Goal: Information Seeking & Learning: Learn about a topic

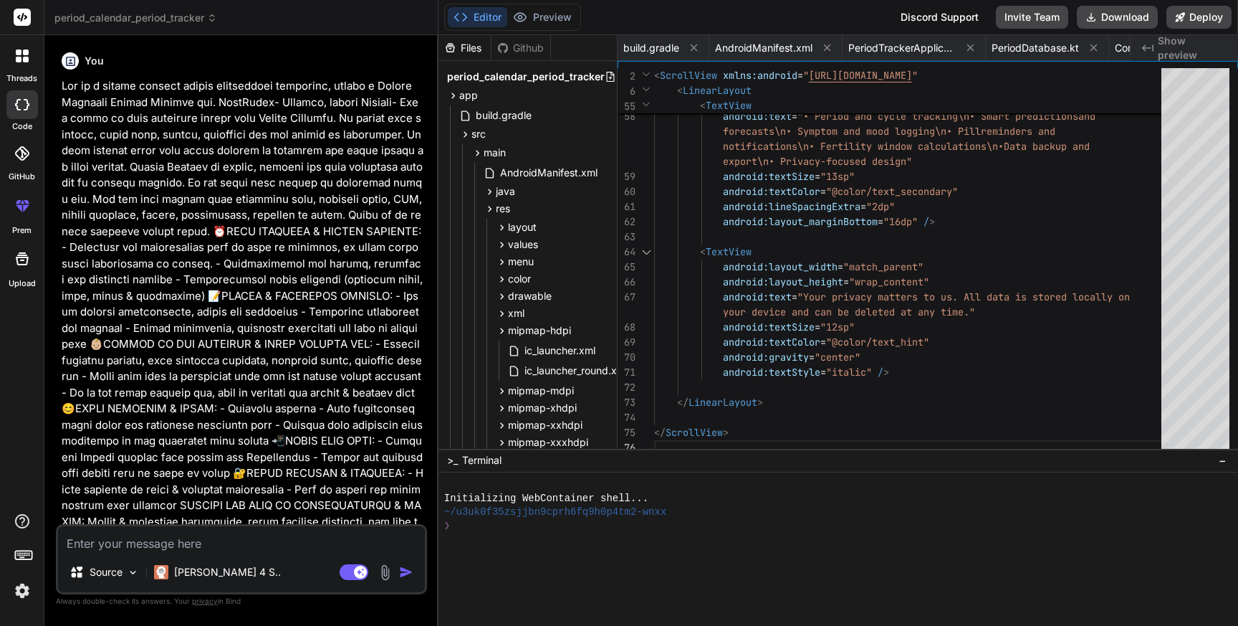
scroll to position [15, 0]
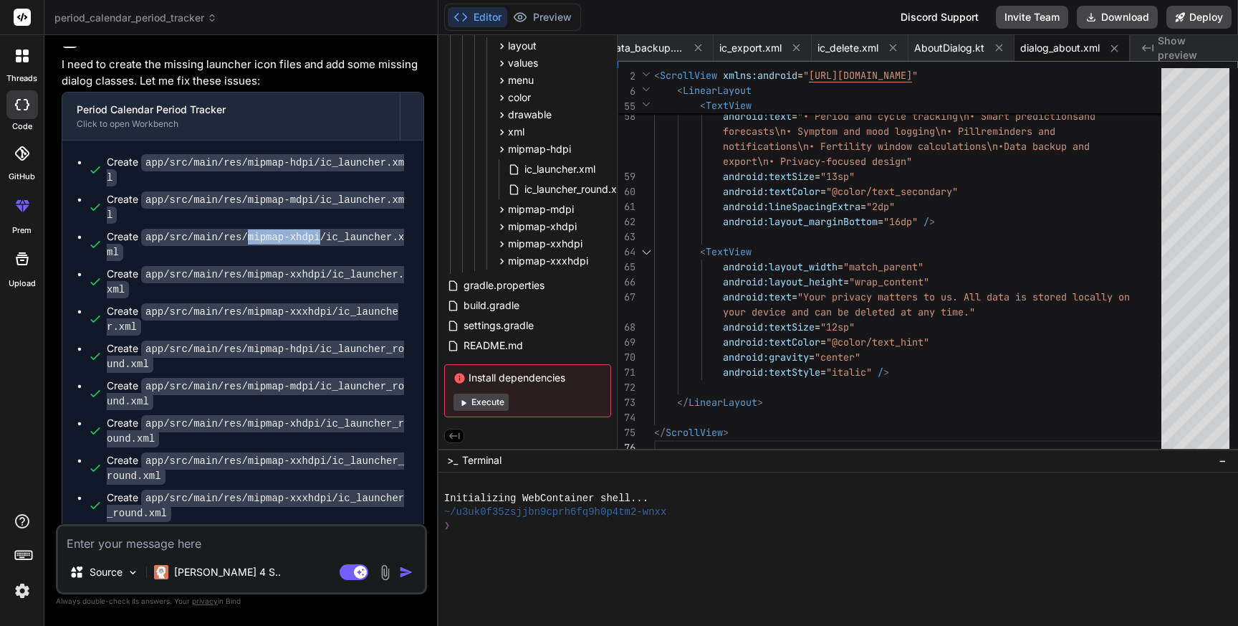
drag, startPoint x: 249, startPoint y: 233, endPoint x: 320, endPoint y: 240, distance: 71.3
click at [320, 240] on code "app/src/main/res/mipmap-xhdpi/ic_launcher.xml" at bounding box center [255, 245] width 297 height 32
copy code "mipmap-xhdpi"
drag, startPoint x: 248, startPoint y: 271, endPoint x: 326, endPoint y: 273, distance: 78.2
click at [326, 273] on code "app/src/main/res/mipmap-xxhdpi/ic_launcher.xml" at bounding box center [255, 282] width 297 height 32
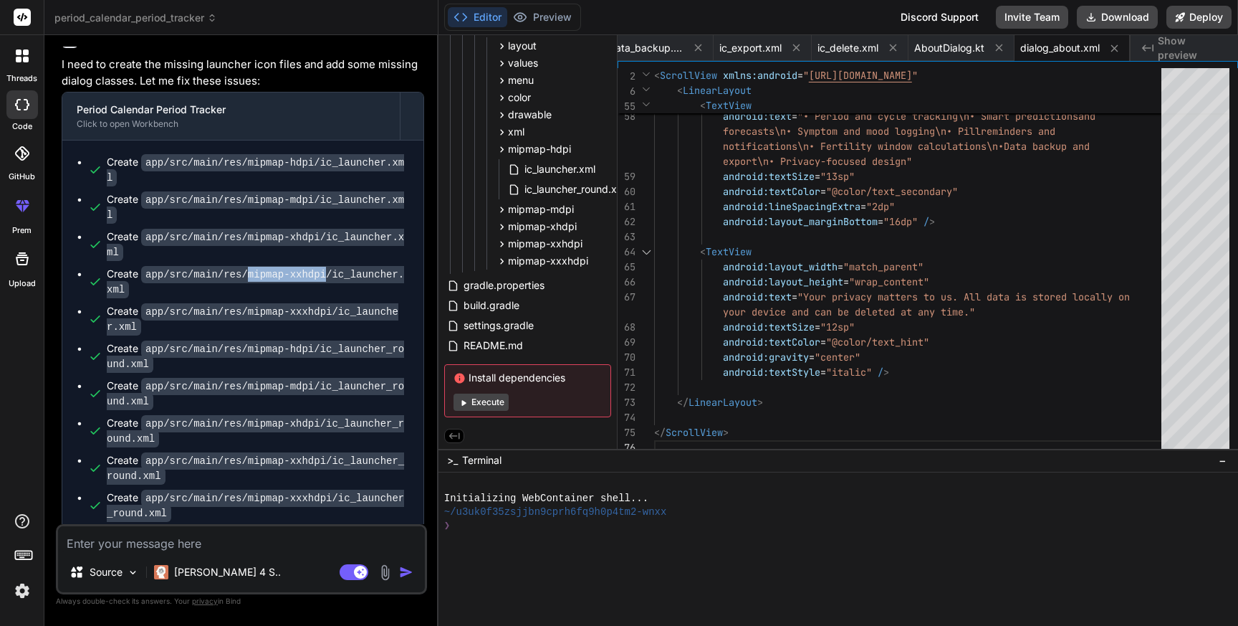
copy code "mipmap-xxhdpi"
drag, startPoint x: 248, startPoint y: 309, endPoint x: 333, endPoint y: 312, distance: 84.6
click at [333, 312] on code "app/src/main/res/mipmap-xxxhdpi/ic_launcher.xml" at bounding box center [253, 319] width 292 height 32
copy code "mipmap-xxxhdpi"
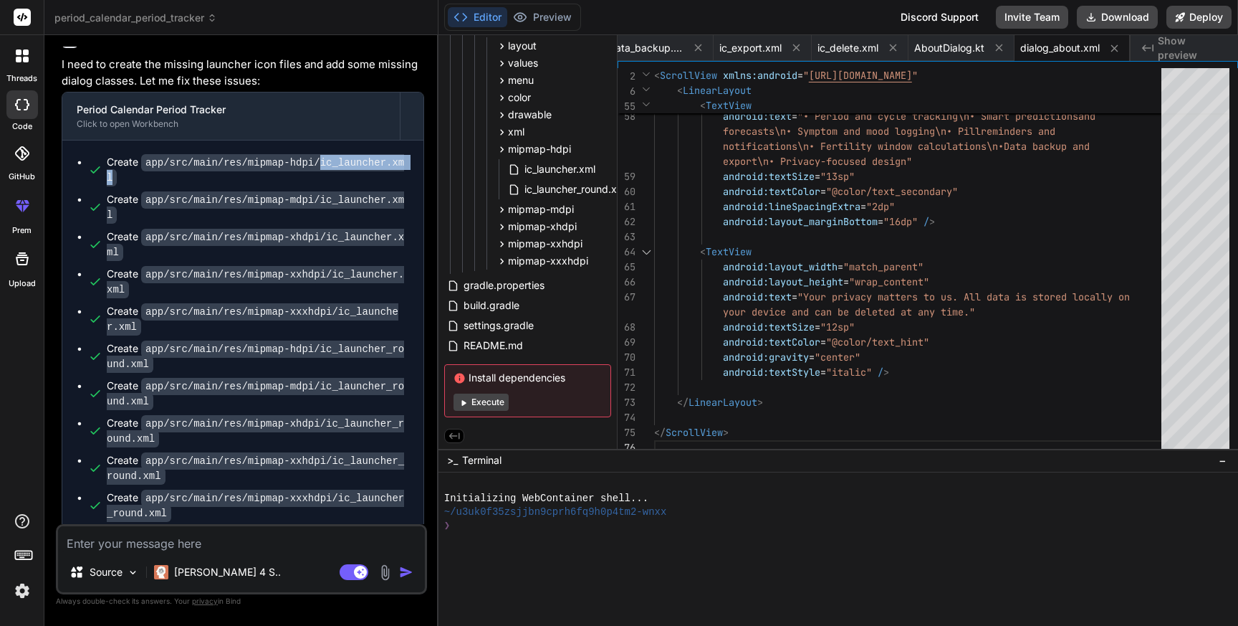
drag, startPoint x: 322, startPoint y: 161, endPoint x: 339, endPoint y: 173, distance: 21.1
click at [339, 173] on div "Create app/src/main/res/mipmap-hdpi/ic_launcher.xml" at bounding box center [258, 170] width 302 height 30
copy code "ic_launcher.xml"
click at [550, 170] on span "ic_launcher.xml" at bounding box center [560, 169] width 74 height 17
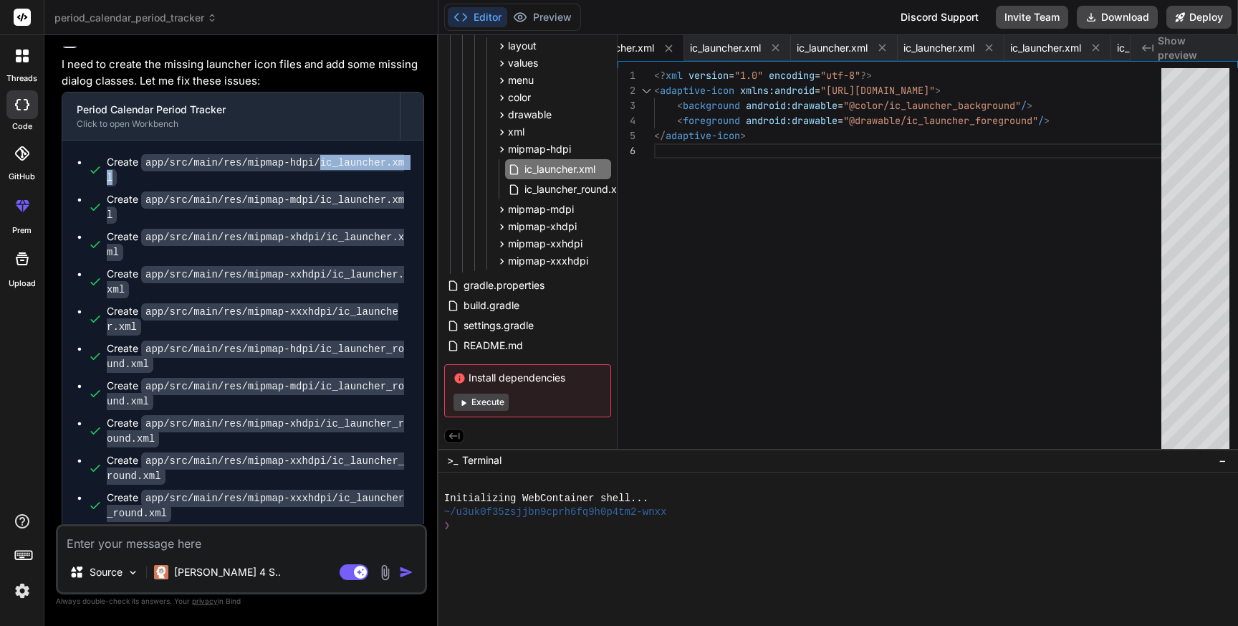
click at [813, 162] on div "<? xml version = "1.0" encoding = "utf-8" ?> < adaptive-icon xmlns:android = "[…" at bounding box center [912, 261] width 516 height 387
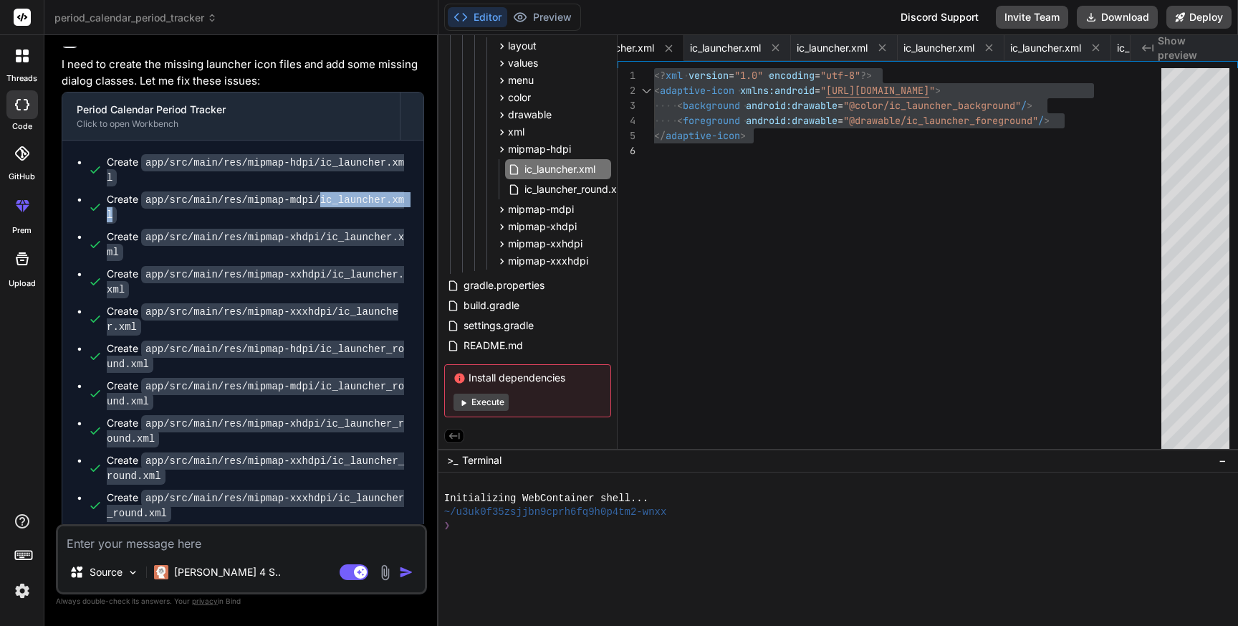
drag, startPoint x: 320, startPoint y: 196, endPoint x: 342, endPoint y: 215, distance: 28.5
click at [342, 215] on div "Create app/src/main/res/mipmap-mdpi/ic_launcher.xml" at bounding box center [258, 207] width 302 height 30
copy code "ic_launcher.xml"
click at [501, 206] on icon at bounding box center [502, 209] width 4 height 6
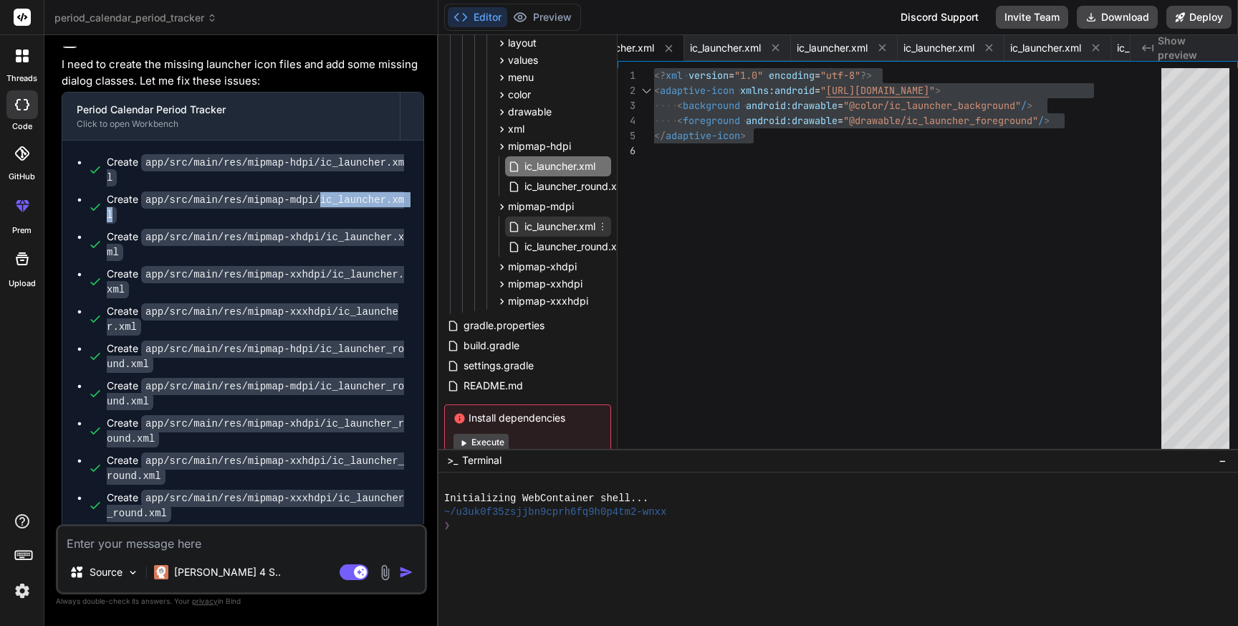
click at [548, 228] on span "ic_launcher.xml" at bounding box center [560, 226] width 74 height 17
click at [566, 227] on span "ic_launcher.xml" at bounding box center [560, 226] width 74 height 17
click at [783, 244] on div "<? xml version = "1.0" encoding = "utf-8" ?> < adaptive-icon xmlns:android = " …" at bounding box center [912, 261] width 516 height 387
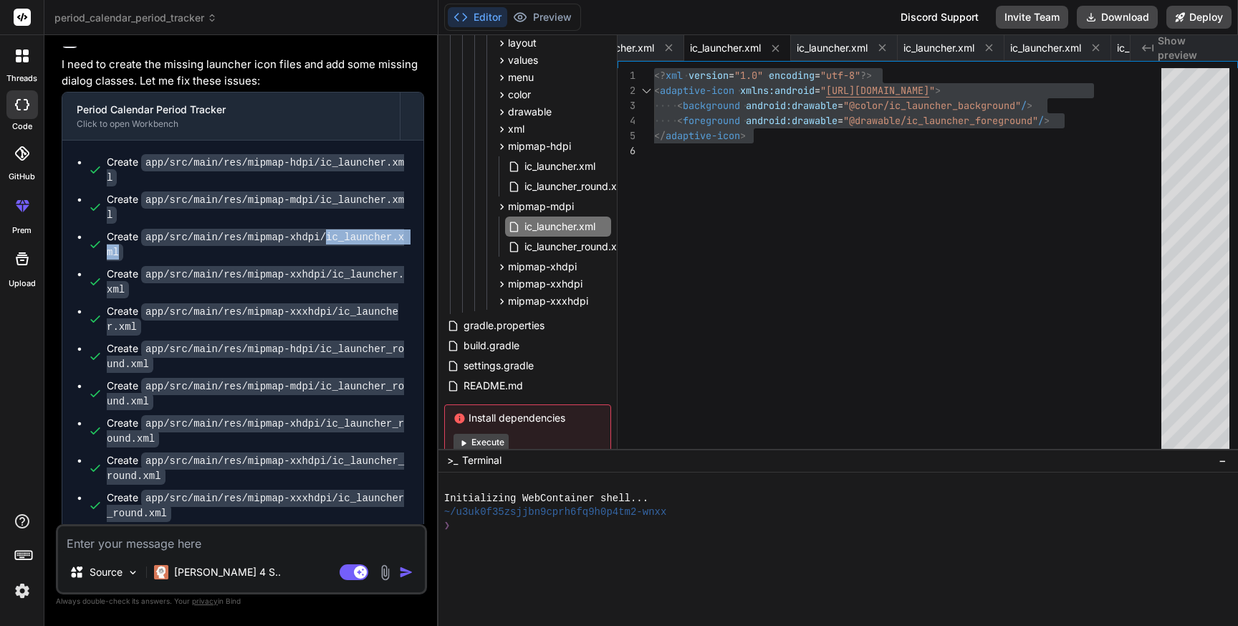
drag, startPoint x: 327, startPoint y: 233, endPoint x: 340, endPoint y: 247, distance: 19.8
click at [340, 247] on div "Create app/src/main/res/mipmap-xhdpi/ic_launcher.xml" at bounding box center [258, 244] width 302 height 30
copy code "ic_launcher.xml"
click at [500, 264] on icon at bounding box center [502, 267] width 4 height 6
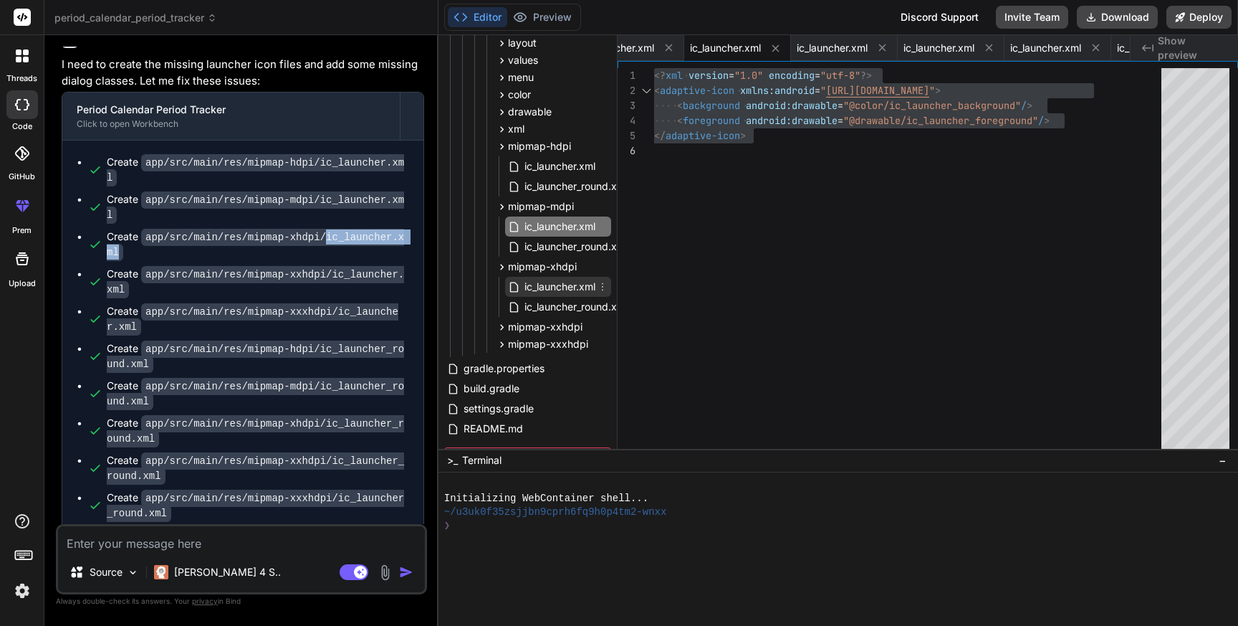
click at [550, 287] on span "ic_launcher.xml" at bounding box center [560, 286] width 74 height 17
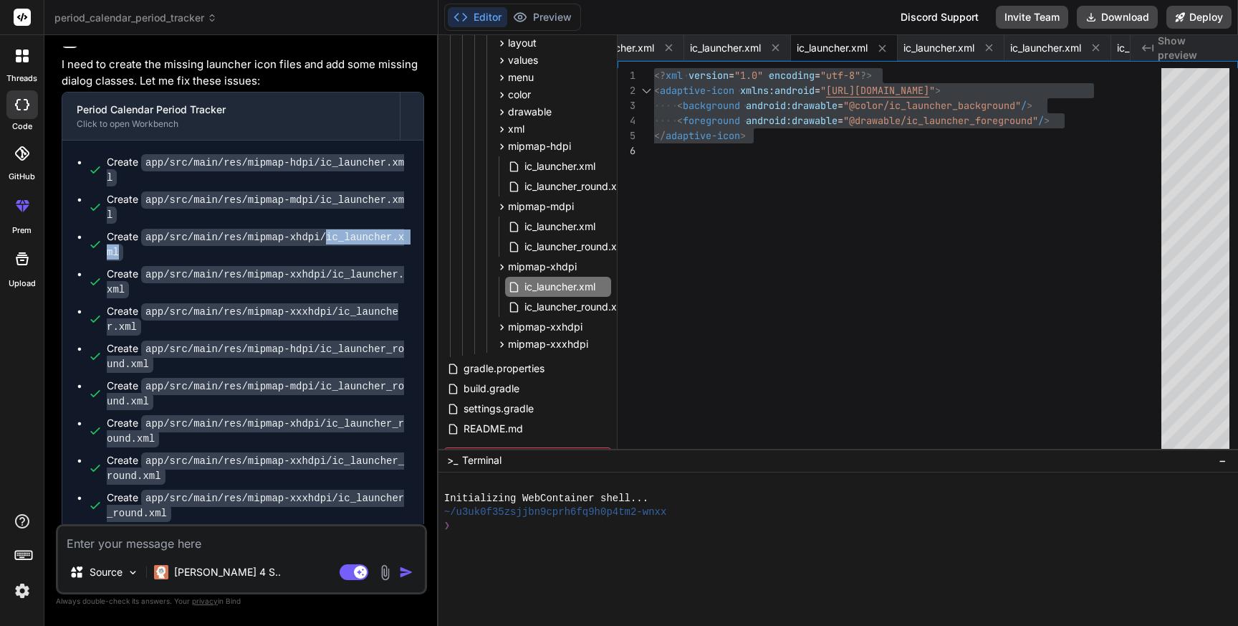
click at [902, 176] on div "<? xml version = "1.0" encoding = "utf-8" ?> < adaptive-icon xmlns:android = " …" at bounding box center [912, 261] width 516 height 387
drag, startPoint x: 334, startPoint y: 272, endPoint x: 342, endPoint y: 287, distance: 16.4
click at [342, 287] on div "Create app/src/main/res/mipmap-xxhdpi/ic_launcher.xml" at bounding box center [258, 282] width 302 height 30
copy code "ic_launcher.xml"
click at [501, 328] on icon at bounding box center [502, 327] width 4 height 6
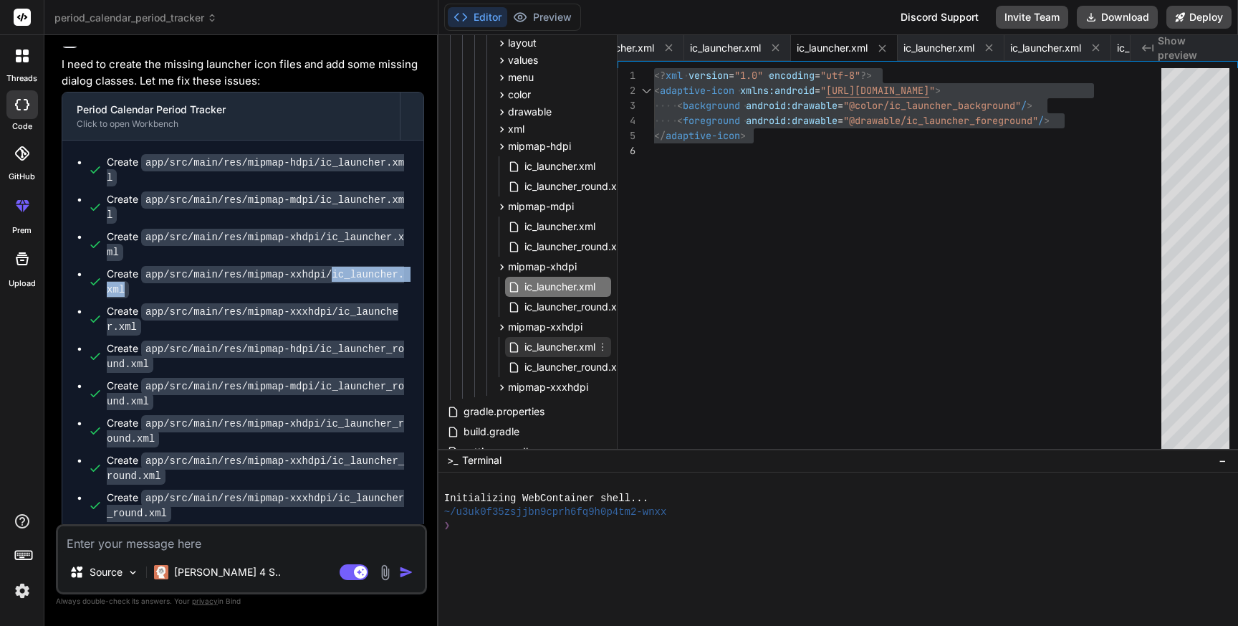
click at [528, 345] on span "ic_launcher.xml" at bounding box center [560, 346] width 74 height 17
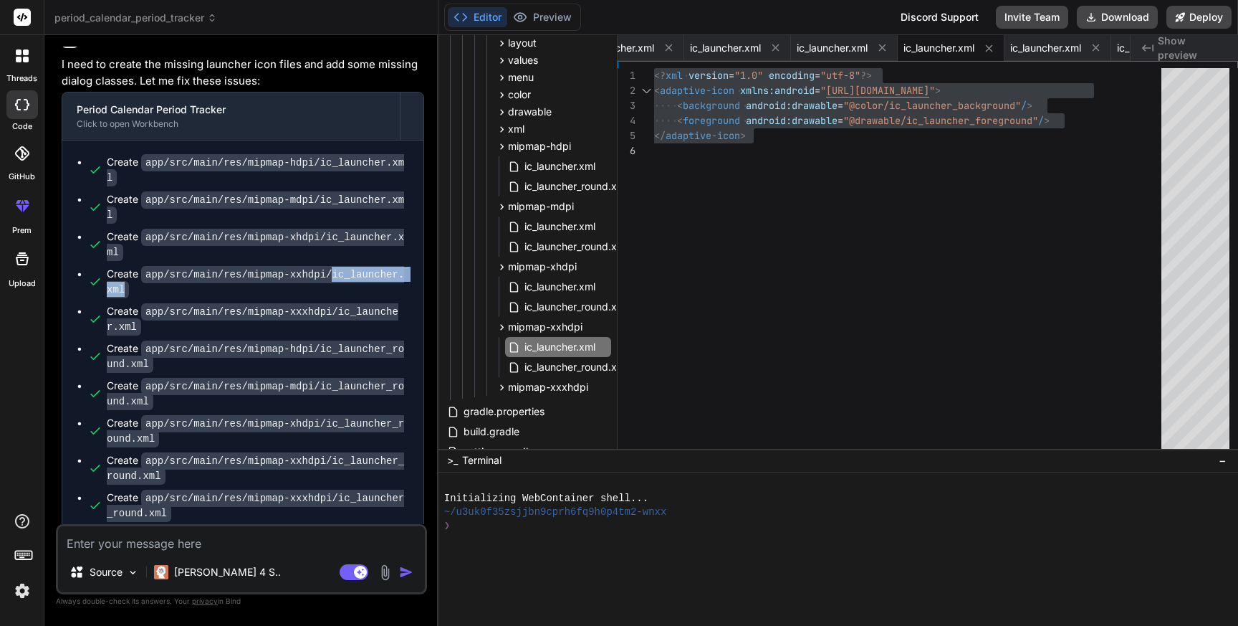
click at [821, 287] on div "<? xml version = "1.0" encoding = "utf-8" ?> < adaptive-icon xmlns:android = " …" at bounding box center [912, 261] width 516 height 387
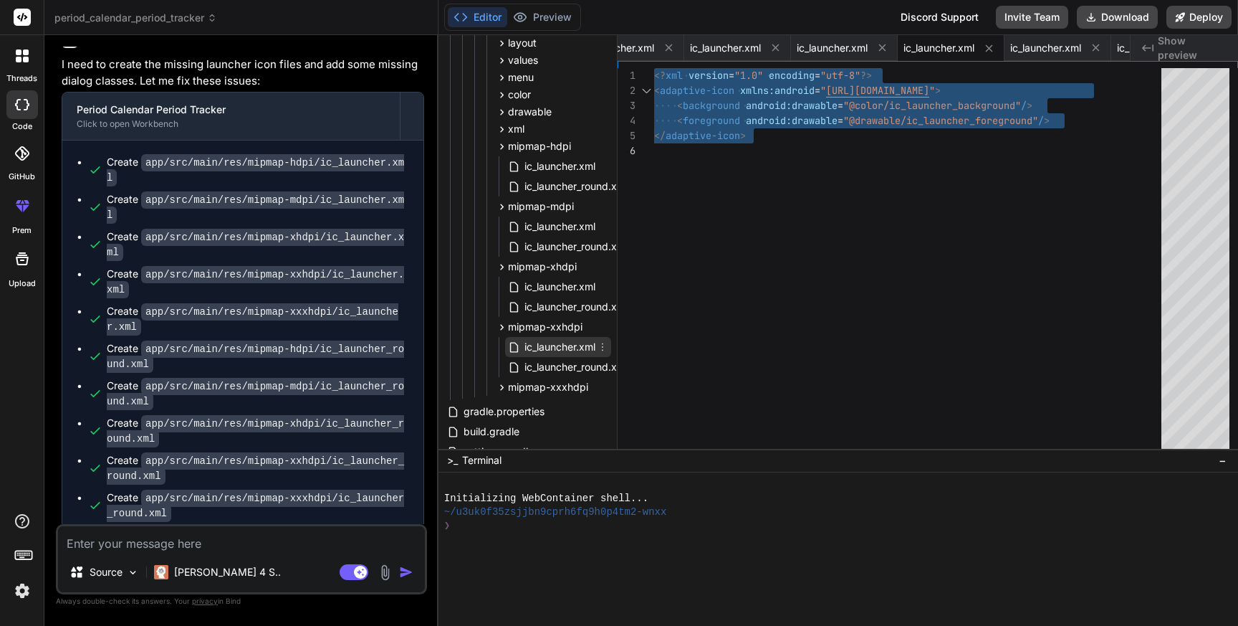
click at [556, 348] on span "ic_launcher.xml" at bounding box center [560, 346] width 74 height 17
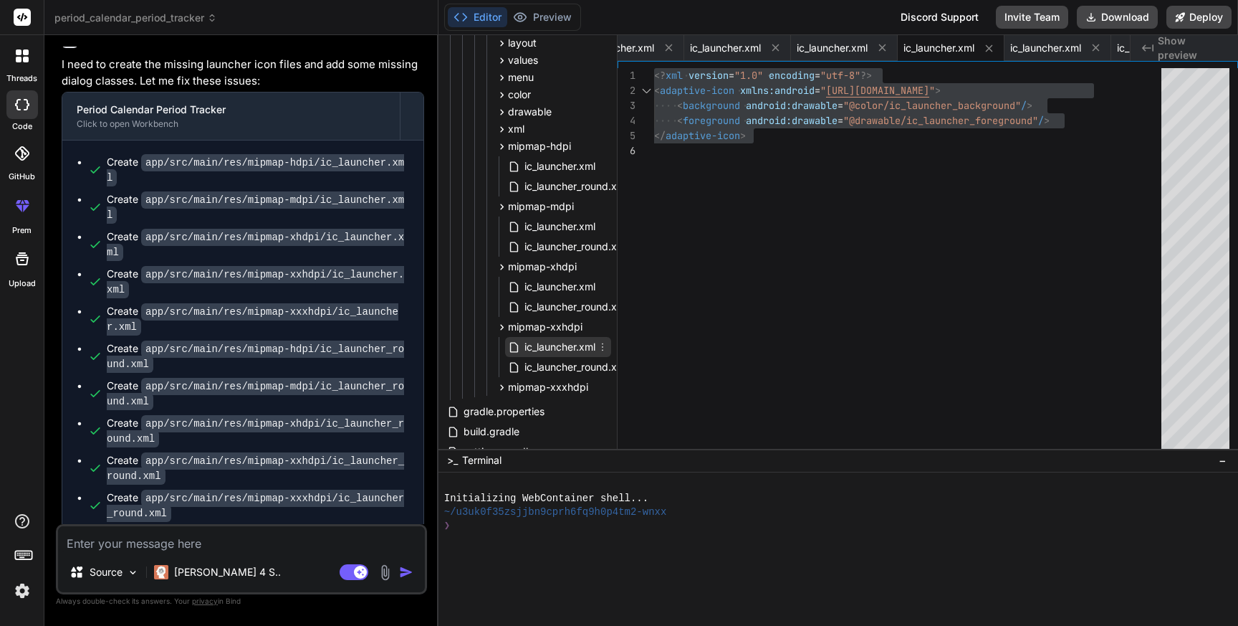
click at [556, 348] on span "ic_launcher.xml" at bounding box center [560, 346] width 74 height 17
click at [803, 228] on div "<? xml version = "1.0" encoding = "utf-8" ?> < adaptive-icon xmlns:android = " …" at bounding box center [912, 261] width 516 height 387
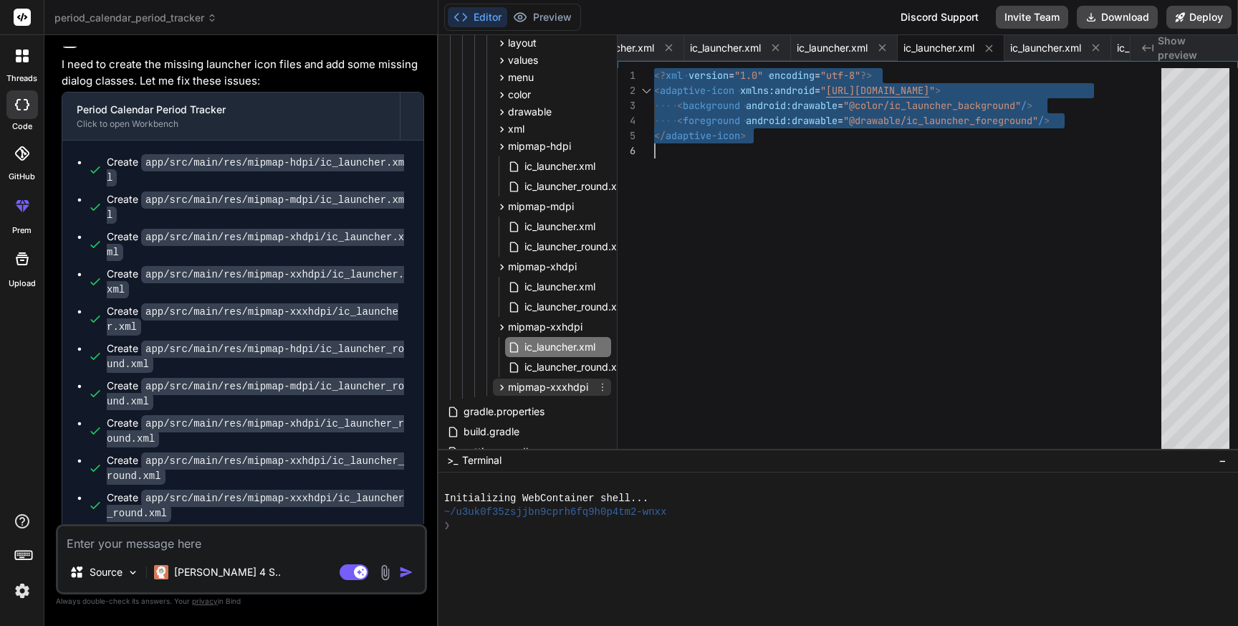
click at [500, 389] on icon at bounding box center [502, 387] width 4 height 6
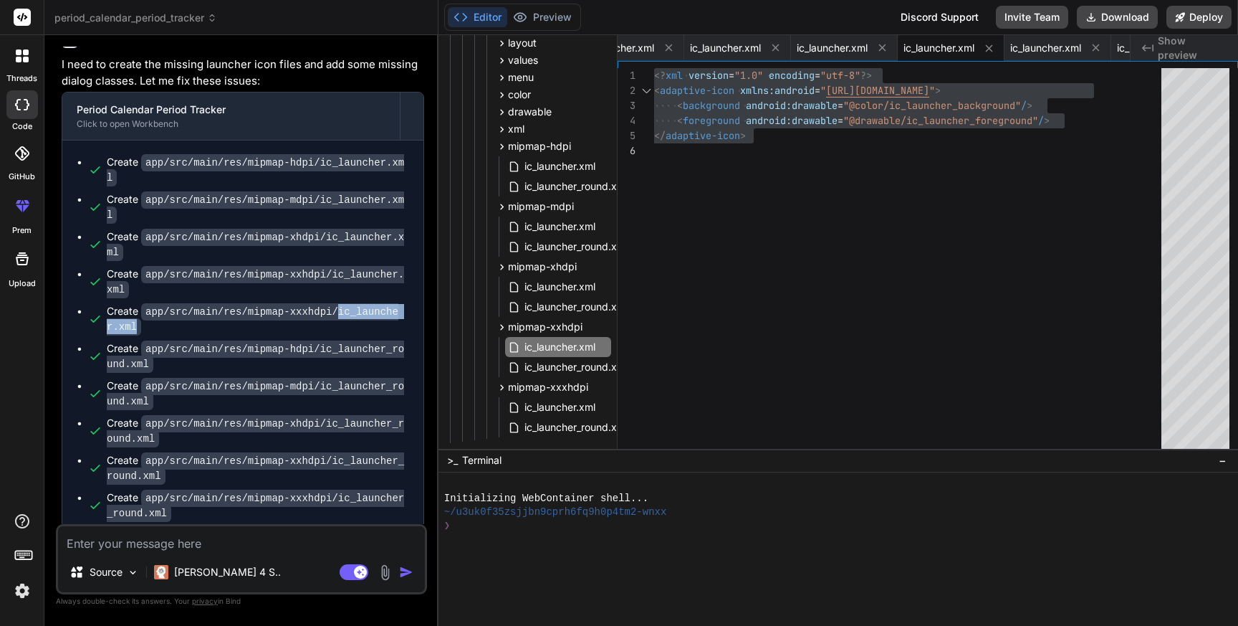
drag, startPoint x: 337, startPoint y: 307, endPoint x: 355, endPoint y: 326, distance: 26.4
click at [355, 326] on div "Create app/src/main/res/mipmap-xxxhdpi/ic_launcher.xml" at bounding box center [258, 319] width 302 height 30
copy code "ic_launcher.xml"
click at [528, 407] on span "ic_launcher.xml" at bounding box center [560, 406] width 74 height 17
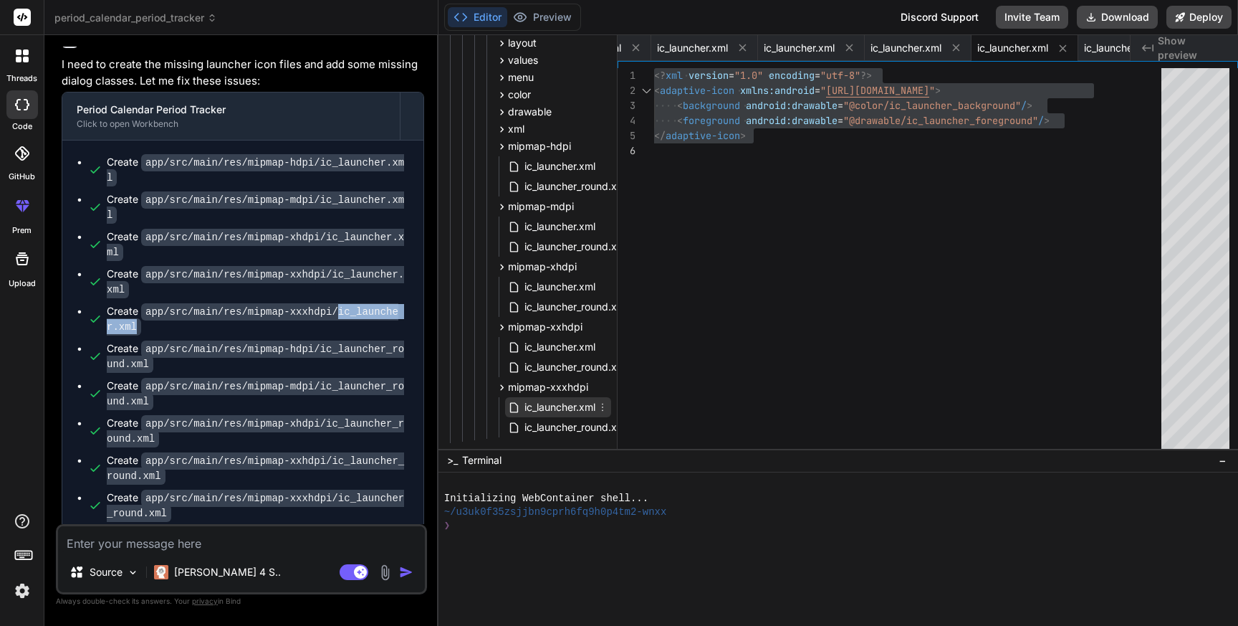
click at [528, 407] on span "ic_launcher.xml" at bounding box center [560, 406] width 74 height 17
click at [885, 223] on div "<? xml version = "1.0" encoding = "utf-8" ?> < adaptive-icon xmlns:android = " …" at bounding box center [912, 261] width 516 height 387
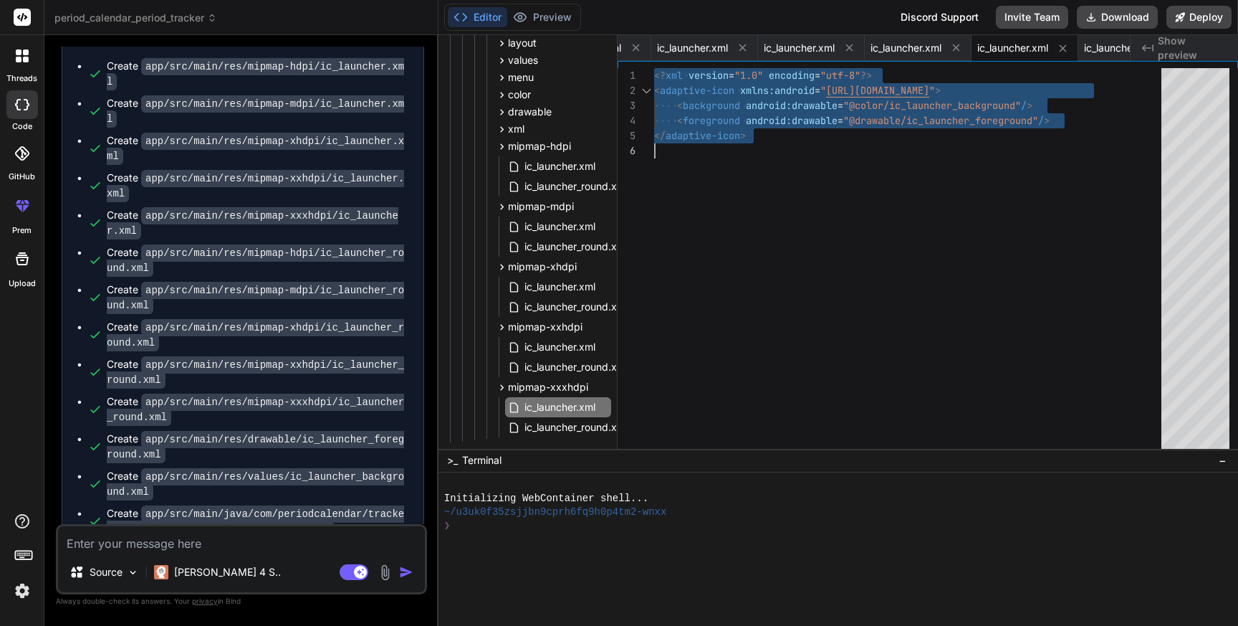
scroll to position [4124, 0]
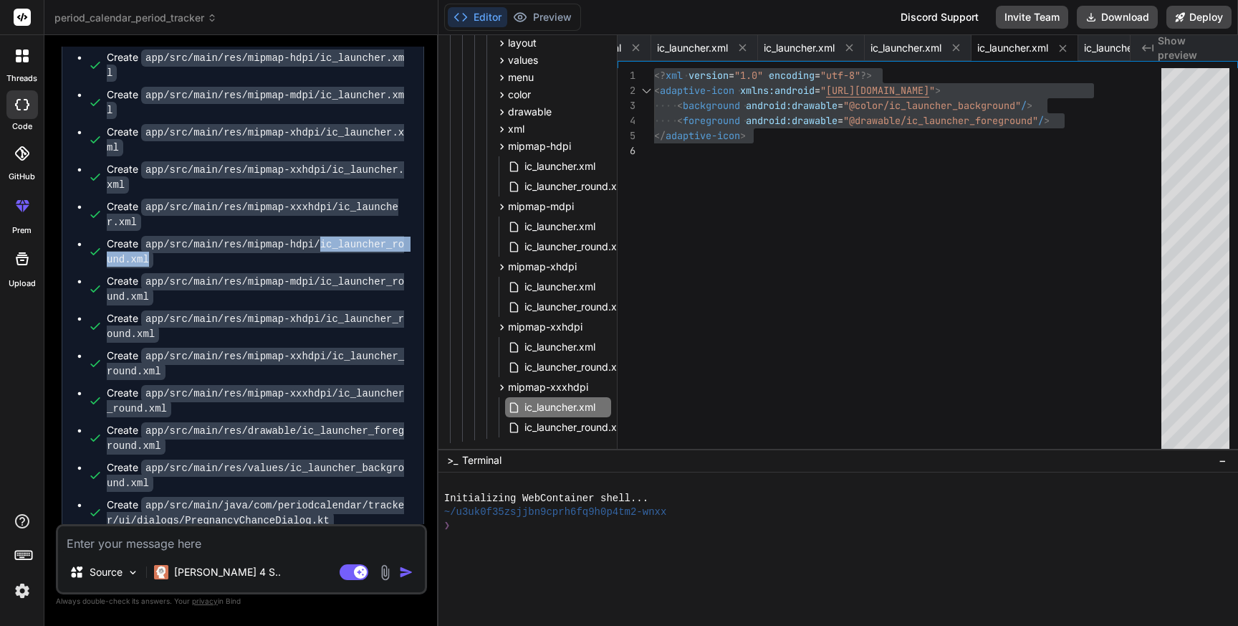
drag, startPoint x: 321, startPoint y: 239, endPoint x: 329, endPoint y: 254, distance: 17.0
click at [329, 254] on div "Create app/src/main/res/mipmap-hdpi/ic_launcher_round.xml" at bounding box center [258, 252] width 302 height 30
click at [540, 182] on span "ic_launcher_round.xml" at bounding box center [576, 186] width 106 height 17
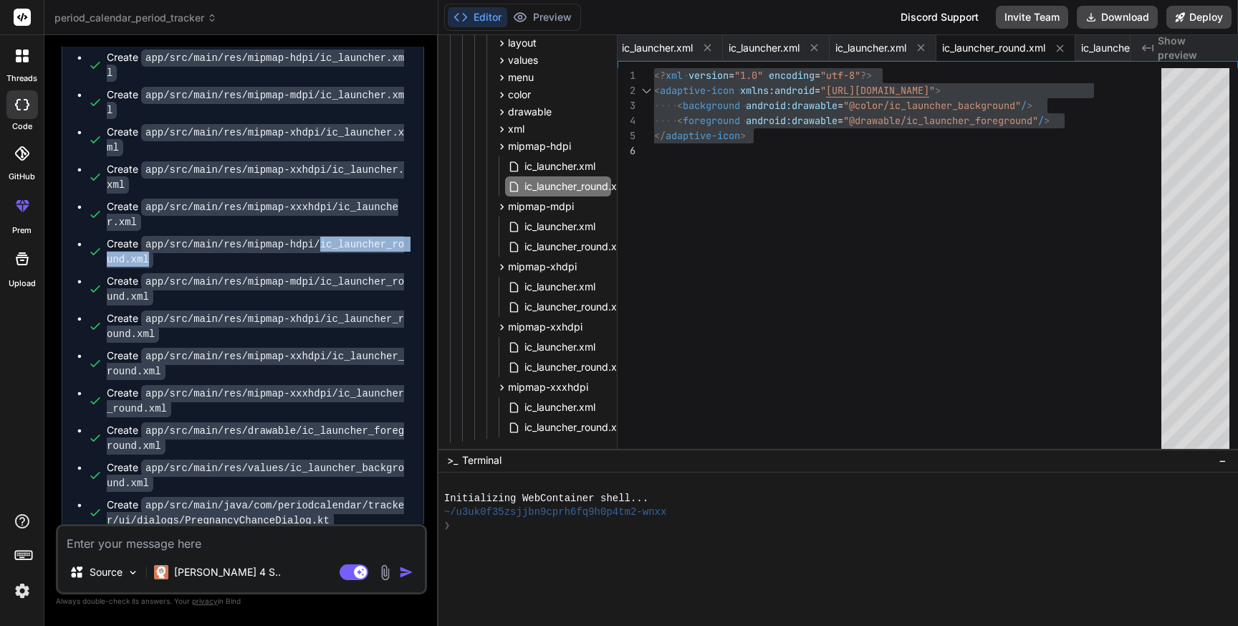
click at [824, 178] on div "<? xml version = "1.0" encoding = "utf-8" ?> < adaptive-icon xmlns:android = " …" at bounding box center [912, 261] width 516 height 387
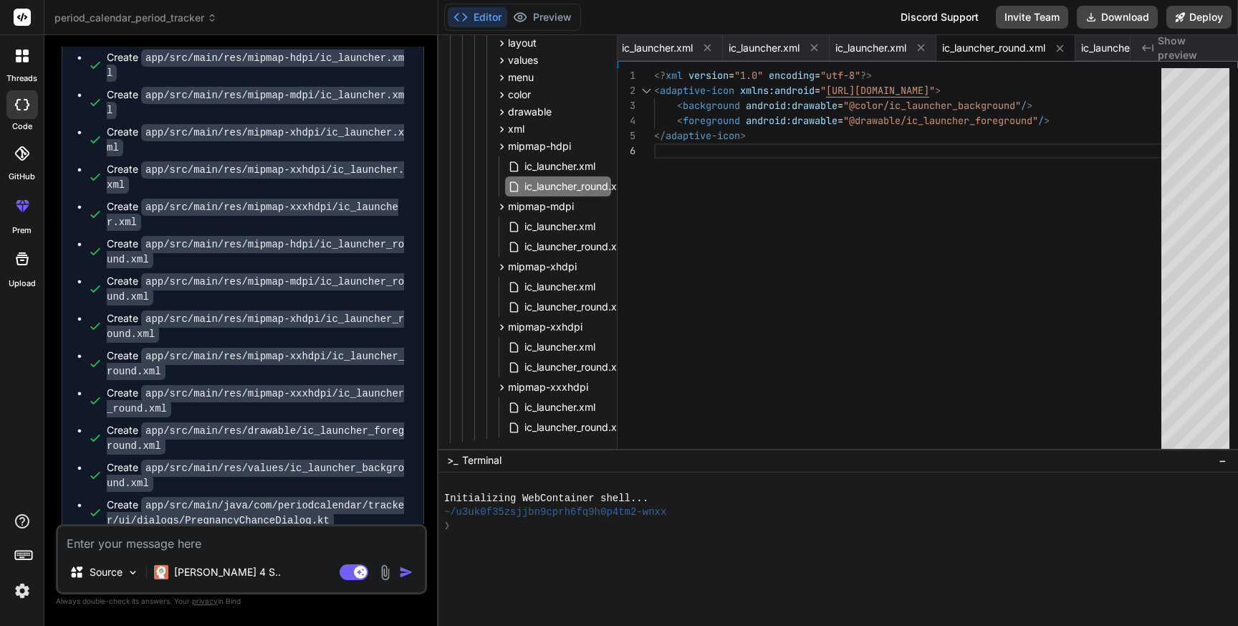
scroll to position [0, 0]
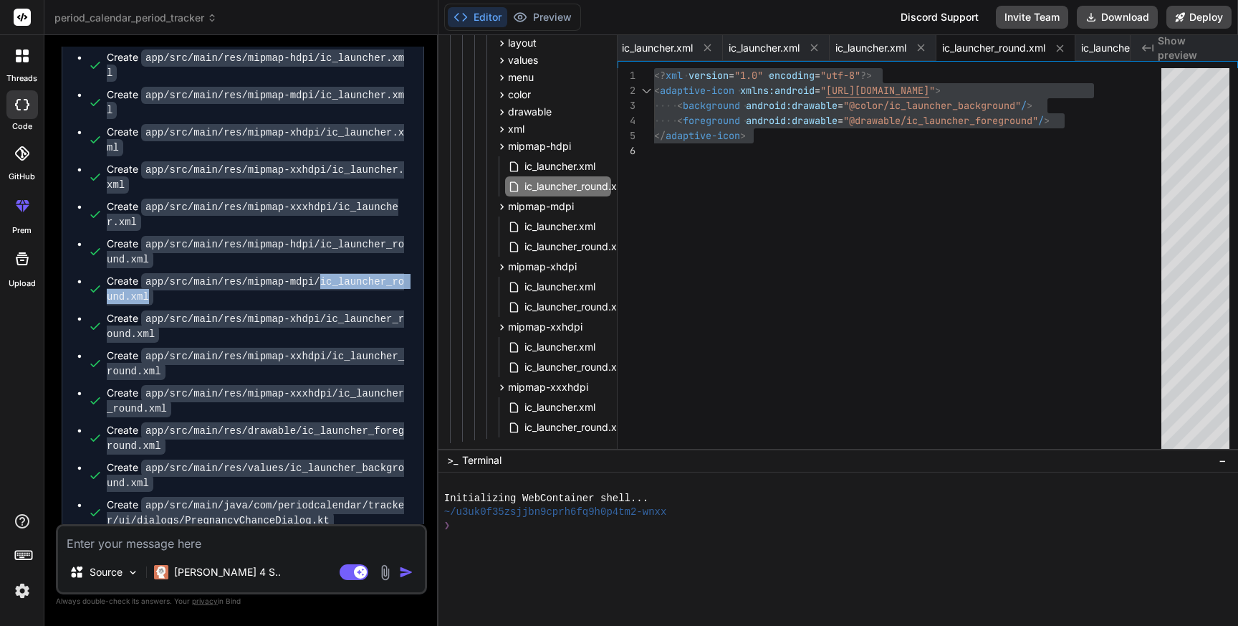
drag, startPoint x: 323, startPoint y: 277, endPoint x: 332, endPoint y: 288, distance: 14.2
click at [332, 288] on div "Create app/src/main/res/mipmap-mdpi/ic_launcher_round.xml" at bounding box center [258, 289] width 302 height 30
click at [541, 242] on span "ic_launcher_round.xml" at bounding box center [576, 246] width 106 height 17
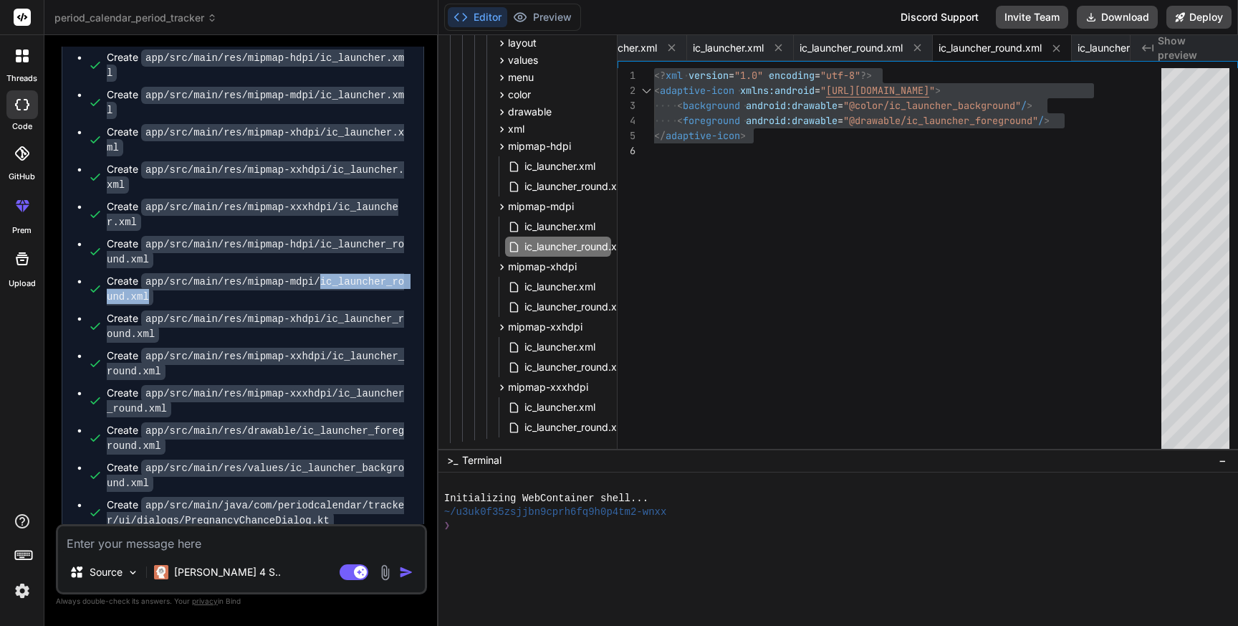
click at [859, 196] on div "<? xml version = "1.0" encoding = "utf-8" ?> < adaptive-icon xmlns:android = " …" at bounding box center [912, 261] width 516 height 387
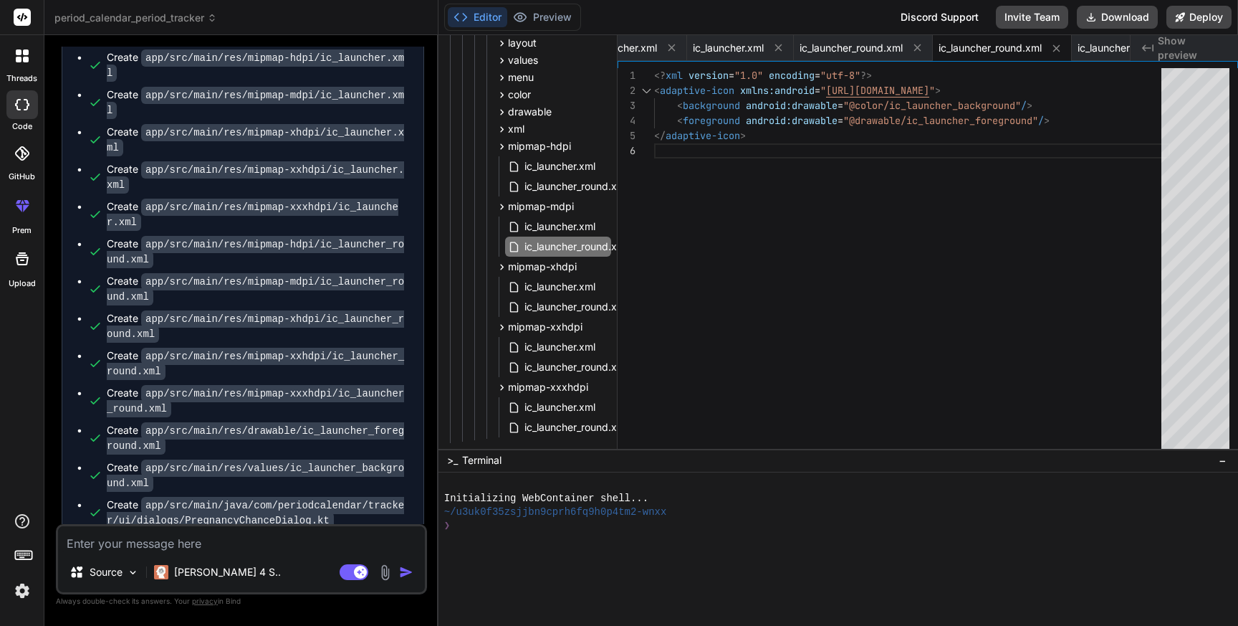
scroll to position [0, 0]
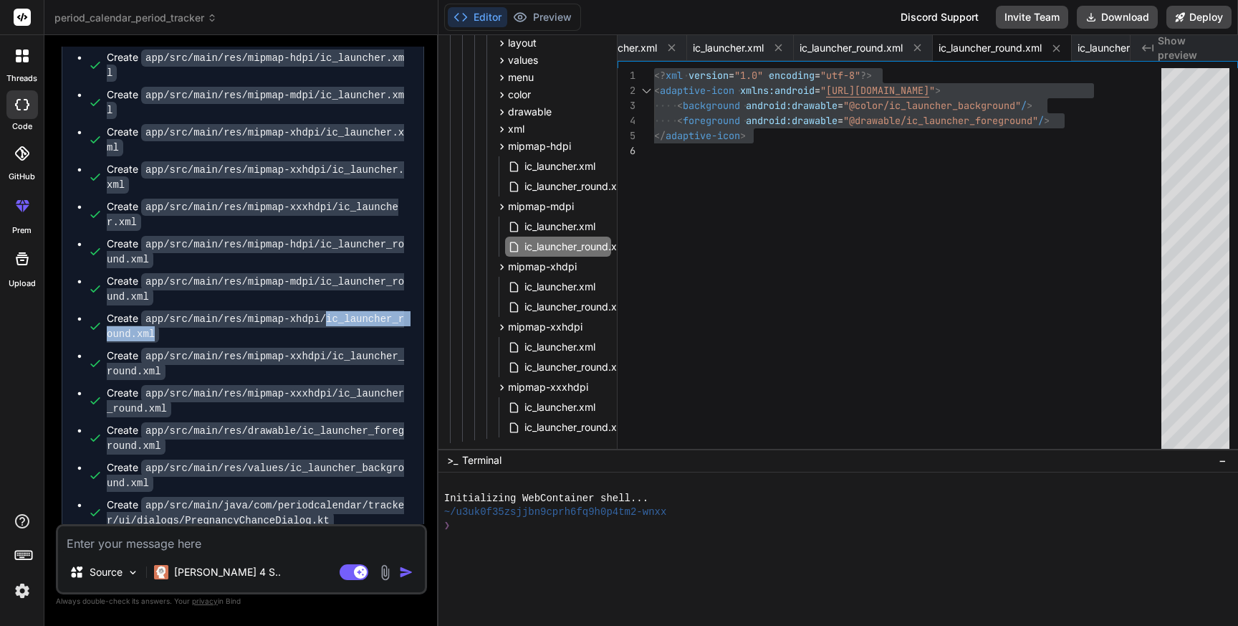
drag, startPoint x: 328, startPoint y: 314, endPoint x: 340, endPoint y: 327, distance: 17.7
click at [340, 327] on div "Create app/src/main/res/mipmap-xhdpi/ic_launcher_round.xml" at bounding box center [258, 326] width 302 height 30
click at [555, 303] on span "ic_launcher_round.xml" at bounding box center [576, 306] width 106 height 17
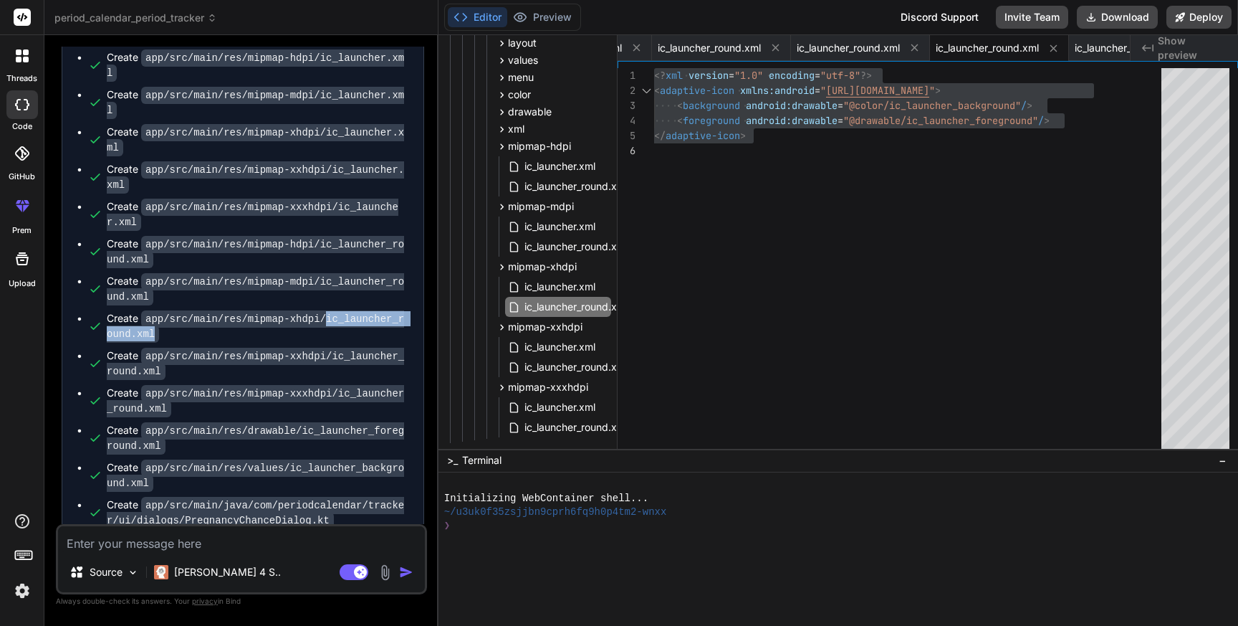
click at [808, 217] on div "<? xml version = "1.0" encoding = "utf-8" ?> < adaptive-icon xmlns:android = " …" at bounding box center [912, 261] width 516 height 387
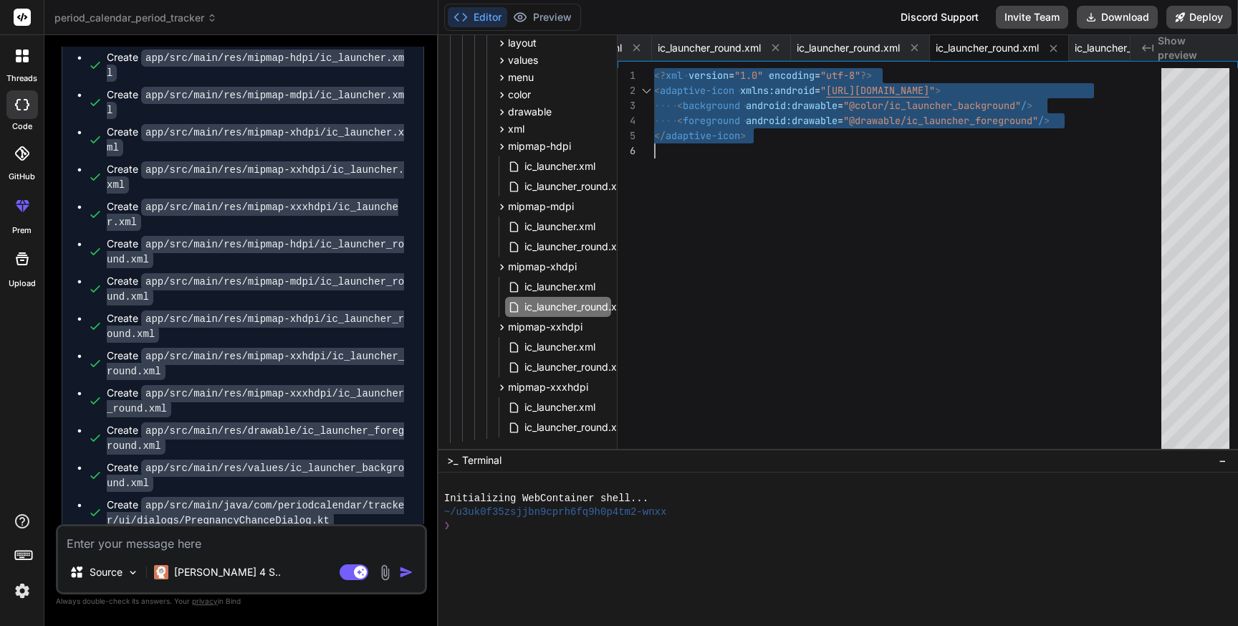
scroll to position [0, 0]
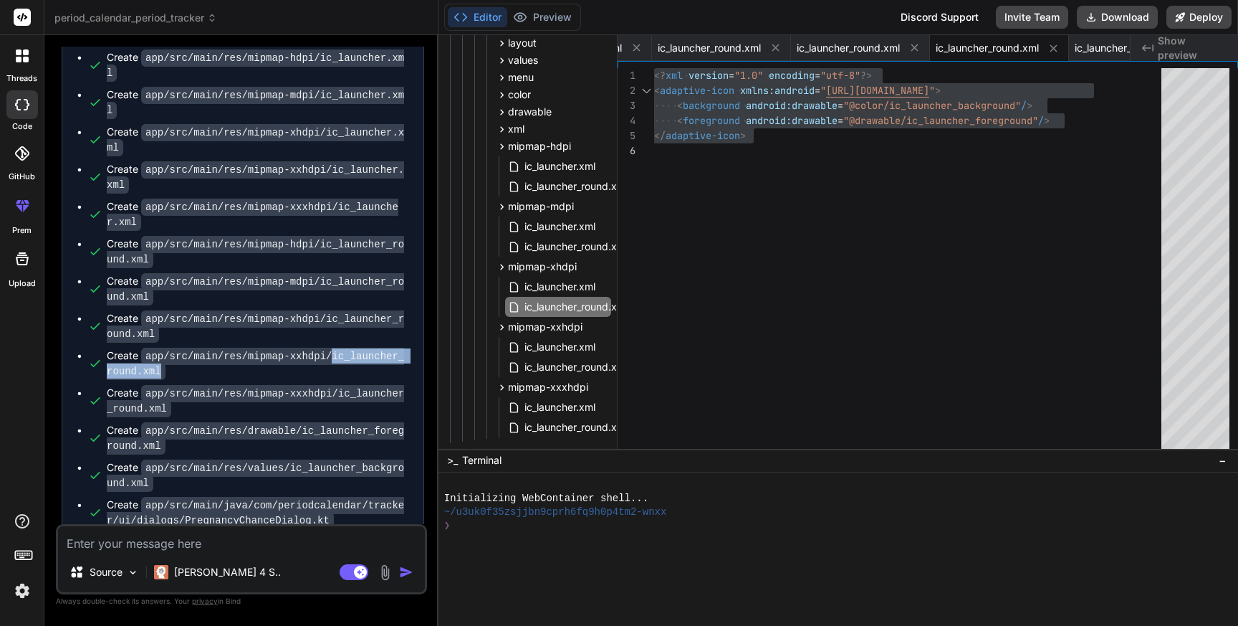
drag, startPoint x: 334, startPoint y: 350, endPoint x: 345, endPoint y: 367, distance: 20.3
click at [345, 367] on div "Create app/src/main/res/mipmap-xxhdpi/ic_launcher_round.xml" at bounding box center [258, 363] width 302 height 30
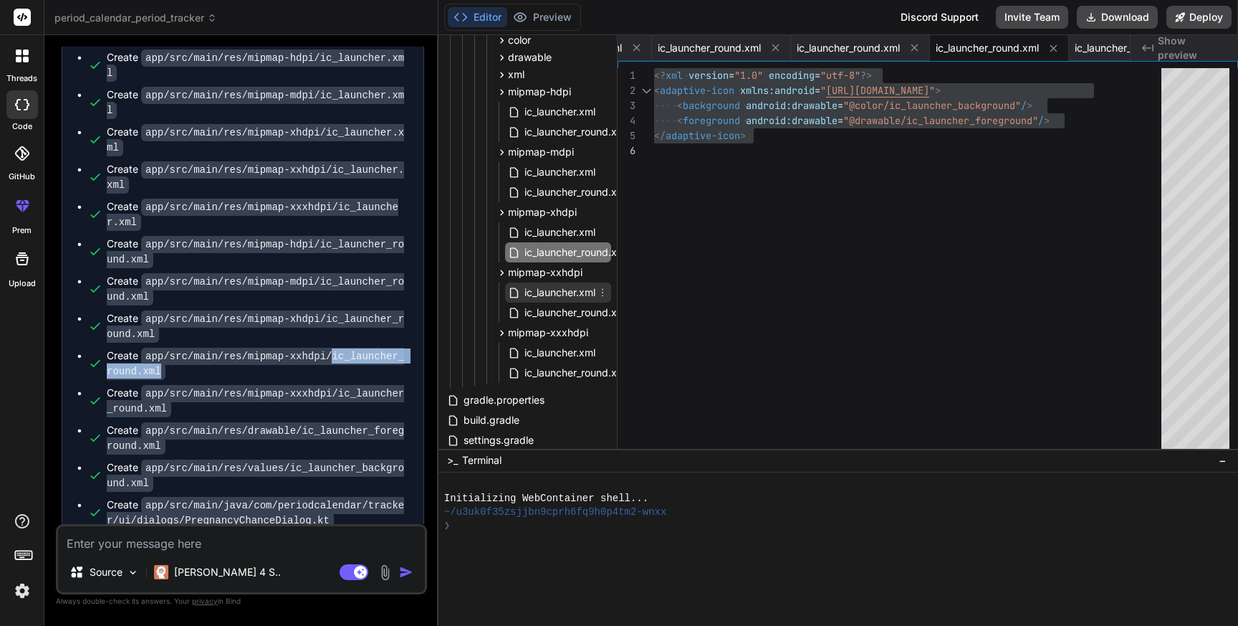
scroll to position [242, 0]
click at [537, 312] on span "ic_launcher_round.xml" at bounding box center [576, 309] width 106 height 17
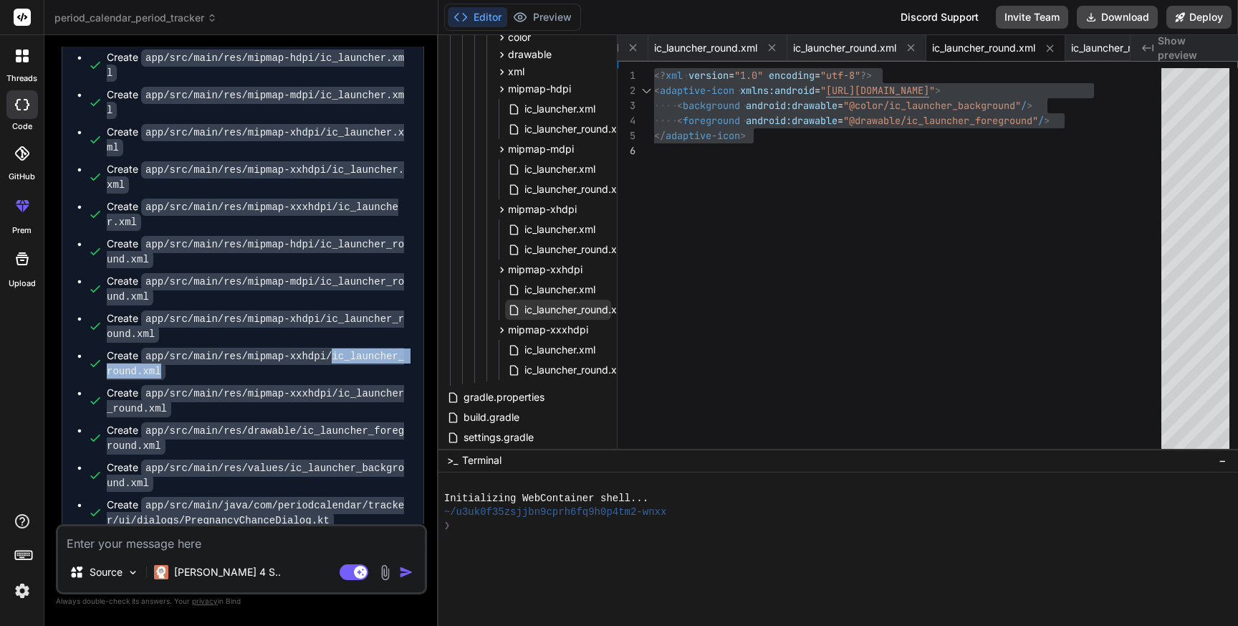
click at [537, 312] on span "ic_launcher_round.xml" at bounding box center [576, 309] width 106 height 17
click at [844, 207] on div "<? xml version = "1.0" encoding = "utf-8" ?> < adaptive-icon xmlns:android = " …" at bounding box center [912, 261] width 516 height 387
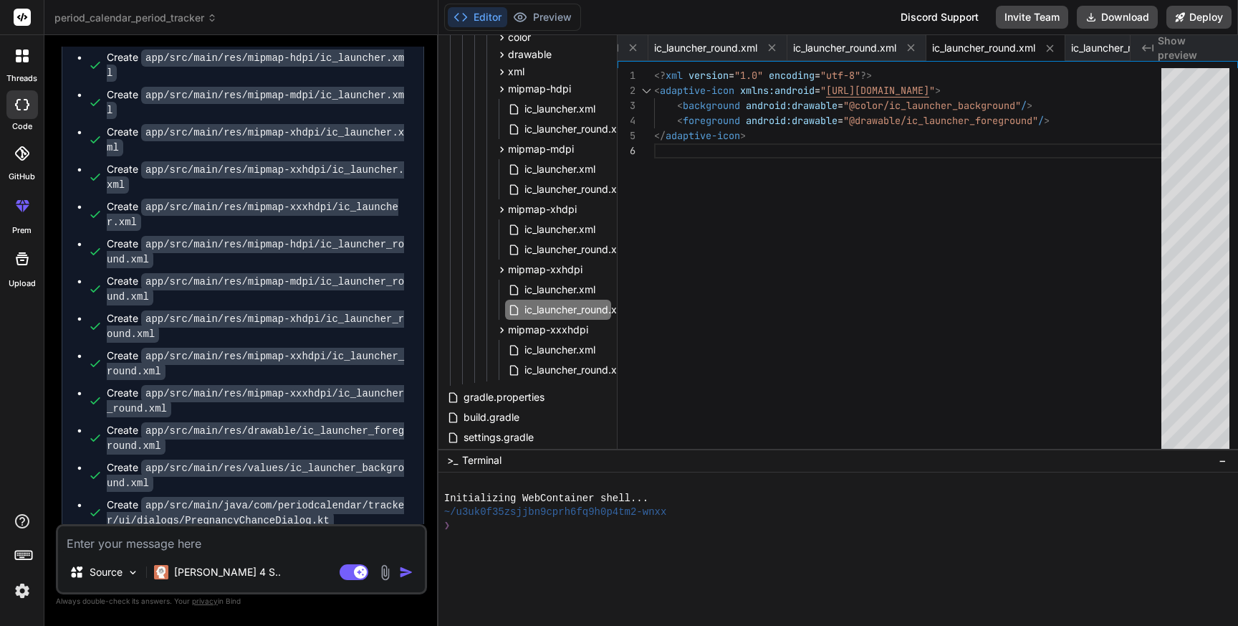
scroll to position [0, 0]
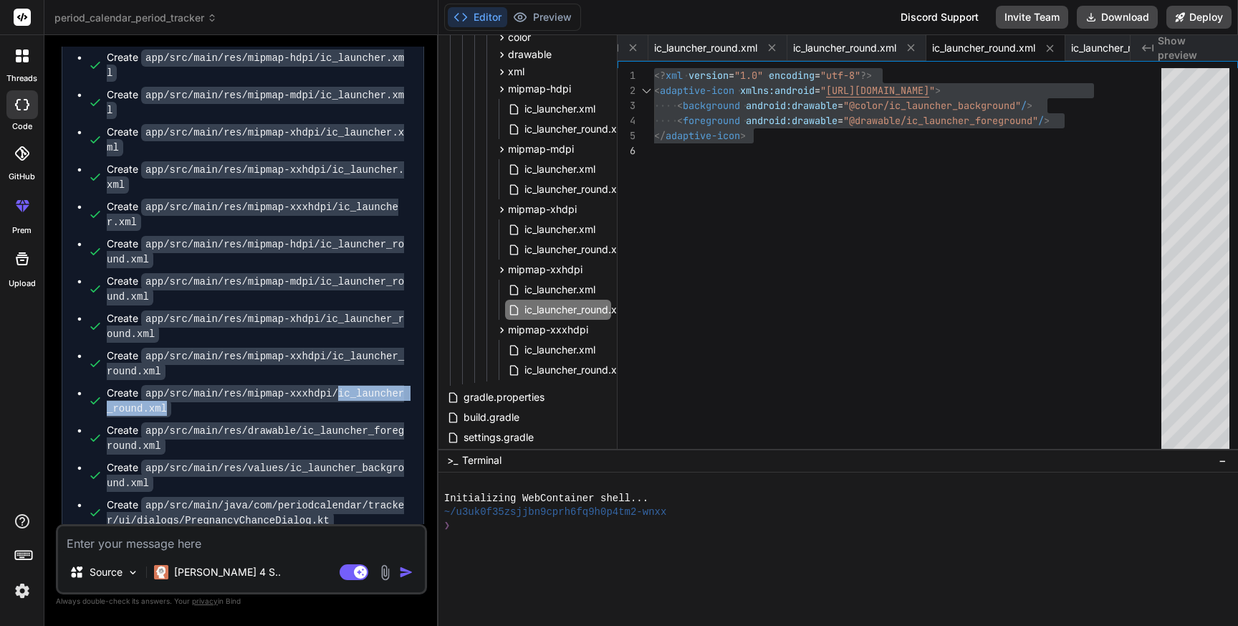
drag, startPoint x: 340, startPoint y: 387, endPoint x: 363, endPoint y: 406, distance: 30.0
click at [363, 406] on div "Create app/src/main/res/mipmap-xxxhdpi/ic_launcher_round.xml" at bounding box center [258, 401] width 302 height 30
click at [548, 372] on span "ic_launcher_round.xml" at bounding box center [576, 369] width 106 height 17
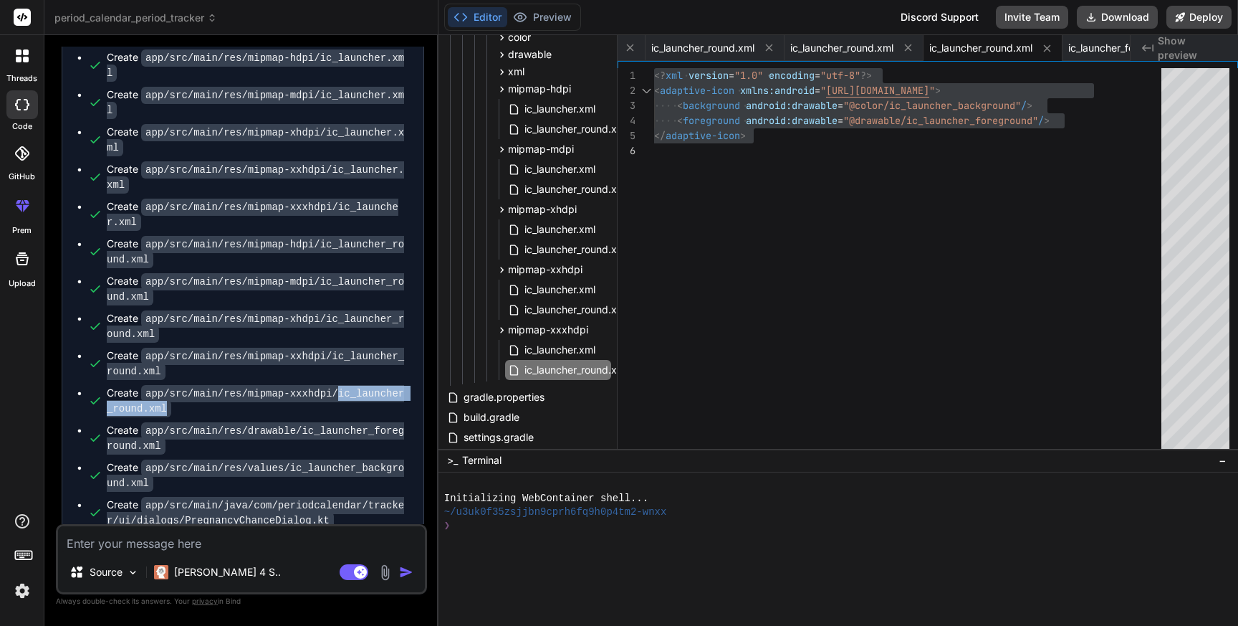
click at [832, 277] on div "<? xml version = "1.0" encoding = "utf-8" ?> < adaptive-icon xmlns:android = " …" at bounding box center [912, 261] width 516 height 387
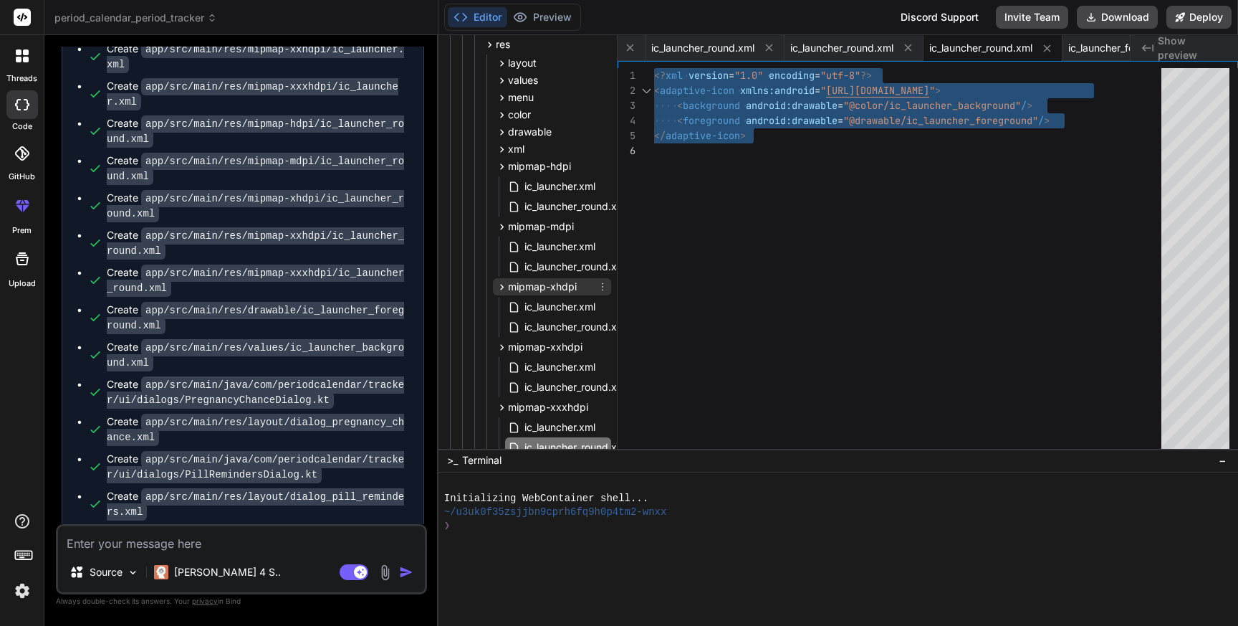
scroll to position [156, 0]
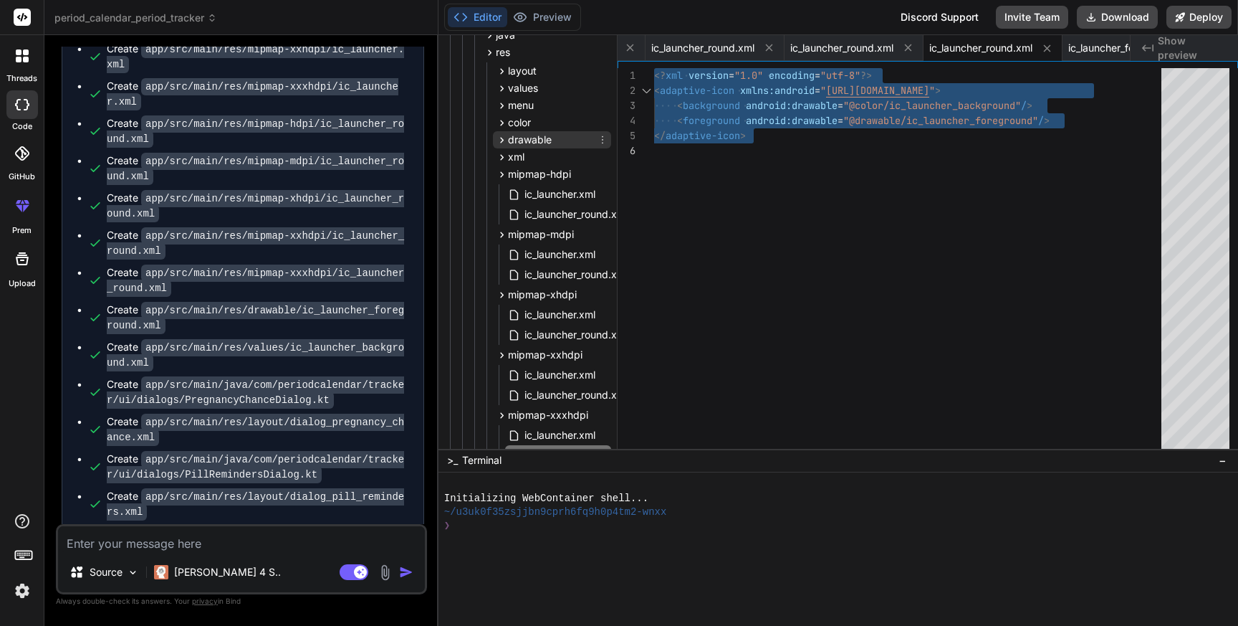
click at [500, 138] on icon at bounding box center [502, 140] width 4 height 6
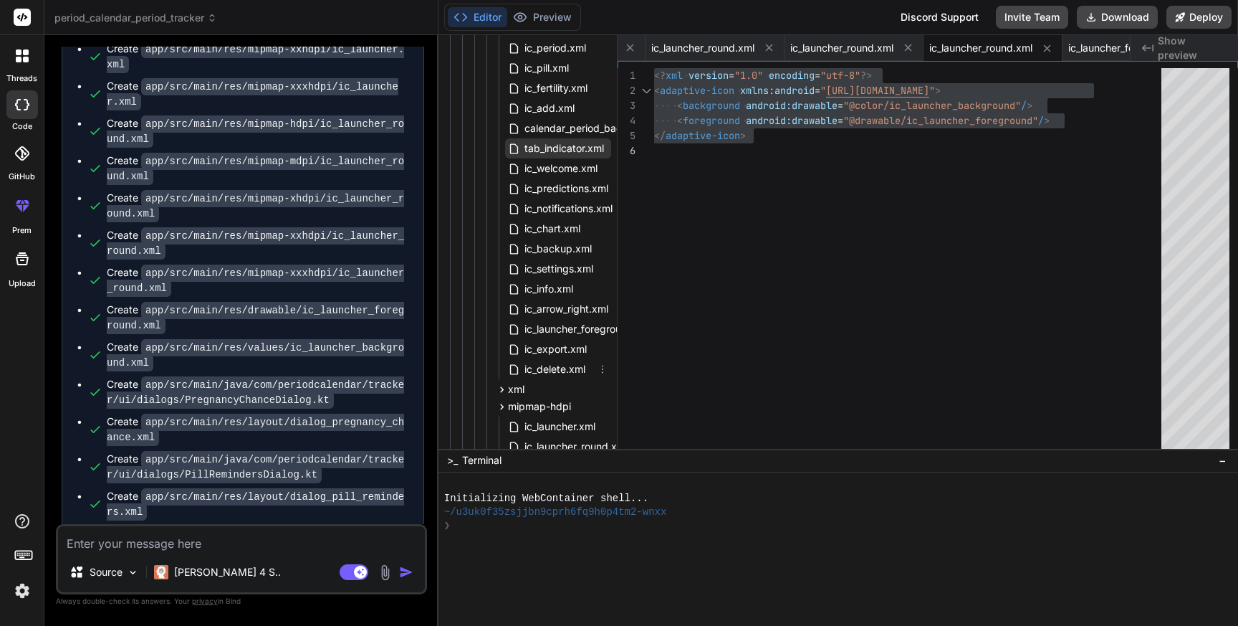
scroll to position [338, 0]
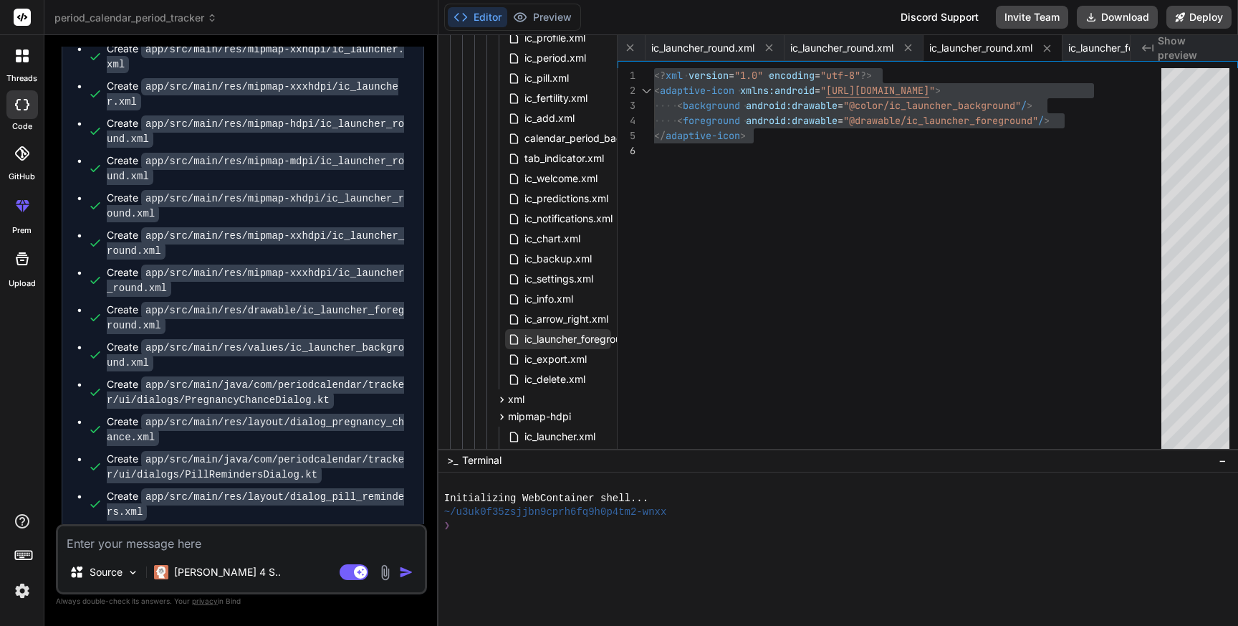
click at [543, 338] on span "ic_launcher_foreground.xml" at bounding box center [588, 338] width 131 height 17
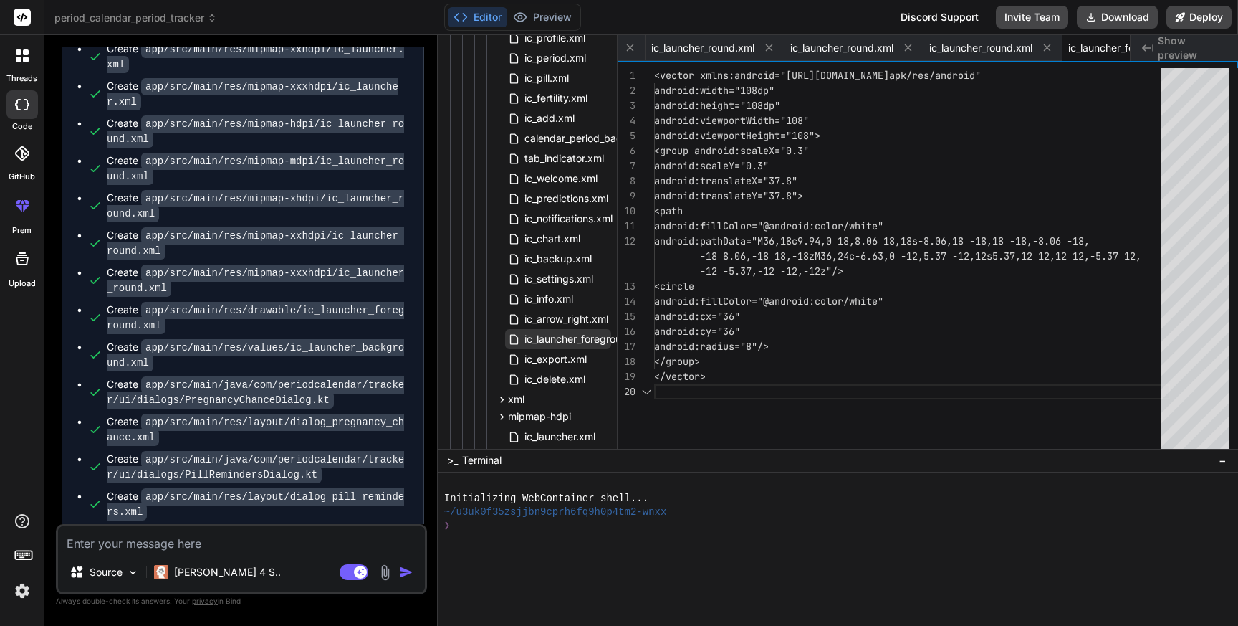
scroll to position [15, 0]
click at [543, 338] on span "ic_launcher_foreground.xml" at bounding box center [588, 338] width 131 height 17
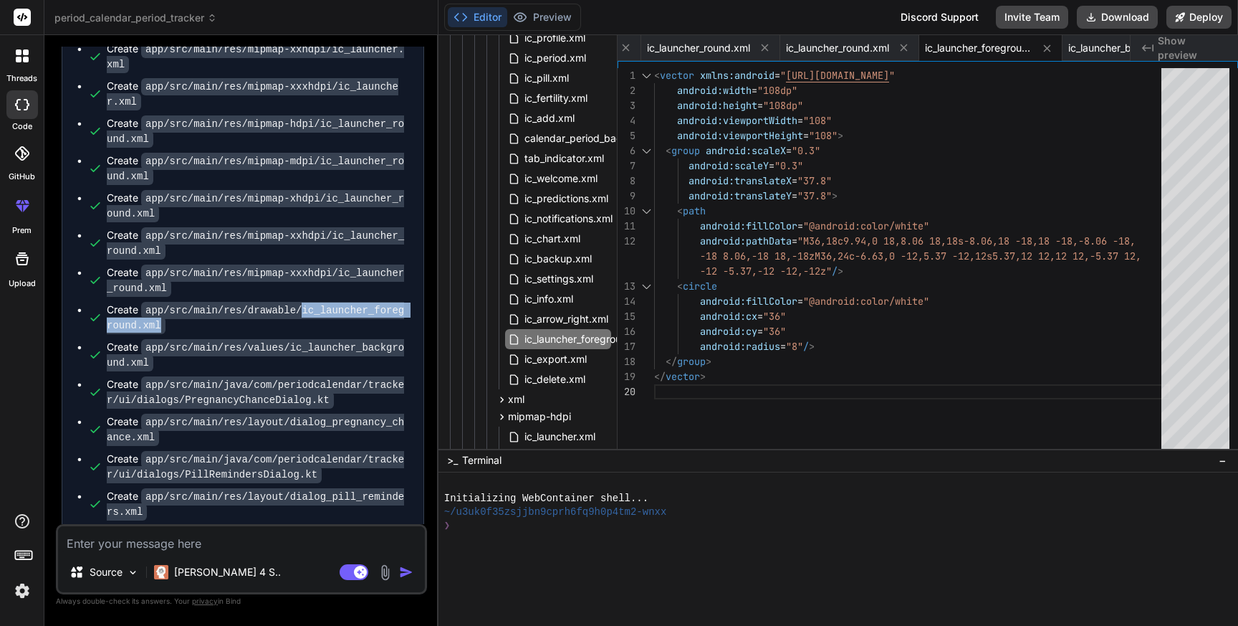
drag, startPoint x: 302, startPoint y: 300, endPoint x: 311, endPoint y: 314, distance: 16.1
click at [311, 314] on div "Create app/src/main/res/drawable/ic_launcher_foreground.xml" at bounding box center [258, 317] width 302 height 30
click at [560, 338] on span "ic_launcher_foreground.xml" at bounding box center [588, 338] width 131 height 17
click at [868, 315] on div "< vector xmlns:android = " [URL][DOMAIN_NAME] " android:width = "108dp" android…" at bounding box center [912, 261] width 516 height 387
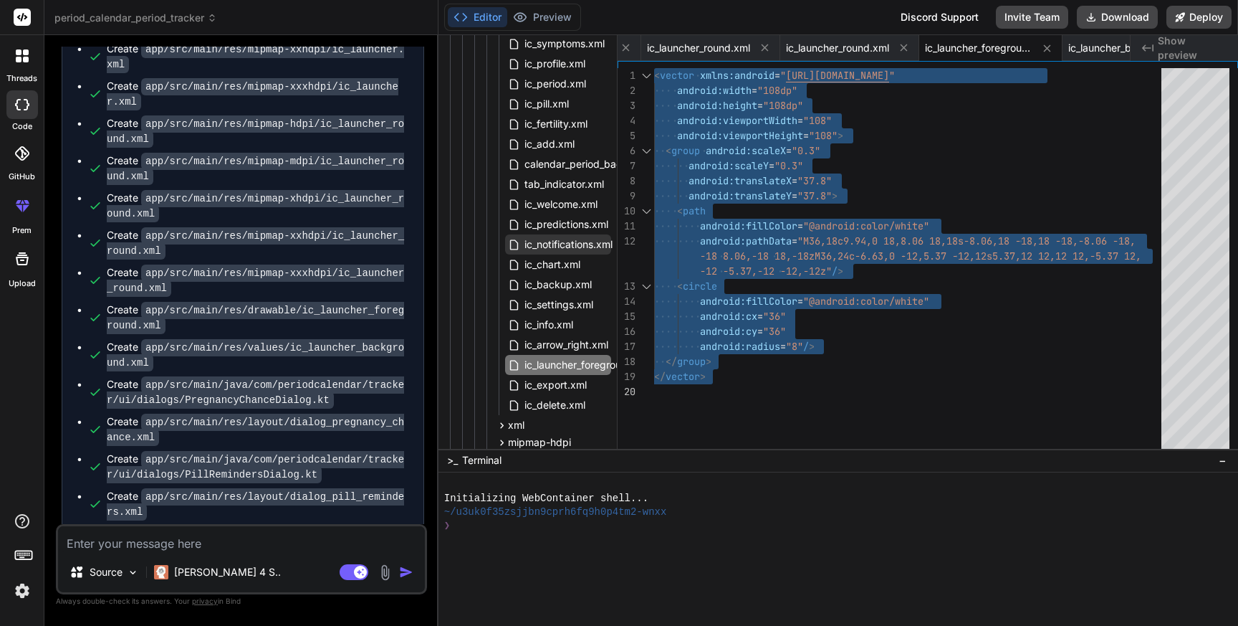
scroll to position [311, 0]
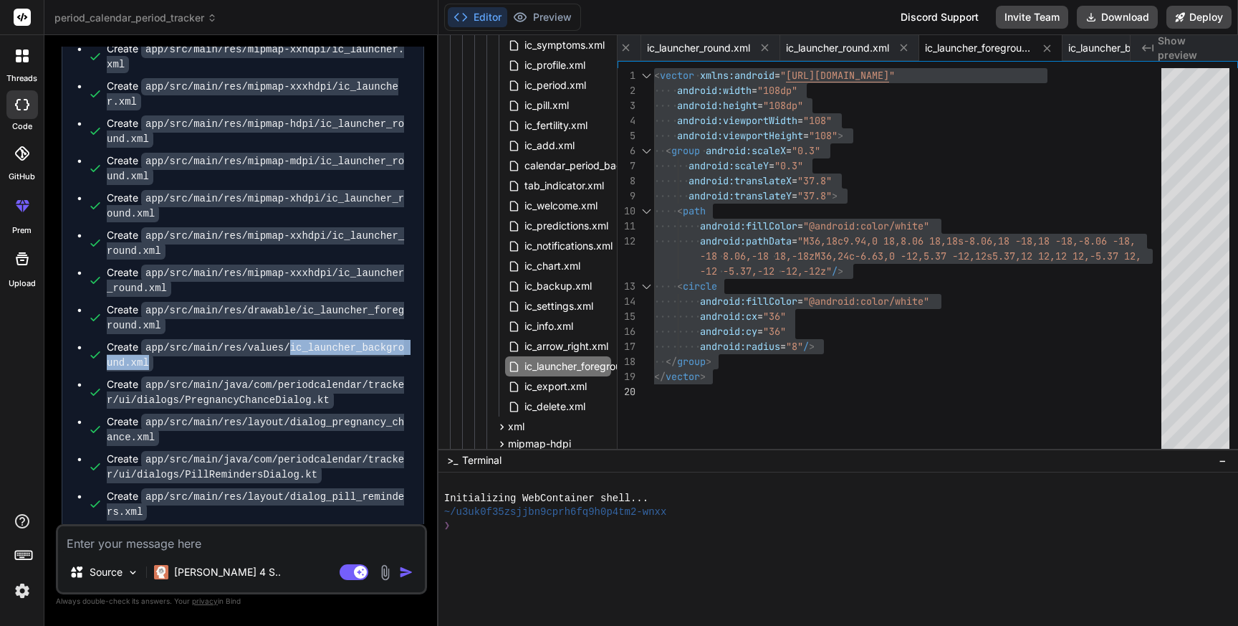
drag, startPoint x: 290, startPoint y: 339, endPoint x: 304, endPoint y: 354, distance: 20.3
click at [304, 354] on div "Create app/src/main/res/values/ic_launcher_background.xml" at bounding box center [258, 355] width 302 height 30
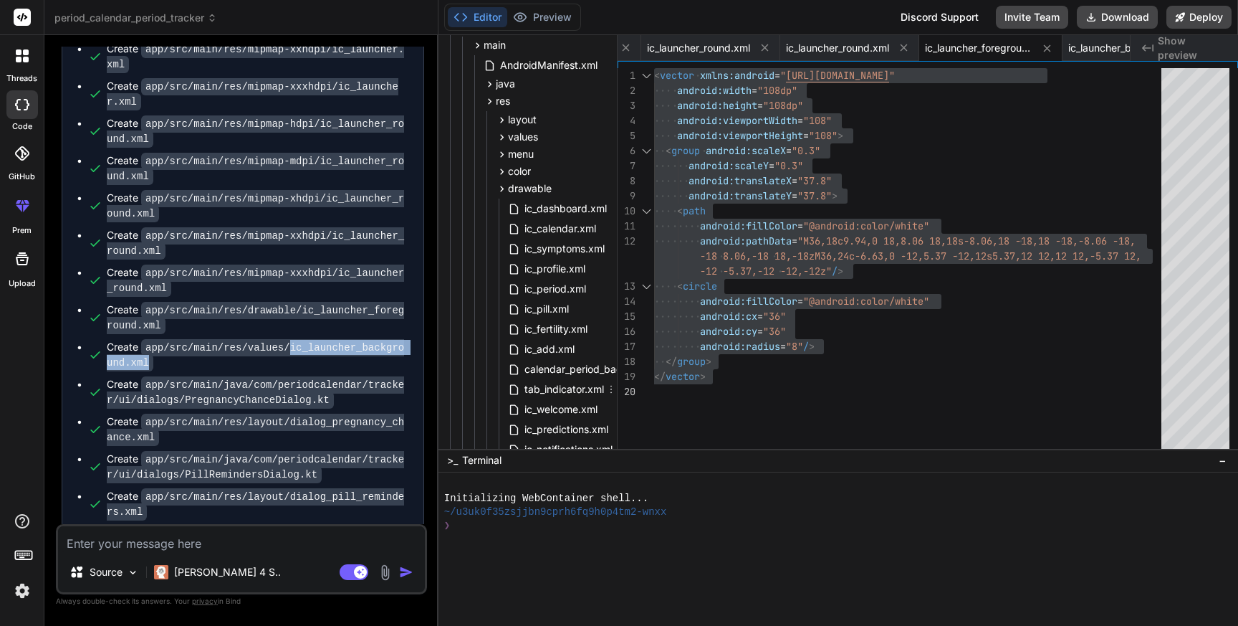
scroll to position [106, 0]
click at [501, 135] on icon at bounding box center [502, 139] width 12 height 12
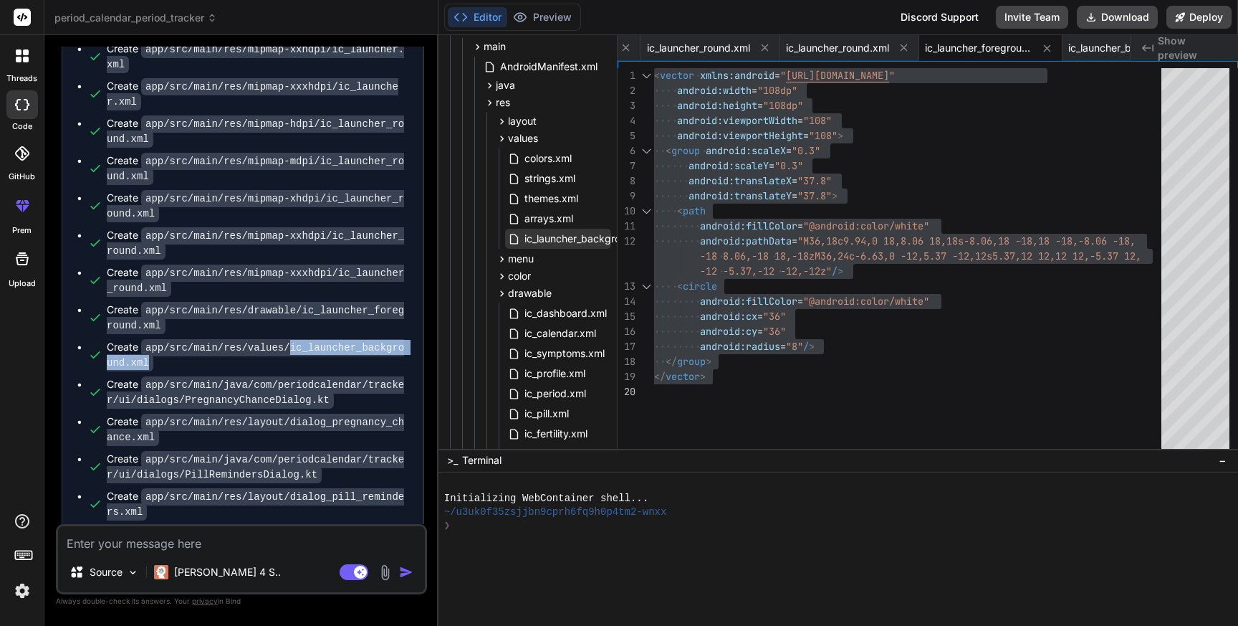
click at [540, 240] on span "ic_launcher_background.xml" at bounding box center [591, 238] width 136 height 17
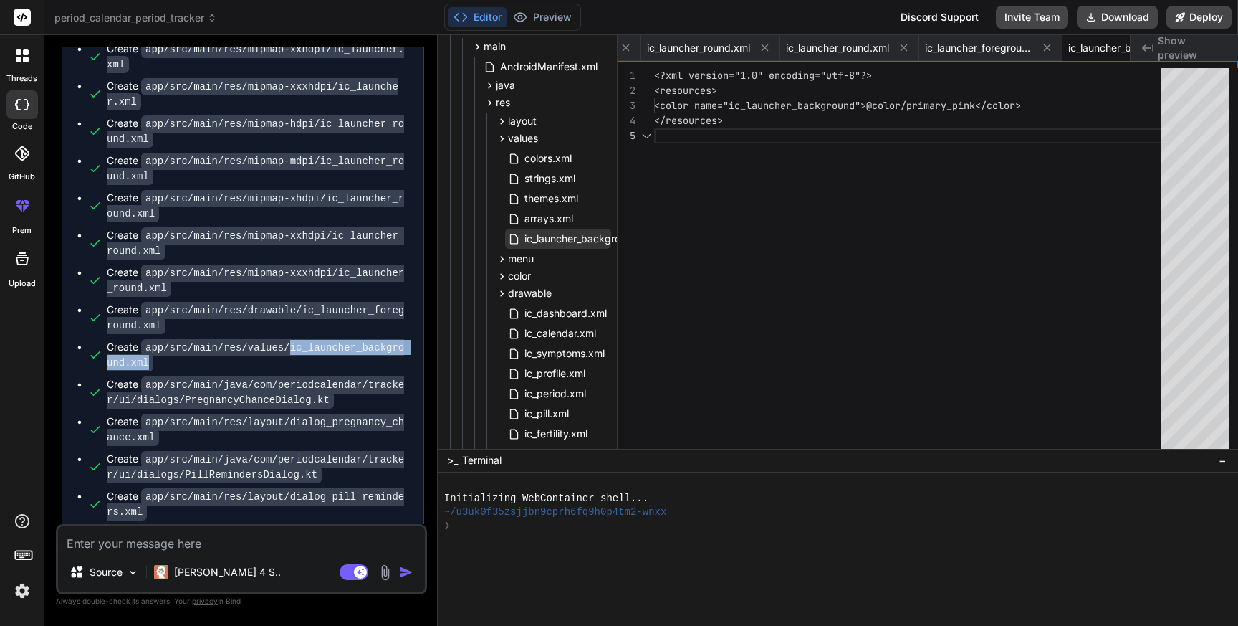
scroll to position [60, 0]
click at [540, 240] on span "ic_launcher_background.xml" at bounding box center [591, 238] width 136 height 17
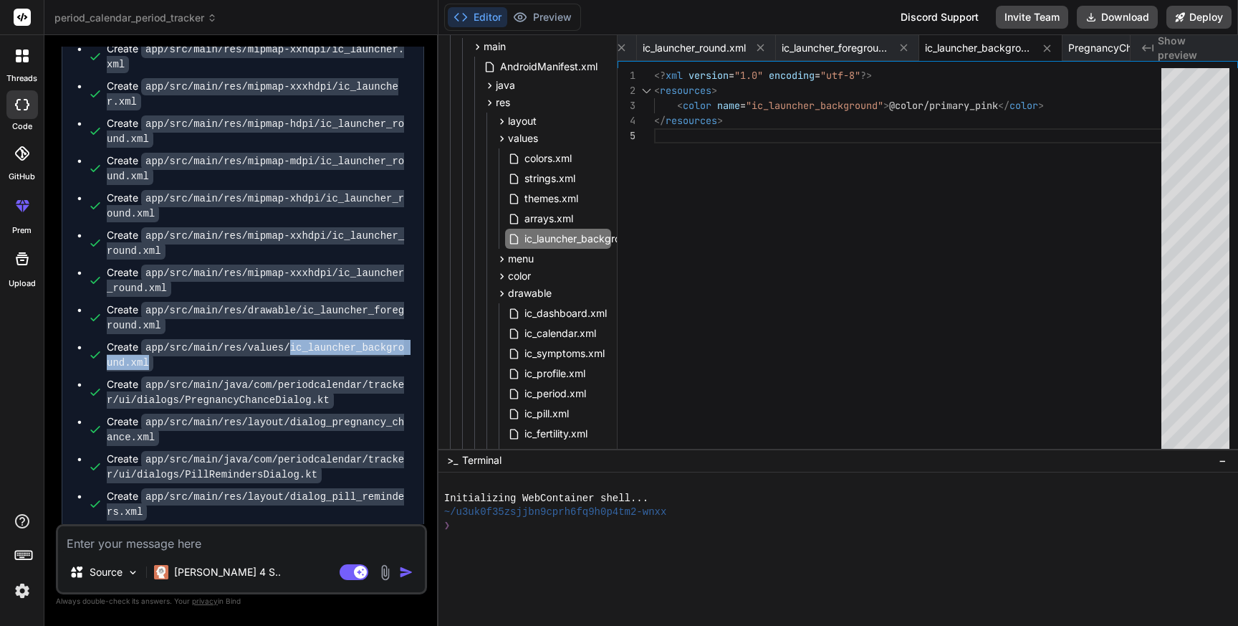
click at [293, 343] on code "app/src/main/res/values/ic_launcher_background.xml" at bounding box center [255, 355] width 297 height 32
drag, startPoint x: 292, startPoint y: 335, endPoint x: 303, endPoint y: 349, distance: 17.3
click at [303, 349] on div "Create app/src/main/res/values/ic_launcher_background.xml" at bounding box center [258, 355] width 302 height 30
click at [552, 241] on span "ic_launcher_background.xml" at bounding box center [591, 238] width 136 height 17
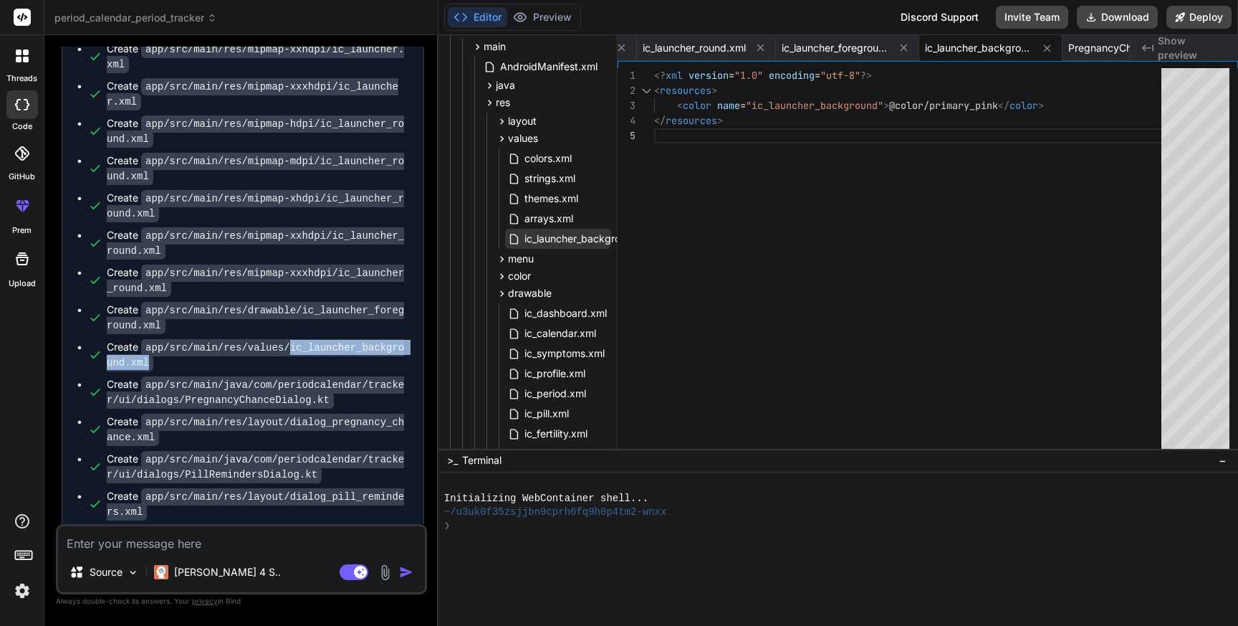
click at [552, 241] on span "ic_launcher_background.xml" at bounding box center [591, 238] width 136 height 17
click at [816, 180] on div "<? xml version = "1.0" encoding = "utf-8" ?> < resources > < color name = "ic_l…" at bounding box center [912, 261] width 516 height 387
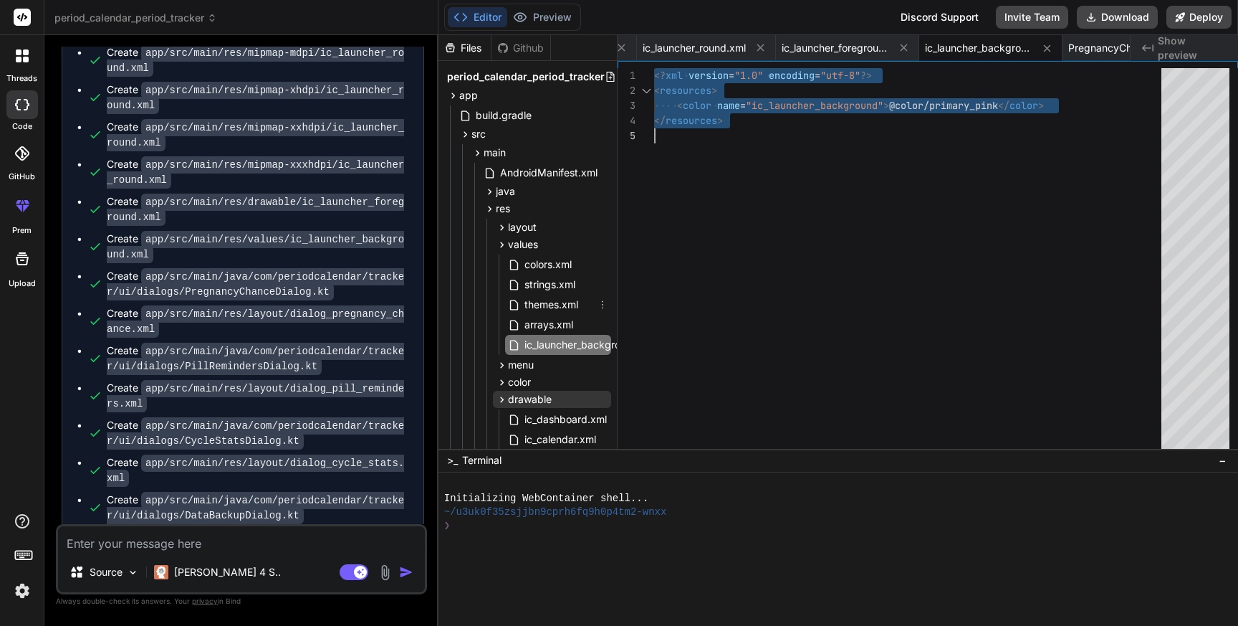
scroll to position [18, 0]
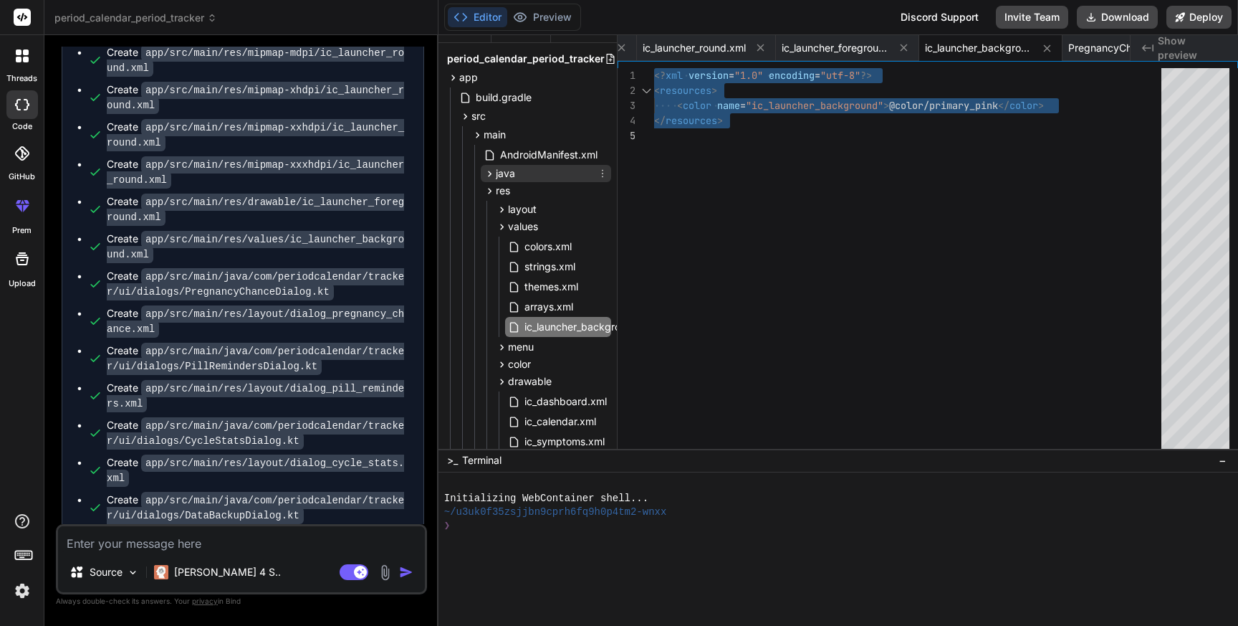
click at [491, 170] on icon at bounding box center [490, 174] width 12 height 12
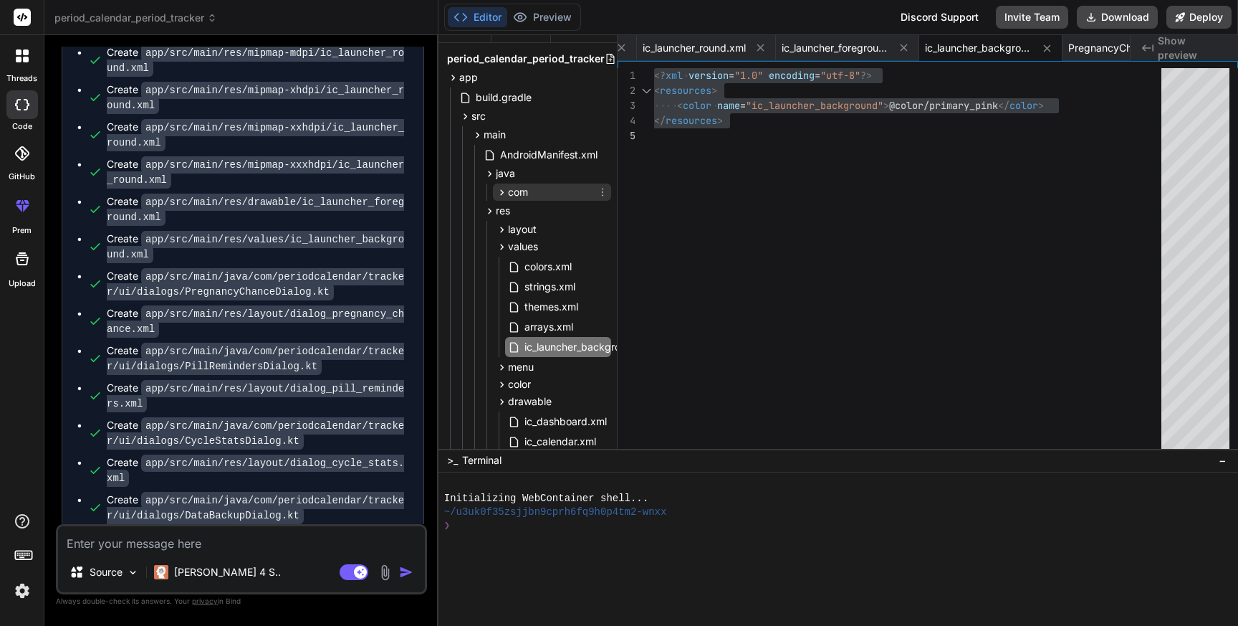
click at [503, 194] on icon at bounding box center [502, 192] width 12 height 12
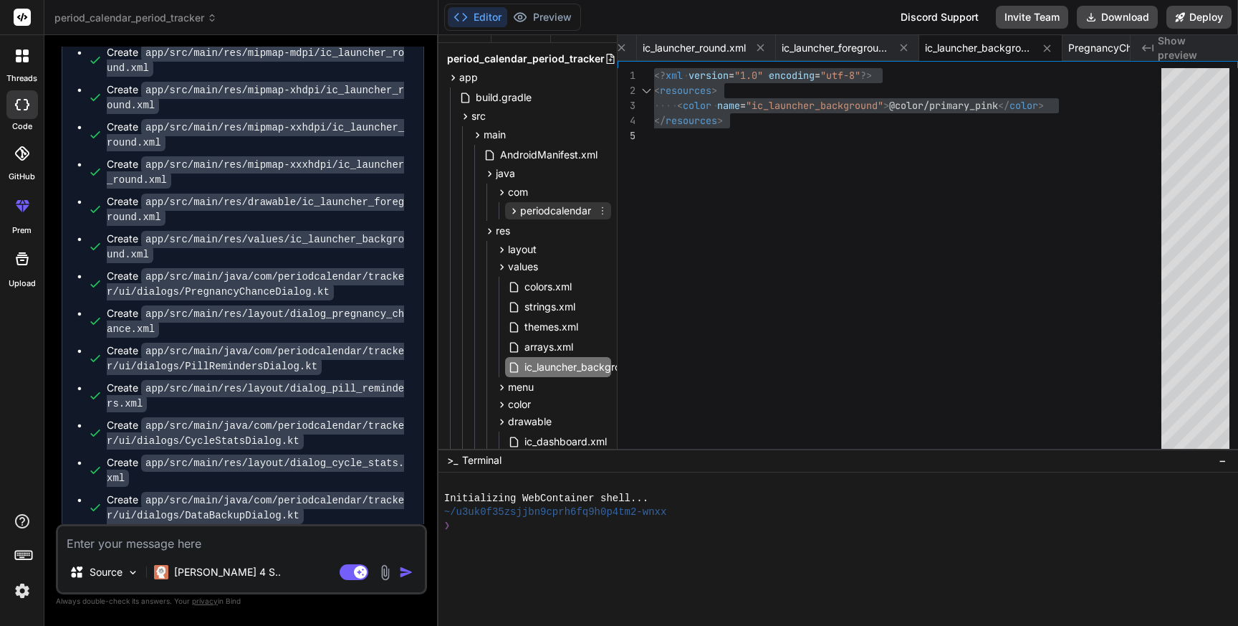
click at [512, 205] on icon at bounding box center [514, 211] width 12 height 12
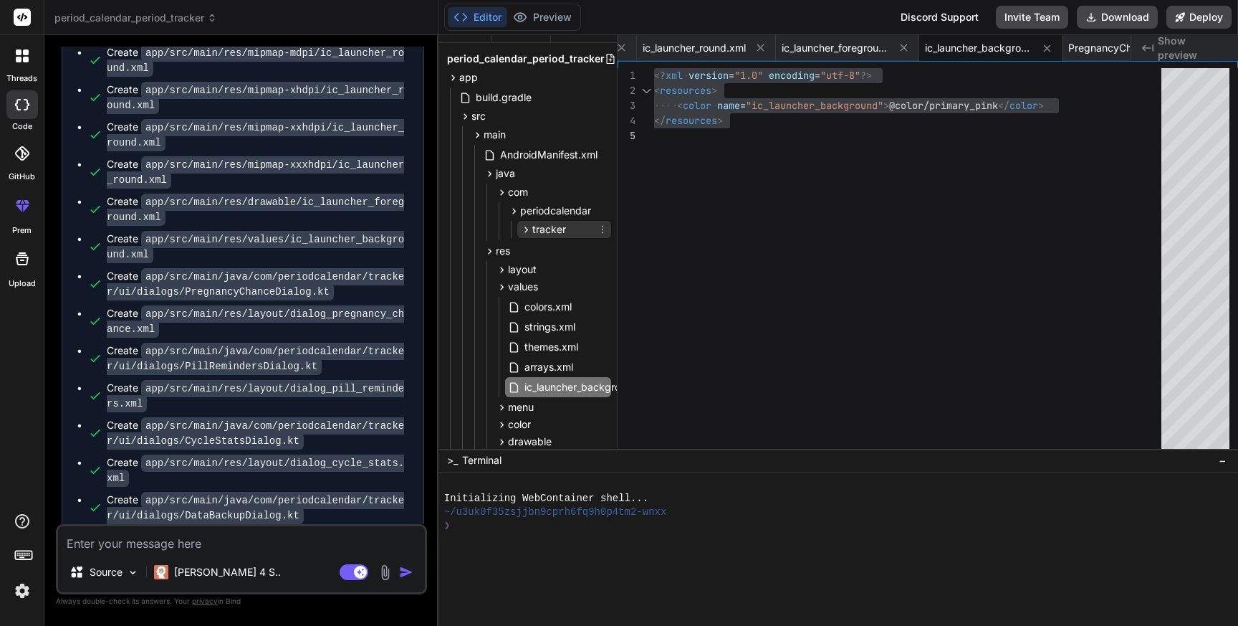
click at [526, 236] on div "tracker" at bounding box center [543, 229] width 46 height 14
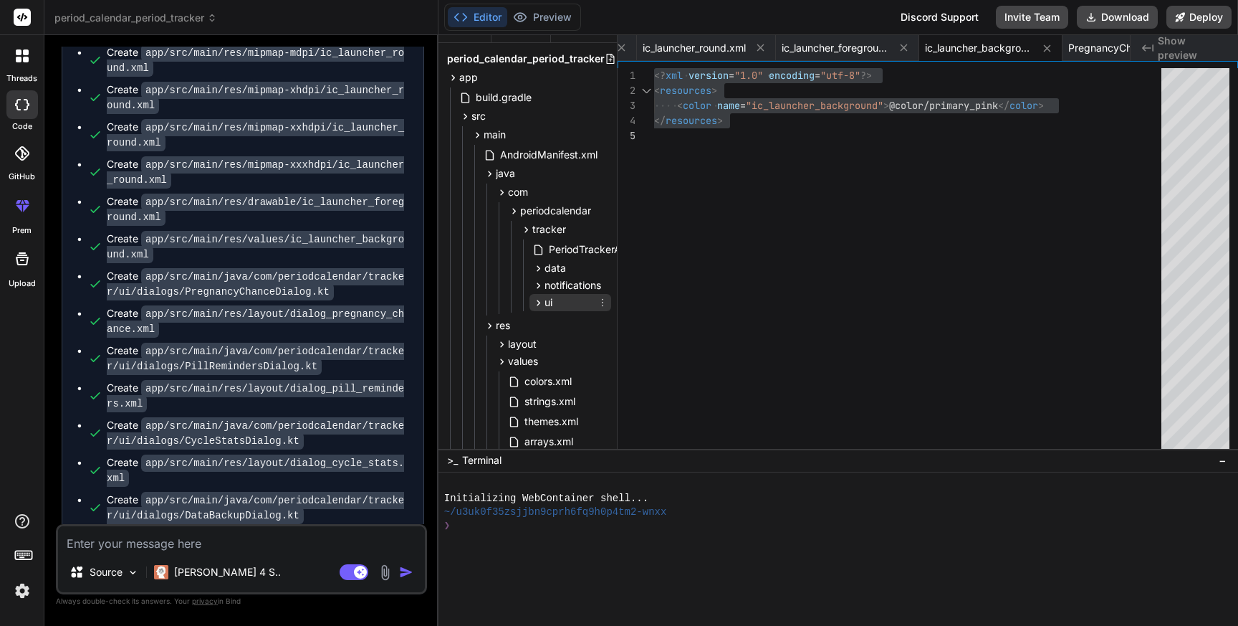
click at [537, 299] on icon at bounding box center [539, 303] width 12 height 12
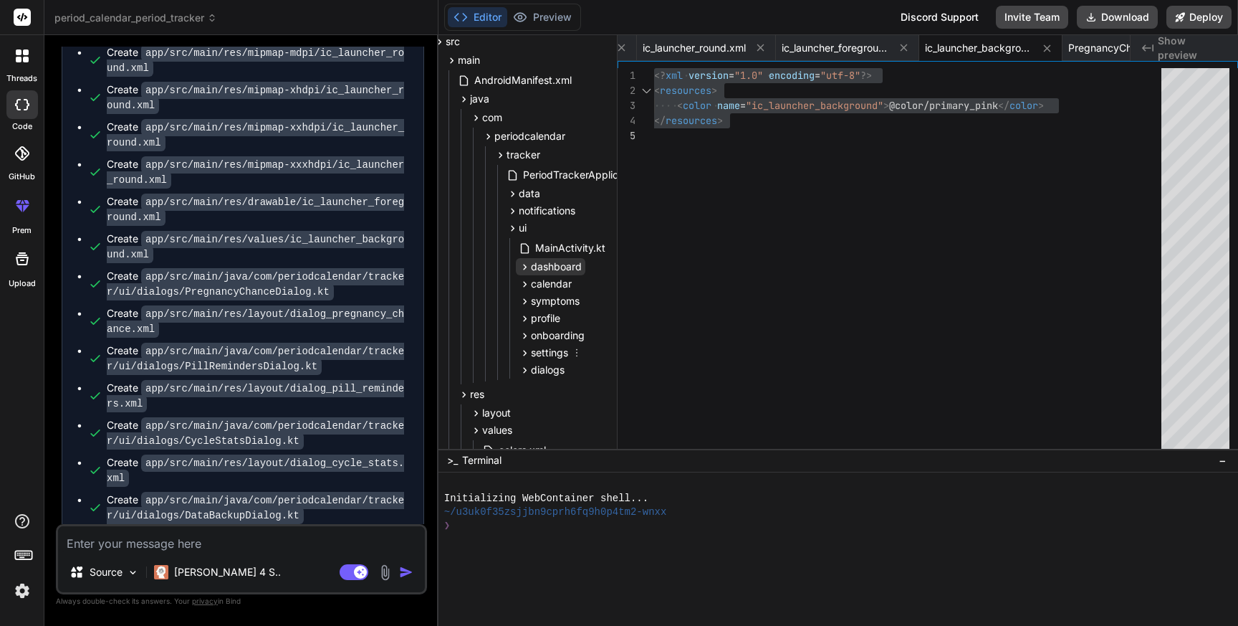
scroll to position [92, 27]
click at [526, 368] on icon at bounding box center [524, 370] width 12 height 12
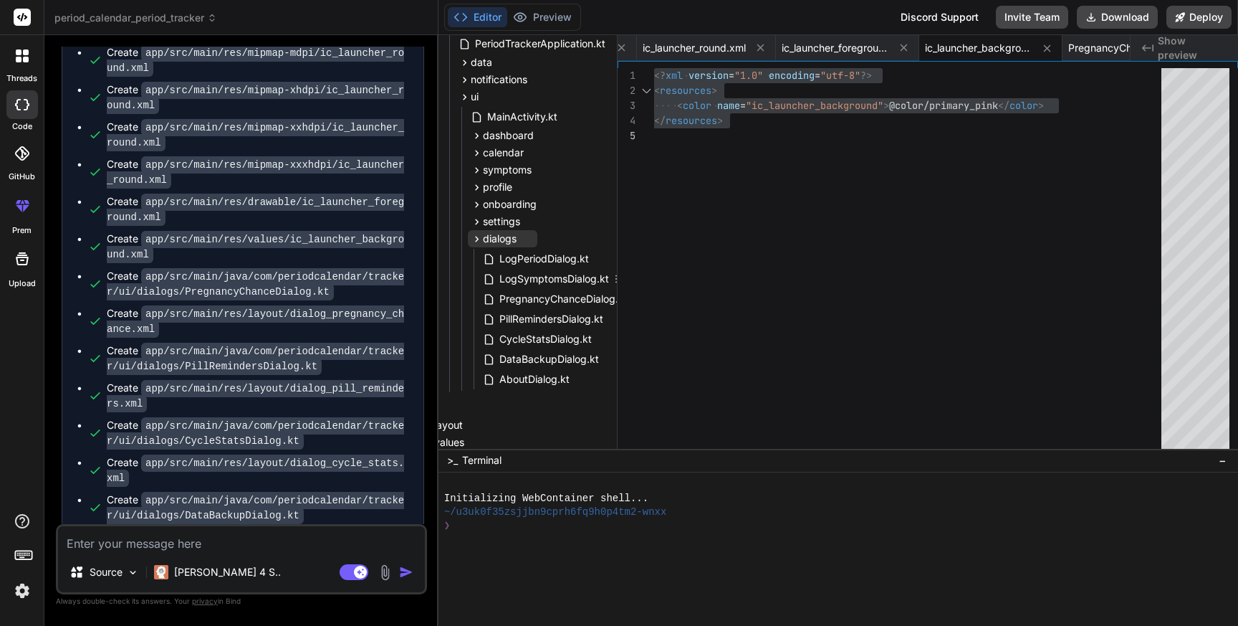
scroll to position [227, 74]
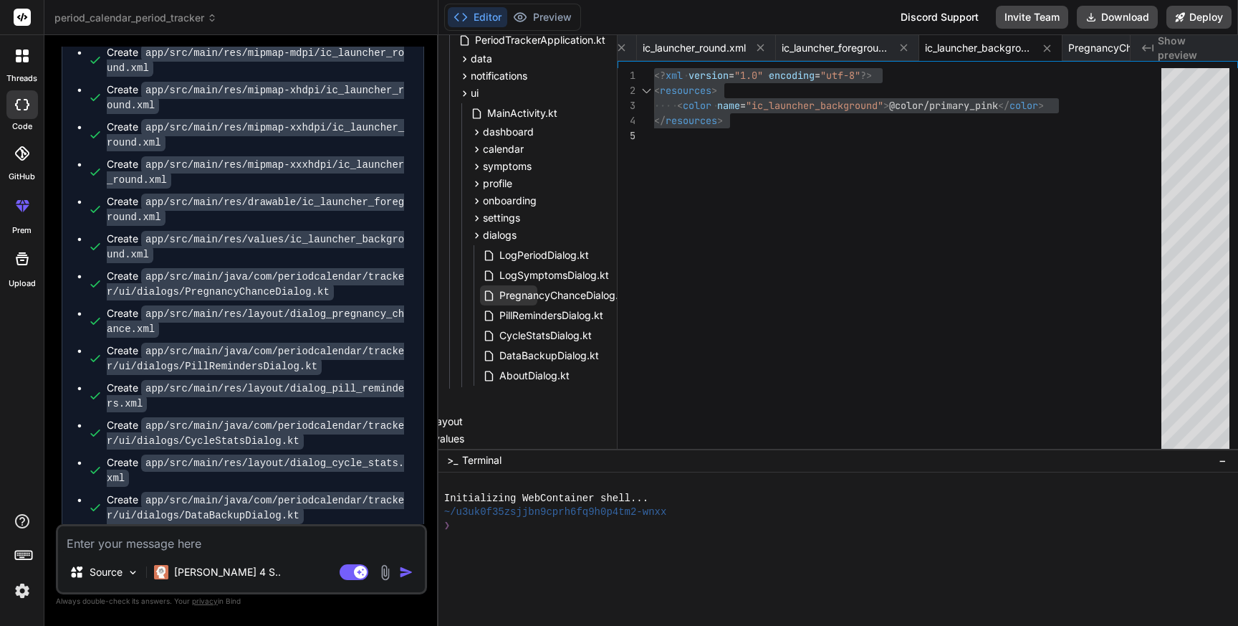
click at [533, 298] on span "PregnancyChanceDialog.kt" at bounding box center [563, 295] width 131 height 17
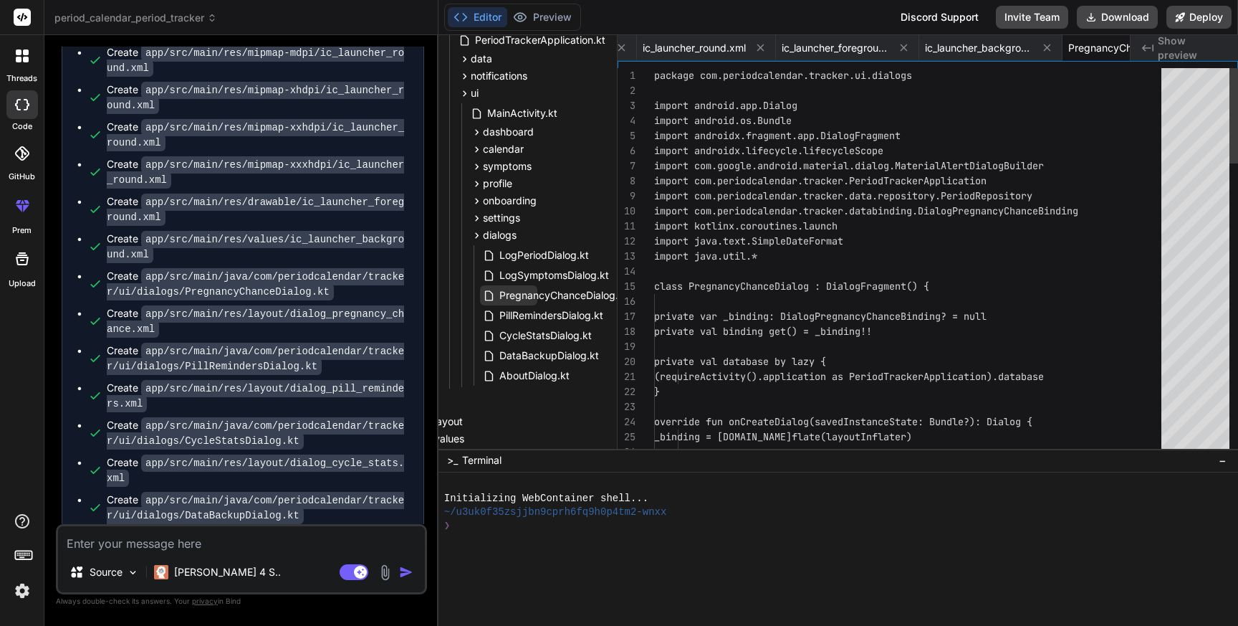
scroll to position [0, 10519]
click at [533, 298] on span "PregnancyChanceDialog.kt" at bounding box center [563, 295] width 131 height 17
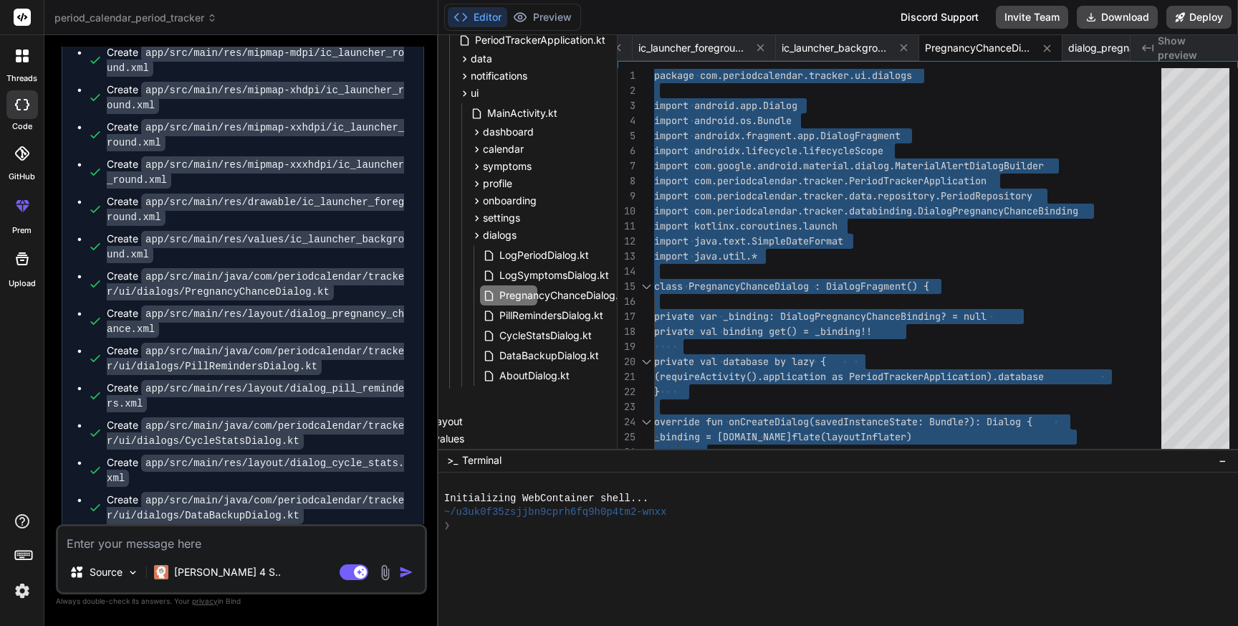
click at [343, 285] on div "Create app/src/main/java/com/periodcalendar/tracker/ui/dialogs/PregnancyChanceD…" at bounding box center [258, 284] width 302 height 30
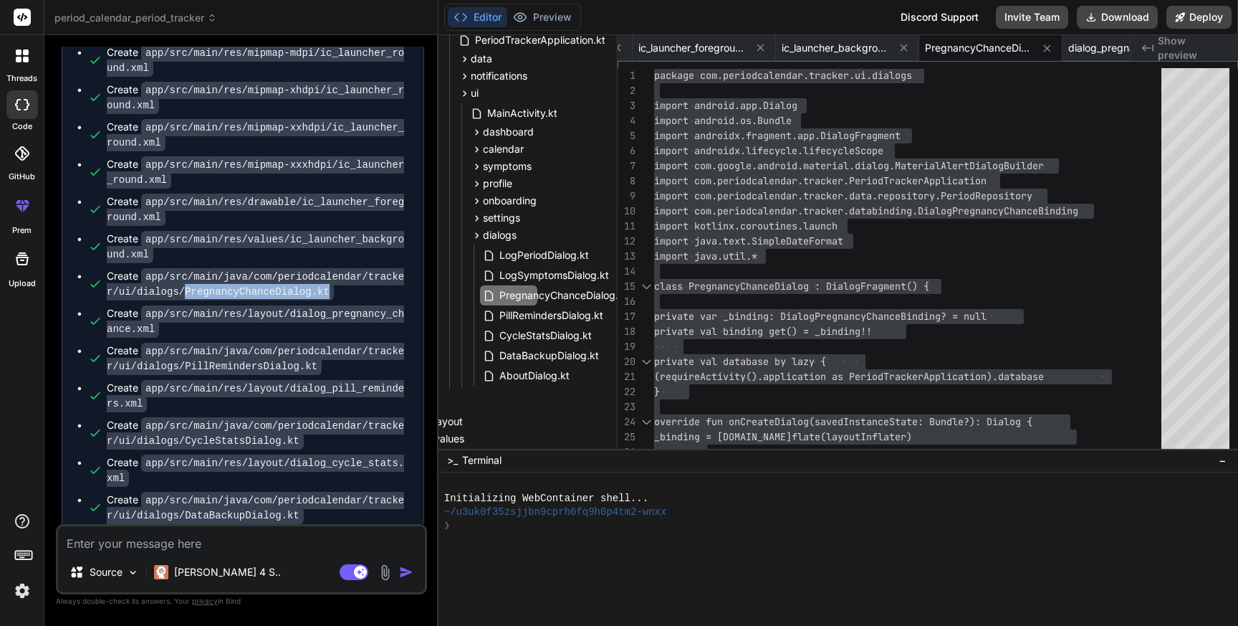
drag, startPoint x: 186, startPoint y: 282, endPoint x: 368, endPoint y: 282, distance: 181.3
click at [368, 282] on div "Create app/src/main/java/com/periodcalendar/tracker/ui/dialogs/PregnancyChanceD…" at bounding box center [258, 284] width 302 height 30
click at [558, 292] on span "PregnancyChanceDialog.kt" at bounding box center [563, 295] width 131 height 17
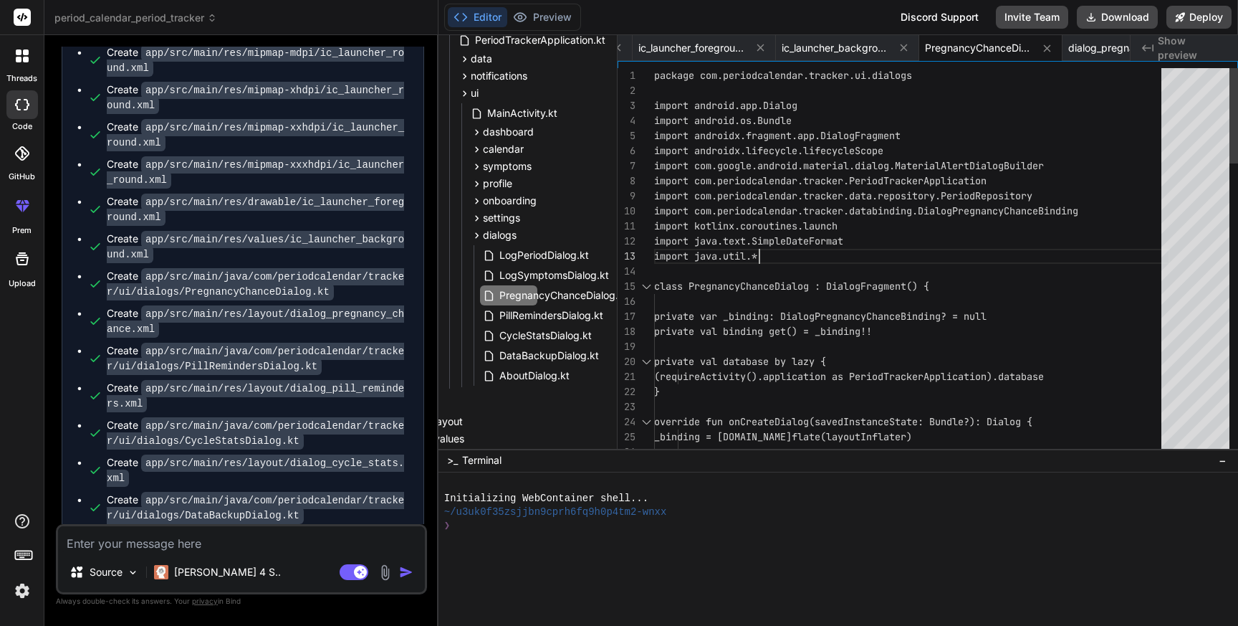
scroll to position [30, 0]
type textarea "package com.periodcalendar.tracker.ui.dialogs import android.app.Dialog import …"
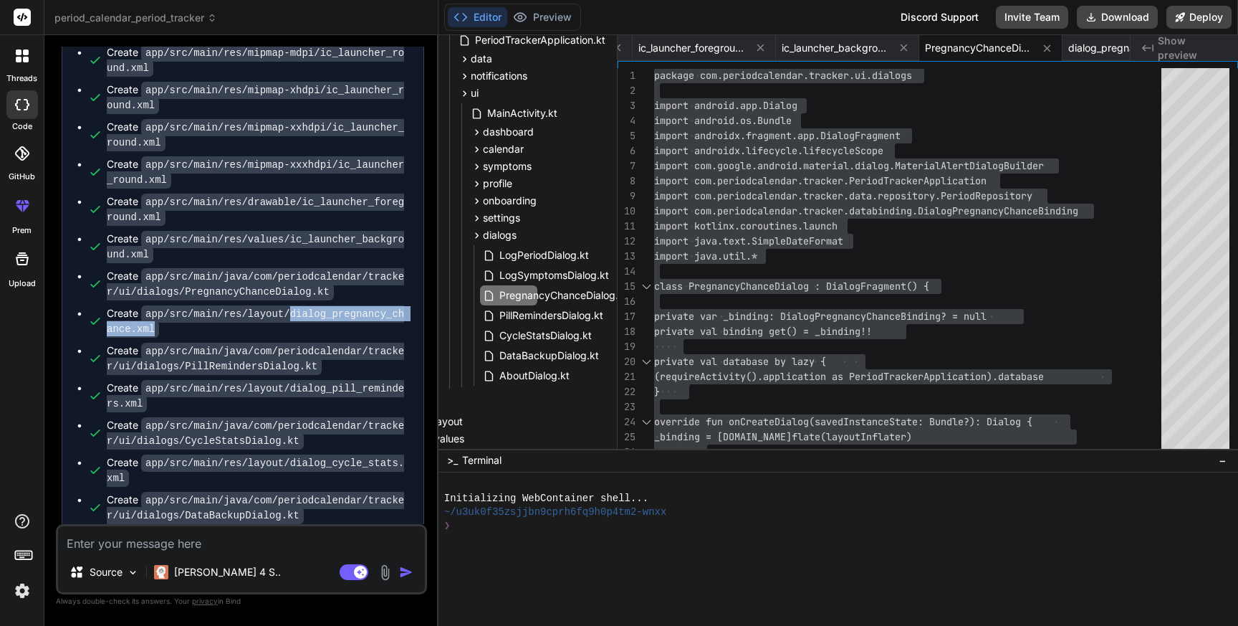
drag, startPoint x: 292, startPoint y: 302, endPoint x: 299, endPoint y: 320, distance: 18.6
click at [299, 320] on div "Create app/src/main/res/layout/dialog_pregnancy_chance.xml" at bounding box center [258, 321] width 302 height 30
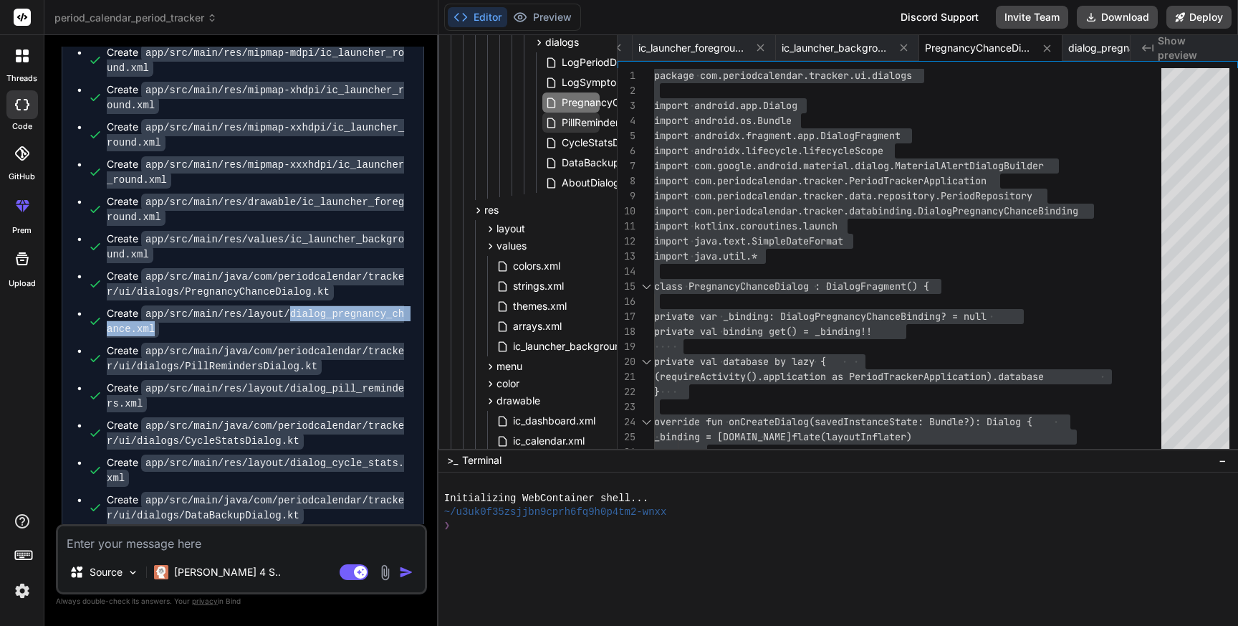
scroll to position [420, 10]
click at [512, 225] on span "layout" at bounding box center [512, 228] width 29 height 14
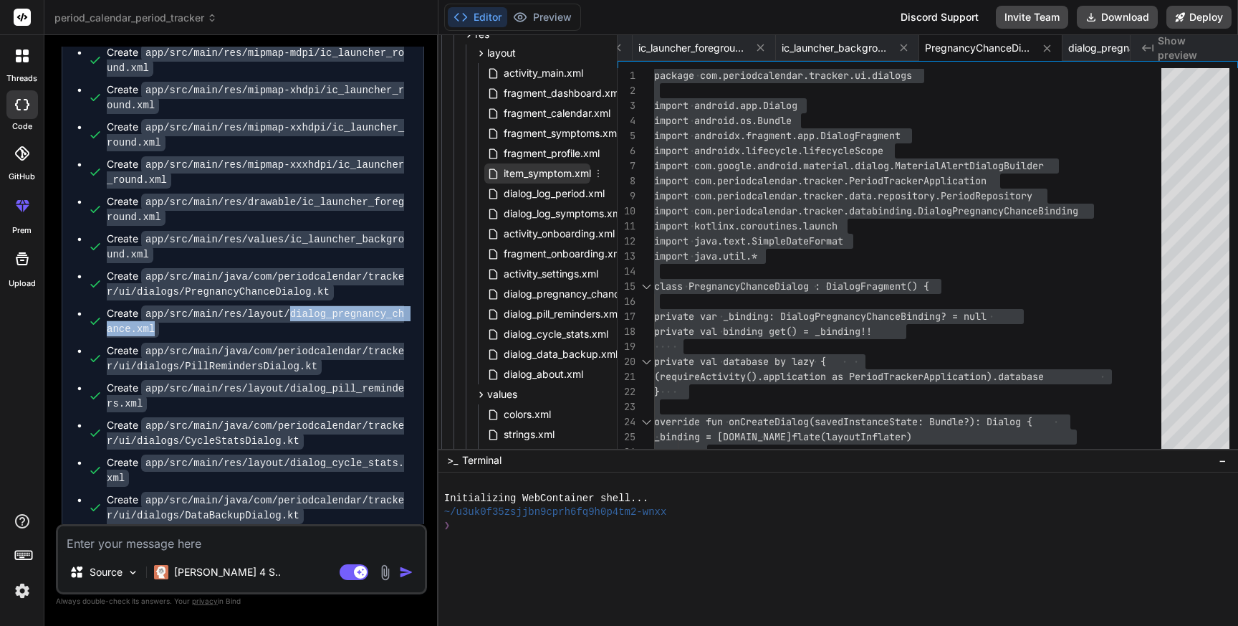
scroll to position [598, 21]
click at [544, 289] on span "dialog_pregnancy_chance.xml" at bounding box center [574, 291] width 144 height 17
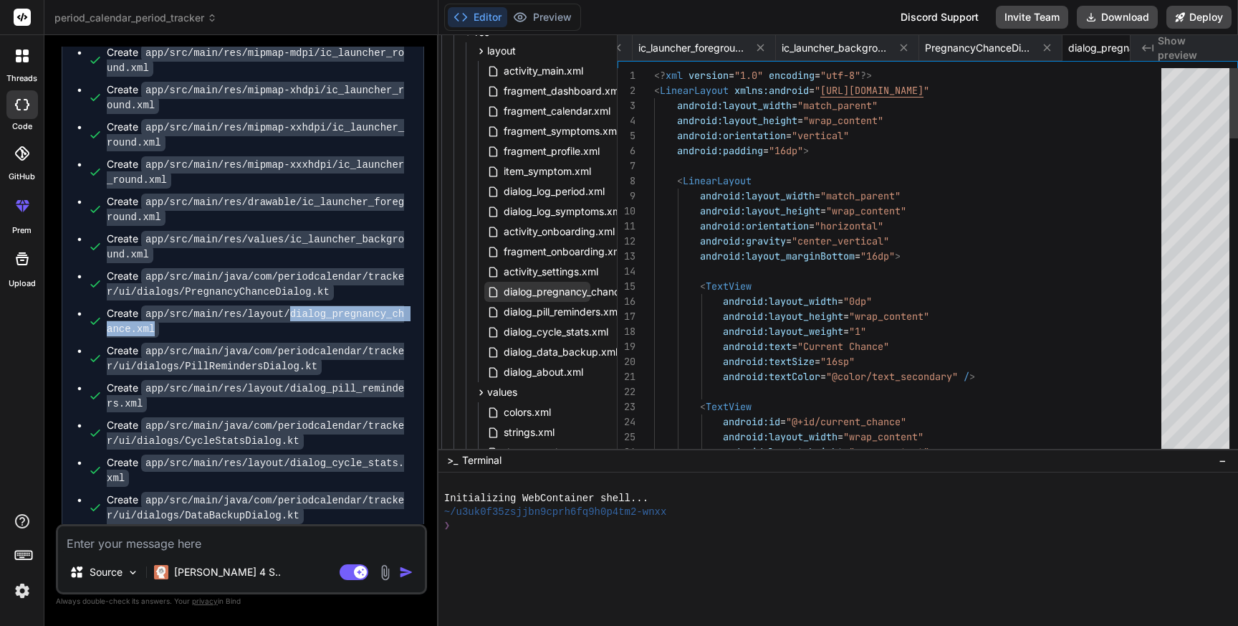
scroll to position [0, 10663]
click at [544, 289] on span "dialog_pregnancy_chance.xml" at bounding box center [574, 291] width 144 height 17
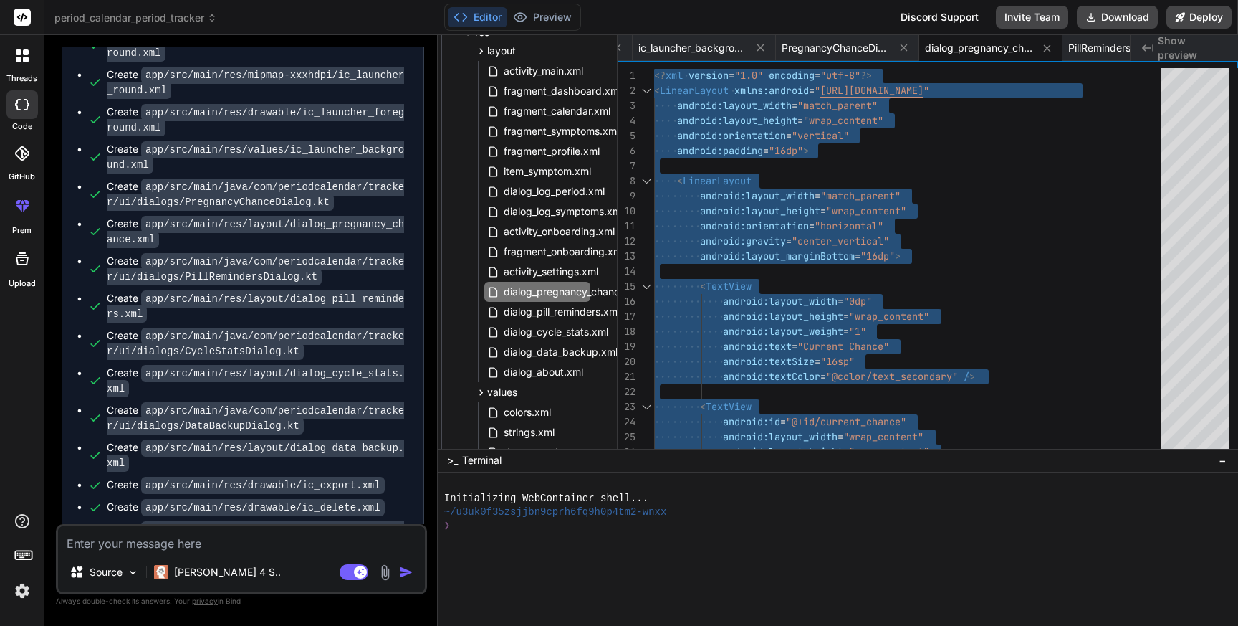
scroll to position [4444, 0]
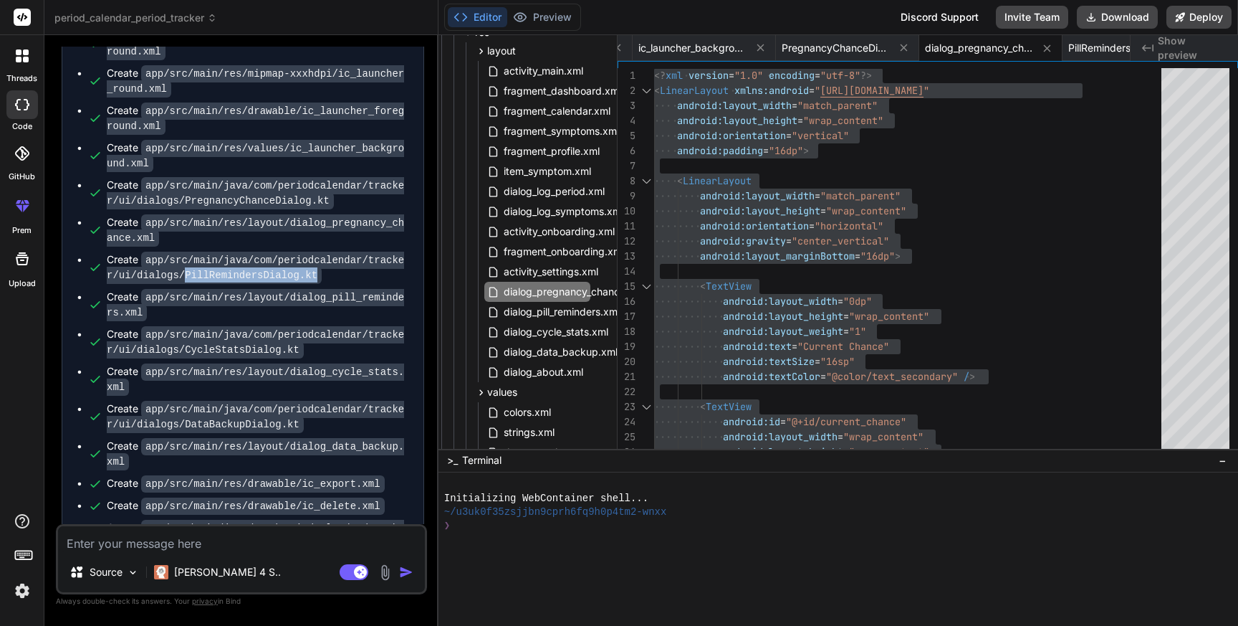
drag, startPoint x: 183, startPoint y: 264, endPoint x: 406, endPoint y: 266, distance: 222.2
click at [406, 265] on div "Create app/src/main/java/com/periodcalendar/tracker/ui/dialogs/PillRemindersDia…" at bounding box center [258, 267] width 302 height 30
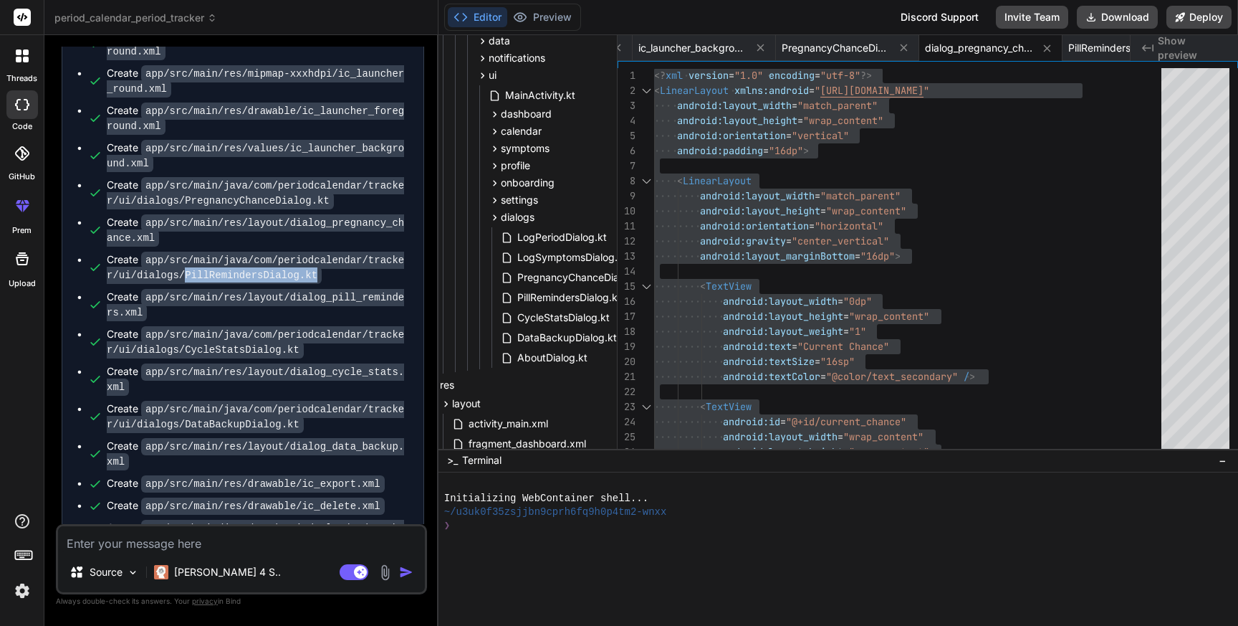
scroll to position [245, 57]
click at [551, 297] on span "PillRemindersDialog.kt" at bounding box center [568, 297] width 107 height 17
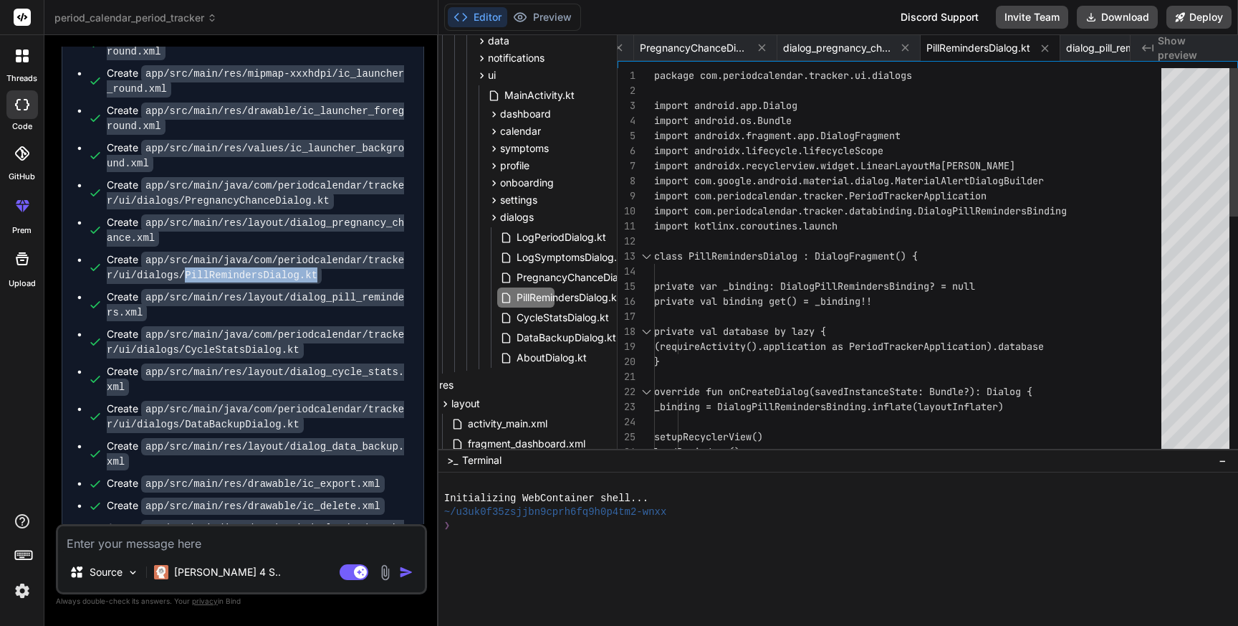
click at [822, 279] on div "package com.periodcalendar.tracker.ui.dialogs import android.app.Dialog import …" at bounding box center [912, 572] width 516 height 1008
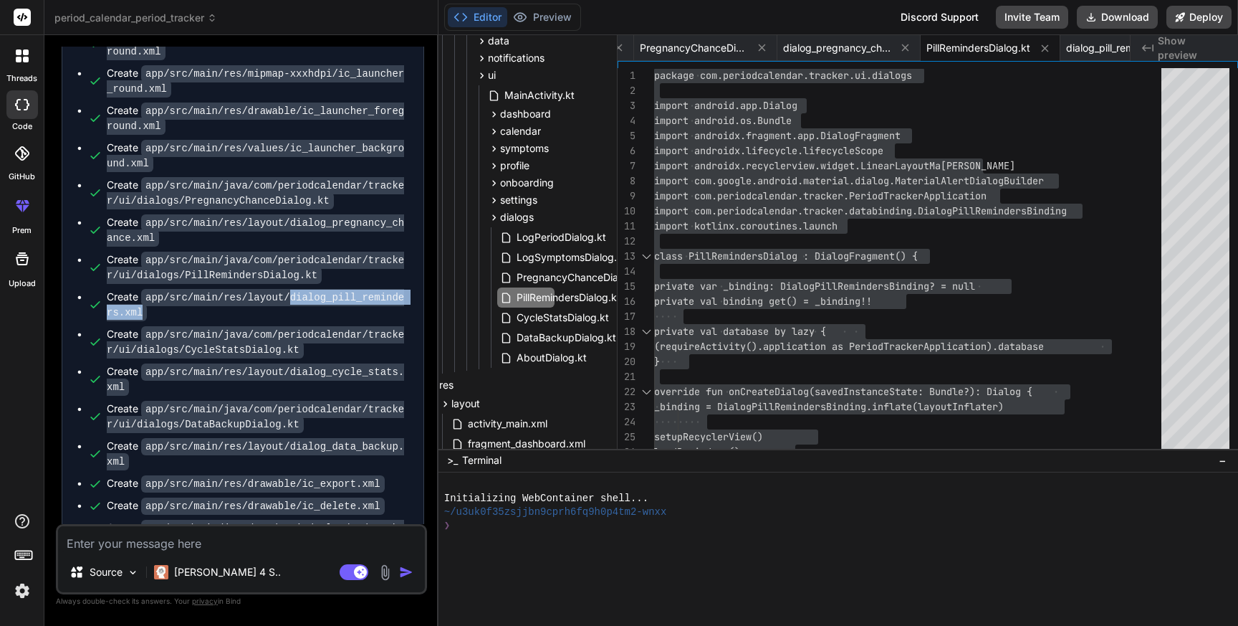
drag, startPoint x: 290, startPoint y: 285, endPoint x: 314, endPoint y: 308, distance: 33.4
click at [314, 308] on ul "Create app/src/main/res/mipmap-hdpi/ic_launcher.xml Create app/src/main/res/mip…" at bounding box center [243, 152] width 333 height 842
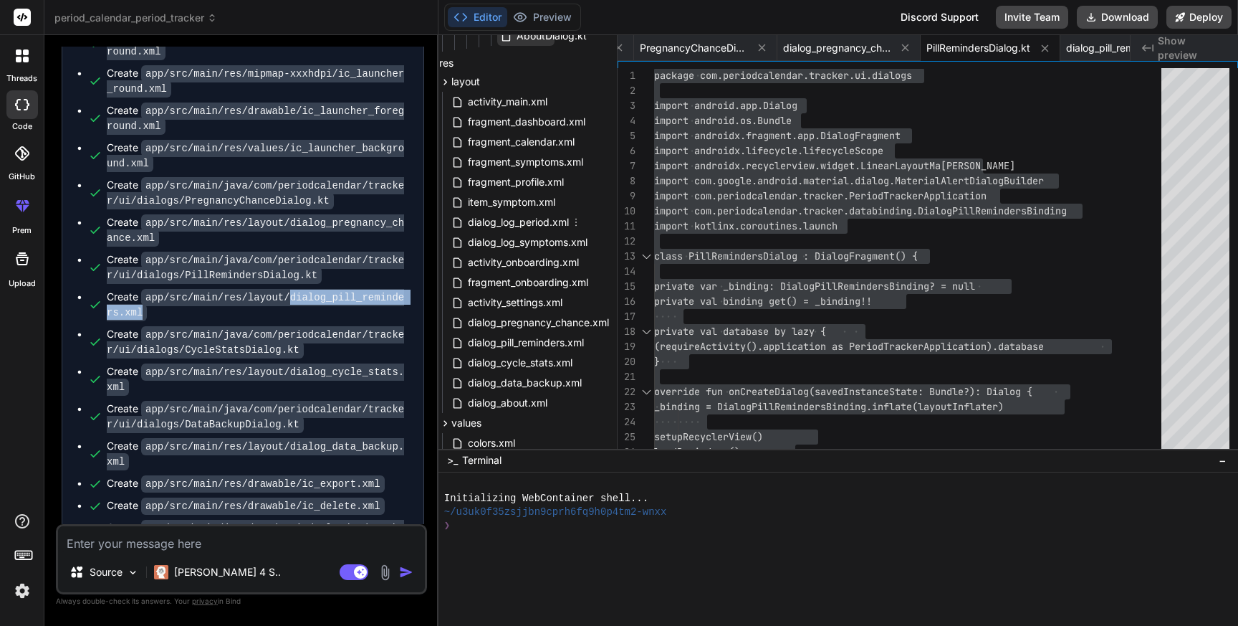
scroll to position [571, 57]
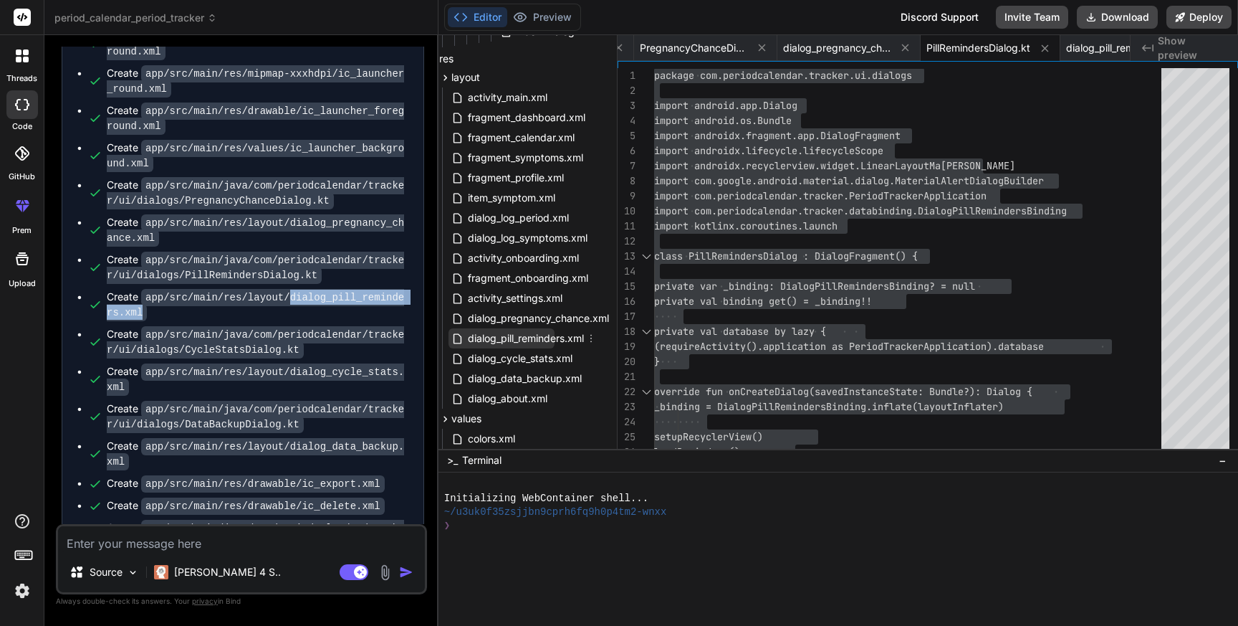
click at [501, 338] on span "dialog_pill_reminders.xml" at bounding box center [526, 338] width 119 height 17
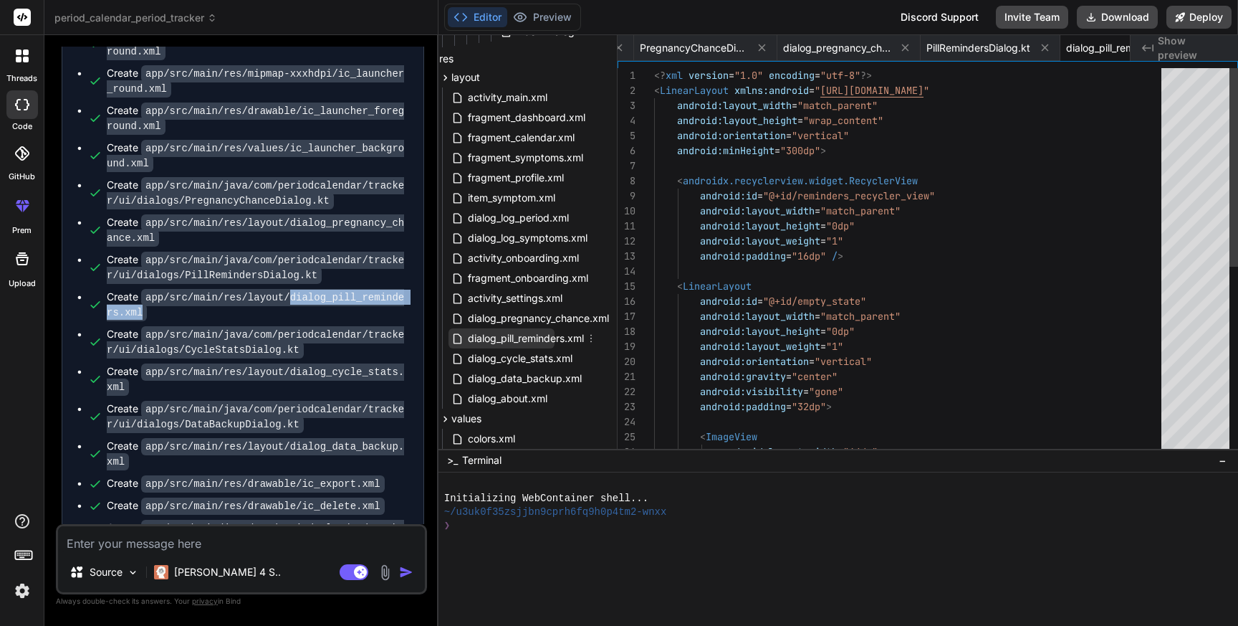
scroll to position [0, 10948]
click at [501, 338] on span "dialog_pill_reminders.xml" at bounding box center [526, 338] width 119 height 17
click at [821, 290] on div "<? xml version = "1.0" encoding = "utf-8" ?> < LinearLayout xmlns:android = " […" at bounding box center [912, 444] width 516 height 753
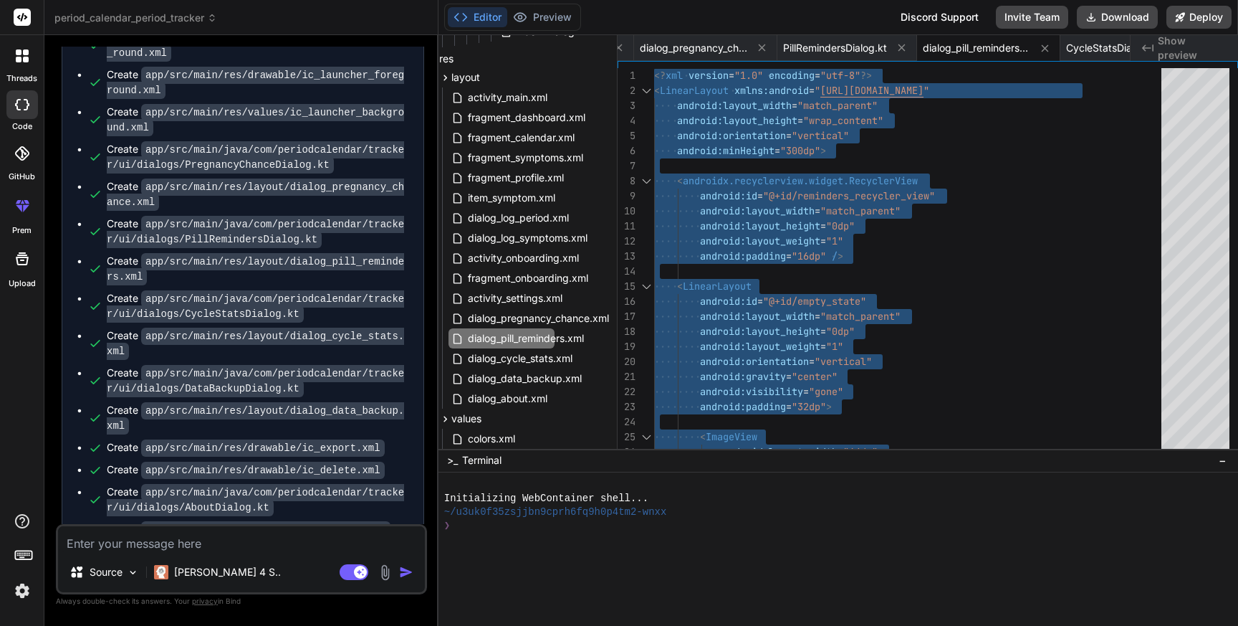
scroll to position [4491, 0]
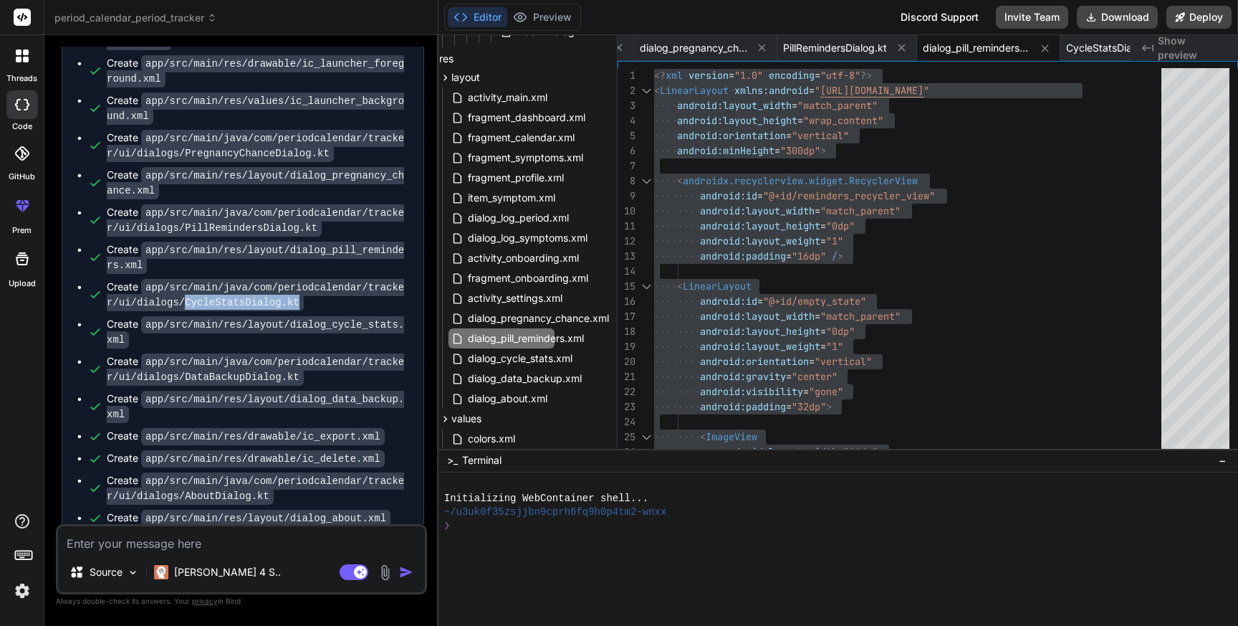
drag, startPoint x: 183, startPoint y: 287, endPoint x: 345, endPoint y: 287, distance: 162.0
click at [345, 287] on div "Create app/src/main/java/com/periodcalendar/tracker/ui/dialogs/CycleStatsDialog…" at bounding box center [258, 295] width 302 height 30
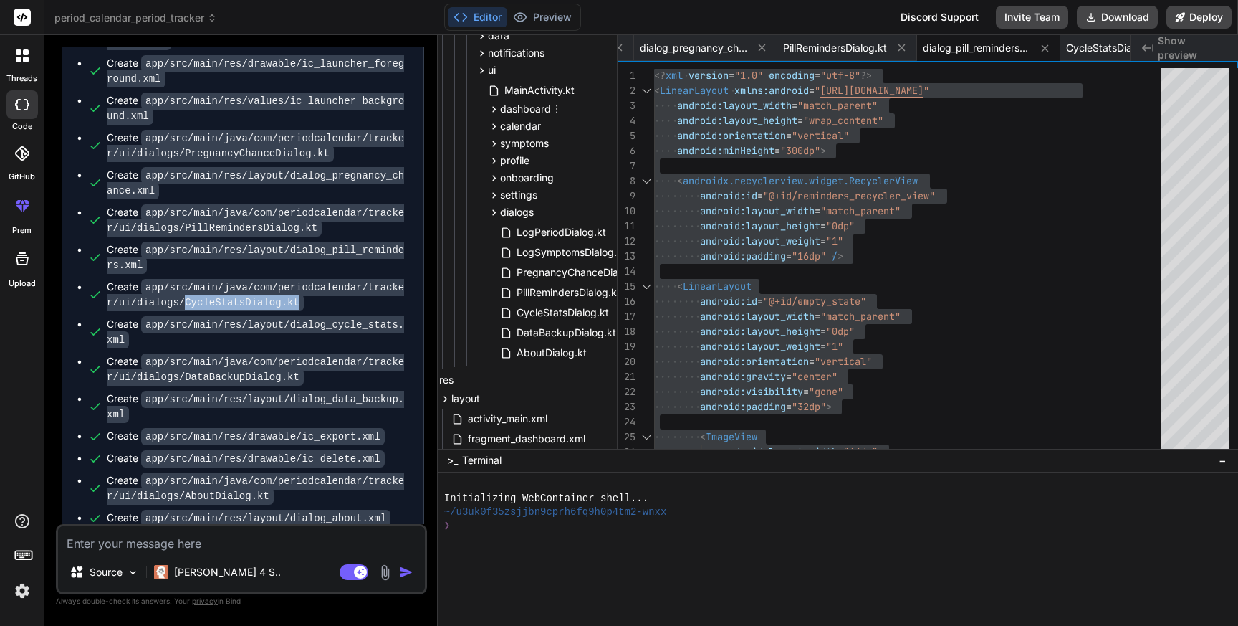
scroll to position [253, 57]
click at [529, 309] on span "CycleStatsDialog.kt" at bounding box center [562, 309] width 95 height 17
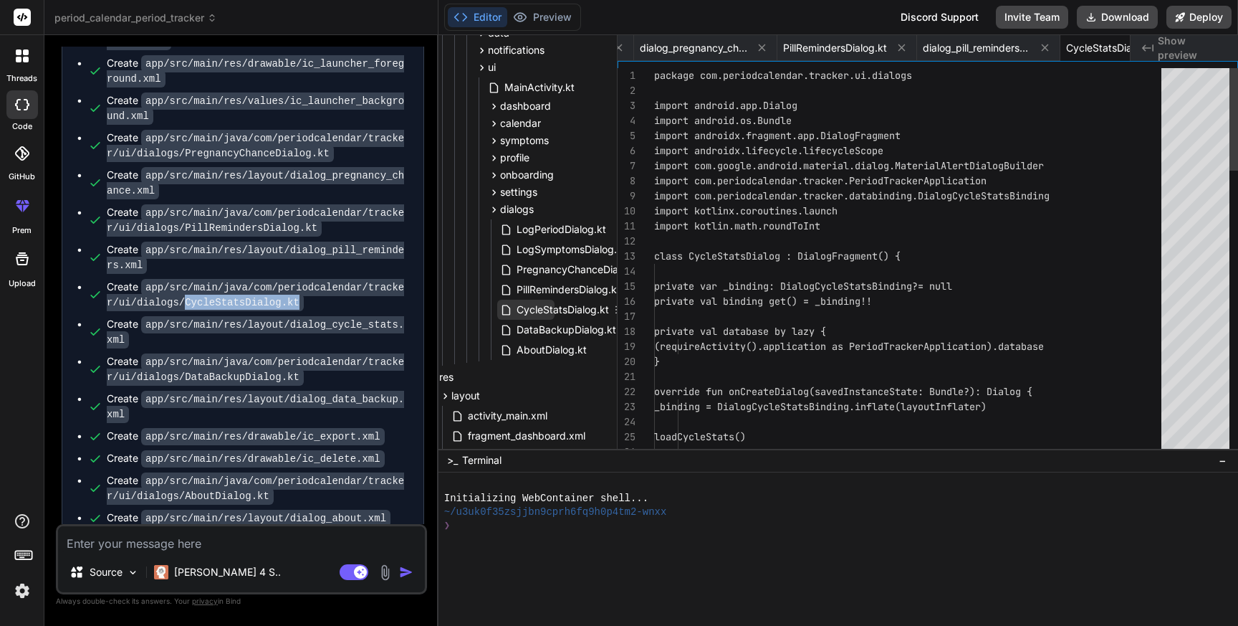
scroll to position [0, 11076]
click at [529, 309] on span "CycleStatsDialog.kt" at bounding box center [562, 309] width 95 height 17
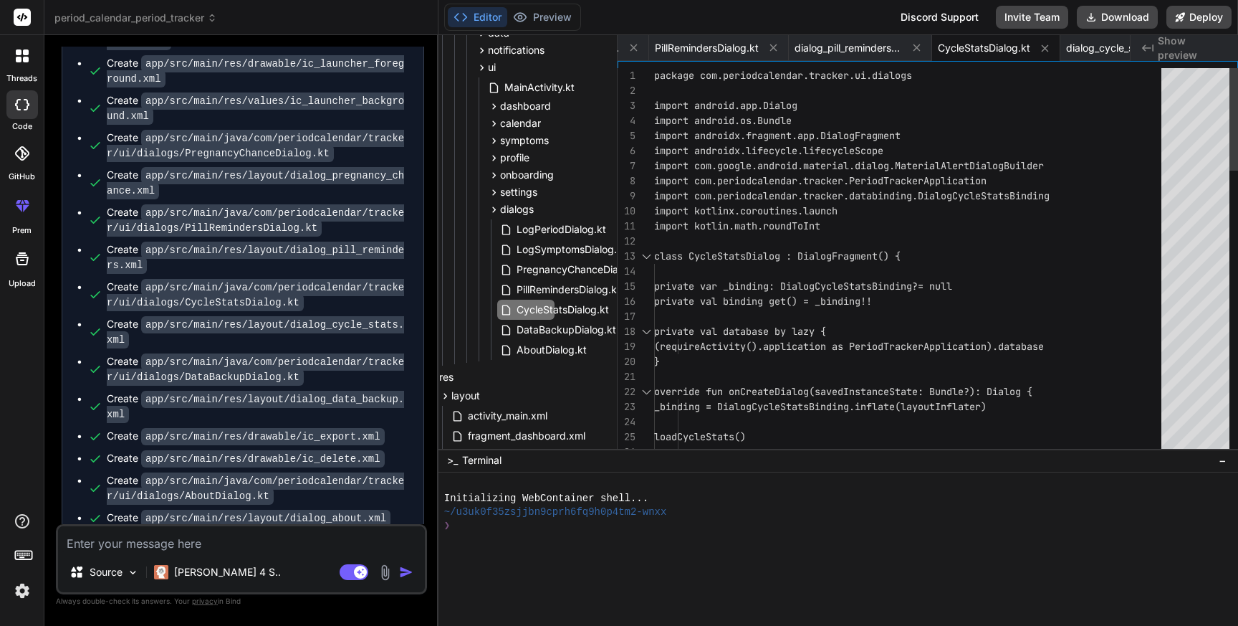
scroll to position [75, 0]
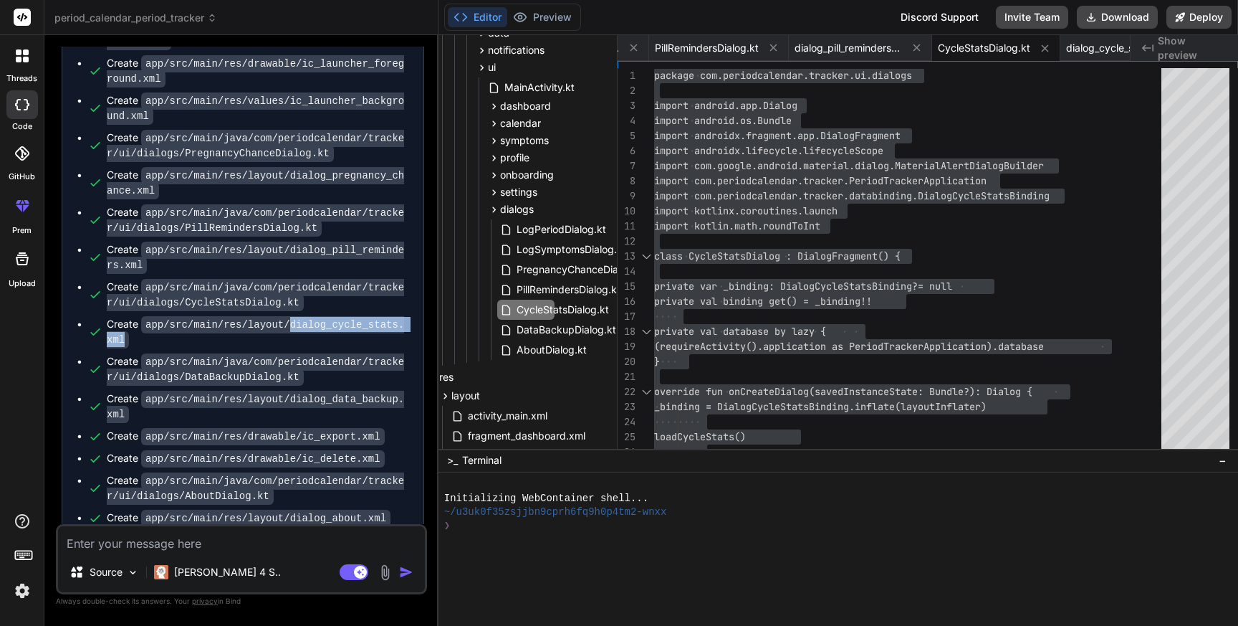
drag, startPoint x: 289, startPoint y: 310, endPoint x: 318, endPoint y: 330, distance: 35.6
click at [318, 330] on div "Create app/src/main/res/layout/dialog_cycle_stats.xml" at bounding box center [258, 332] width 302 height 30
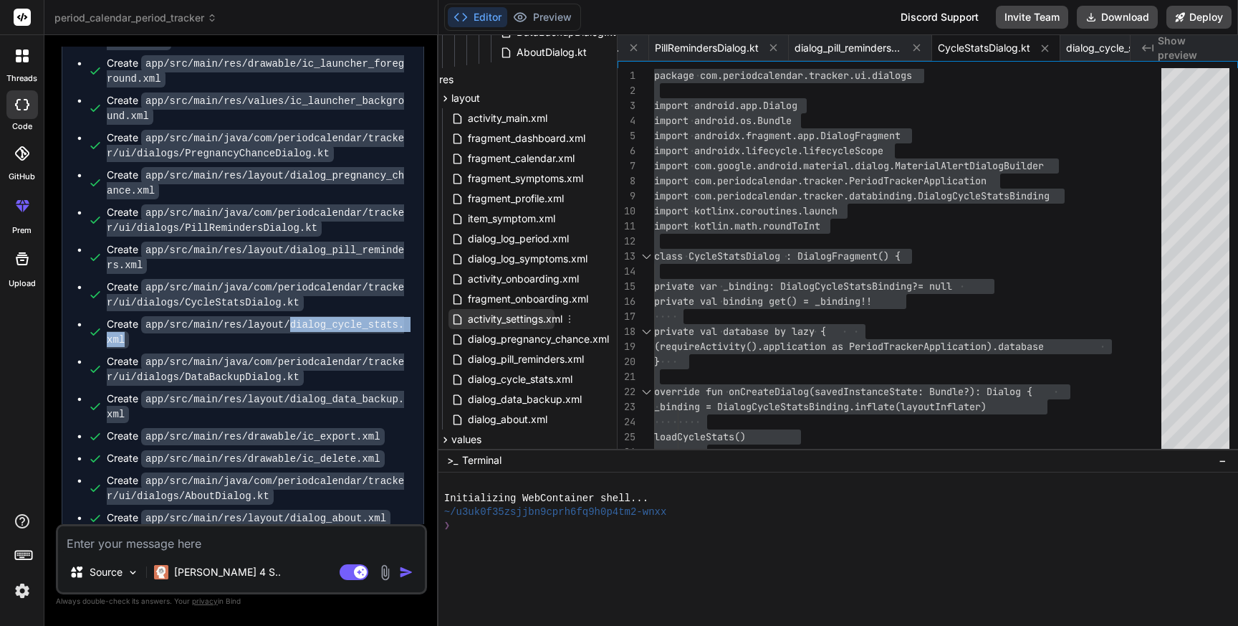
scroll to position [558, 57]
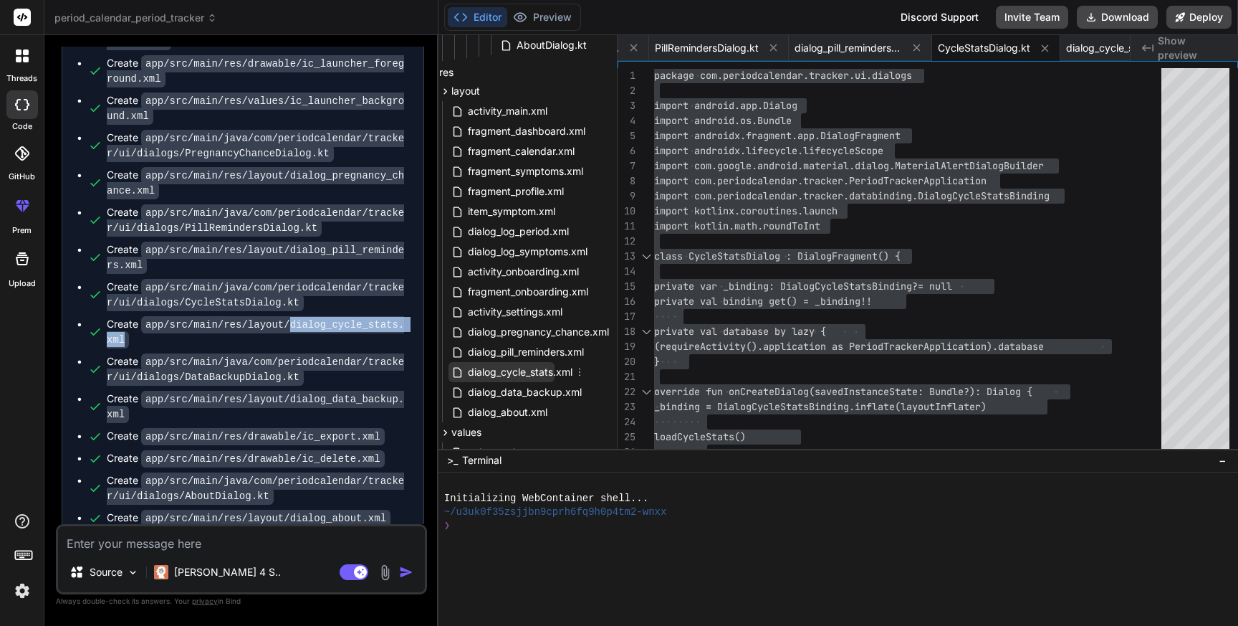
click at [503, 370] on span "dialog_cycle_stats.xml" at bounding box center [521, 371] width 108 height 17
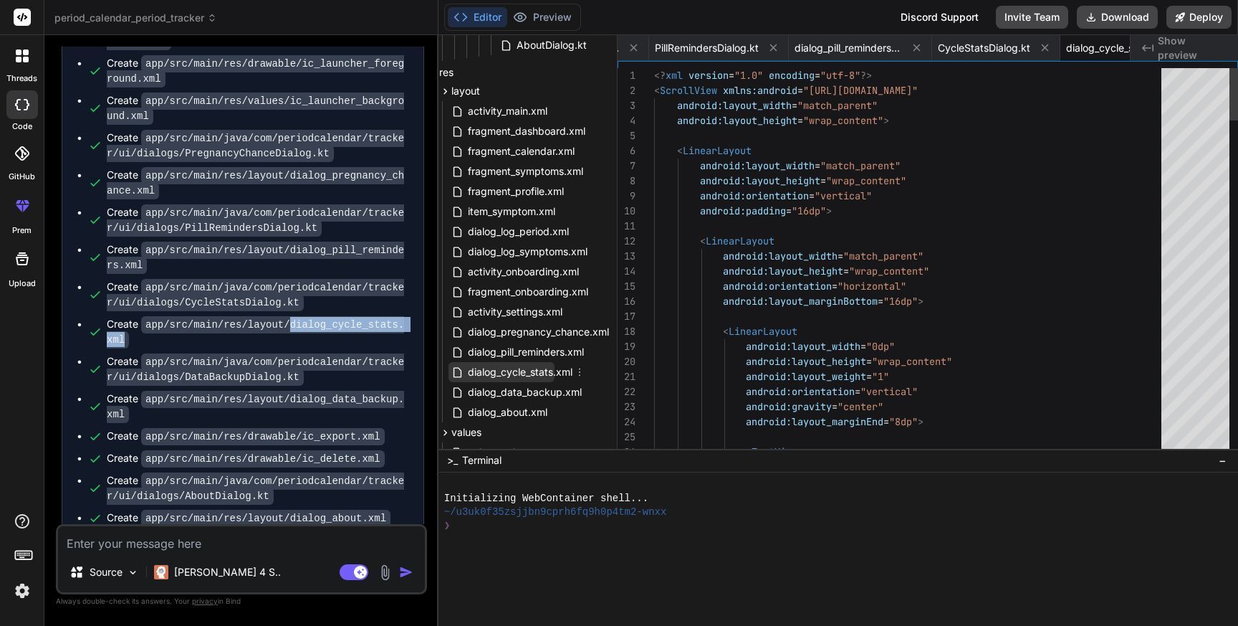
scroll to position [0, 11217]
click at [503, 370] on span "dialog_cycle_stats.xml" at bounding box center [521, 371] width 108 height 17
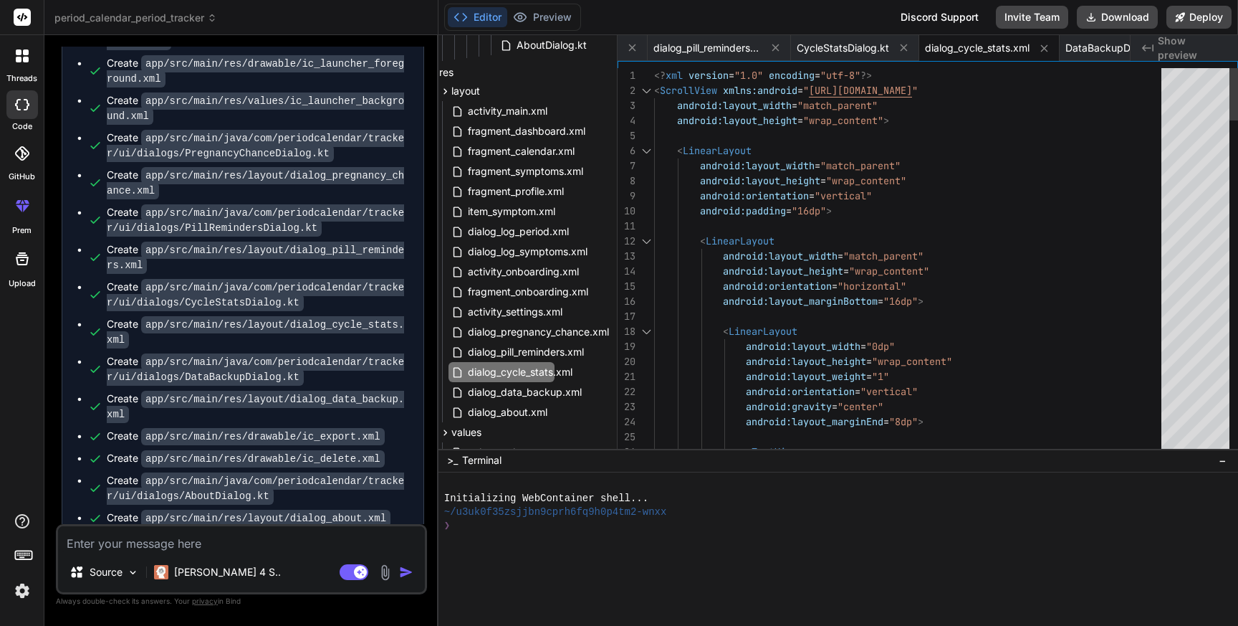
scroll to position [90, 0]
type textarea "<?xml version="1.0" encoding="utf-8"?> <ScrollView xmlns:android="[URL][DOMAIN_…"
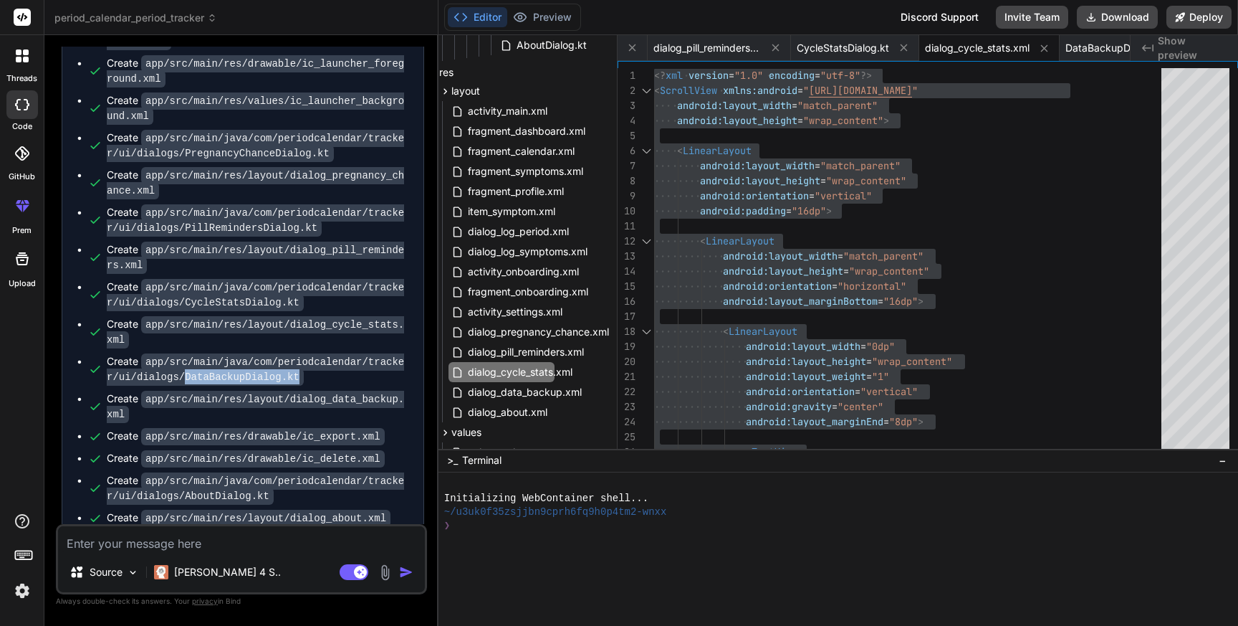
drag, startPoint x: 185, startPoint y: 363, endPoint x: 320, endPoint y: 362, distance: 134.7
click at [320, 362] on div "Create app/src/main/java/com/periodcalendar/tracker/ui/dialogs/DataBackupDialog…" at bounding box center [258, 369] width 302 height 30
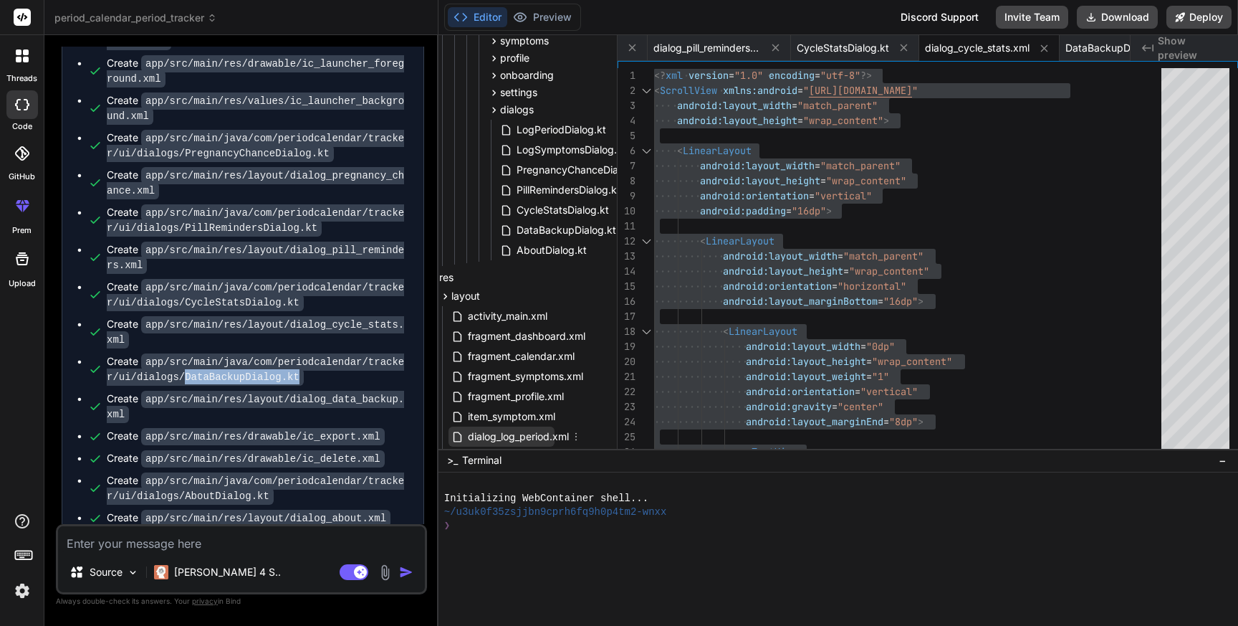
scroll to position [352, 57]
click at [560, 231] on span "DataBackupDialog.kt" at bounding box center [566, 230] width 102 height 17
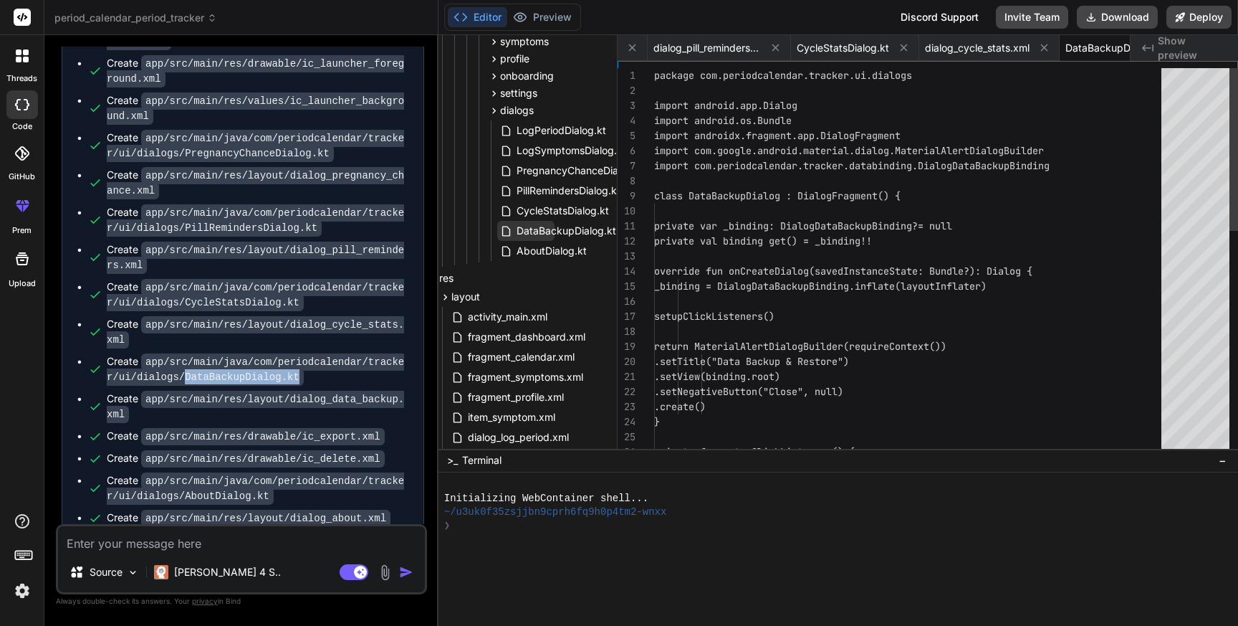
scroll to position [0, 11352]
click at [560, 231] on span "DataBackupDialog.kt" at bounding box center [566, 230] width 102 height 17
click at [913, 268] on div "package com.periodcalendar.tracker.ui.dialogs import android.app.Dialog import …" at bounding box center [912, 527] width 516 height 918
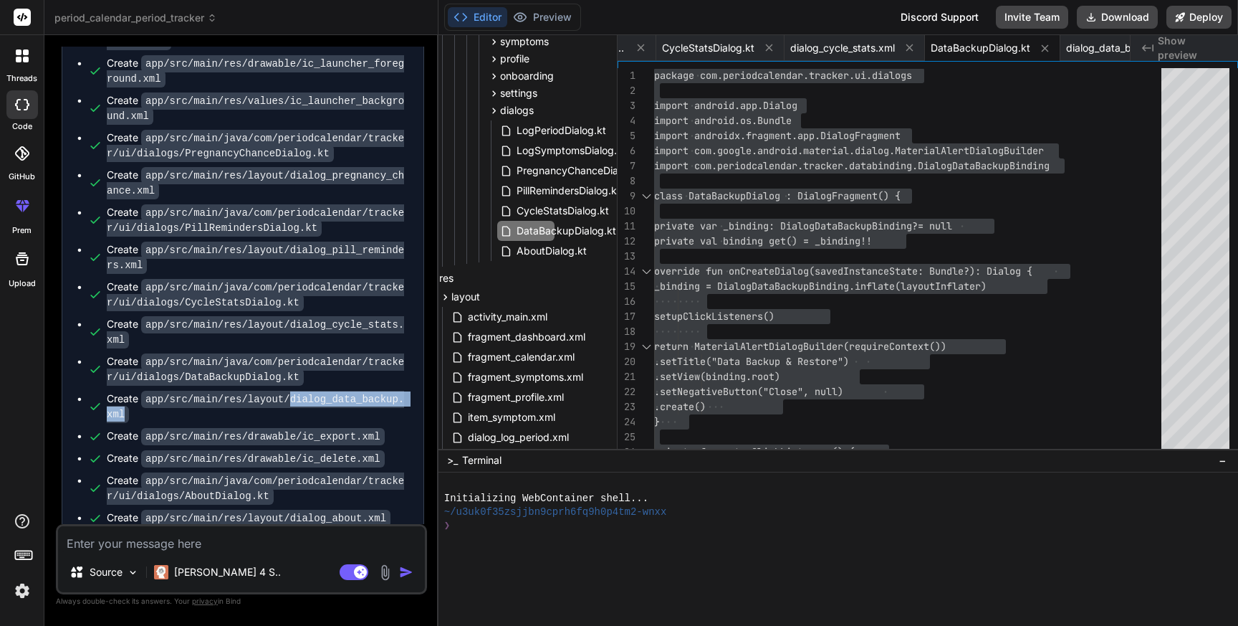
drag, startPoint x: 290, startPoint y: 383, endPoint x: 306, endPoint y: 403, distance: 25.0
click at [306, 403] on div "Create app/src/main/res/layout/dialog_data_backup.xml" at bounding box center [258, 406] width 302 height 30
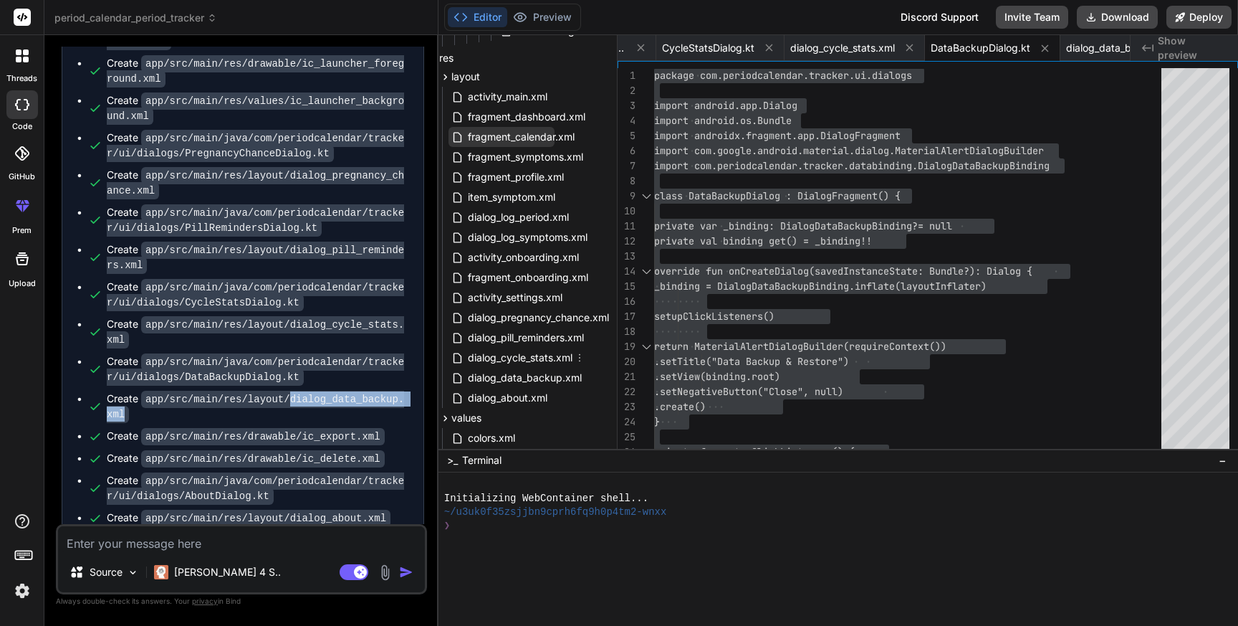
scroll to position [568, 57]
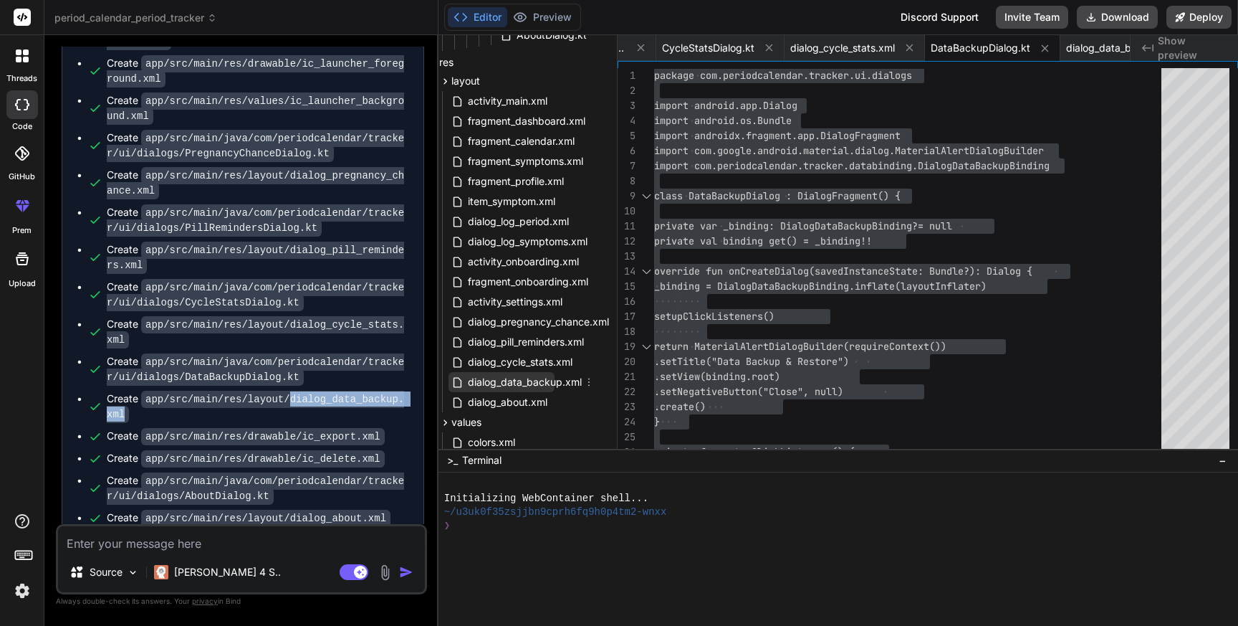
click at [525, 382] on span "dialog_data_backup.xml" at bounding box center [525, 381] width 117 height 17
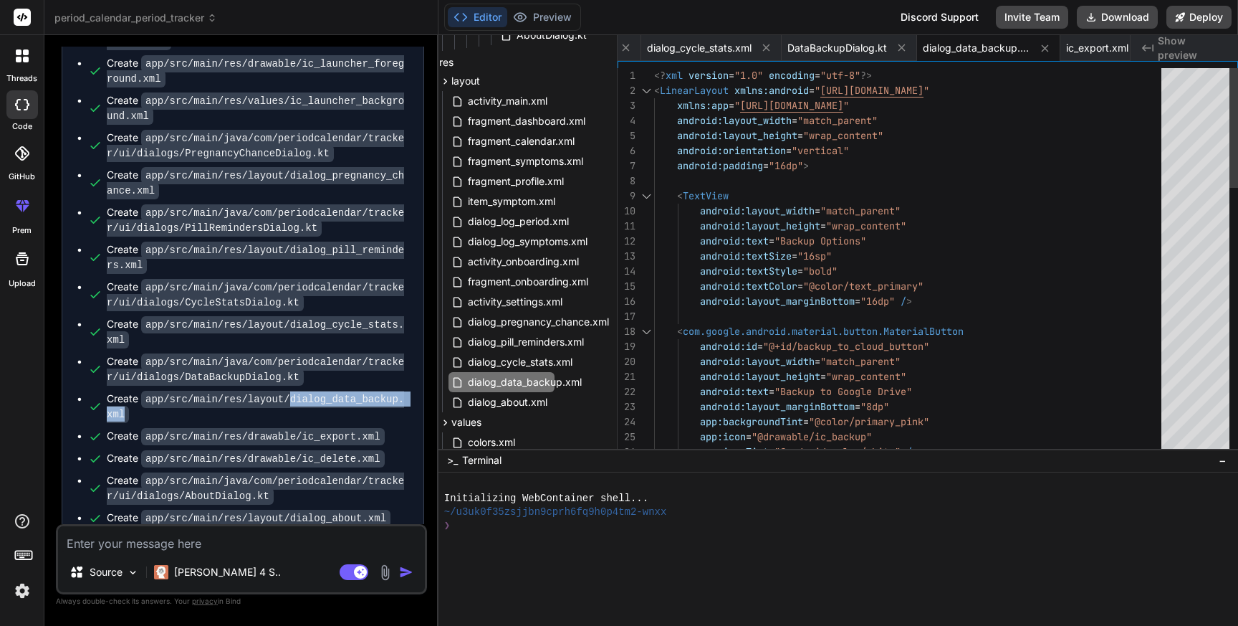
type textarea "<?xml version="1.0" encoding="utf-8"?> <LinearLayout xmlns:android="[URL][DOMAI…"
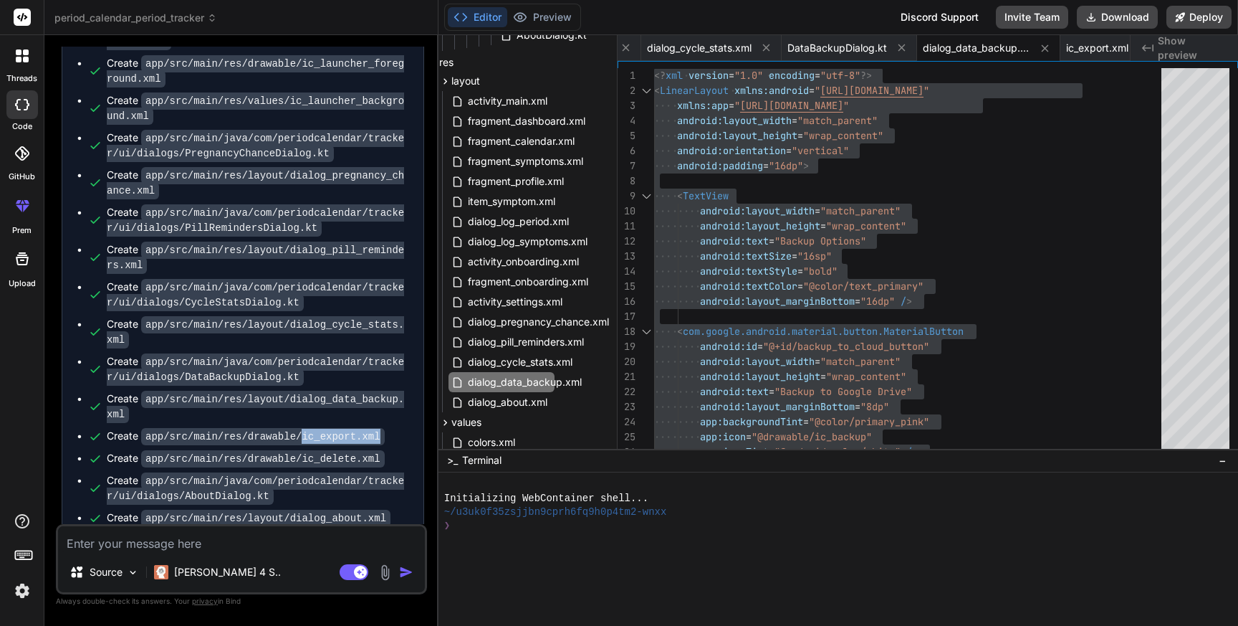
drag, startPoint x: 303, startPoint y: 422, endPoint x: 382, endPoint y: 422, distance: 78.8
click at [382, 428] on code "app/src/main/res/drawable/ic_export.xml" at bounding box center [263, 436] width 244 height 17
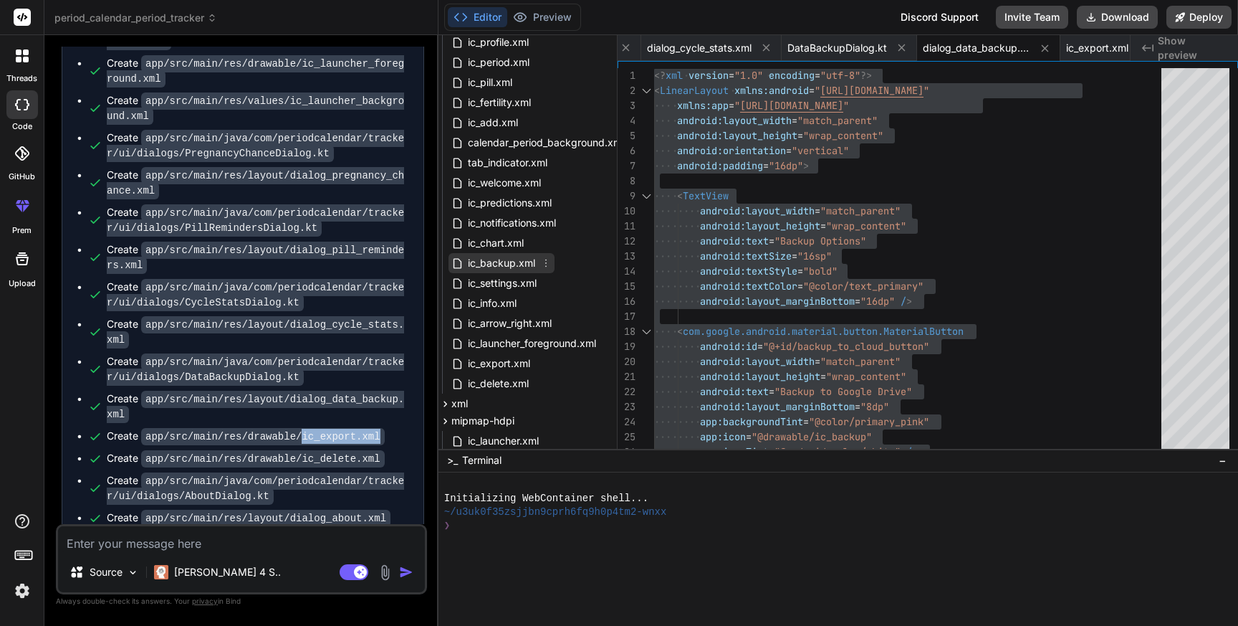
scroll to position [1192, 57]
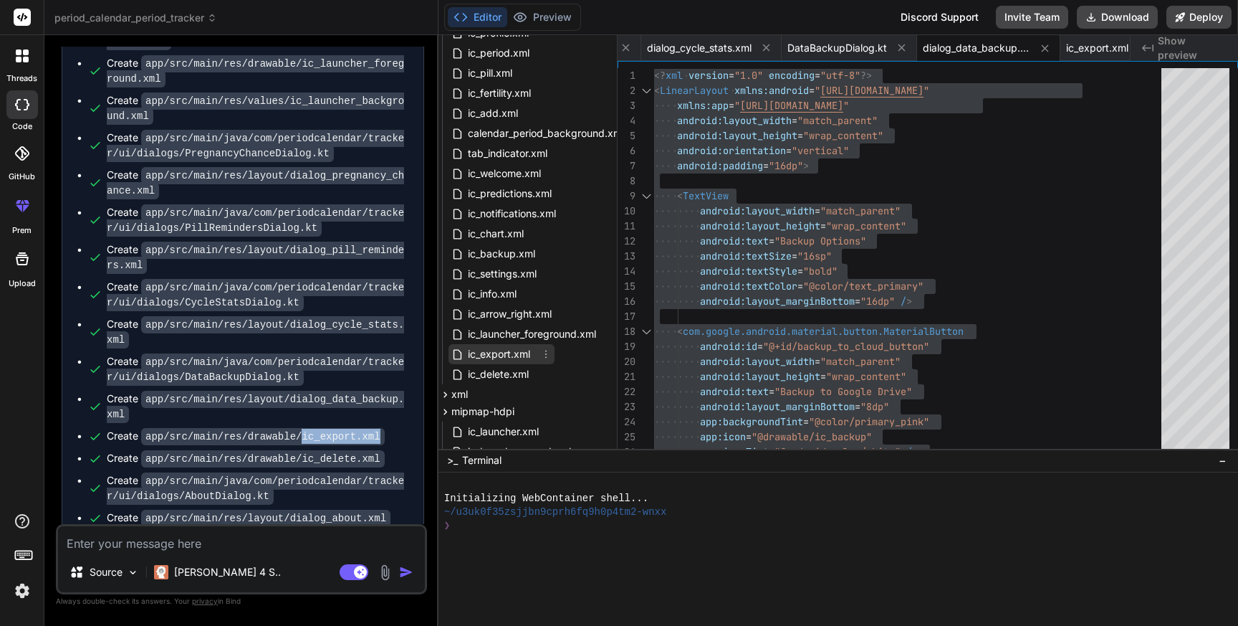
click at [497, 355] on span "ic_export.xml" at bounding box center [499, 353] width 65 height 17
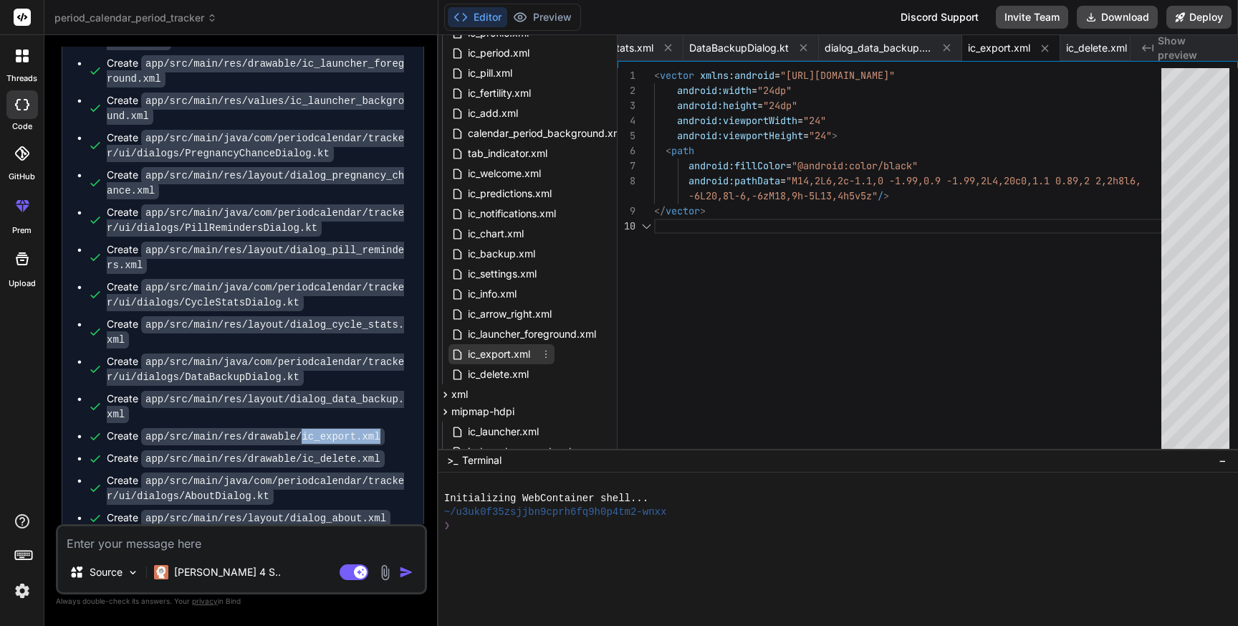
click at [497, 355] on span "ic_export.xml" at bounding box center [499, 353] width 65 height 17
click at [807, 257] on div "< vector xmlns:android = "[URL][DOMAIN_NAME]" android:width = "24dp" android:he…" at bounding box center [912, 261] width 516 height 387
type textarea "<vector xmlns:android="[URL][DOMAIN_NAME]" android:width="24dp" android:height=…"
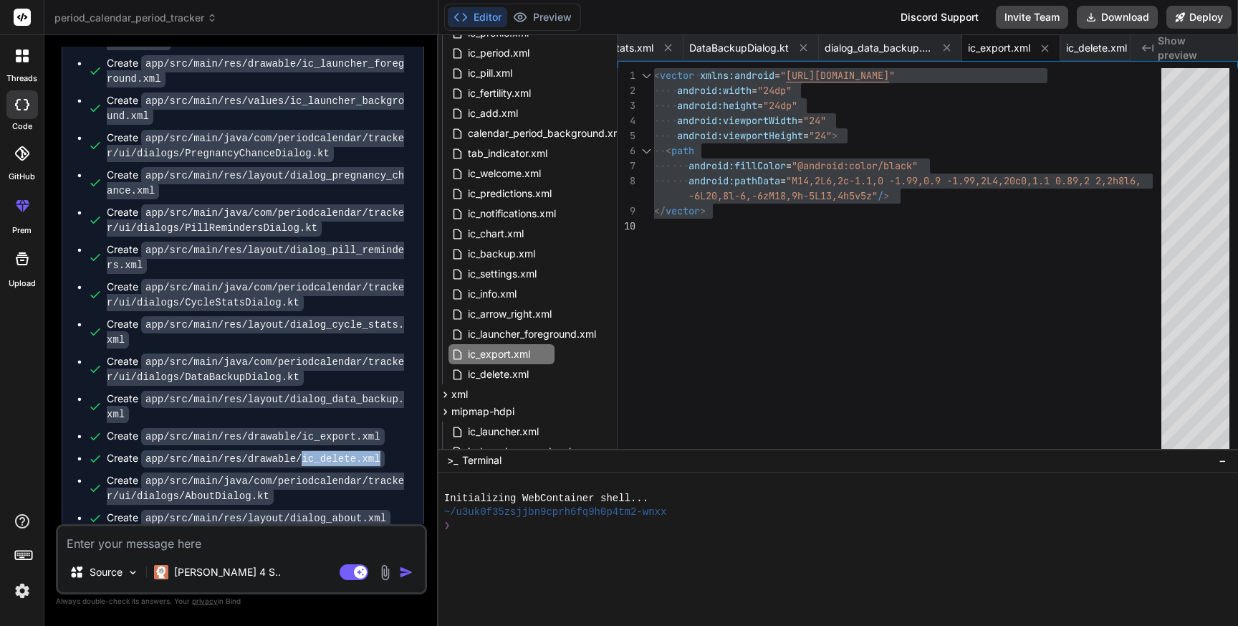
drag, startPoint x: 303, startPoint y: 444, endPoint x: 387, endPoint y: 444, distance: 83.9
click at [387, 451] on div "Create app/src/main/res/drawable/ic_delete.xml" at bounding box center [248, 458] width 321 height 15
click at [502, 374] on span "ic_delete.xml" at bounding box center [499, 374] width 64 height 17
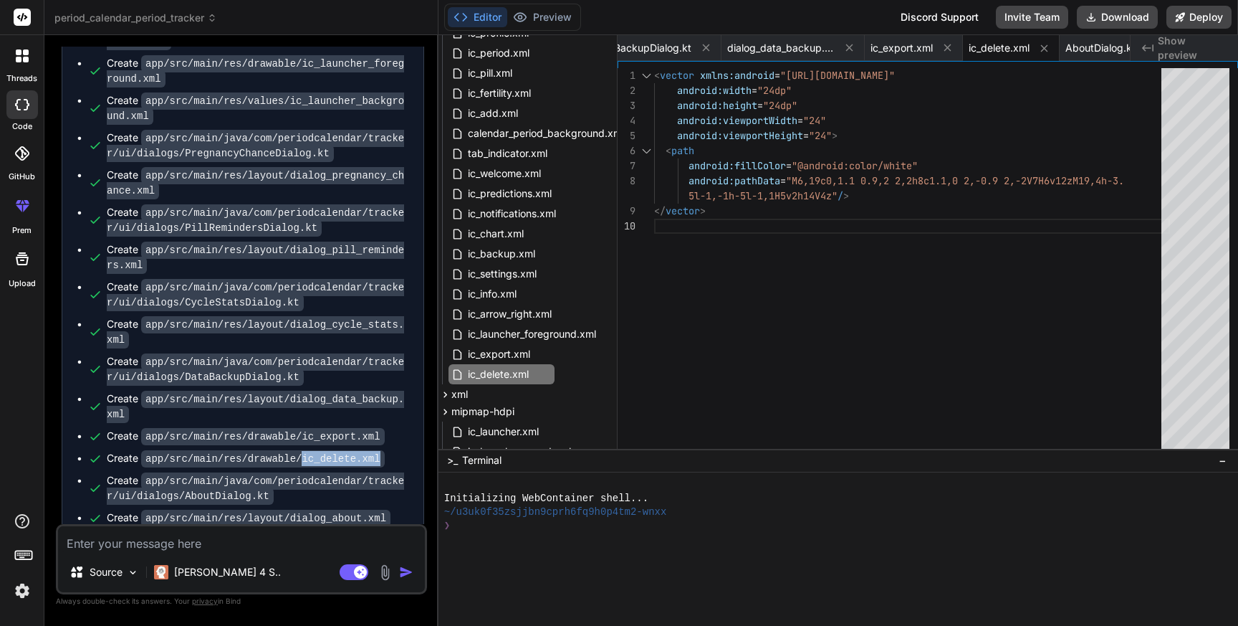
click at [856, 312] on div "< vector xmlns:android = "[URL][DOMAIN_NAME]" android:width = "24dp" android:he…" at bounding box center [912, 261] width 516 height 387
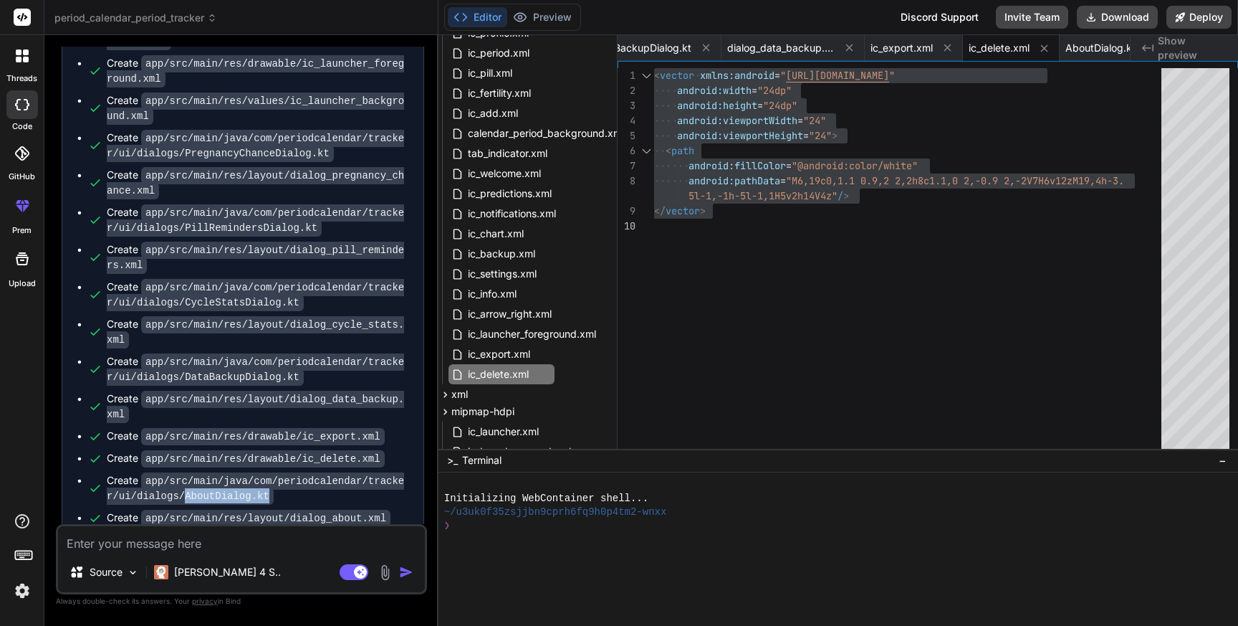
drag, startPoint x: 186, startPoint y: 479, endPoint x: 304, endPoint y: 479, distance: 118.3
click at [304, 479] on div "Create app/src/main/java/com/periodcalendar/tracker/ui/dialogs/AboutDialog.kt" at bounding box center [258, 488] width 302 height 30
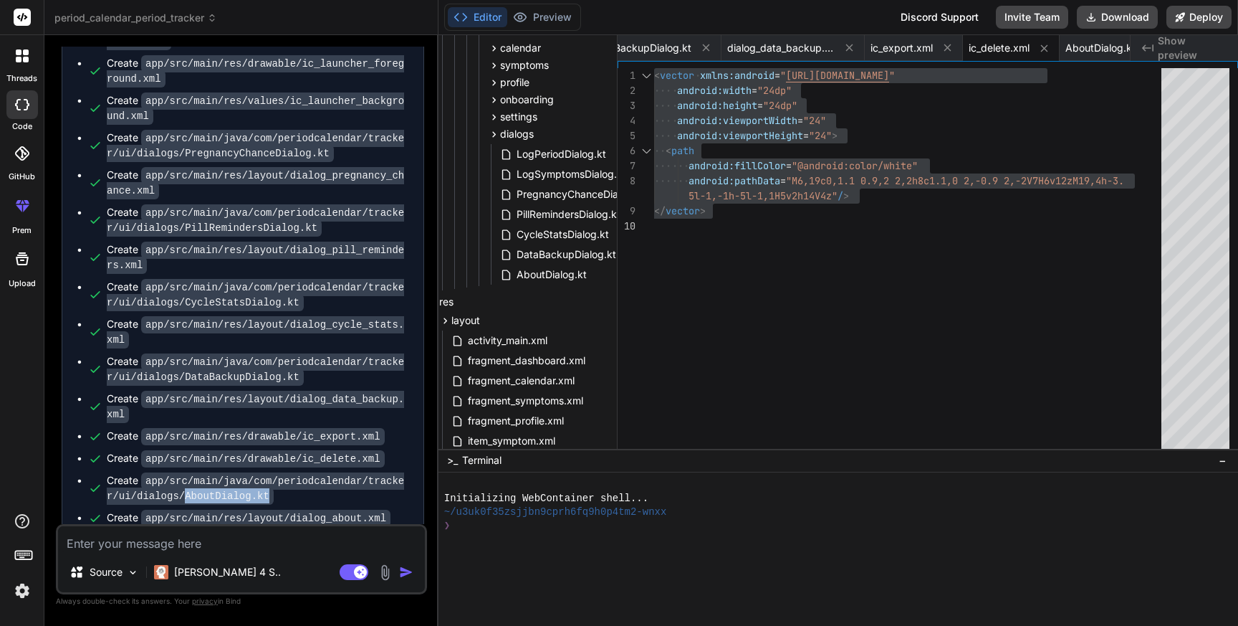
scroll to position [305, 57]
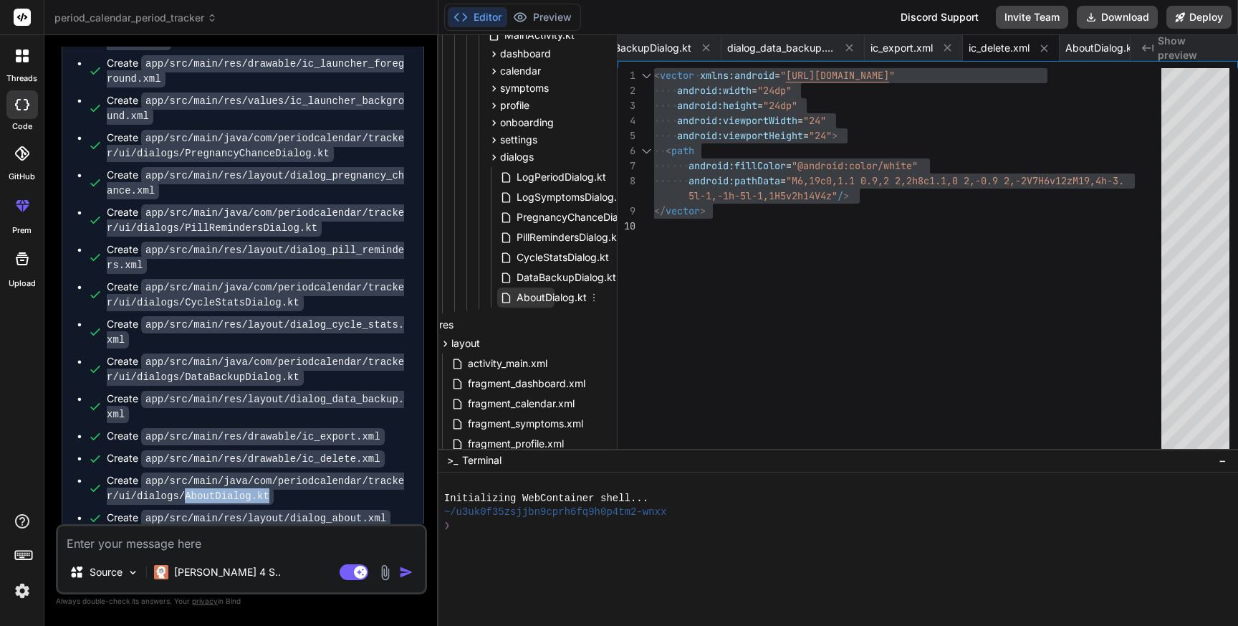
click at [530, 297] on span "AboutDialog.kt" at bounding box center [551, 297] width 73 height 17
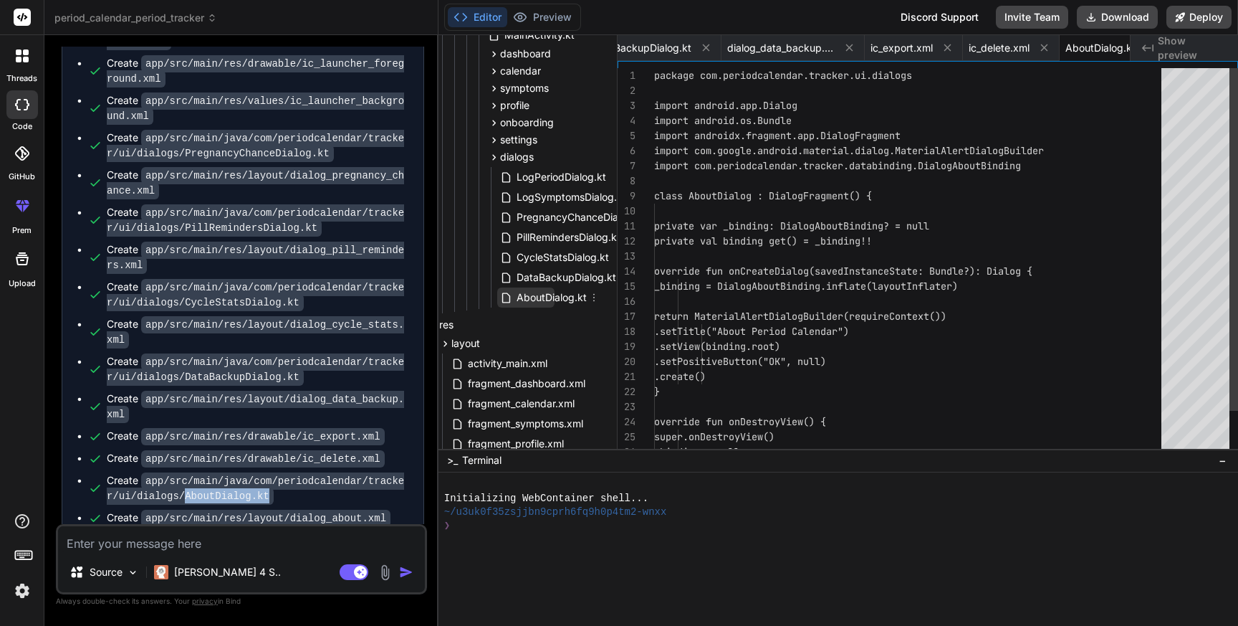
scroll to position [0, 11797]
click at [530, 297] on span "AboutDialog.kt" at bounding box center [551, 297] width 73 height 17
click at [911, 300] on div "package com.periodcalendar.tracker.ui.dialogs import android.app.Dialog import …" at bounding box center [912, 286] width 516 height 436
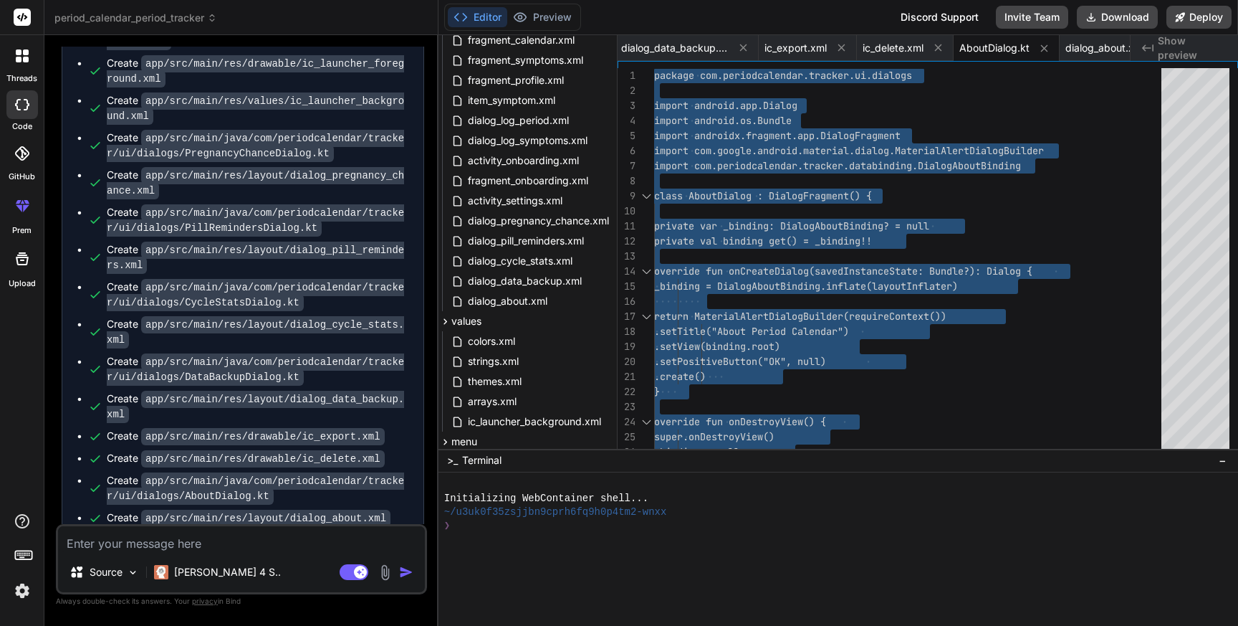
scroll to position [674, 57]
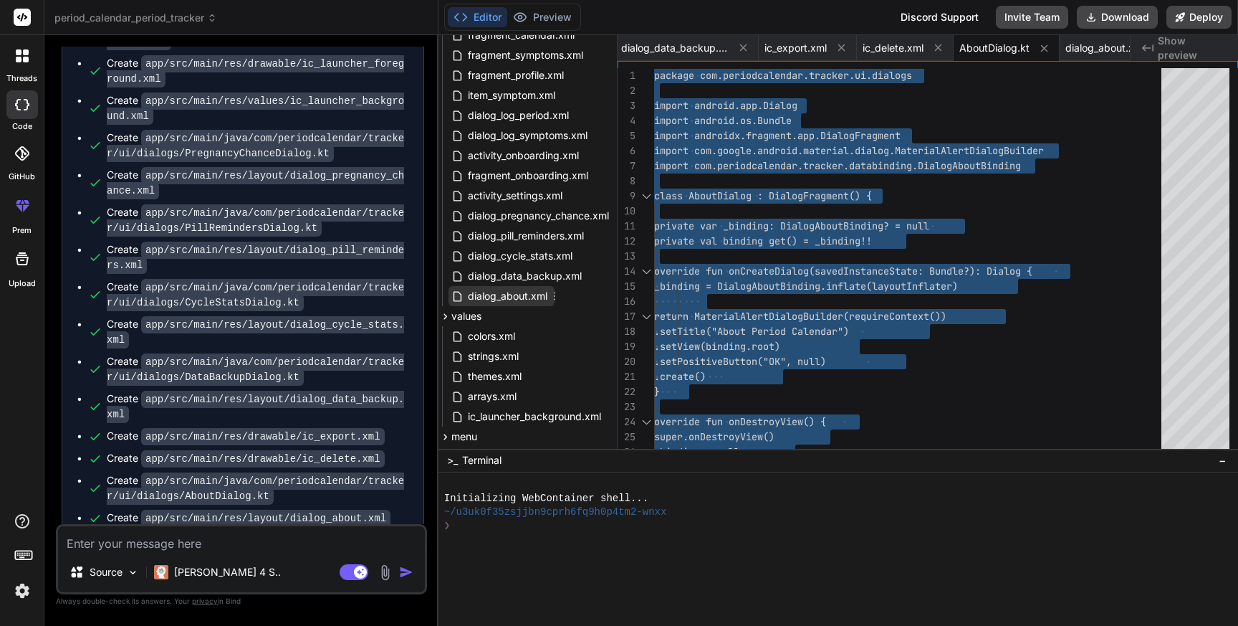
click at [519, 289] on span "dialog_about.xml" at bounding box center [508, 295] width 82 height 17
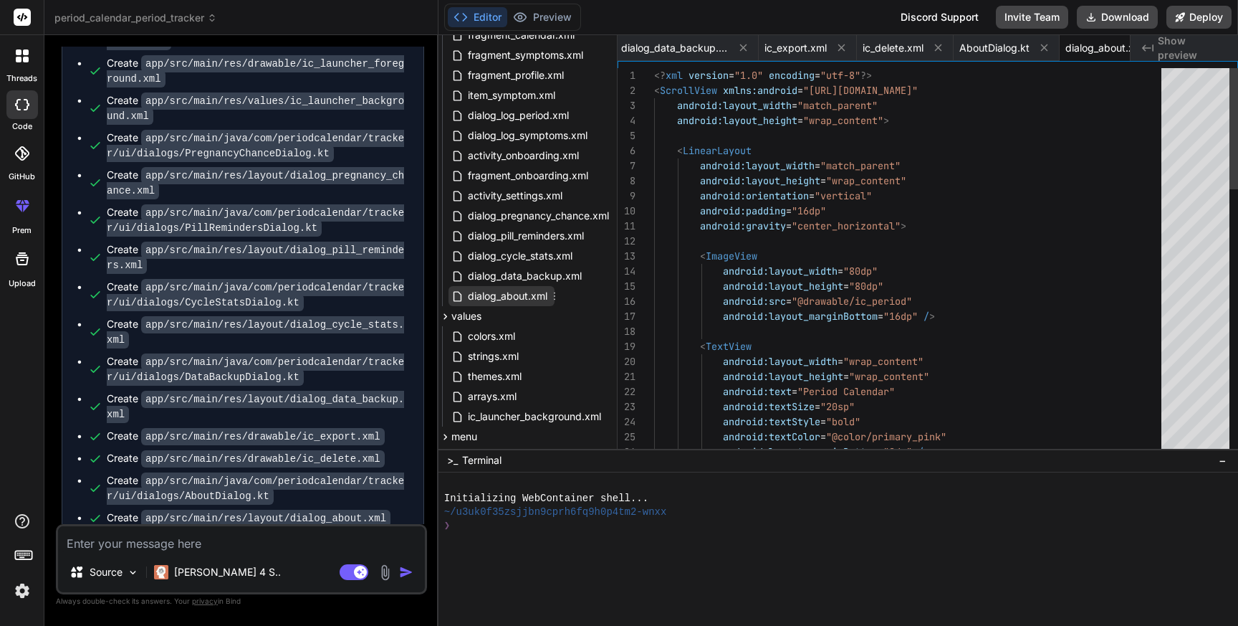
scroll to position [29, 0]
click at [519, 289] on span "dialog_about.xml" at bounding box center [508, 295] width 82 height 17
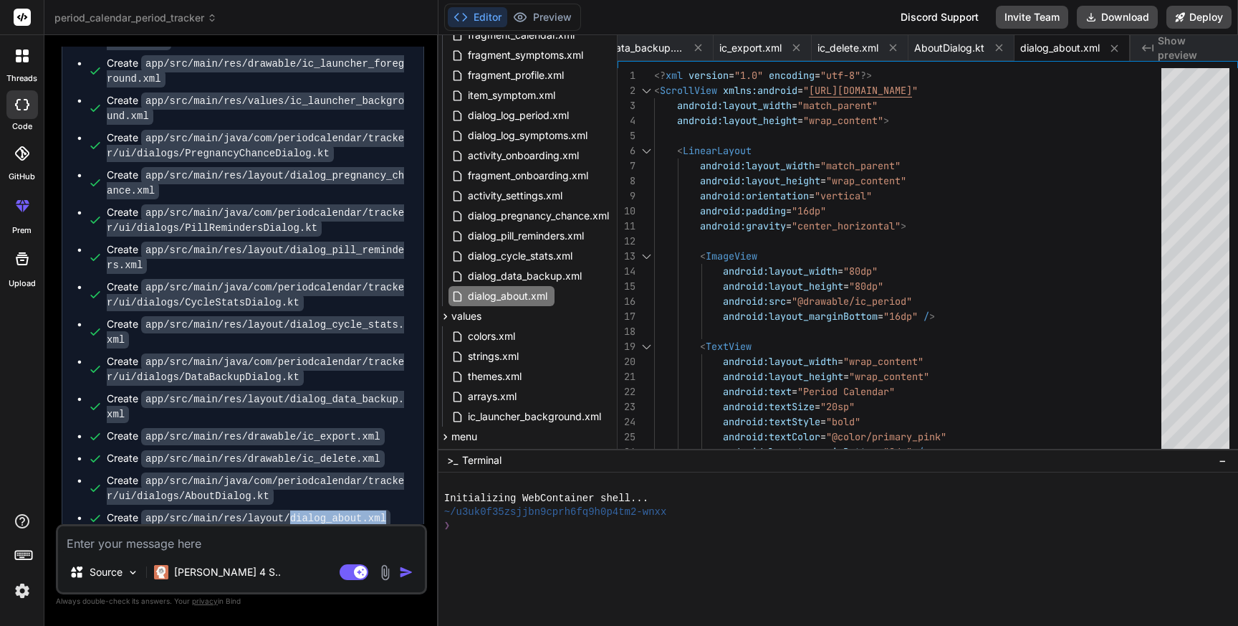
drag, startPoint x: 291, startPoint y: 502, endPoint x: 385, endPoint y: 502, distance: 93.9
click at [385, 510] on code "app/src/main/res/layout/dialog_about.xml" at bounding box center [265, 518] width 249 height 17
click at [511, 299] on span "dialog_about.xml" at bounding box center [508, 295] width 82 height 17
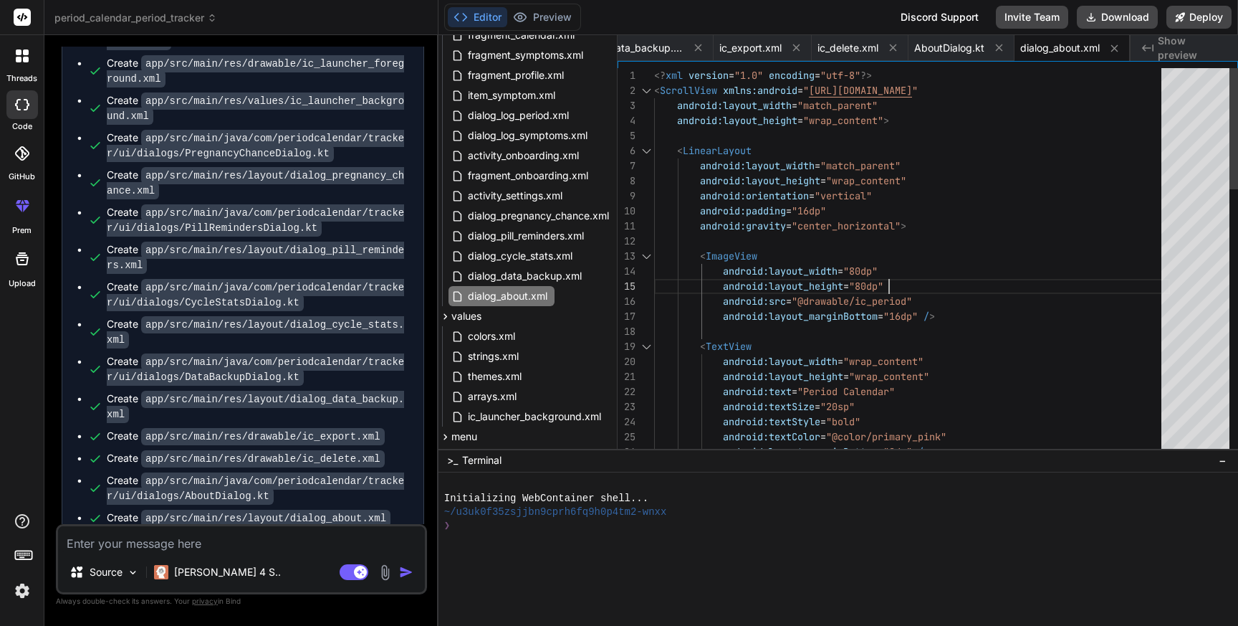
scroll to position [60, 0]
type textarea "<?xml version="1.0" encoding="utf-8"?> <ScrollView xmlns:android="[URL][DOMAIN_…"
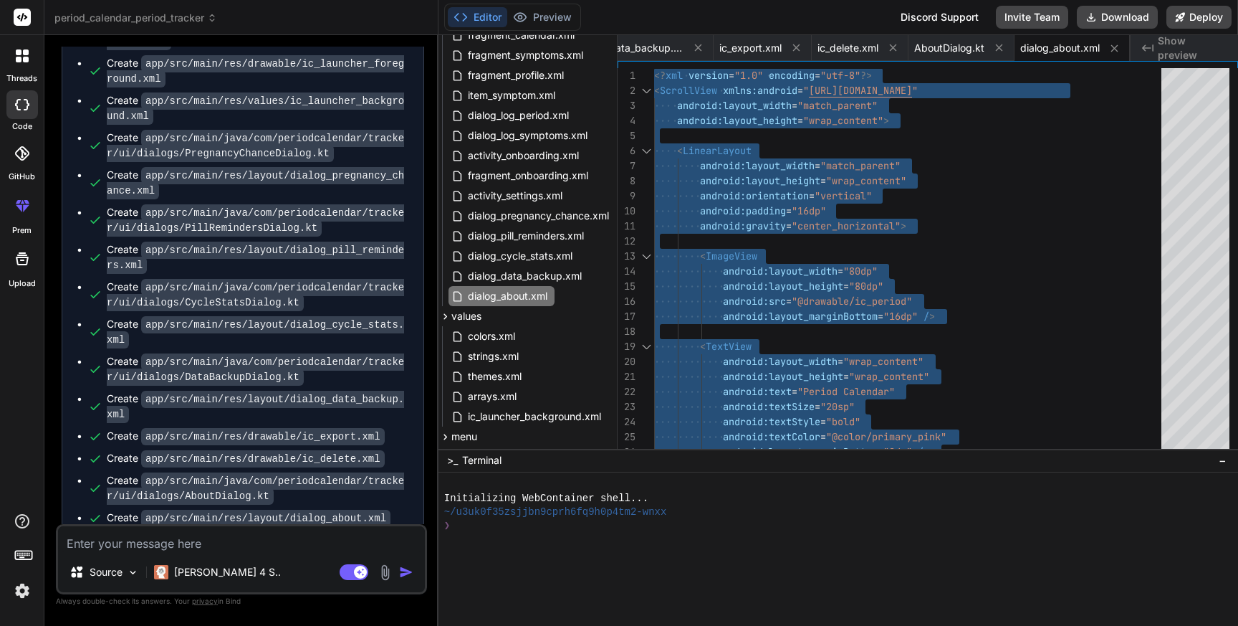
click at [134, 543] on textarea at bounding box center [241, 539] width 367 height 26
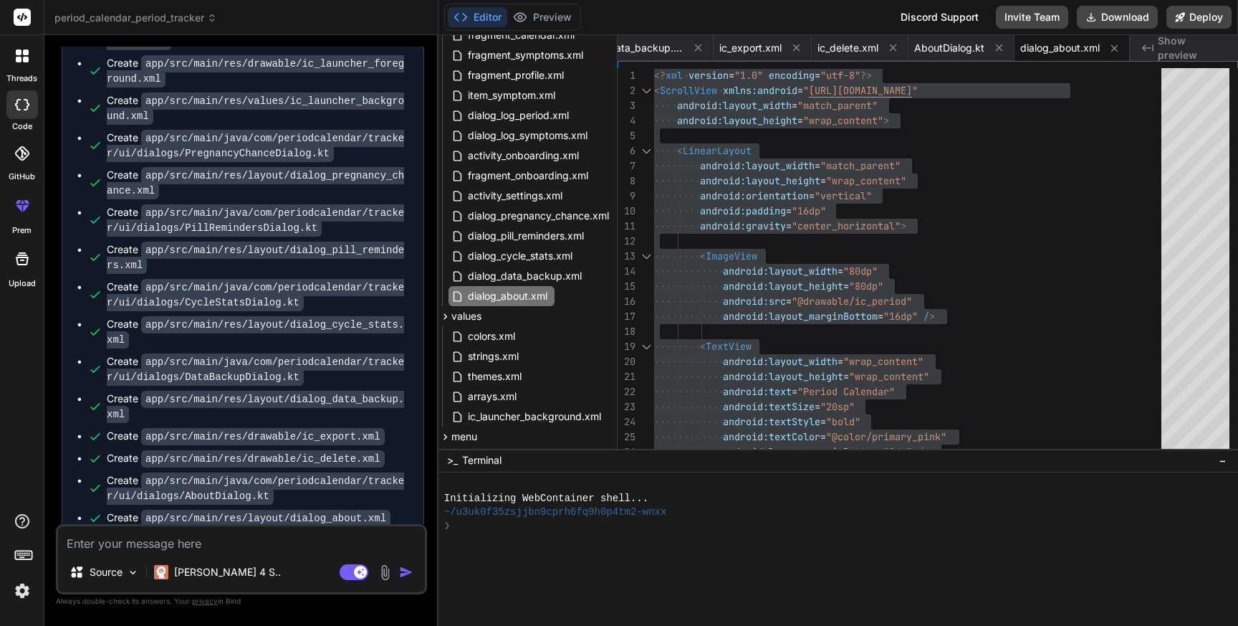
paste textarea "> Task :app:processDebugResources FAILED AGPBI: {"kind":"error","text":"Android…"
type textarea "> Task :app:processDebugResources FAILED AGPBI: {"kind":"error","text":"Android…"
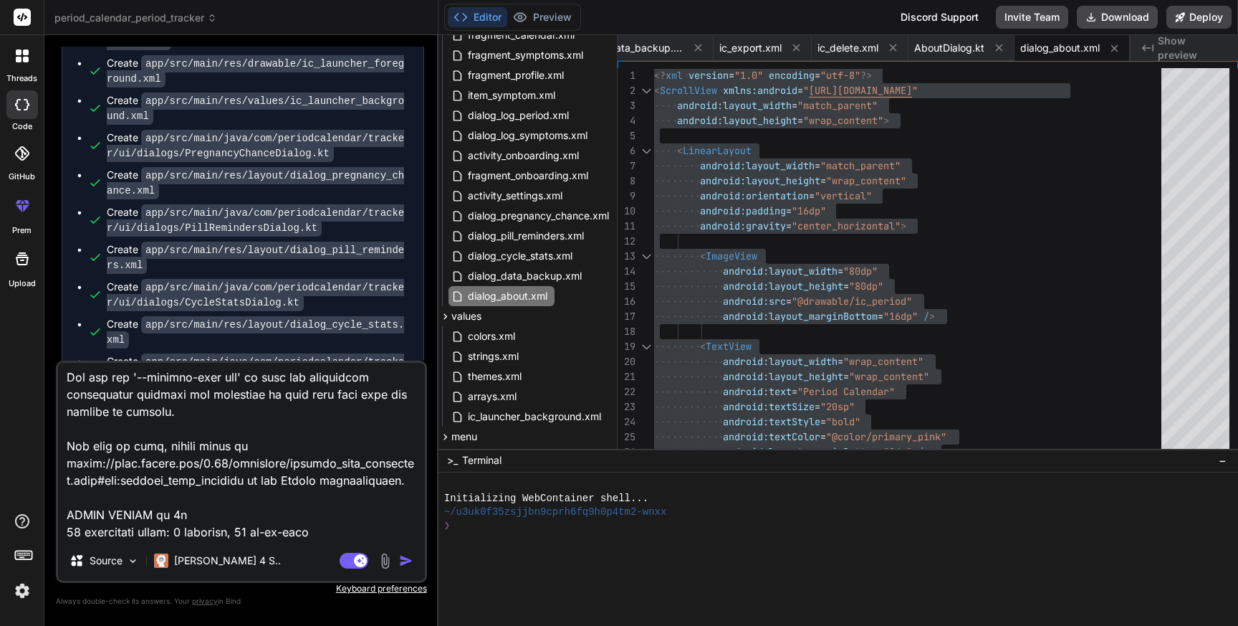
type textarea "x"
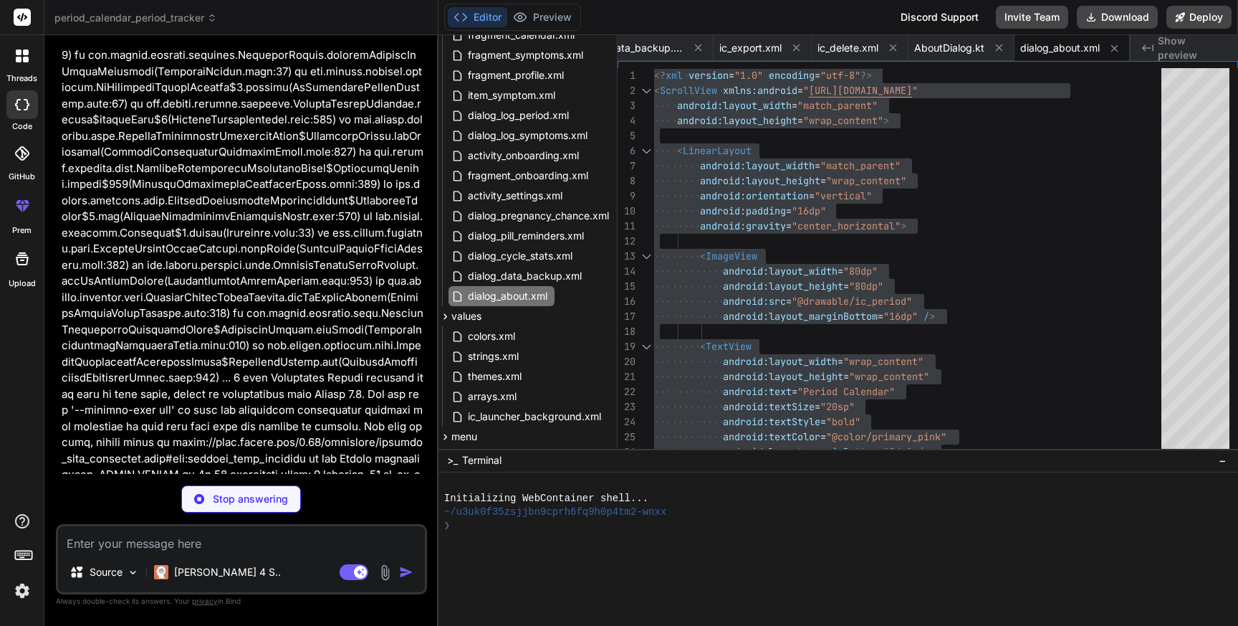
scroll to position [11918, 0]
type textarea "x"
type textarea "android:fillColor="@android:color/white" android:pathData="M12,2C8.13,2 5,5.13 …"
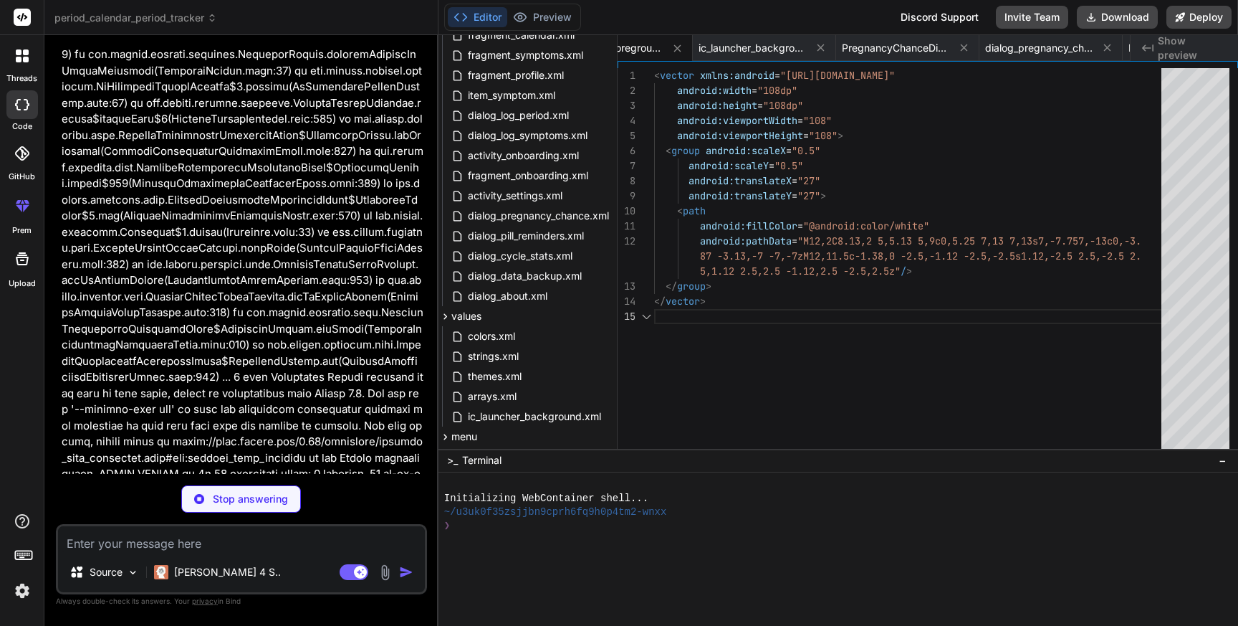
type textarea "x"
type textarea "<?xml version="1.0" encoding="utf-8"?> <adaptive-icon xmlns:android="[URL][DOMA…"
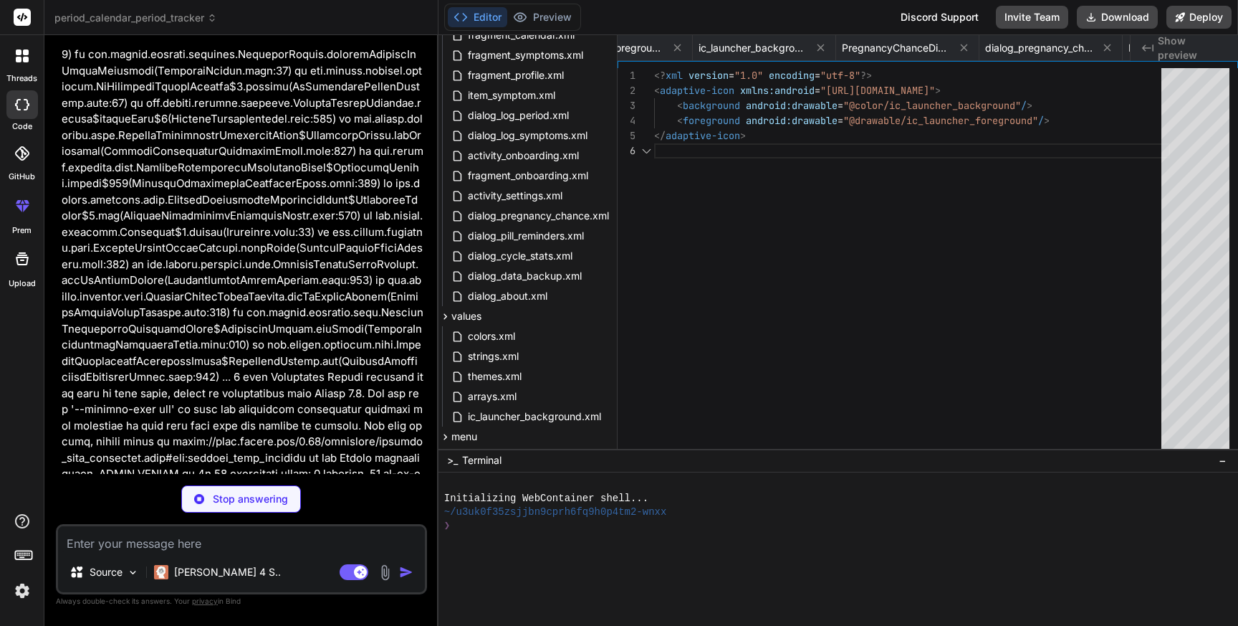
scroll to position [75, 0]
type textarea "x"
type textarea "PLACEHOLDER_FOR_HDPI_LAUNCHER"
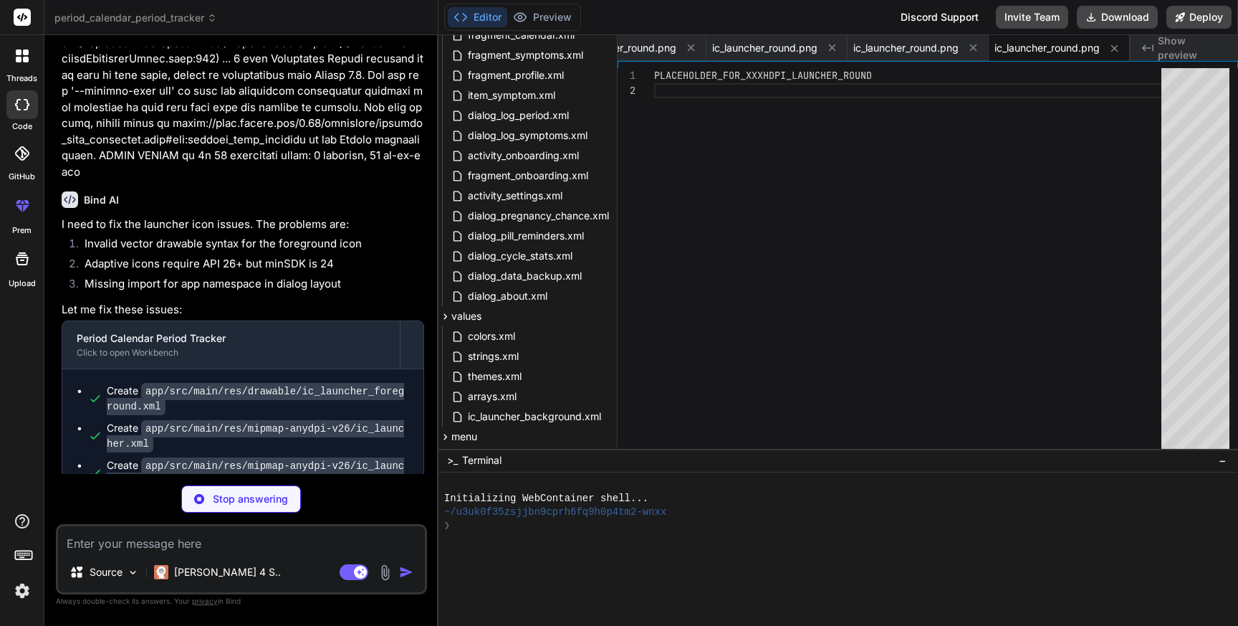
scroll to position [12236, 0]
type textarea "x"
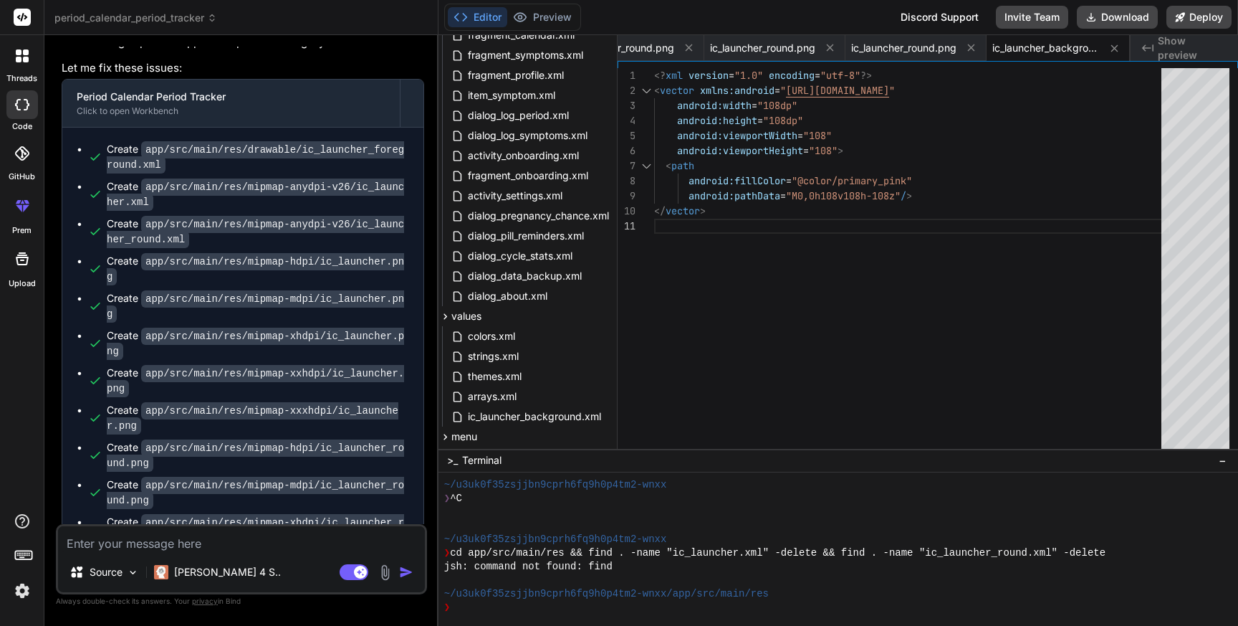
scroll to position [12479, 0]
type textarea "x"
click at [487, 555] on span "cd app/src/main/res && find . -name "ic_launcher.xml" -delete && find . -name "…" at bounding box center [778, 553] width 656 height 14
click at [487, 555] on span "app/src/main/res" at bounding box center [510, 553] width 96 height 14
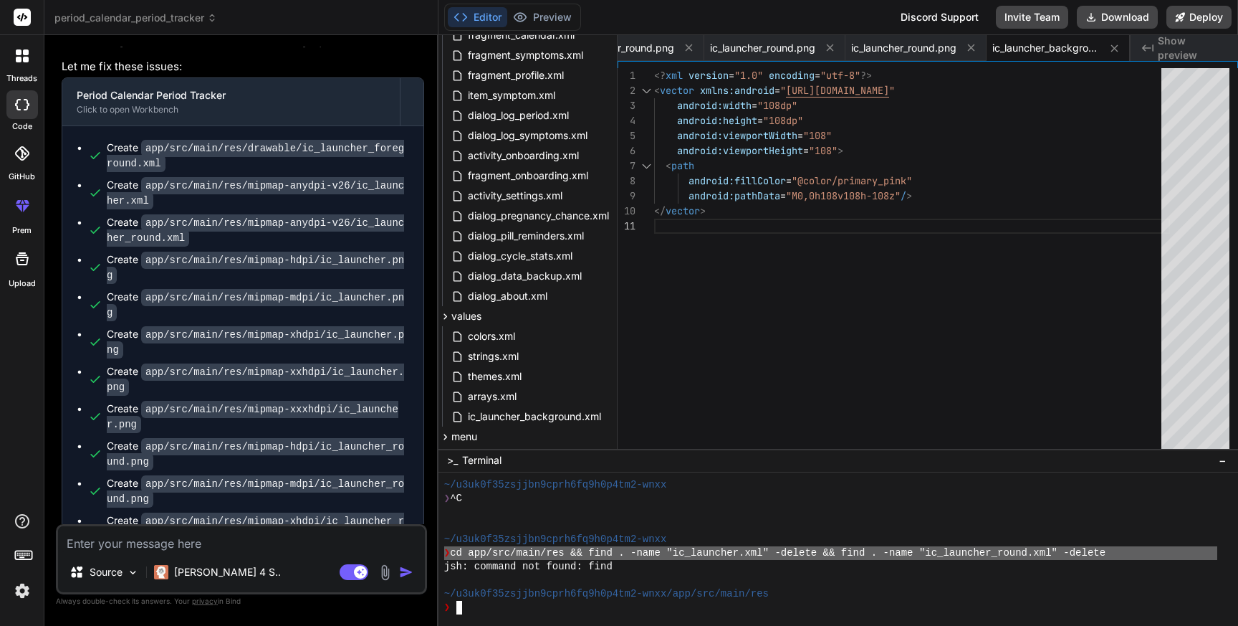
click at [487, 555] on span "cd app/src/main/res && find . -name "ic_launcher.xml" -delete && find . -name "…" at bounding box center [778, 553] width 656 height 14
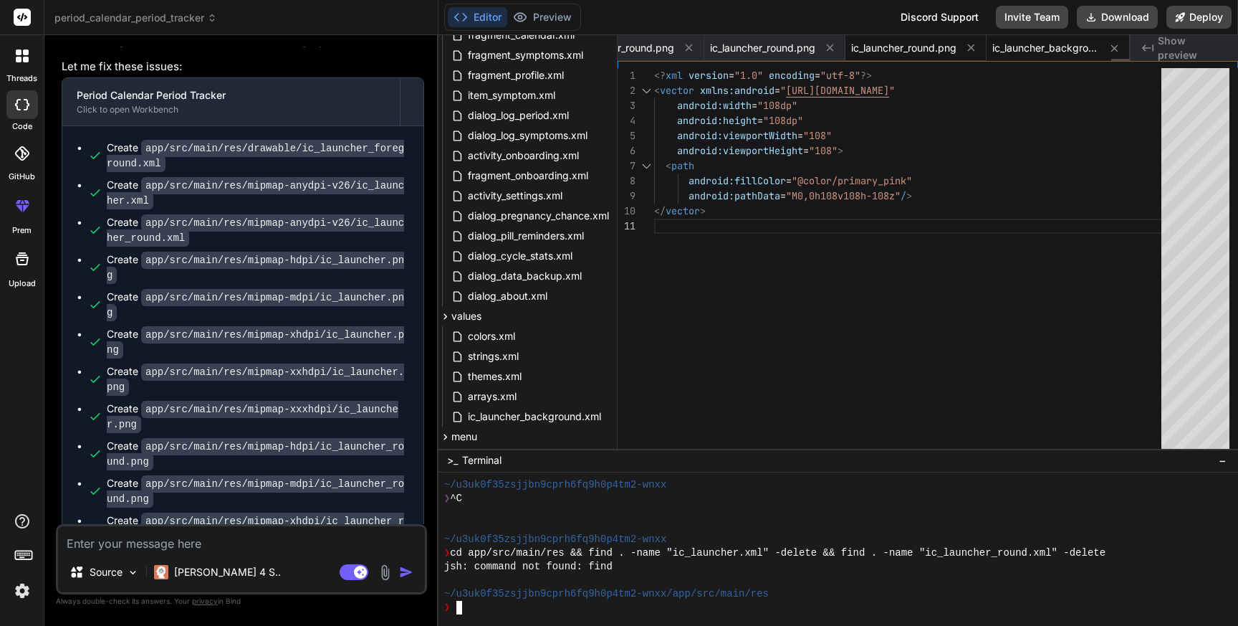
click at [879, 50] on span "ic_launcher_round.png" at bounding box center [903, 48] width 105 height 14
type textarea "PLACEHOLDER_FOR_XXXHDPI_LAUNCHER_ROUND"
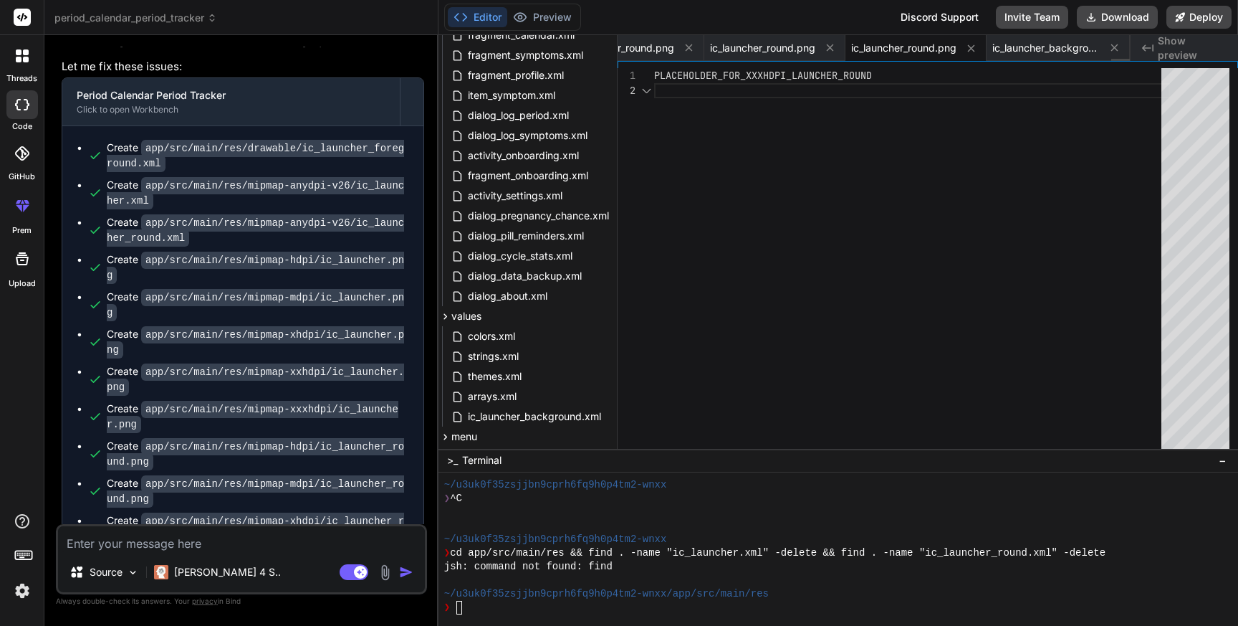
scroll to position [15, 0]
click at [793, 54] on span "ic_launcher_round.png" at bounding box center [762, 48] width 105 height 14
click at [772, 49] on span "ic_launcher_round.png" at bounding box center [762, 48] width 105 height 14
click at [646, 47] on span "ic_launcher_round.png" at bounding box center [621, 48] width 105 height 14
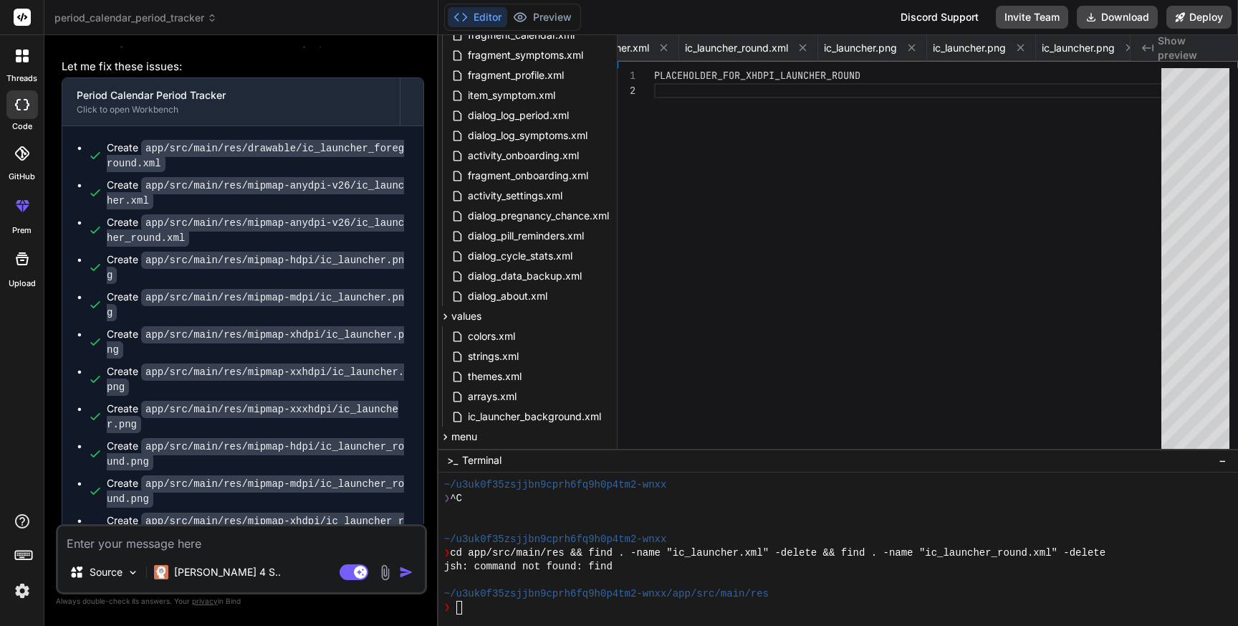
click at [148, 538] on textarea at bounding box center [241, 539] width 367 height 26
paste textarea "> Task :app:processDebugResources FAILED AGPBI: {"kind":"error","text":"Android…"
type textarea "> Task :app:processDebugResources FAILED AGPBI: {"kind":"error","text":"Android…"
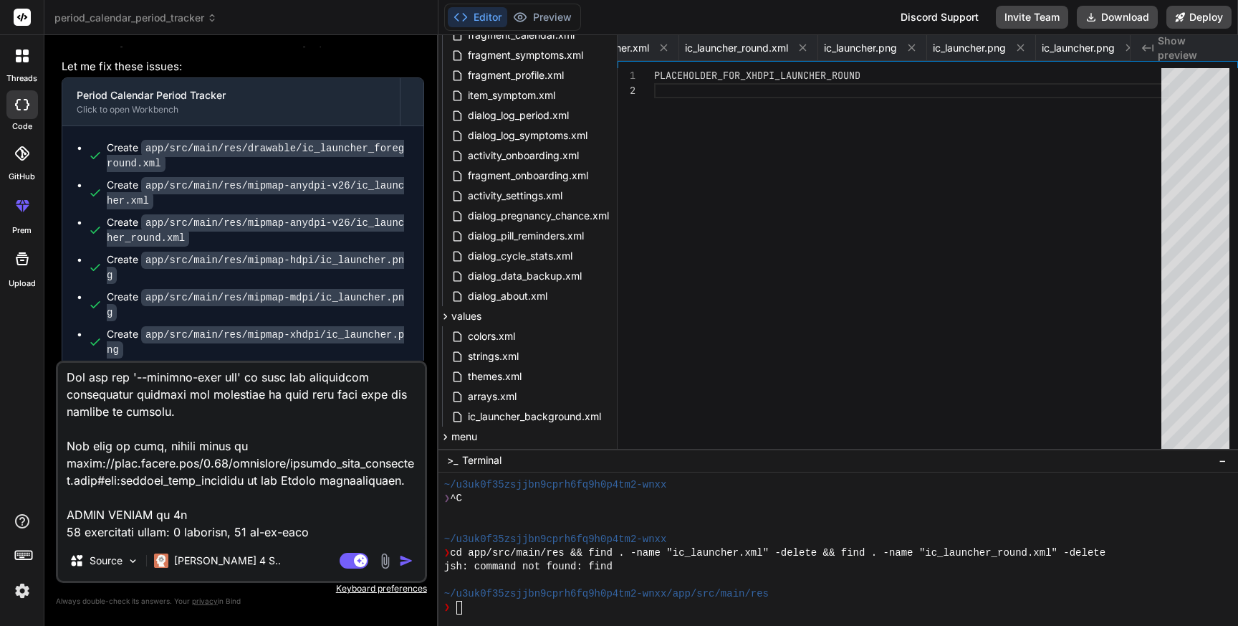
type textarea "x"
type textarea "> Task :app:processDebugResources FAILED AGPBI: {"kind":"error","text":"Android…"
type textarea "x"
type textarea "> Task :app:processDebugResources FAILED AGPBI: {"kind":"error","text":"Android…"
type textarea "x"
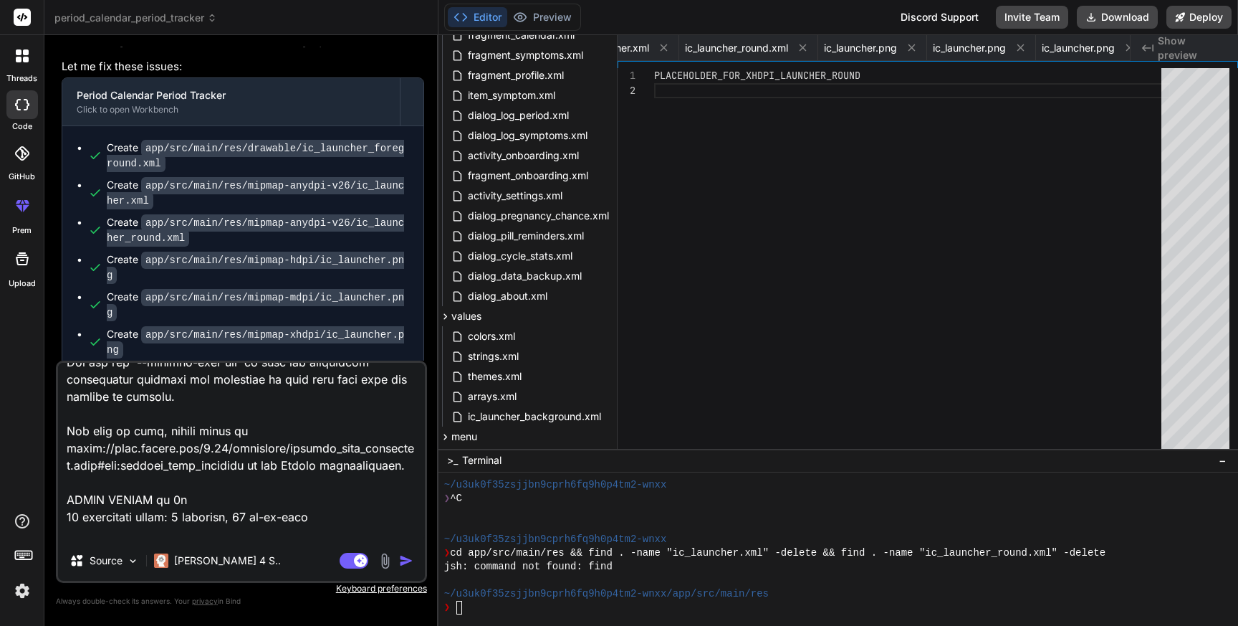
scroll to position [14364, 0]
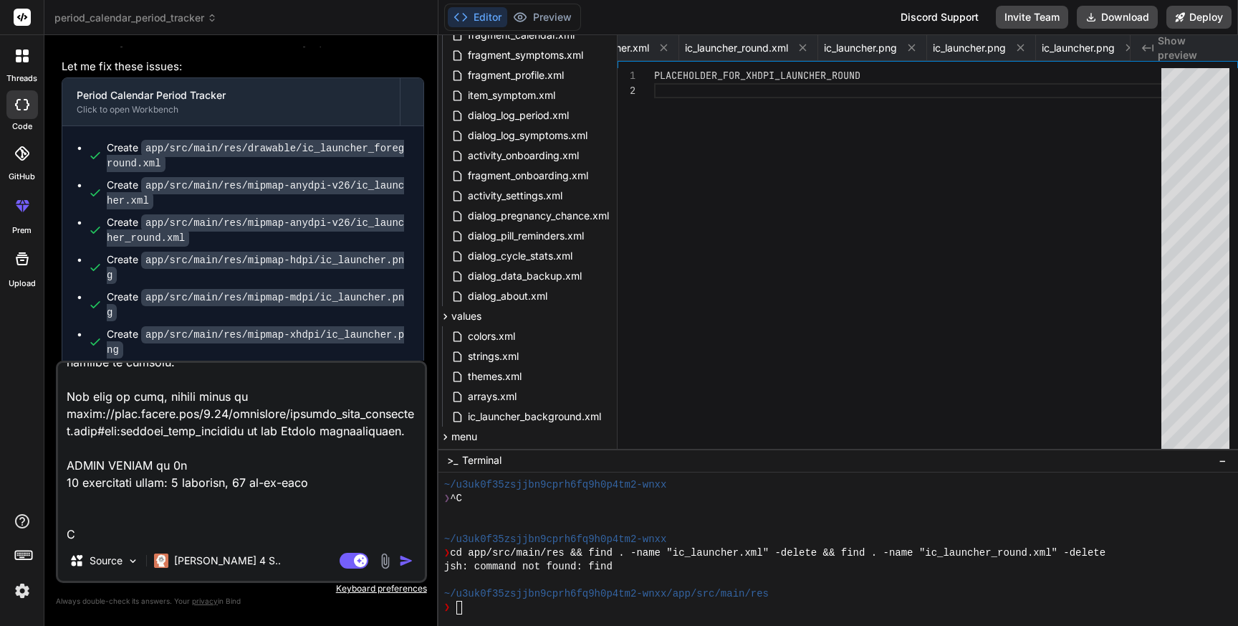
type textarea "> Task :app:processDebugResources FAILED AGPBI: {"kind":"error","text":"Android…"
type textarea "x"
type textarea "> Task :app:processDebugResources FAILED AGPBI: {"kind":"error","text":"Android…"
type textarea "x"
type textarea "> Task :app:processDebugResources FAILED AGPBI: {"kind":"error","text":"Android…"
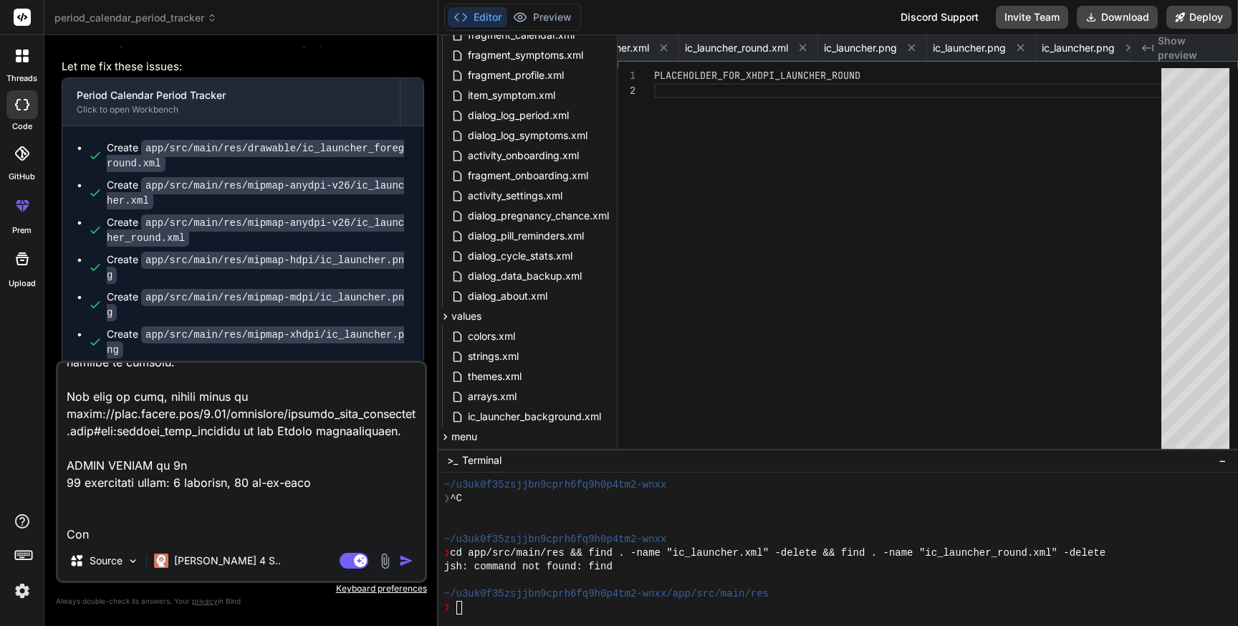
type textarea "x"
type textarea "> Task :app:processDebugResources FAILED AGPBI: {"kind":"error","text":"Android…"
type textarea "x"
type textarea "> Task :app:processDebugResources FAILED AGPBI: {"kind":"error","text":"Android…"
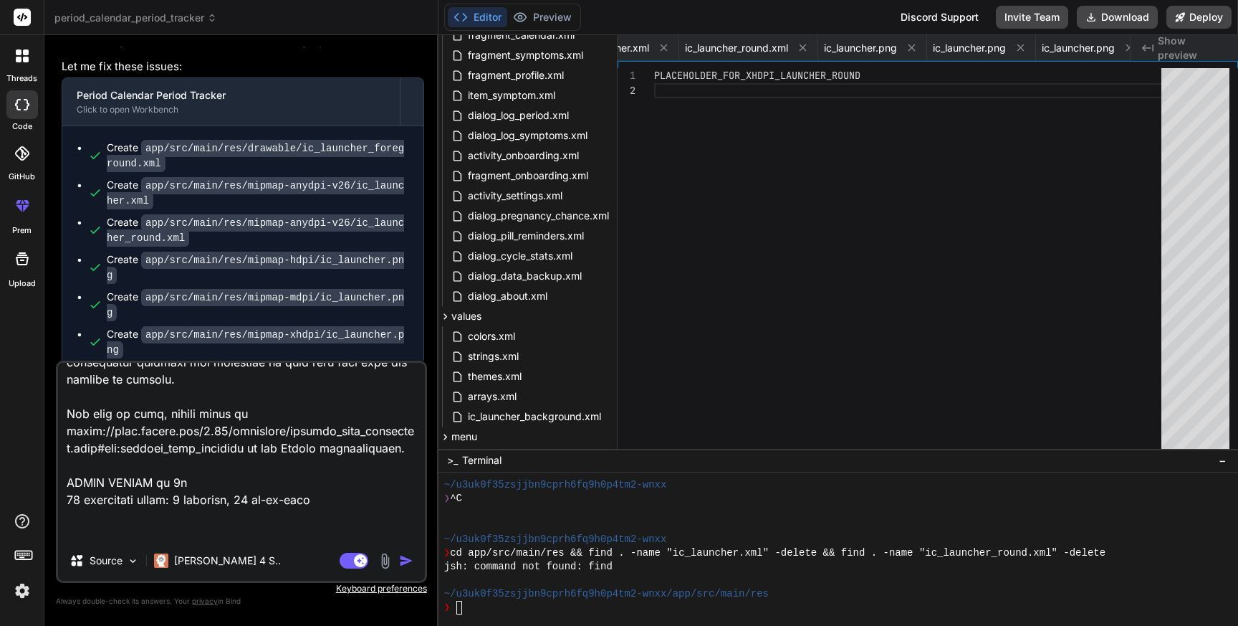
type textarea "x"
type textarea "> Task :app:processDebugResources FAILED AGPBI: {"kind":"error","text":"Android…"
type textarea "x"
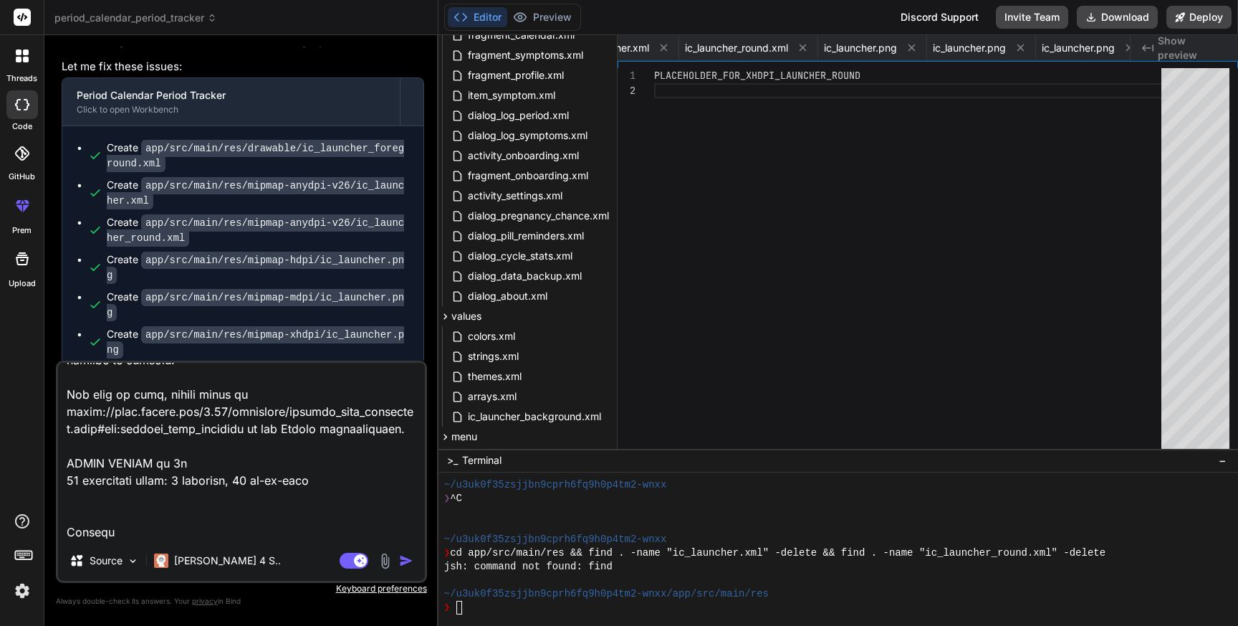
type textarea "> Task :app:processDebugResources FAILED AGPBI: {"kind":"error","text":"Android…"
type textarea "x"
type textarea "> Task :app:processDebugResources FAILED AGPBI: {"kind":"error","text":"Android…"
type textarea "x"
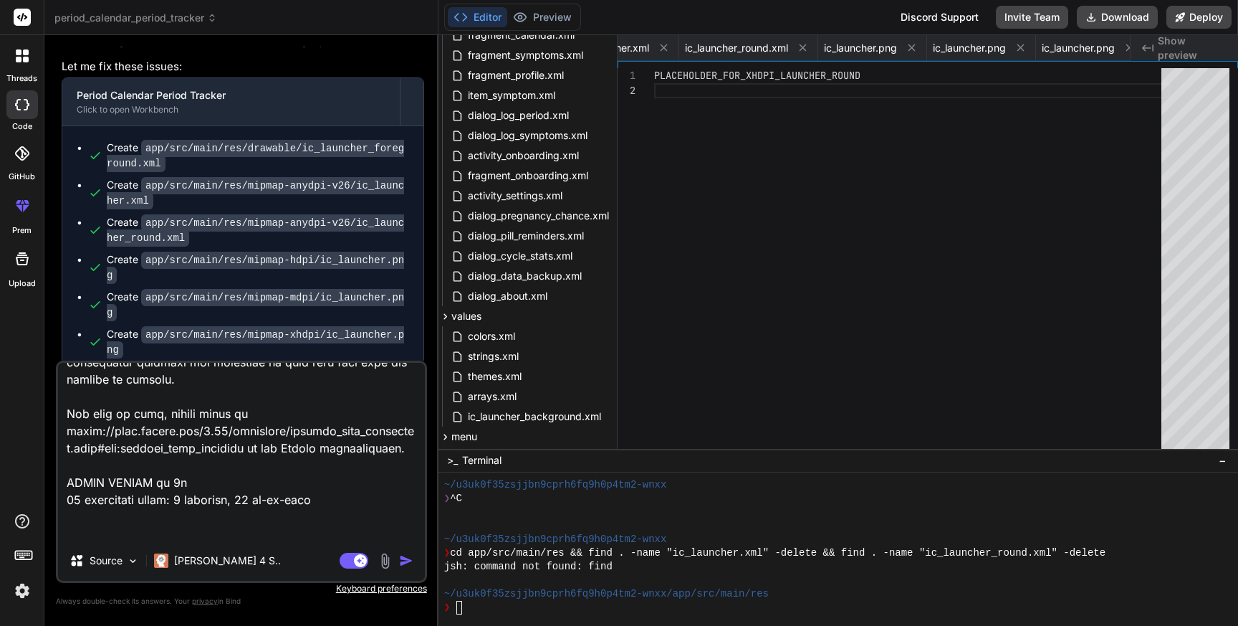
type textarea "> Task :app:processDebugResources FAILED AGPBI: {"kind":"error","text":"Android…"
type textarea "x"
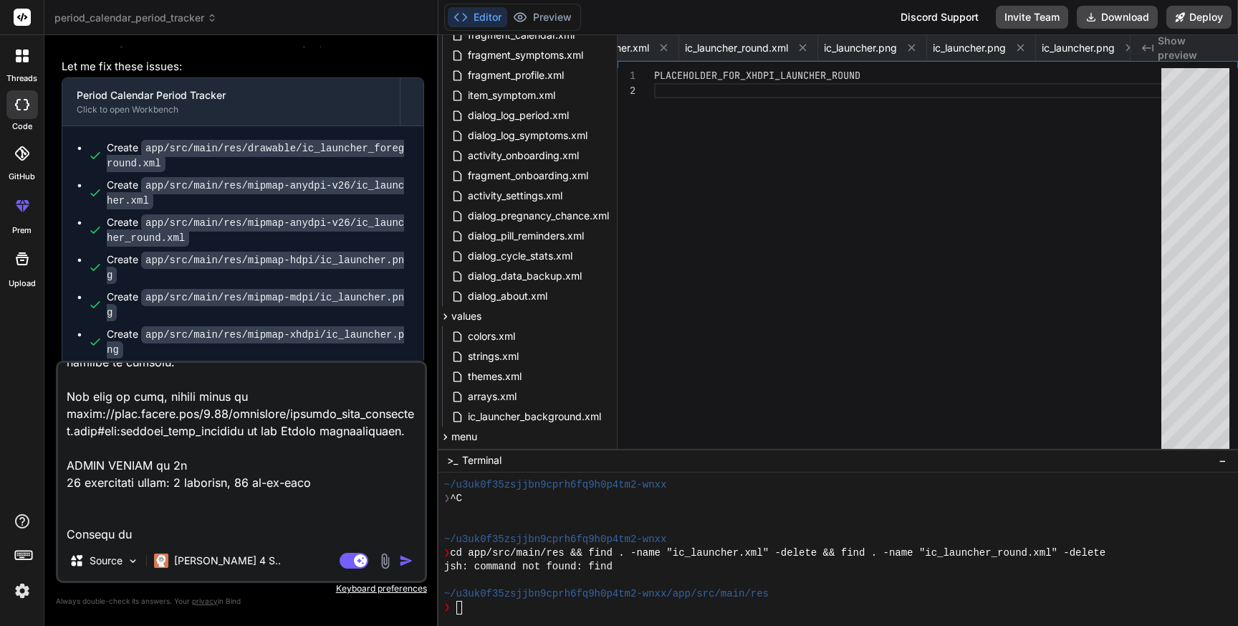
type textarea "> Task :app:processDebugResources FAILED AGPBI: {"kind":"error","text":"Android…"
type textarea "x"
type textarea "> Task :app:processDebugResources FAILED AGPBI: {"kind":"error","text":"Android…"
type textarea "x"
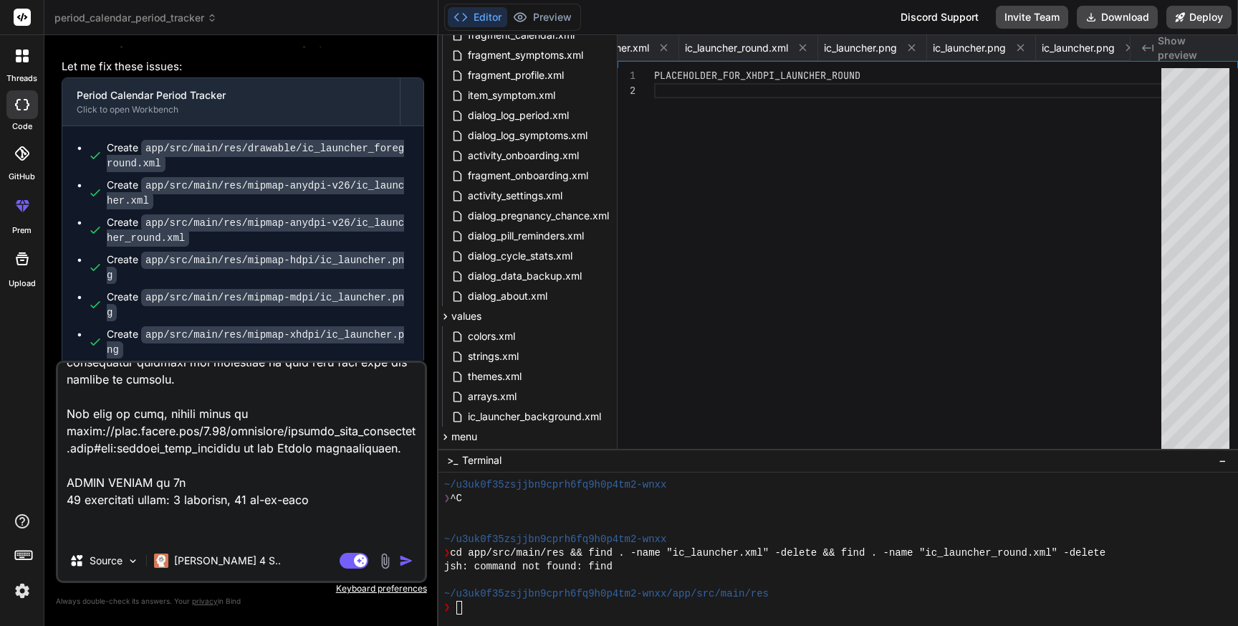
type textarea "> Task :app:processDebugResources FAILED AGPBI: {"kind":"error","text":"Android…"
type textarea "x"
type textarea "> Task :app:processDebugResources FAILED AGPBI: {"kind":"error","text":"Android…"
type textarea "x"
type textarea "> Task :app:processDebugResources FAILED AGPBI: {"kind":"error","text":"Android…"
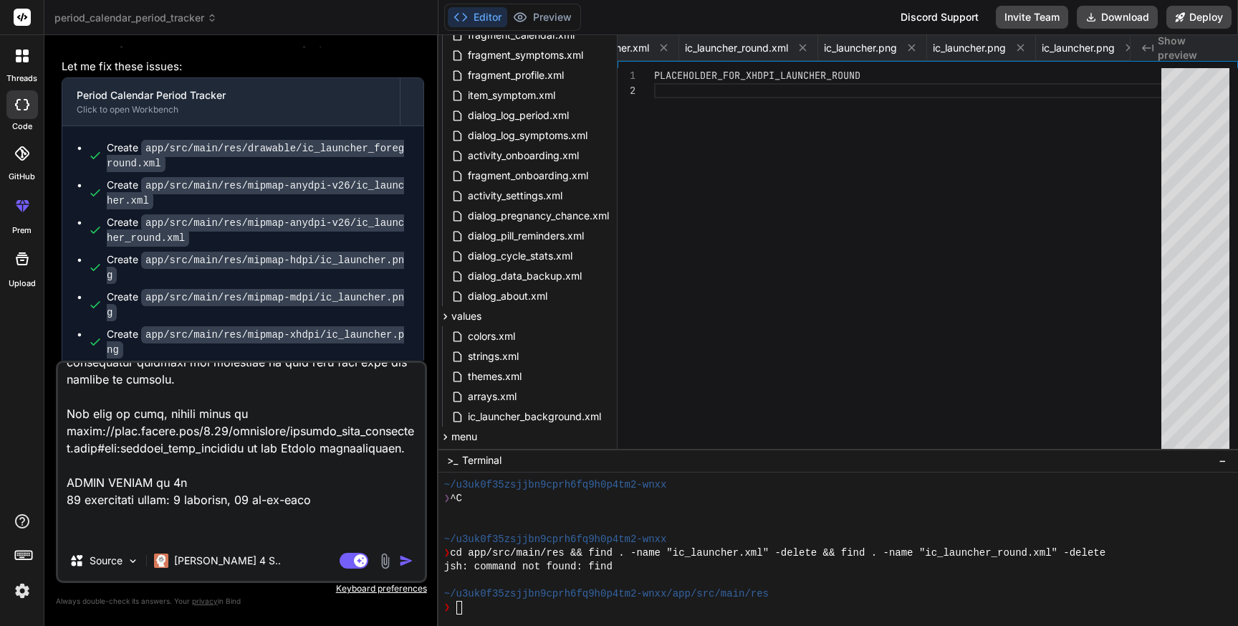
type textarea "x"
type textarea "> Task :app:processDebugResources FAILED AGPBI: {"kind":"error","text":"Android…"
type textarea "x"
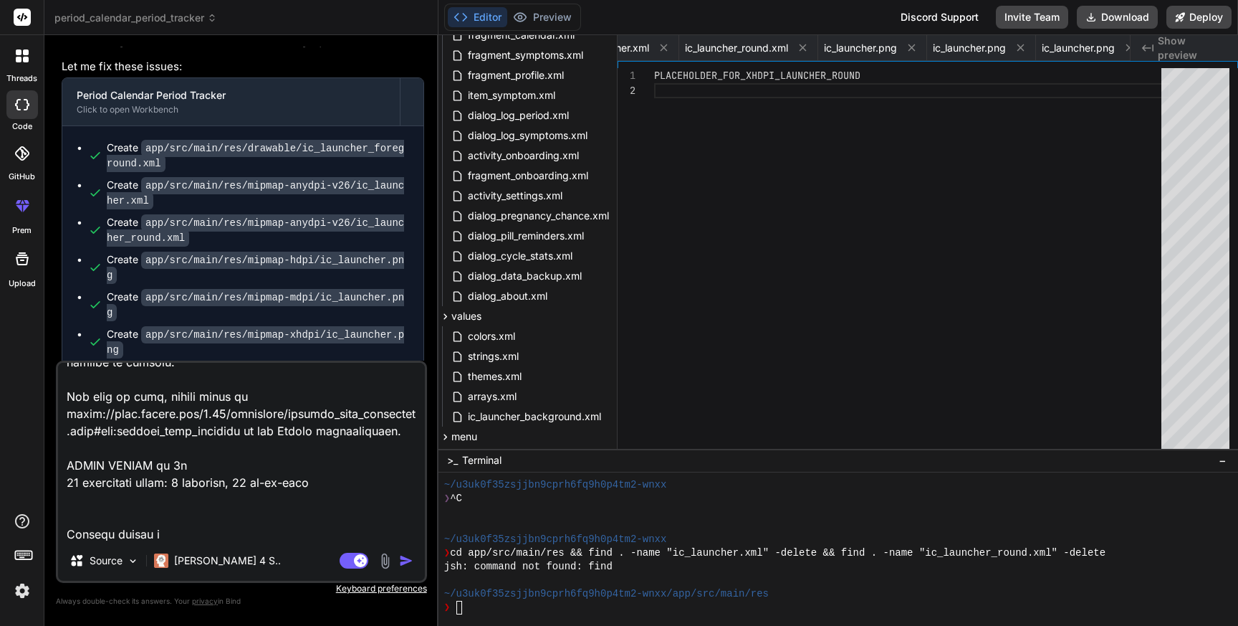
type textarea "> Task :app:processDebugResources FAILED AGPBI: {"kind":"error","text":"Android…"
type textarea "x"
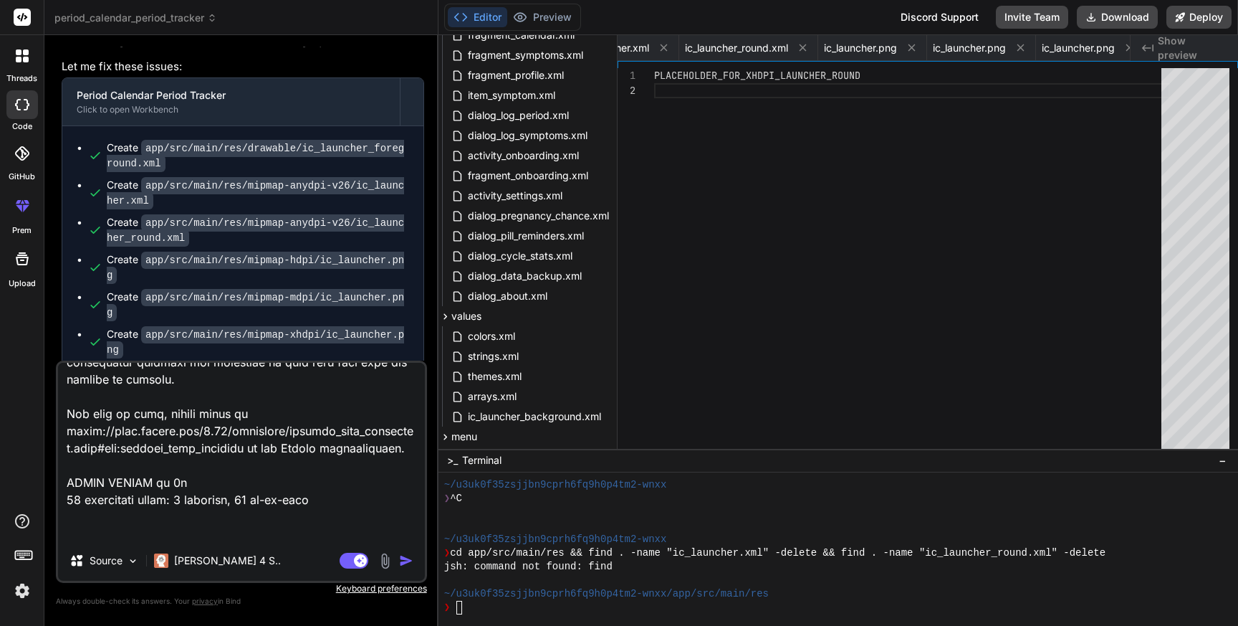
type textarea "> Task :app:processDebugResources FAILED AGPBI: {"kind":"error","text":"Android…"
type textarea "x"
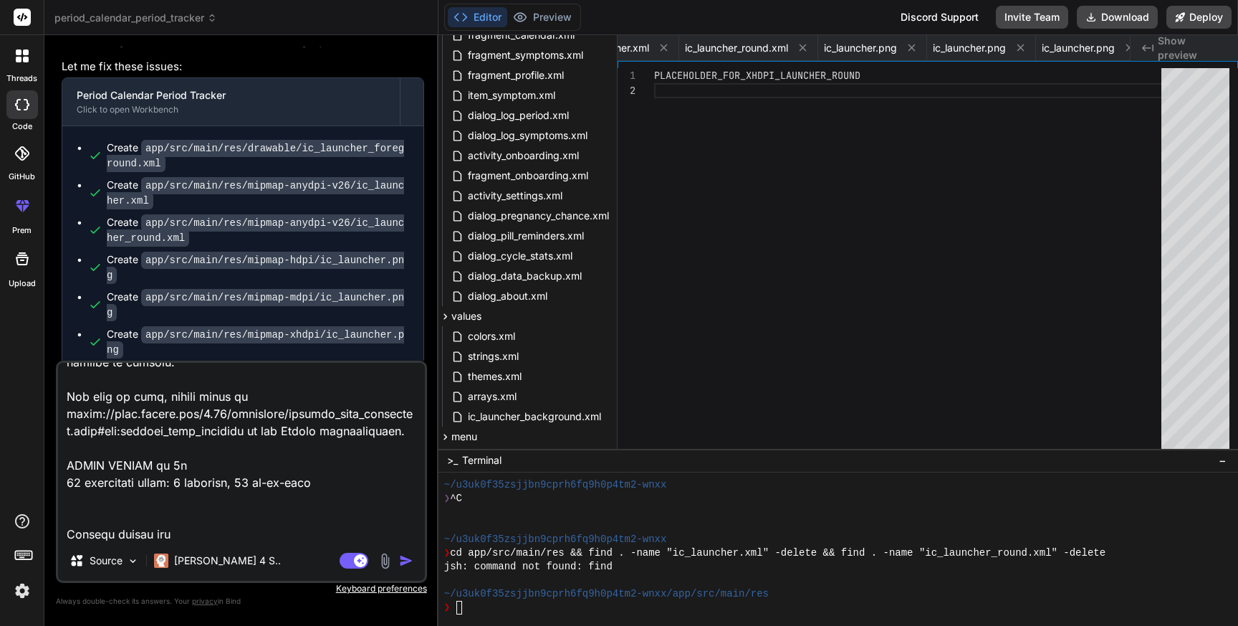
type textarea "> Task :app:processDebugResources FAILED AGPBI: {"kind":"error","text":"Android…"
type textarea "x"
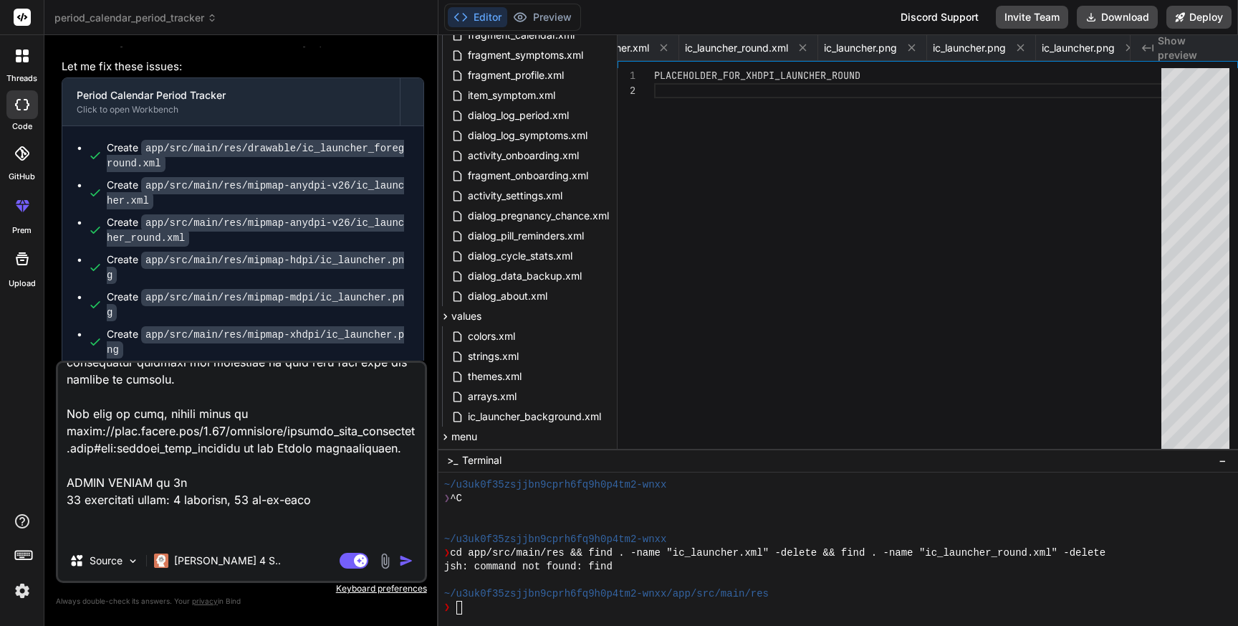
type textarea "> Task :app:processDebugResources FAILED AGPBI: {"kind":"error","text":"Android…"
type textarea "x"
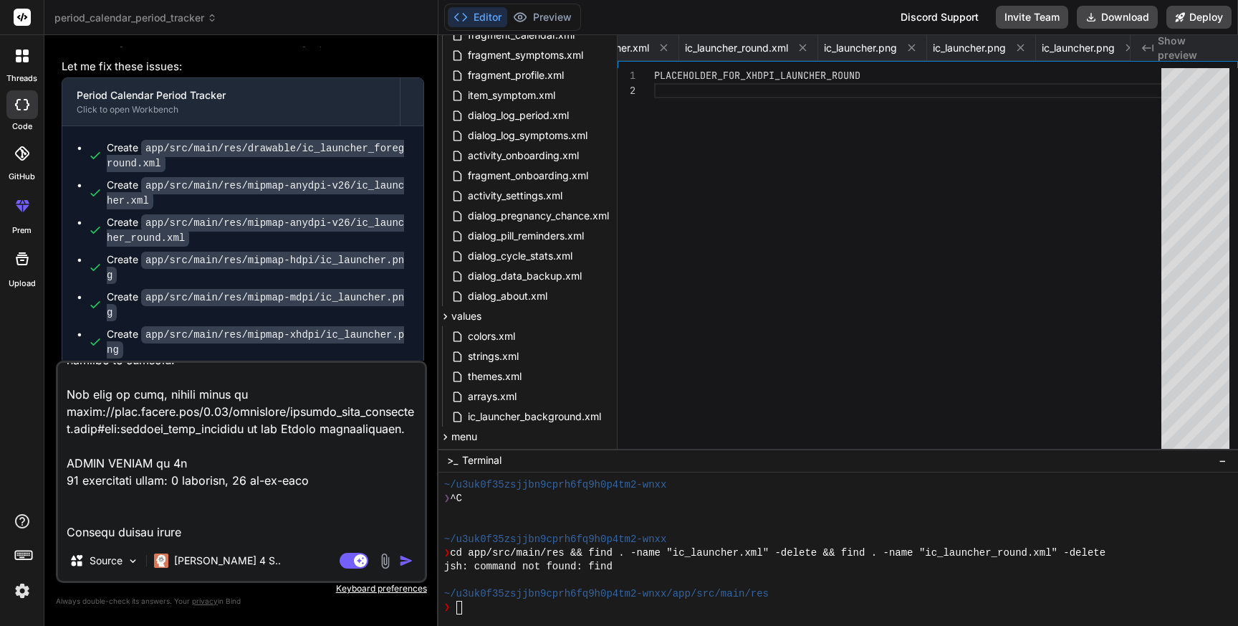
type textarea "> Task :app:processDebugResources FAILED AGPBI: {"kind":"error","text":"Android…"
type textarea "x"
type textarea "> Task :app:processDebugResources FAILED AGPBI: {"kind":"error","text":"Android…"
type textarea "x"
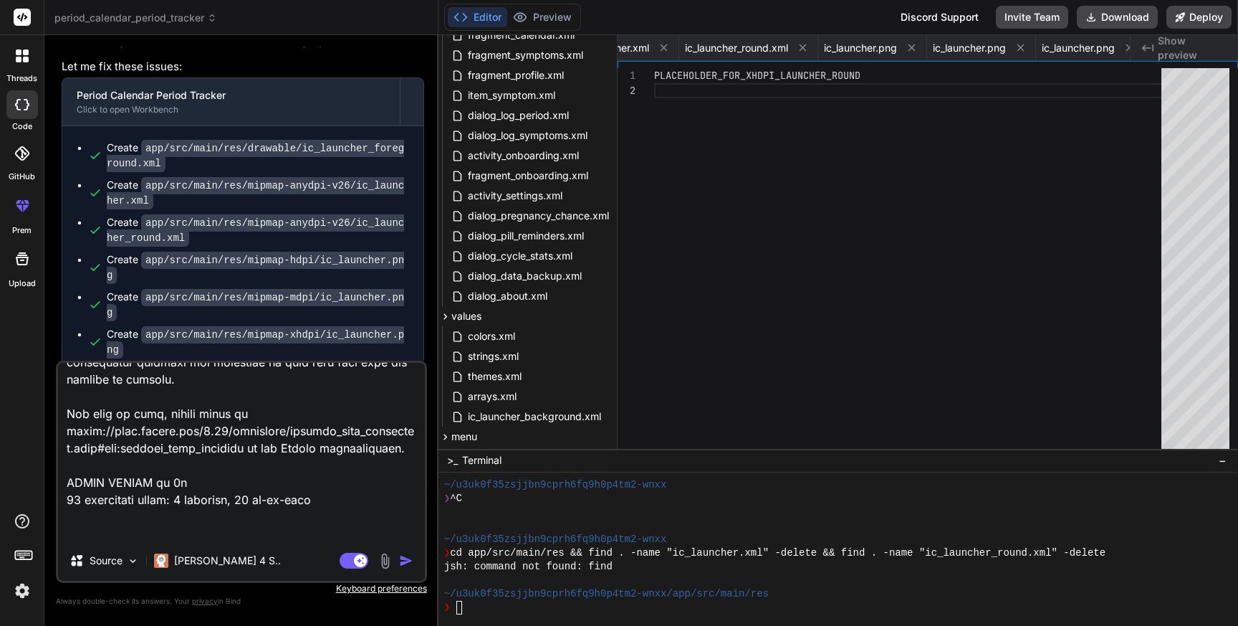
type textarea "> Task :app:processDebugResources FAILED AGPBI: {"kind":"error","text":"Android…"
type textarea "x"
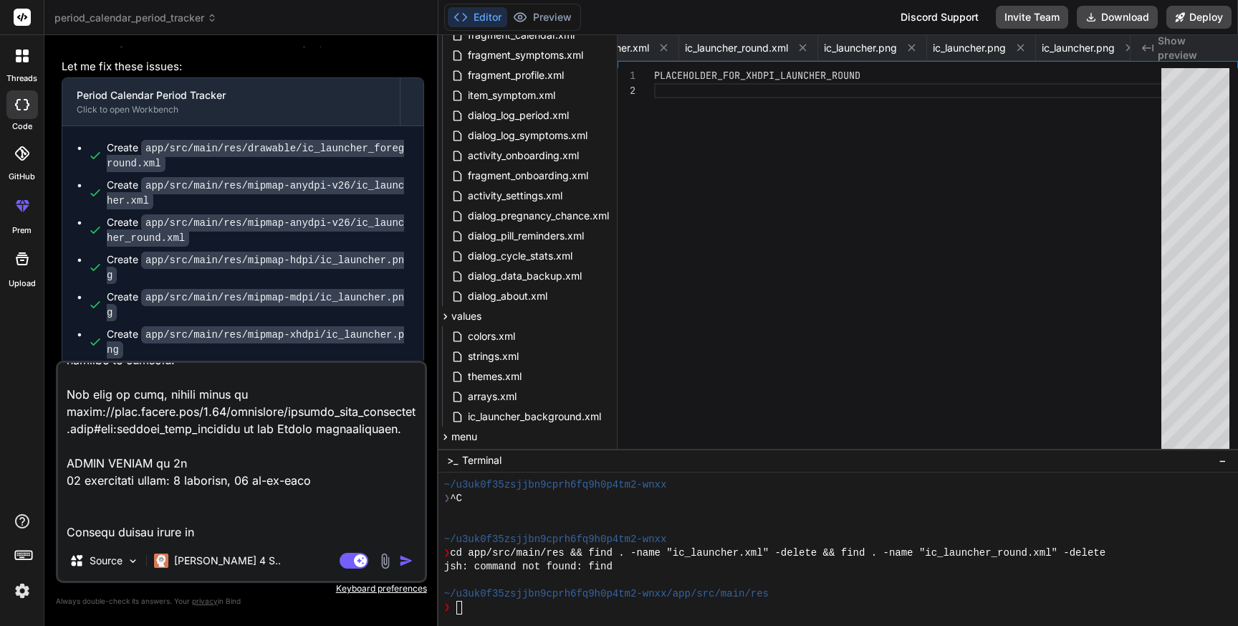
type textarea "> Task :app:processDebugResources FAILED AGPBI: {"kind":"error","text":"Android…"
type textarea "x"
type textarea "> Task :app:processDebugResources FAILED AGPBI: {"kind":"error","text":"Android…"
type textarea "x"
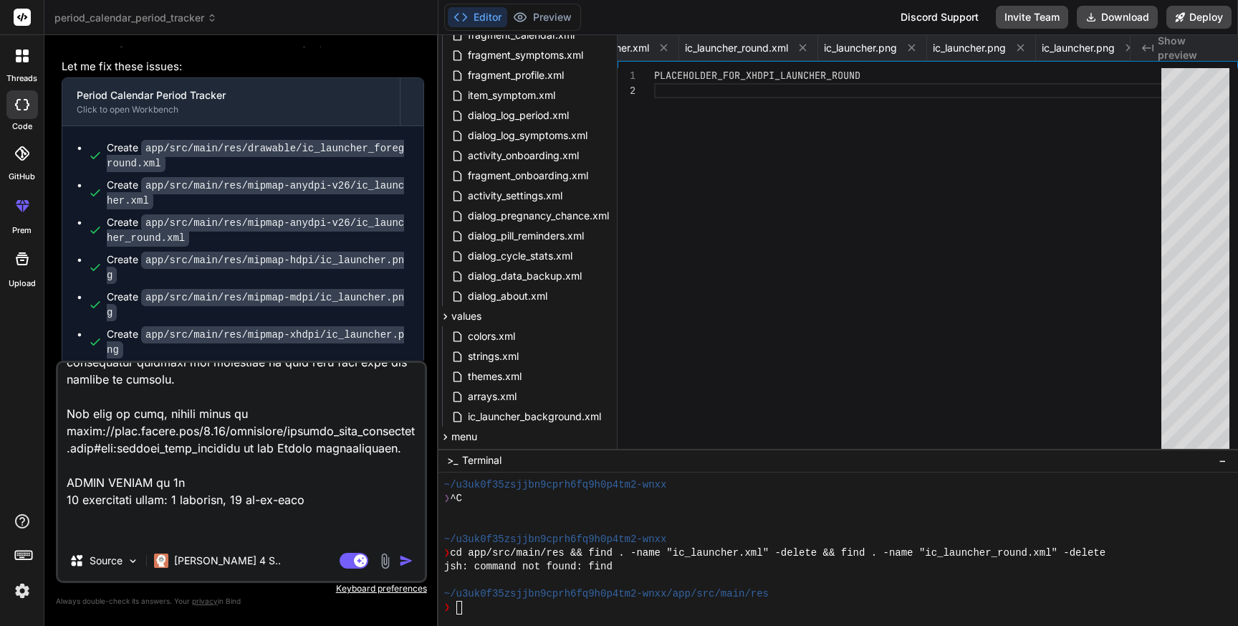
type textarea "> Task :app:processDebugResources FAILED AGPBI: {"kind":"error","text":"Android…"
type textarea "x"
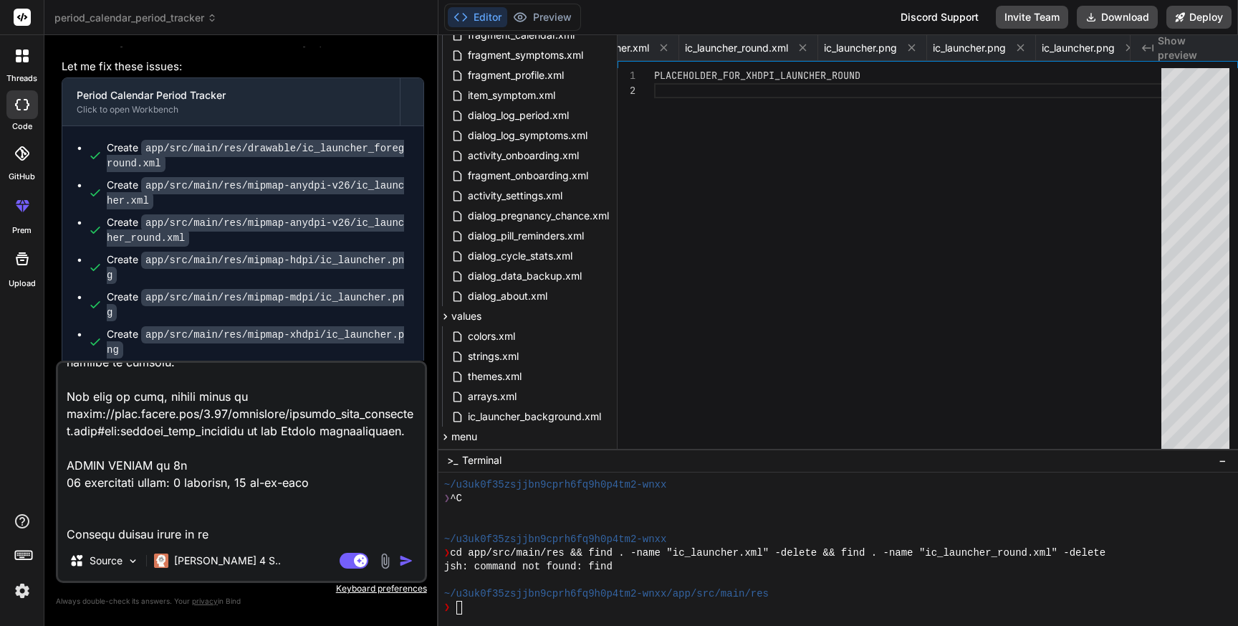
type textarea "> Task :app:processDebugResources FAILED AGPBI: {"kind":"error","text":"Android…"
type textarea "x"
type textarea "> Task :app:processDebugResources FAILED AGPBI: {"kind":"error","text":"Android…"
type textarea "x"
type textarea "> Task :app:processDebugResources FAILED AGPBI: {"kind":"error","text":"Android…"
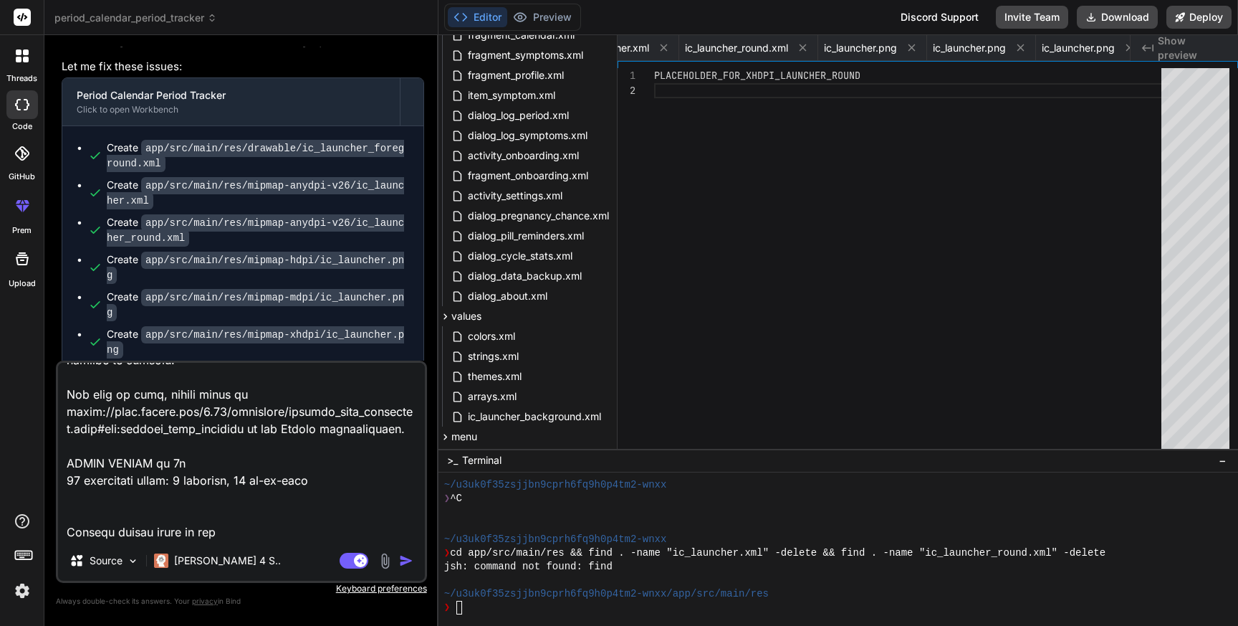
type textarea "x"
type textarea "> Task :app:processDebugResources FAILED AGPBI: {"kind":"error","text":"Android…"
type textarea "x"
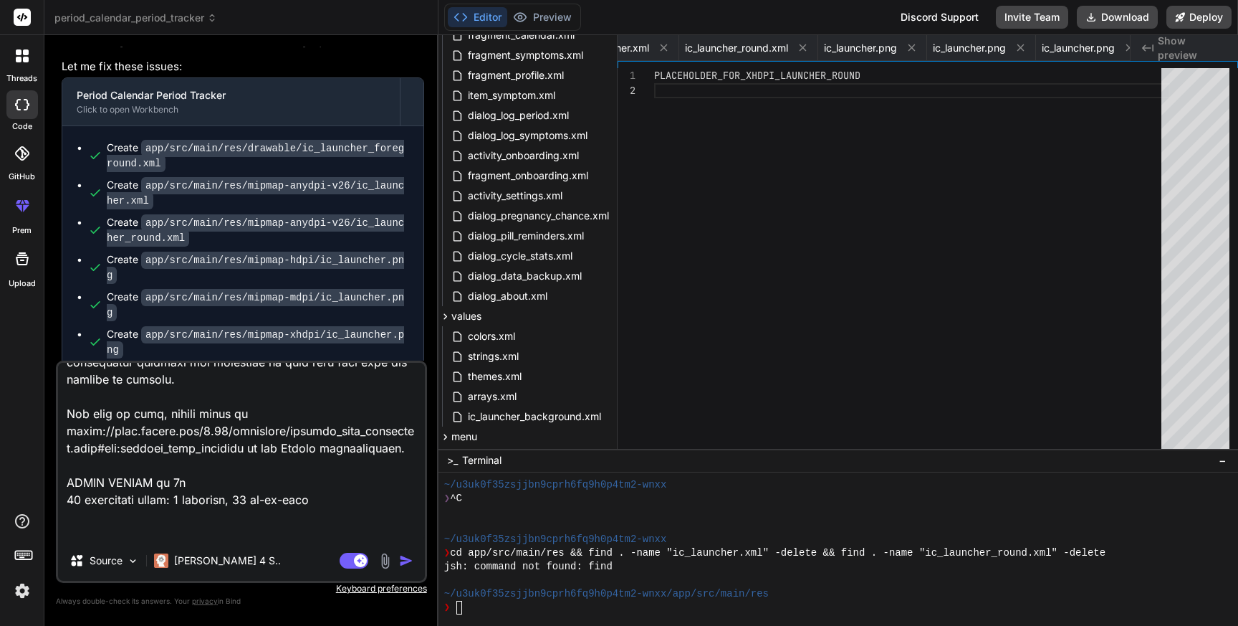
type textarea "> Task :app:processDebugResources FAILED AGPBI: {"kind":"error","text":"Android…"
type textarea "x"
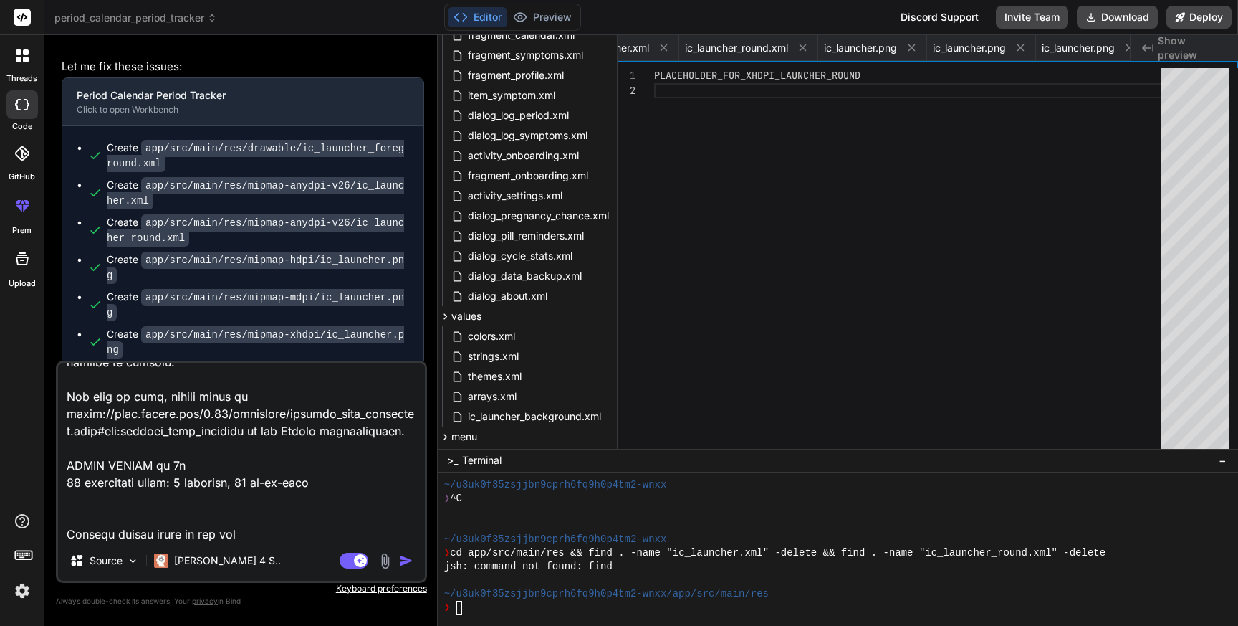
type textarea "> Task :app:processDebugResources FAILED AGPBI: {"kind":"error","text":"Android…"
type textarea "x"
type textarea "> Task :app:processDebugResources FAILED AGPBI: {"kind":"error","text":"Android…"
type textarea "x"
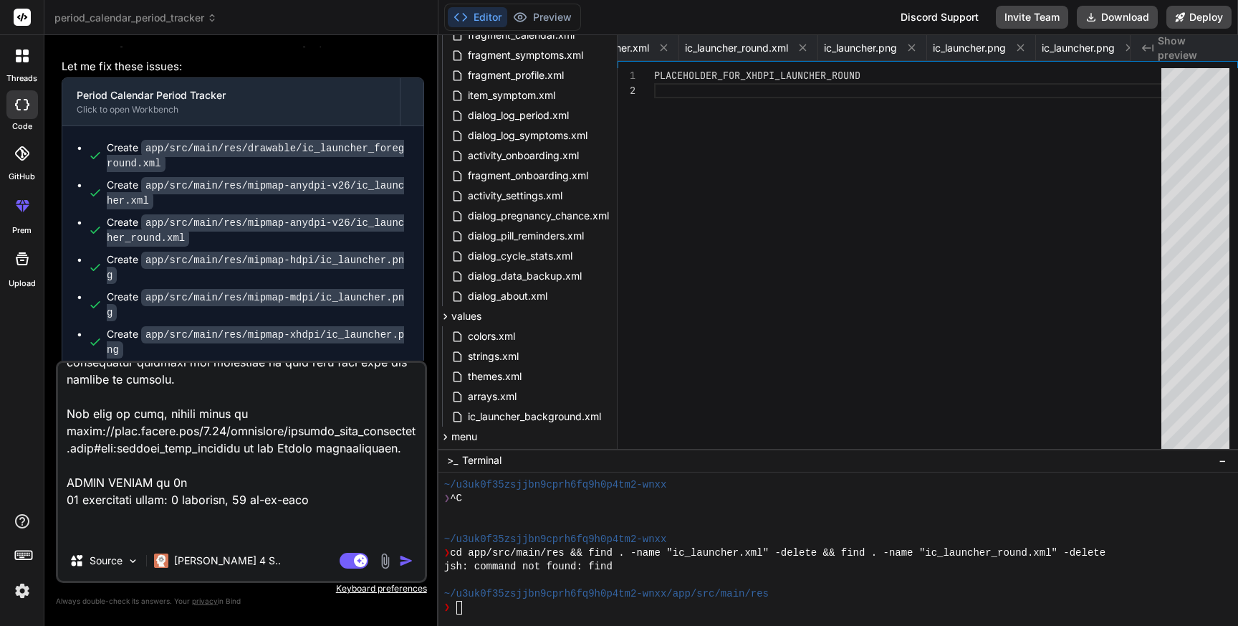
type textarea "> Task :app:processDebugResources FAILED AGPBI: {"kind":"error","text":"Android…"
type textarea "x"
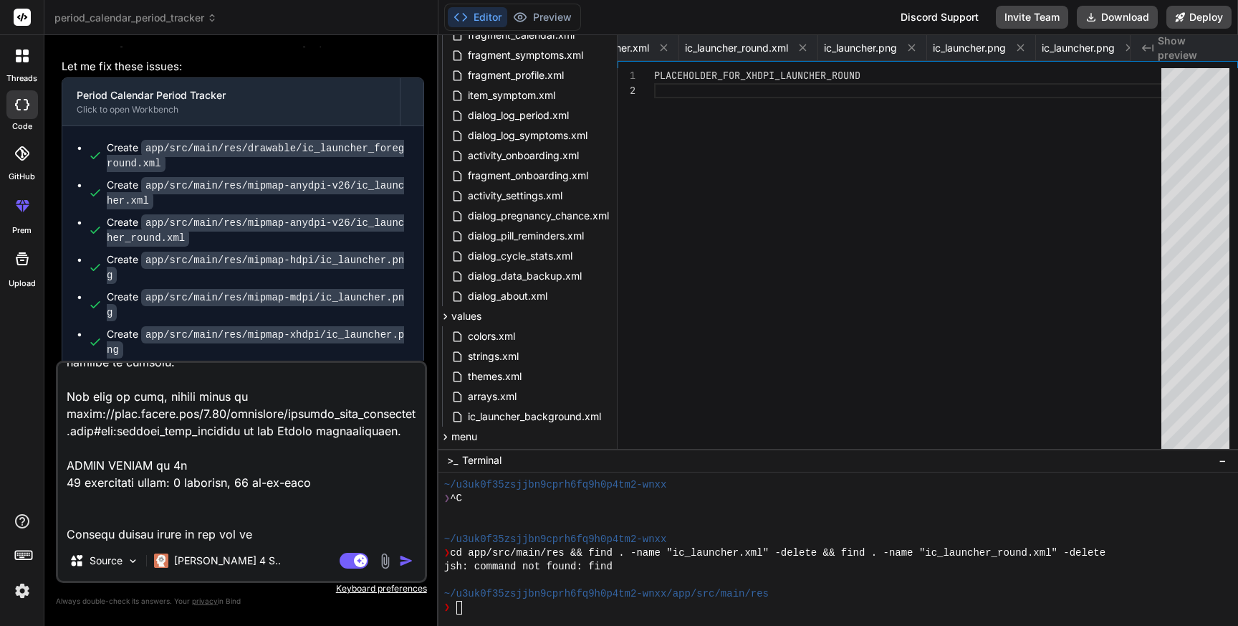
type textarea "> Task :app:processDebugResources FAILED AGPBI: {"kind":"error","text":"Android…"
type textarea "x"
type textarea "> Task :app:processDebugResources FAILED AGPBI: {"kind":"error","text":"Android…"
type textarea "x"
type textarea "> Task :app:processDebugResources FAILED AGPBI: {"kind":"error","text":"Android…"
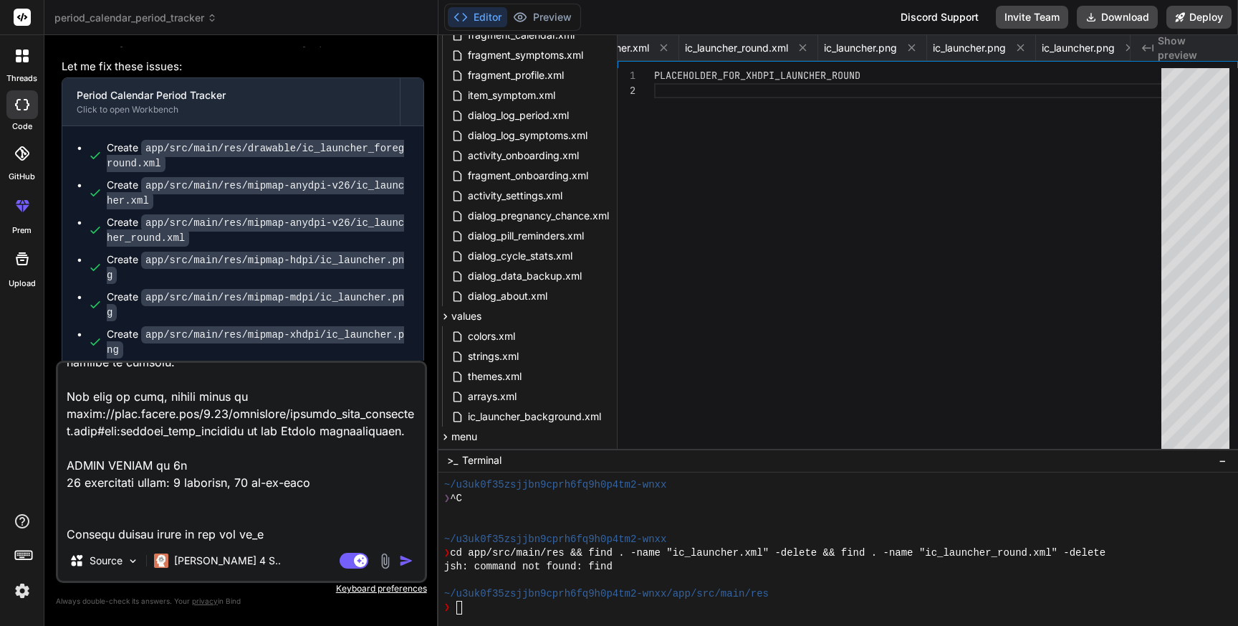
type textarea "x"
type textarea "> Task :app:processDebugResources FAILED AGPBI: {"kind":"error","text":"Android…"
type textarea "x"
type textarea "> Task :app:processDebugResources FAILED AGPBI: {"kind":"error","text":"Android…"
type textarea "x"
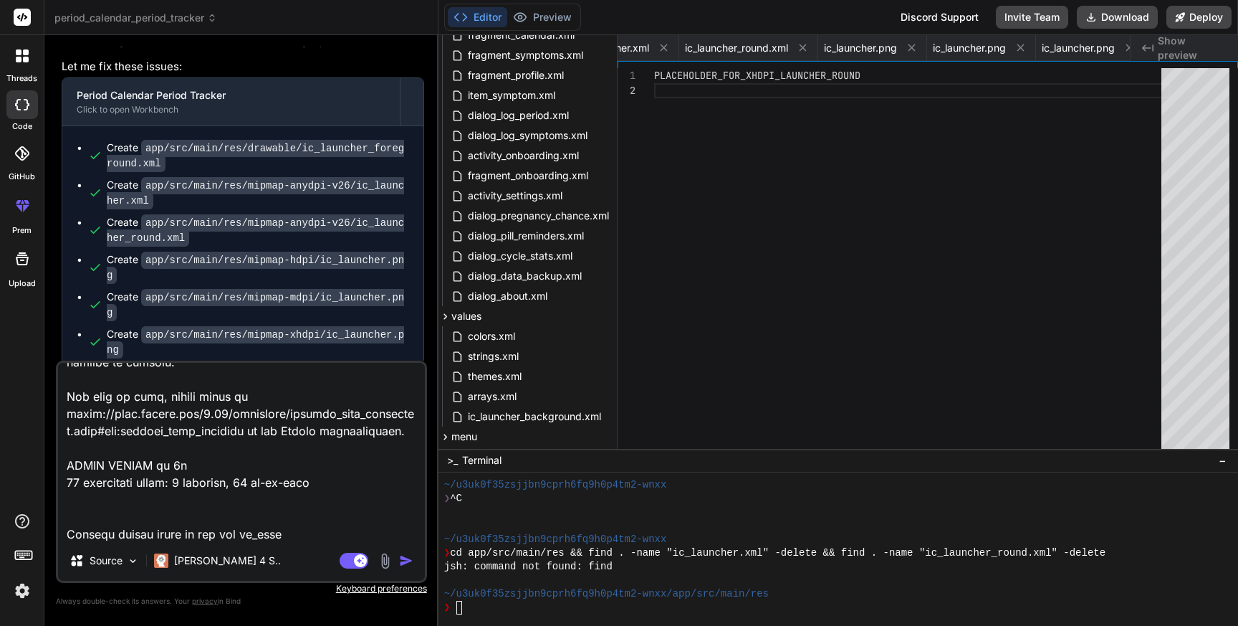
type textarea "> Task :app:processDebugResources FAILED AGPBI: {"kind":"error","text":"Android…"
type textarea "x"
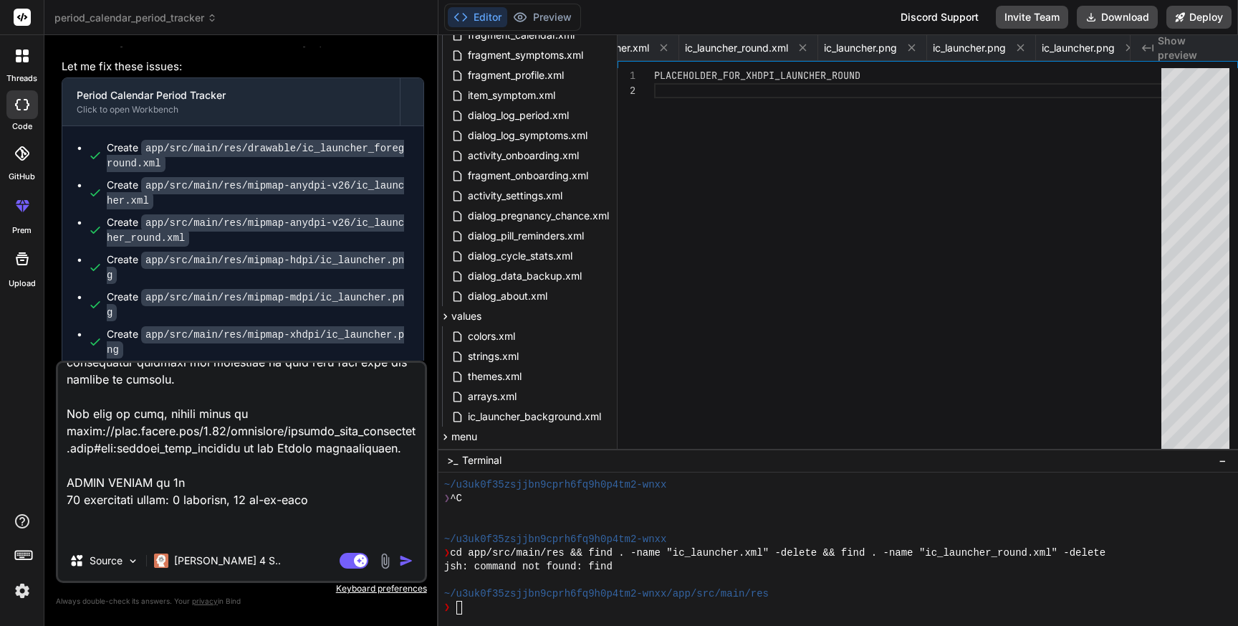
type textarea "> Task :app:processDebugResources FAILED AGPBI: {"kind":"error","text":"Android…"
type textarea "x"
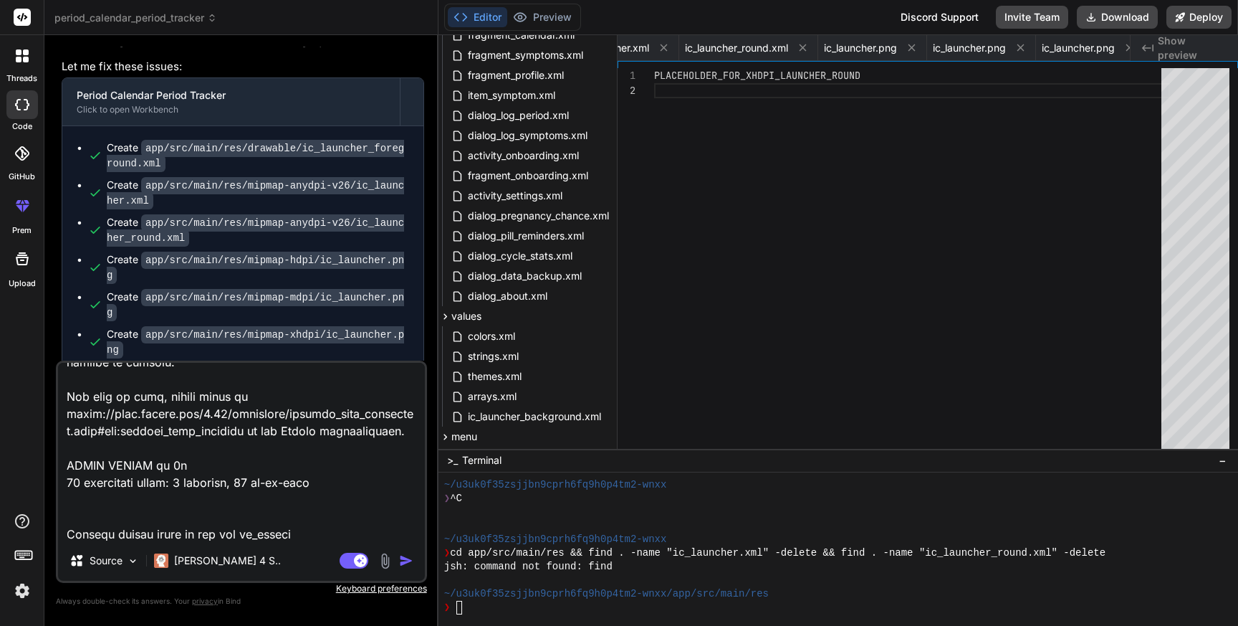
type textarea "> Task :app:processDebugResources FAILED AGPBI: {"kind":"error","text":"Android…"
type textarea "x"
type textarea "> Task :app:processDebugResources FAILED AGPBI: {"kind":"error","text":"Android…"
type textarea "x"
type textarea "> Task :app:processDebugResources FAILED AGPBI: {"kind":"error","text":"Android…"
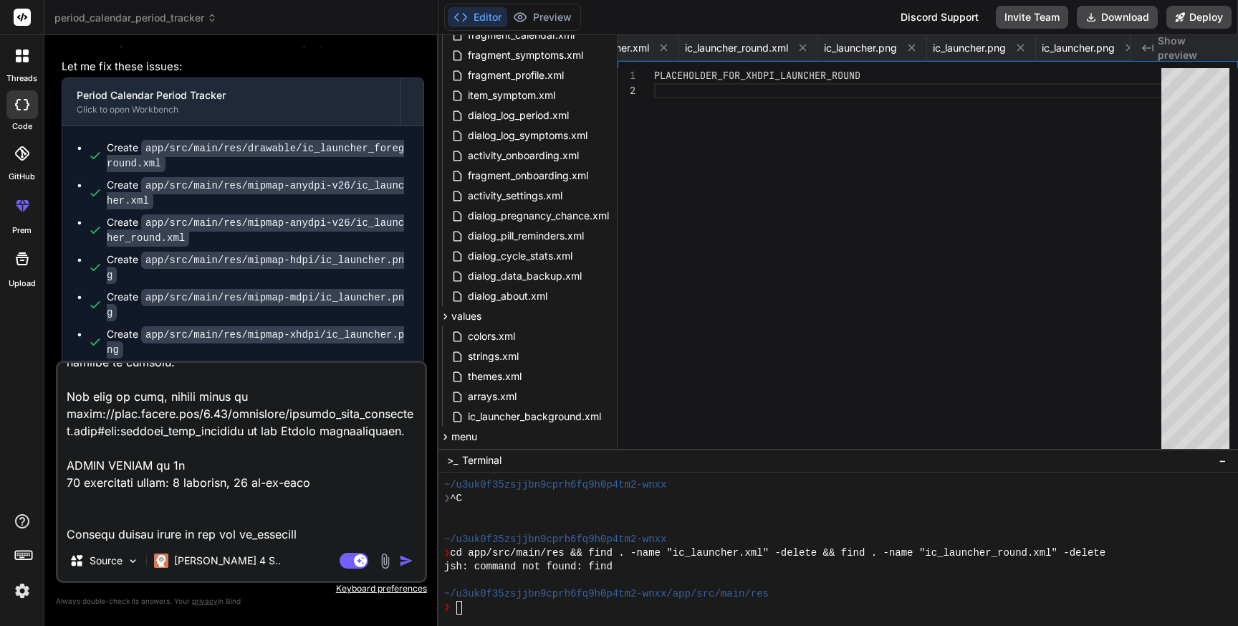
type textarea "x"
type textarea "> Task :app:processDebugResources FAILED AGPBI: {"kind":"error","text":"Android…"
type textarea "x"
type textarea "> Task :app:processDebugResources FAILED AGPBI: {"kind":"error","text":"Android…"
type textarea "x"
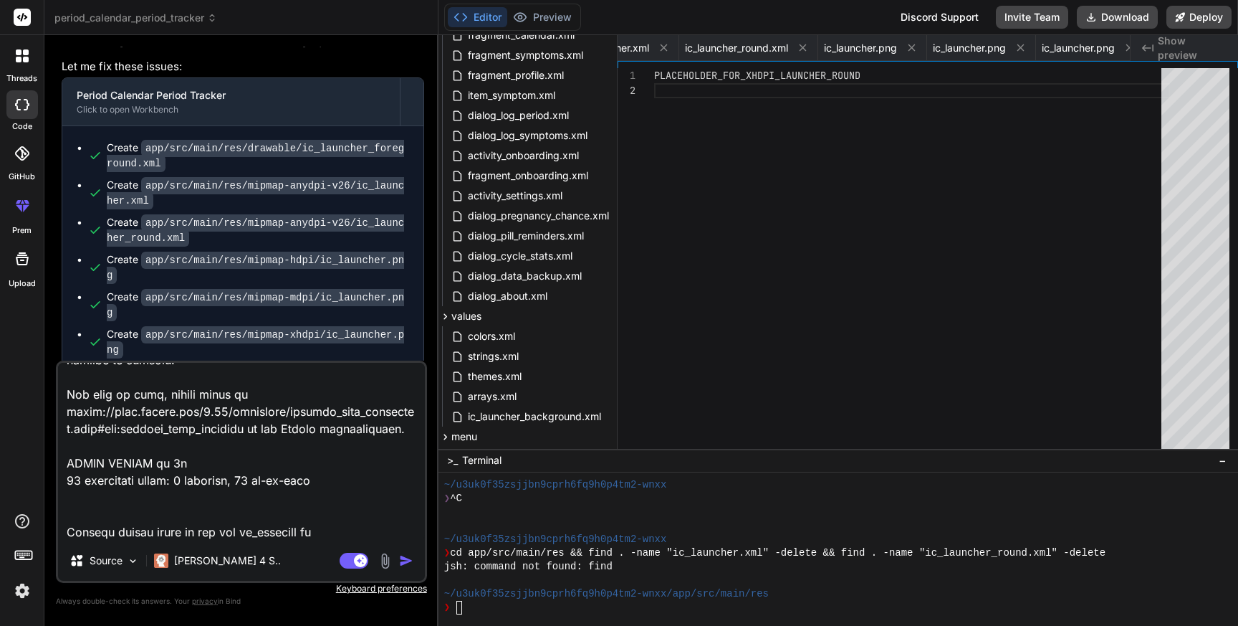
type textarea "> Task :app:processDebugResources FAILED AGPBI: {"kind":"error","text":"Android…"
type textarea "x"
type textarea "> Task :app:processDebugResources FAILED AGPBI: {"kind":"error","text":"Android…"
type textarea "x"
type textarea "> Task :app:processDebugResources FAILED AGPBI: {"kind":"error","text":"Android…"
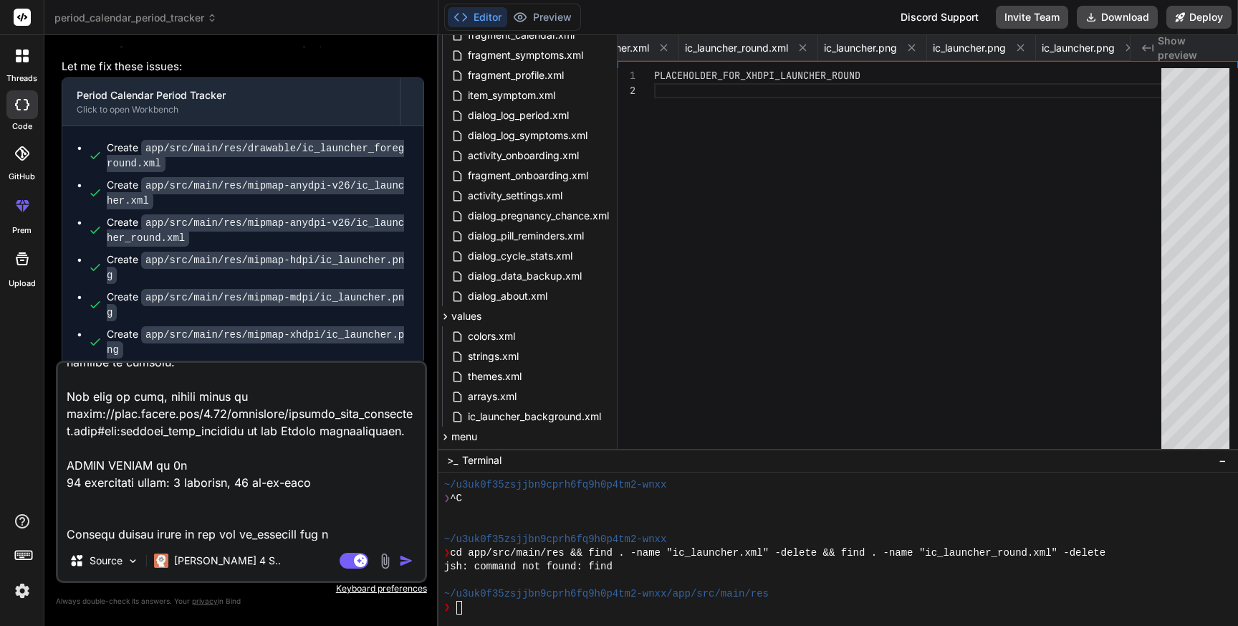
type textarea "x"
type textarea "> Task :app:processDebugResources FAILED AGPBI: {"kind":"error","text":"Android…"
type textarea "x"
type textarea "> Task :app:processDebugResources FAILED AGPBI: {"kind":"error","text":"Android…"
type textarea "x"
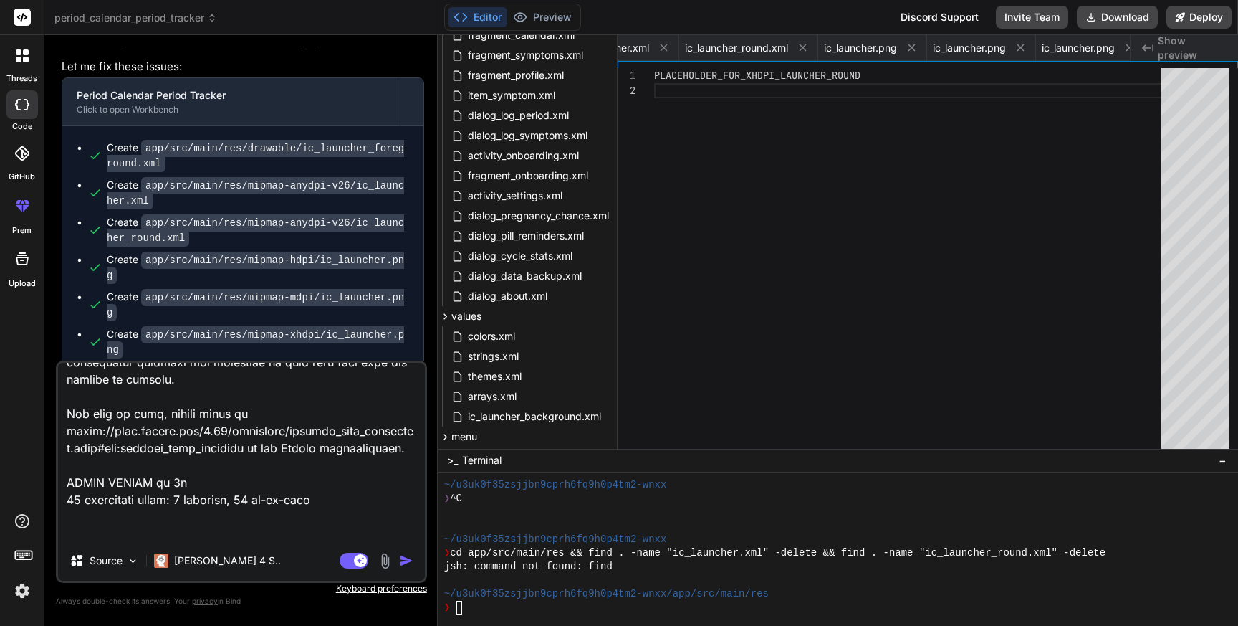
type textarea "> Task :app:processDebugResources FAILED AGPBI: {"kind":"error","text":"Android…"
type textarea "x"
type textarea "> Task :app:processDebugResources FAILED AGPBI: {"kind":"error","text":"Android…"
type textarea "x"
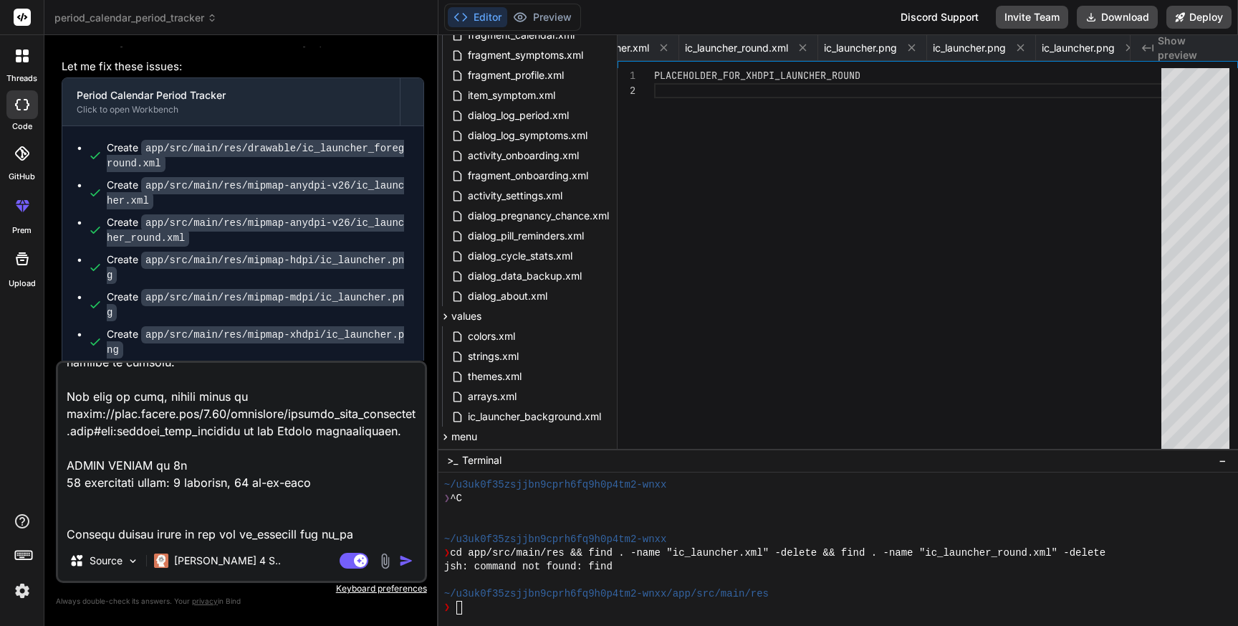
type textarea "> Task :app:processDebugResources FAILED AGPBI: {"kind":"error","text":"Android…"
type textarea "x"
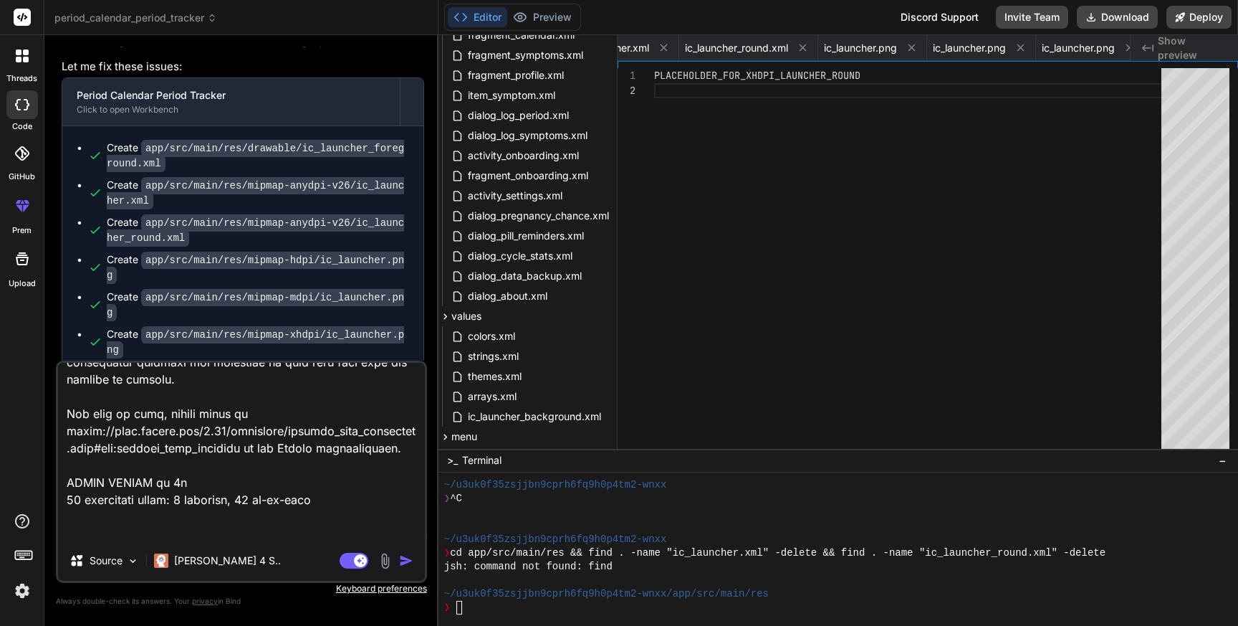
type textarea "> Task :app:processDebugResources FAILED AGPBI: {"kind":"error","text":"Android…"
type textarea "x"
type textarea "> Task :app:processDebugResources FAILED AGPBI: {"kind":"error","text":"Android…"
type textarea "x"
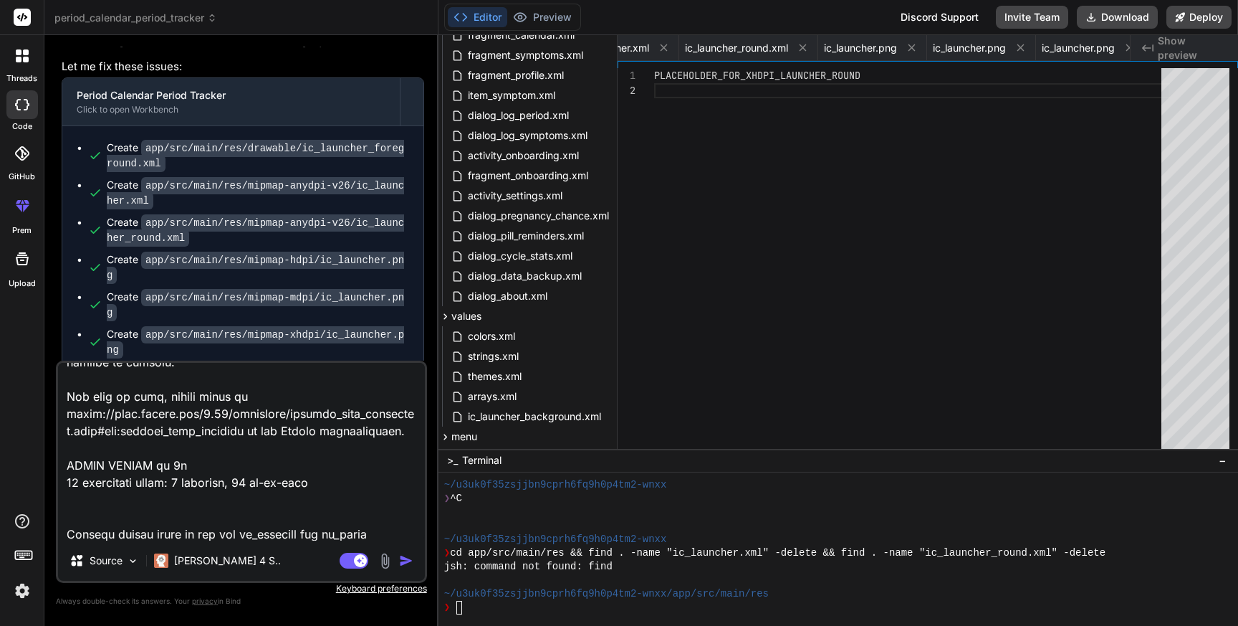
type textarea "> Task :app:processDebugResources FAILED AGPBI: {"kind":"error","text":"Android…"
type textarea "x"
type textarea "> Task :app:processDebugResources FAILED AGPBI: {"kind":"error","text":"Android…"
type textarea "x"
type textarea "> Task :app:processDebugResources FAILED AGPBI: {"kind":"error","text":"Android…"
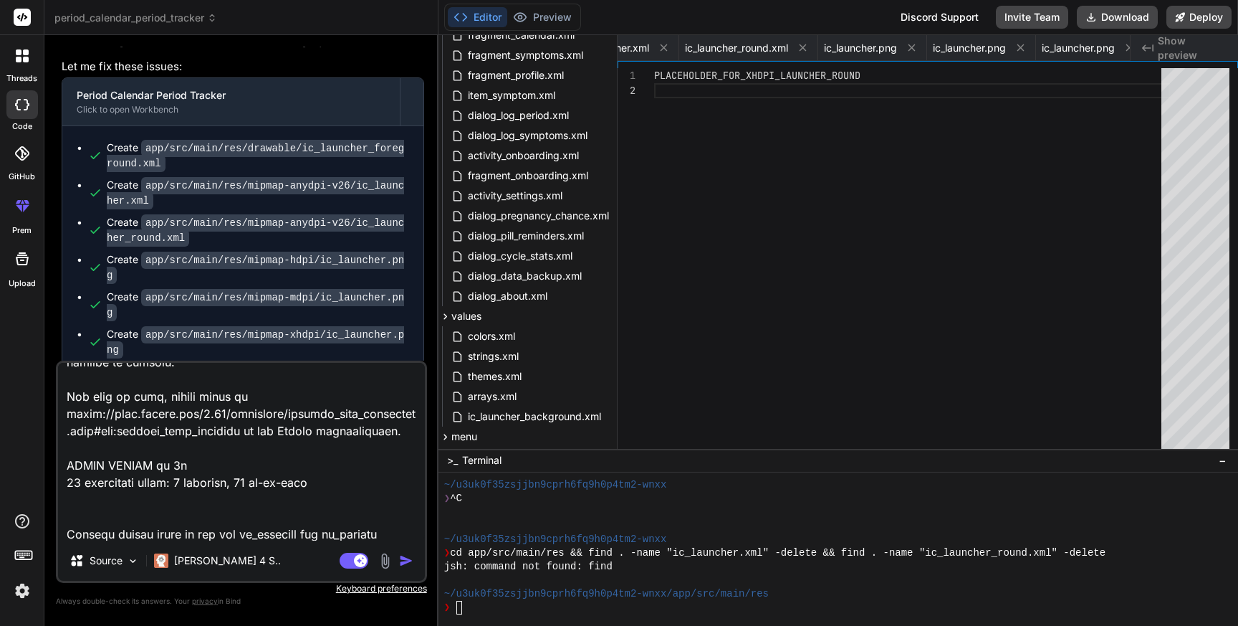
type textarea "x"
type textarea "> Task :app:processDebugResources FAILED AGPBI: {"kind":"error","text":"Android…"
type textarea "x"
type textarea "> Task :app:processDebugResources FAILED AGPBI: {"kind":"error","text":"Android…"
type textarea "x"
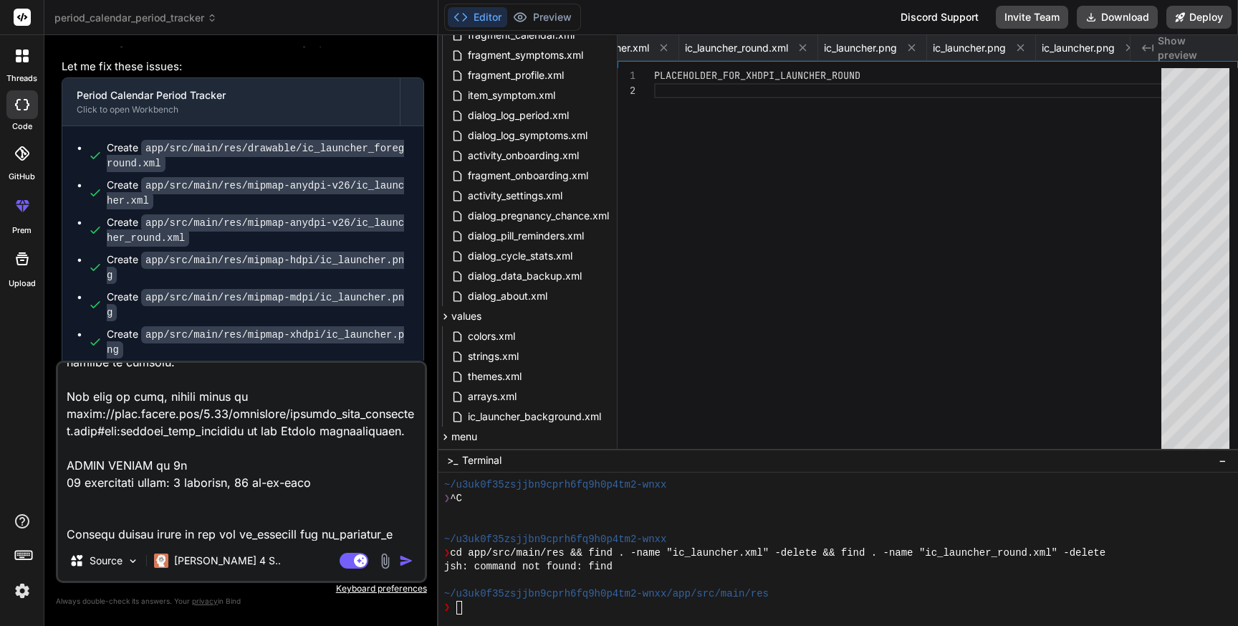
type textarea "> Task :app:processDebugResources FAILED AGPBI: {"kind":"error","text":"Android…"
type textarea "x"
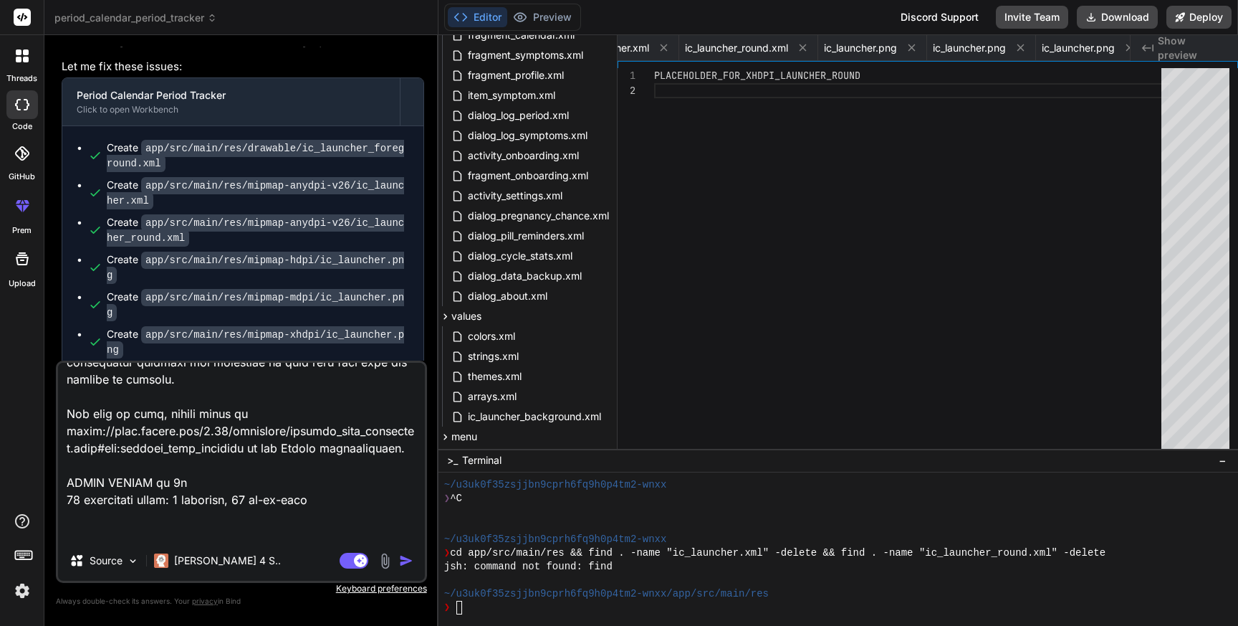
type textarea "> Task :app:processDebugResources FAILED AGPBI: {"kind":"error","text":"Android…"
type textarea "x"
type textarea "> Task :app:processDebugResources FAILED AGPBI: {"kind":"error","text":"Android…"
type textarea "x"
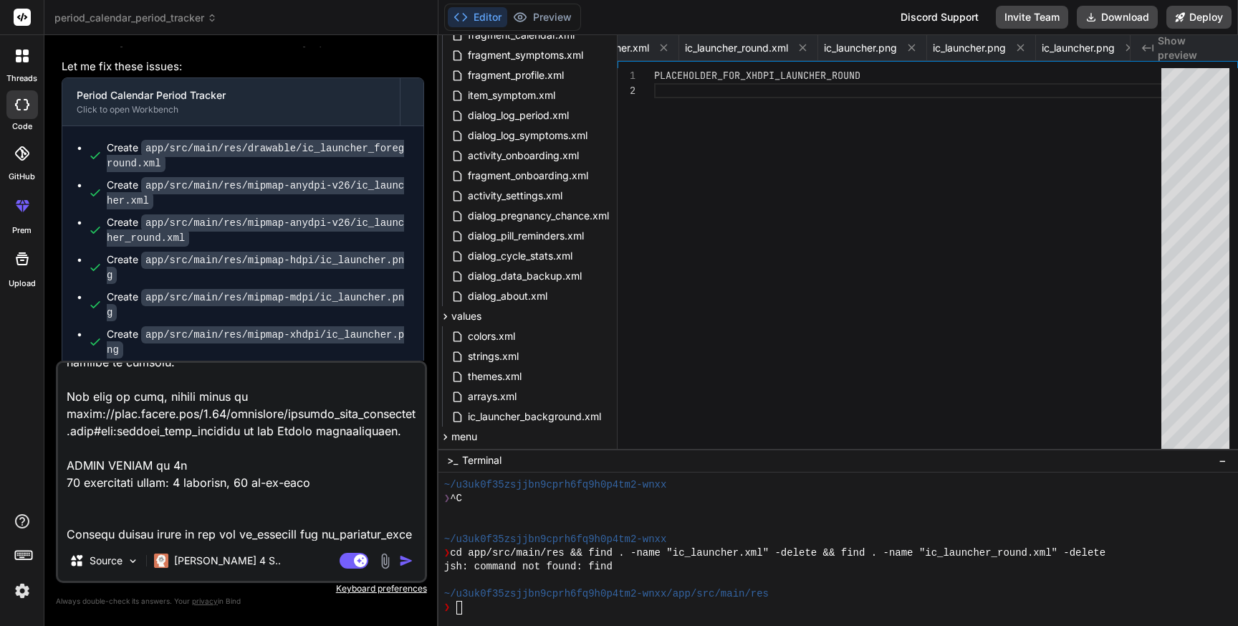
type textarea "> Task :app:processDebugResources FAILED AGPBI: {"kind":"error","text":"Android…"
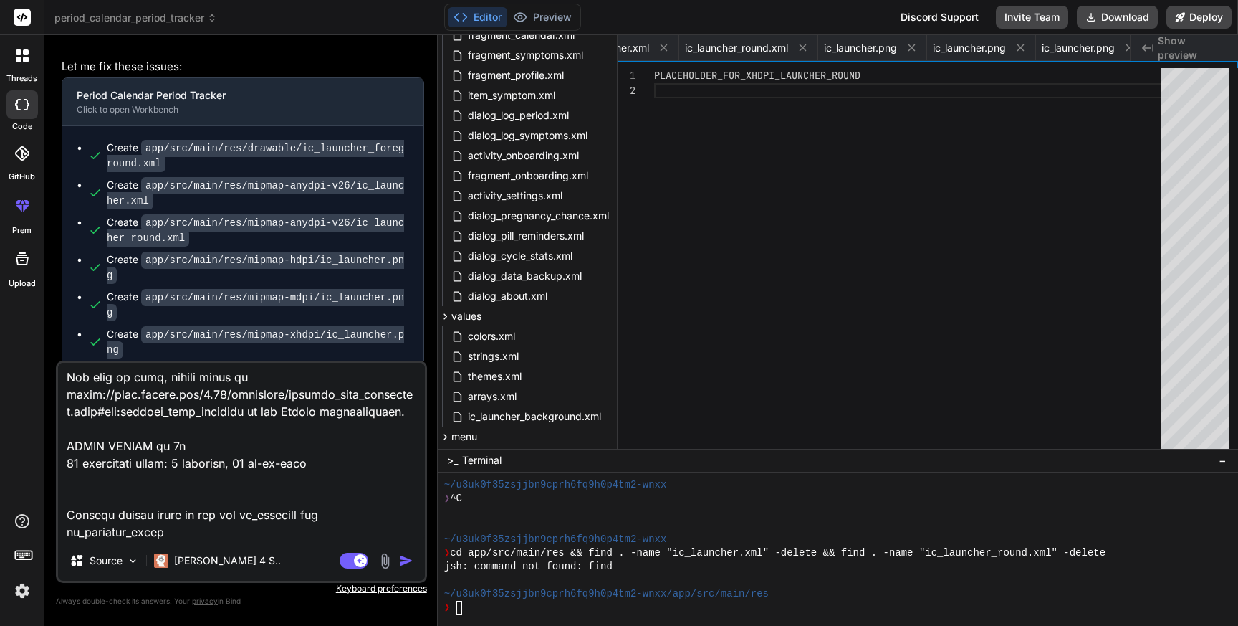
type textarea "x"
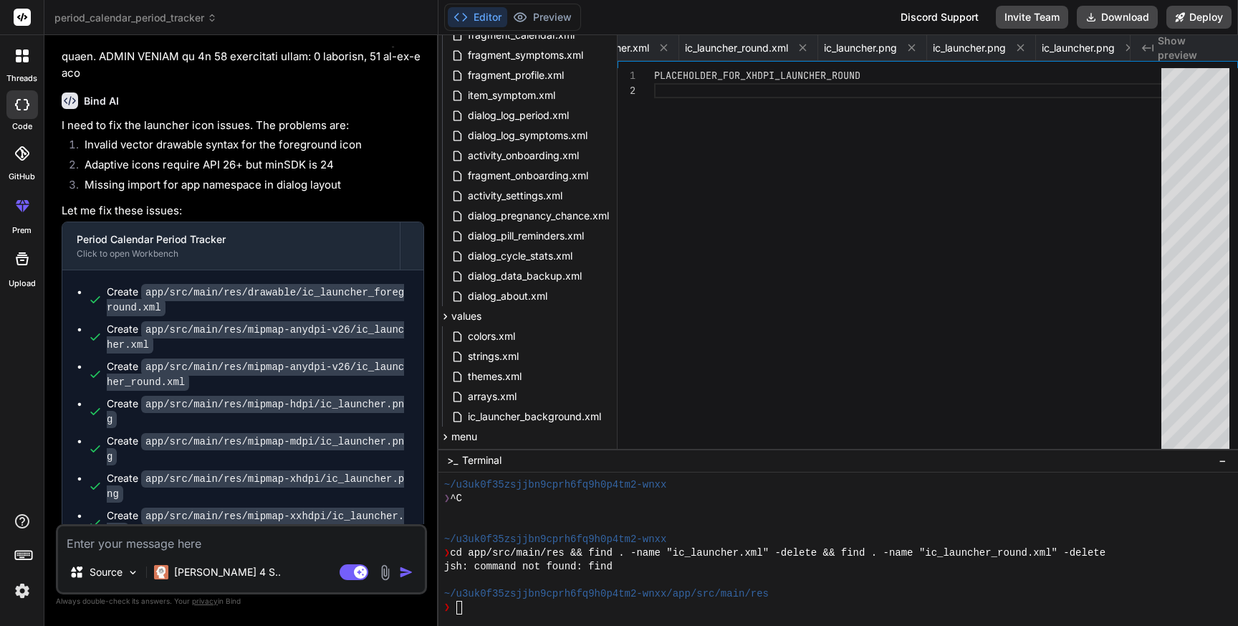
scroll to position [12332, 0]
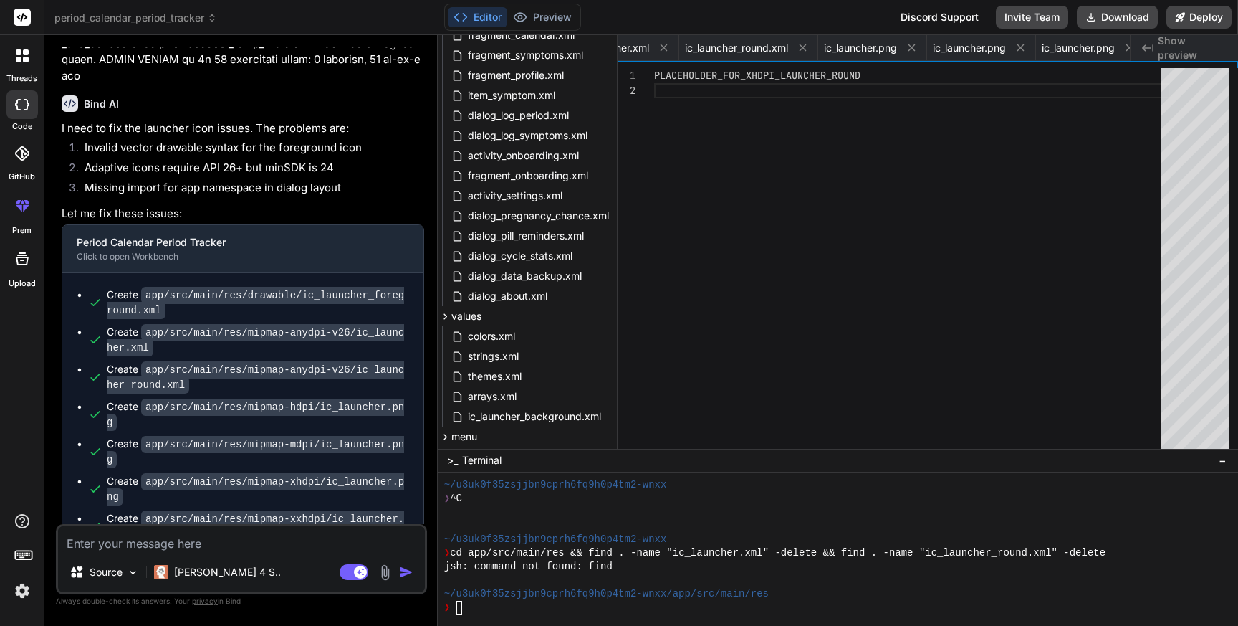
click at [307, 473] on code "app/src/main/res/mipmap-xhdpi/ic_launcher.png" at bounding box center [255, 489] width 297 height 32
click at [1025, 54] on div "ic_launcher.png" at bounding box center [981, 48] width 109 height 26
click at [897, 54] on span "ic_launcher.png" at bounding box center [860, 48] width 73 height 14
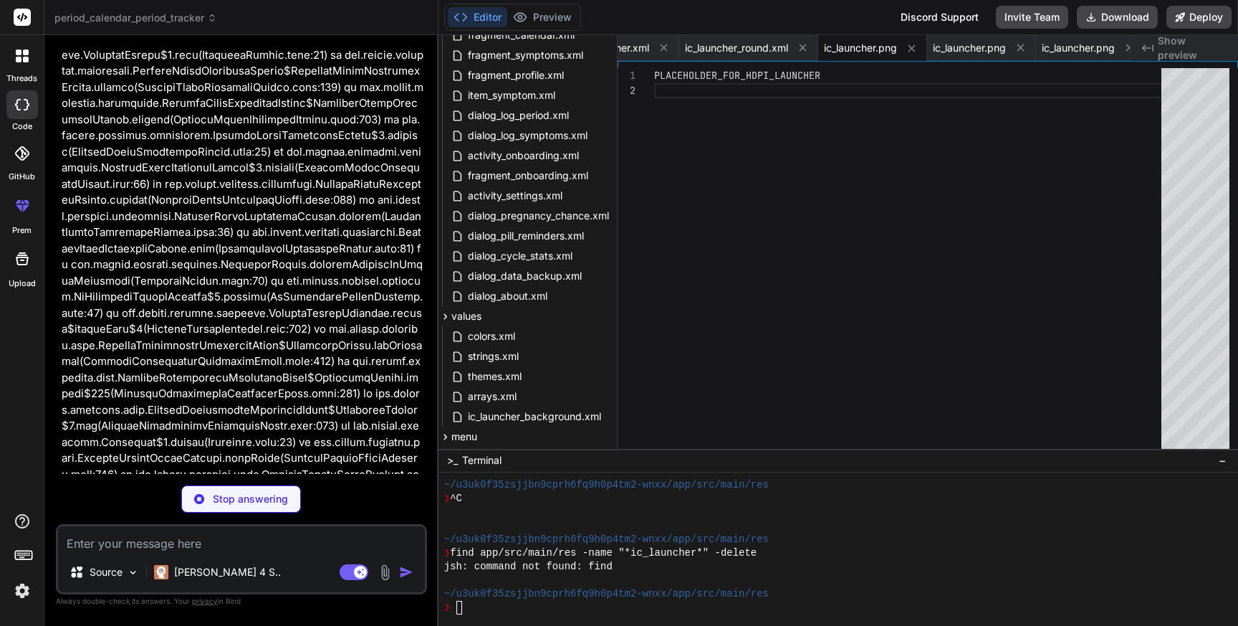
scroll to position [19953, 0]
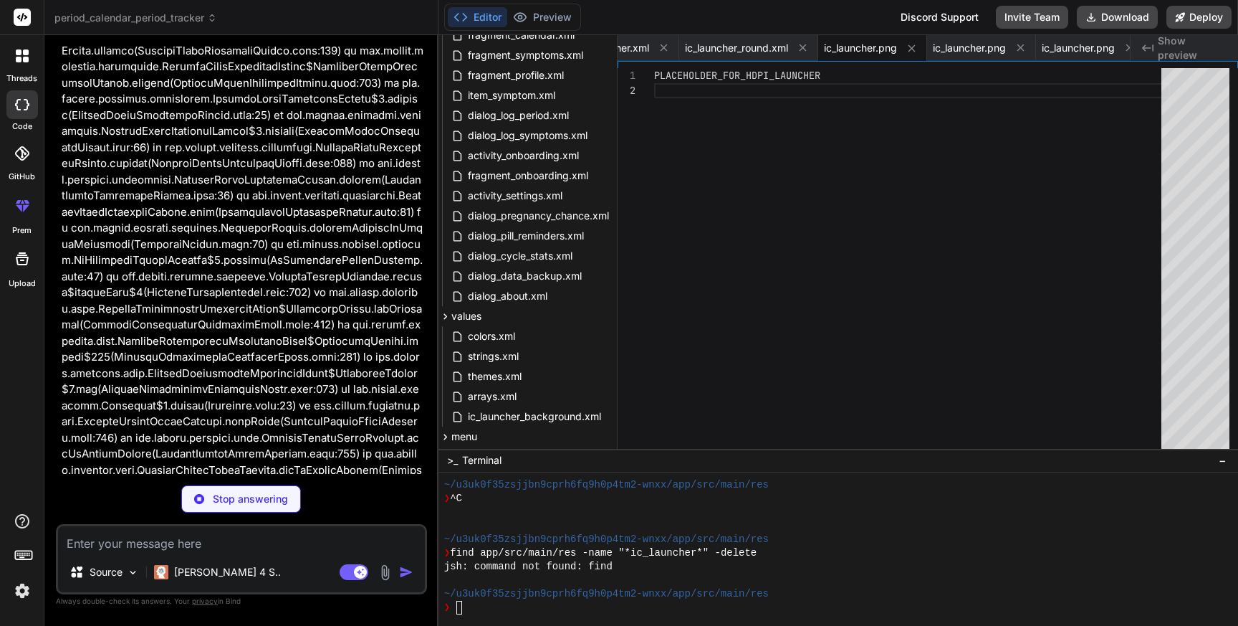
type textarea "x"
type textarea "android:fillColor="#FFFFFF" android:pathData="M12,2C8.13,2 5,5.13 5,9c0,5.25 7,…"
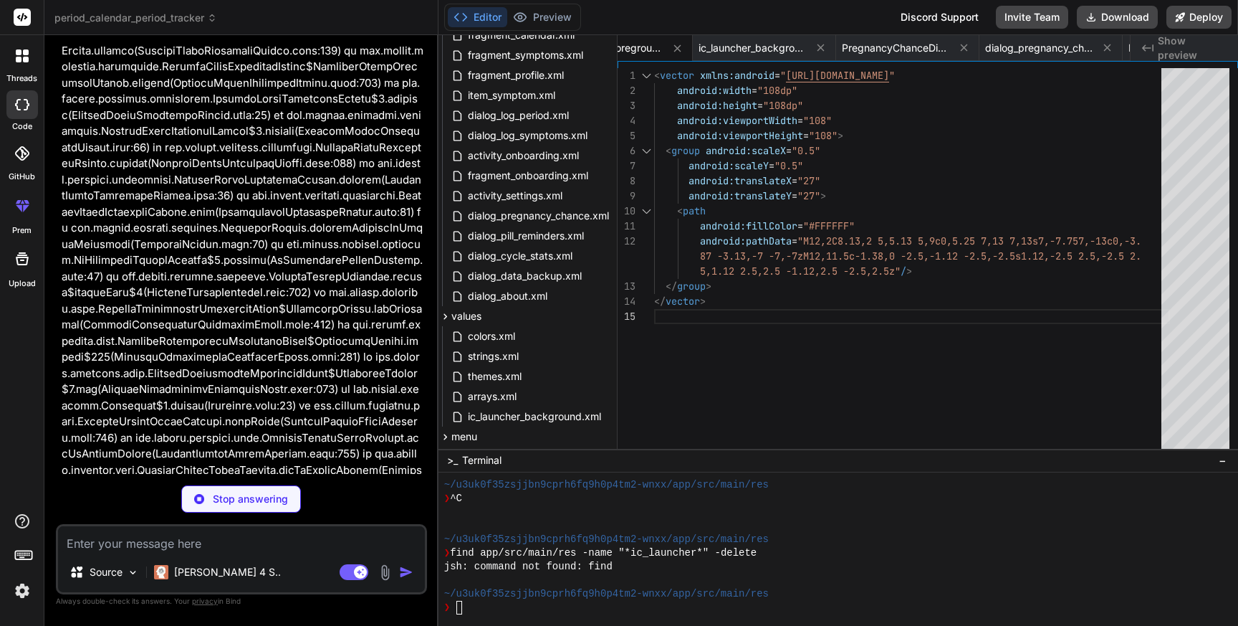
type textarea "x"
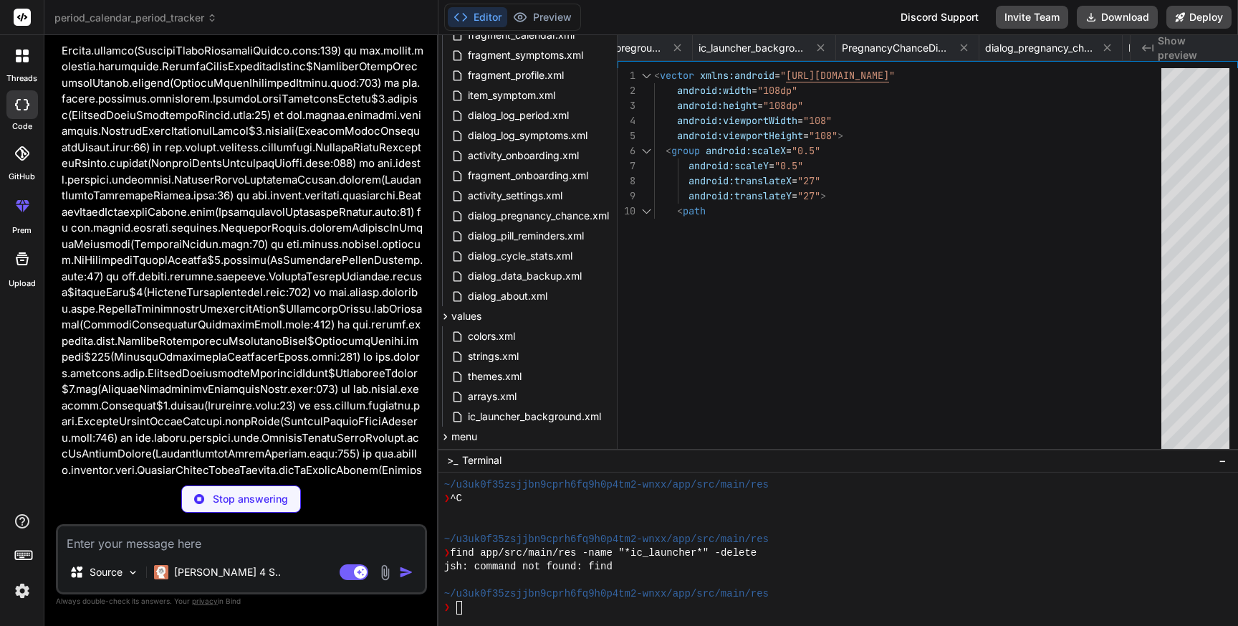
type textarea "<vector xmlns:android="[URL][DOMAIN_NAME]" android:width="108dp" android:height…"
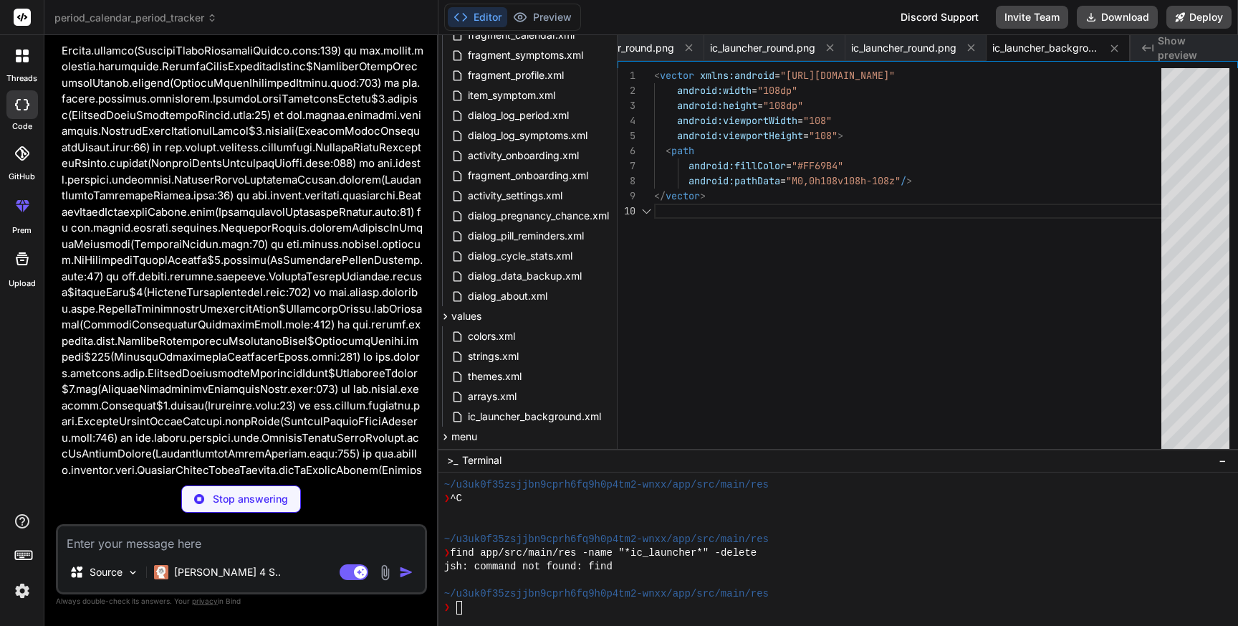
scroll to position [20026, 0]
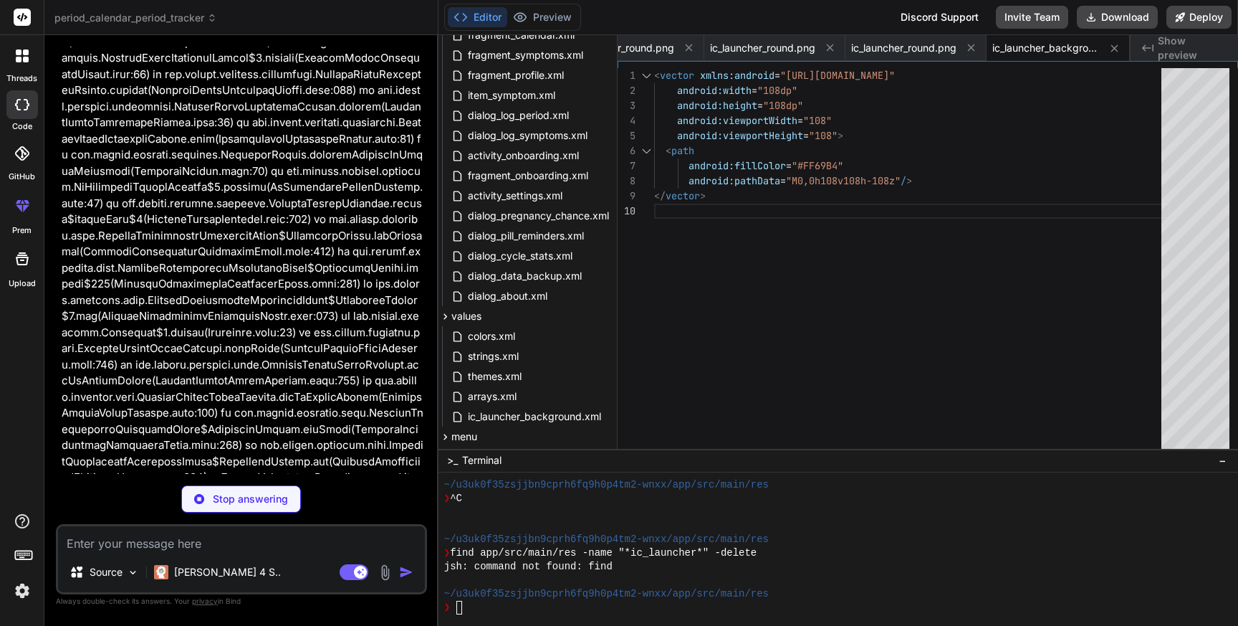
type textarea "x"
type textarea "<?xml version="1.0" encoding="utf-8"?> <adaptive-icon xmlns:android="[URL][DOMA…"
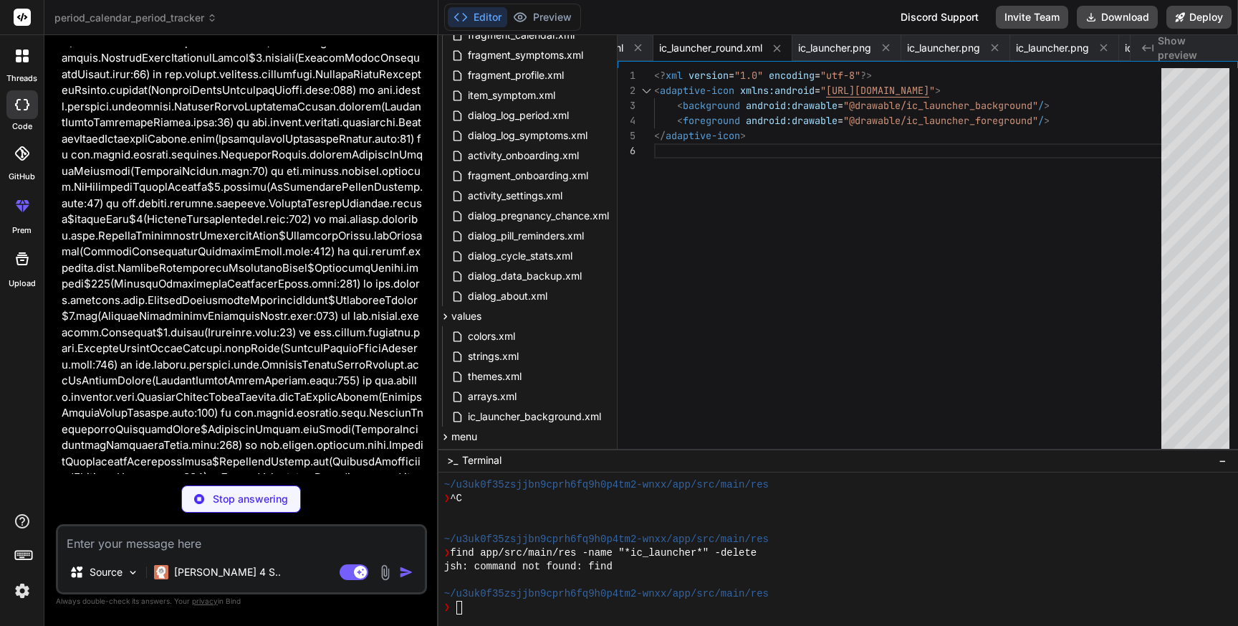
scroll to position [20084, 0]
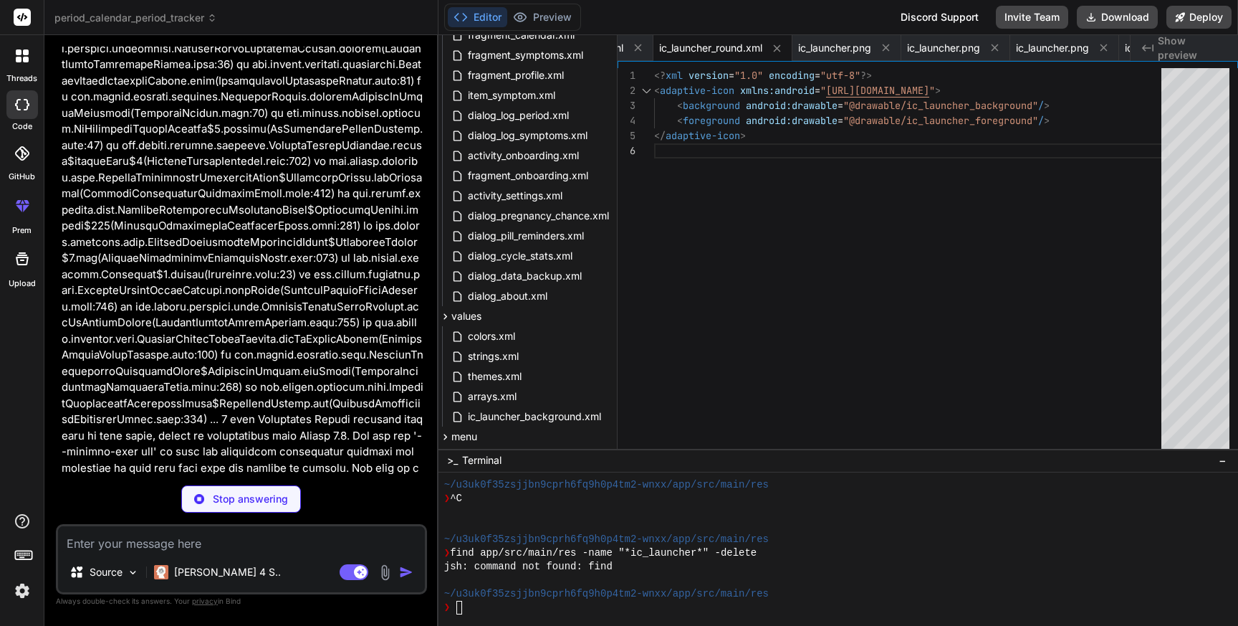
type textarea "x"
type textarea "android:pathData="M24,6C18.26,6 13.5,10.26 13.5,15.5c0,8.75 10.5,20.5 10.5,20.5…"
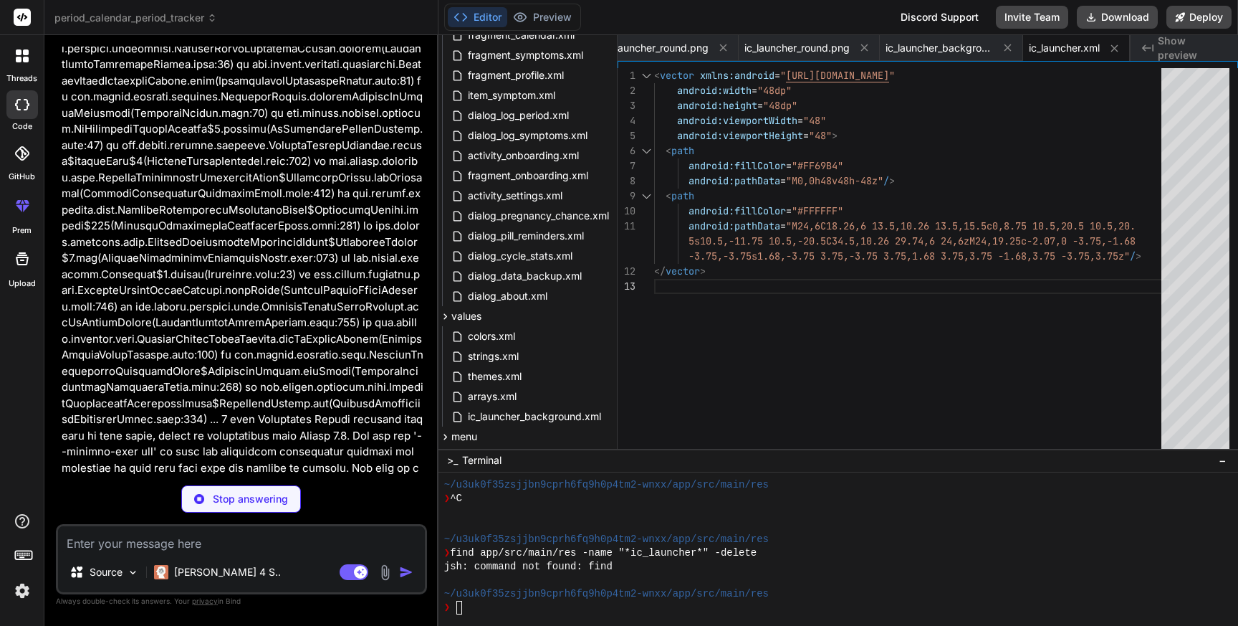
scroll to position [20121, 0]
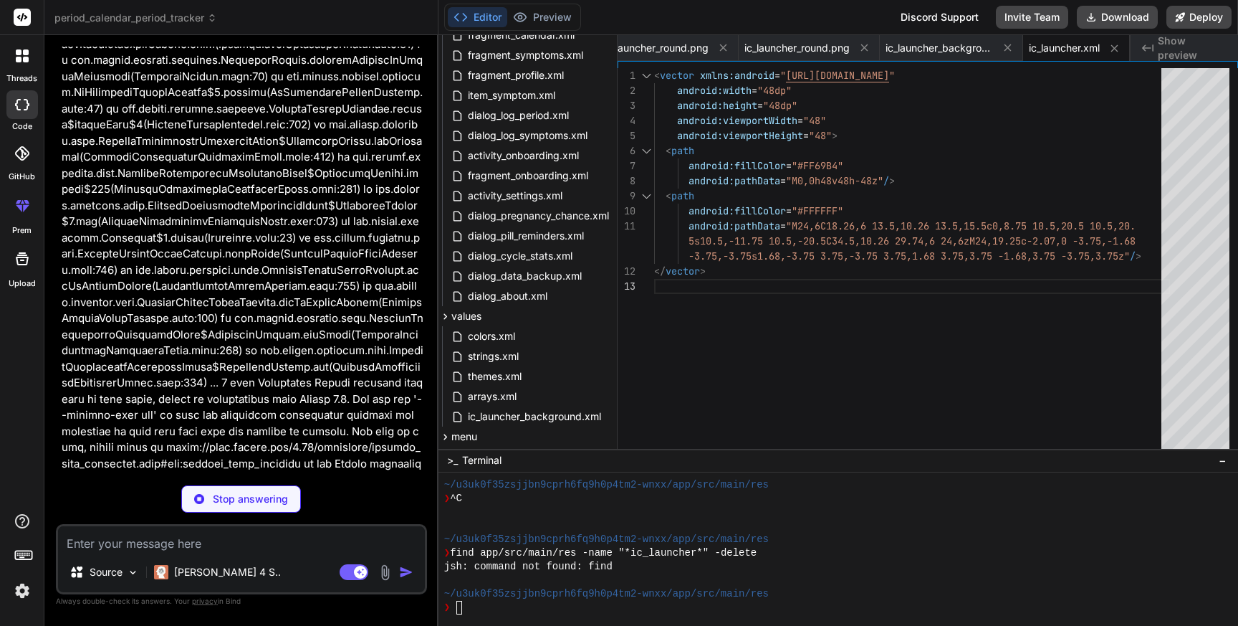
type textarea "x"
type textarea "android:fillColor="#FFFFFF" android:pathData="M36,10C28.39,10 22.25,16.39 22.25…"
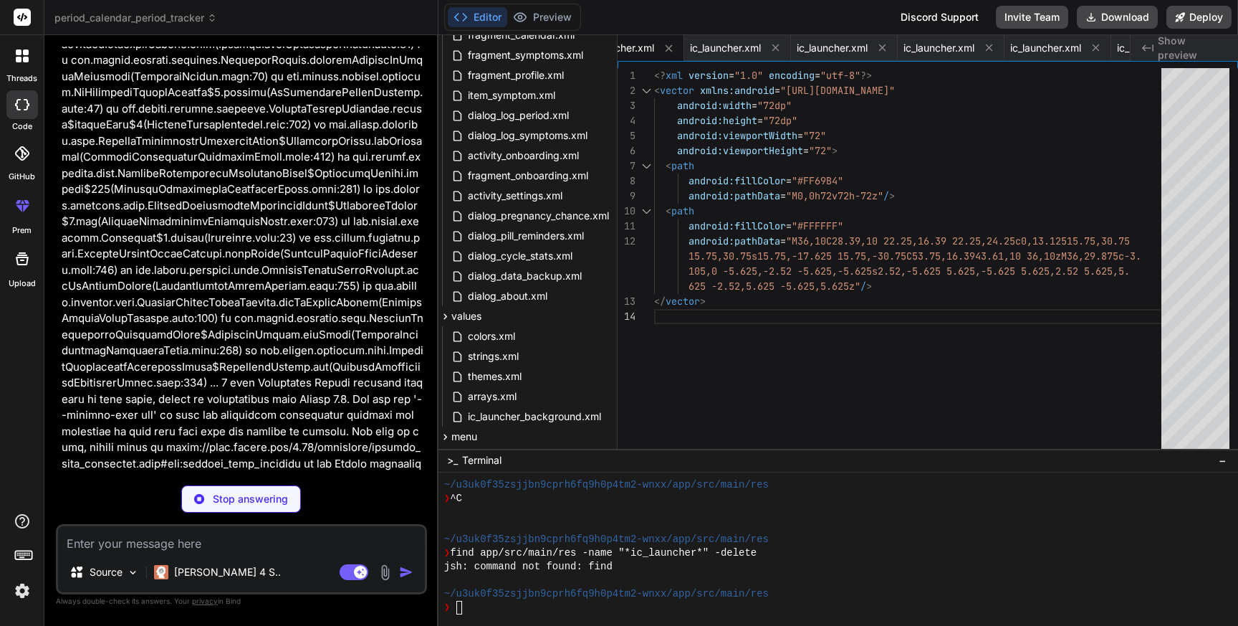
scroll to position [20158, 0]
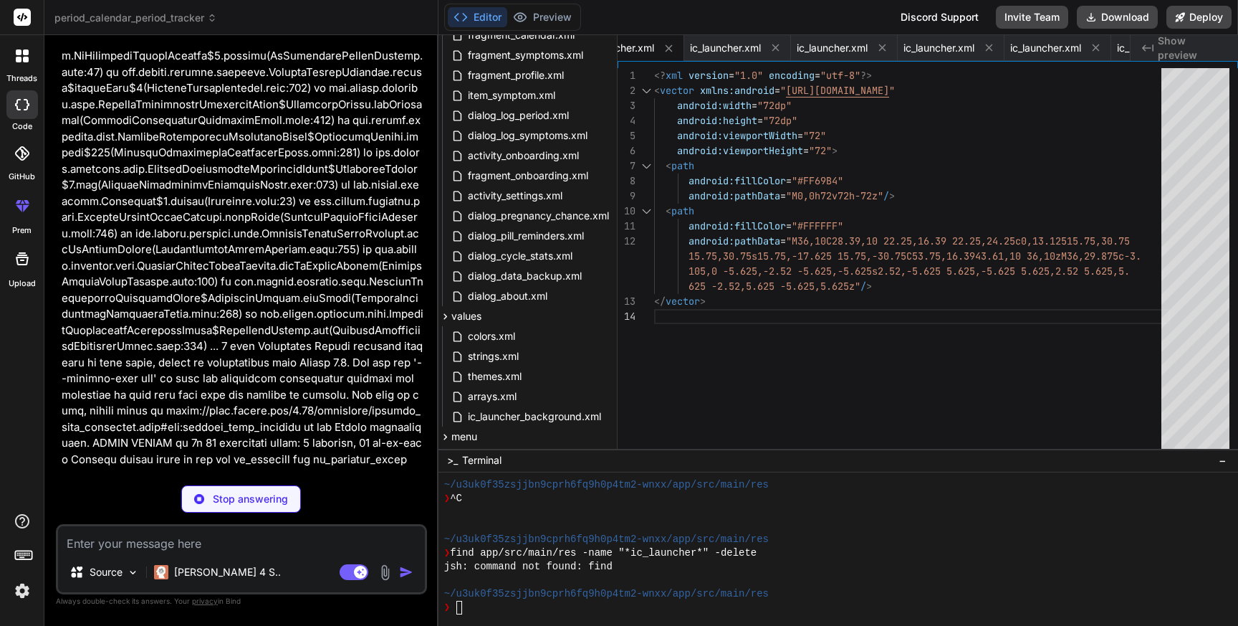
type textarea "x"
type textarea "android:fillColor="#FFFFFF" android:pathData="M24,6C18.26,6 13.5,10.26 13.5,15.…"
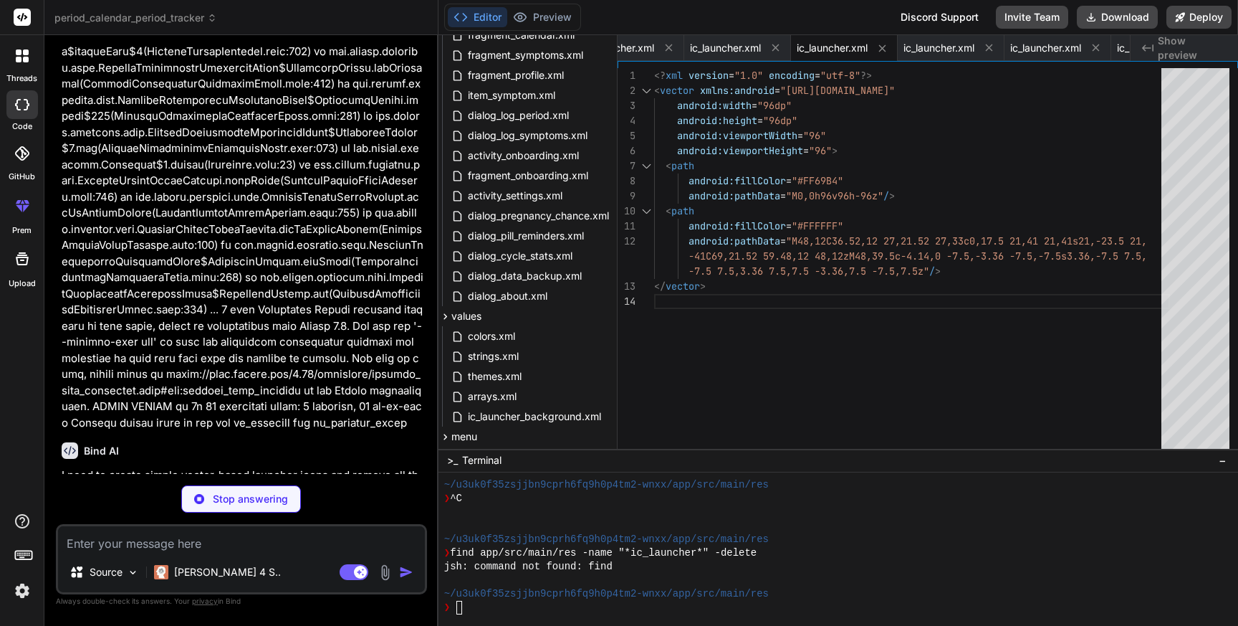
scroll to position [20231, 0]
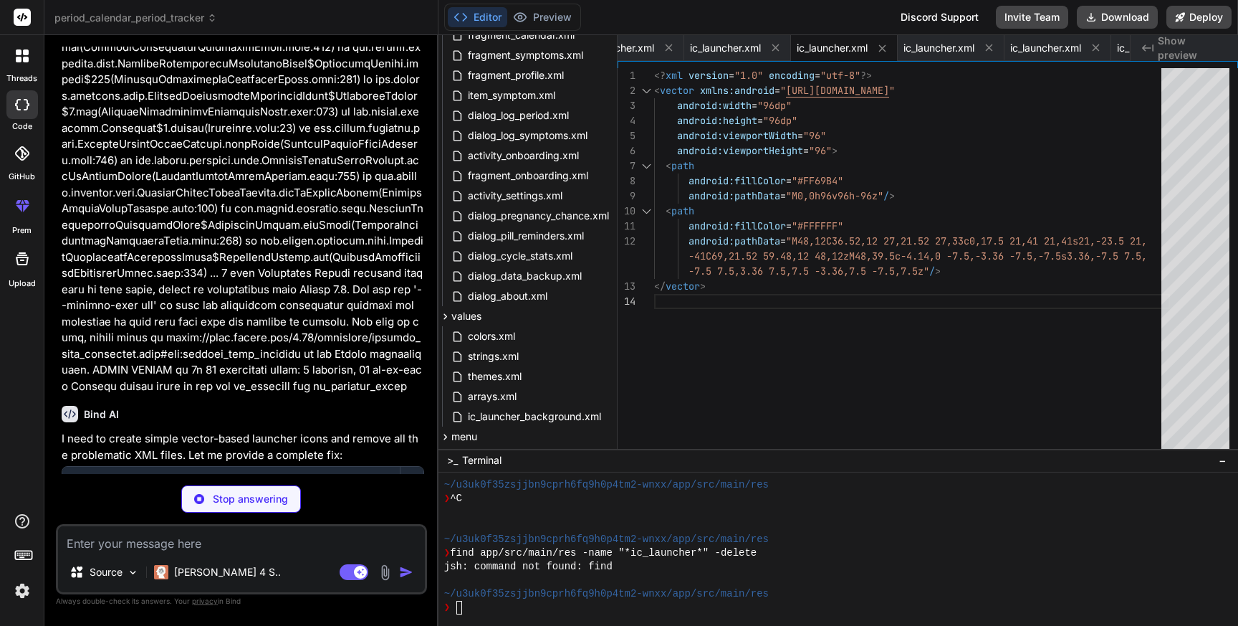
type textarea "x"
type textarea "android:fillColor="#FFFFFF" android:pathData="M72,18C54.78,18 40.5,32.28 40.5,4…"
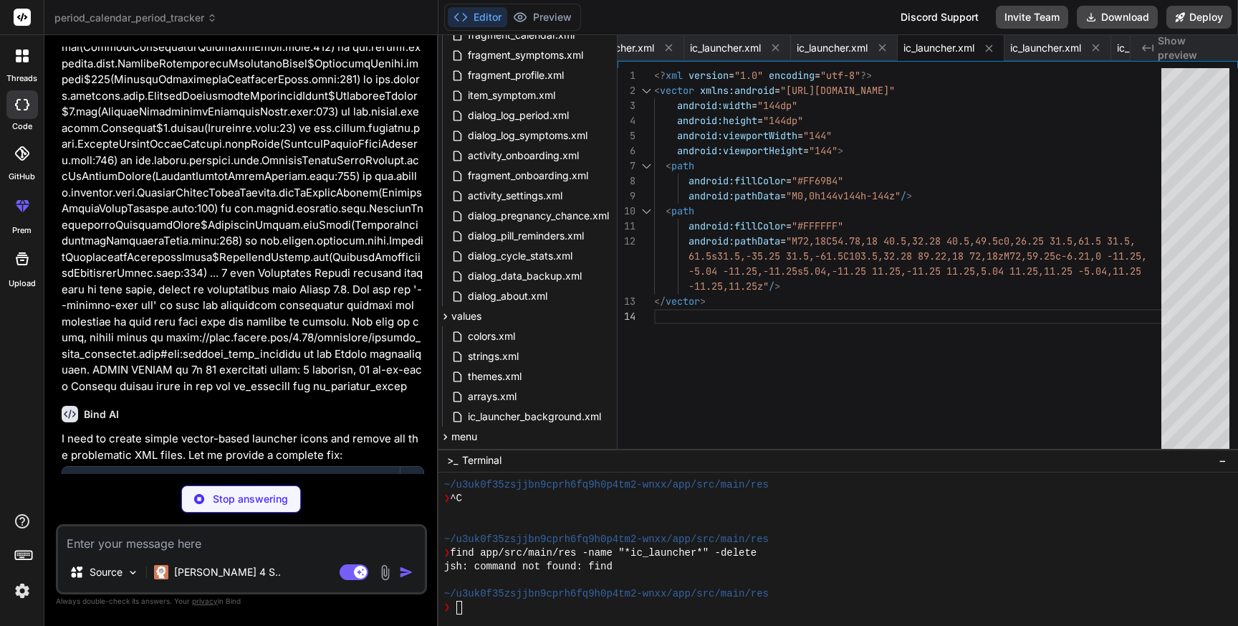
scroll to position [20267, 0]
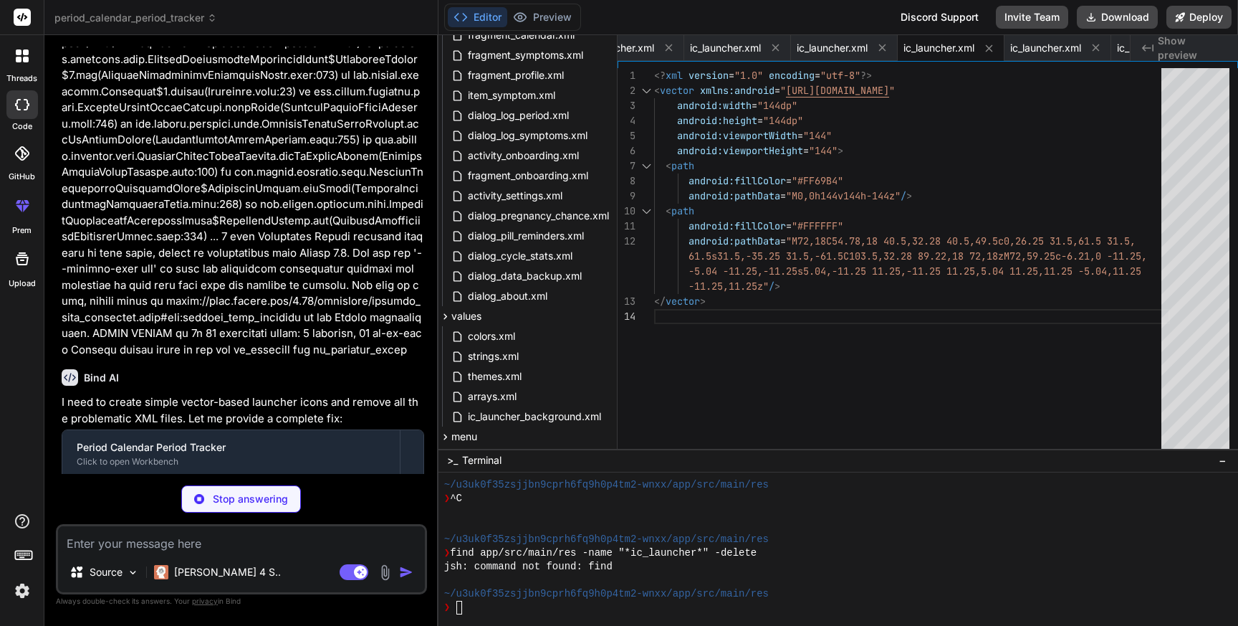
type textarea "x"
type textarea "android:fillColor="#FFFFFF" android:pathData="M96,24C73.04,24 54,43.04 54,66c0,…"
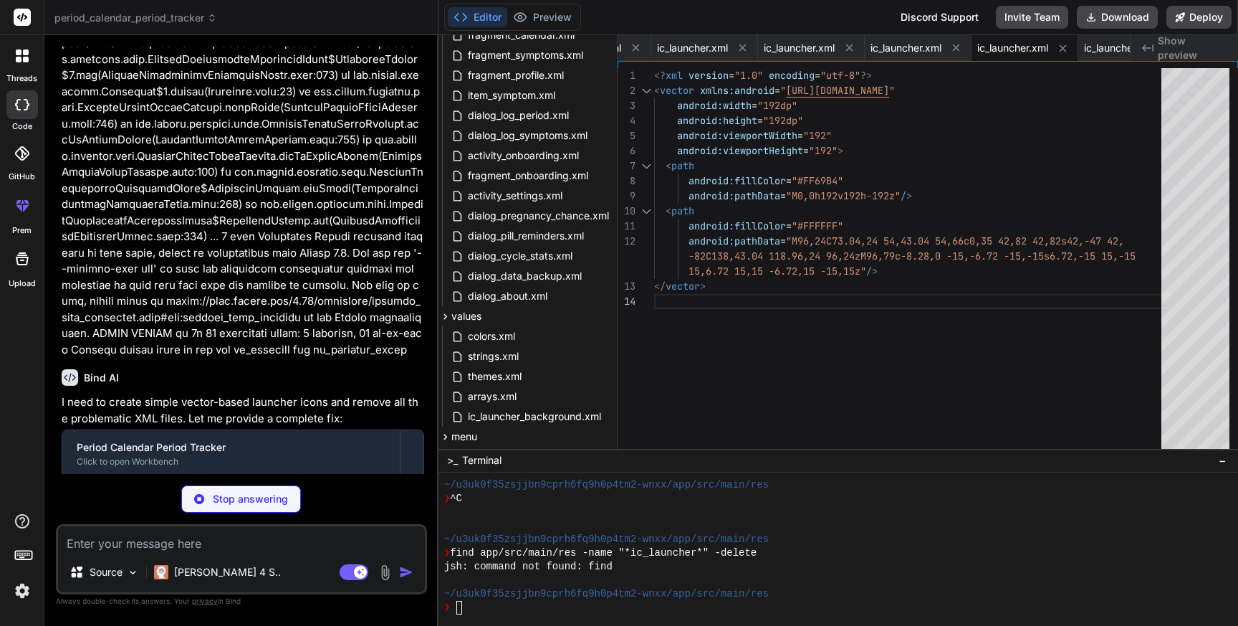
scroll to position [20304, 0]
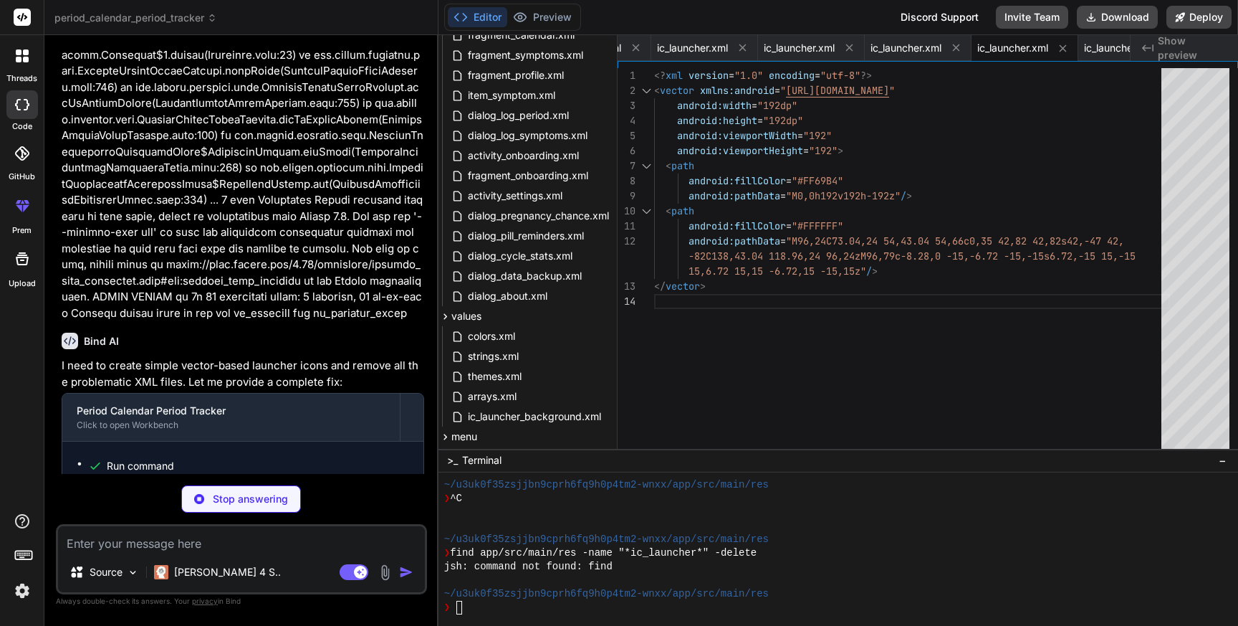
type textarea "x"
type textarea "android:fillColor="#FFFFFF" android:pathData="M36,10C28.39,10 22.25,16.39 22.25…"
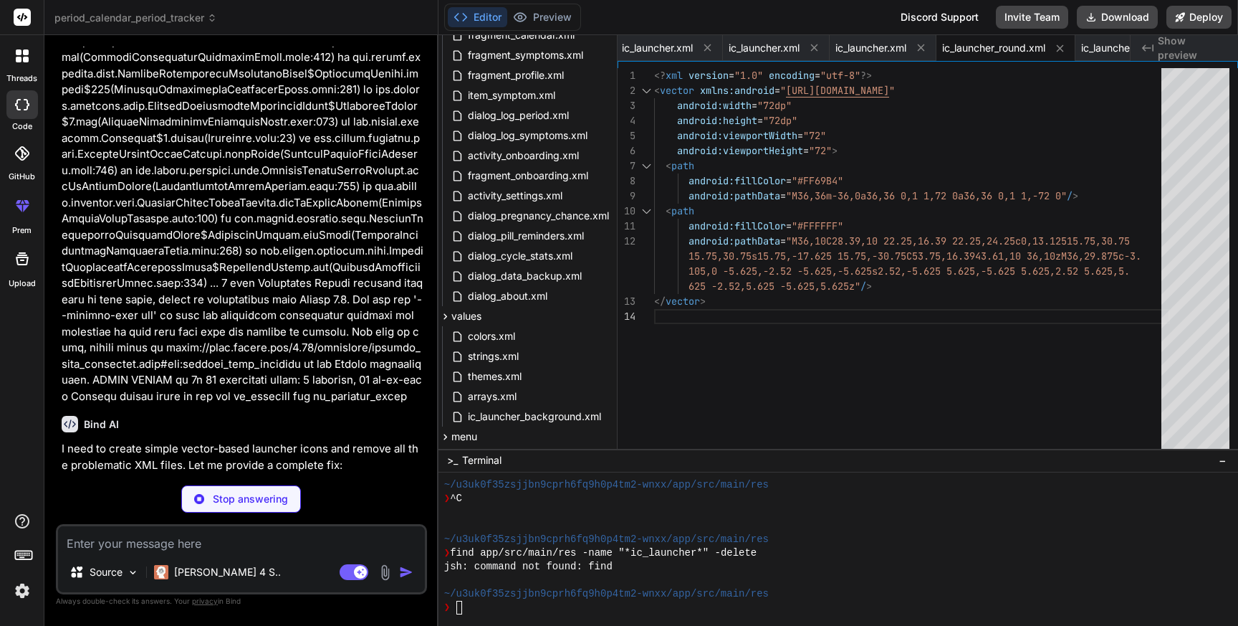
scroll to position [20220, 0]
type textarea "x"
type textarea "android:fillColor="#FFFFFF" android:pathData="M24,6C18.26,6 13.5,10.26 13.5,15.…"
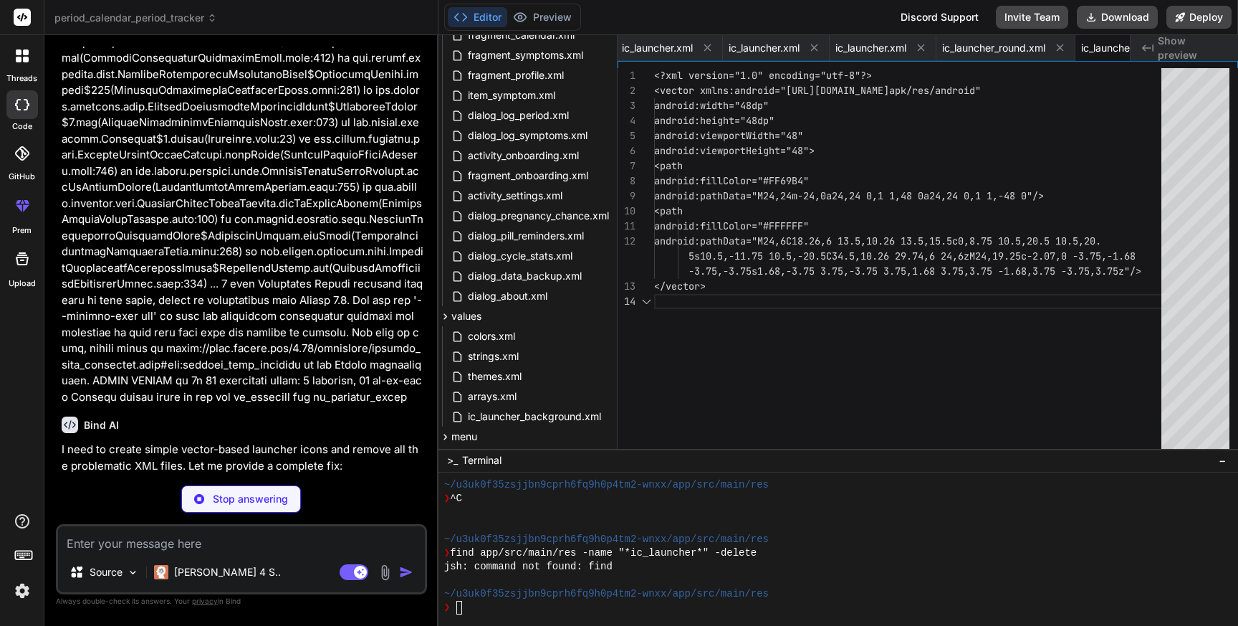
scroll to position [0, 0]
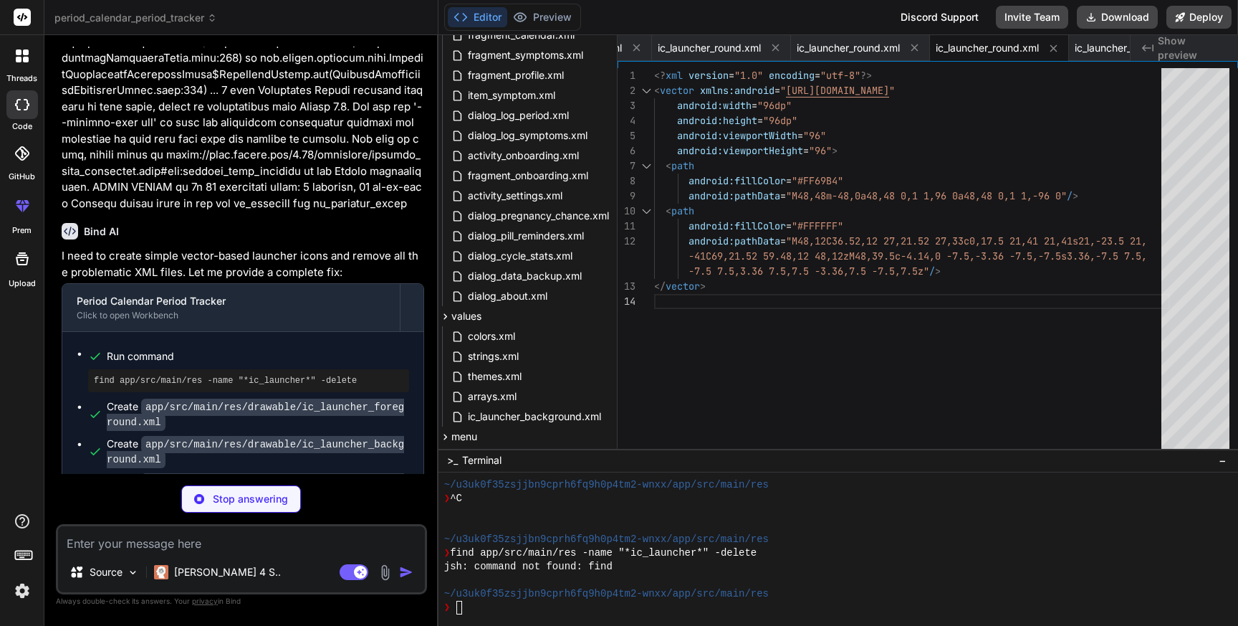
type textarea "x"
type textarea "android:fillColor="#FFFFFF" android:pathData="M72,18C54.78,18 40.5,32.28 40.5,4…"
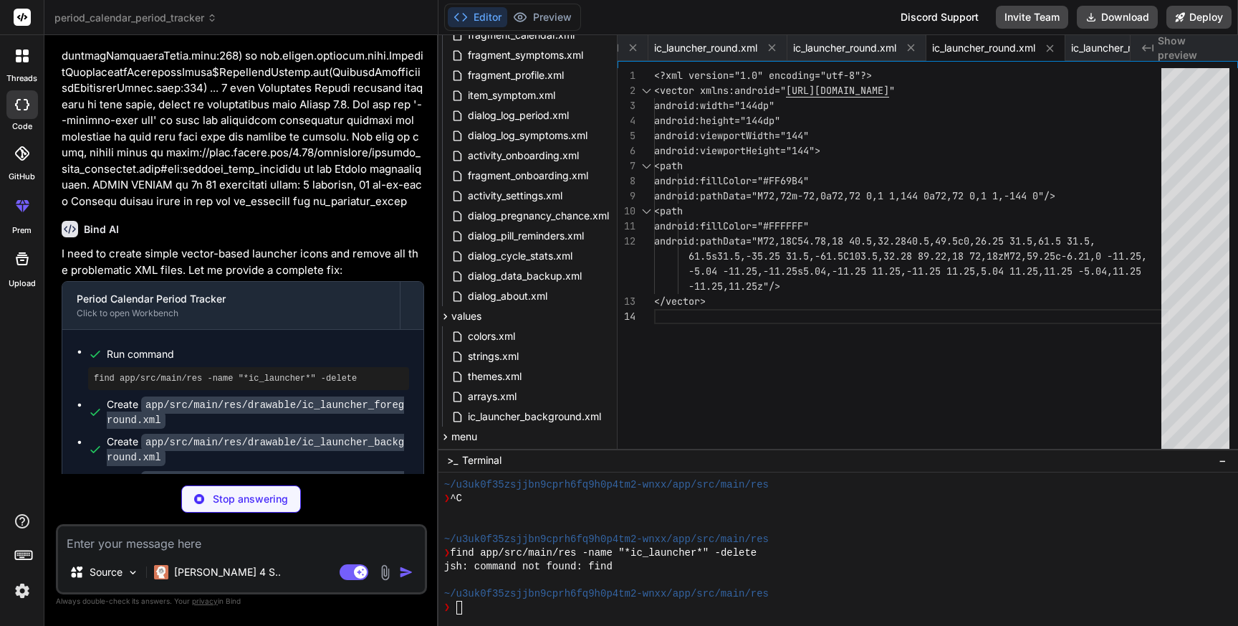
type textarea "x"
type textarea "android:fillColor="#FFFFFF" android:pathData="M96,24C73.04,24 54,43.04 54,66c0,…"
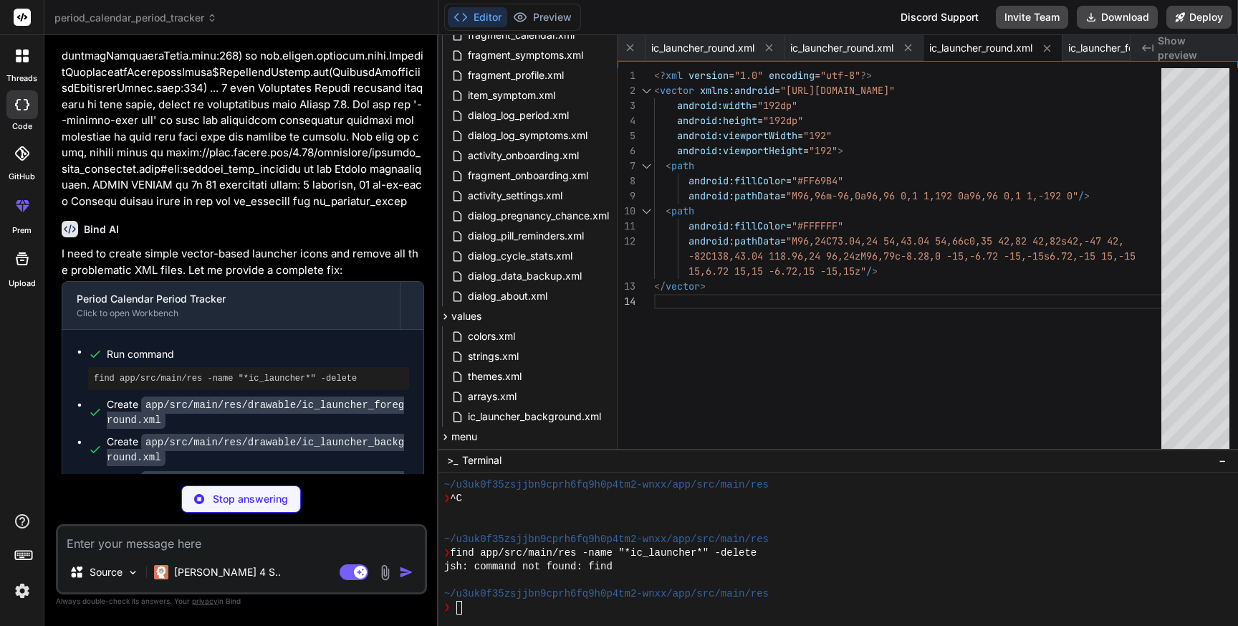
type textarea "x"
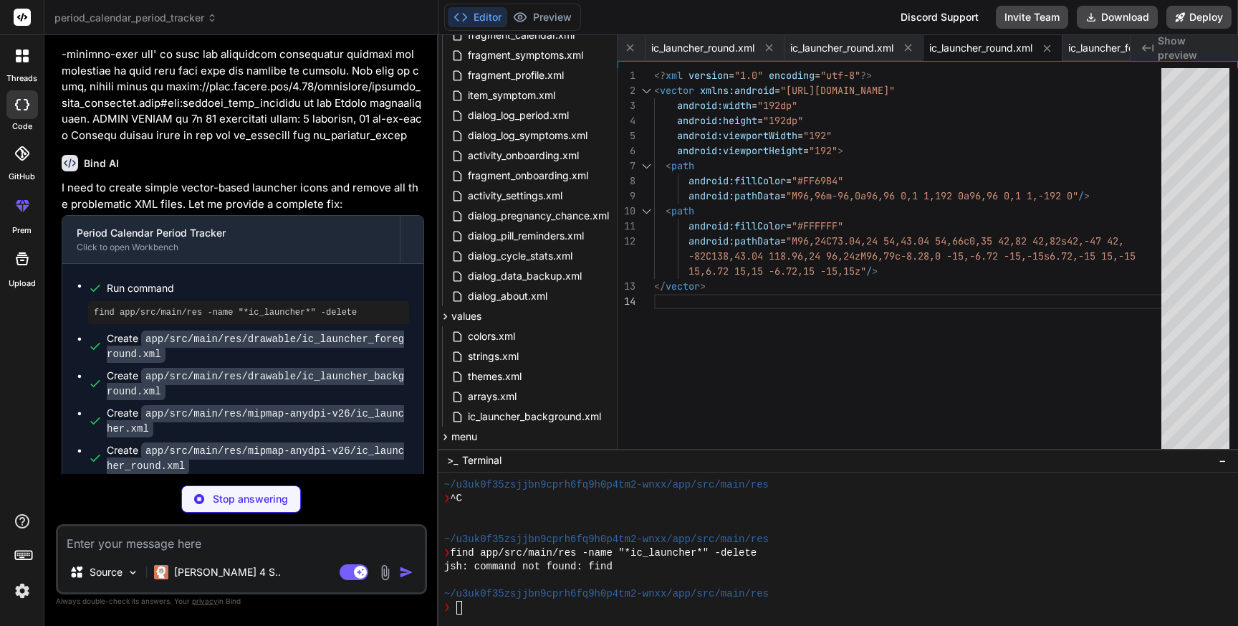
type textarea "<?xml version="1.0" encoding="utf-8"?> <resources> <color name="ic_launcher_bac…"
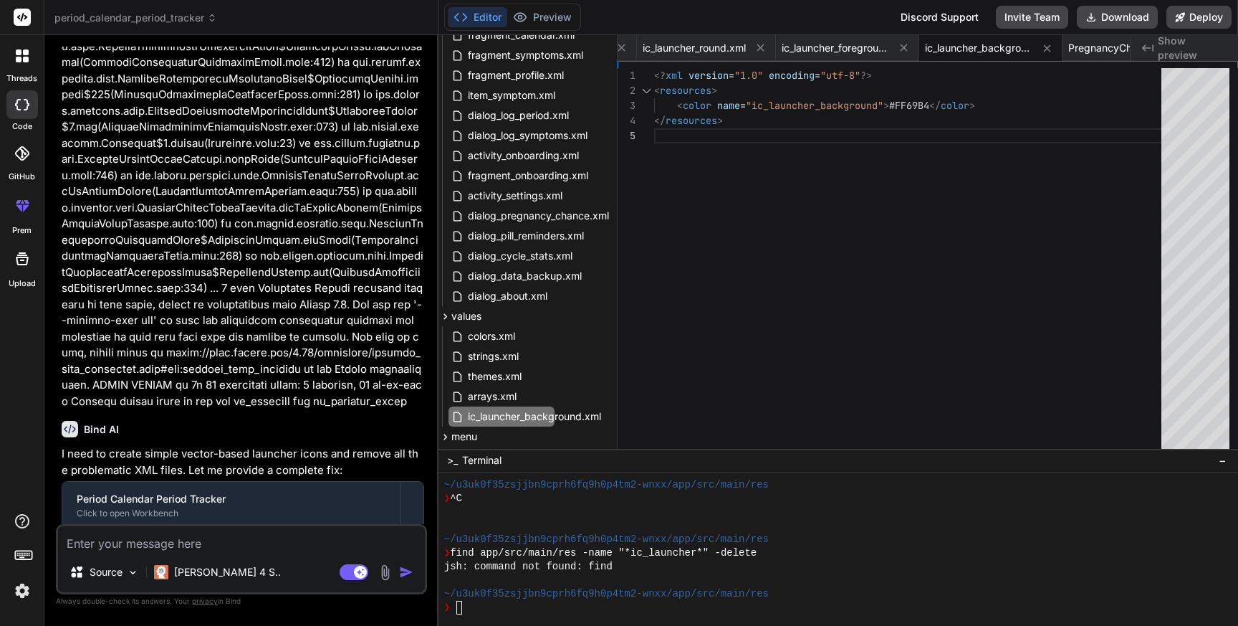
type textarea "x"
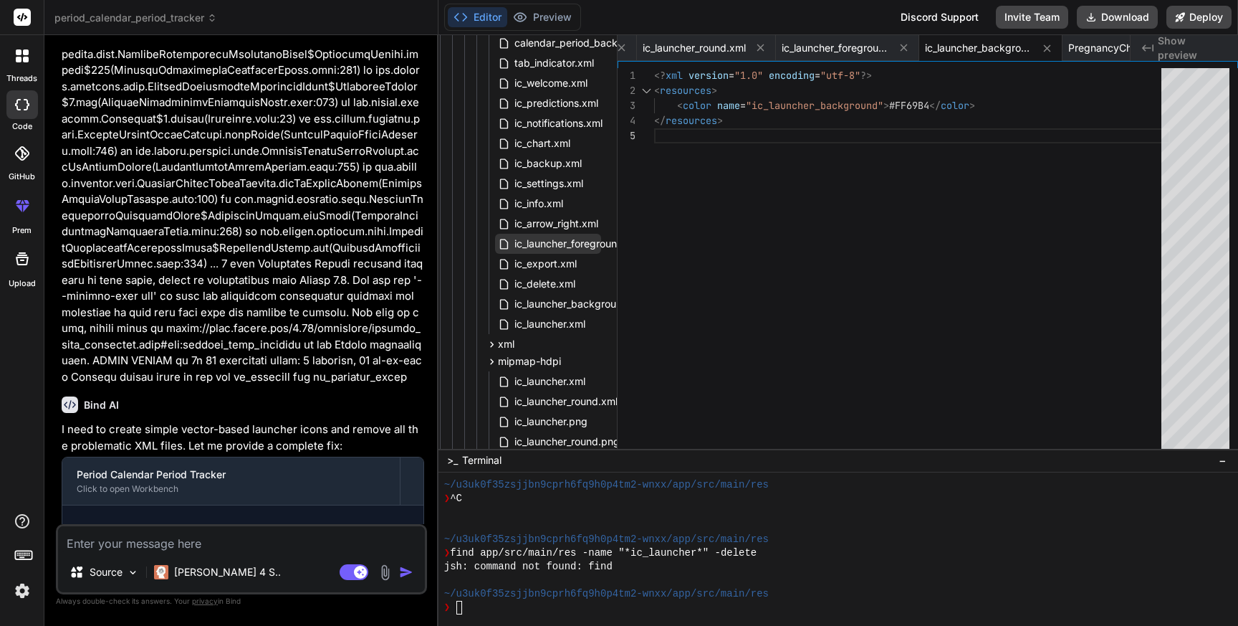
click at [564, 242] on span "ic_launcher_foreground.xml" at bounding box center [578, 243] width 131 height 17
click at [826, 158] on div "<? xml version = "1.0" encoding = "utf-8" ?> < resources > < color name = "ic_l…" at bounding box center [912, 261] width 516 height 387
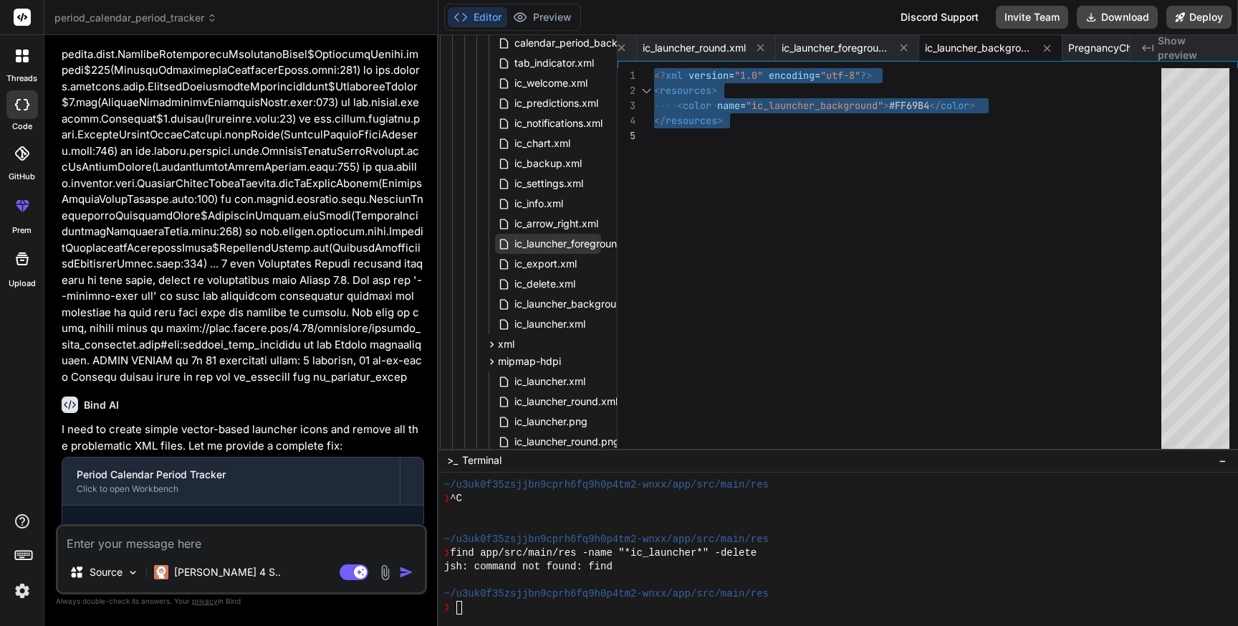
click at [560, 242] on span "ic_launcher_foreground.xml" at bounding box center [578, 243] width 131 height 17
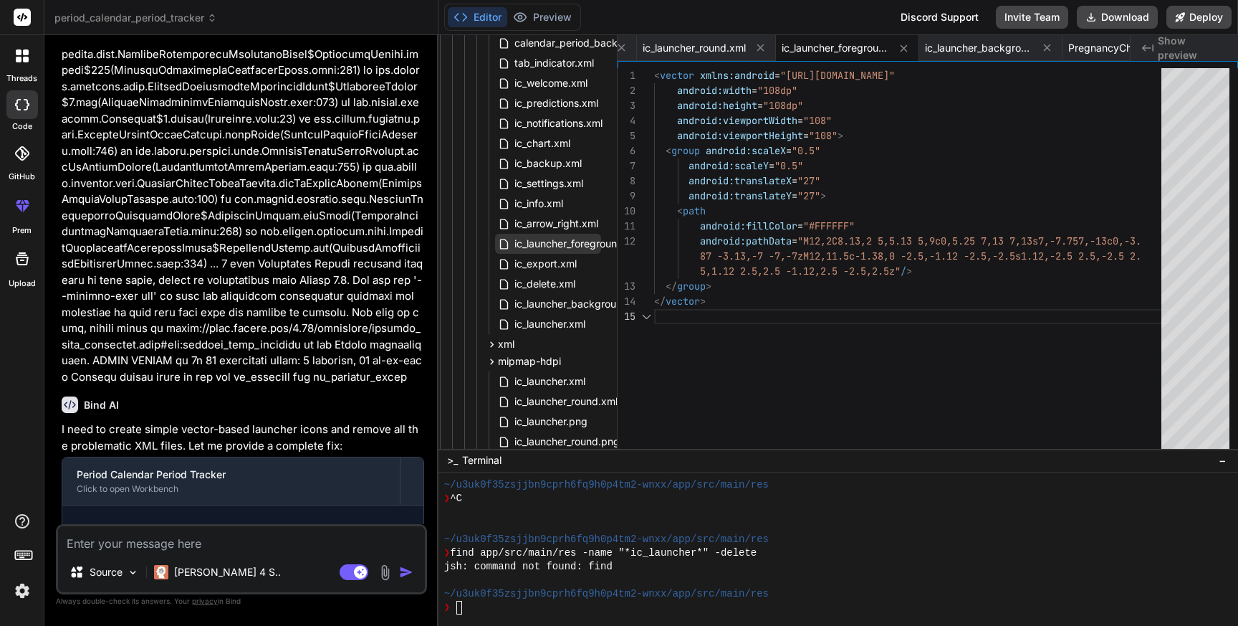
click at [560, 242] on span "ic_launcher_foreground.xml" at bounding box center [578, 243] width 131 height 17
click at [812, 270] on div "< vector xmlns:android = " [URL][DOMAIN_NAME] " android:width = "108dp" android…" at bounding box center [912, 261] width 516 height 387
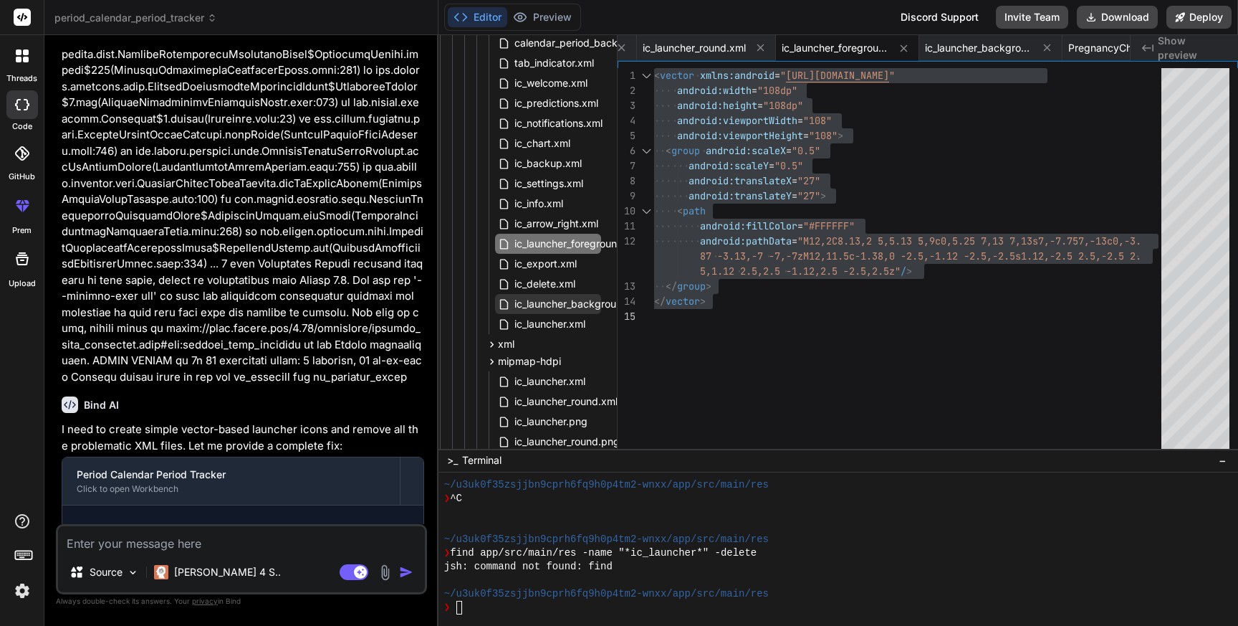
click at [550, 301] on span "ic_launcher_background.xml" at bounding box center [581, 303] width 136 height 17
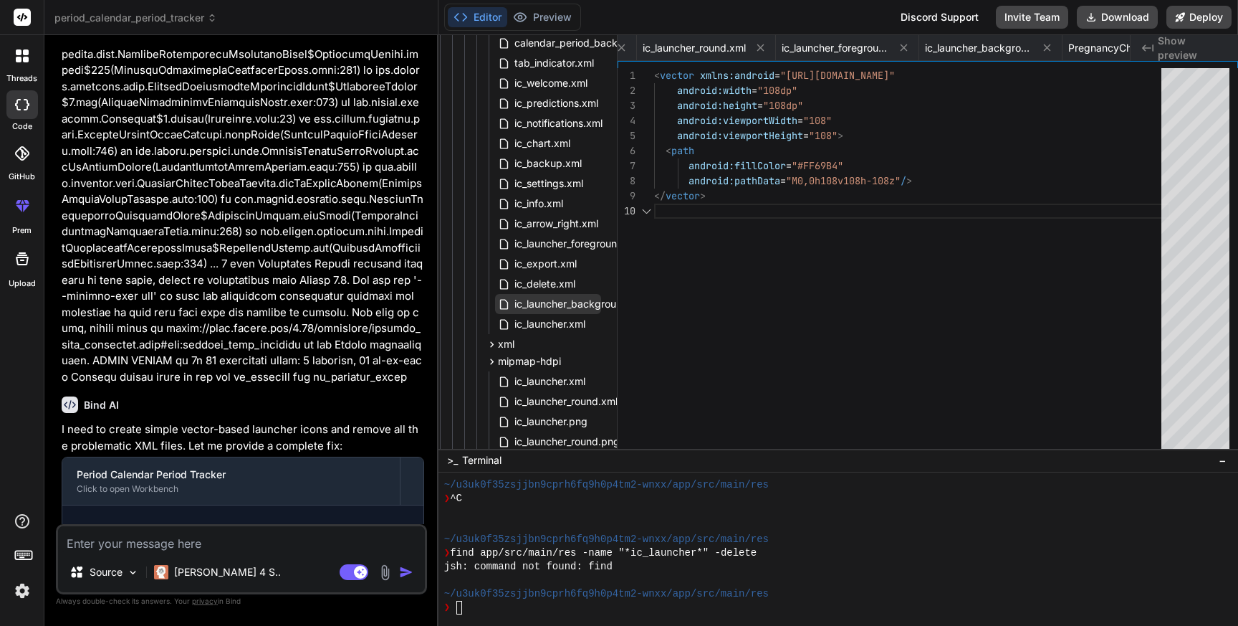
scroll to position [135, 0]
click at [550, 301] on span "ic_launcher_background.xml" at bounding box center [581, 303] width 136 height 17
drag, startPoint x: 302, startPoint y: 187, endPoint x: 325, endPoint y: 200, distance: 25.7
click at [325, 610] on div "Create app/src/main/res/drawable/ic_launcher_background.xml" at bounding box center [258, 625] width 302 height 30
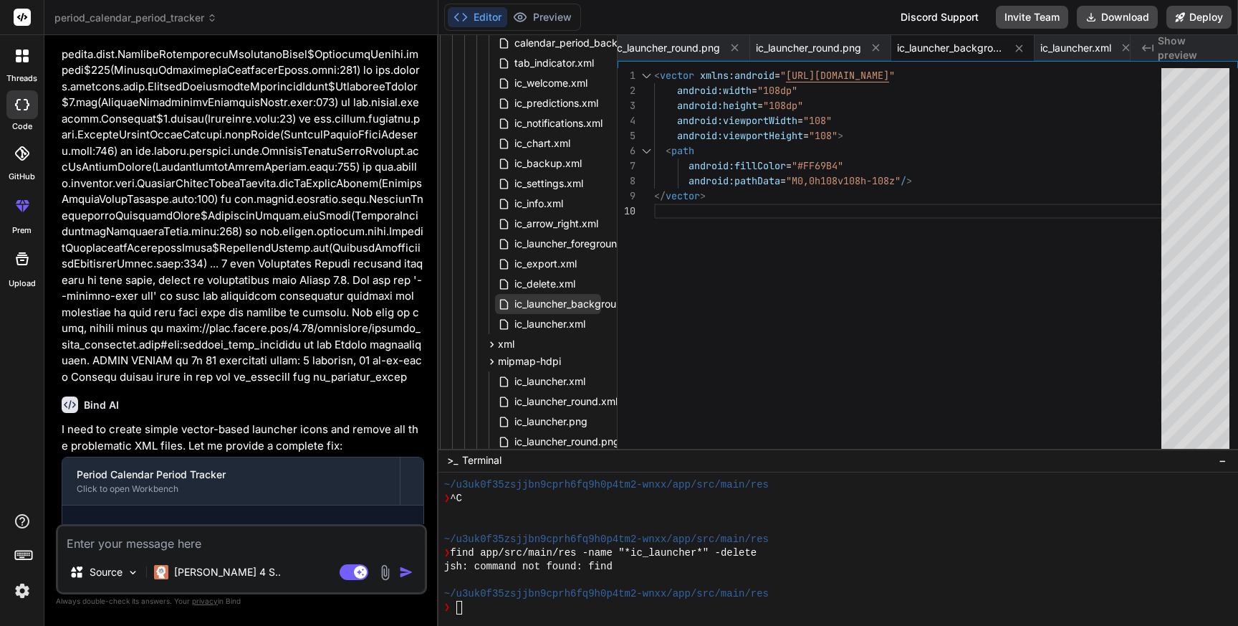
click at [570, 306] on span "ic_launcher_background.xml" at bounding box center [581, 303] width 136 height 17
click at [540, 305] on span "ic_launcher_background.xml" at bounding box center [581, 303] width 136 height 17
click at [869, 340] on div "< vector xmlns:android = " [URL][DOMAIN_NAME] " android:width = "108dp" android…" at bounding box center [912, 261] width 516 height 387
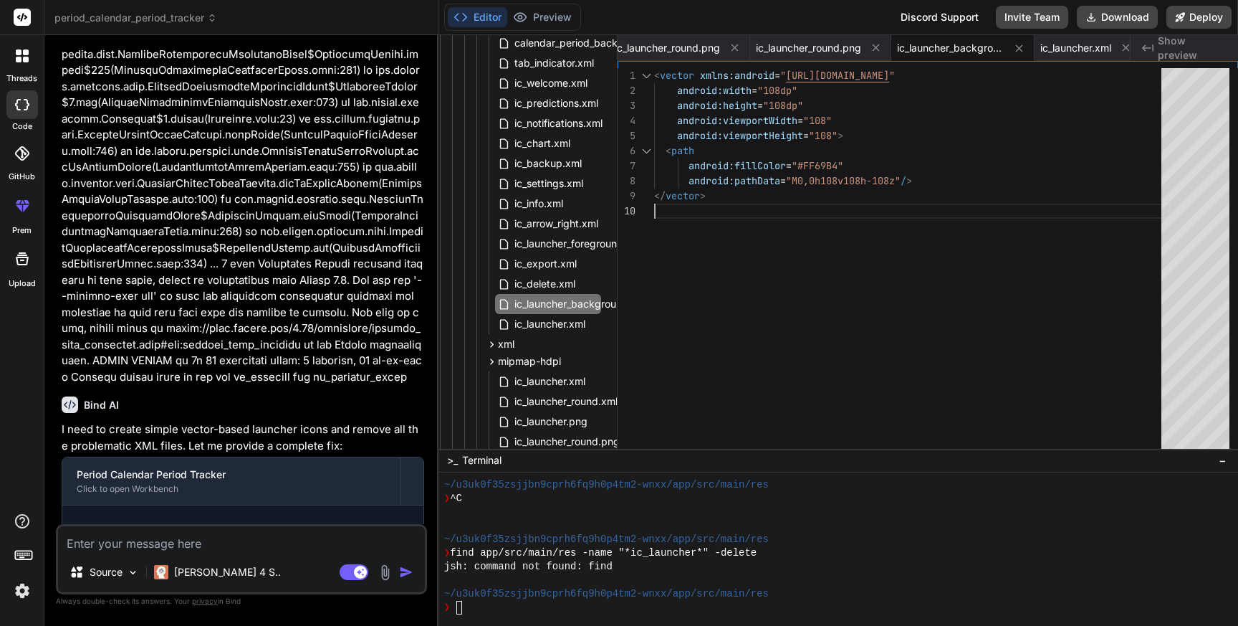
scroll to position [0, 0]
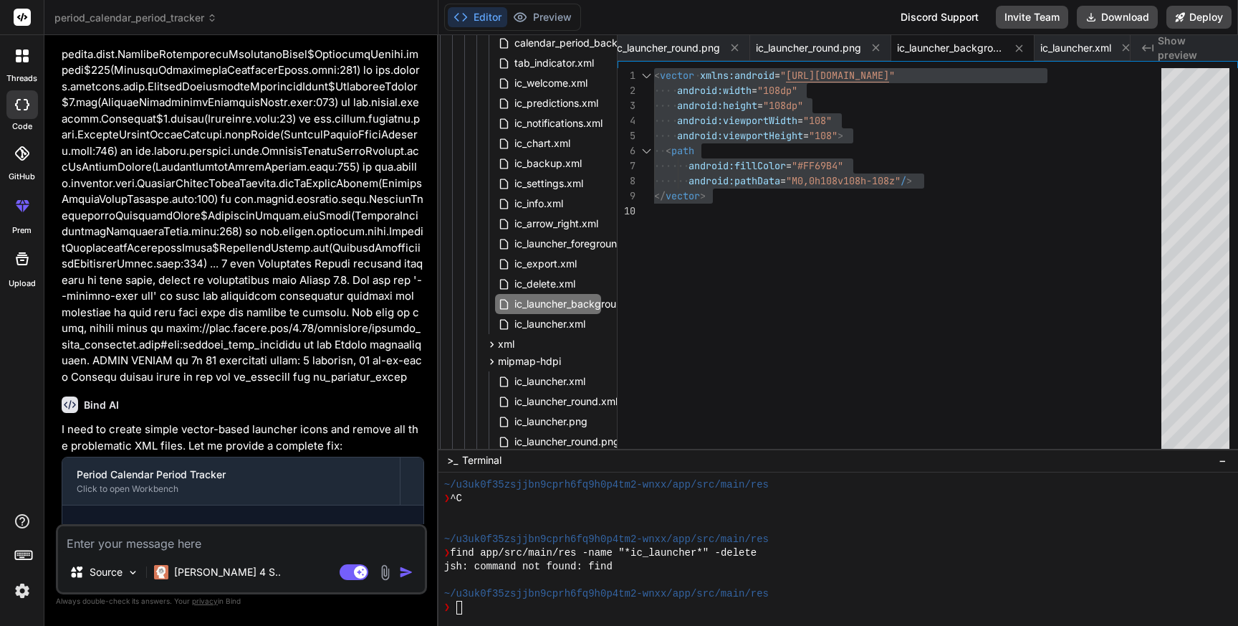
drag, startPoint x: 247, startPoint y: 224, endPoint x: 350, endPoint y: 224, distance: 102.5
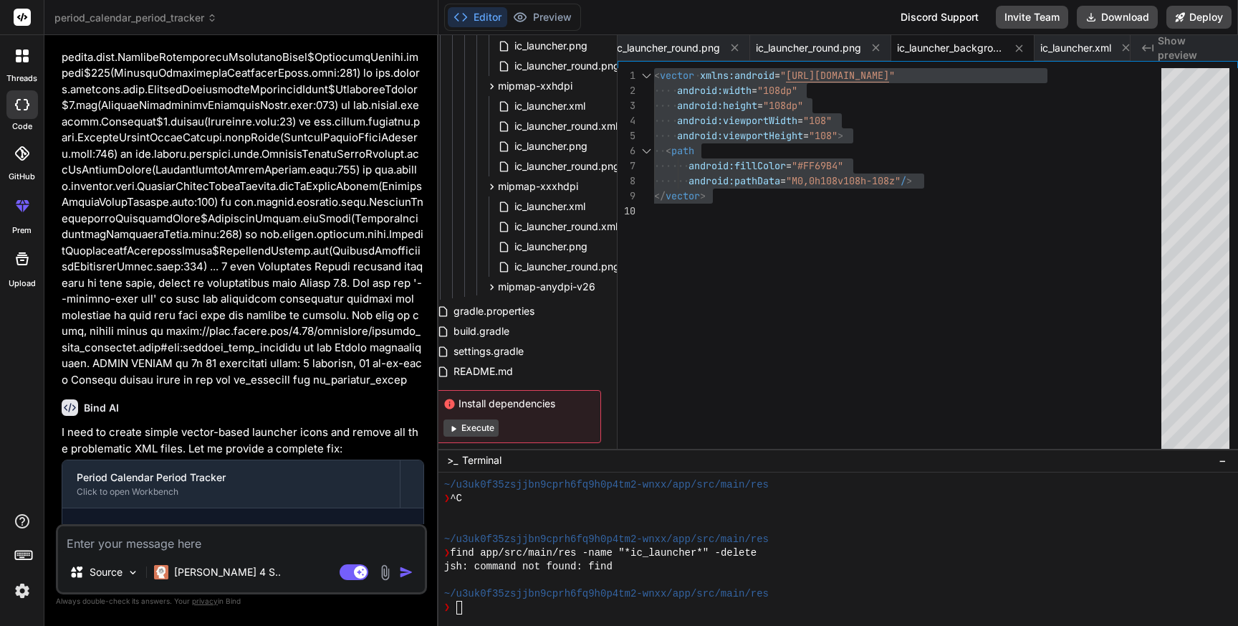
scroll to position [1833, 10]
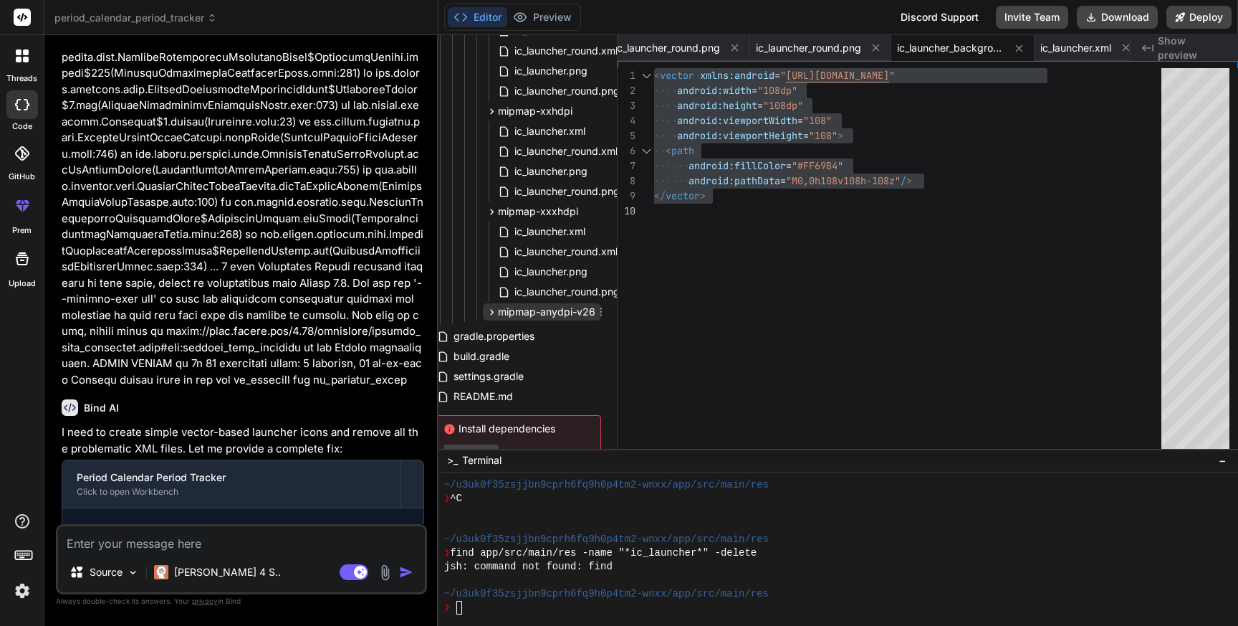
click at [486, 305] on div "mipmap-anydpi-v26" at bounding box center [541, 312] width 110 height 14
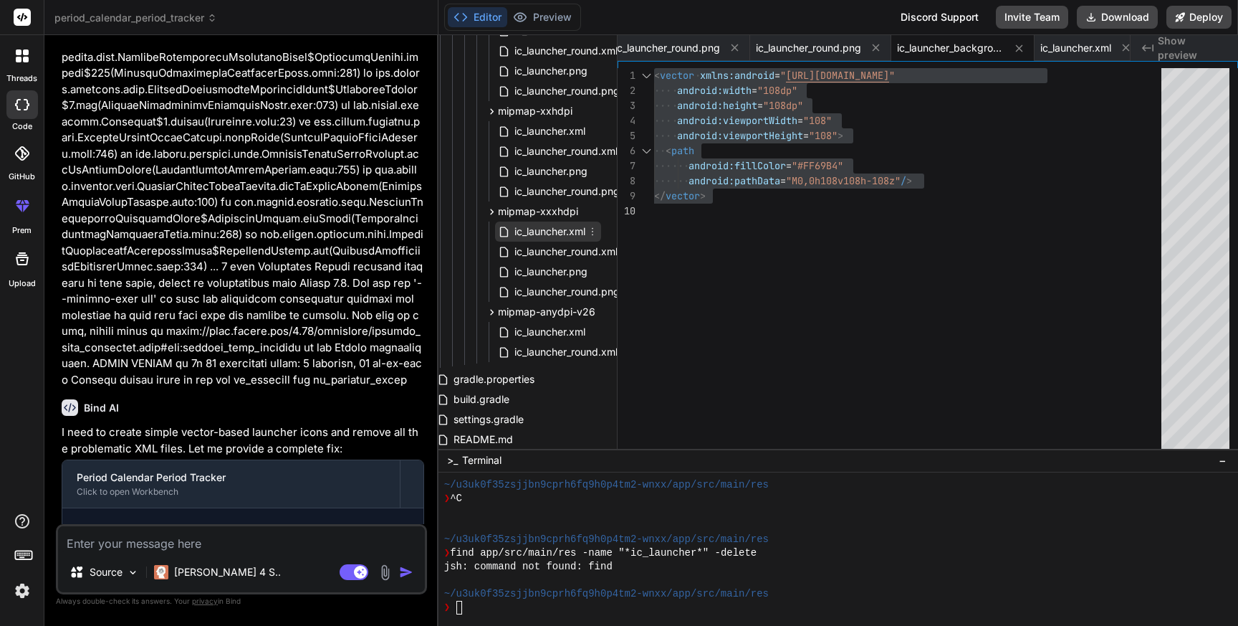
click at [563, 232] on span "ic_launcher.xml" at bounding box center [550, 231] width 74 height 17
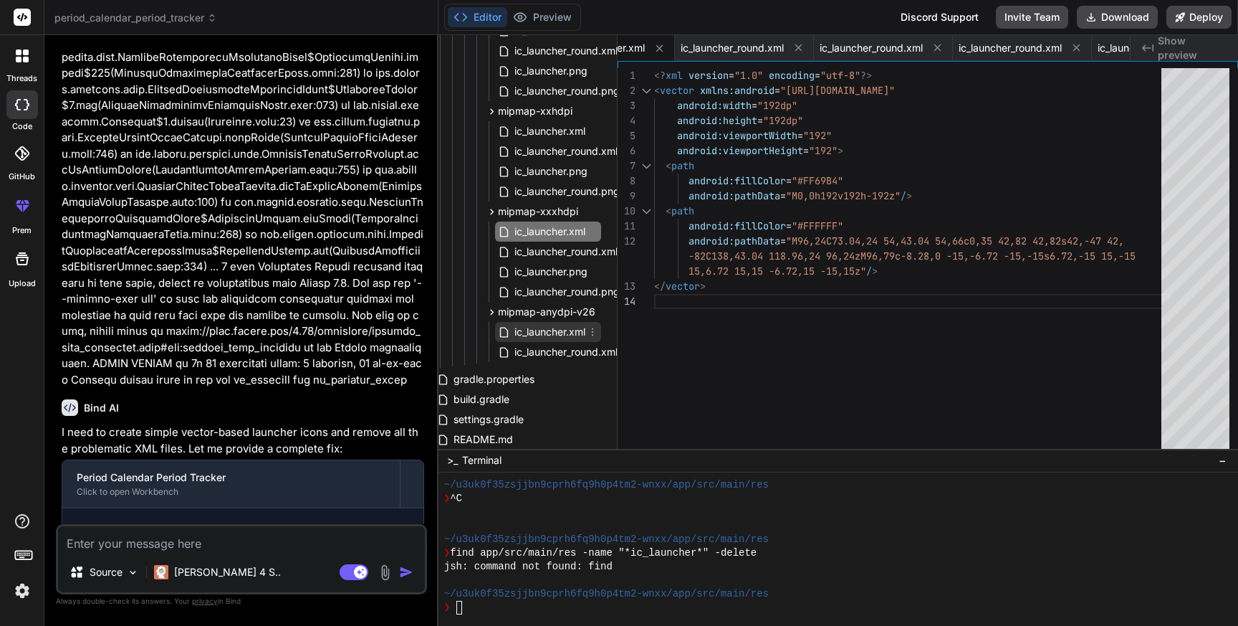
click at [538, 328] on span "ic_launcher.xml" at bounding box center [550, 331] width 74 height 17
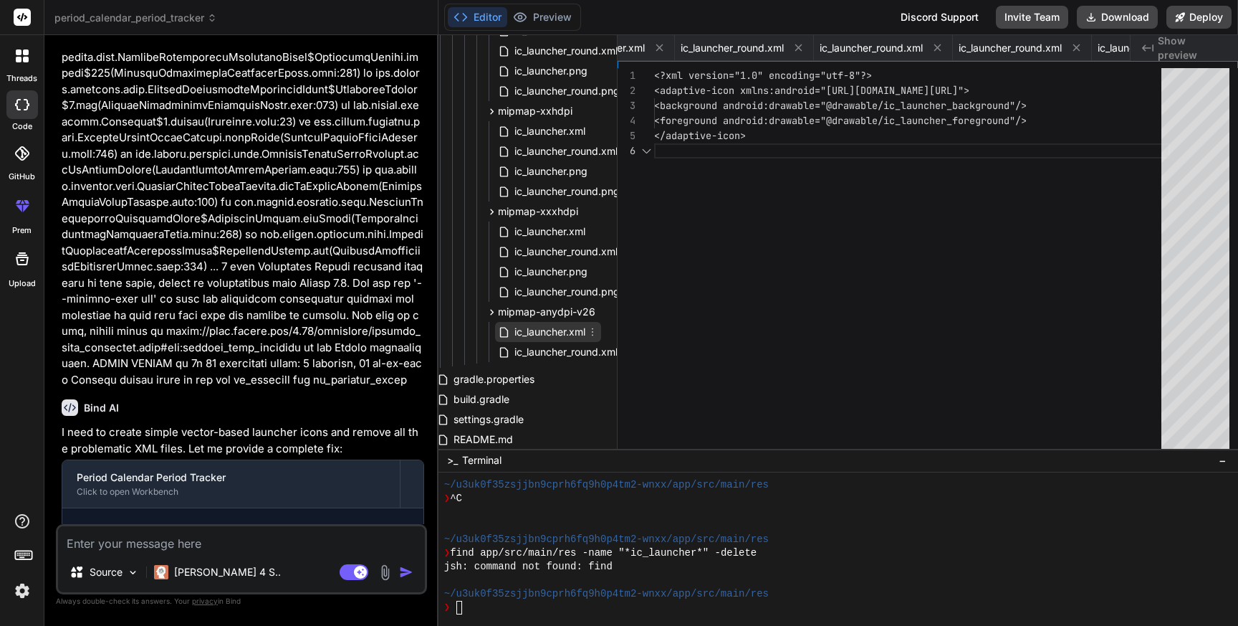
scroll to position [0, 12022]
click at [538, 328] on span "ic_launcher.xml" at bounding box center [550, 331] width 74 height 17
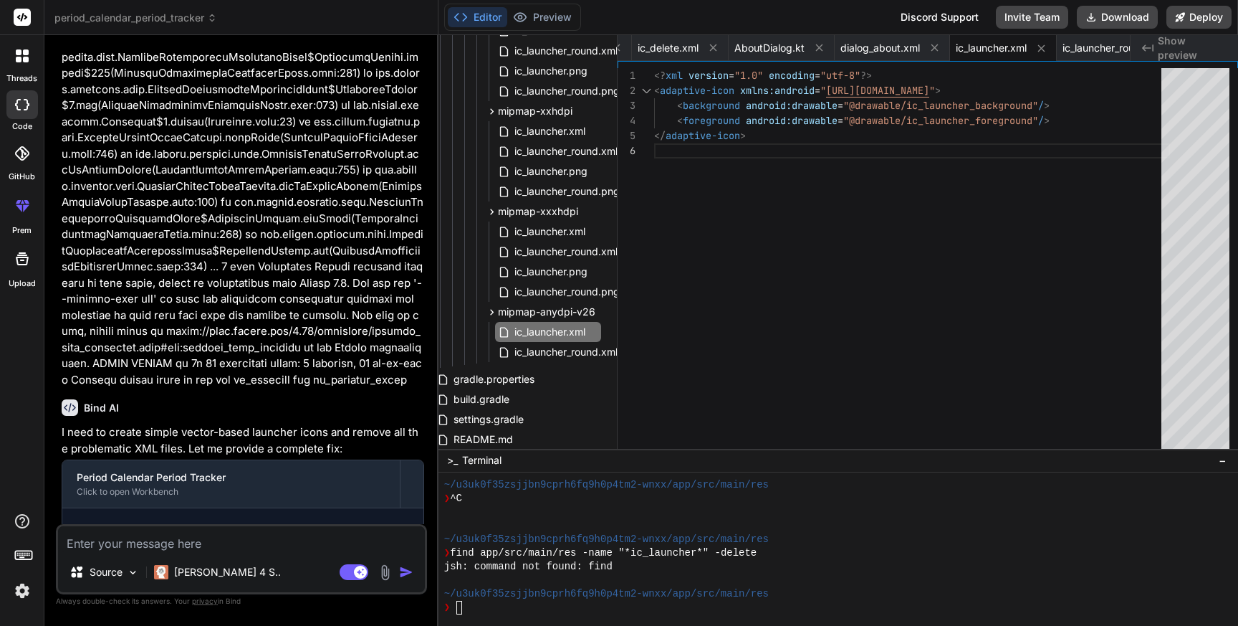
drag, startPoint x: 357, startPoint y: 227, endPoint x: 375, endPoint y: 240, distance: 22.1
click at [539, 330] on span "ic_launcher.xml" at bounding box center [550, 331] width 74 height 17
click at [884, 214] on div "<? xml version = "1.0" encoding = "utf-8" ?> < adaptive-icon xmlns:android = " …" at bounding box center [912, 261] width 516 height 387
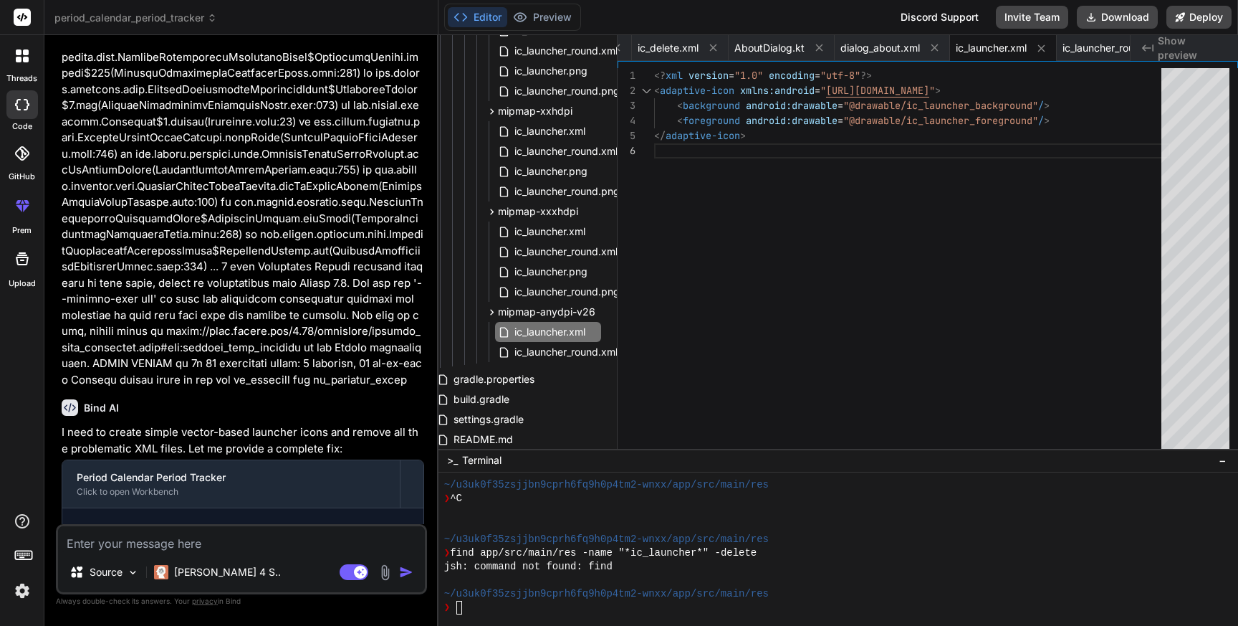
scroll to position [0, 0]
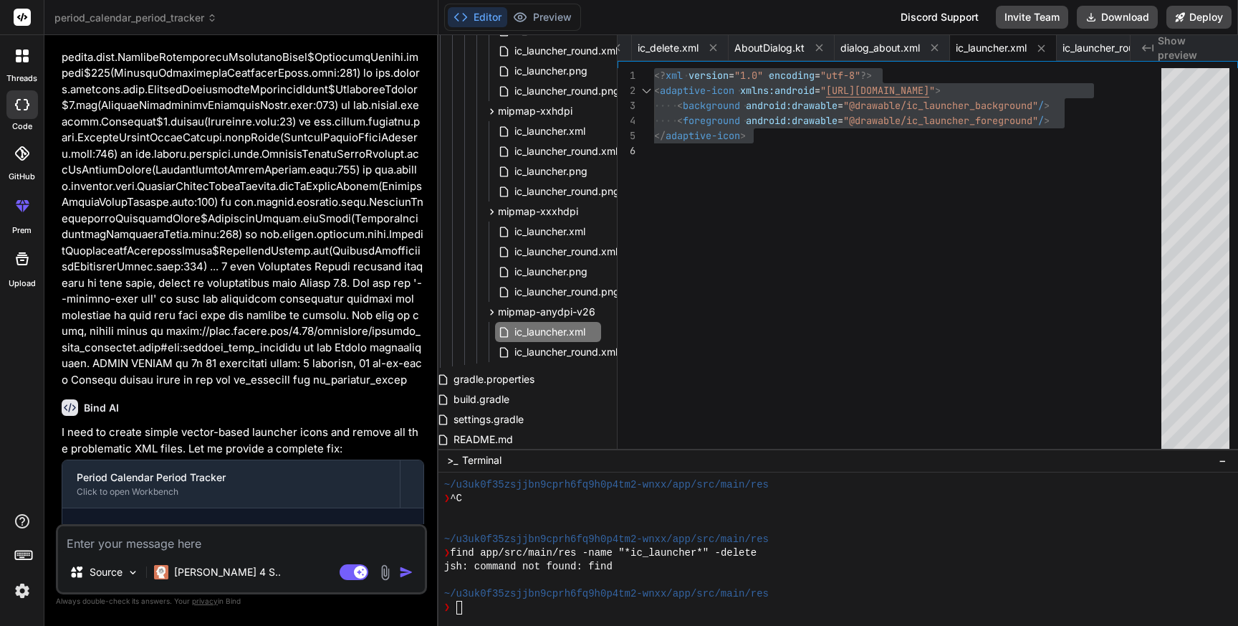
drag, startPoint x: 357, startPoint y: 260, endPoint x: 368, endPoint y: 273, distance: 16.8
click at [533, 357] on span "ic_launcher_round.xml" at bounding box center [566, 351] width 106 height 17
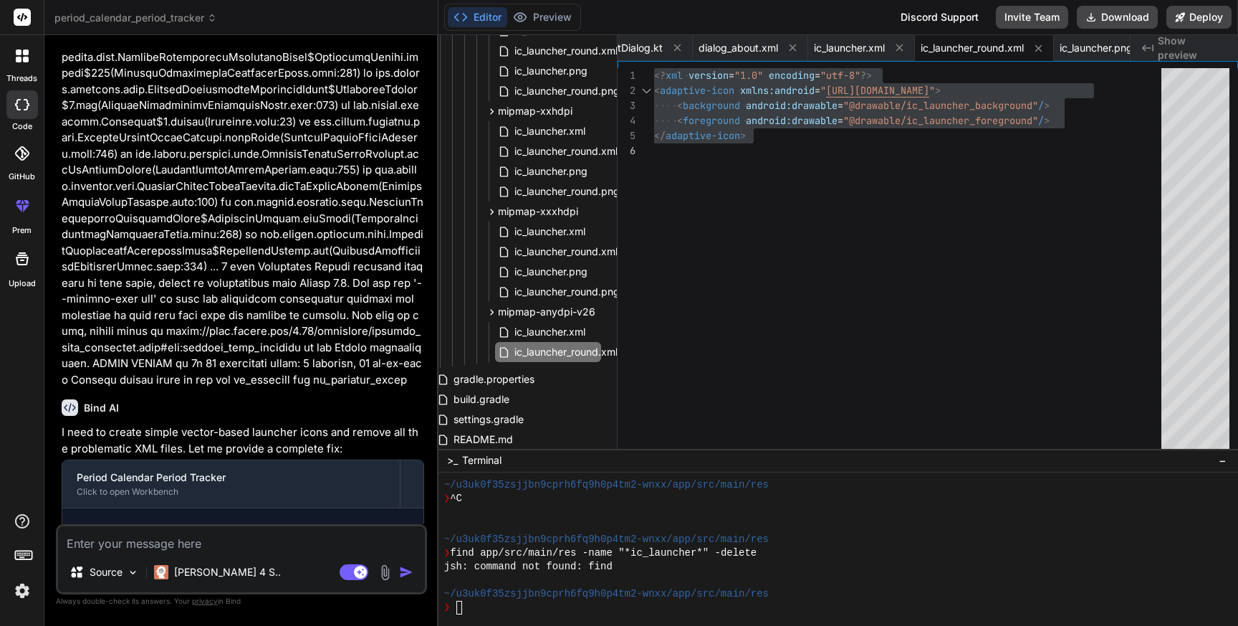
click at [775, 262] on div "<? xml version = "1.0" encoding = "utf-8" ?> < adaptive-icon xmlns:android = " …" at bounding box center [912, 261] width 516 height 387
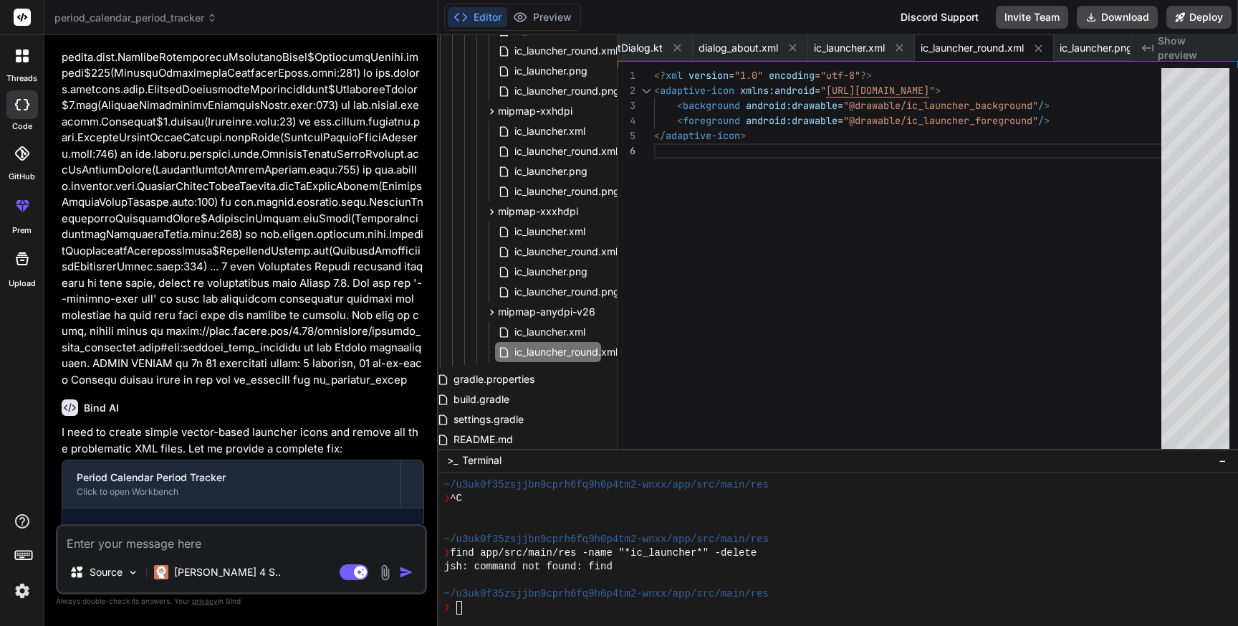
scroll to position [0, 0]
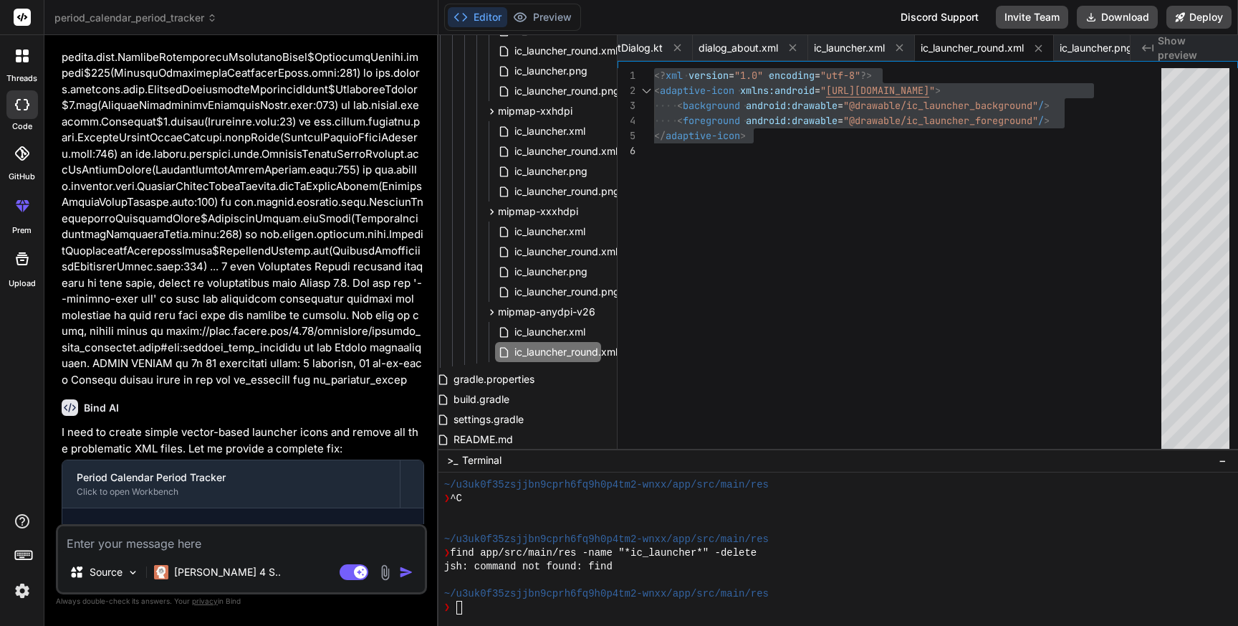
drag, startPoint x: 303, startPoint y: 300, endPoint x: 396, endPoint y: 299, distance: 92.5
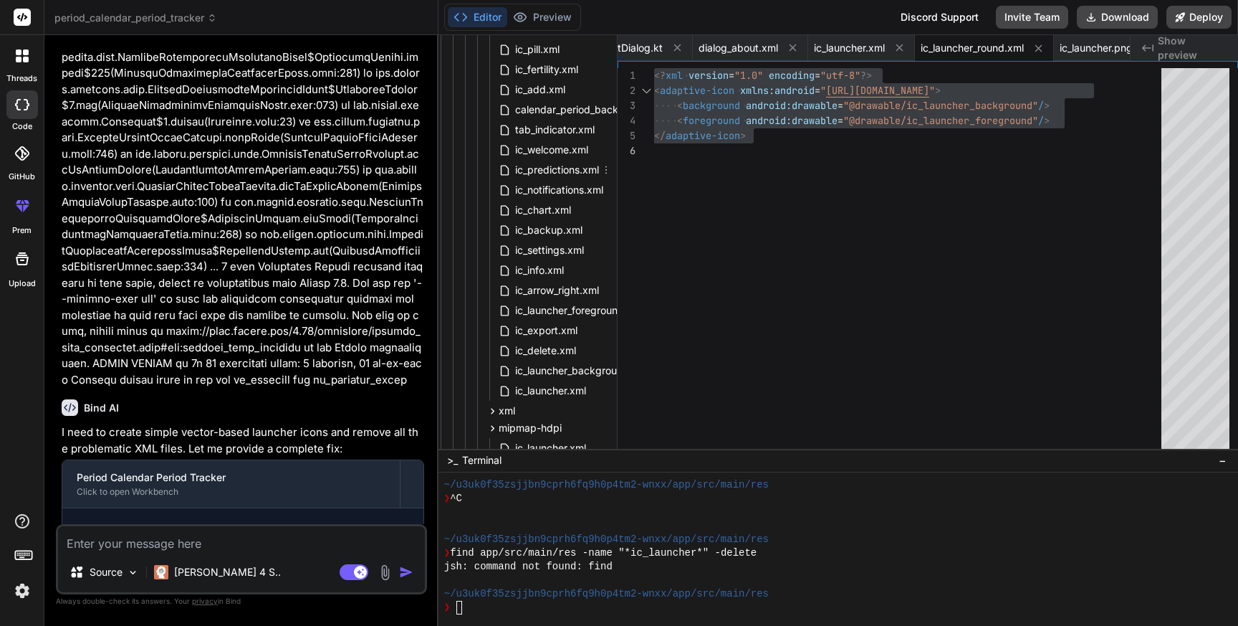
scroll to position [1217, 6]
click at [547, 389] on span "ic_launcher.xml" at bounding box center [554, 389] width 74 height 17
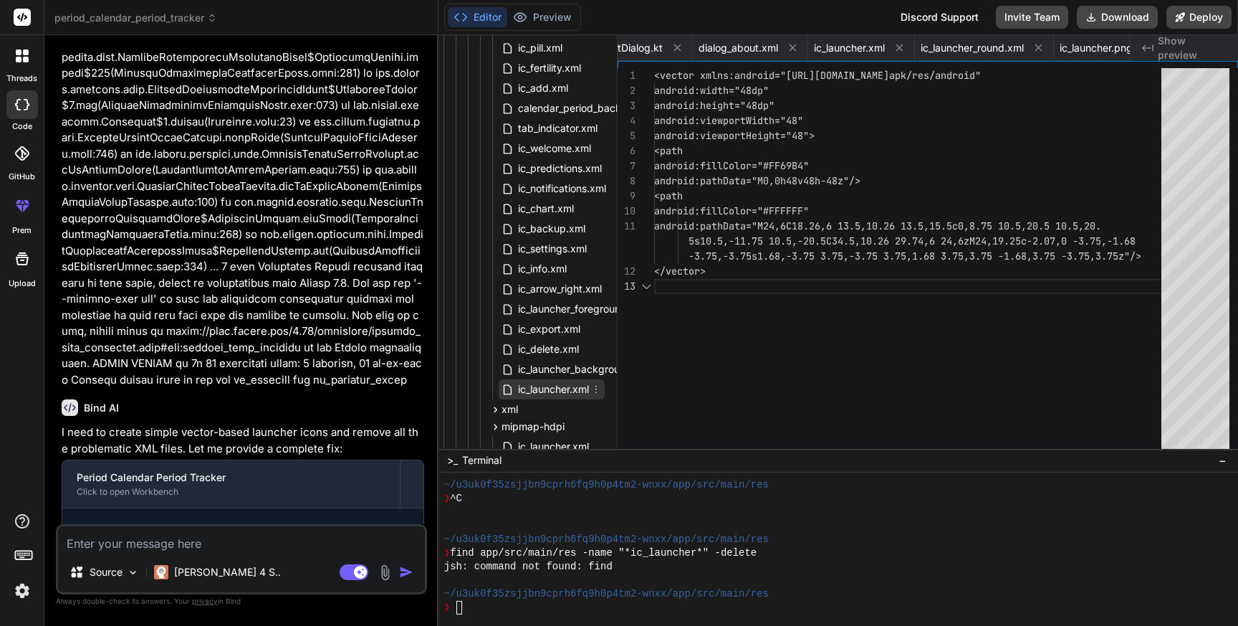
scroll to position [60, 0]
click at [547, 389] on span "ic_launcher.xml" at bounding box center [554, 389] width 74 height 17
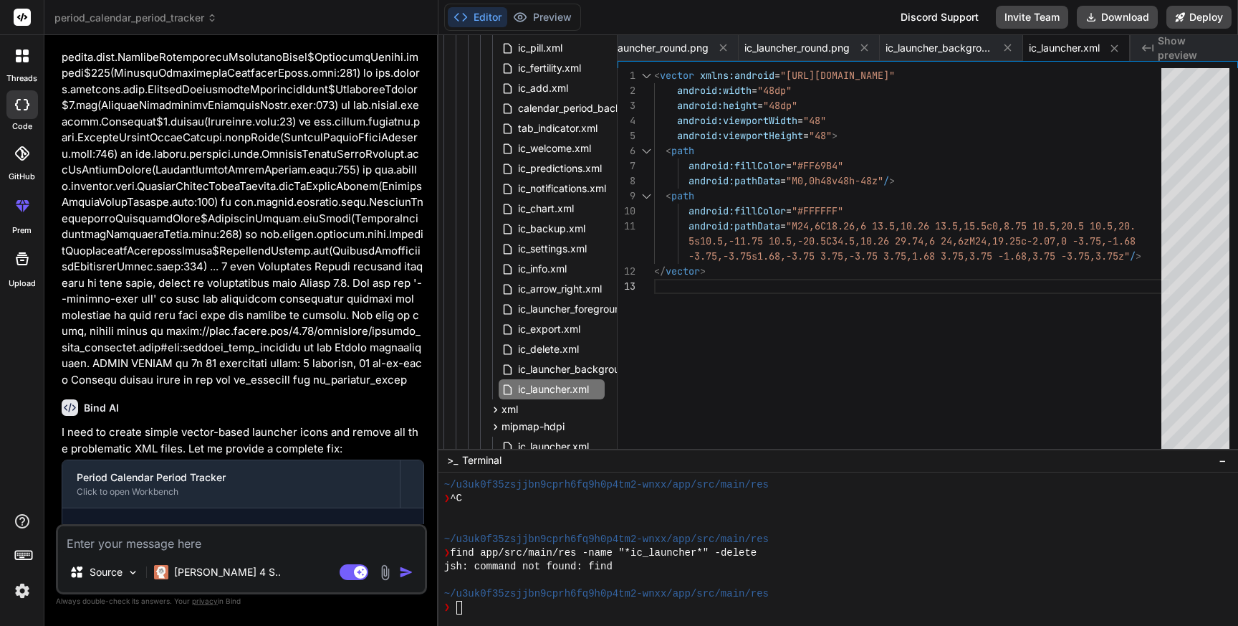
click at [827, 283] on div "< vector xmlns:android = "[URL][DOMAIN_NAME]" android:width = "48dp" android:he…" at bounding box center [912, 261] width 516 height 387
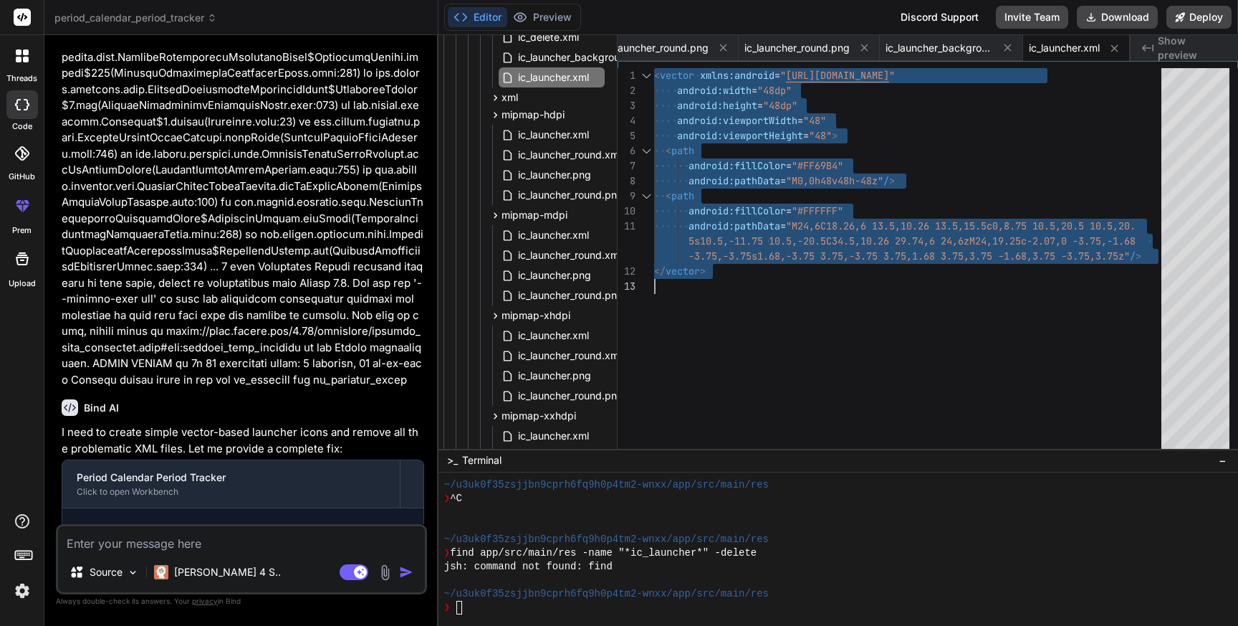
scroll to position [1532, 6]
click at [575, 130] on span "ic_launcher.xml" at bounding box center [554, 131] width 74 height 17
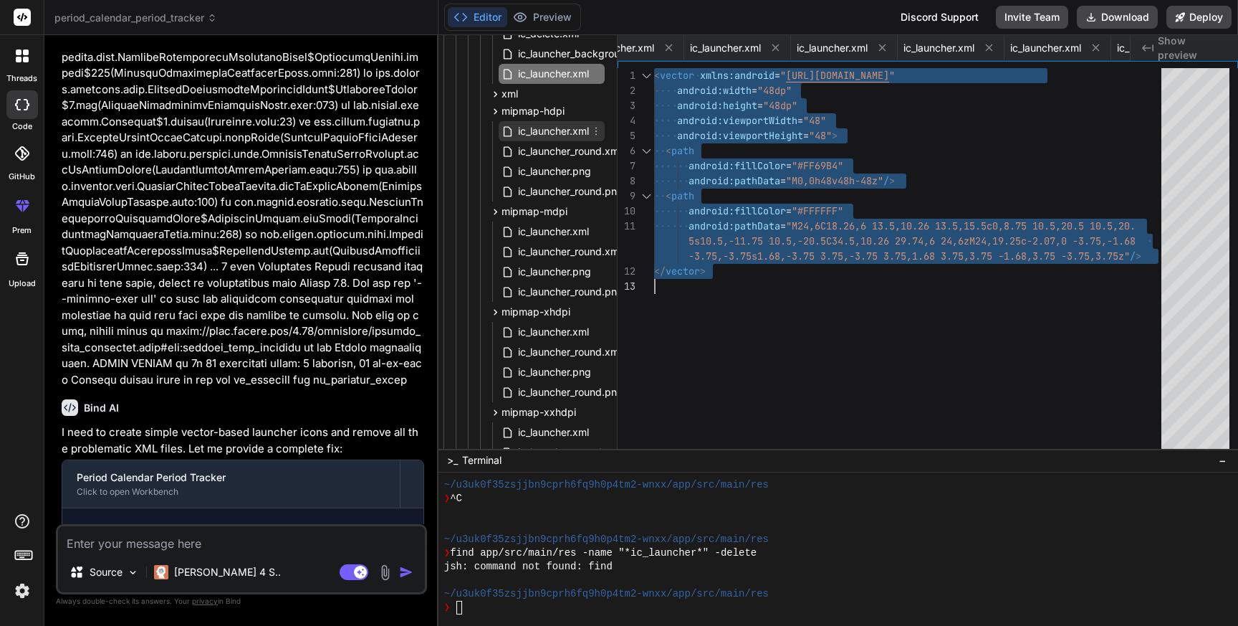
click at [575, 130] on span "ic_launcher.xml" at bounding box center [554, 131] width 74 height 17
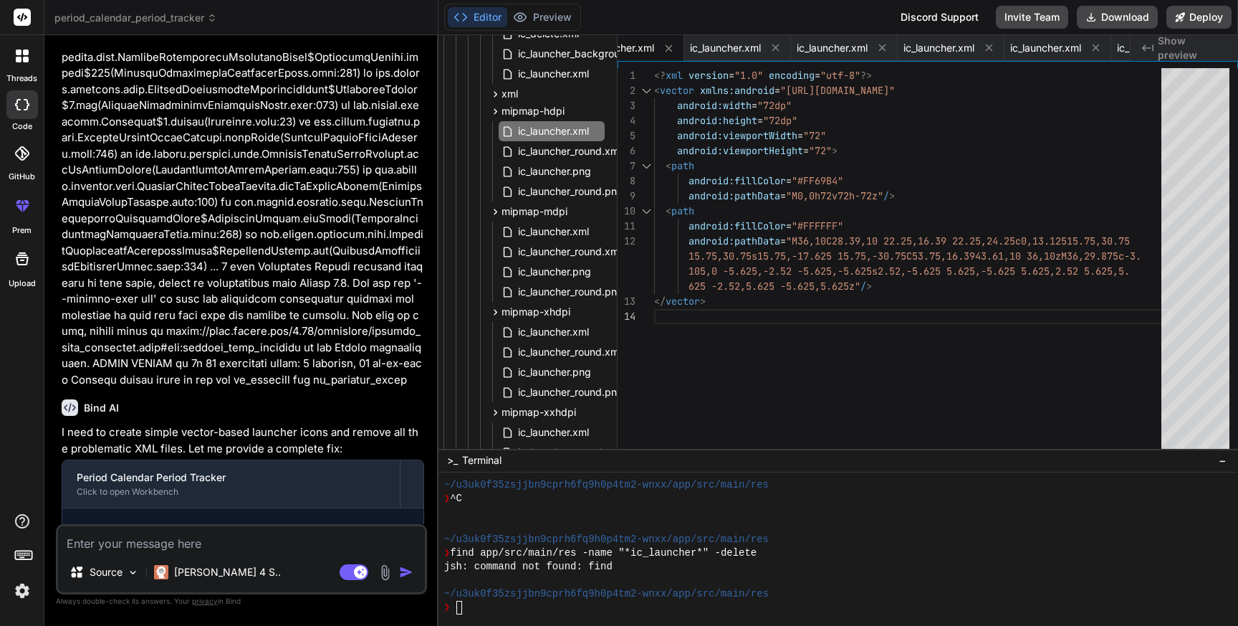
click at [760, 223] on div "<? xml version = "1.0" encoding = "utf-8" ?> < vector xmlns:android = "[URL][DO…" at bounding box center [912, 261] width 516 height 387
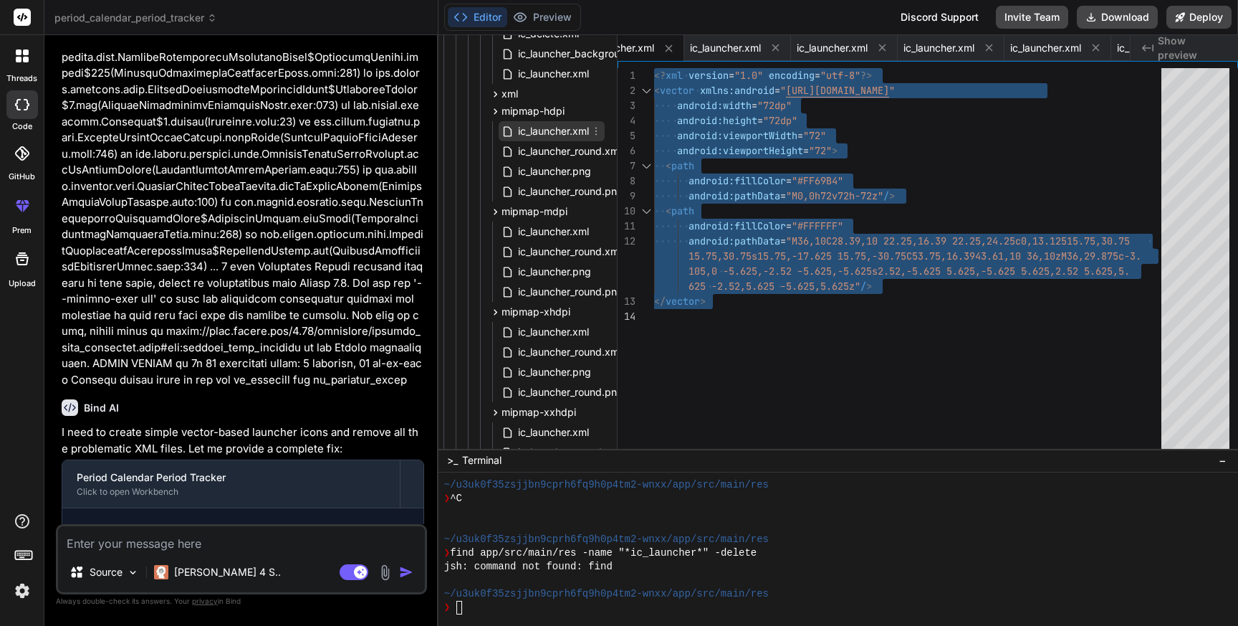
click at [563, 133] on span "ic_launcher.xml" at bounding box center [554, 131] width 74 height 17
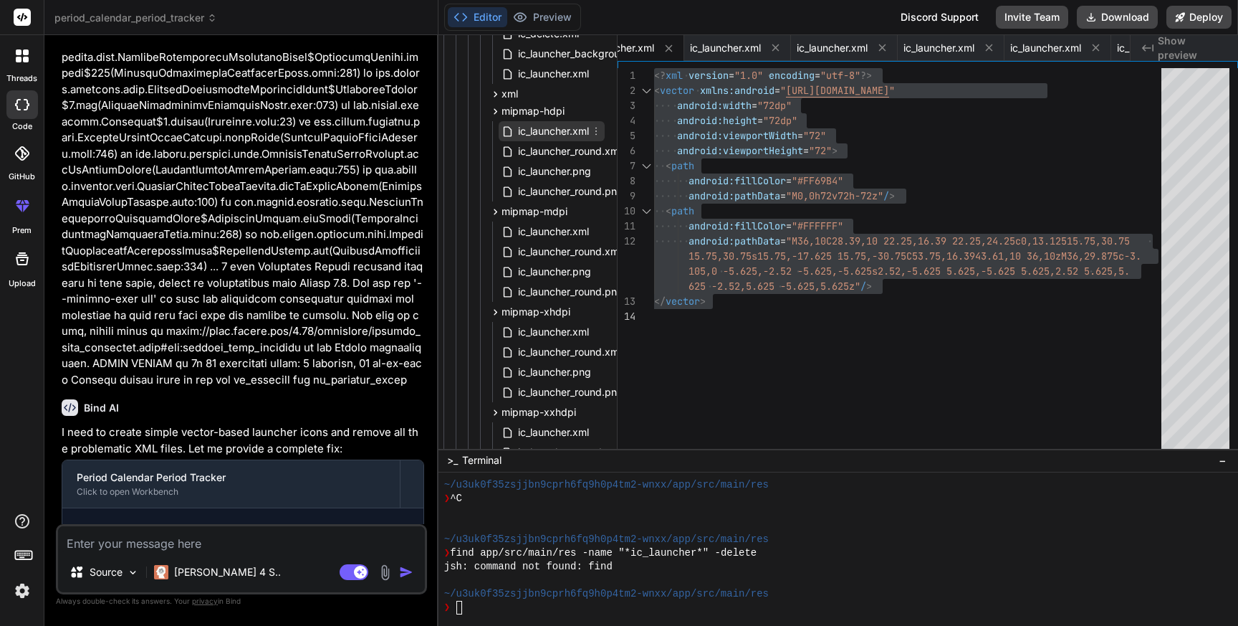
click at [563, 133] on span "ic_launcher.xml" at bounding box center [554, 131] width 74 height 17
click at [781, 242] on div "<? xml version = "1.0" encoding = "utf-8" ?> < vector xmlns:android = " [URL][D…" at bounding box center [912, 261] width 516 height 387
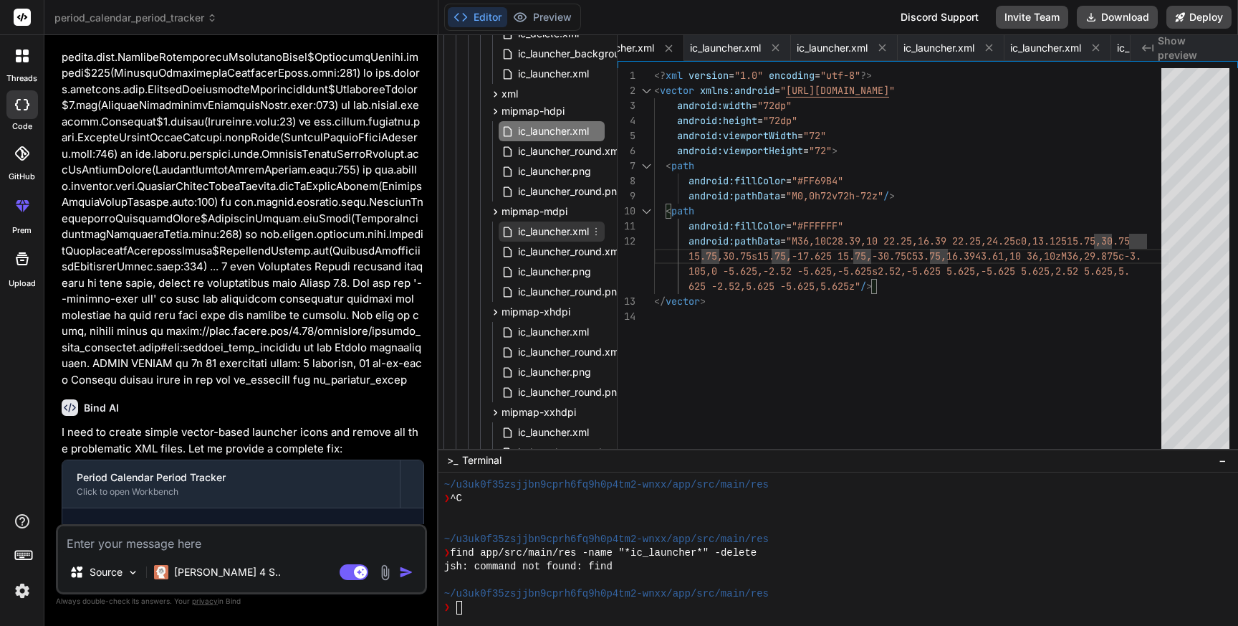
click at [548, 233] on span "ic_launcher.xml" at bounding box center [554, 231] width 74 height 17
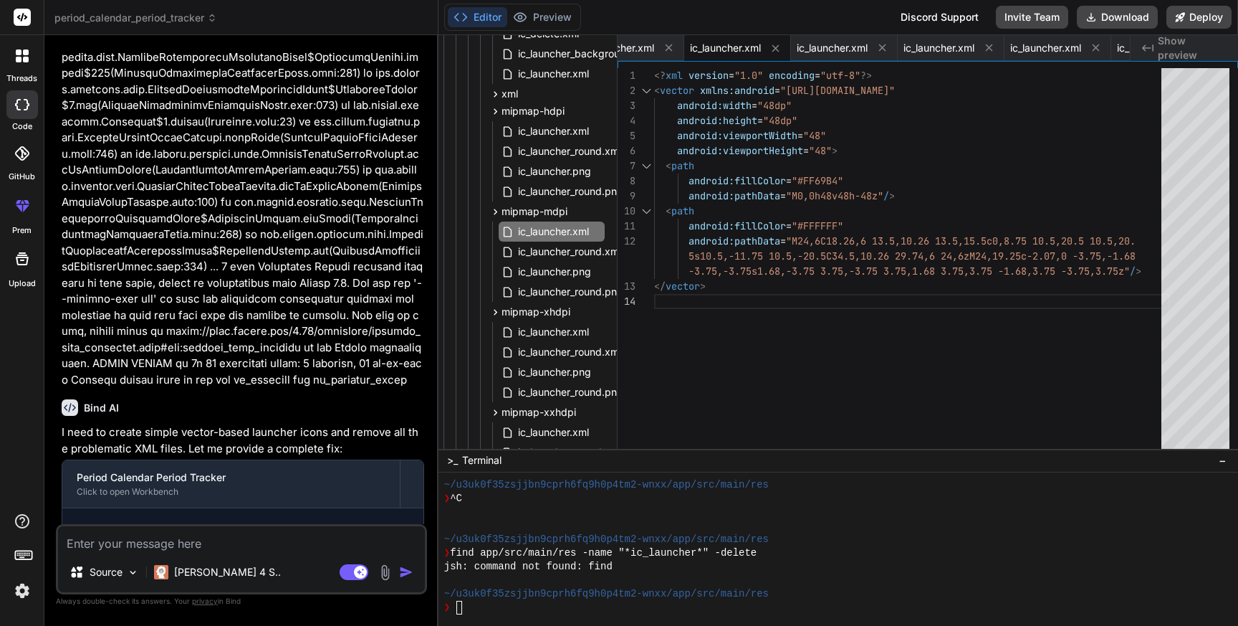
click at [788, 255] on div "<? xml version = "1.0" encoding = "utf-8" ?> < vector xmlns:android = "[URL][DO…" at bounding box center [912, 261] width 516 height 387
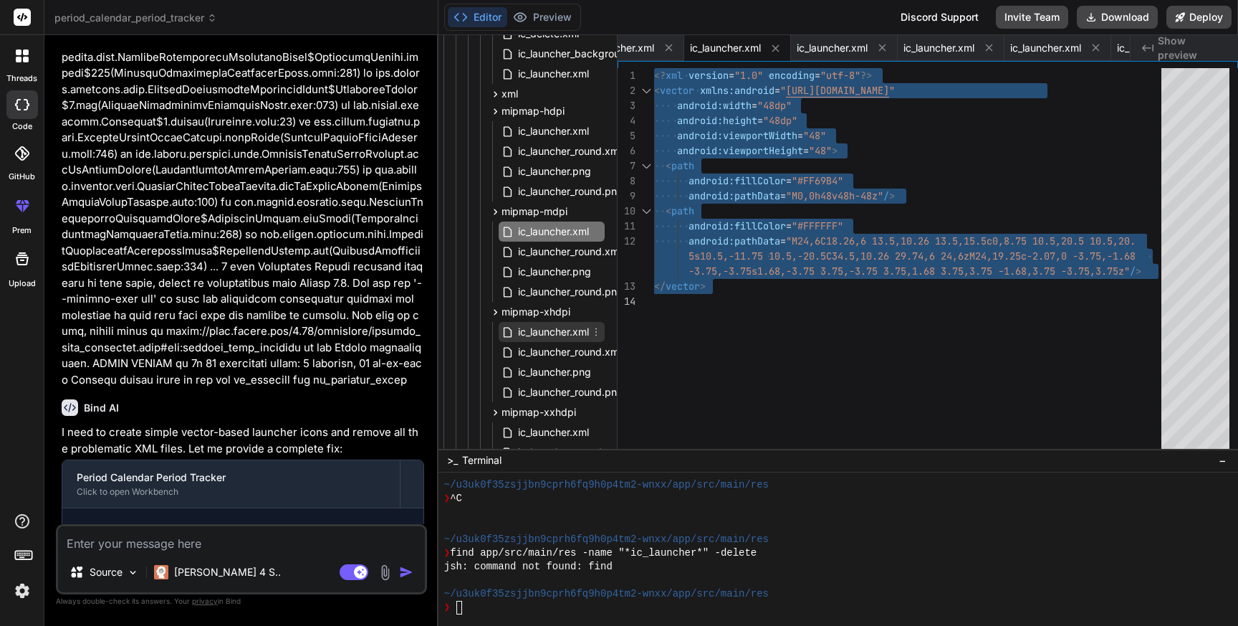
click at [543, 328] on span "ic_launcher.xml" at bounding box center [554, 331] width 74 height 17
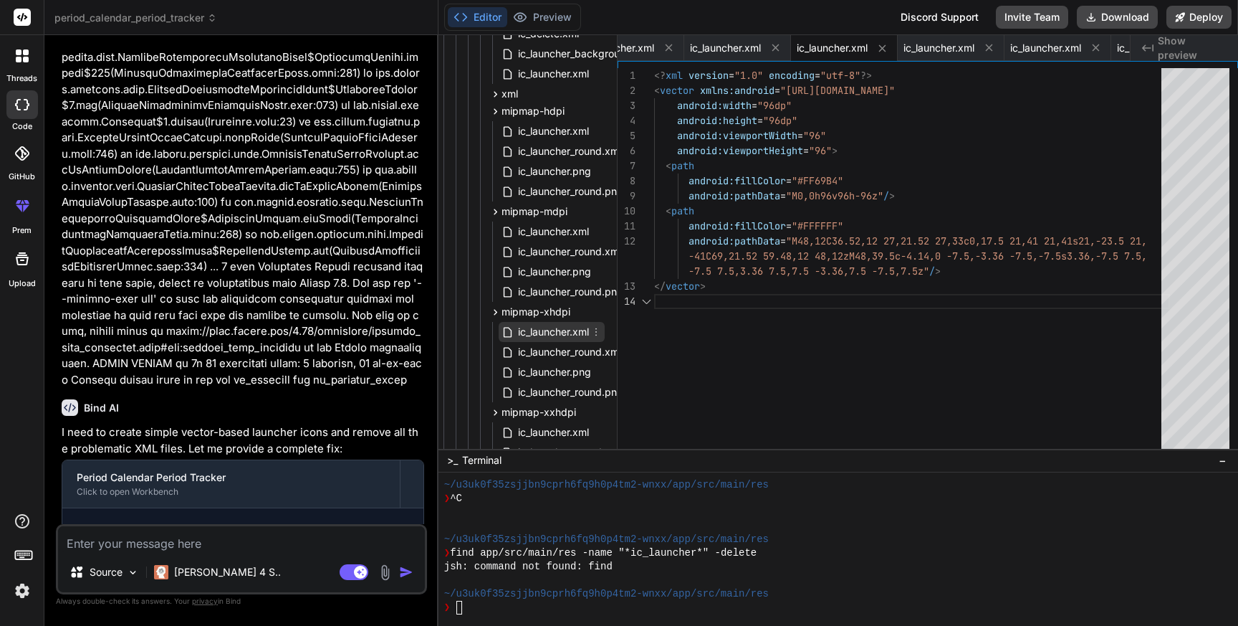
click at [543, 328] on span "ic_launcher.xml" at bounding box center [554, 331] width 74 height 17
click at [835, 280] on div "<? xml version = "1.0" encoding = "utf-8" ?> < vector xmlns:android = "[URL][DO…" at bounding box center [912, 261] width 516 height 387
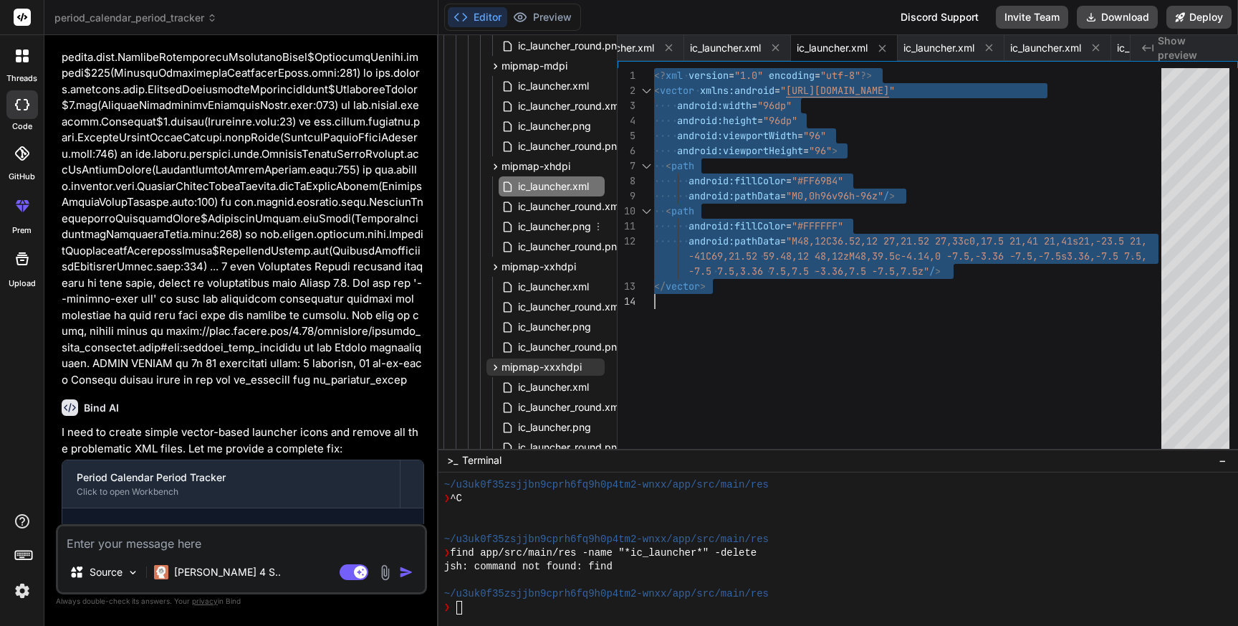
scroll to position [1681, 6]
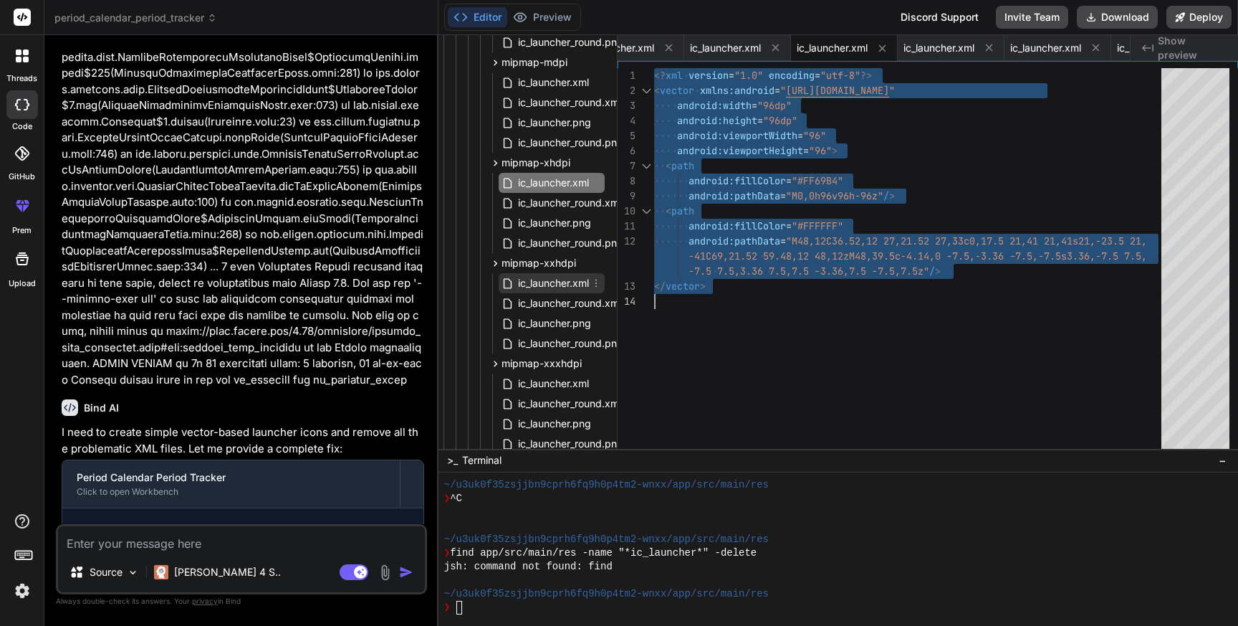
click at [559, 286] on span "ic_launcher.xml" at bounding box center [554, 283] width 74 height 17
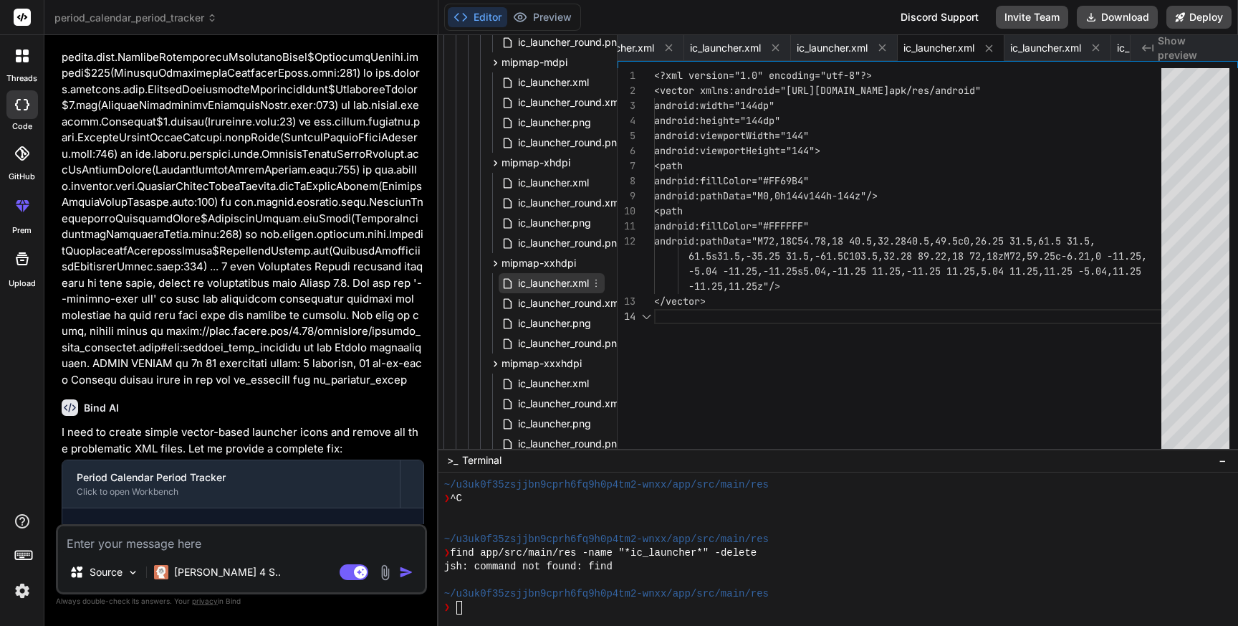
click at [559, 286] on span "ic_launcher.xml" at bounding box center [554, 283] width 74 height 17
click at [820, 308] on div "<?xml version="1.0" encoding="utf-8"?> <vector xmlns:android="[URL][DOMAIN_NAME…" at bounding box center [912, 261] width 516 height 387
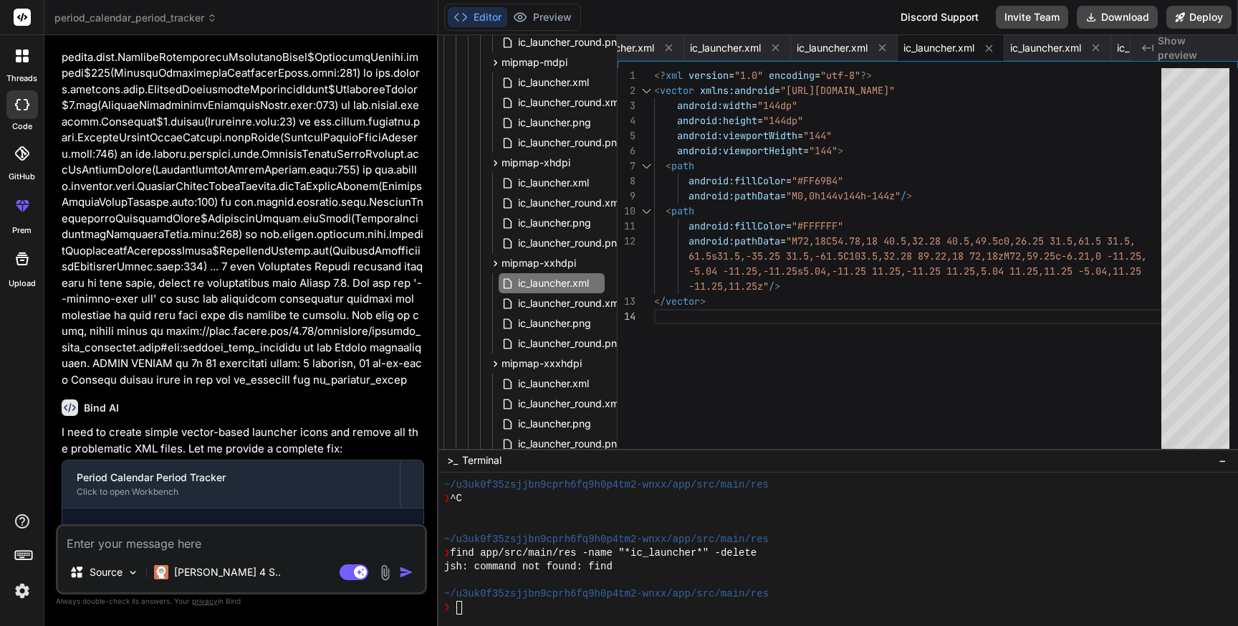
scroll to position [0, 0]
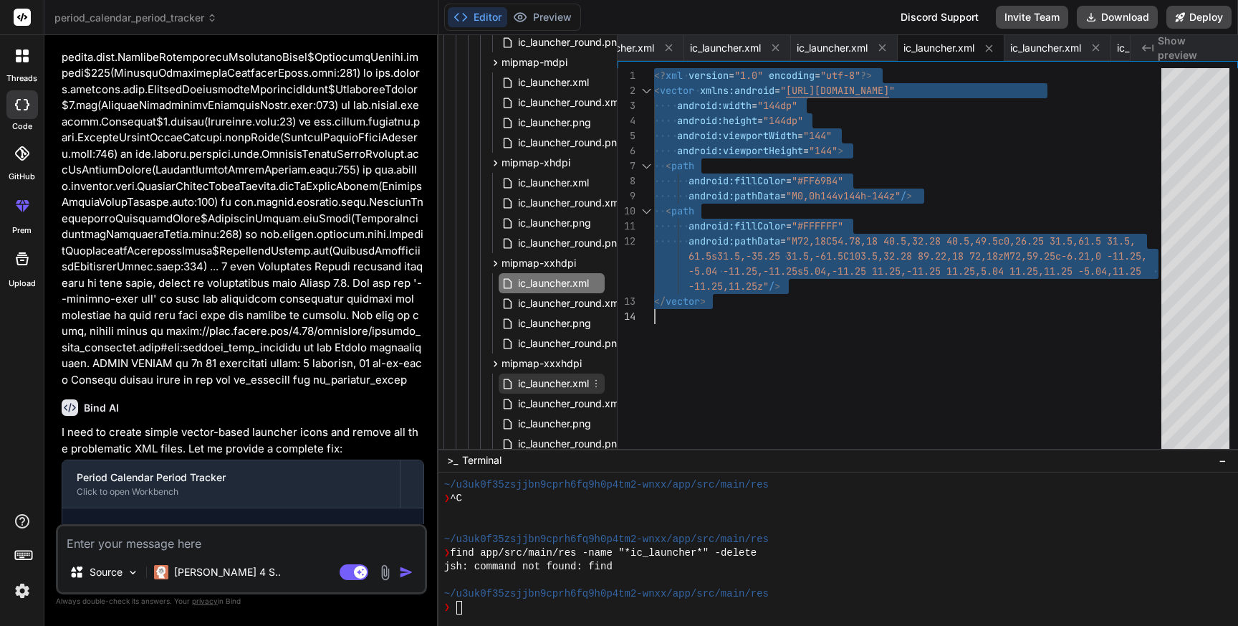
click at [538, 389] on span "ic_launcher.xml" at bounding box center [554, 383] width 74 height 17
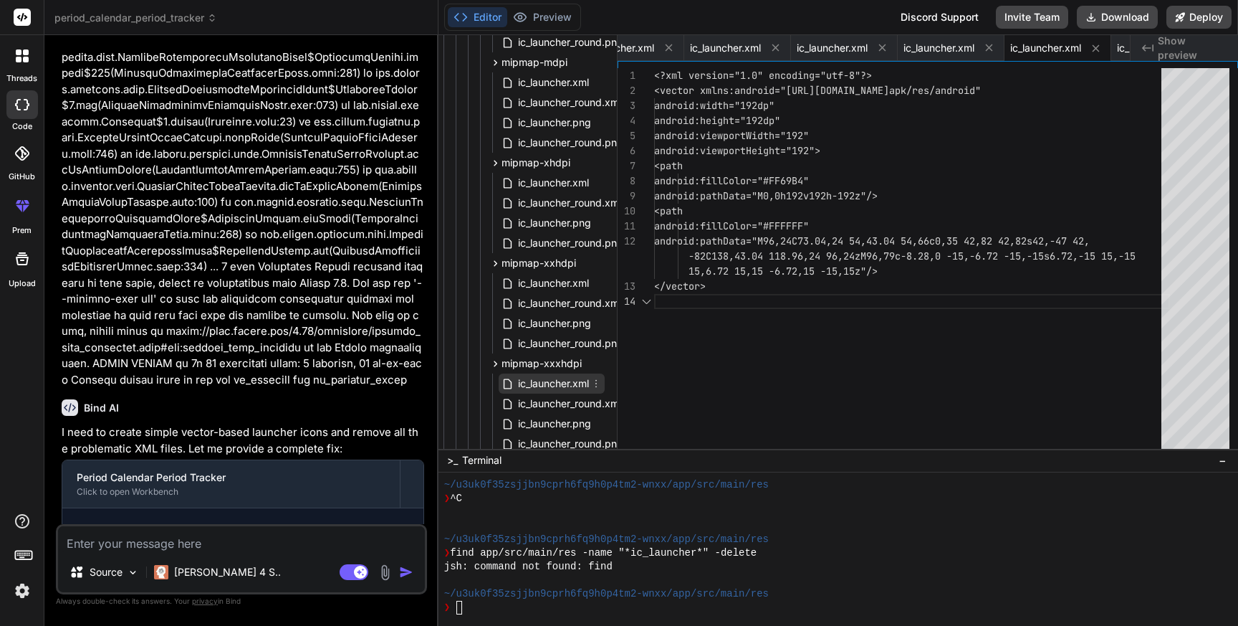
scroll to position [0, 9378]
click at [538, 389] on span "ic_launcher.xml" at bounding box center [554, 383] width 74 height 17
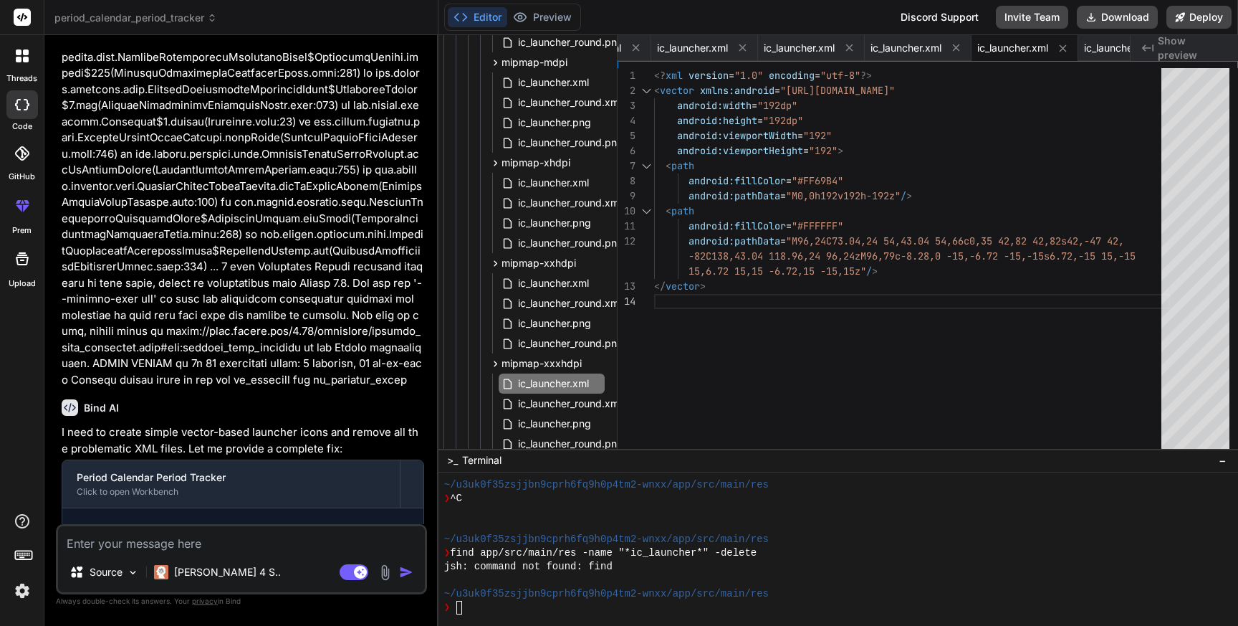
click at [808, 295] on div "<? xml version = "1.0" encoding = "utf-8" ?> < vector xmlns:android = "[URL][DO…" at bounding box center [912, 261] width 516 height 387
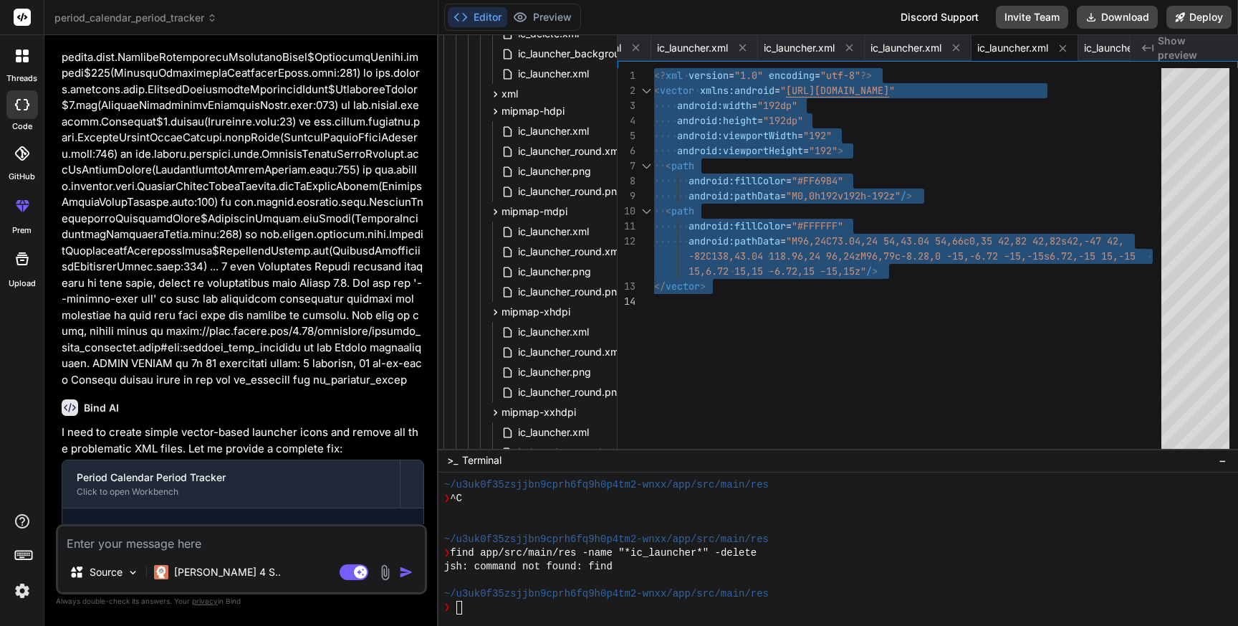
scroll to position [1527, 6]
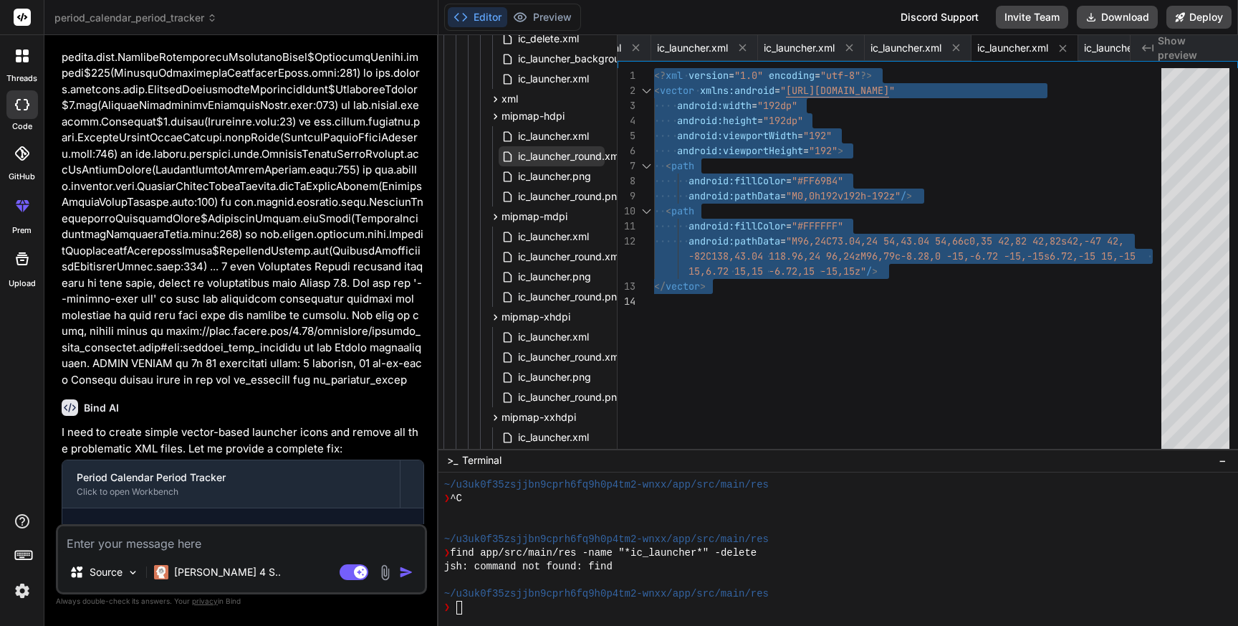
click at [572, 149] on span "ic_launcher_round.xml" at bounding box center [570, 156] width 106 height 17
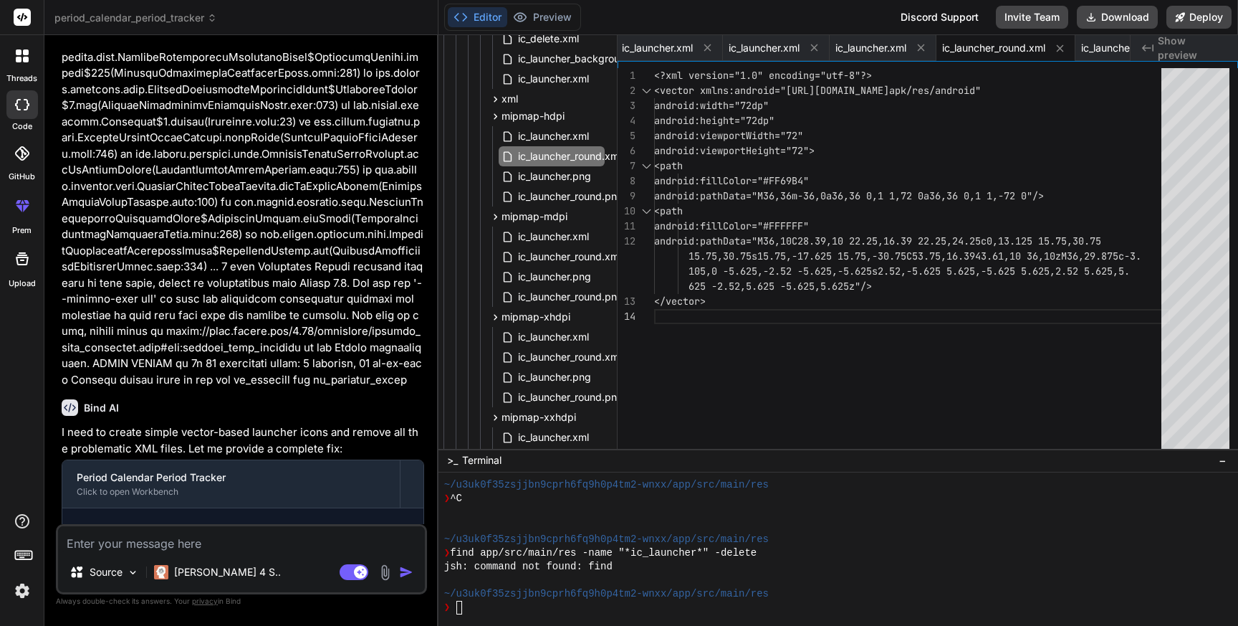
click at [802, 265] on div "<?xml version="1.0" encoding="utf-8"?> <vector xmlns:android="[URL][DOMAIN_NAME…" at bounding box center [912, 261] width 516 height 387
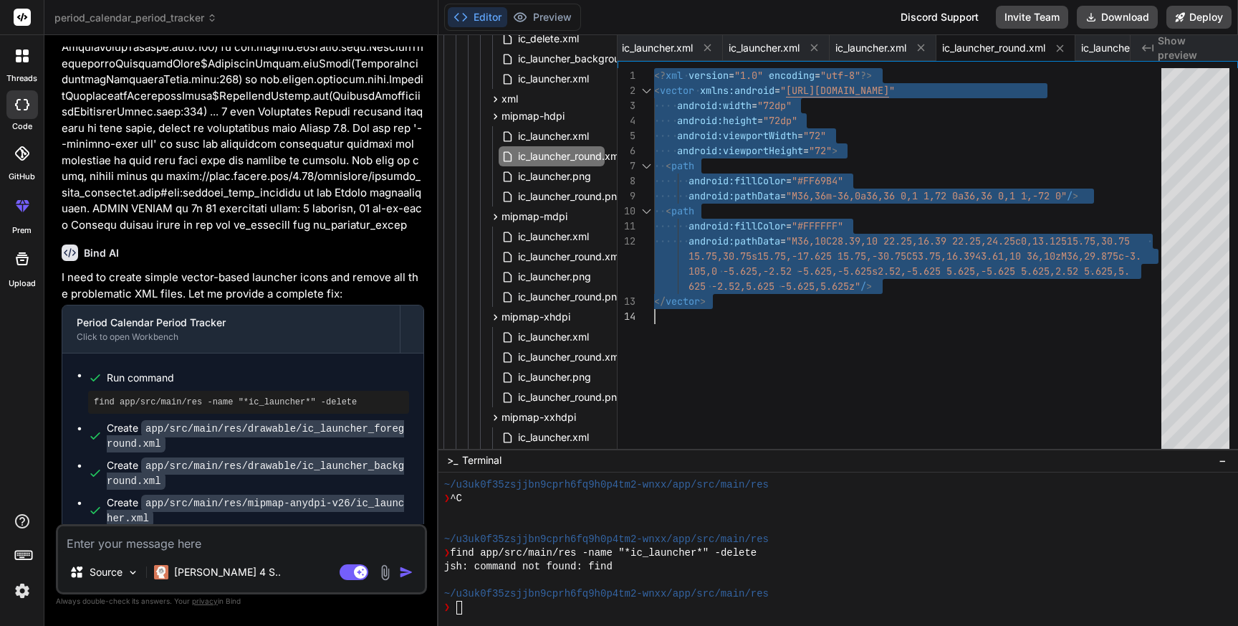
scroll to position [20436, 0]
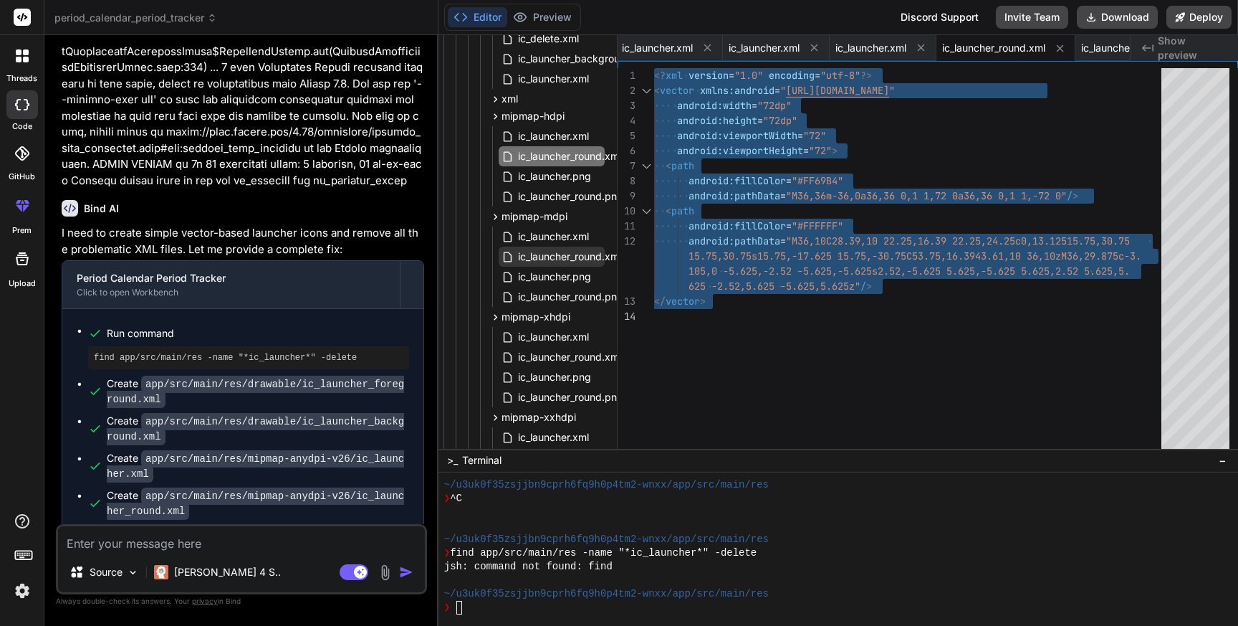
click at [550, 254] on span "ic_launcher_round.xml" at bounding box center [570, 256] width 106 height 17
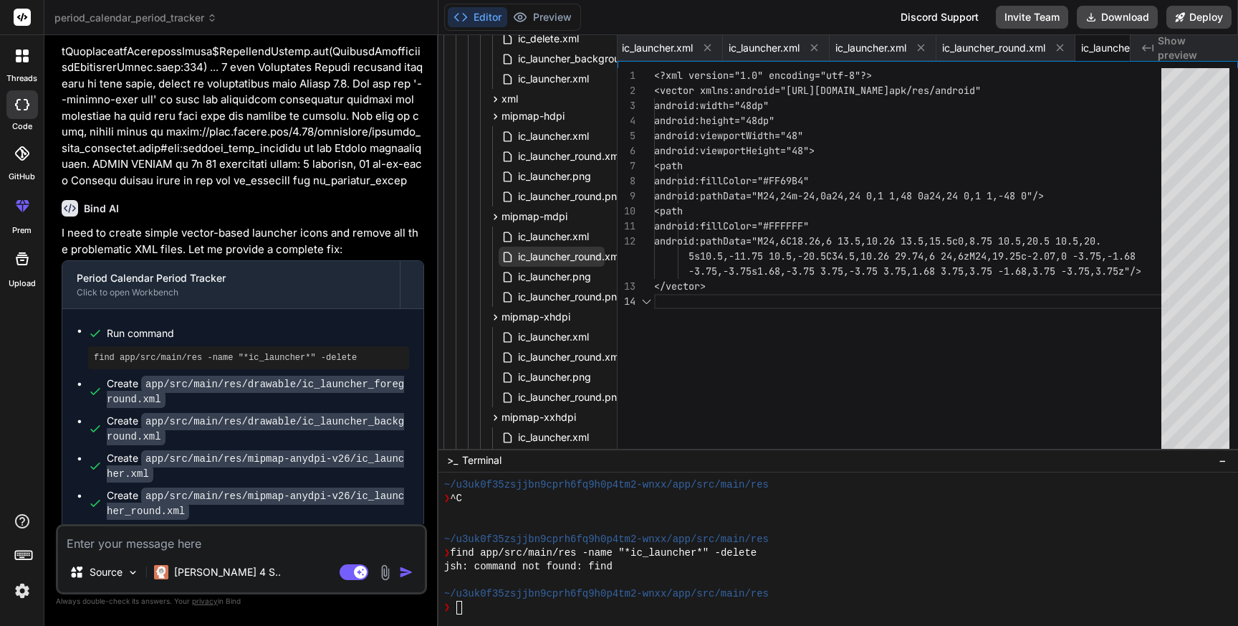
scroll to position [0, 9663]
click at [550, 254] on span "ic_launcher_round.xml" at bounding box center [570, 256] width 106 height 17
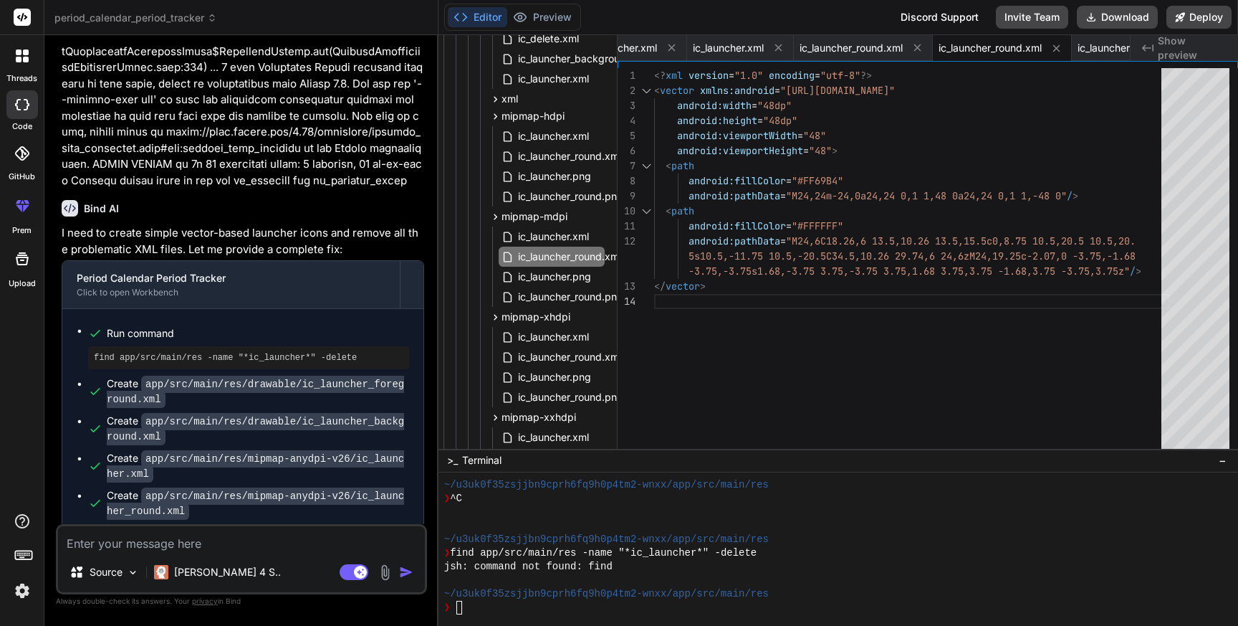
click at [815, 247] on div "<? xml version = "1.0" encoding = "utf-8" ?> < vector xmlns:android = "[URL][DO…" at bounding box center [912, 261] width 516 height 387
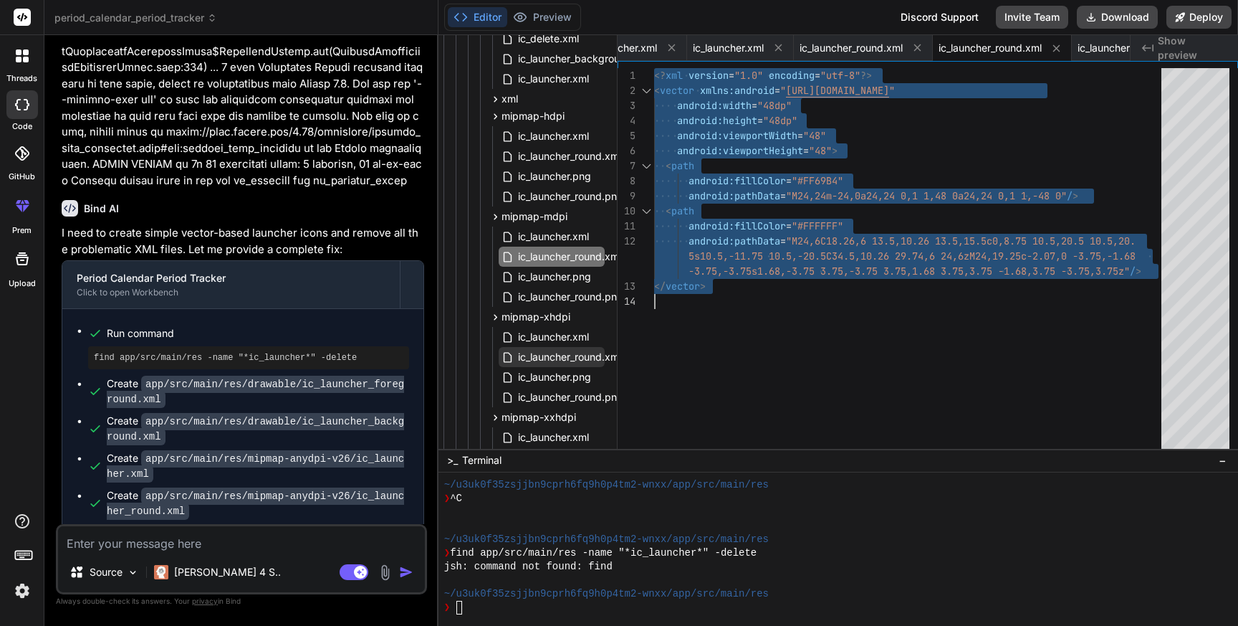
click at [560, 363] on span "ic_launcher_round.xml" at bounding box center [570, 356] width 106 height 17
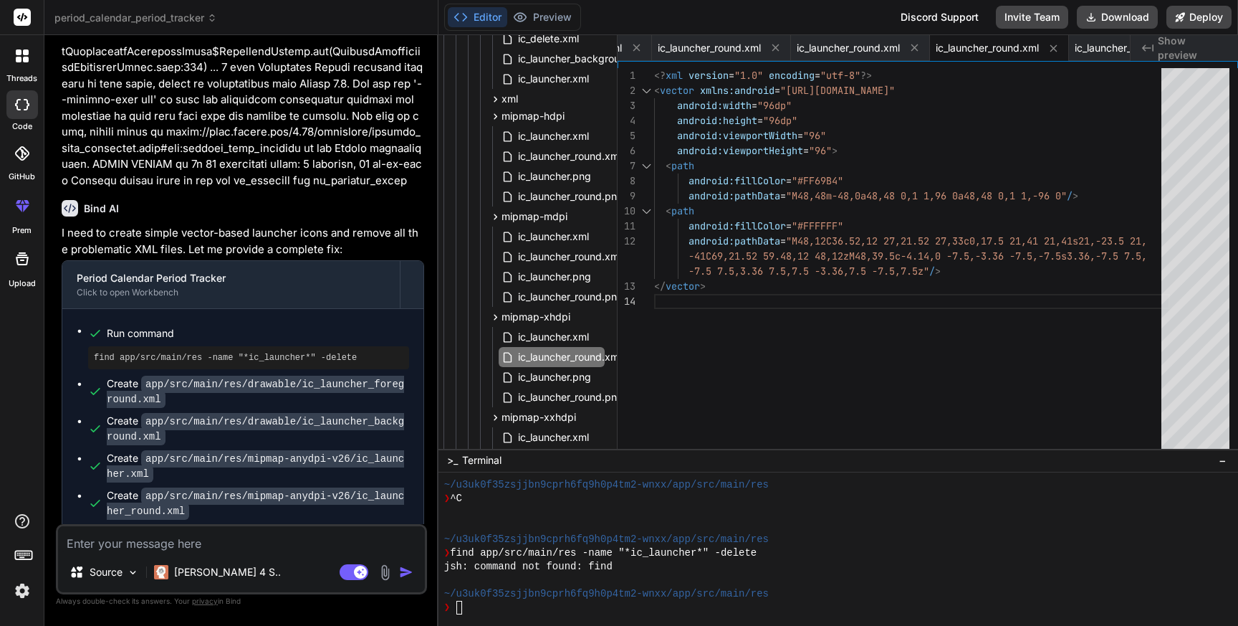
click at [835, 293] on div "<? xml version = "1.0" encoding = "utf-8" ?> < vector xmlns:android = "[URL][DO…" at bounding box center [912, 261] width 516 height 387
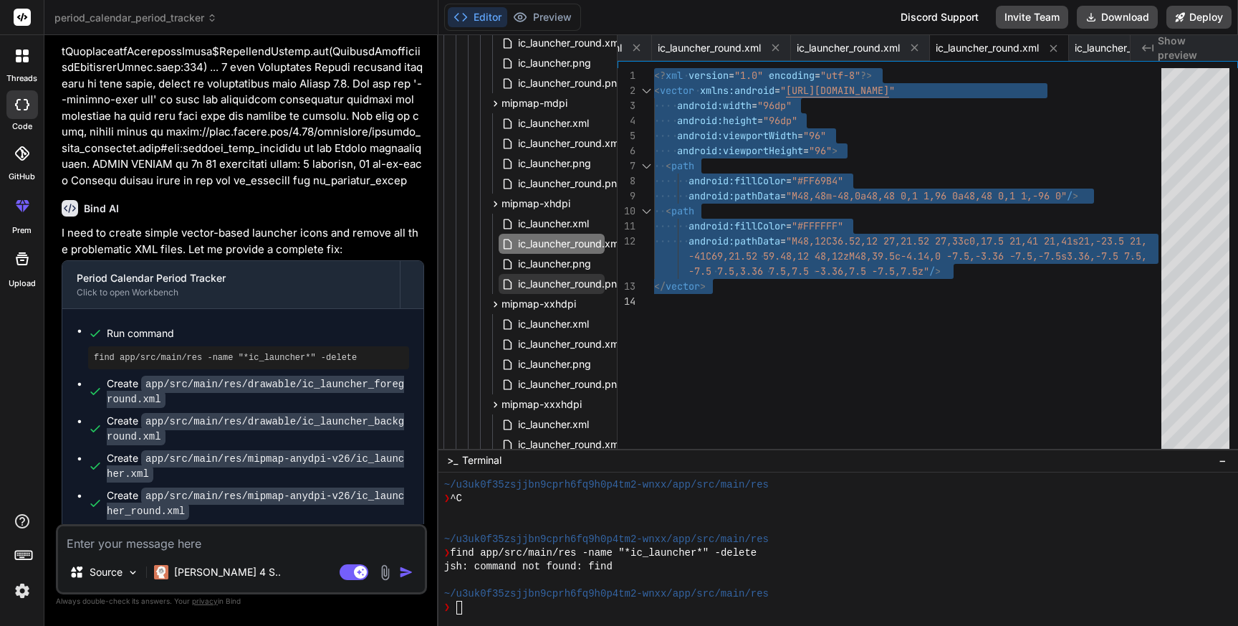
scroll to position [1673, 6]
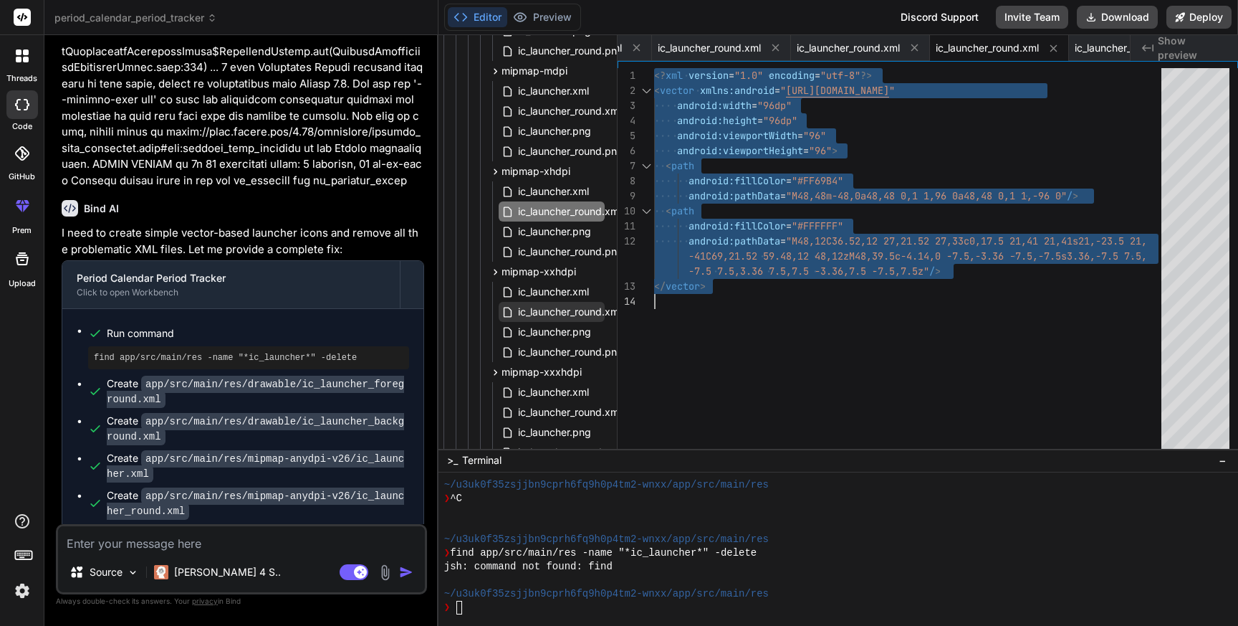
click at [570, 310] on span "ic_launcher_round.xml" at bounding box center [570, 311] width 106 height 17
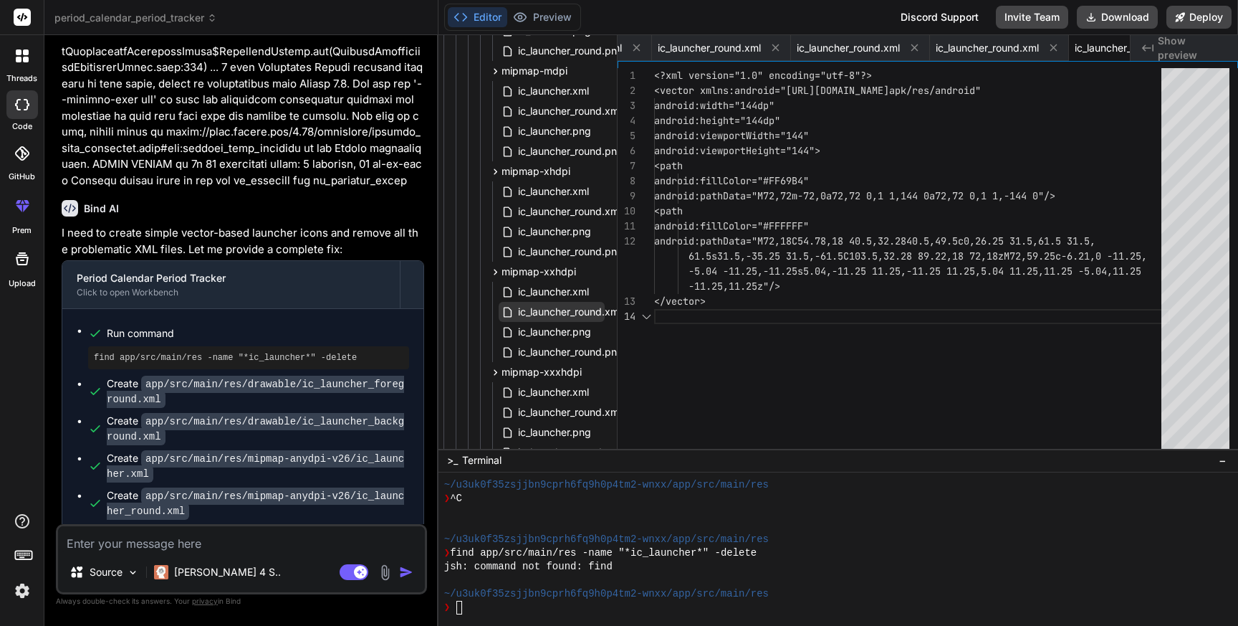
scroll to position [0, 9947]
click at [570, 310] on span "ic_launcher_round.xml" at bounding box center [570, 311] width 106 height 17
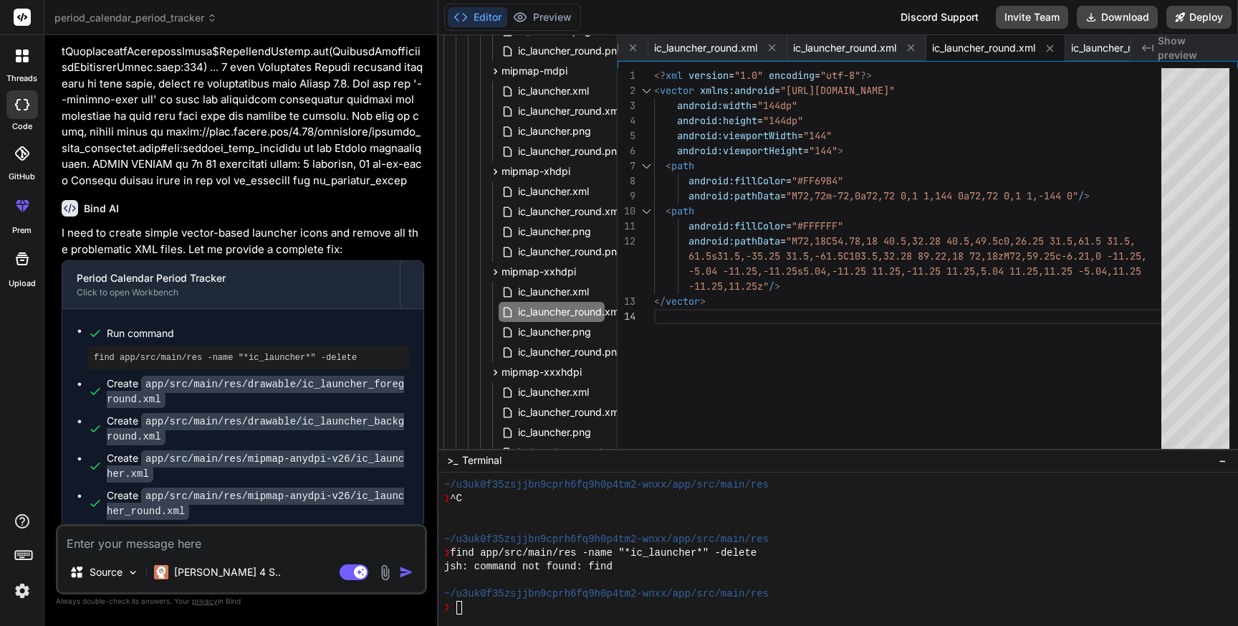
click at [802, 312] on div "<? xml version = "1.0" encoding = "utf-8" ?> < vector xmlns:android = "[URL][DO…" at bounding box center [912, 261] width 516 height 387
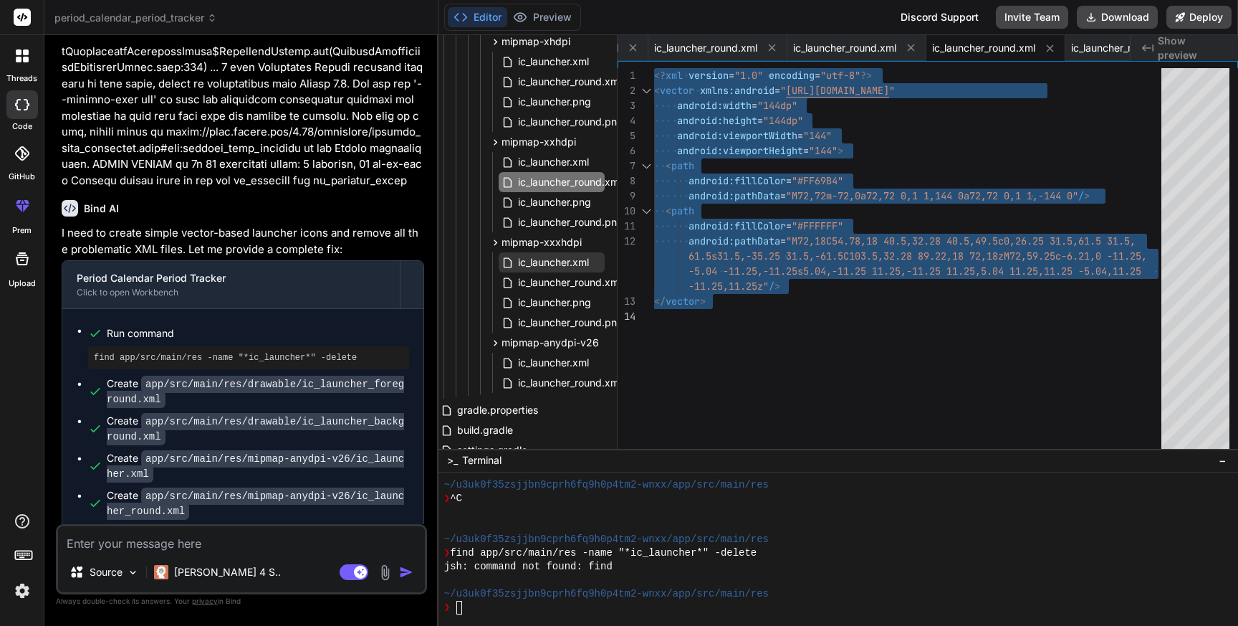
scroll to position [1808, 6]
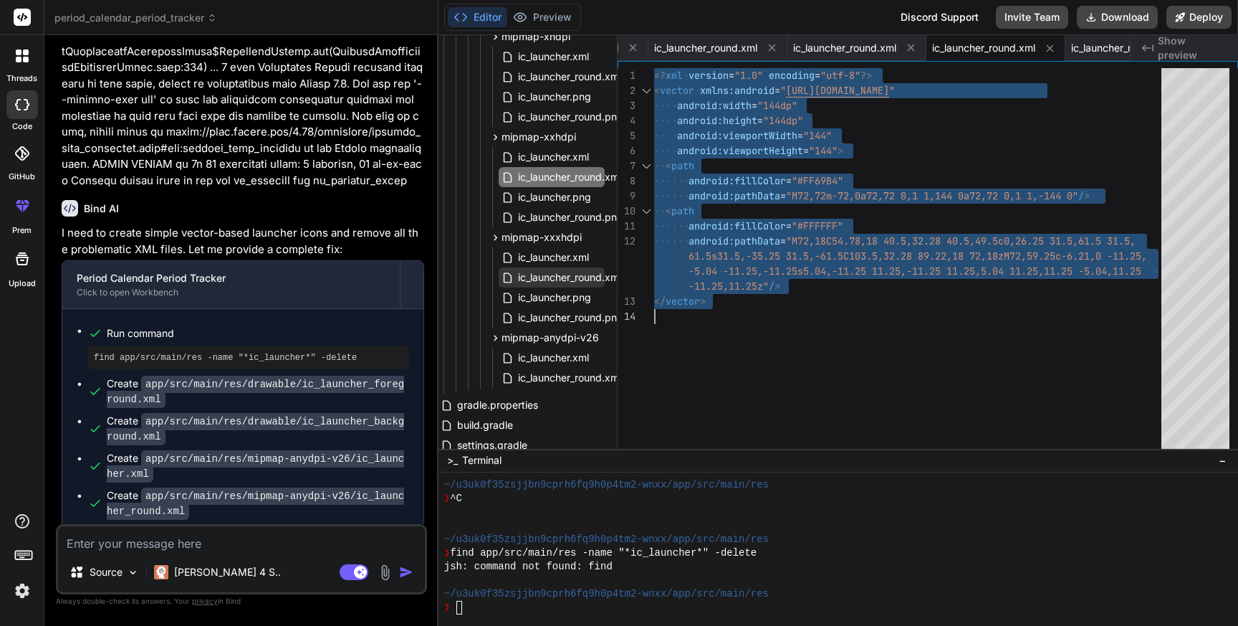
click at [565, 280] on span "ic_launcher_round.xml" at bounding box center [570, 277] width 106 height 17
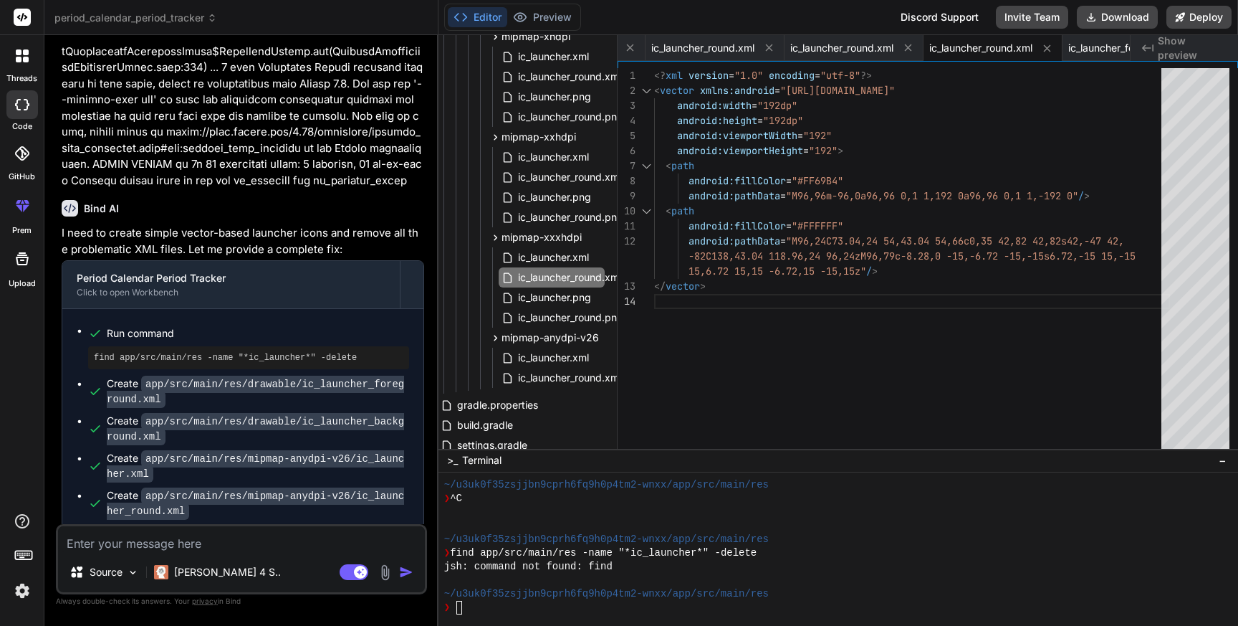
click at [725, 315] on div "<? xml version = "1.0" encoding = "utf-8" ?> < vector xmlns:android = "[URL][DO…" at bounding box center [912, 261] width 516 height 387
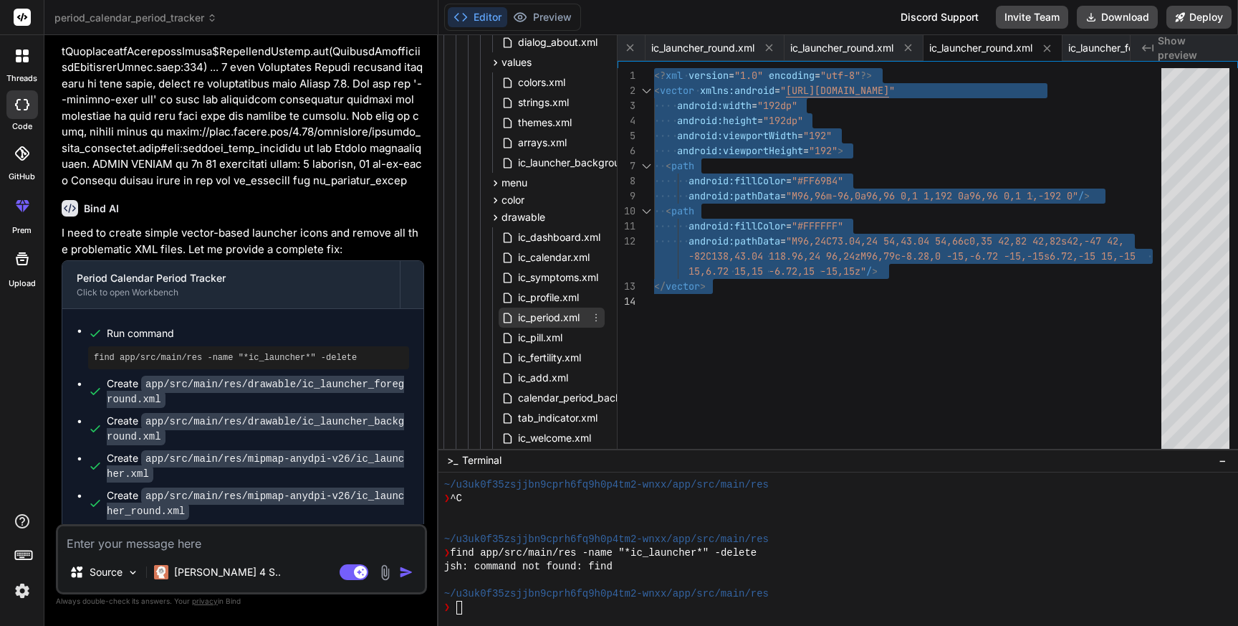
scroll to position [890, 6]
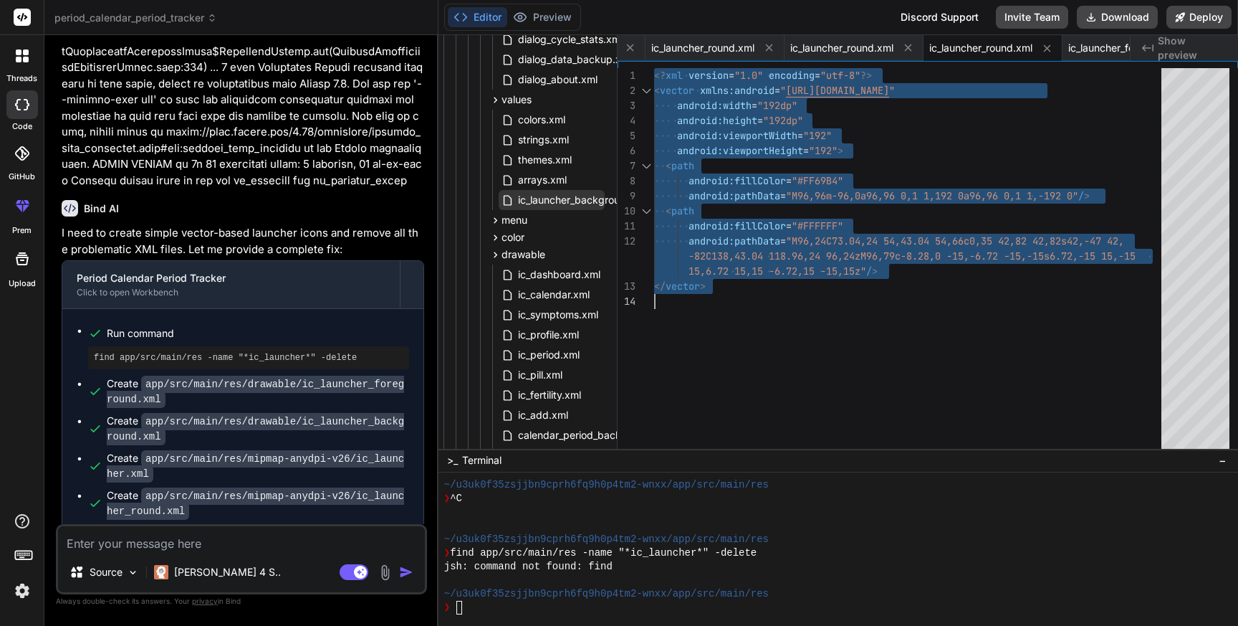
click at [560, 193] on span "ic_launcher_background.xml" at bounding box center [585, 199] width 136 height 17
type textarea "<?xml version="1.0" encoding="utf-8"?> <resources> <color name="ic_launcher_bac…"
click at [560, 193] on span "ic_launcher_background.xml" at bounding box center [585, 199] width 136 height 17
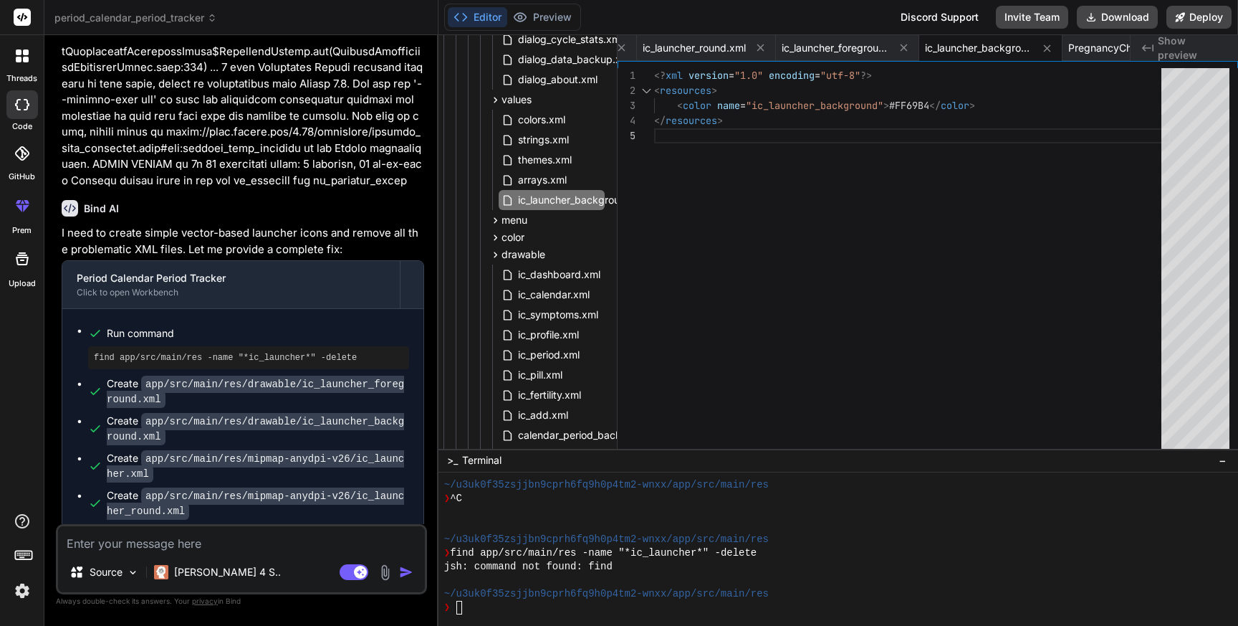
drag, startPoint x: 291, startPoint y: 487, endPoint x: 322, endPoint y: 500, distance: 33.4
click at [579, 200] on span "ic_launcher_background.xml" at bounding box center [585, 199] width 136 height 17
click at [806, 120] on div "<? xml version = "1.0" encoding = "utf-8" ?> < resources > < color name = "ic_l…" at bounding box center [912, 261] width 516 height 387
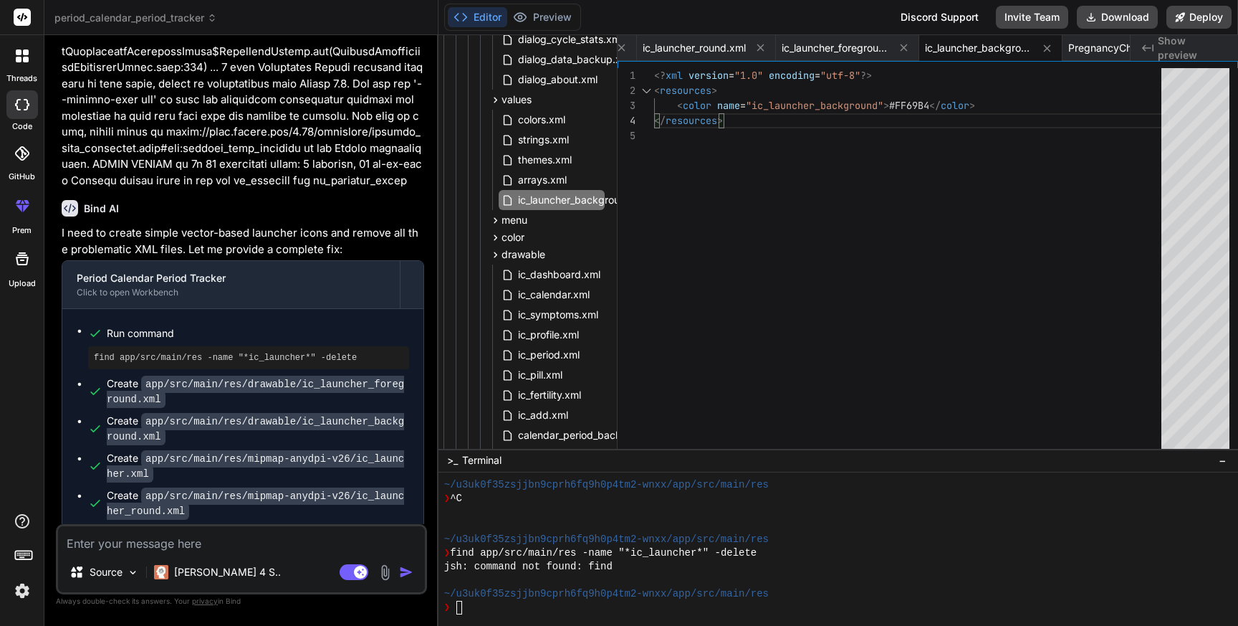
scroll to position [0, 0]
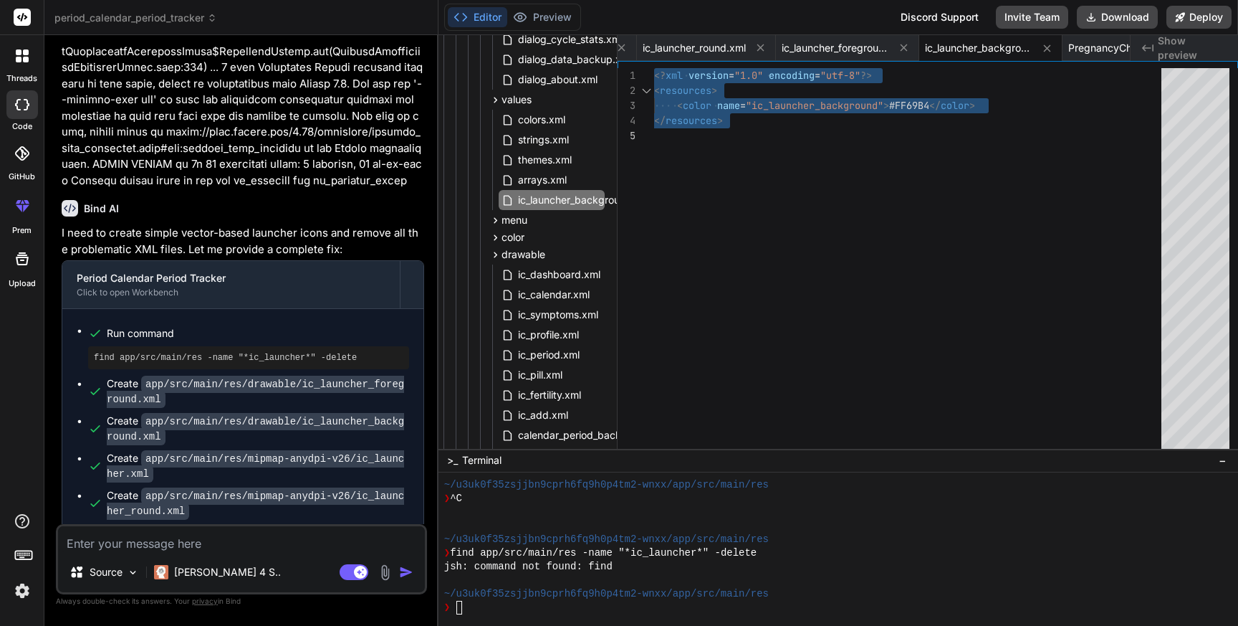
click at [159, 540] on textarea at bounding box center [241, 539] width 367 height 26
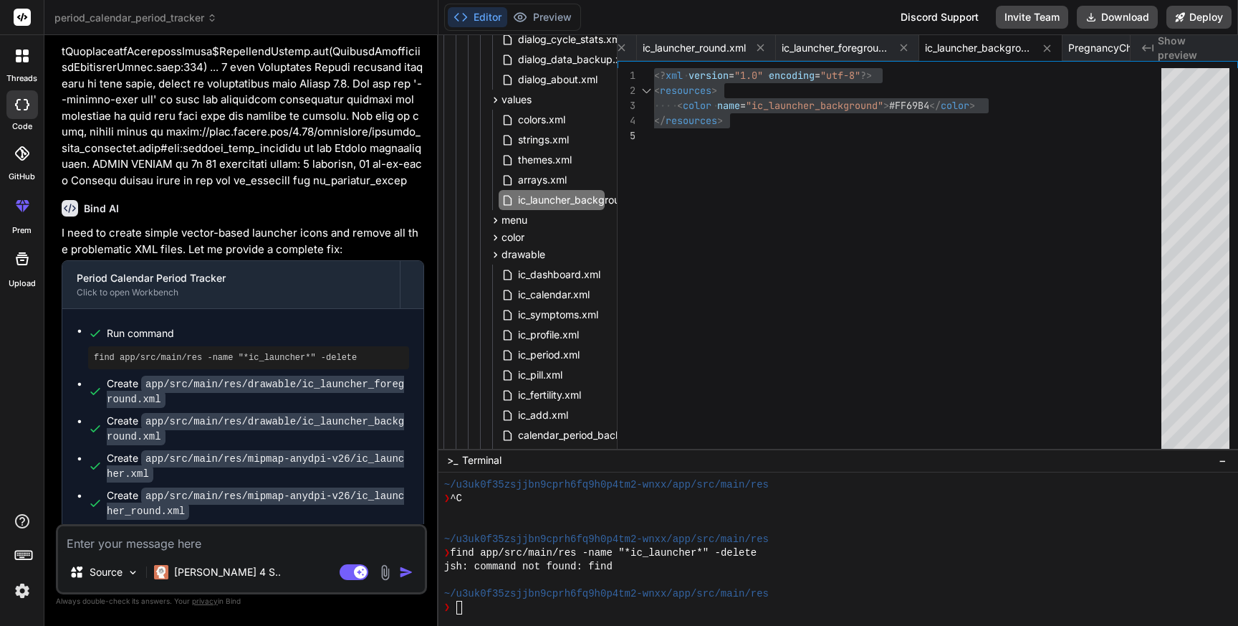
paste textarea "e: java.lang.IllegalAccessError: superclass access check failed: class org.jetb…"
type textarea "e: java.lang.IllegalAccessError: superclass access check failed: class org.jetb…"
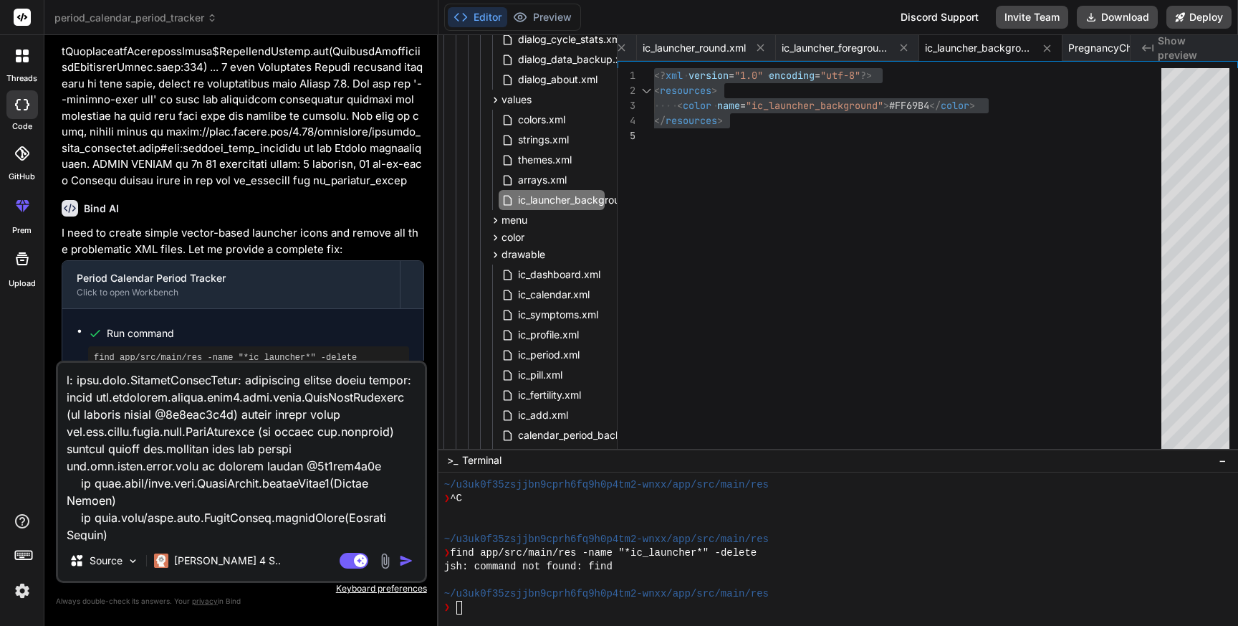
scroll to position [2460, 0]
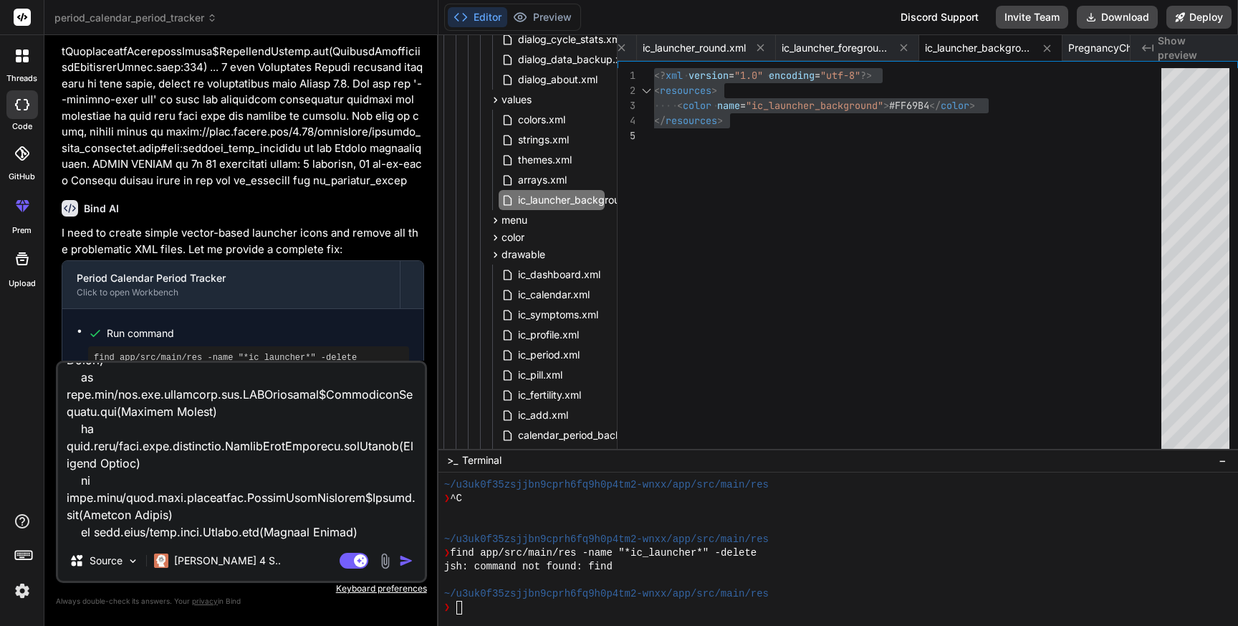
type textarea "x"
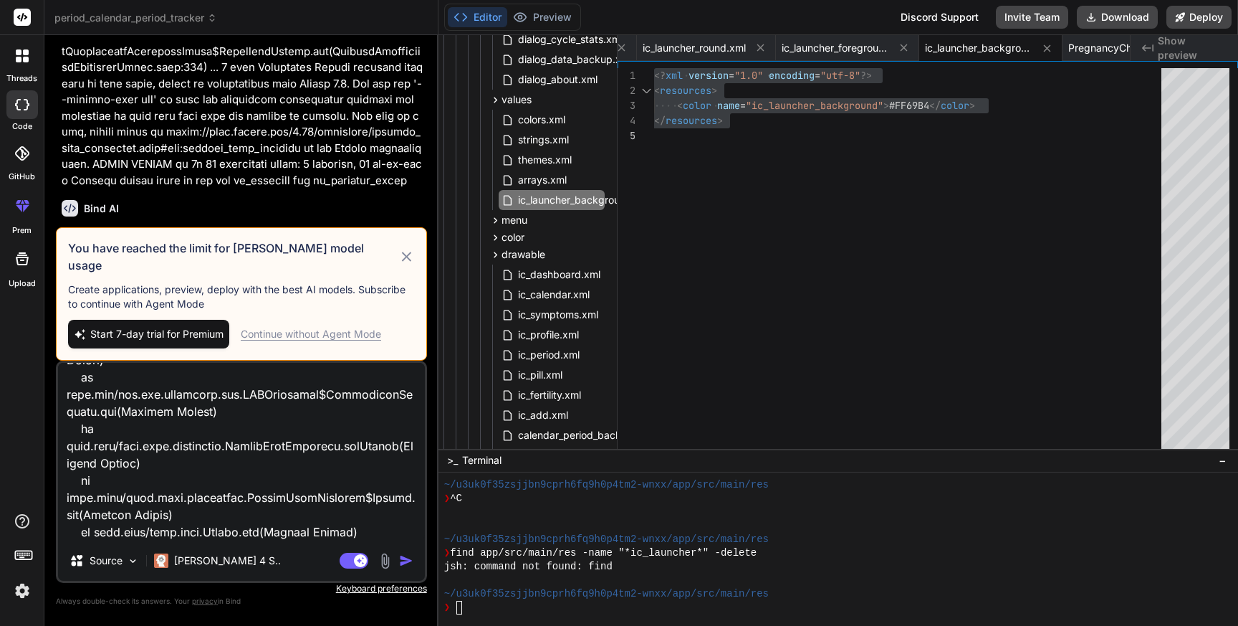
type textarea "e: java.lang.IllegalAccessError: superclass access check failed: class org.jetb…"
click at [335, 335] on div "Continue without Agent Mode" at bounding box center [311, 334] width 140 height 14
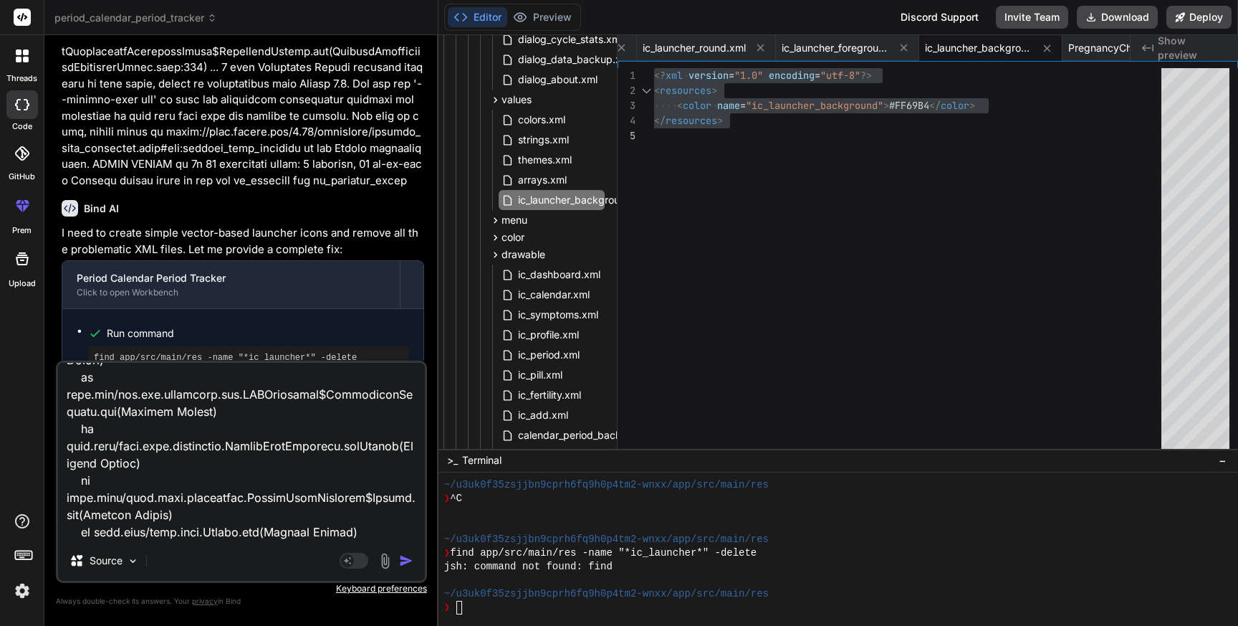
click at [237, 498] on textarea at bounding box center [241, 452] width 367 height 178
type textarea "x"
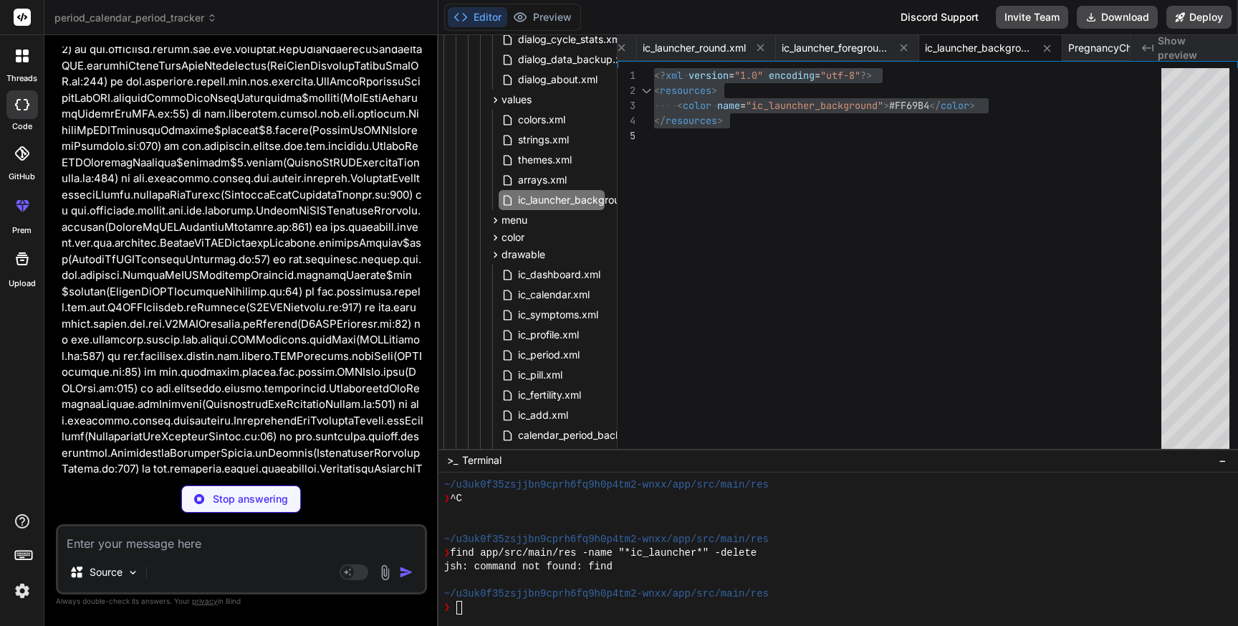
scroll to position [21779, 0]
type textarea "x"
type textarea ""--add-opens=jdk.compiler/com.sun.tools.javac.tree=ALL-UNNAMED", "--add-opens=j…"
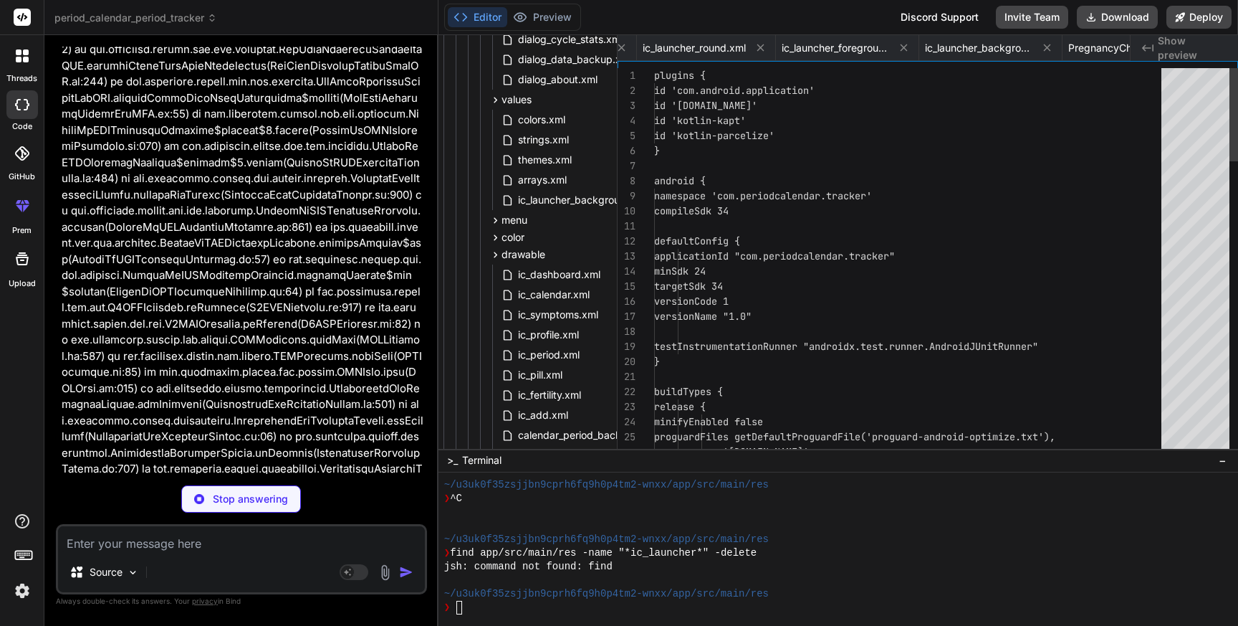
scroll to position [0, 0]
type textarea "x"
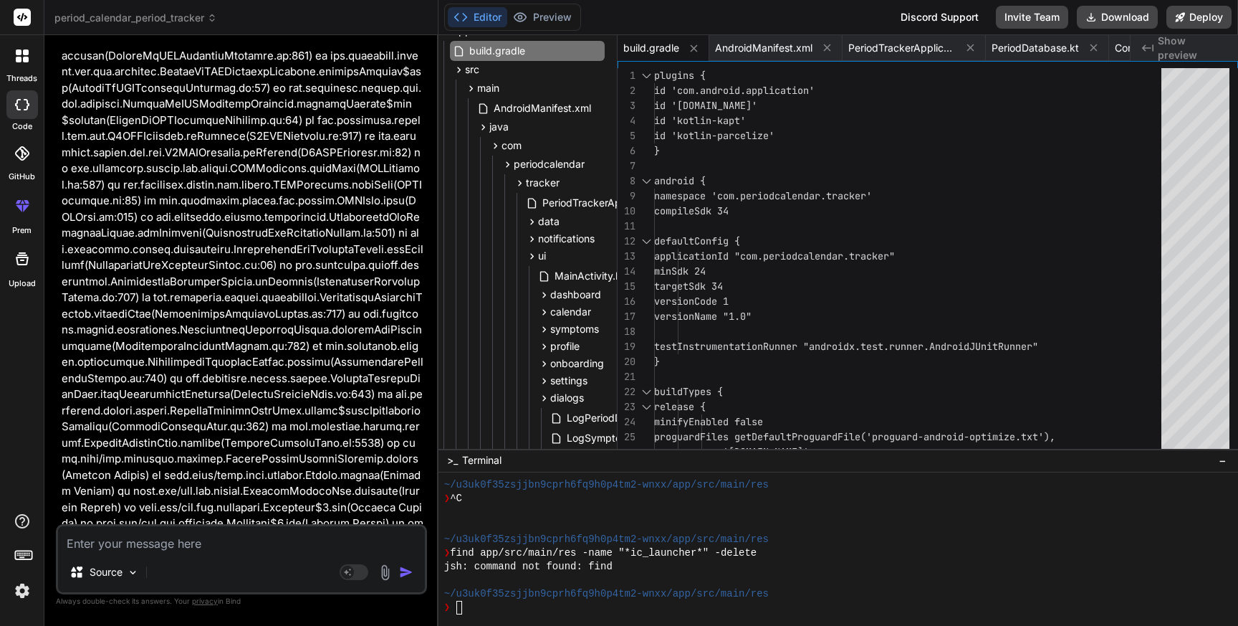
scroll to position [0, 6]
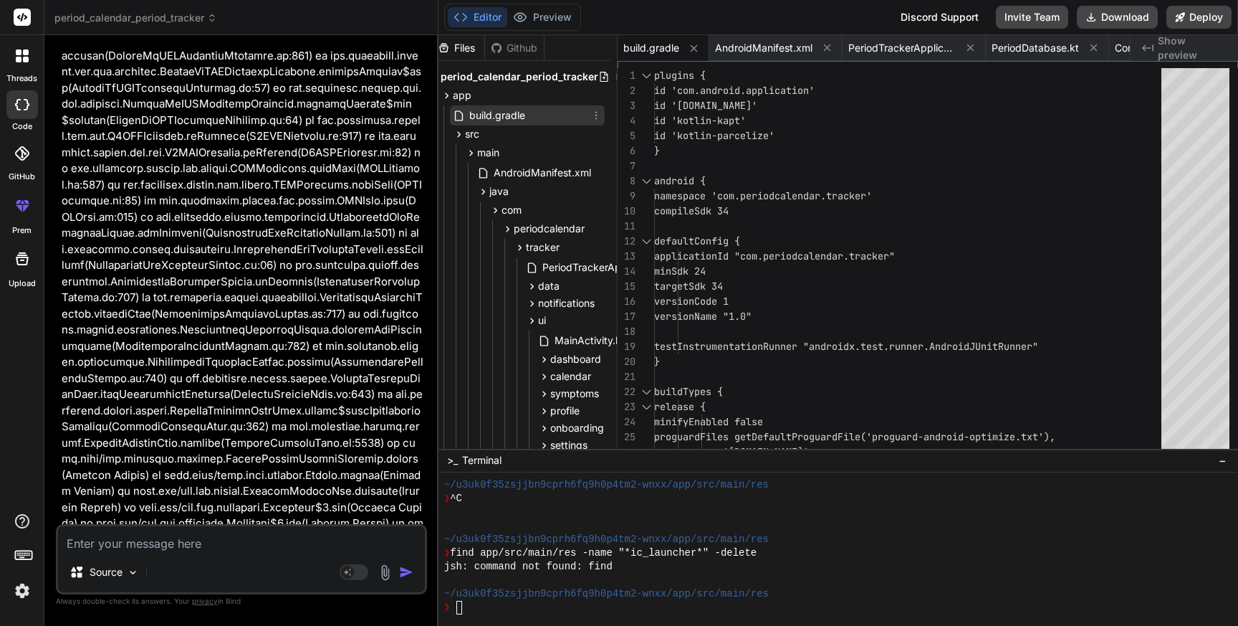
click at [509, 110] on span "build.gradle" at bounding box center [497, 115] width 59 height 17
type textarea "plugins { id 'com.android.application' id '[DOMAIN_NAME]' id 'kotlin-kapt' id '…"
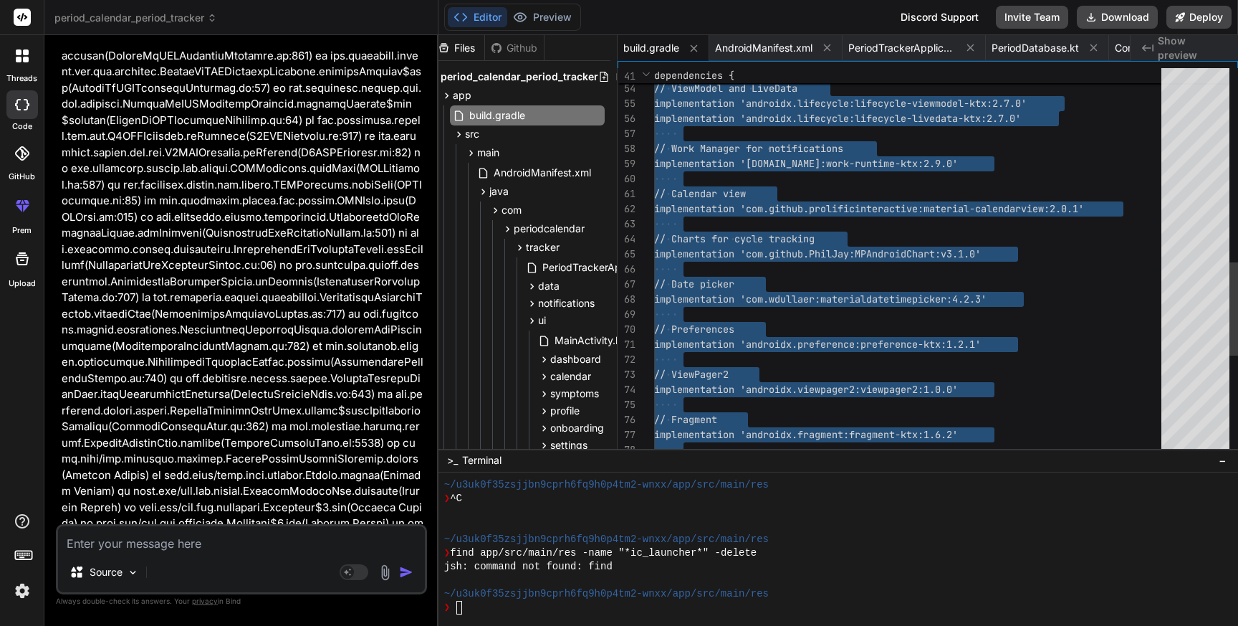
scroll to position [0, 0]
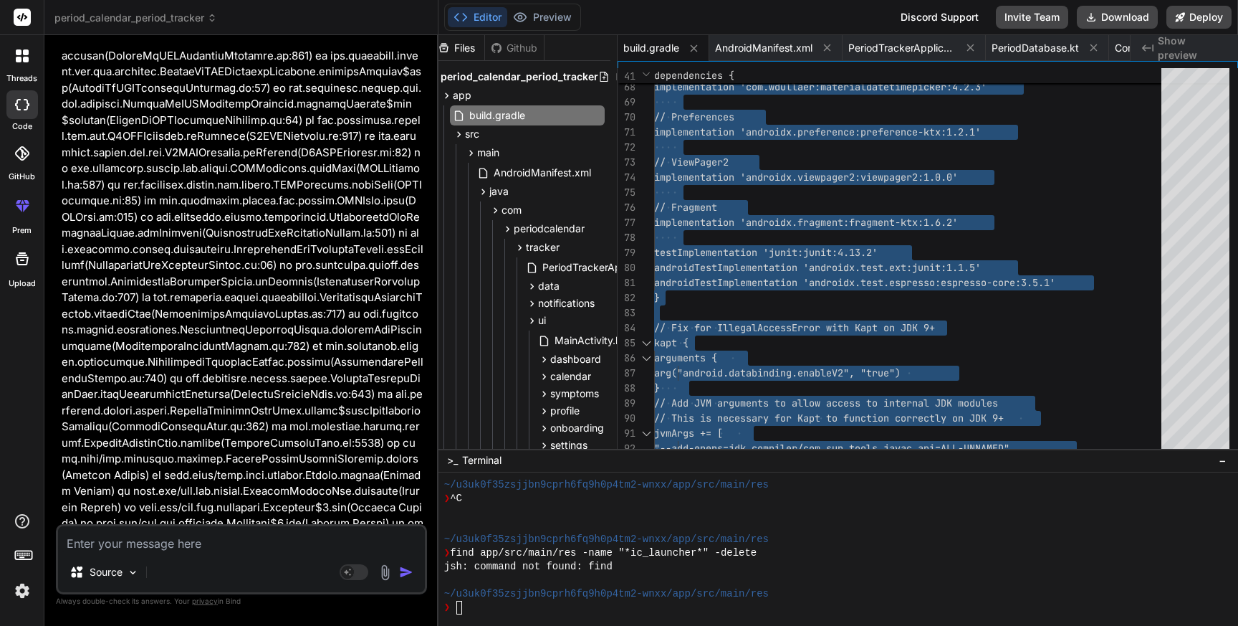
click at [120, 541] on textarea at bounding box center [241, 539] width 367 height 26
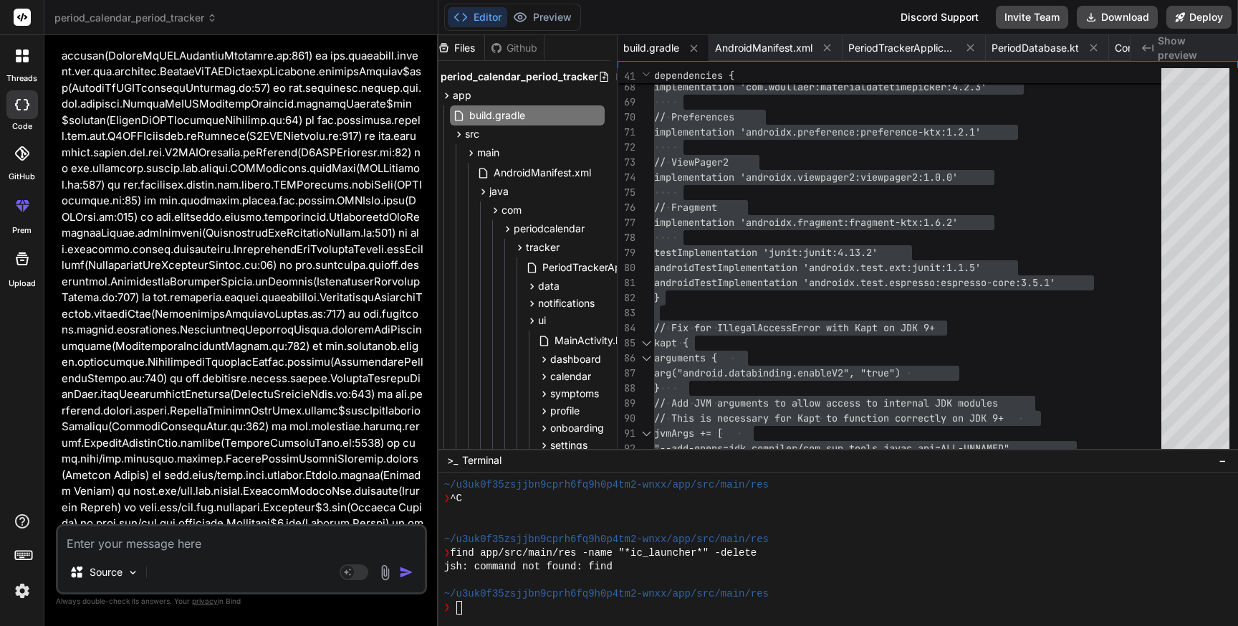
paste textarea "Caused by: groovy.lang.MissingPropertyException: Could not get unknown property…"
type textarea "Caused by: groovy.lang.MissingPropertyException: Could not get unknown property…"
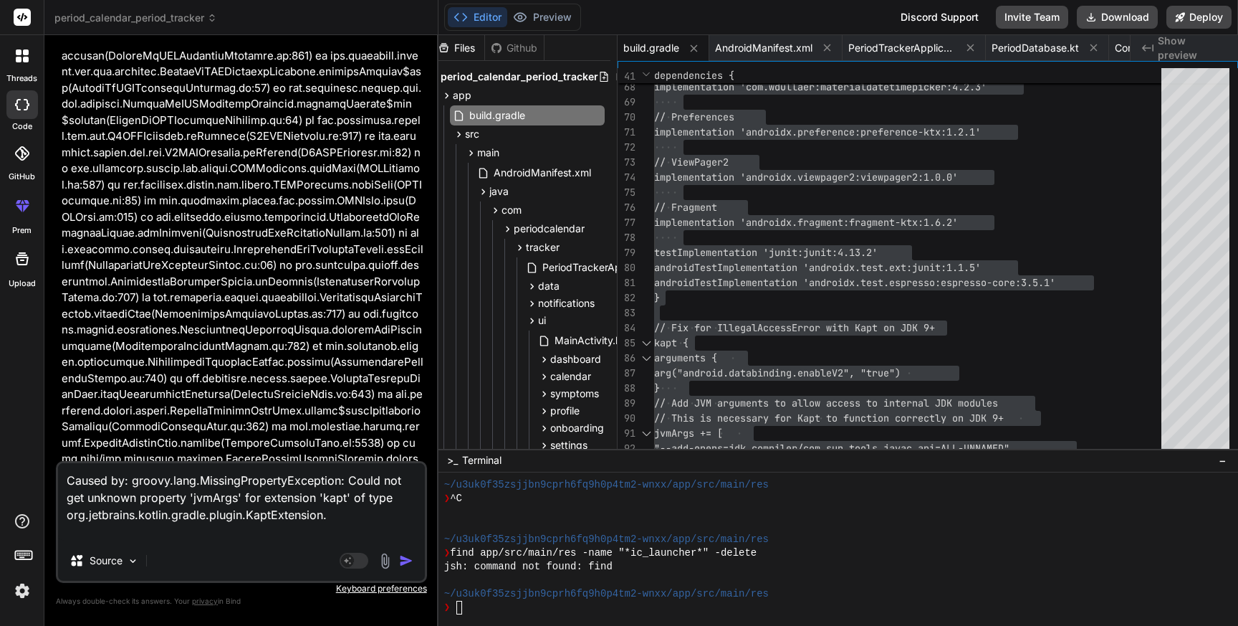
type textarea "x"
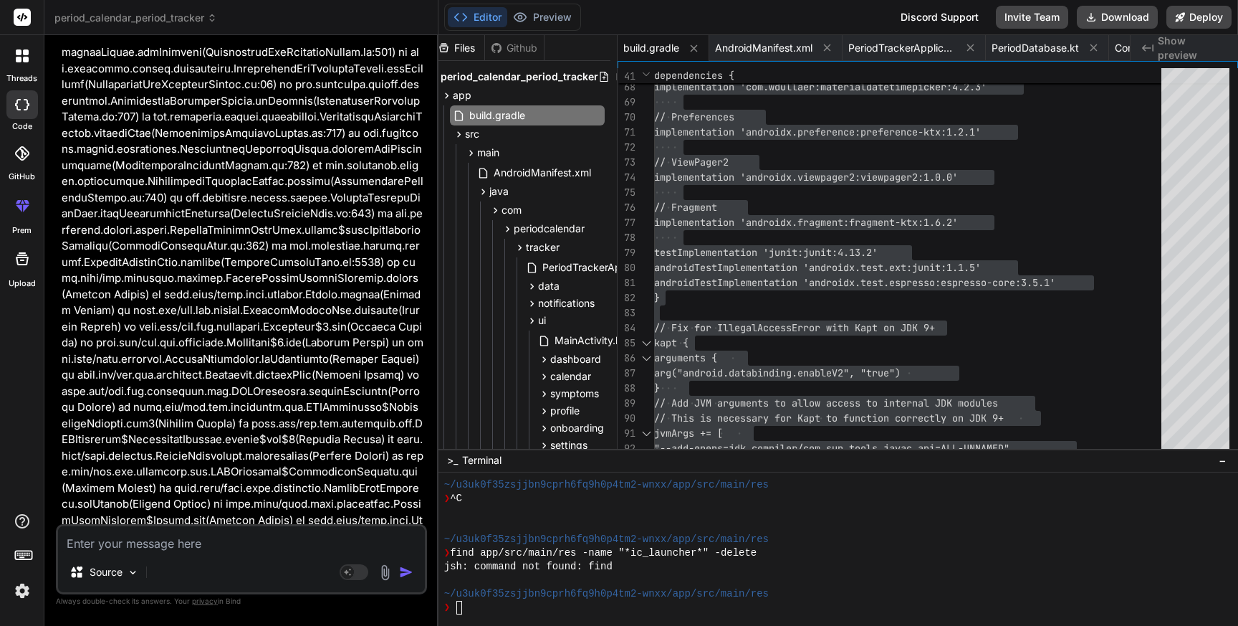
scroll to position [22131, 0]
type textarea "x"
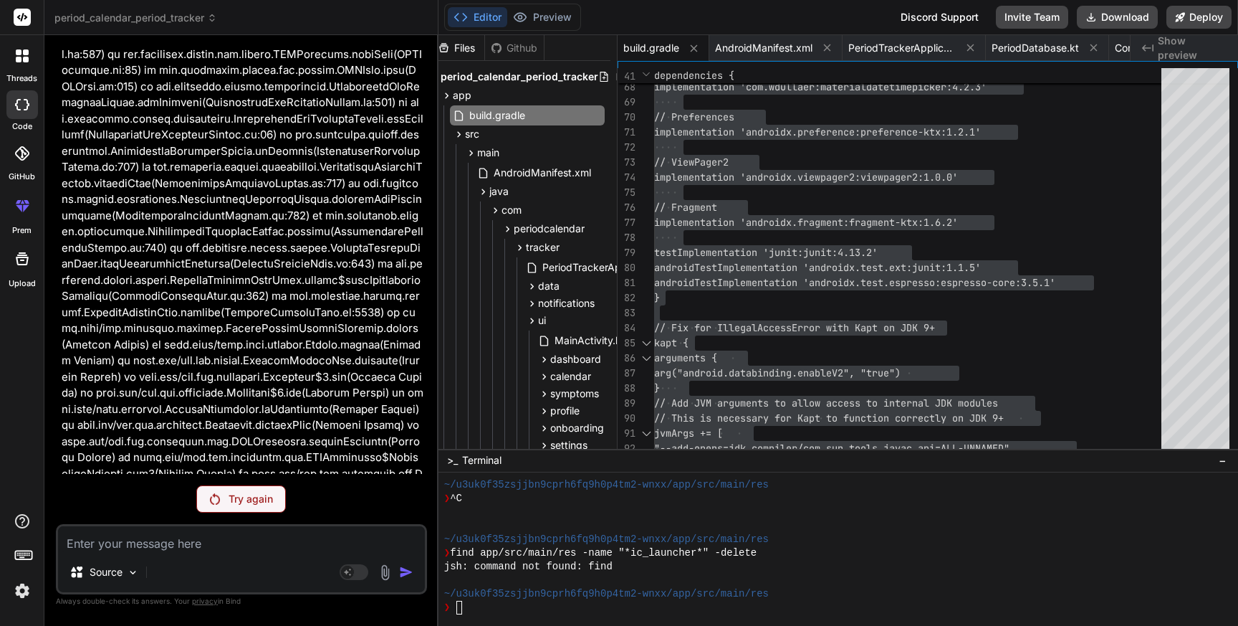
scroll to position [22092, 0]
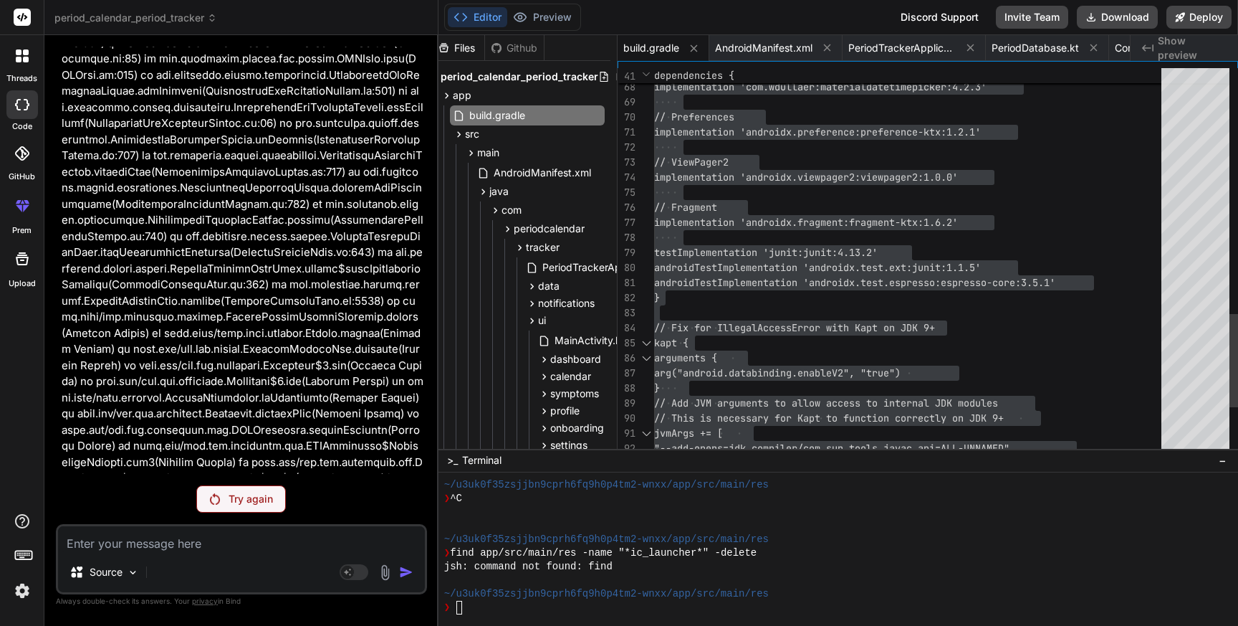
type textarea "androidTestImplementation 'androidx.test.ext:junit:1.1.5' androidTestImplementa…"
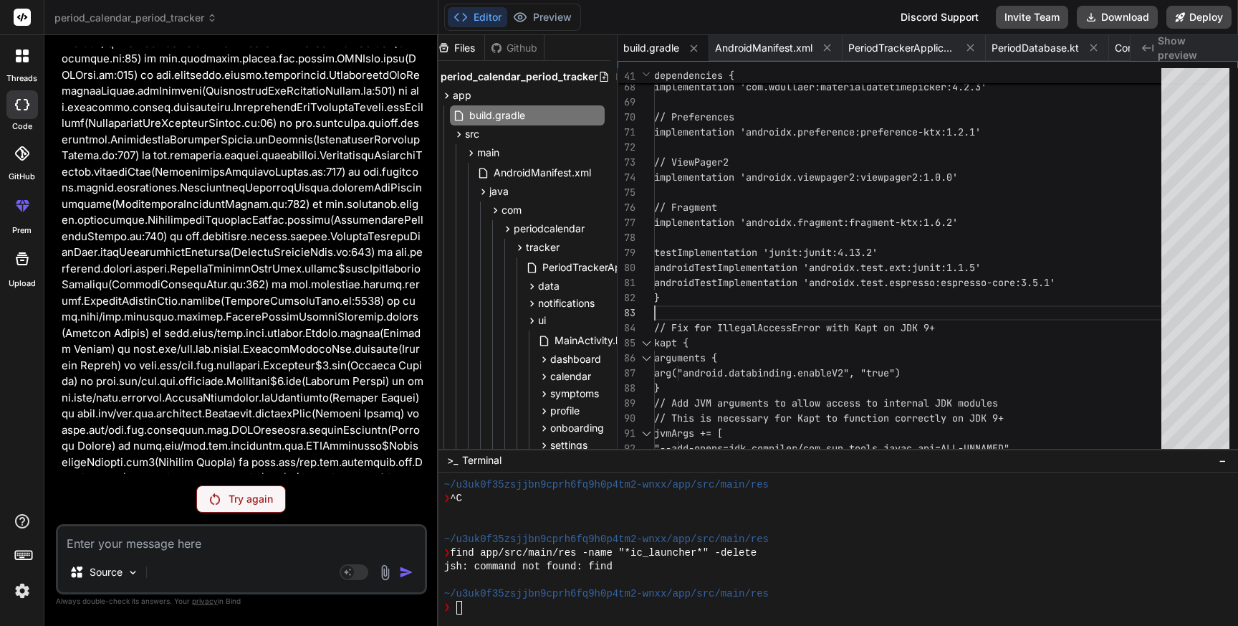
click at [239, 492] on p "Try again" at bounding box center [251, 499] width 44 height 14
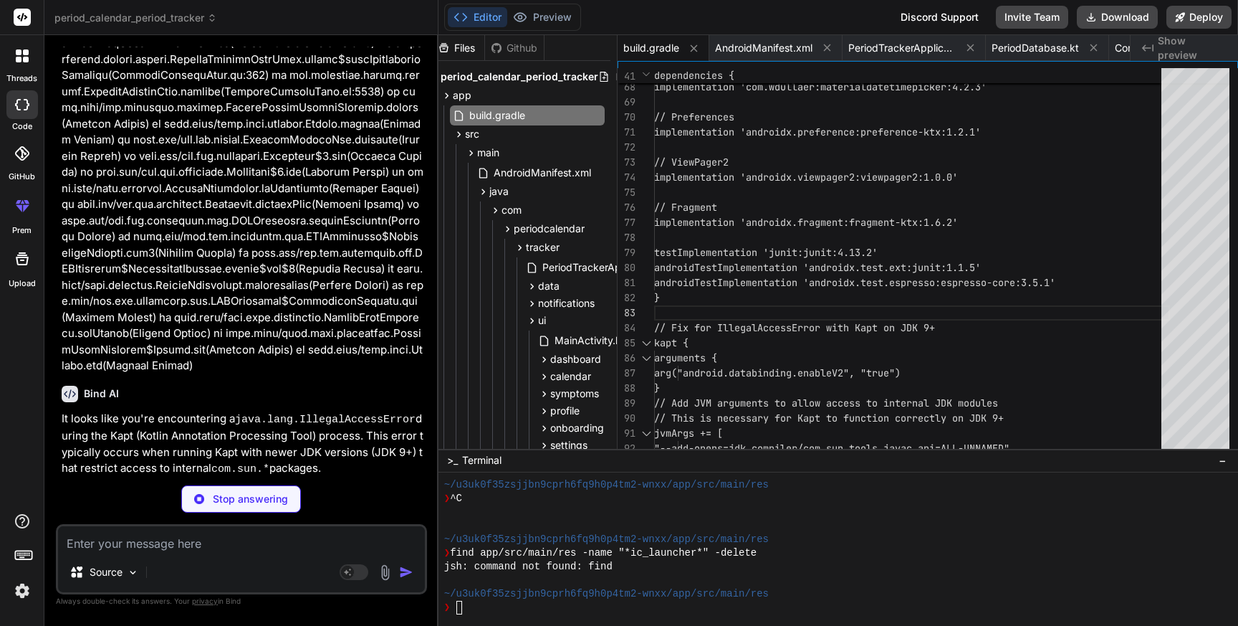
scroll to position [22432, 0]
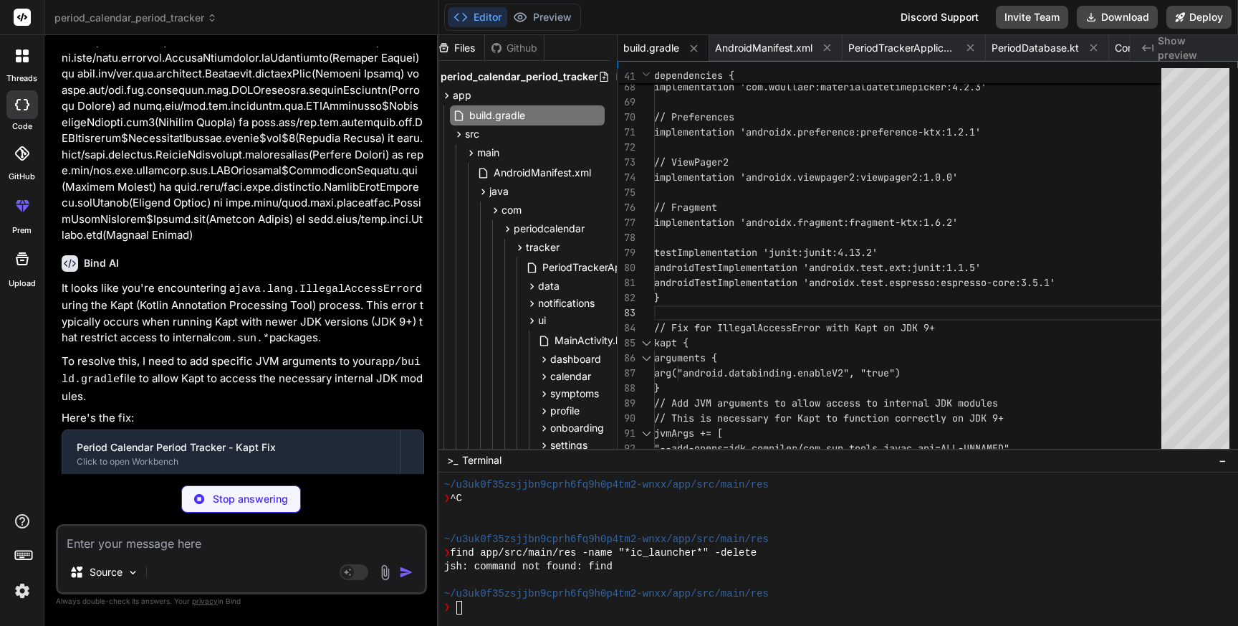
type textarea "x"
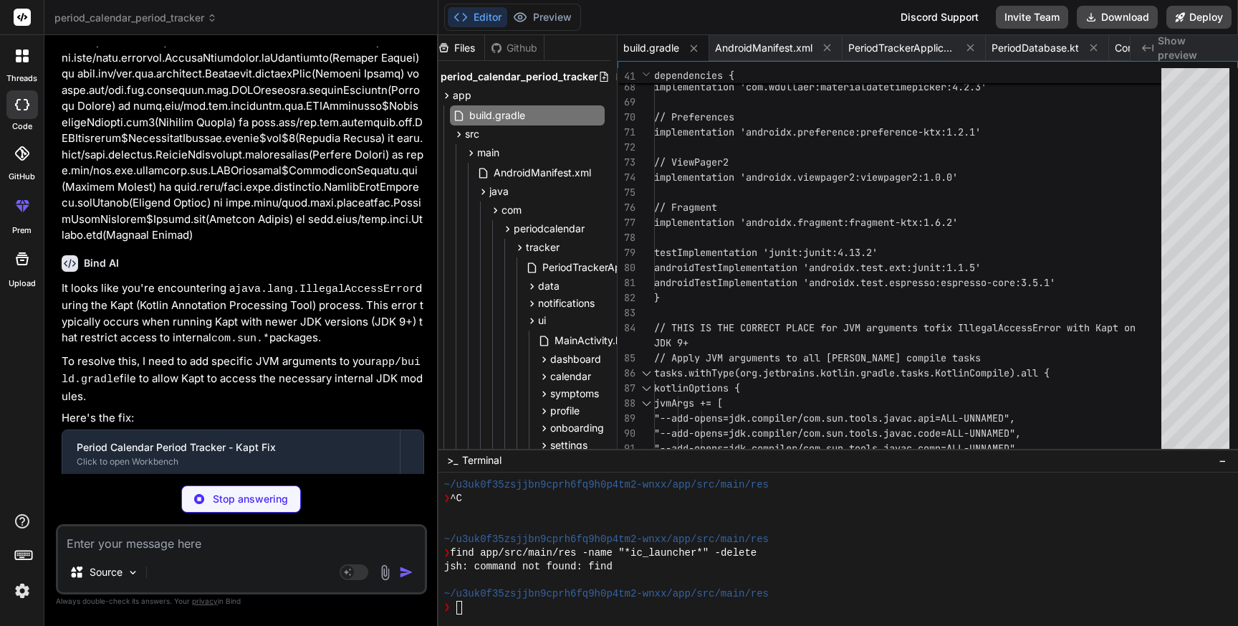
type textarea "x"
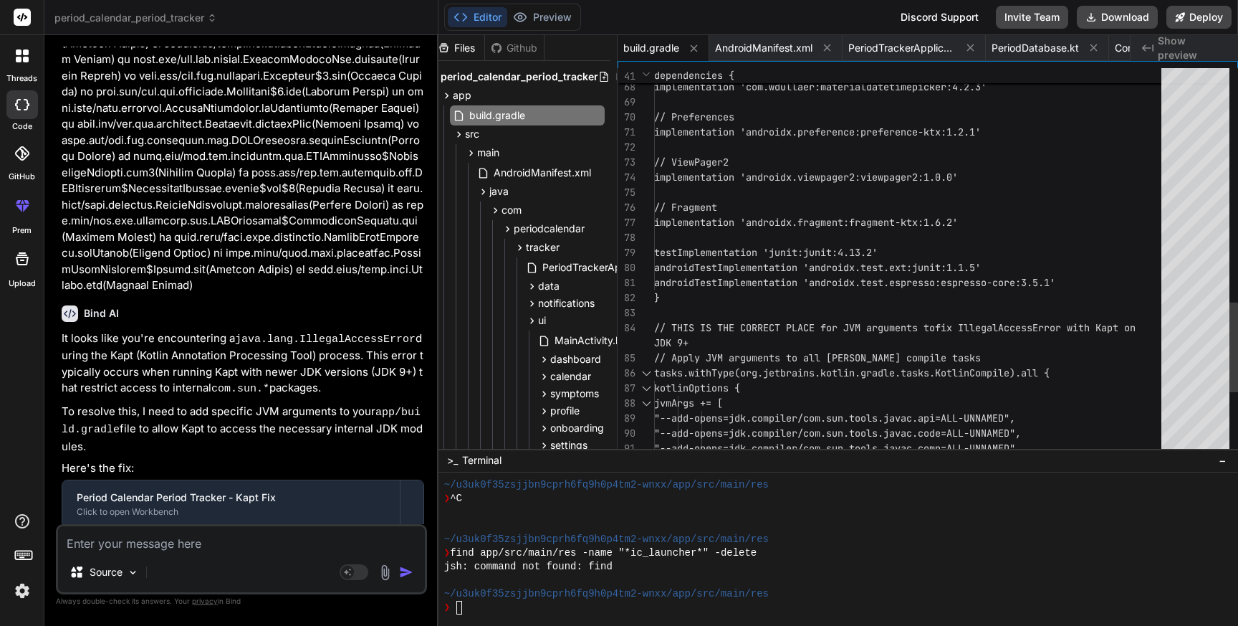
type textarea "plugins { id 'com.android.application' id '[DOMAIN_NAME]' id 'kotlin-kapt' id '…"
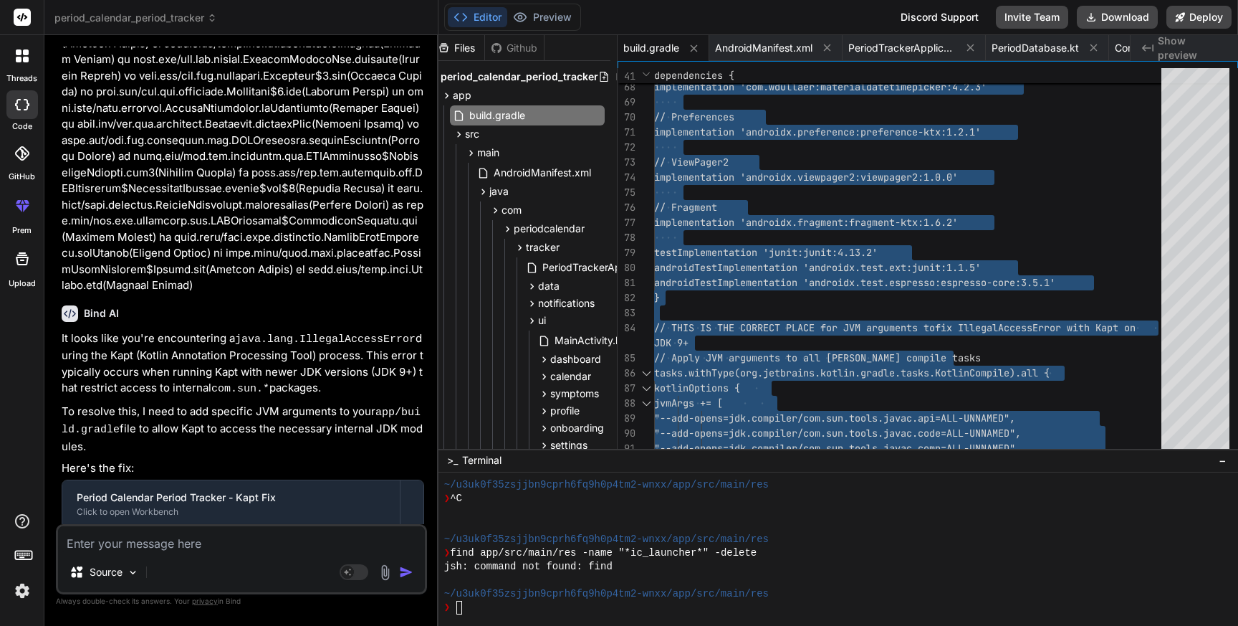
click at [101, 545] on textarea at bounding box center [241, 539] width 367 height 26
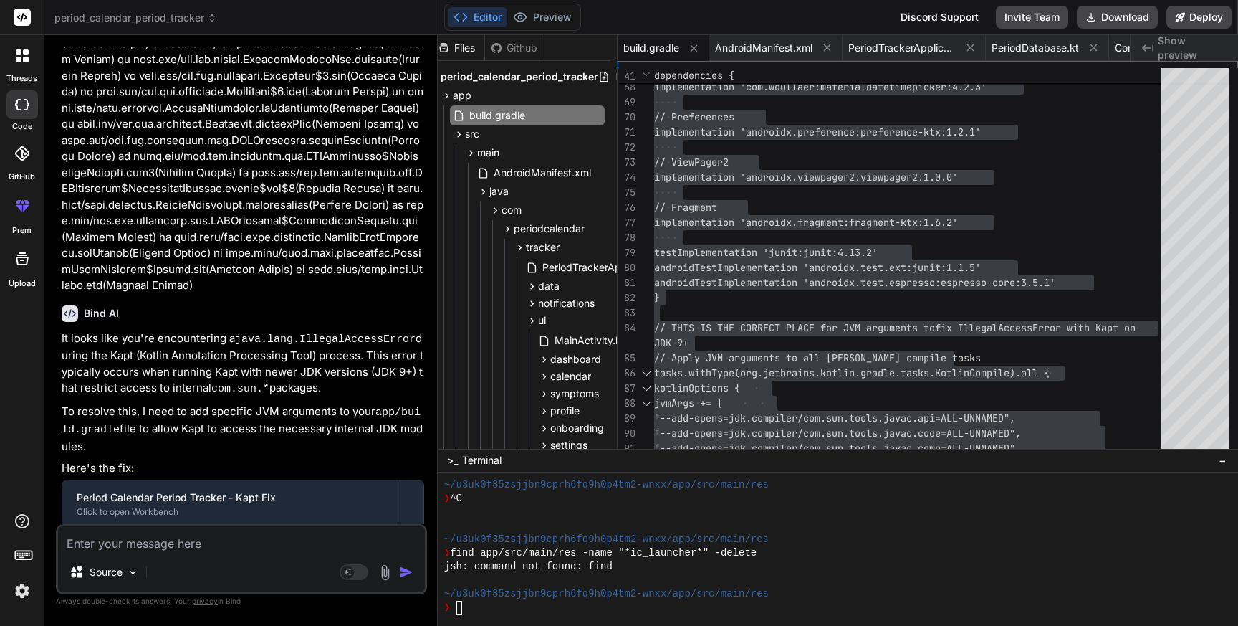
paste textarea "Caused by: org.gradle.internal.event.ListenerNotificationException: Failed to n…"
type textarea "Caused by: org.gradle.internal.event.ListenerNotificationException: Failed to n…"
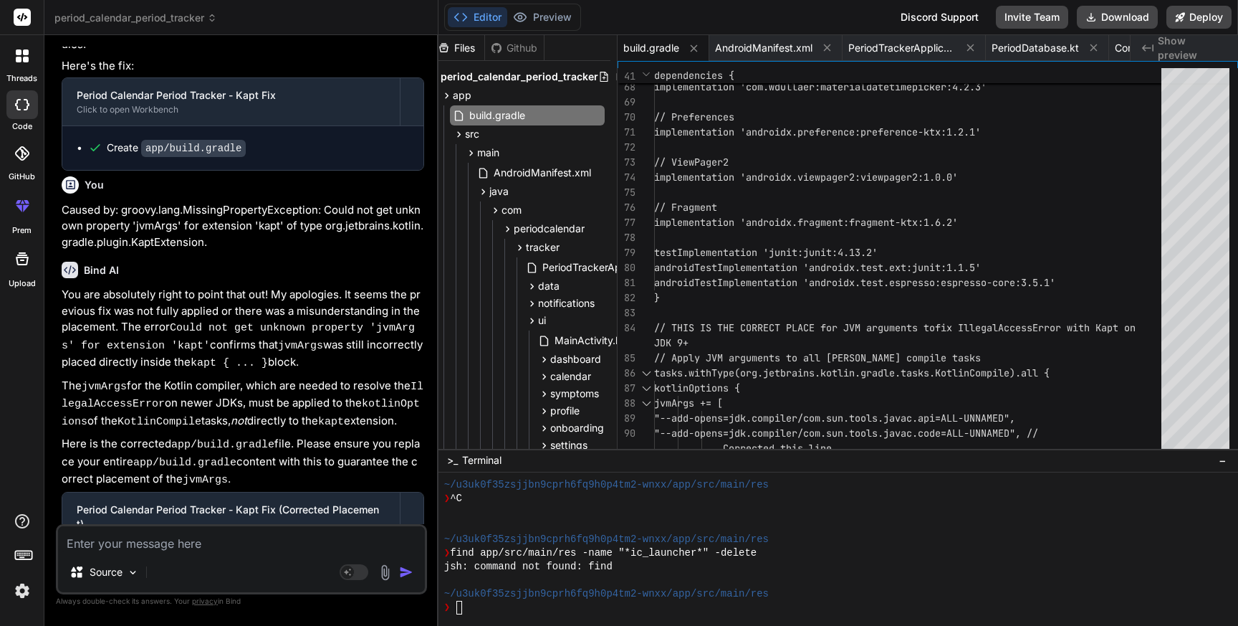
scroll to position [22822, 0]
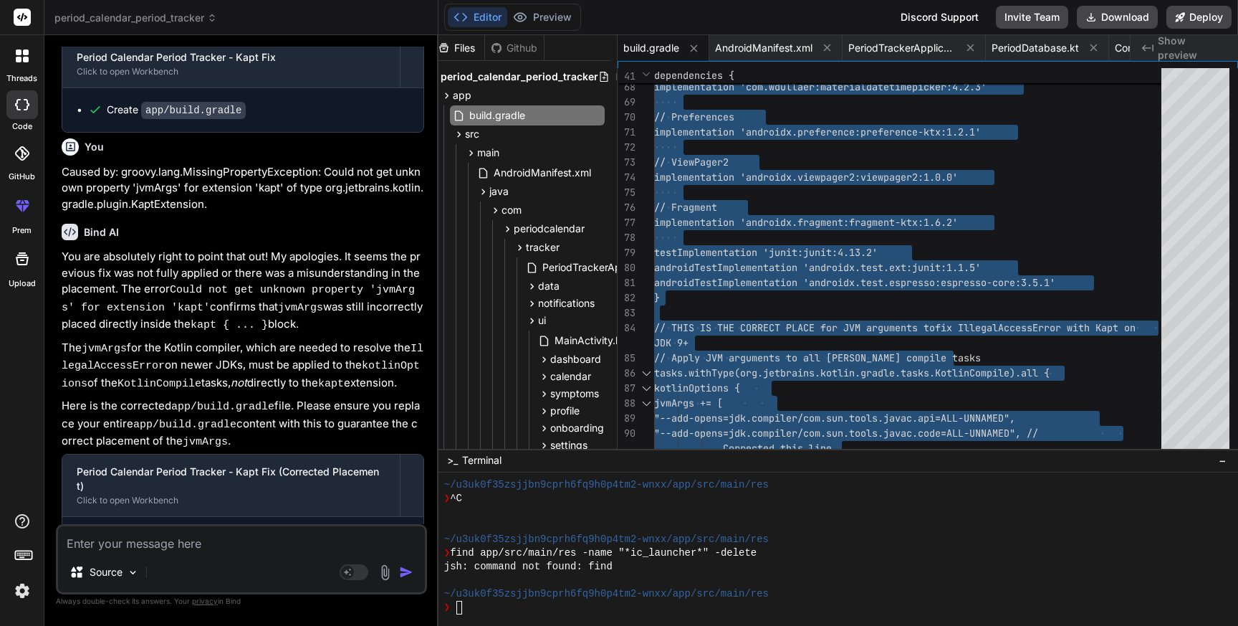
click at [127, 543] on textarea at bounding box center [241, 539] width 367 height 26
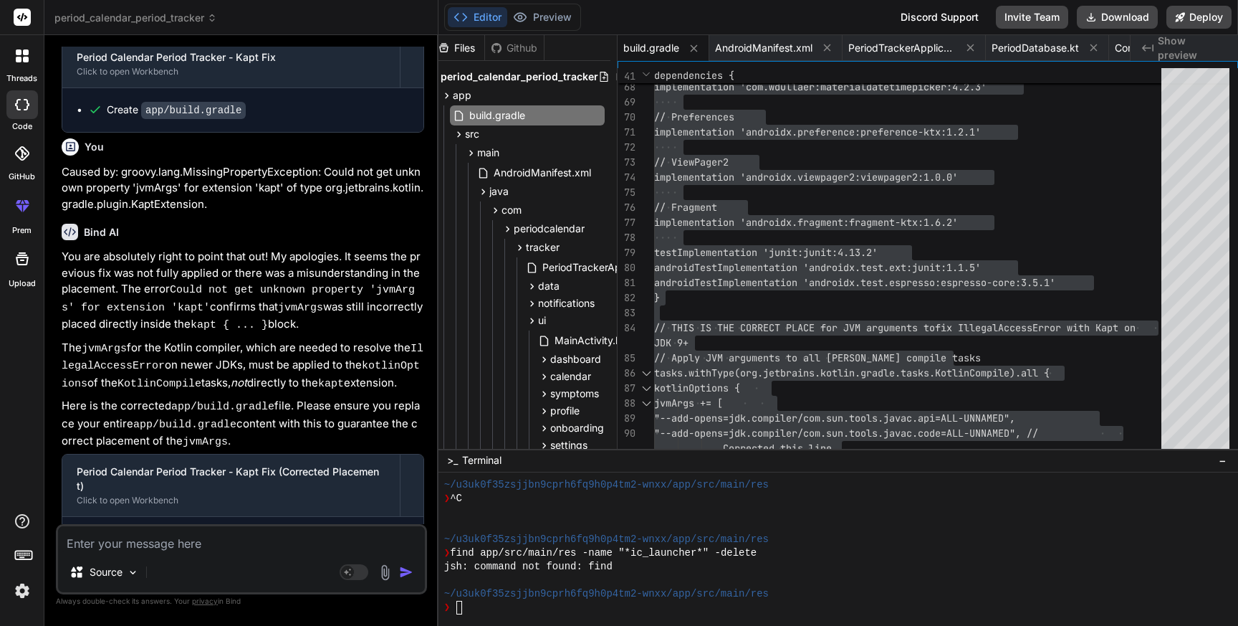
paste textarea "FAILURE: Build completed with 2 failures. 1: Task failed with an exception. ---…"
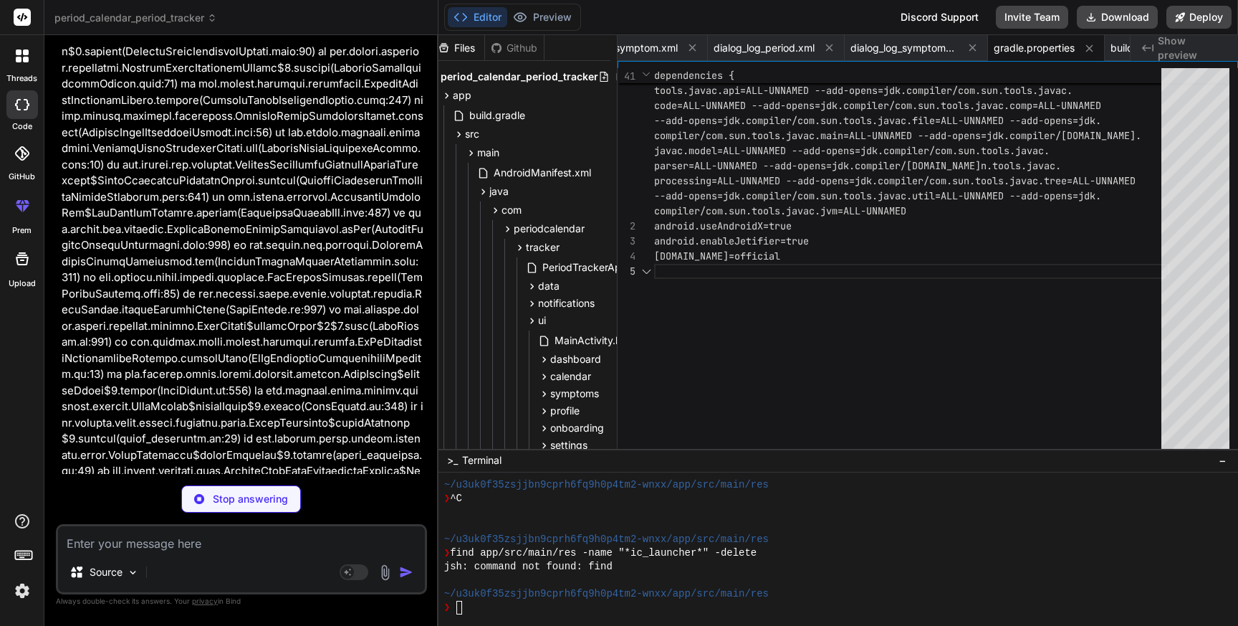
scroll to position [59833, 0]
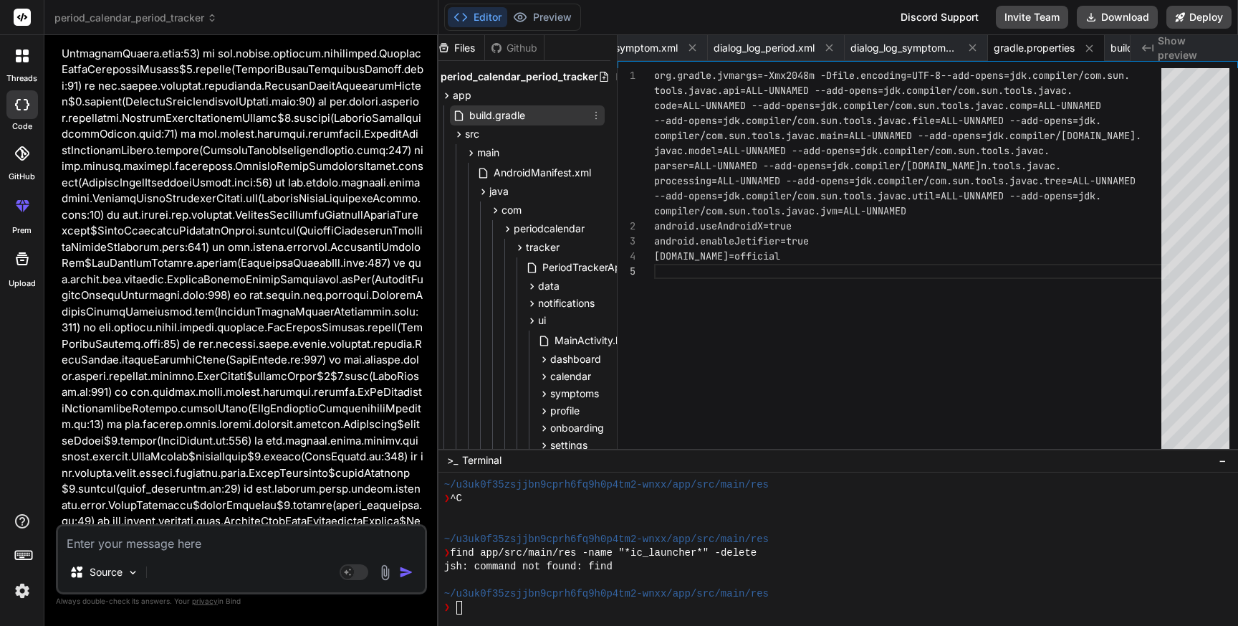
click at [527, 120] on div "build.gradle" at bounding box center [527, 115] width 155 height 20
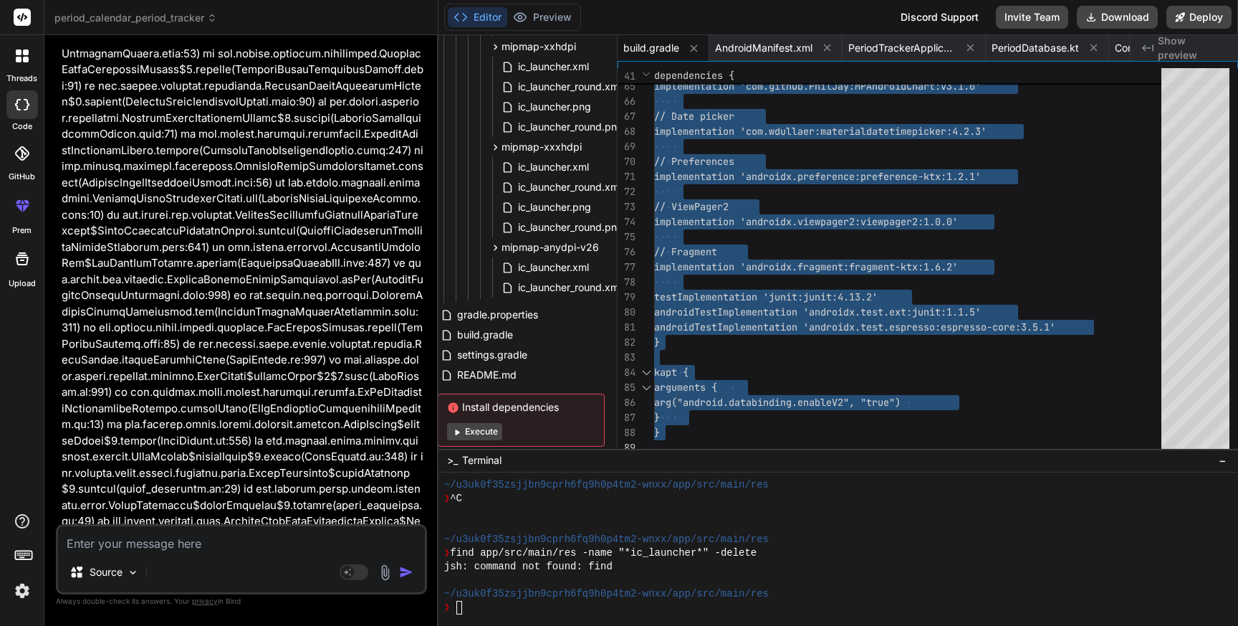
scroll to position [1930, 6]
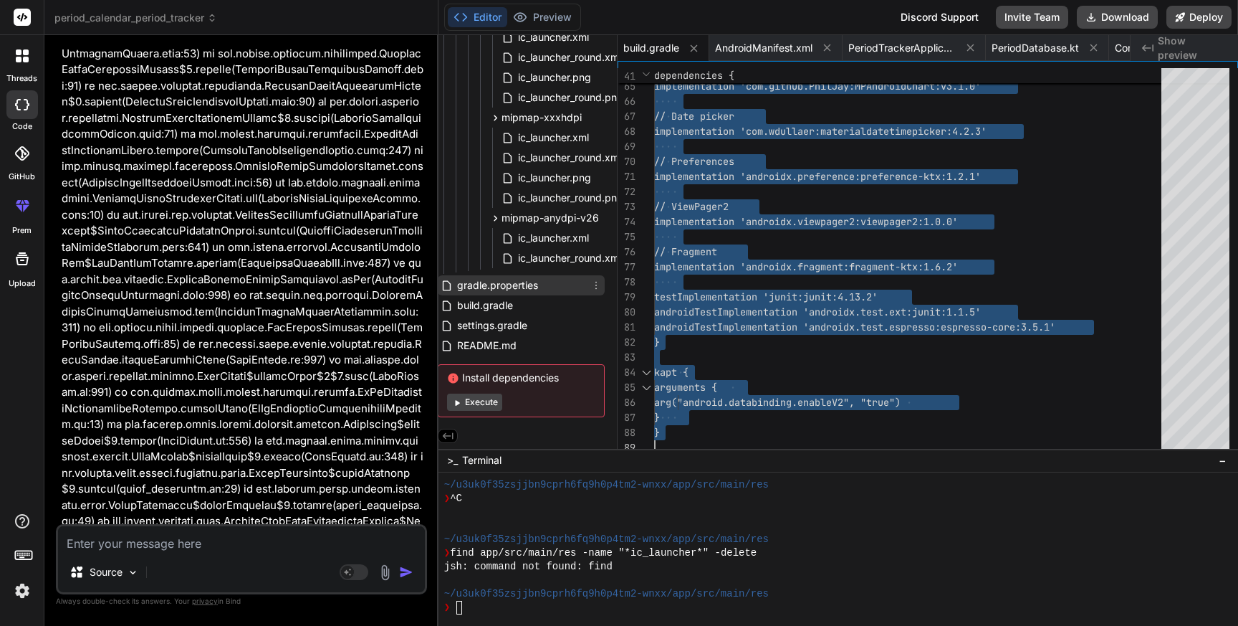
click at [500, 280] on span "gradle.properties" at bounding box center [498, 285] width 84 height 17
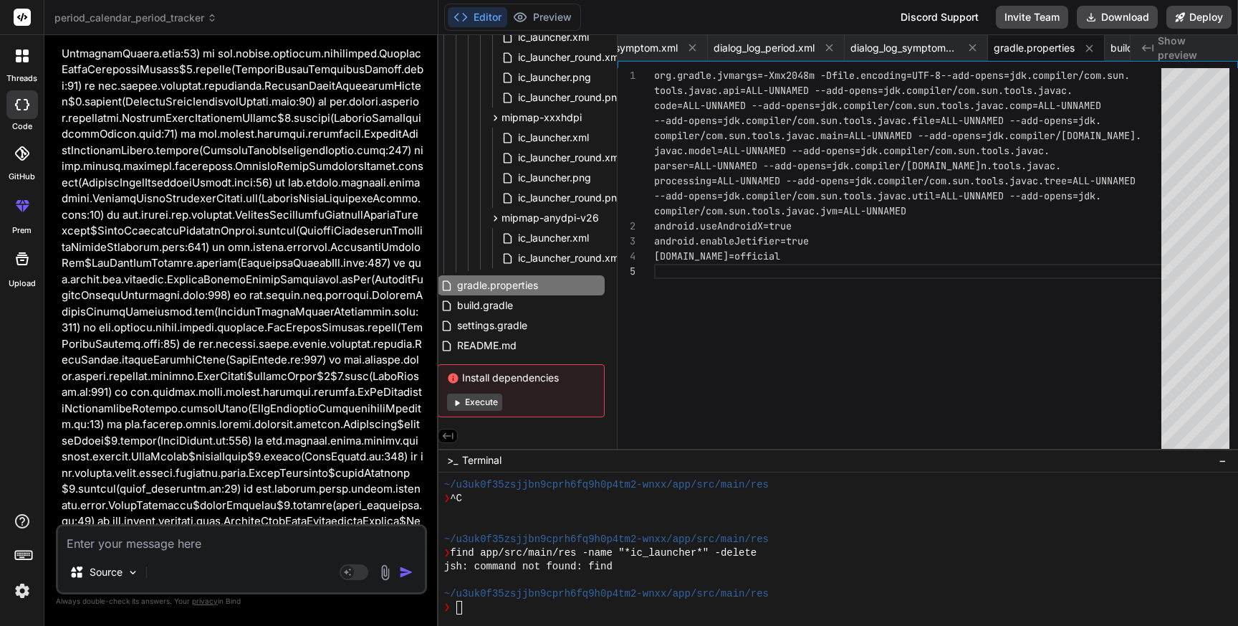
click at [780, 255] on div "org.gradle.jvmargs=-Xmx2048m -Dfile.encoding=UTF-8 --add-opens=jdk.compiler/com…" at bounding box center [912, 261] width 516 height 387
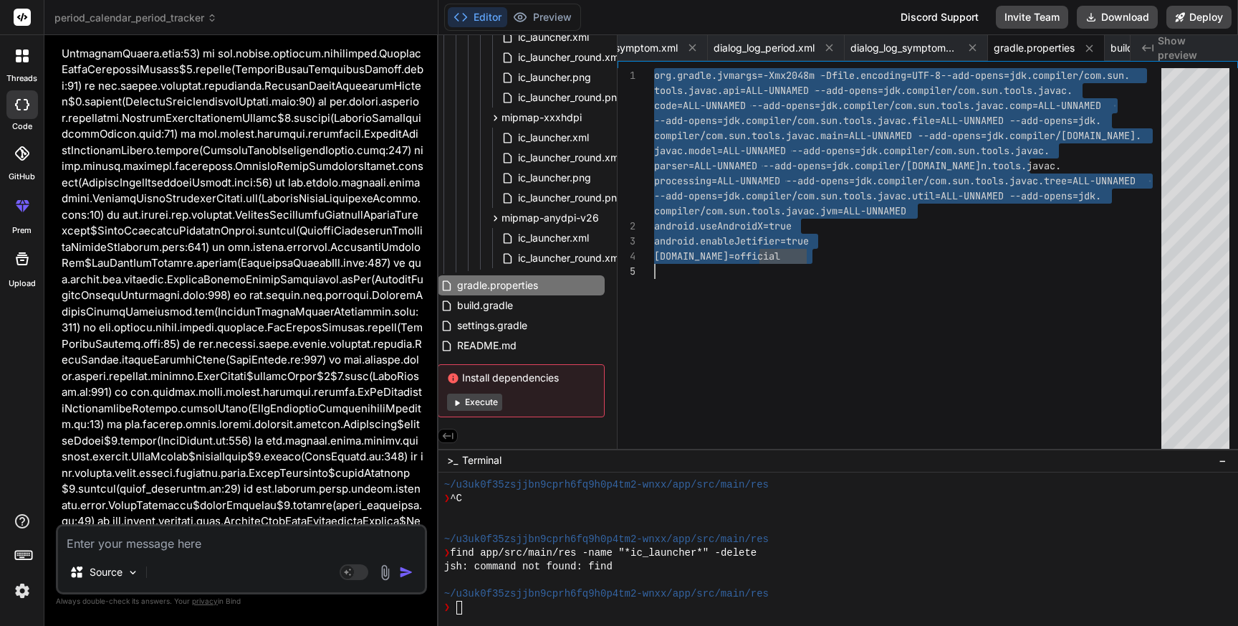
scroll to position [0, 0]
click at [211, 548] on textarea at bounding box center [241, 539] width 367 height 26
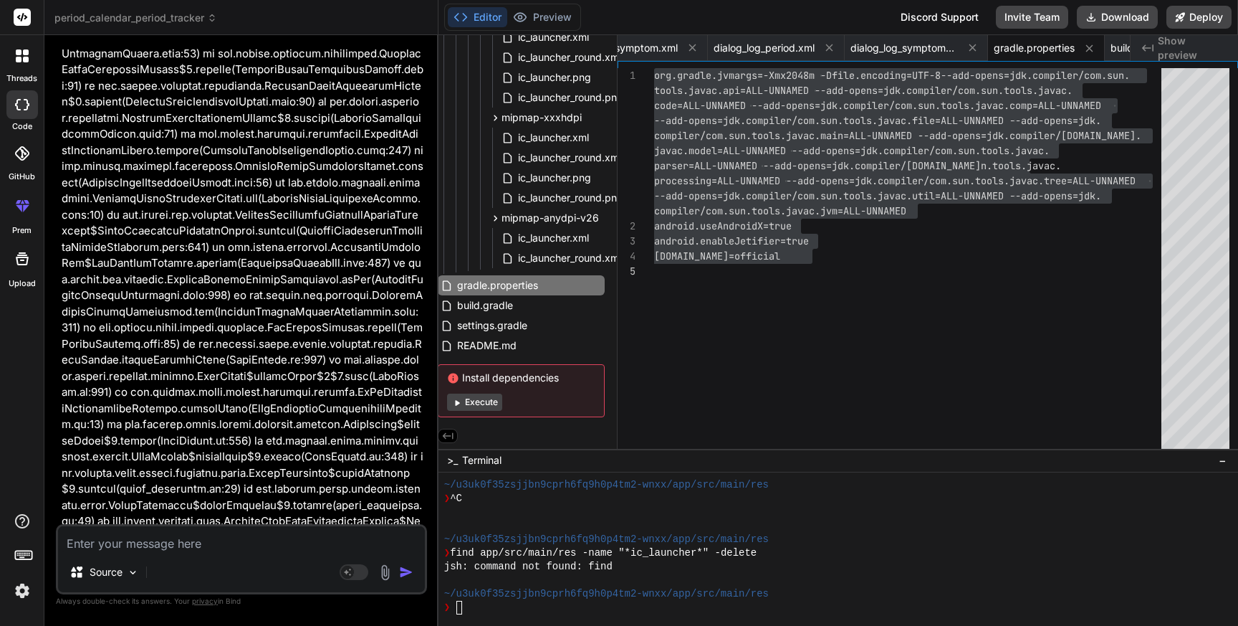
paste textarea "> Task :app:kaptGenerateStubsDebugKotlin FAILED e: java.lang.IllegalAccessError…"
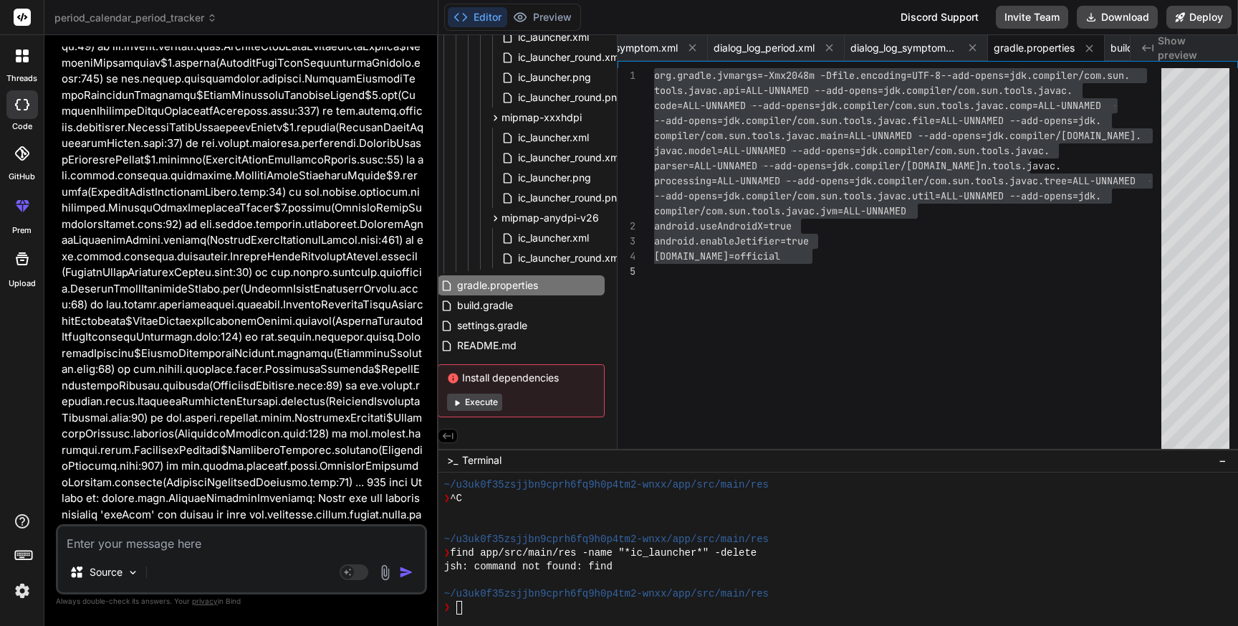
scroll to position [60310, 0]
click at [1049, 216] on div "org.gradle.jvmargs=-Xmx2048m -Dfile.encoding=UTF-8 --add-opens=jdk.compiler/com…" at bounding box center [912, 261] width 516 height 387
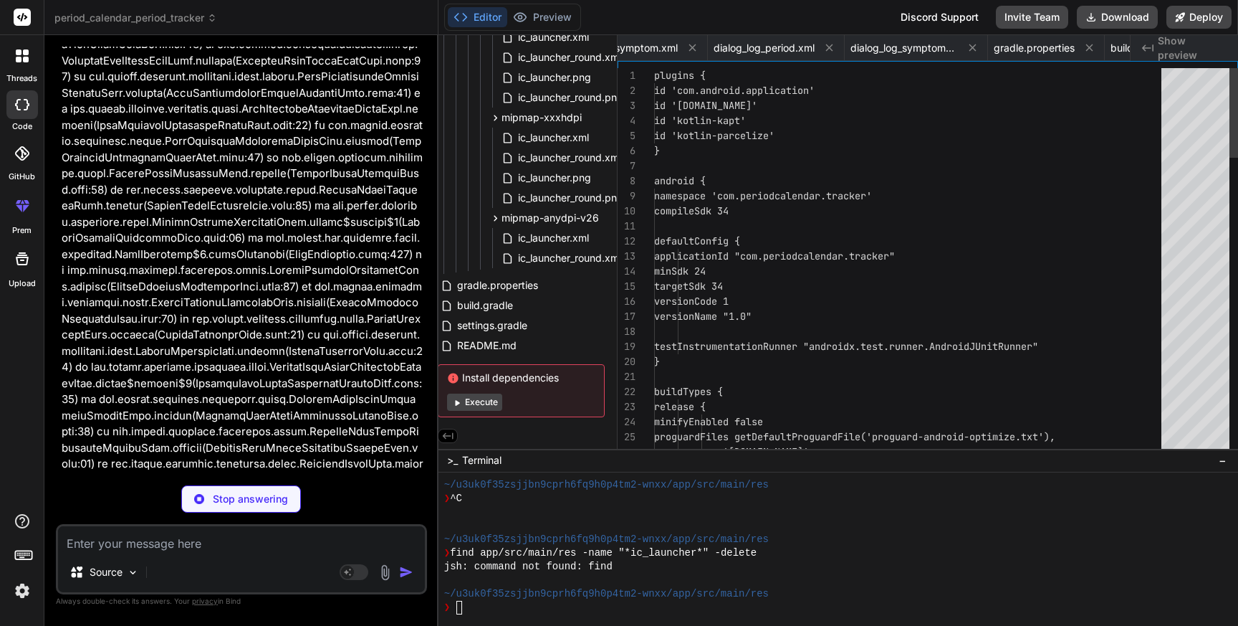
scroll to position [67995, 0]
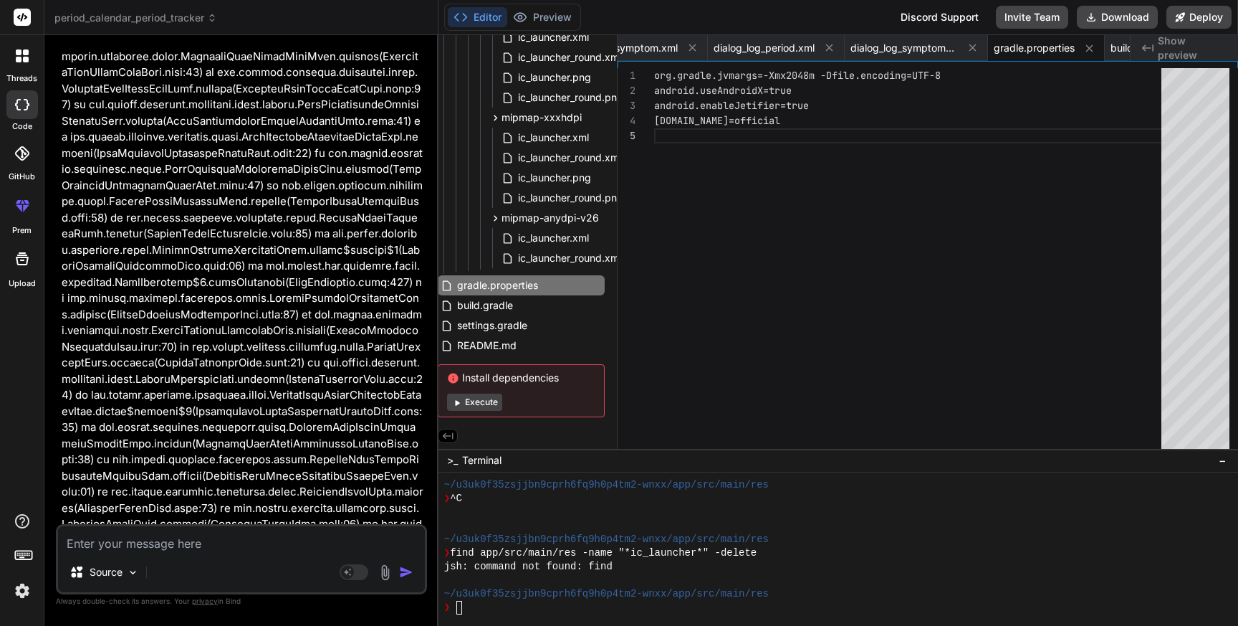
click at [718, 217] on div "org.gradle.jvmargs=-Xmx2048m -Dfile.encoding=UTF-8 android.useAndroidX=true and…" at bounding box center [912, 261] width 516 height 387
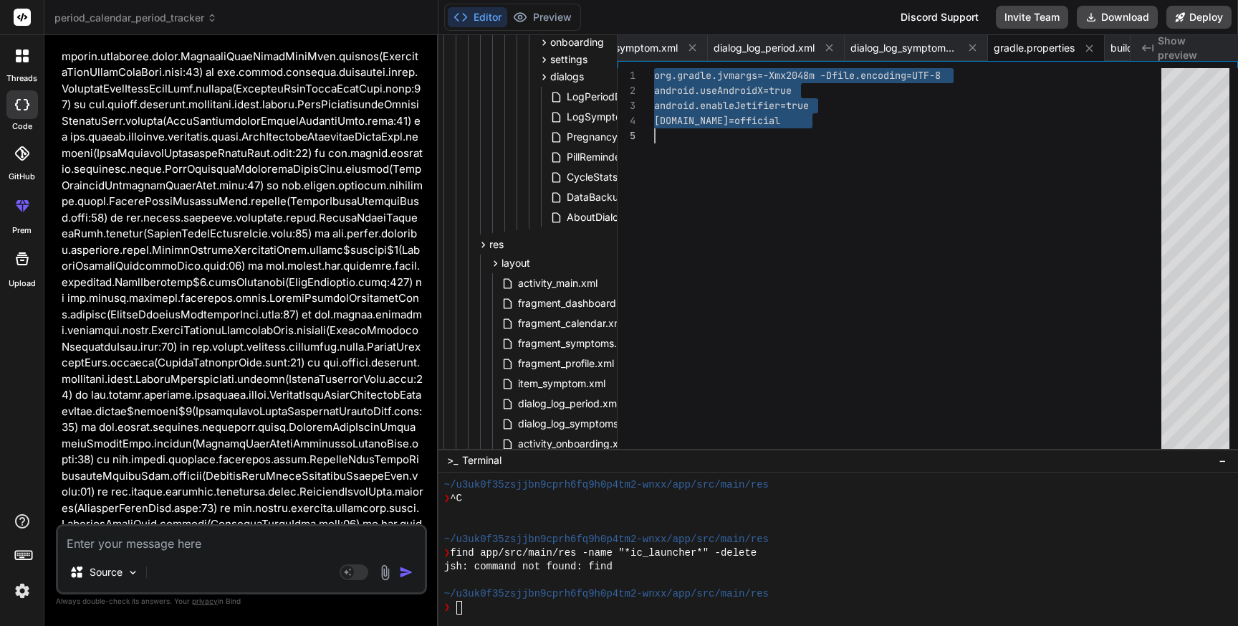
scroll to position [0, 6]
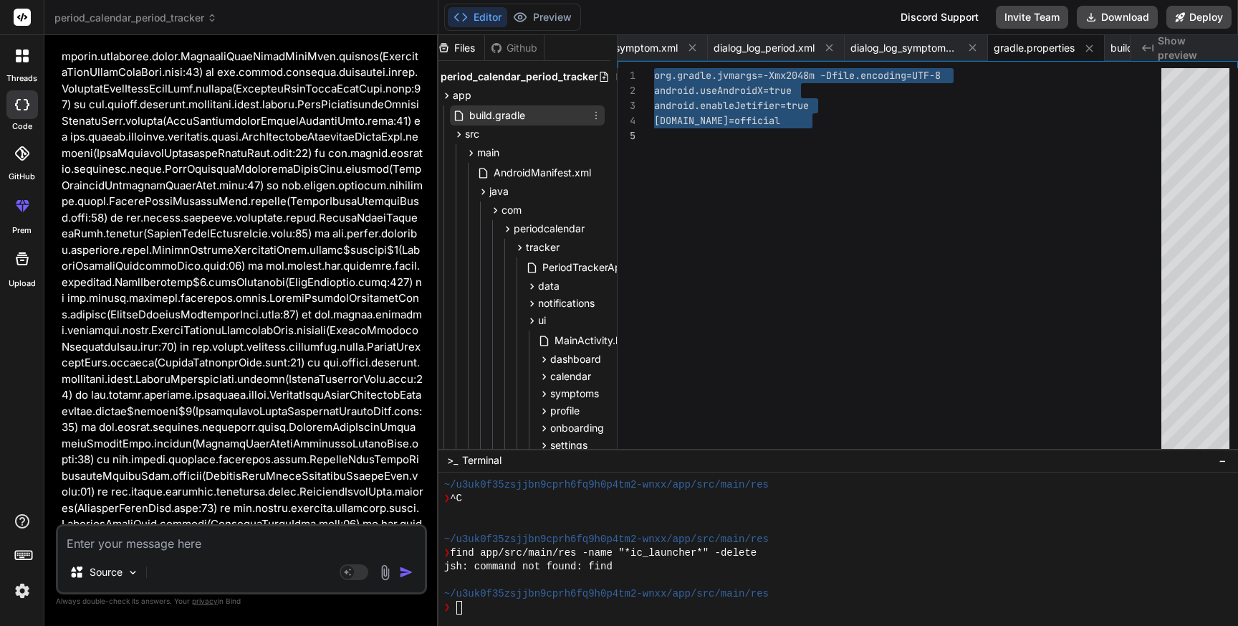
click at [503, 117] on span "build.gradle" at bounding box center [497, 115] width 59 height 17
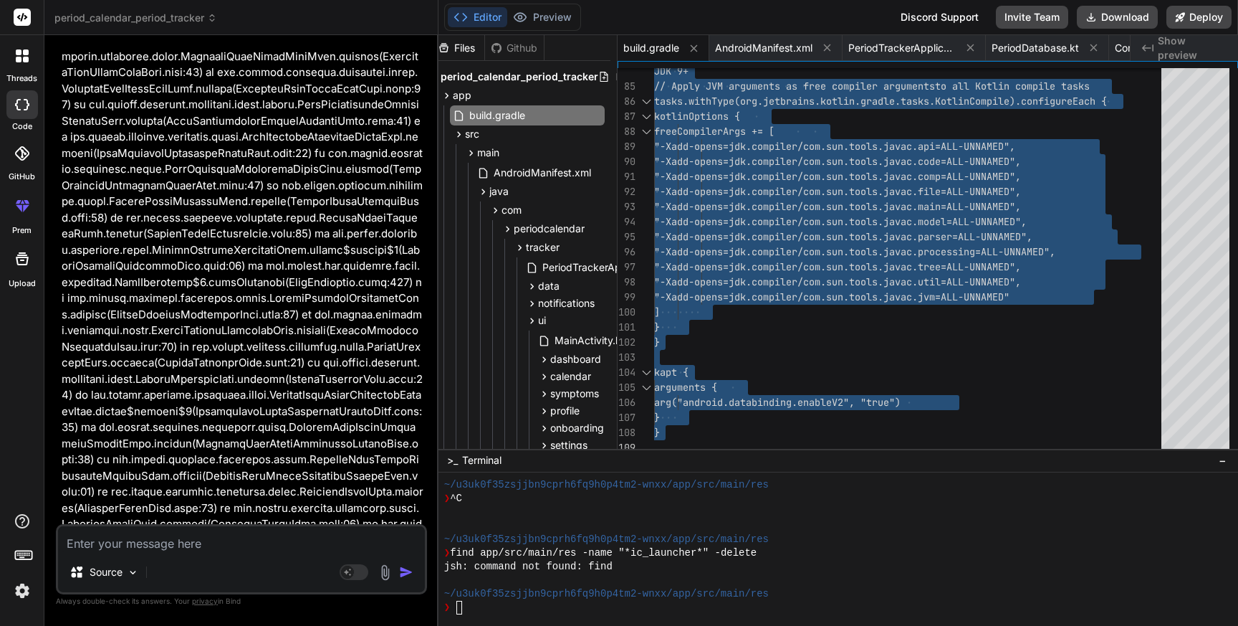
click at [111, 549] on textarea at bounding box center [241, 539] width 367 height 26
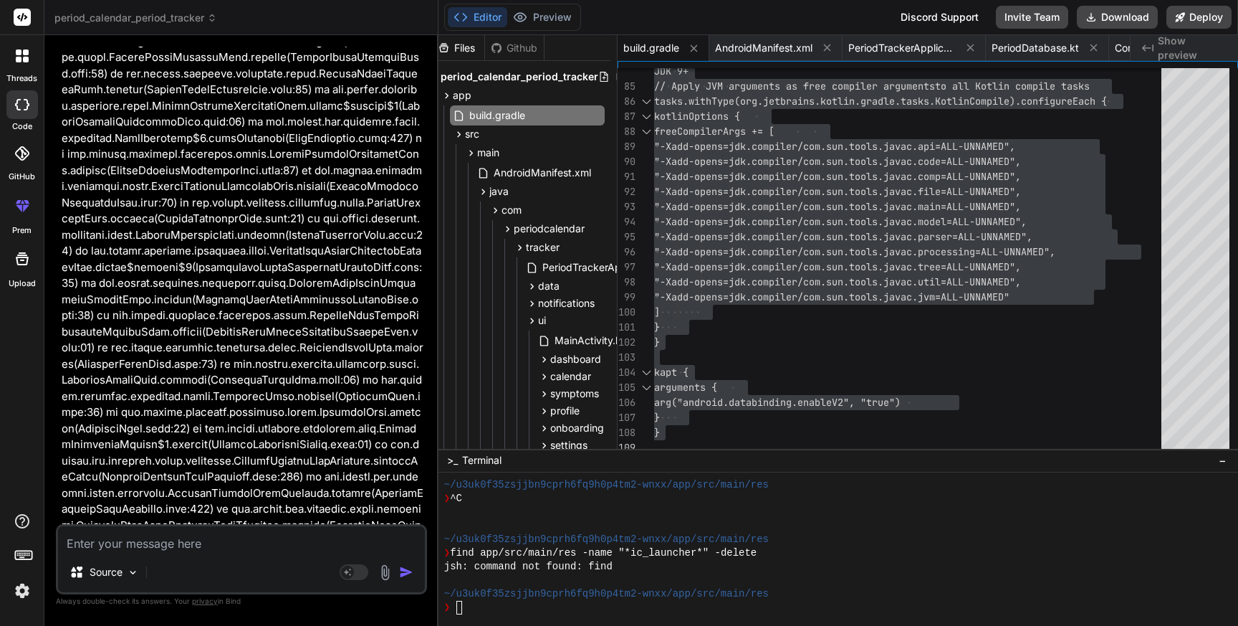
scroll to position [68143, 0]
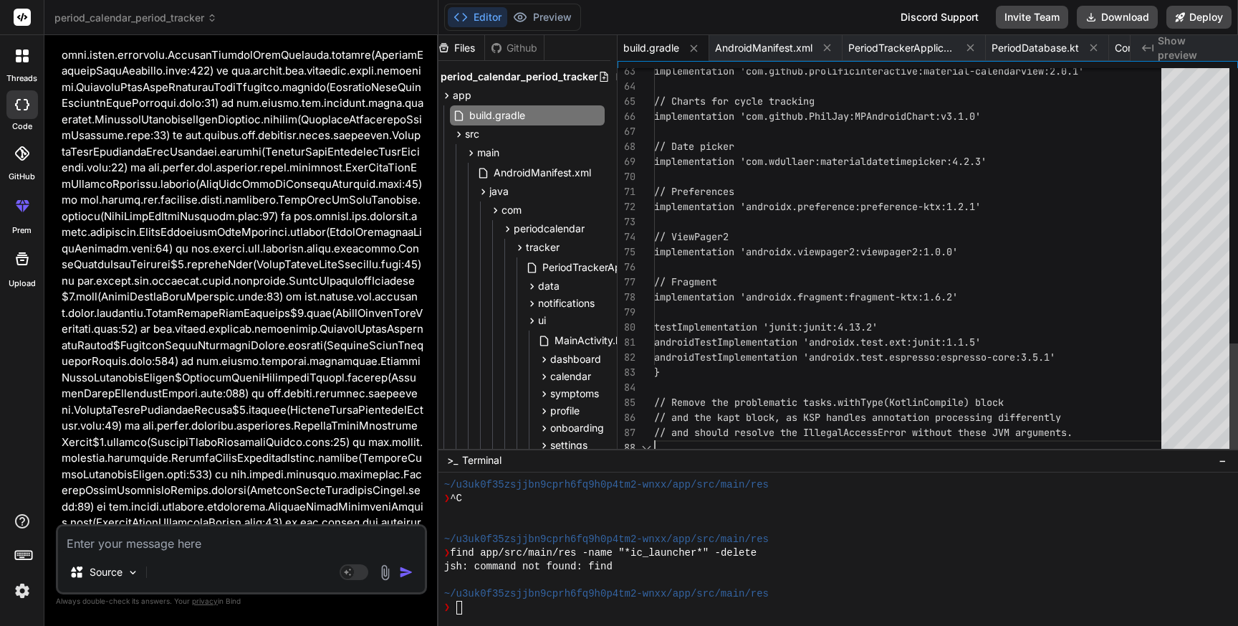
scroll to position [68526, 0]
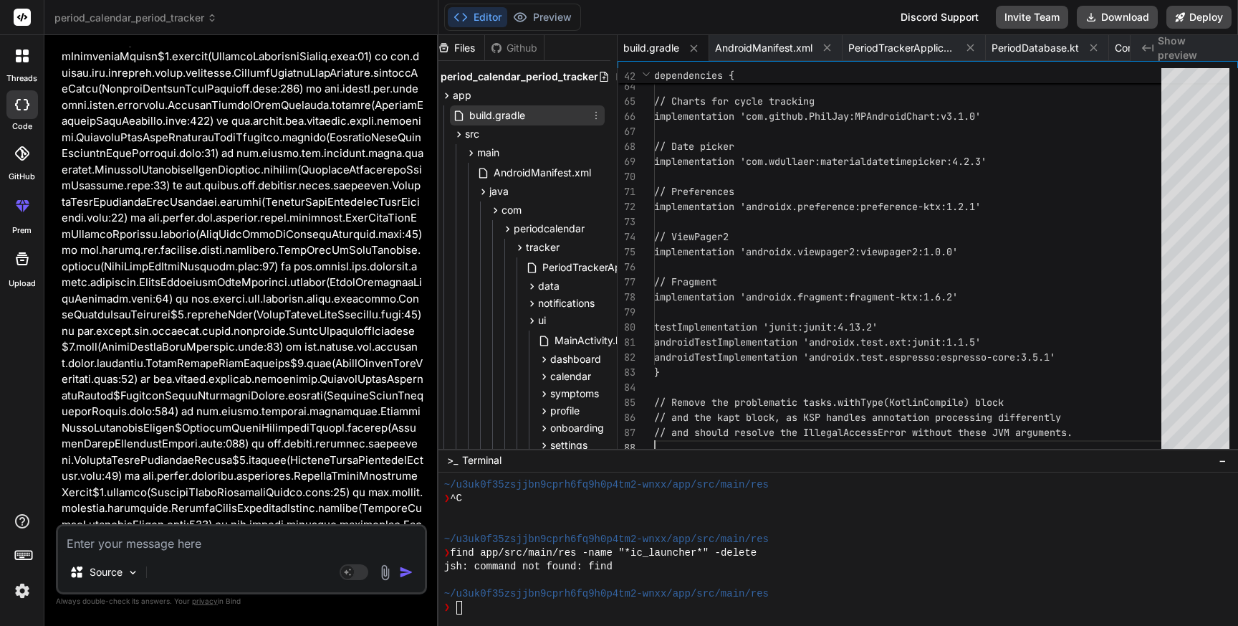
click at [533, 110] on div "build.gradle" at bounding box center [527, 115] width 155 height 20
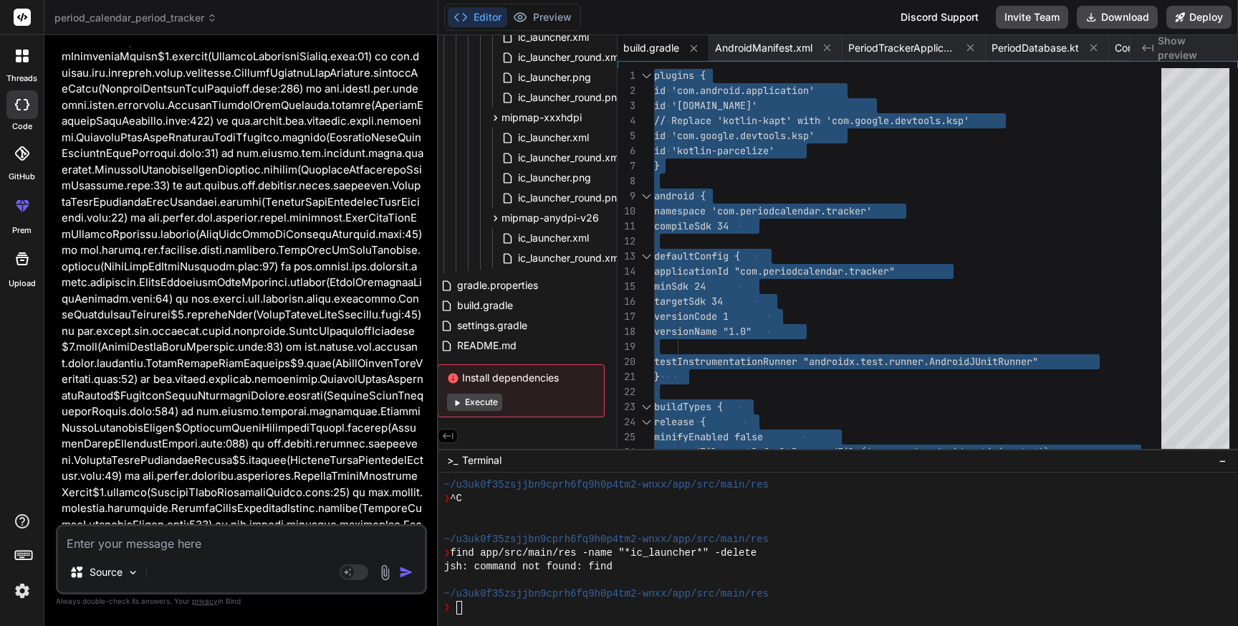
scroll to position [1930, 6]
click at [497, 305] on span "build.gradle" at bounding box center [485, 305] width 59 height 17
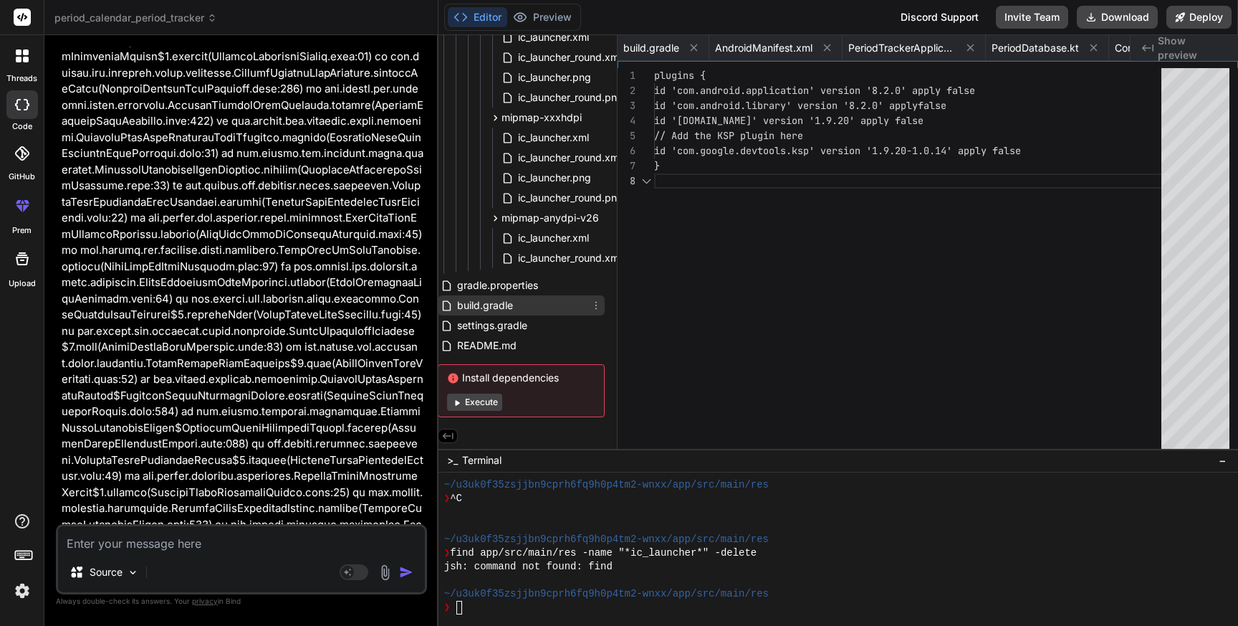
scroll to position [0, 6767]
click at [497, 305] on span "build.gradle" at bounding box center [485, 305] width 59 height 17
click at [872, 213] on div "id 'com.google.devtools.ksp' version '1.9.20-1 .0.14' apply false } id '[DOMAIN…" at bounding box center [912, 261] width 516 height 387
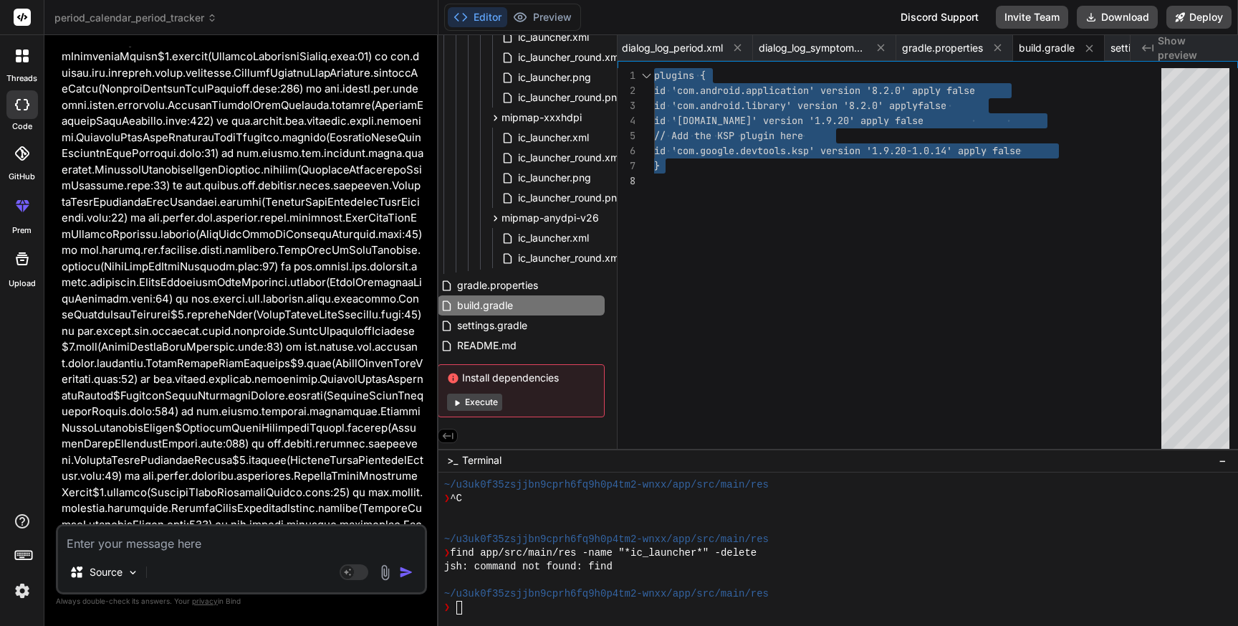
click at [110, 548] on textarea at bounding box center [241, 539] width 367 height 26
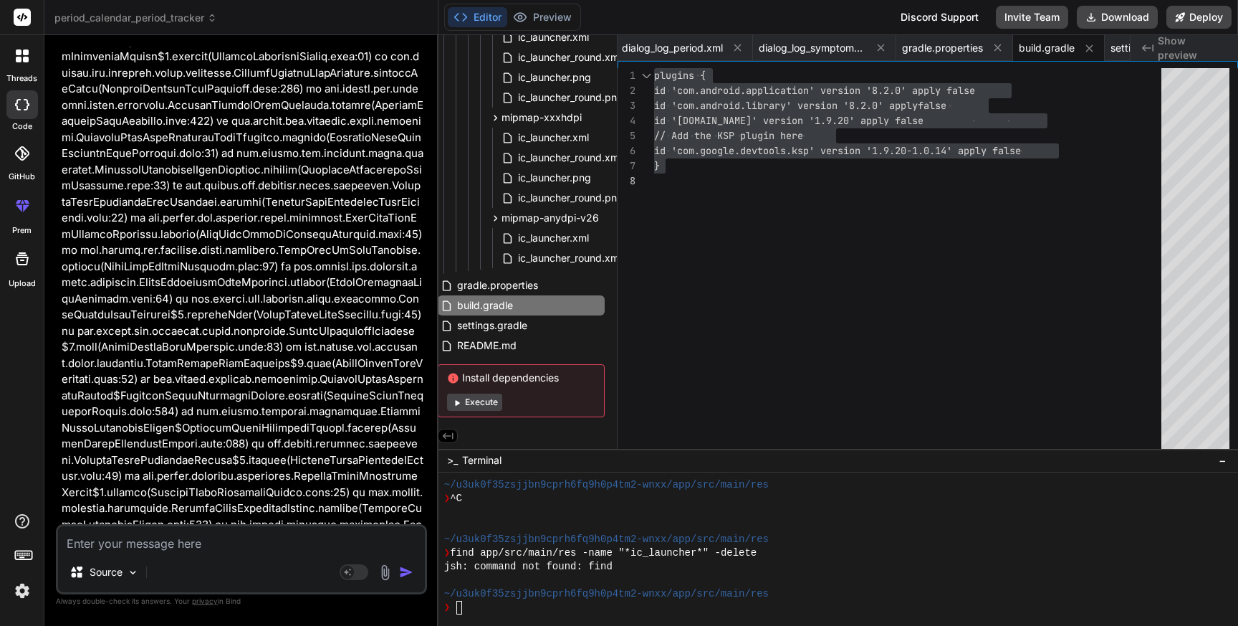
paste textarea "Task :app:compileDebugKotlin FAILED e: file:///Users/personal/Downloads/period_…"
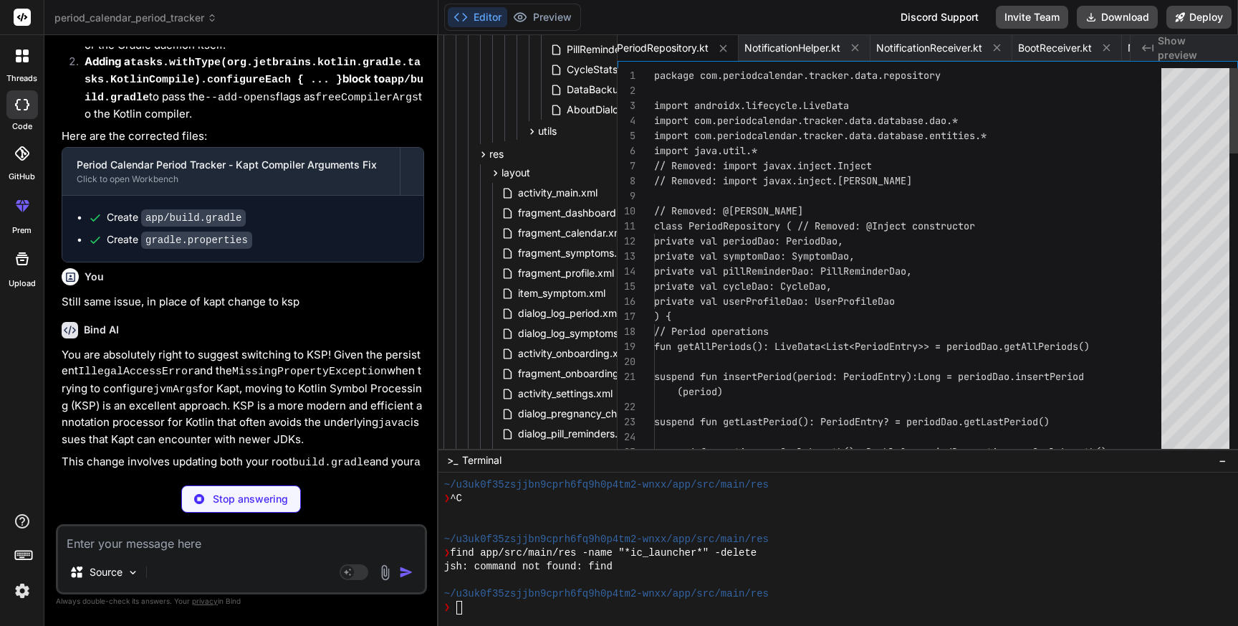
scroll to position [0, 6]
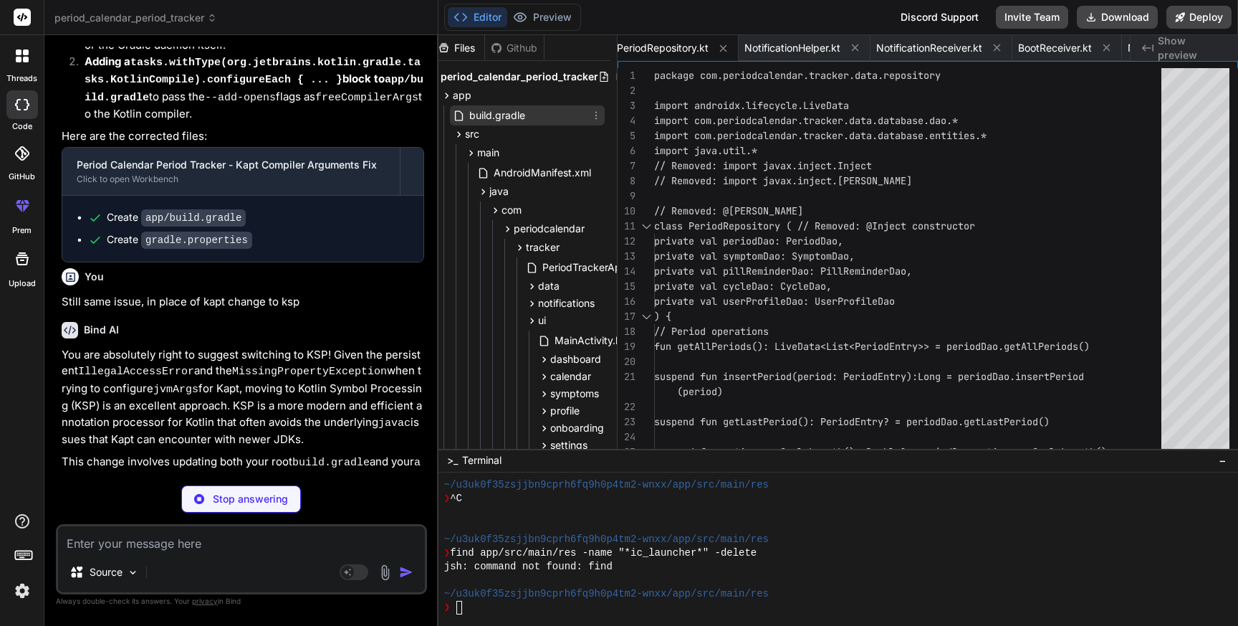
click at [507, 113] on span "build.gradle" at bounding box center [497, 115] width 59 height 17
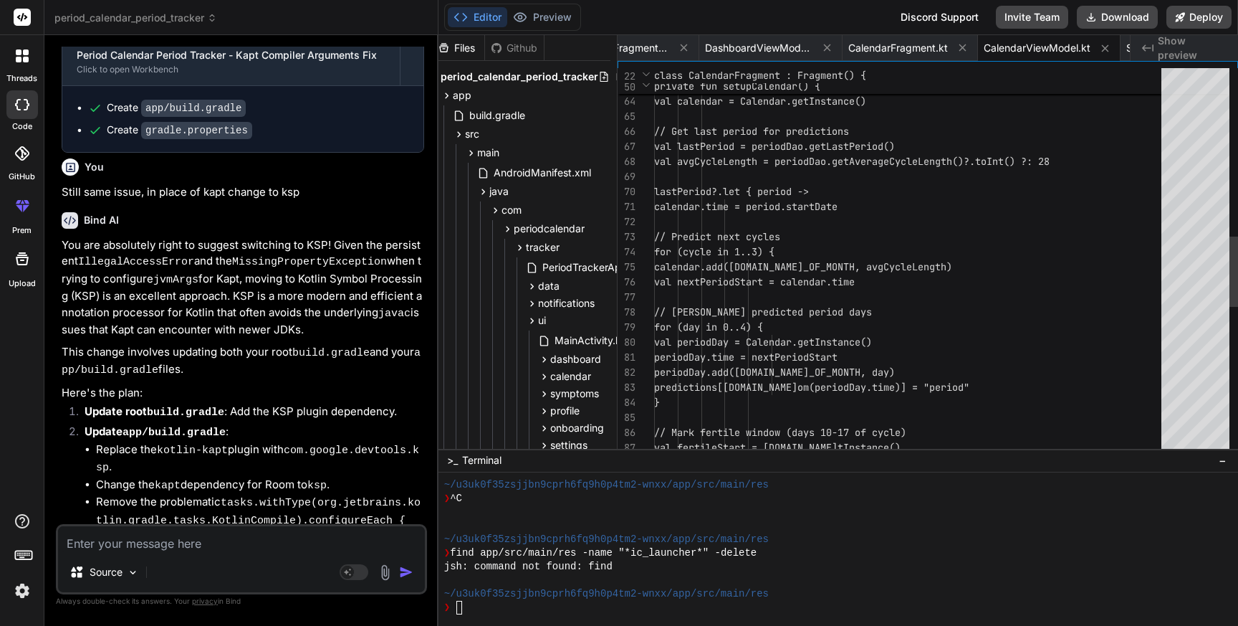
scroll to position [70734, 0]
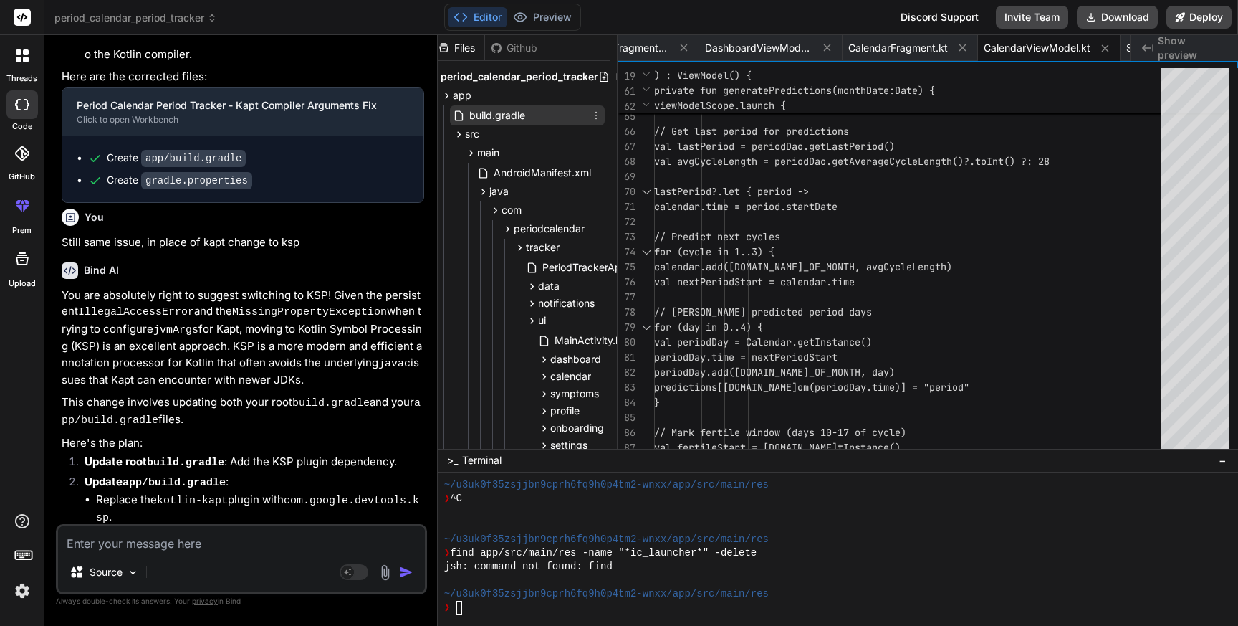
click at [514, 122] on span "build.gradle" at bounding box center [497, 115] width 59 height 17
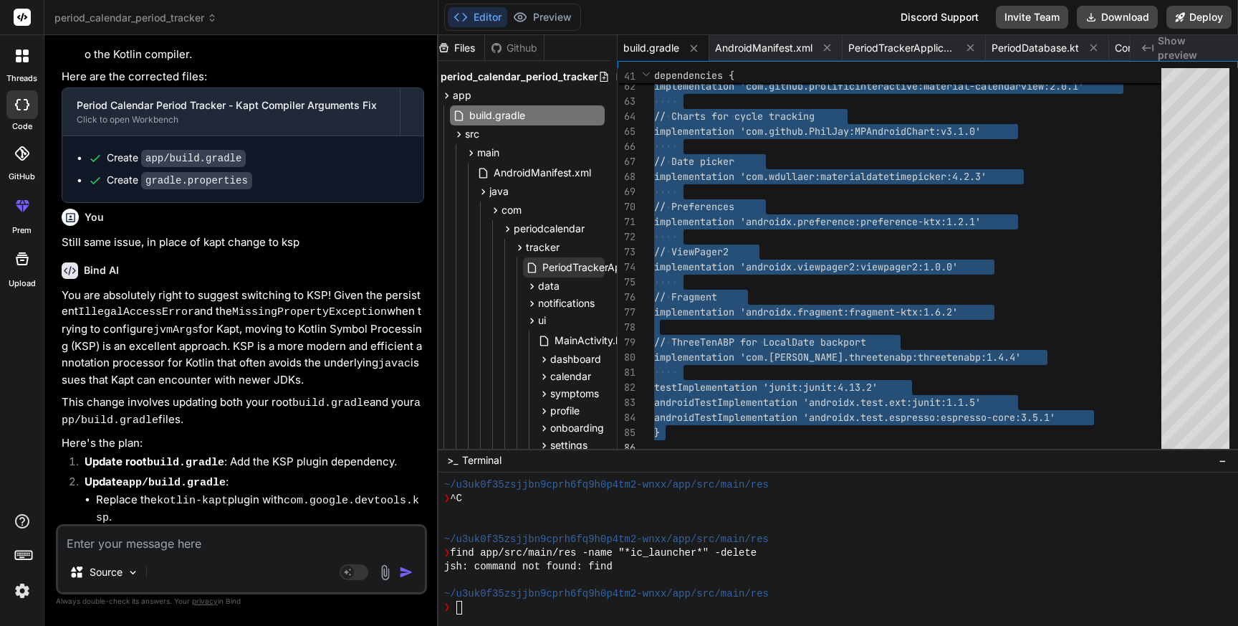
click at [557, 267] on span "PeriodTrackerApplication.kt" at bounding box center [607, 267] width 133 height 17
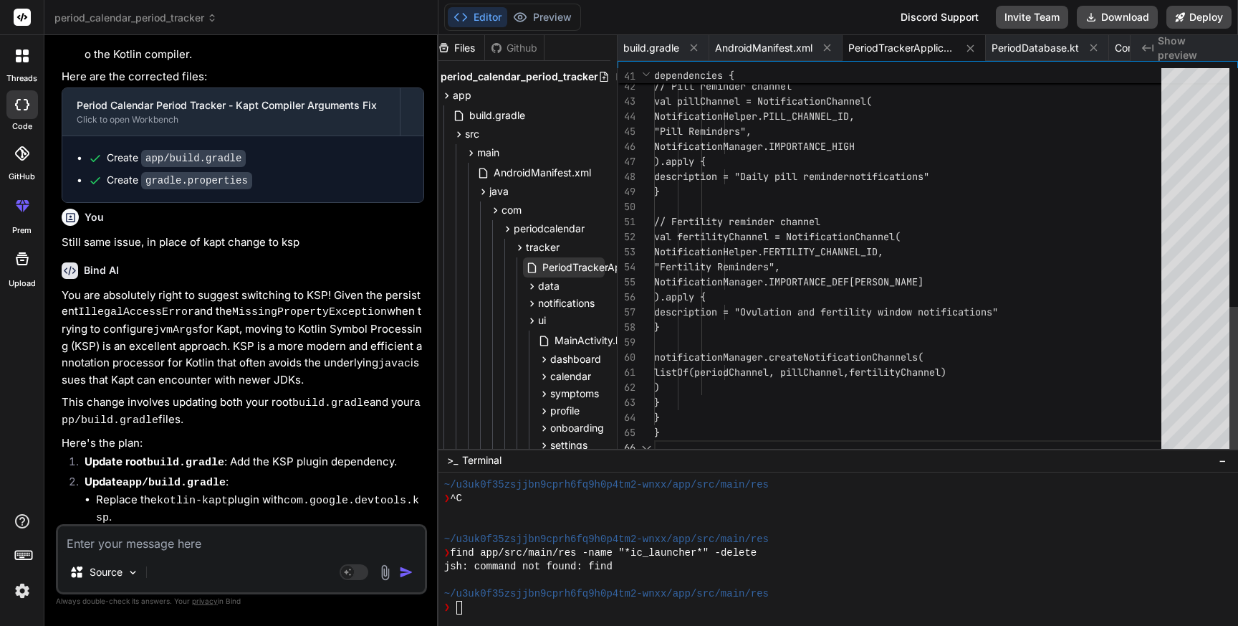
click at [557, 267] on span "PeriodTrackerApplication.kt" at bounding box center [607, 267] width 133 height 17
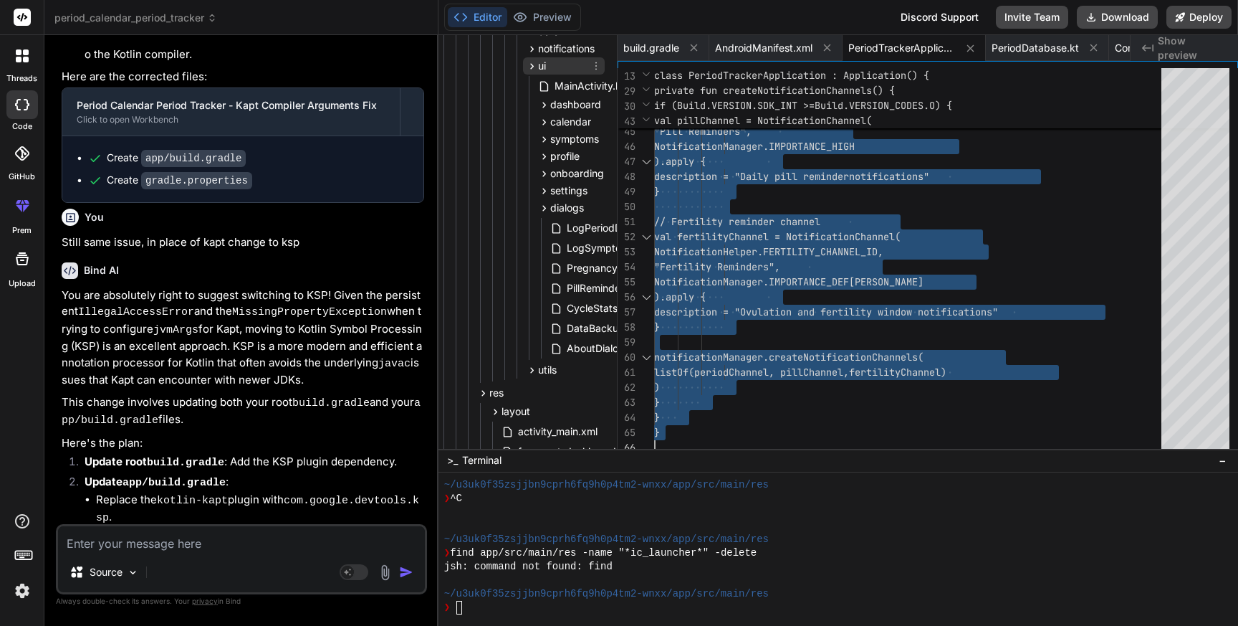
scroll to position [256, 6]
click at [532, 366] on icon at bounding box center [532, 369] width 12 height 12
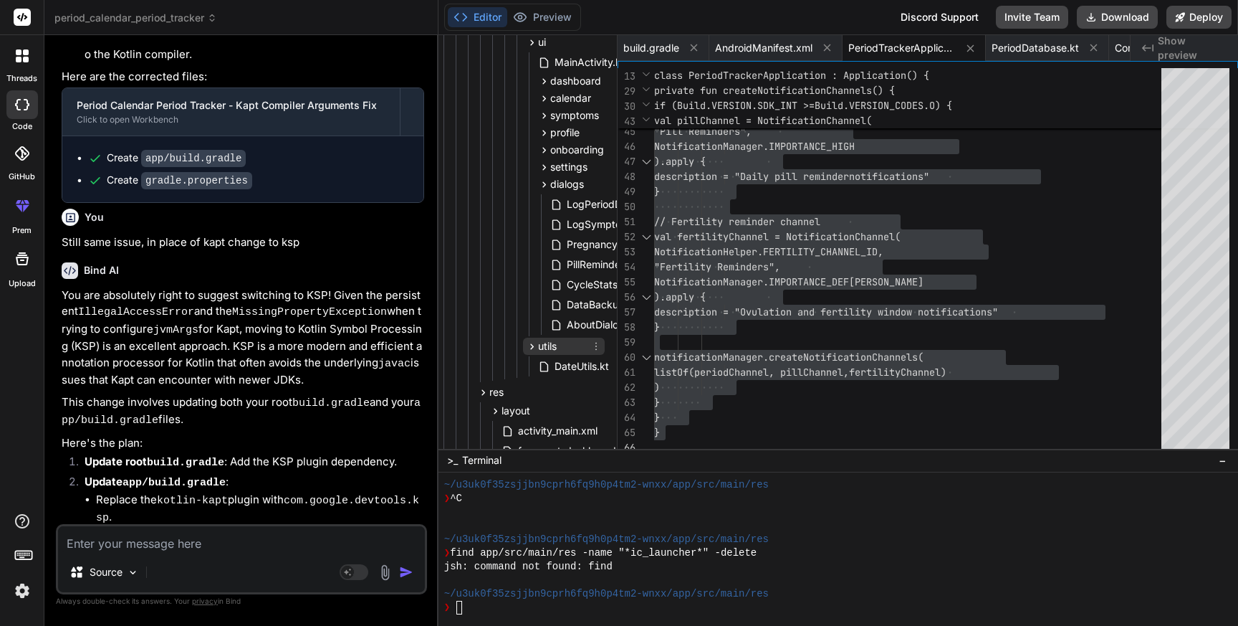
scroll to position [290, 6]
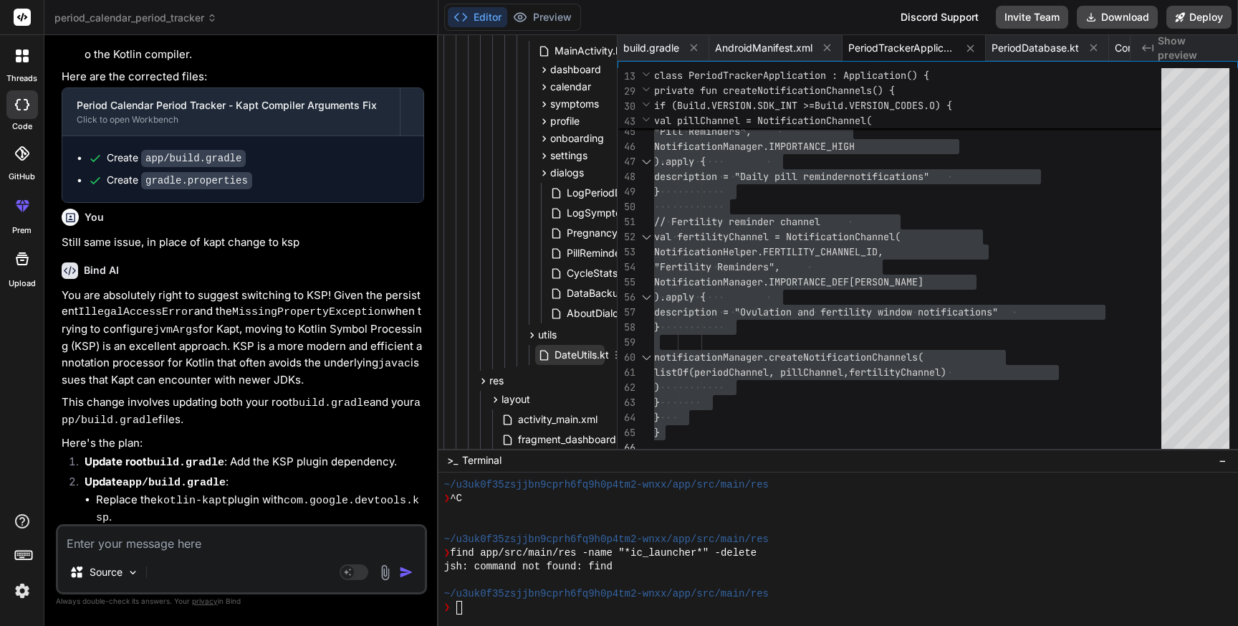
click at [555, 353] on span "DateUtils.kt" at bounding box center [581, 354] width 57 height 17
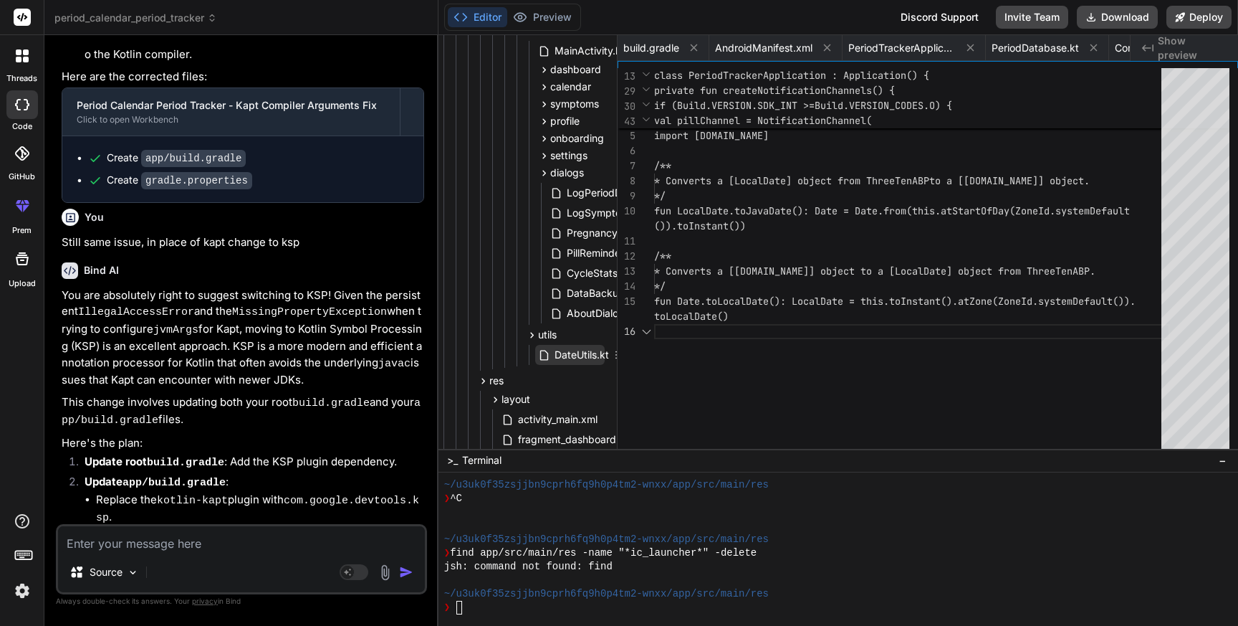
scroll to position [0, 13777]
click at [555, 353] on span "DateUtils.kt" at bounding box center [581, 354] width 57 height 17
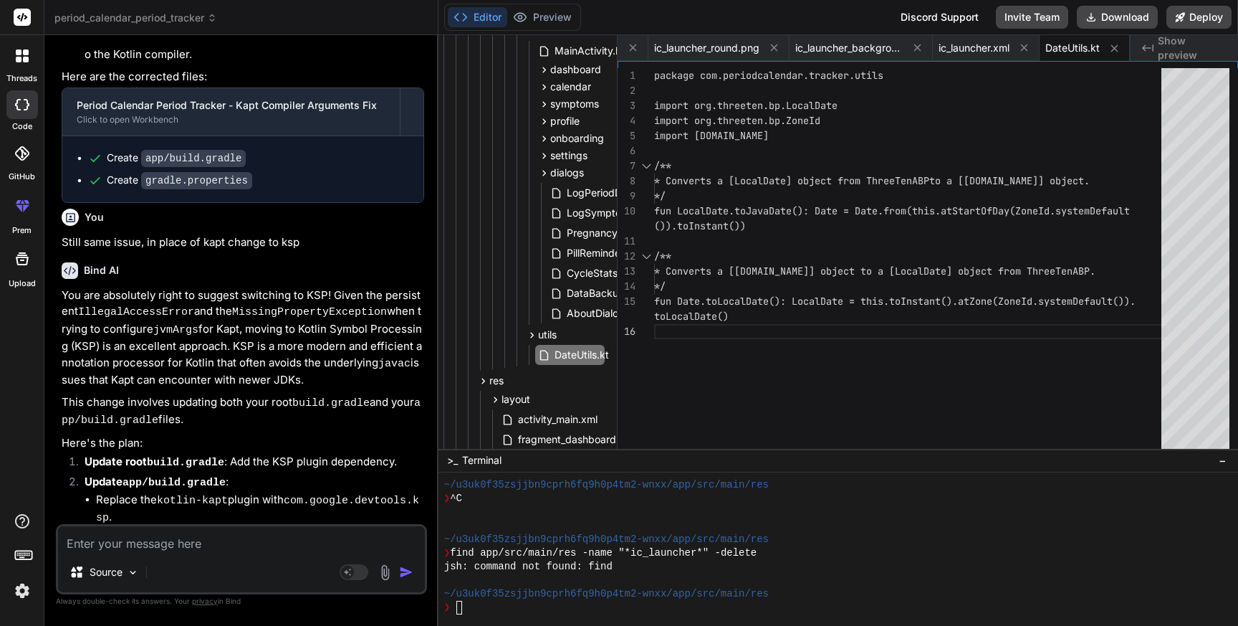
click at [894, 245] on div "package com.periodcalendar.tracker.utils import org.threeten.bp.LocalDate impor…" at bounding box center [912, 261] width 516 height 387
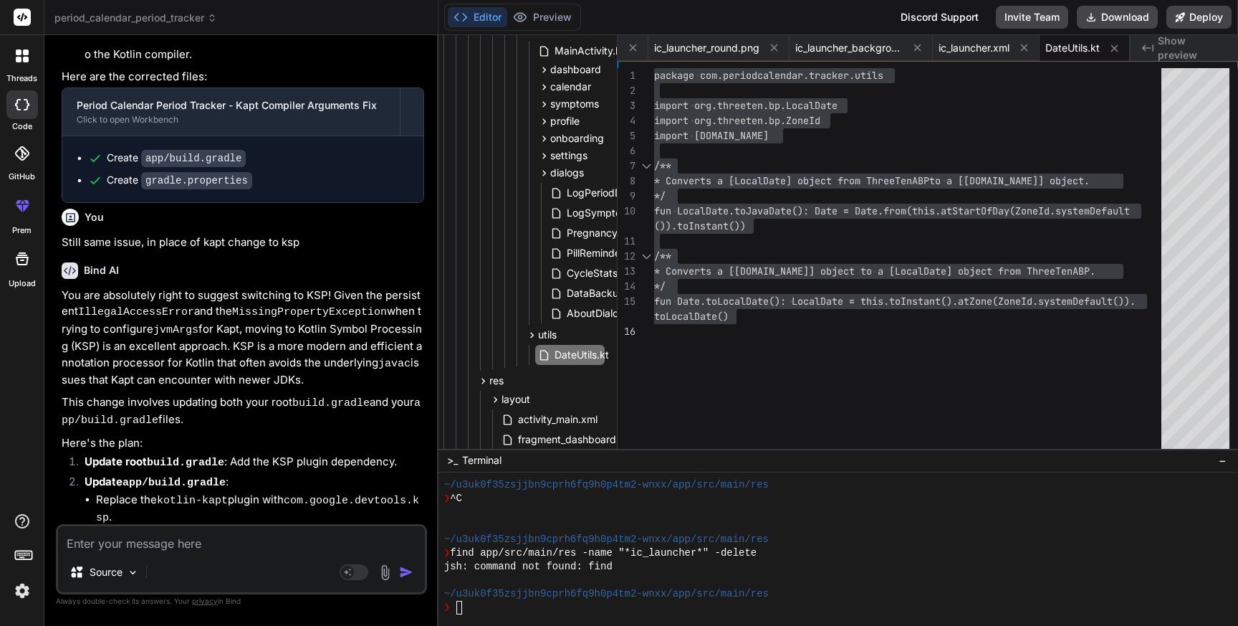
drag, startPoint x: 154, startPoint y: 355, endPoint x: 244, endPoint y: 355, distance: 89.6
click at [578, 354] on span "DateUtils.kt" at bounding box center [581, 354] width 57 height 17
click at [791, 290] on div "package com.periodcalendar.tracker.utils import org.threeten.bp.LocalDate impor…" at bounding box center [912, 261] width 516 height 387
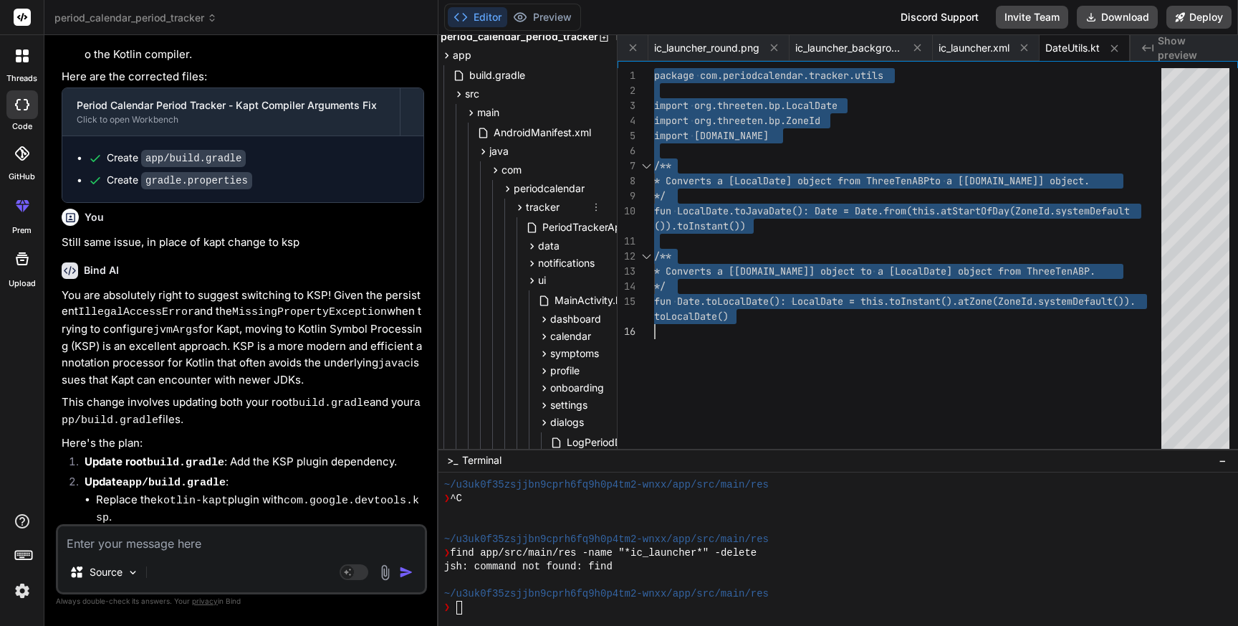
scroll to position [56, 6]
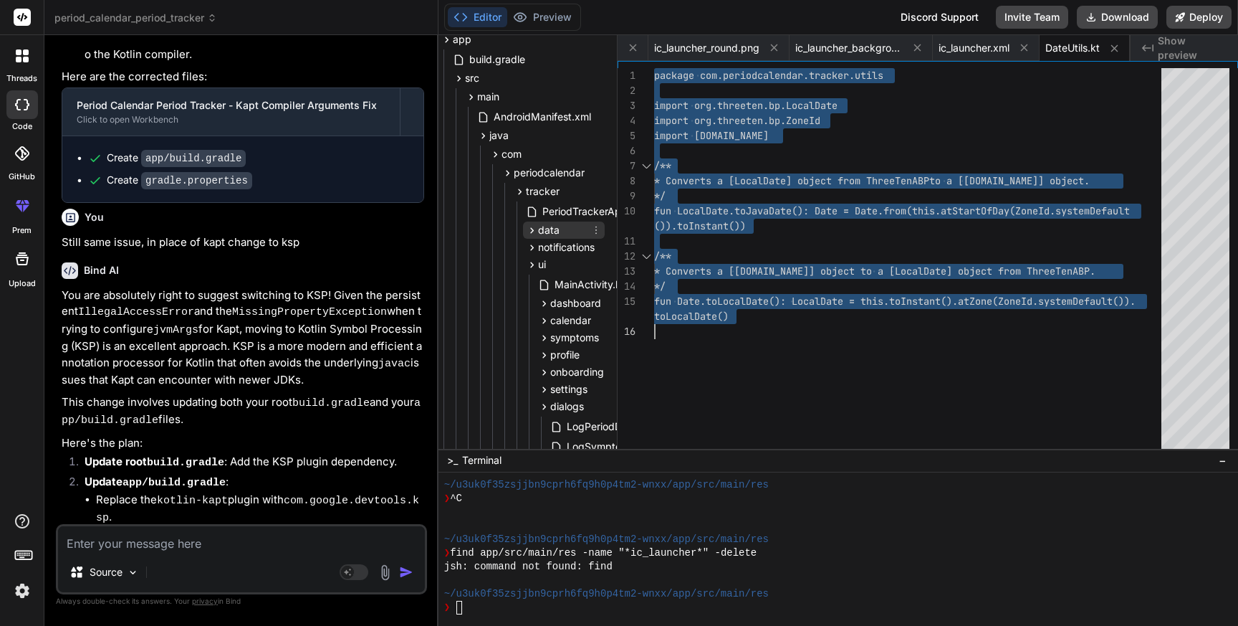
click at [530, 230] on icon at bounding box center [532, 230] width 4 height 6
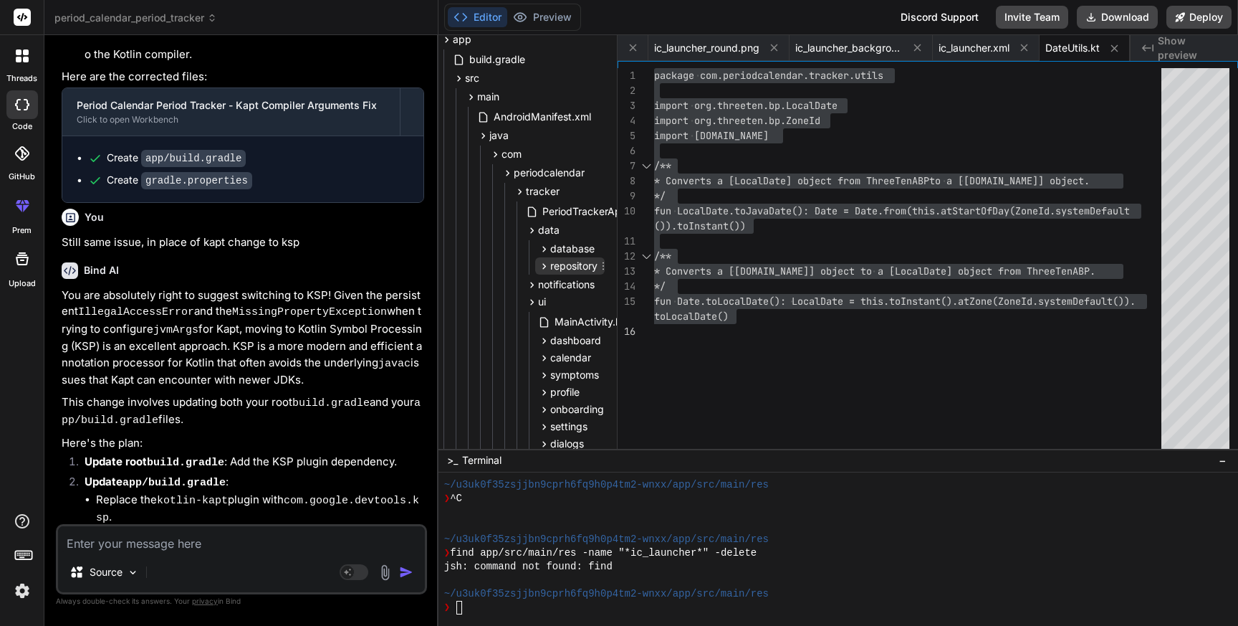
click at [543, 266] on icon at bounding box center [545, 266] width 4 height 6
click at [571, 280] on span "PeriodRepository.kt" at bounding box center [612, 285] width 95 height 17
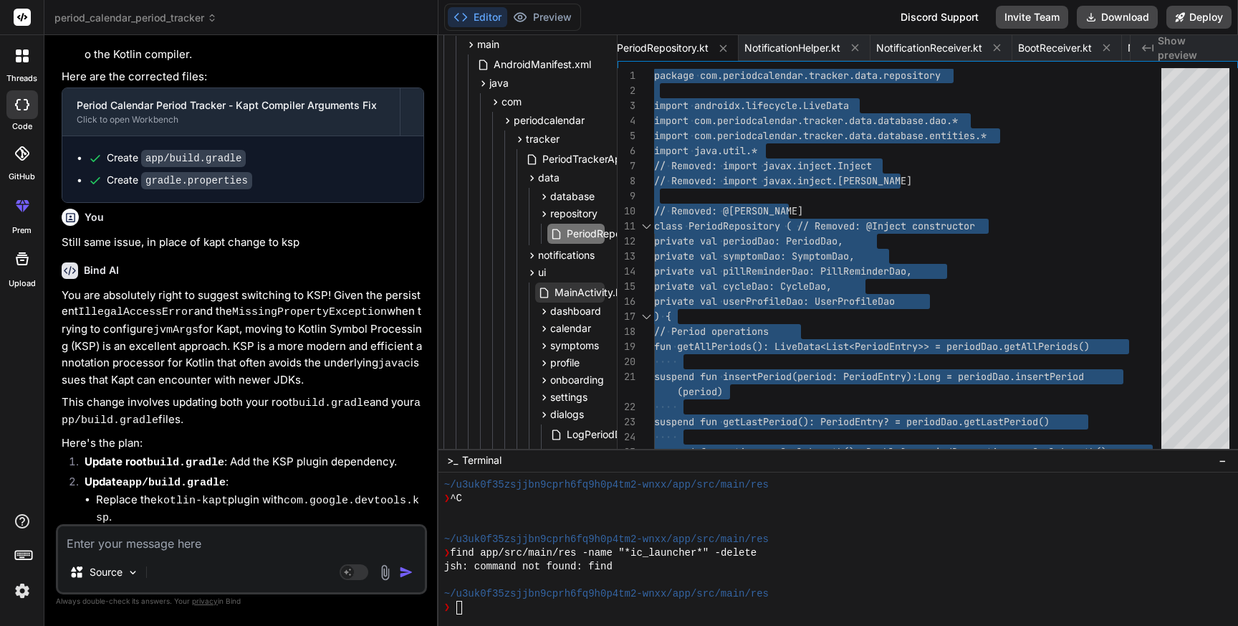
scroll to position [114, 6]
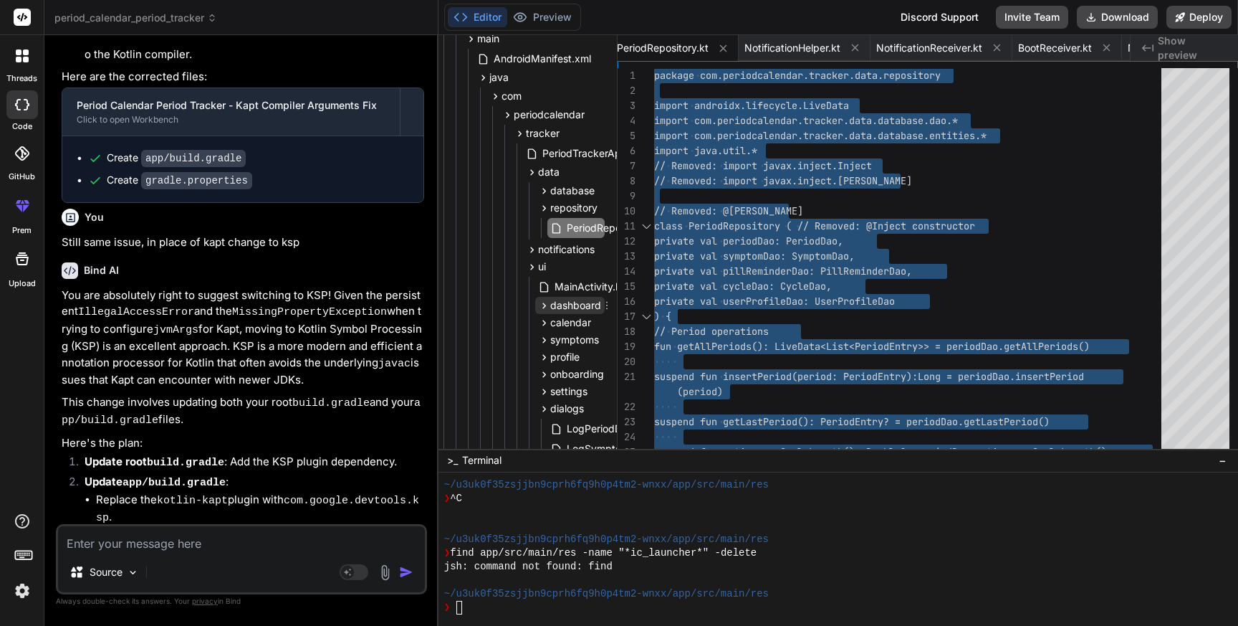
click at [541, 305] on icon at bounding box center [544, 306] width 12 height 12
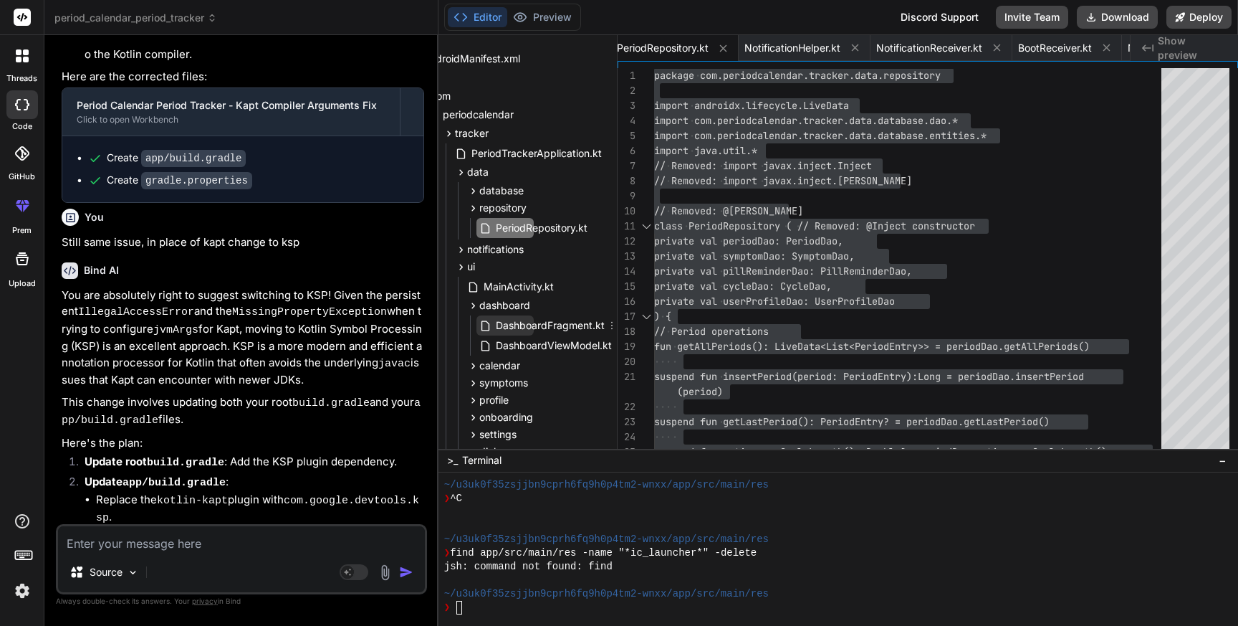
scroll to position [114, 80]
click at [540, 326] on span "DashboardFragment.kt" at bounding box center [548, 325] width 112 height 17
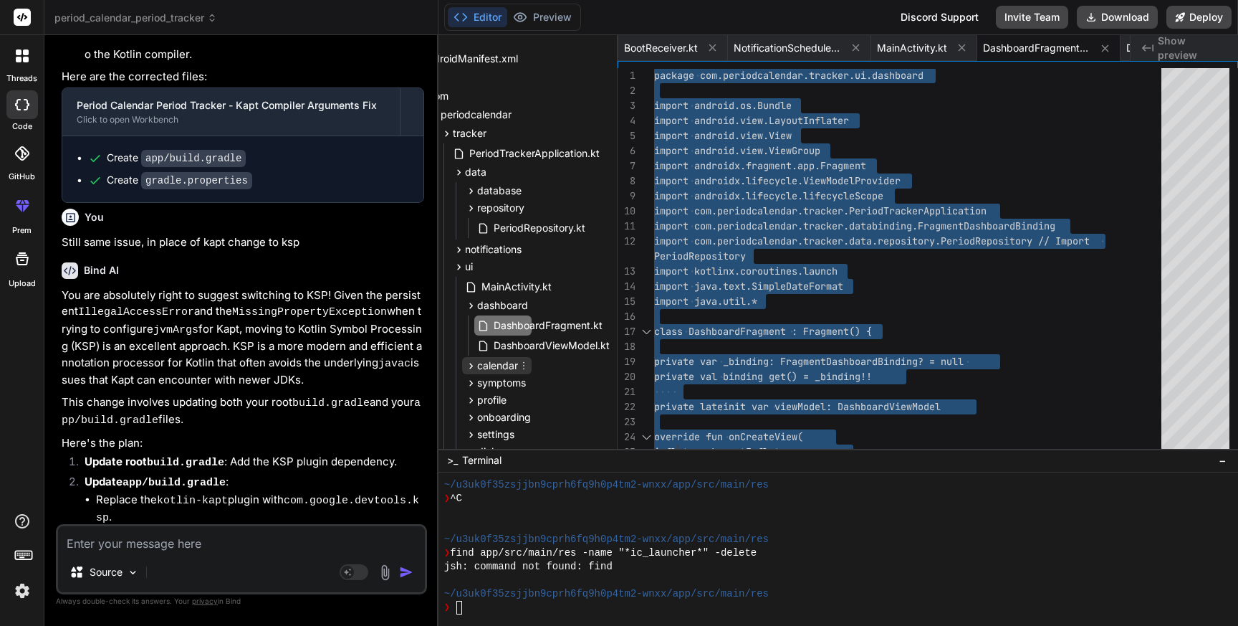
click at [465, 366] on icon at bounding box center [471, 366] width 12 height 12
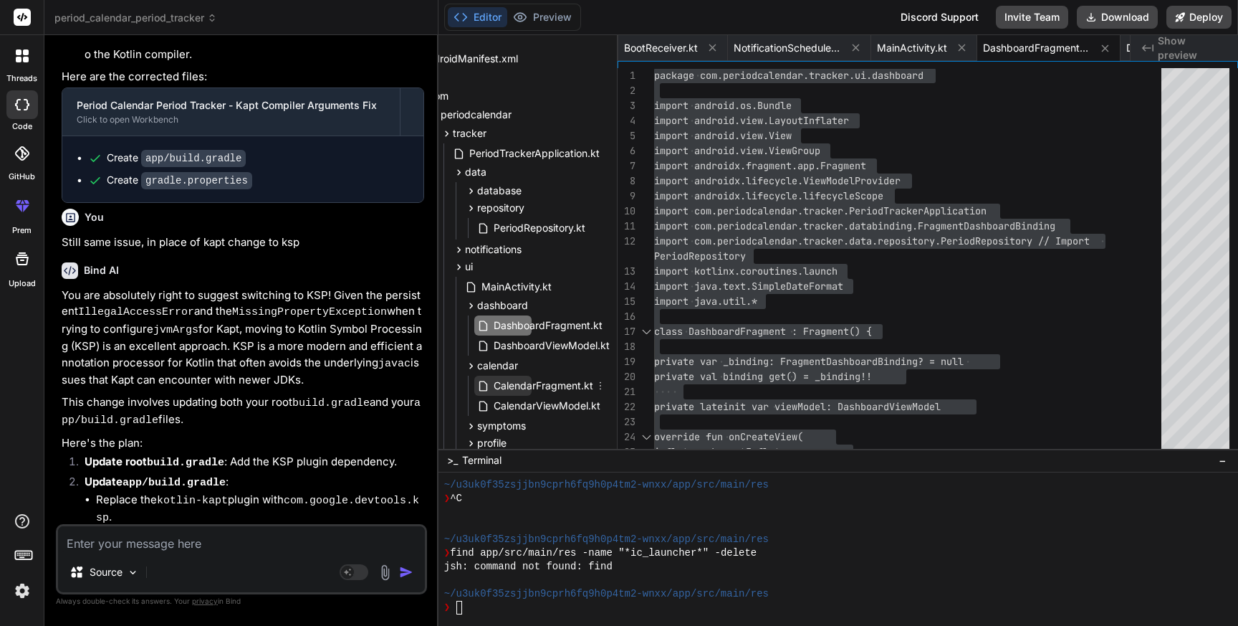
click at [514, 393] on span "CalendarFragment.kt" at bounding box center [543, 385] width 102 height 17
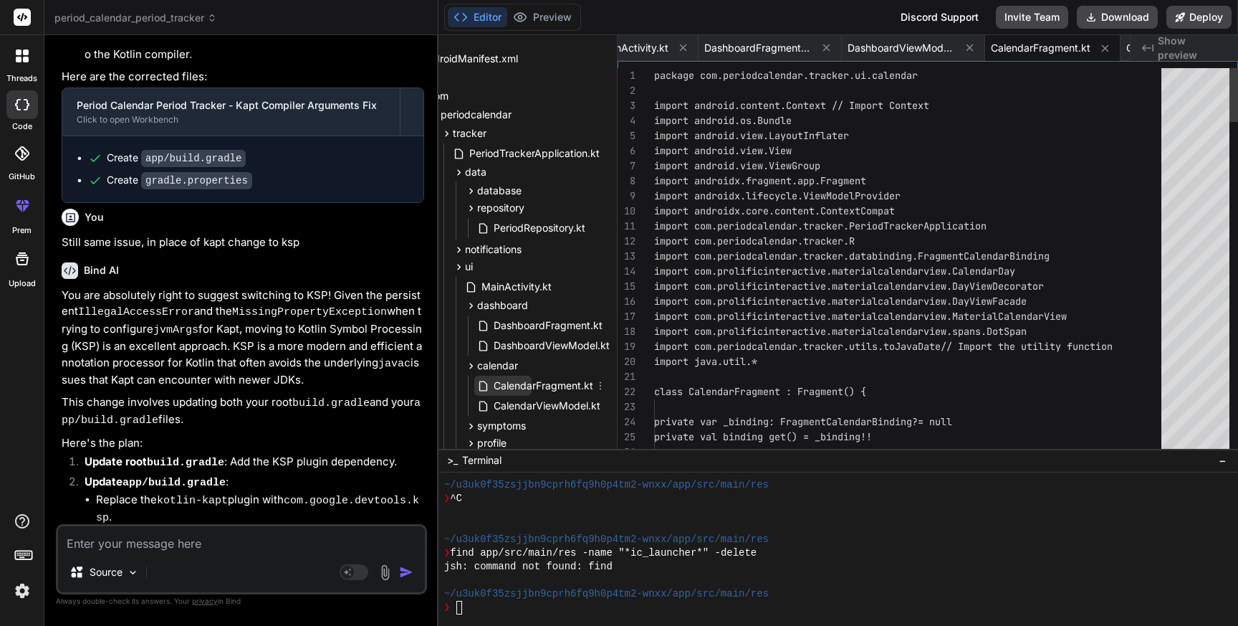
scroll to position [59, 0]
click at [514, 393] on span "CalendarFragment.kt" at bounding box center [543, 385] width 102 height 17
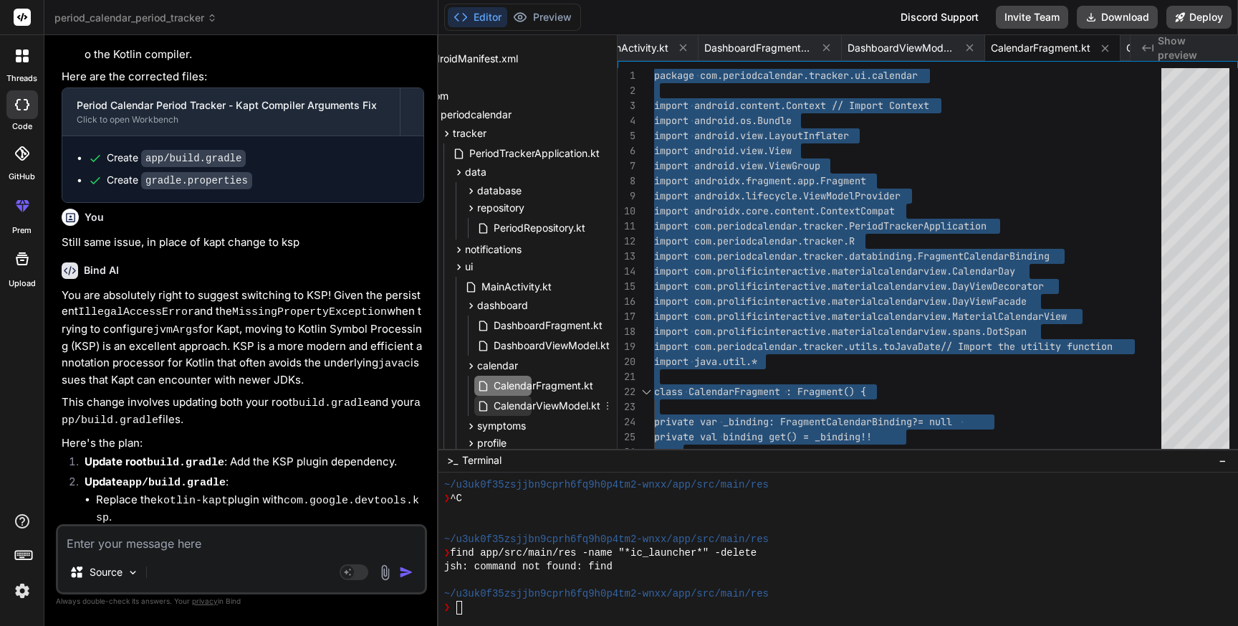
click at [540, 411] on span "CalendarViewModel.kt" at bounding box center [547, 405] width 110 height 17
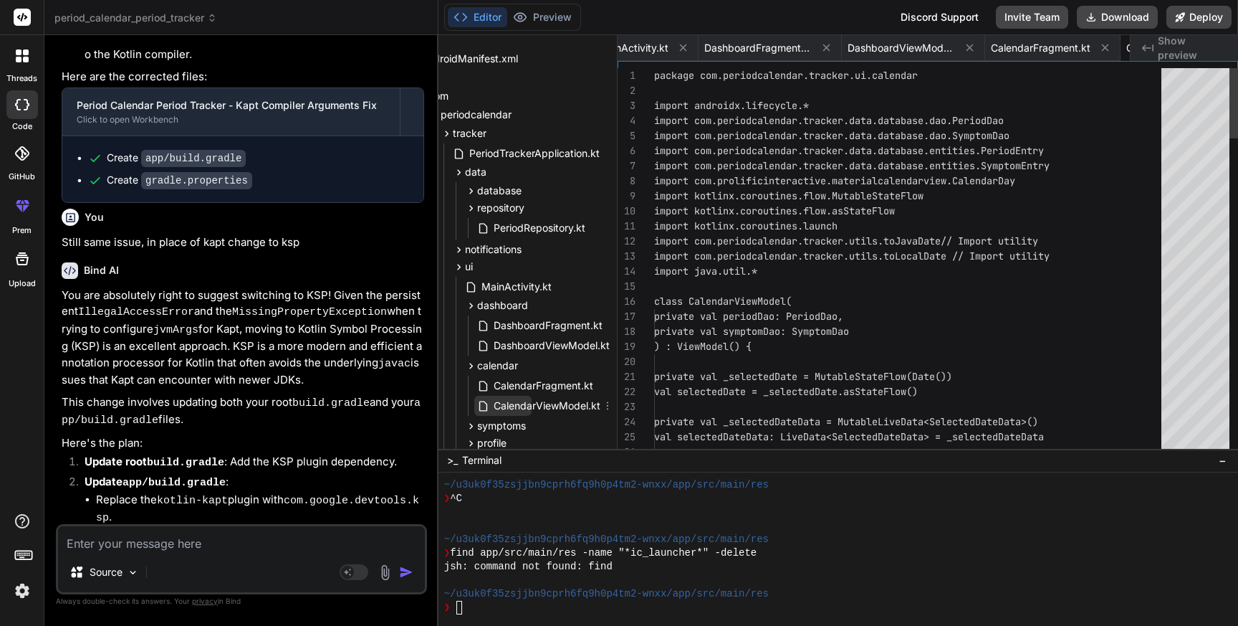
scroll to position [0, 2476]
click at [540, 411] on span "CalendarViewModel.kt" at bounding box center [547, 405] width 110 height 17
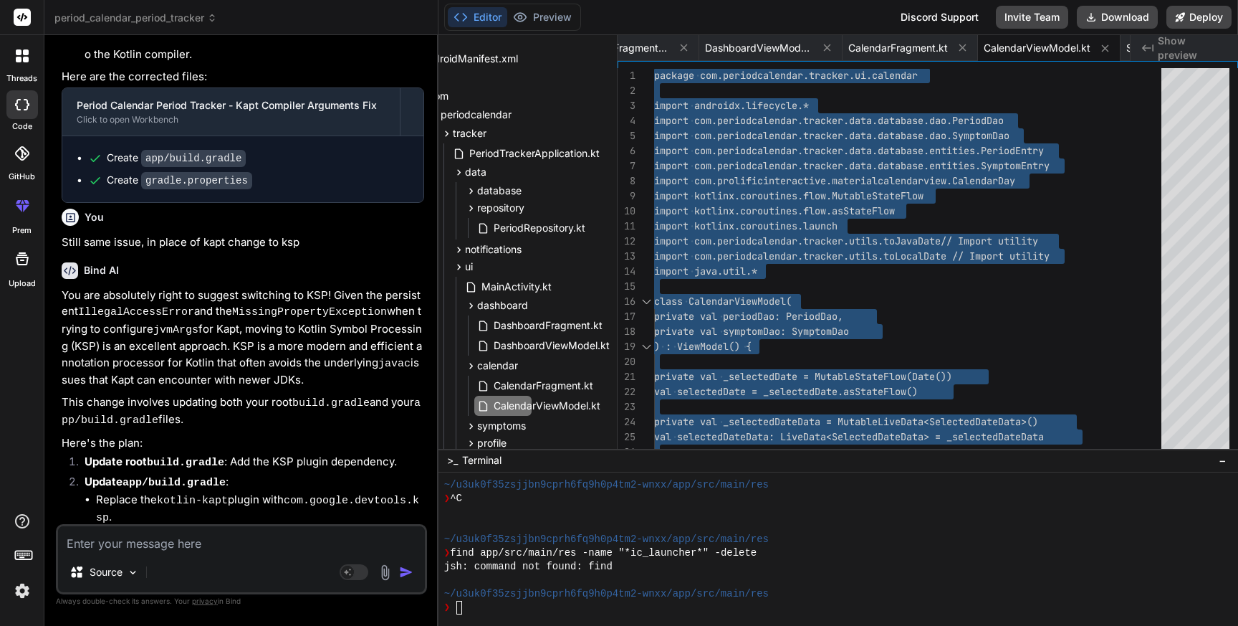
click at [151, 547] on textarea at bounding box center [241, 539] width 367 height 26
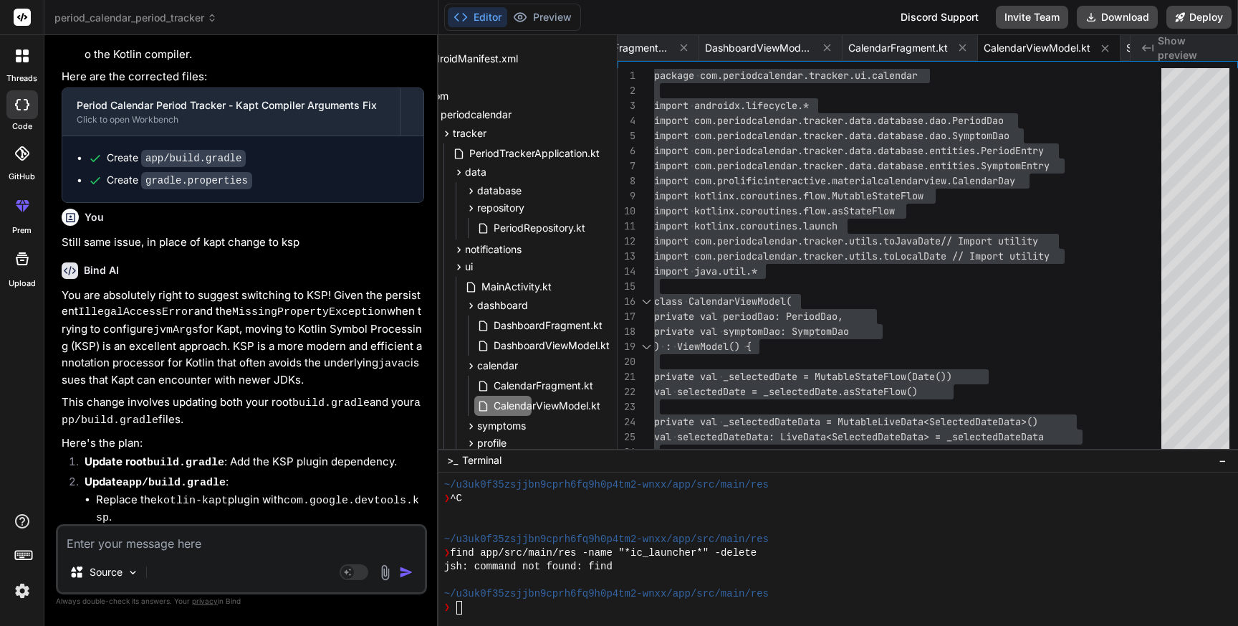
paste textarea "> Task :app:compileDebugKotlin FAILED e: file:///Users/personal/Downloads/perio…"
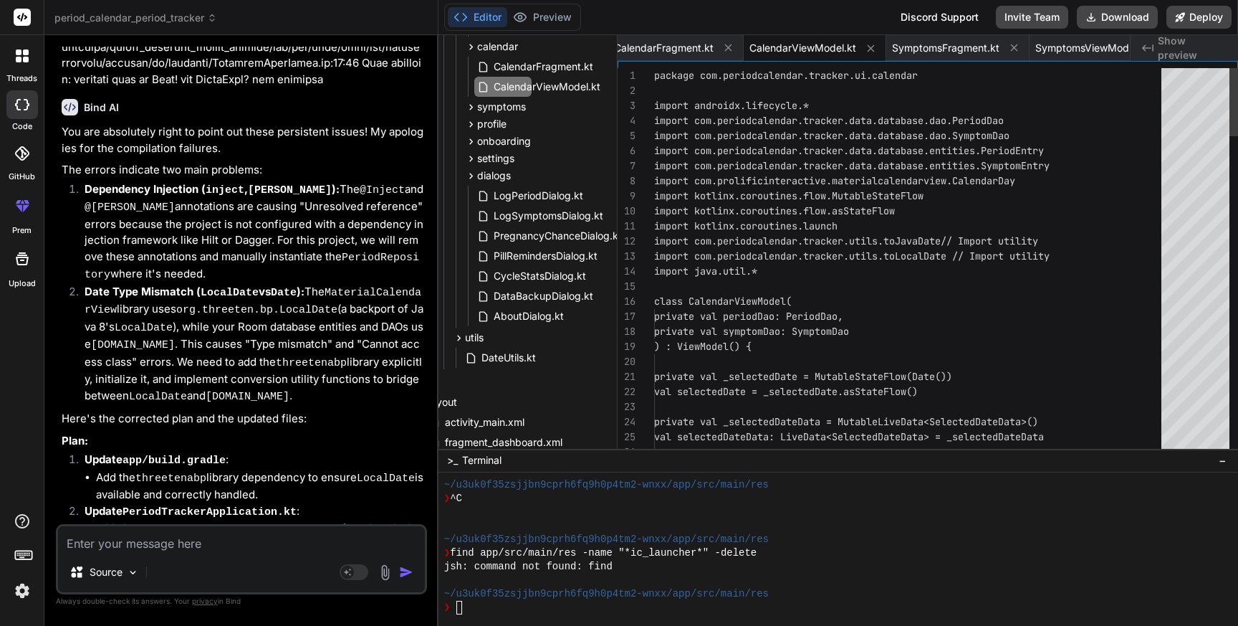
scroll to position [72466, 0]
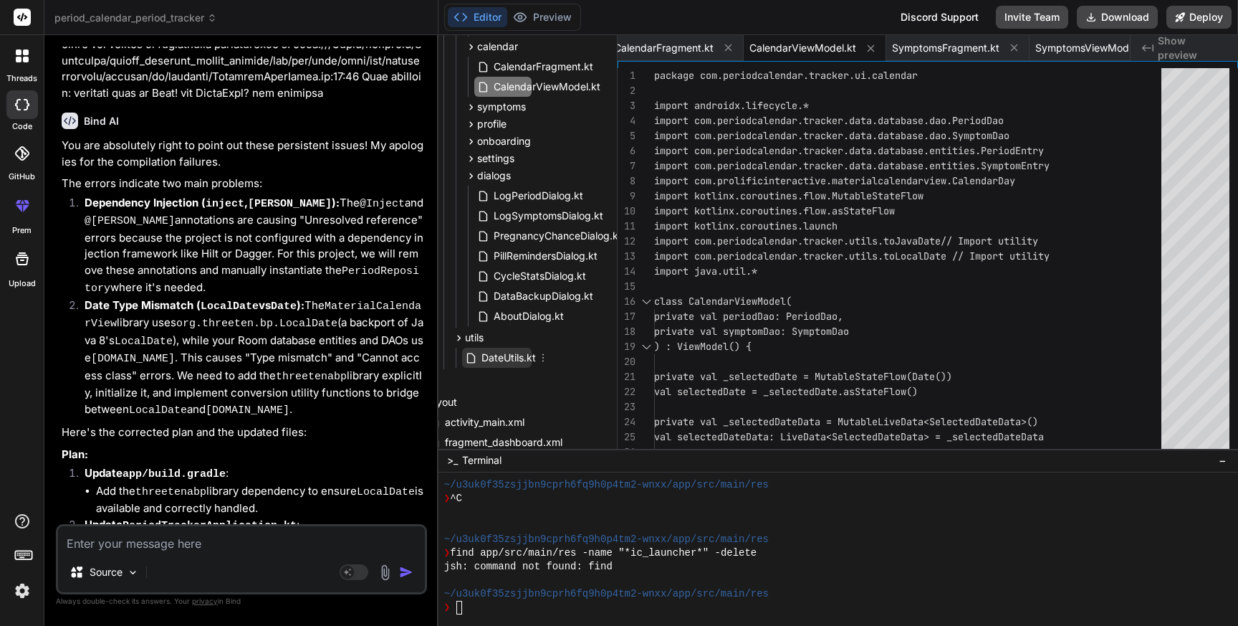
click at [499, 358] on span "DateUtils.kt" at bounding box center [508, 357] width 57 height 17
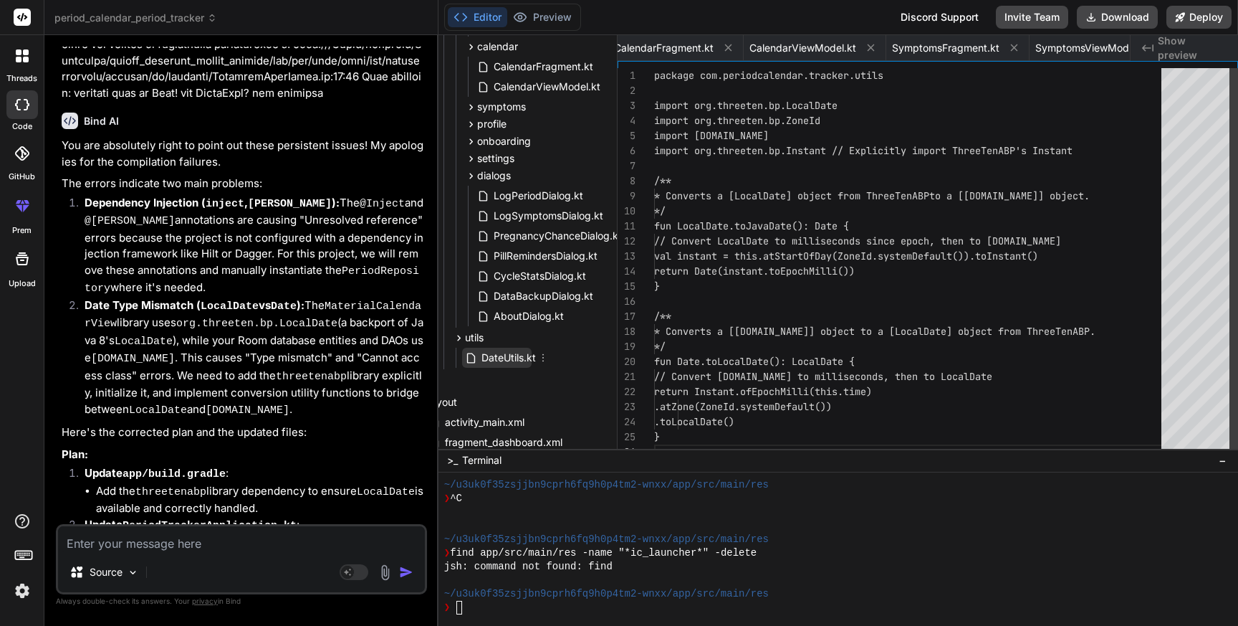
scroll to position [0, 13777]
click at [1028, 231] on div "package com.periodcalendar.tracker.utils import org.threeten.bp.LocalDate impor…" at bounding box center [912, 263] width 516 height 391
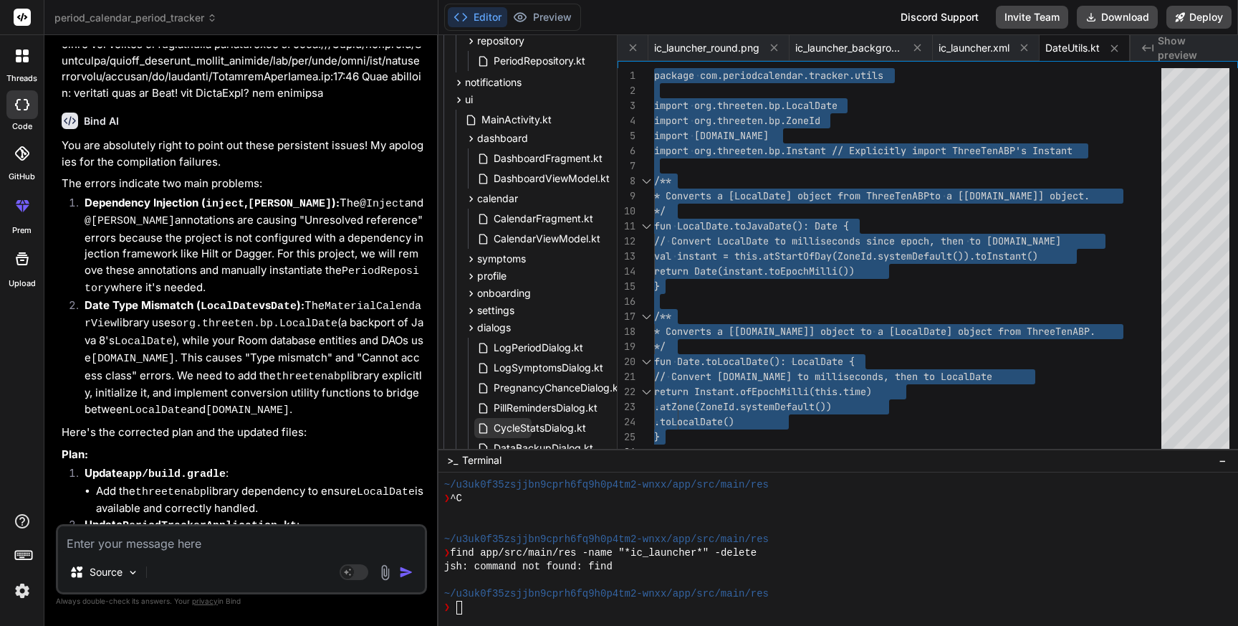
scroll to position [280, 80]
click at [532, 221] on span "CalendarFragment.kt" at bounding box center [543, 219] width 102 height 17
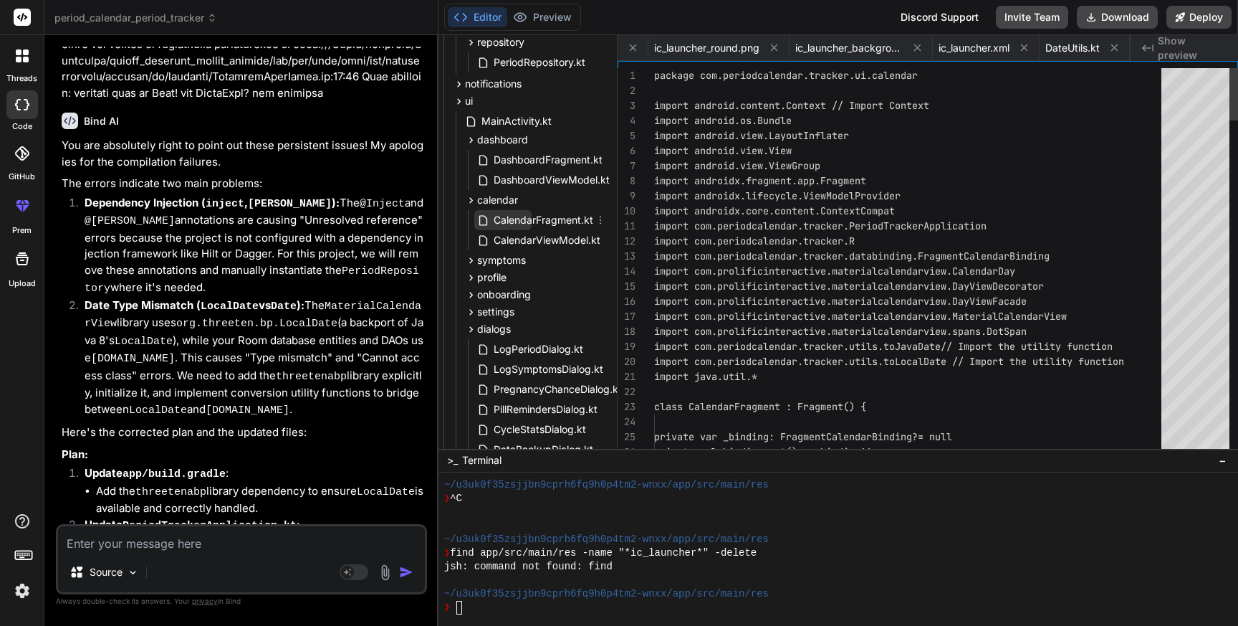
scroll to position [0, 2710]
click at [532, 221] on span "CalendarFragment.kt" at bounding box center [543, 219] width 102 height 17
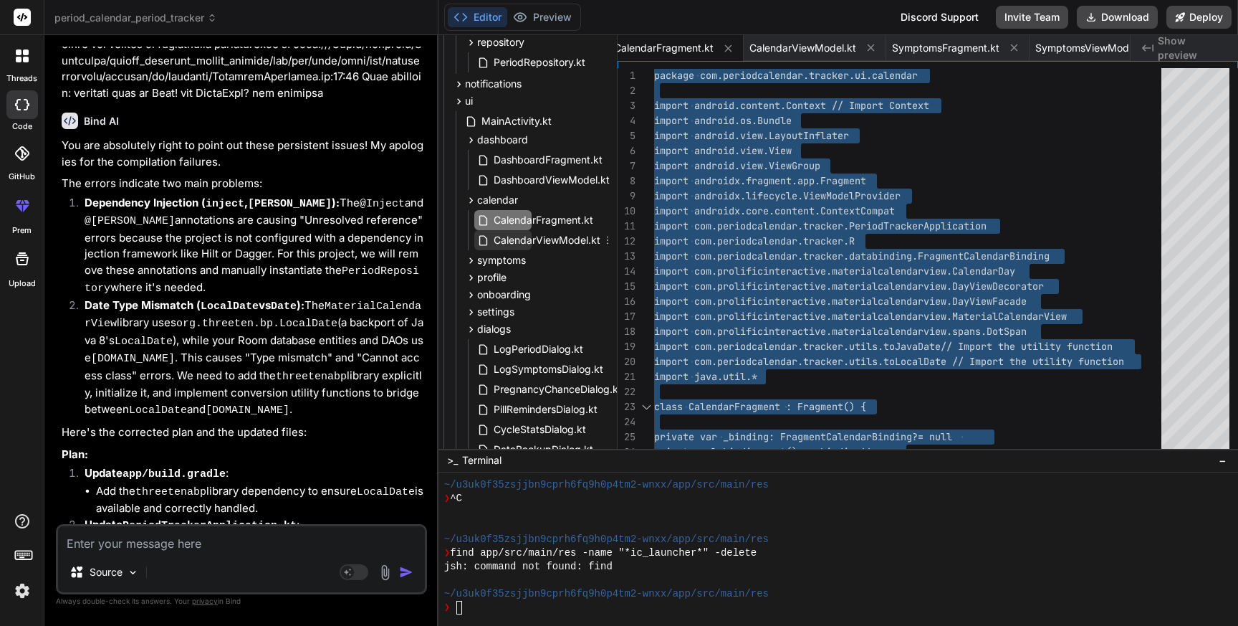
click at [555, 239] on span "CalendarViewModel.kt" at bounding box center [547, 239] width 110 height 17
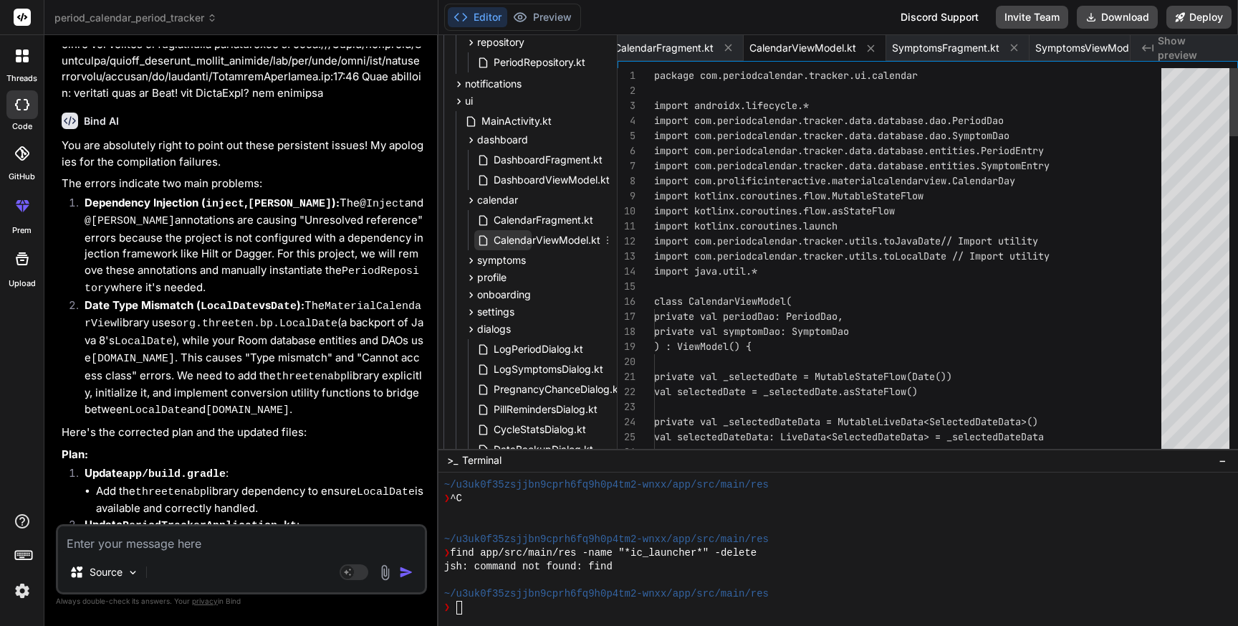
click at [555, 239] on span "CalendarViewModel.kt" at bounding box center [547, 239] width 110 height 17
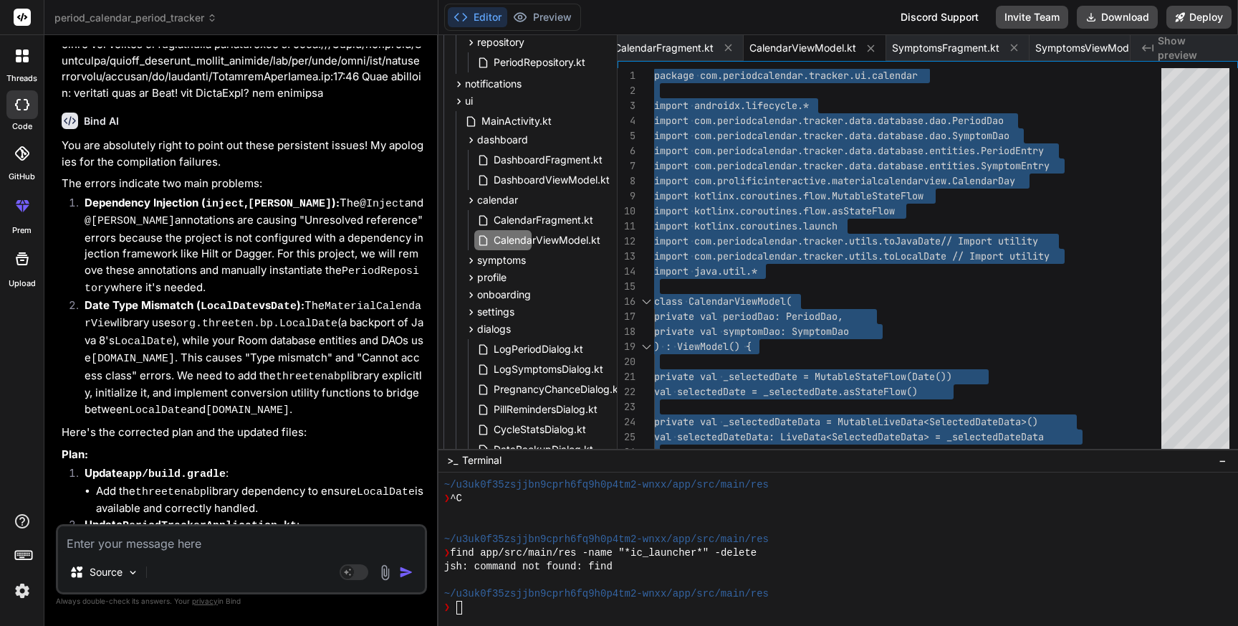
click at [96, 538] on textarea at bounding box center [241, 539] width 367 height 26
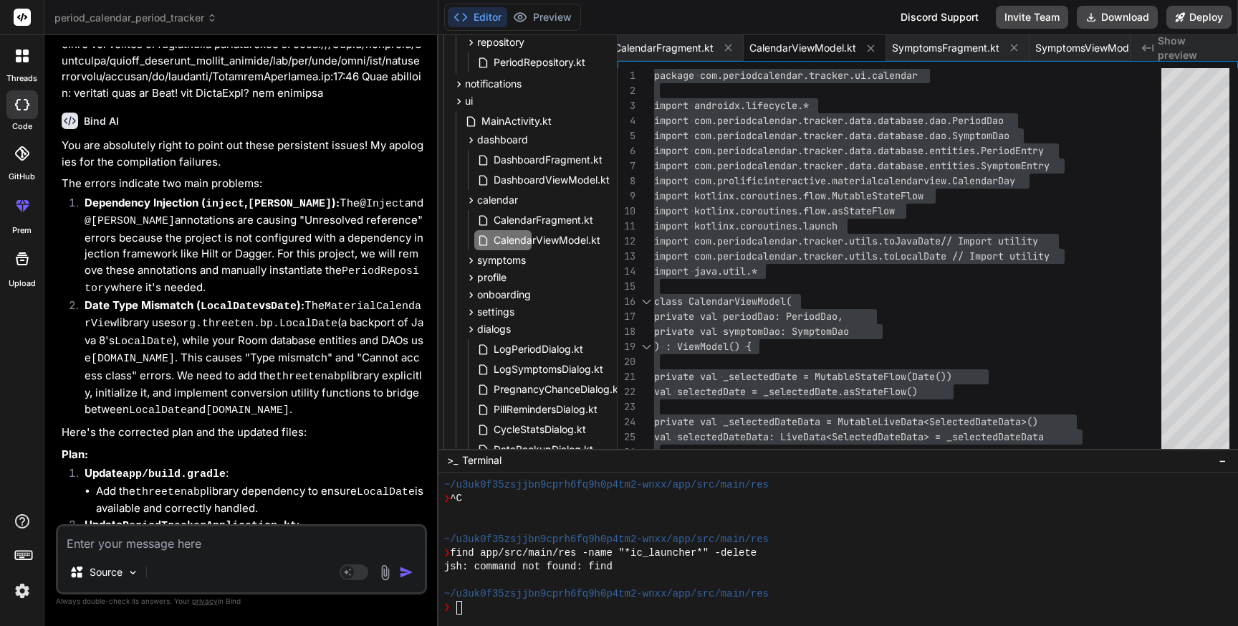
paste textarea "e: file:///Users/personal/Downloads/period_calendar_period_tracker/app/src/main…"
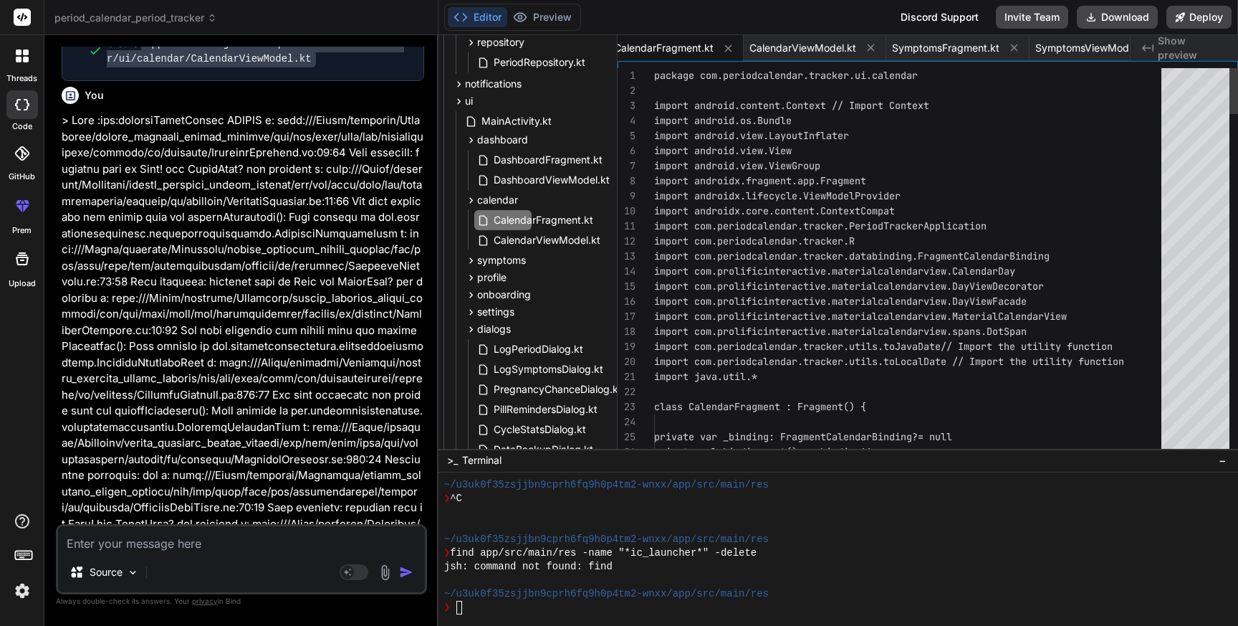
scroll to position [73614, 0]
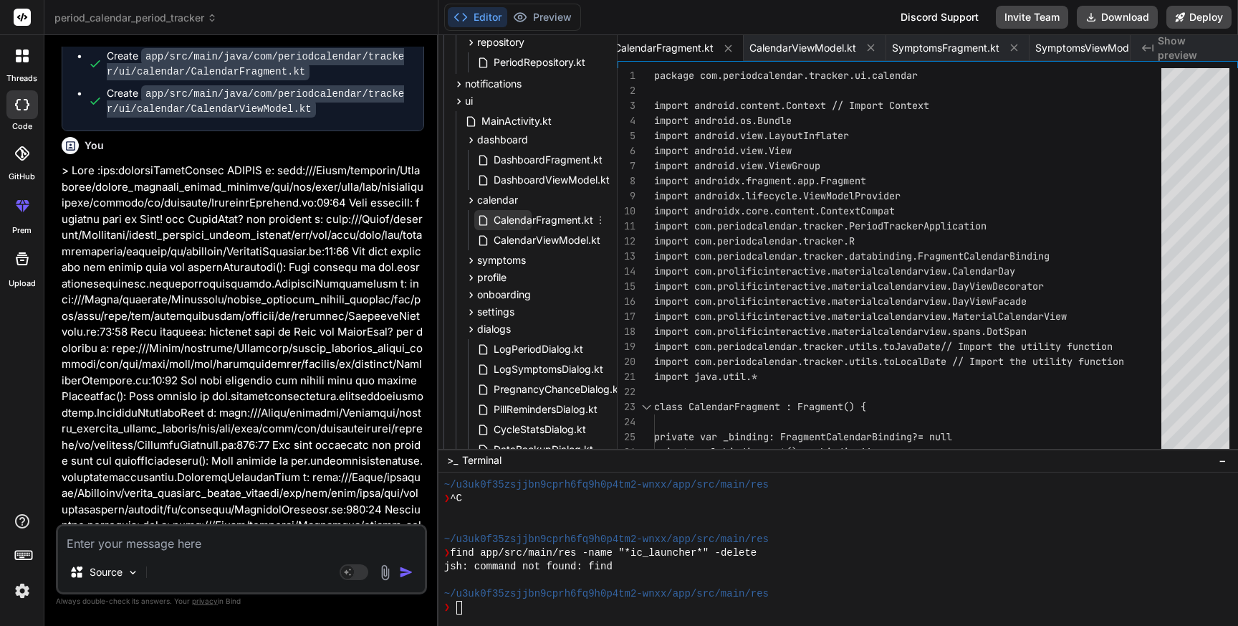
click at [535, 219] on span "CalendarFragment.kt" at bounding box center [543, 219] width 102 height 17
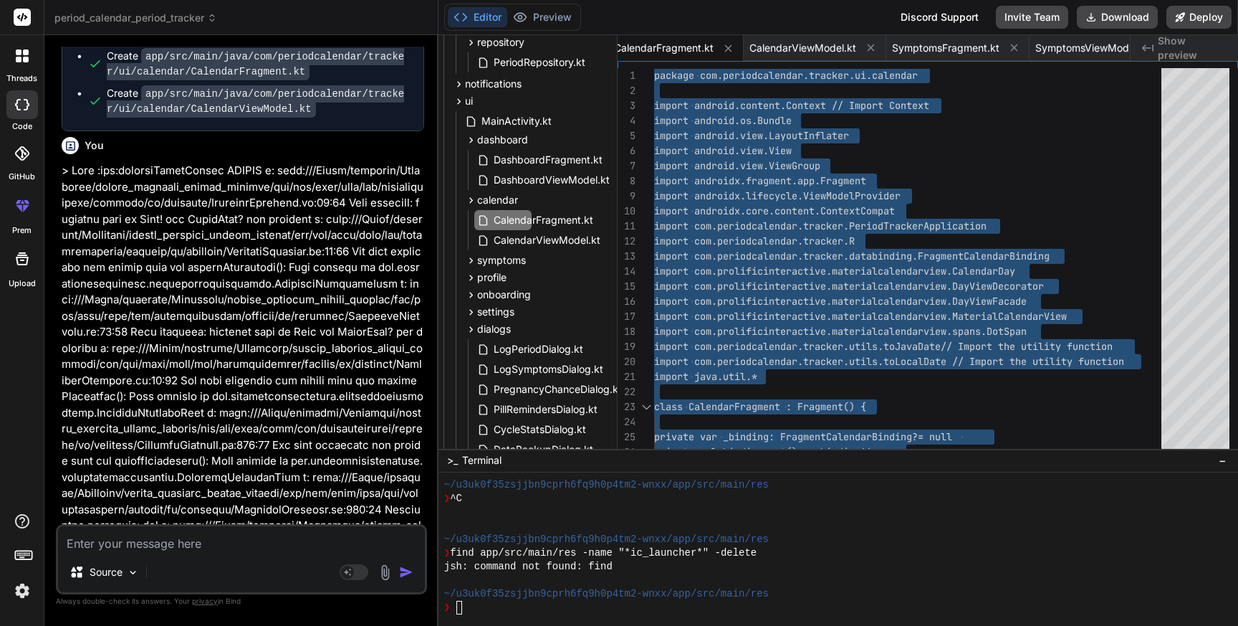
click at [162, 538] on textarea at bounding box center [241, 539] width 367 height 26
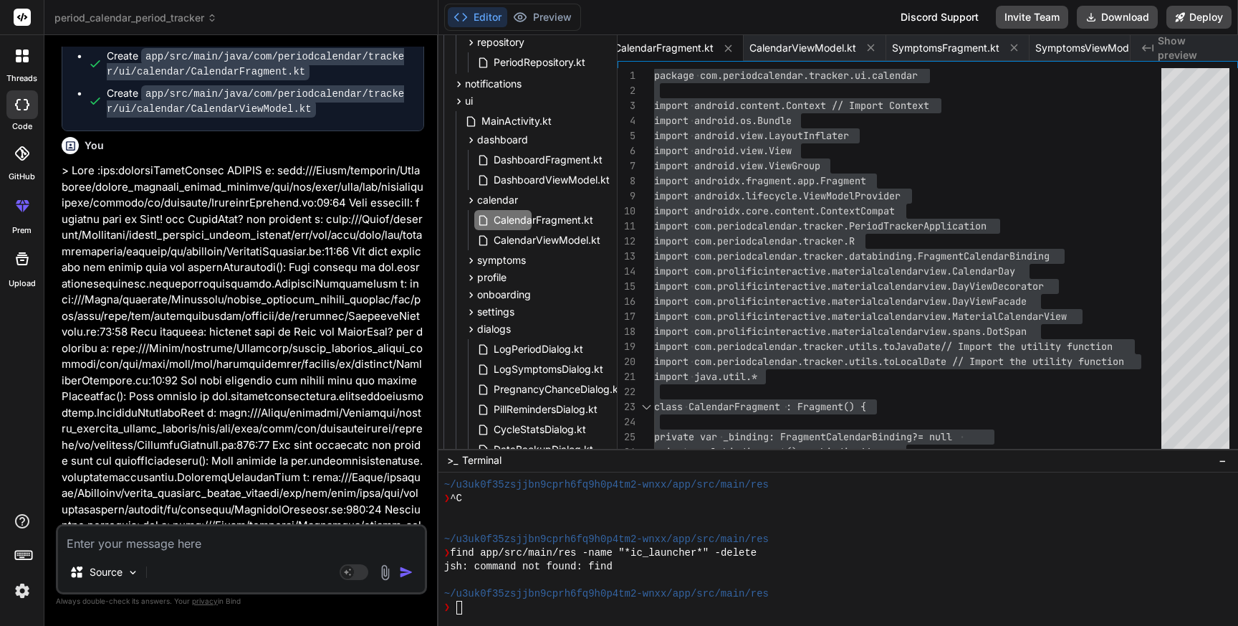
paste textarea "> Task :app:compileDebugKotlin FAILED e: file:///Users/personal/Downloads/perio…"
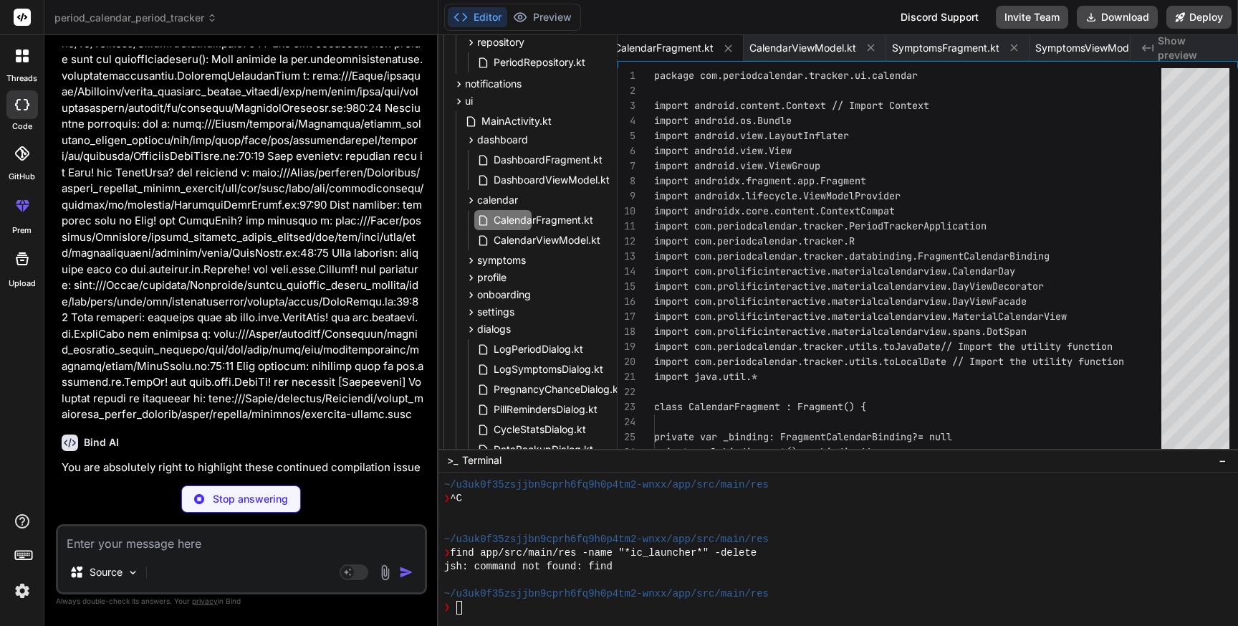
scroll to position [73965, 0]
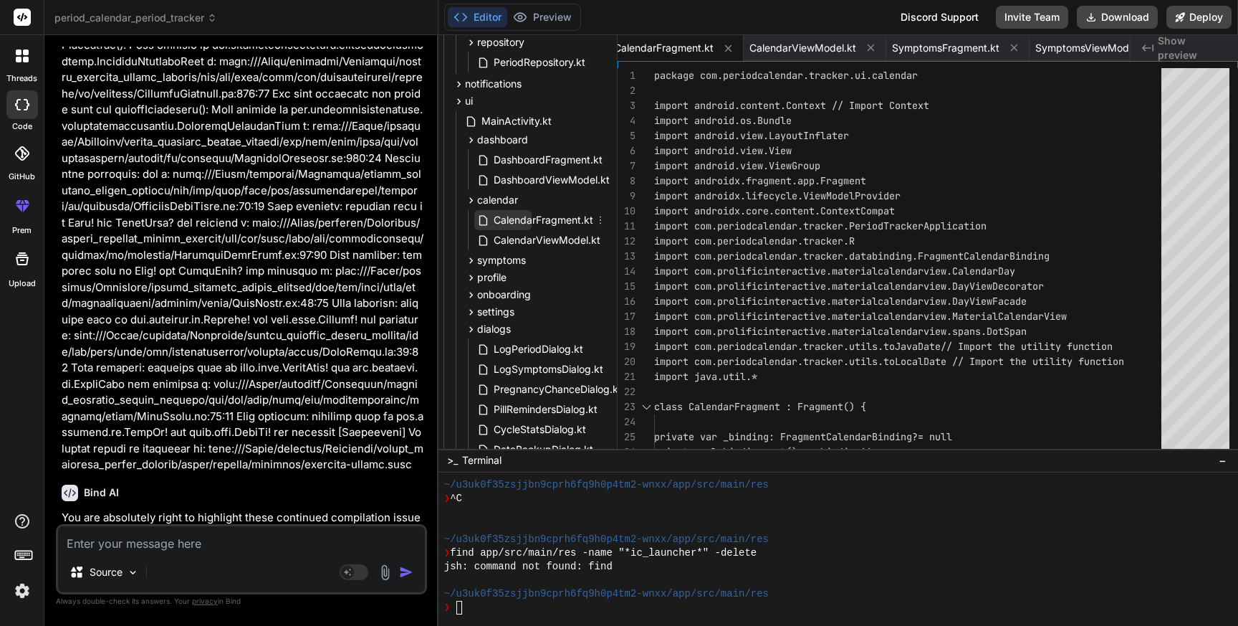
click at [546, 220] on span "CalendarFragment.kt" at bounding box center [543, 219] width 102 height 17
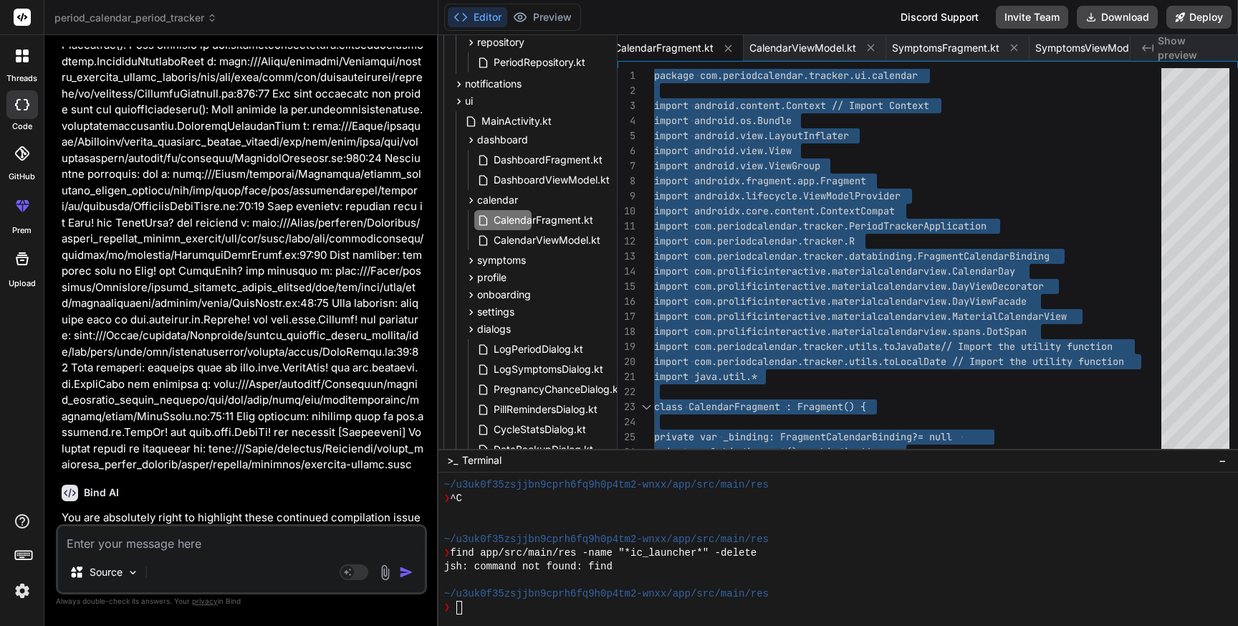
click at [126, 544] on textarea at bounding box center [241, 539] width 367 height 26
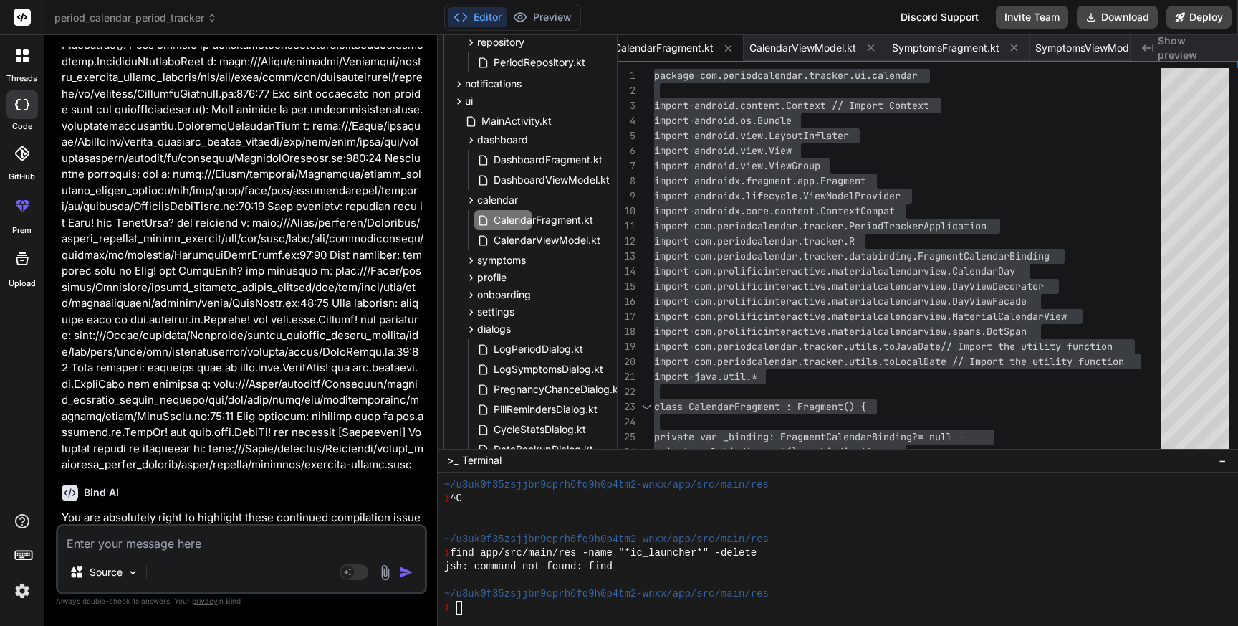
paste textarea "e: file:///Users/personal/Downloads/period_calendar_period_tracker/app/src/main…"
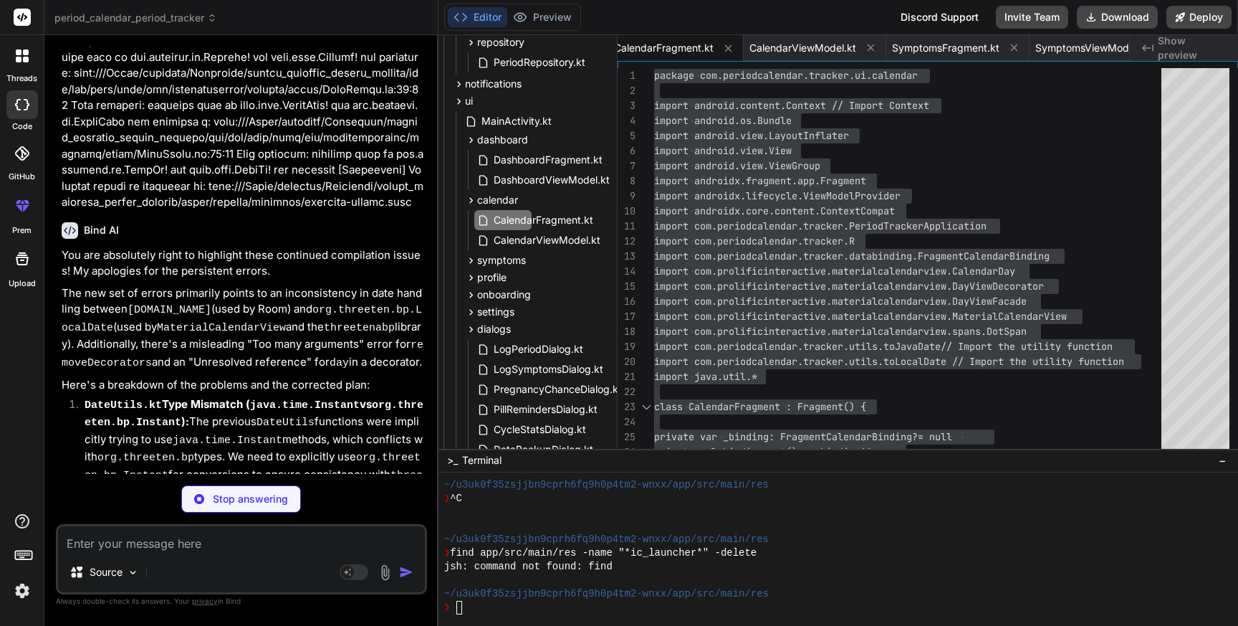
scroll to position [74365, 0]
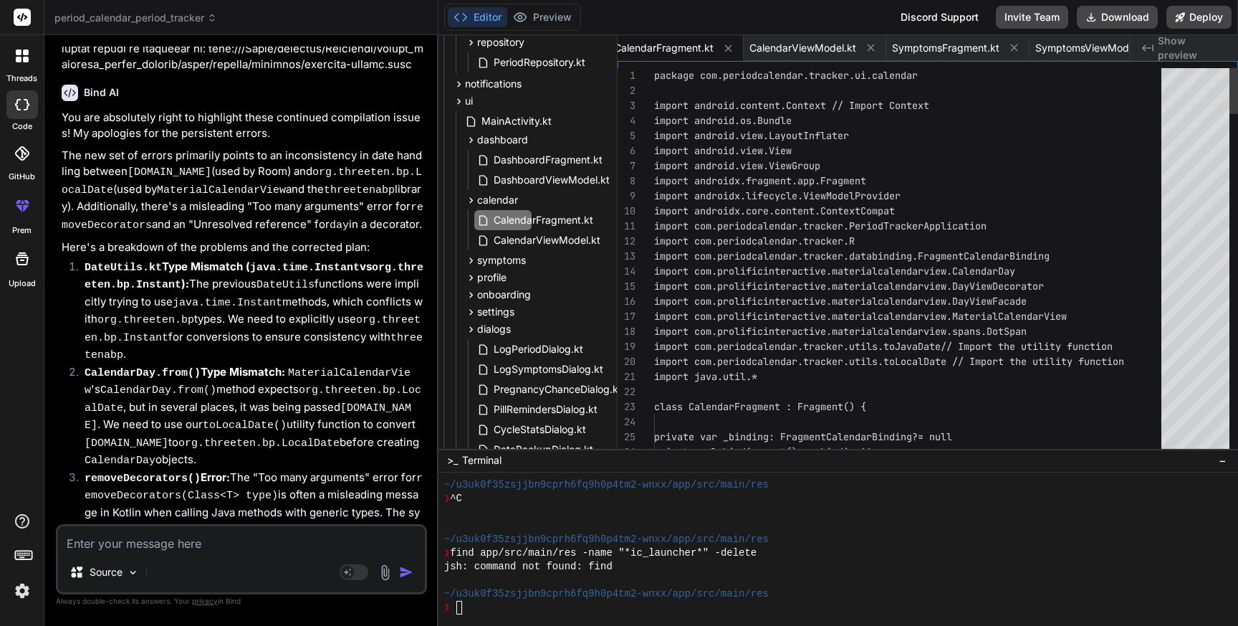
scroll to position [74315, 0]
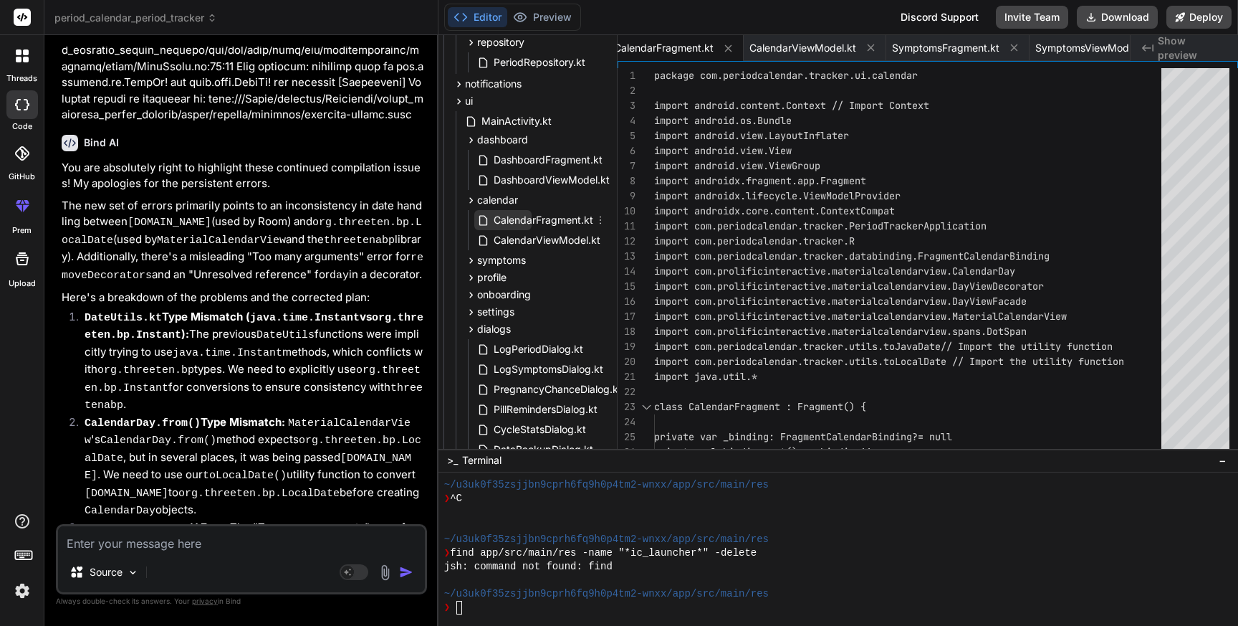
click at [556, 221] on span "CalendarFragment.kt" at bounding box center [543, 219] width 102 height 17
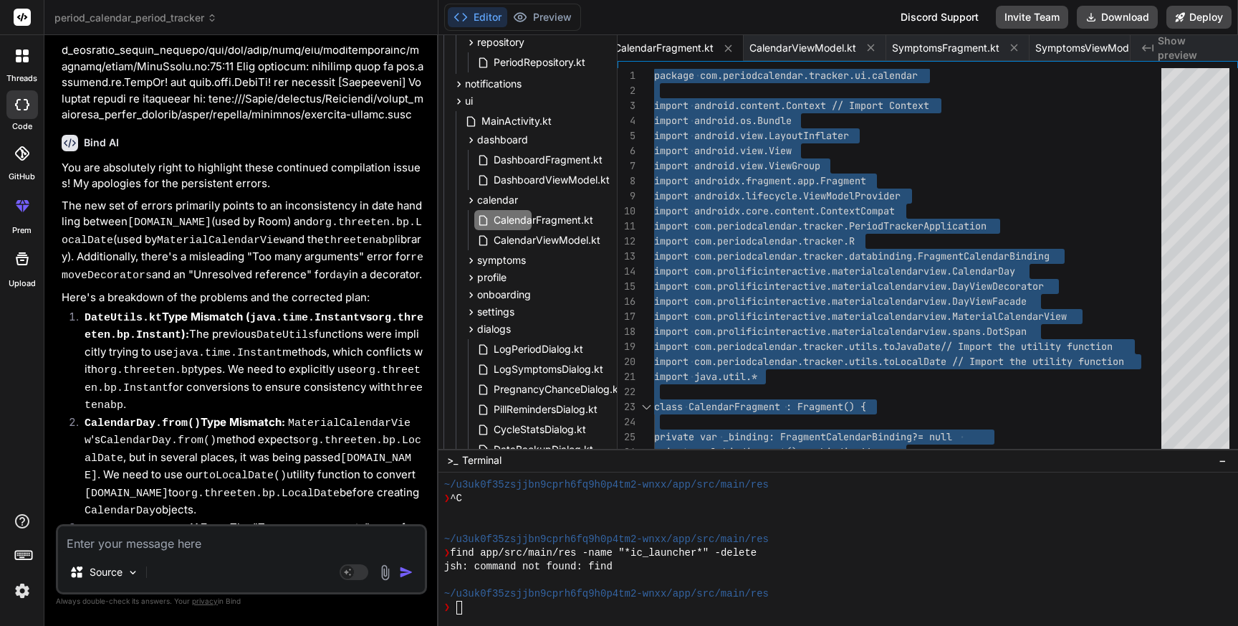
click at [166, 547] on textarea at bounding box center [241, 539] width 367 height 26
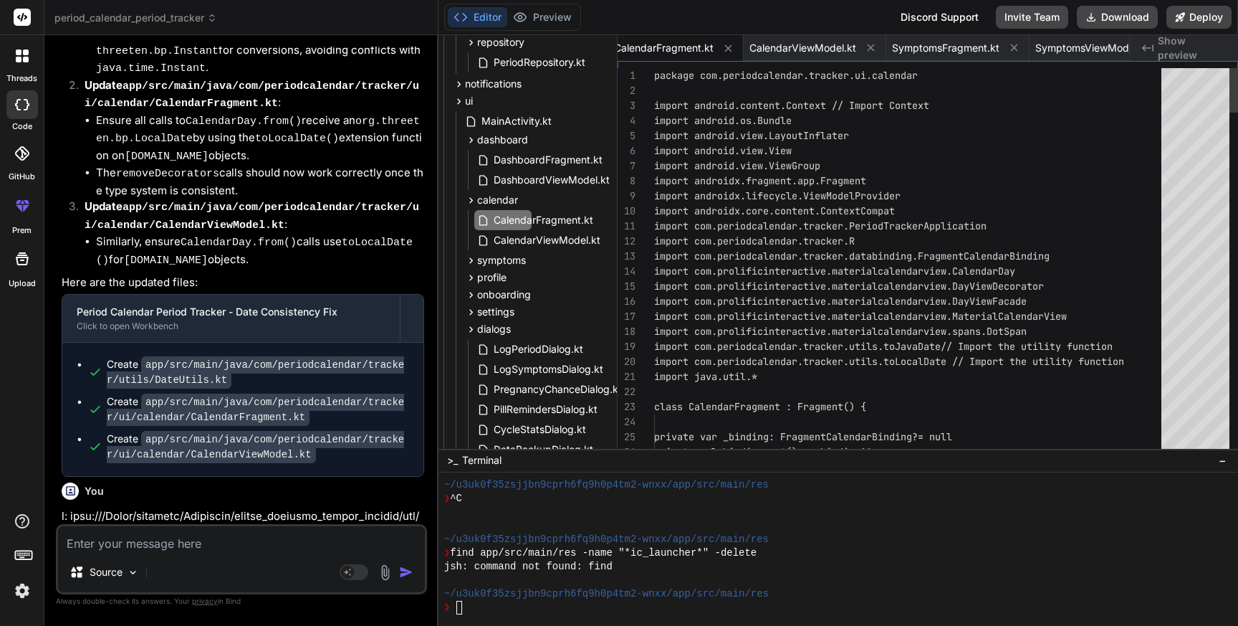
scroll to position [74989, 0]
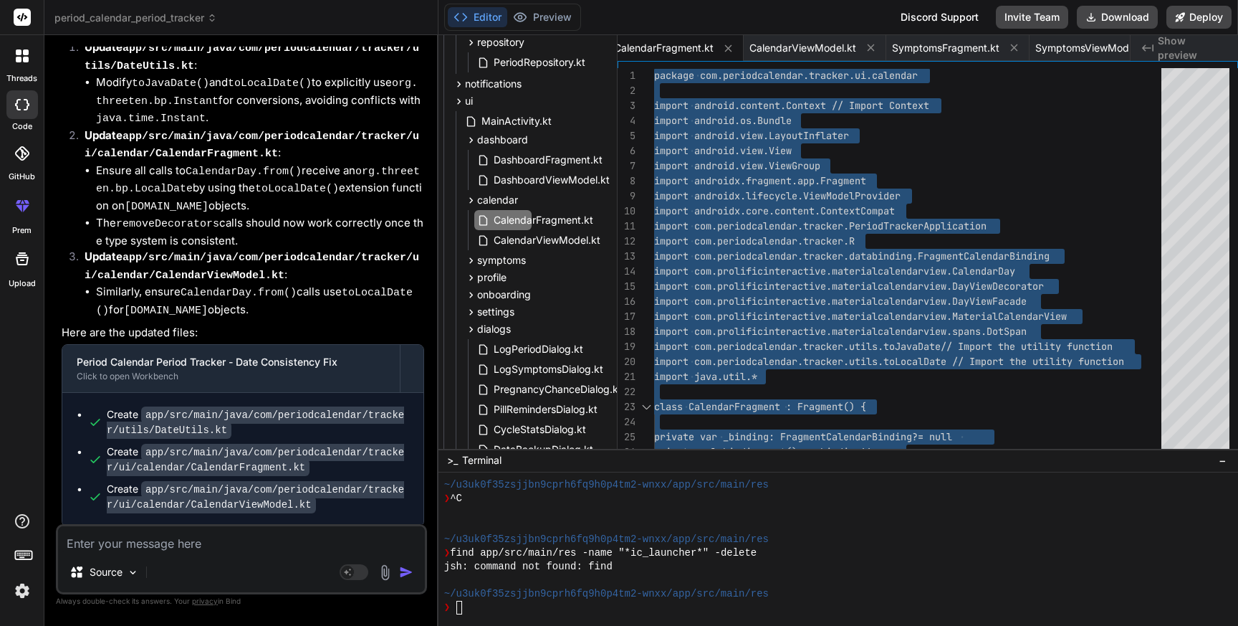
click at [97, 551] on textarea at bounding box center [241, 539] width 367 height 26
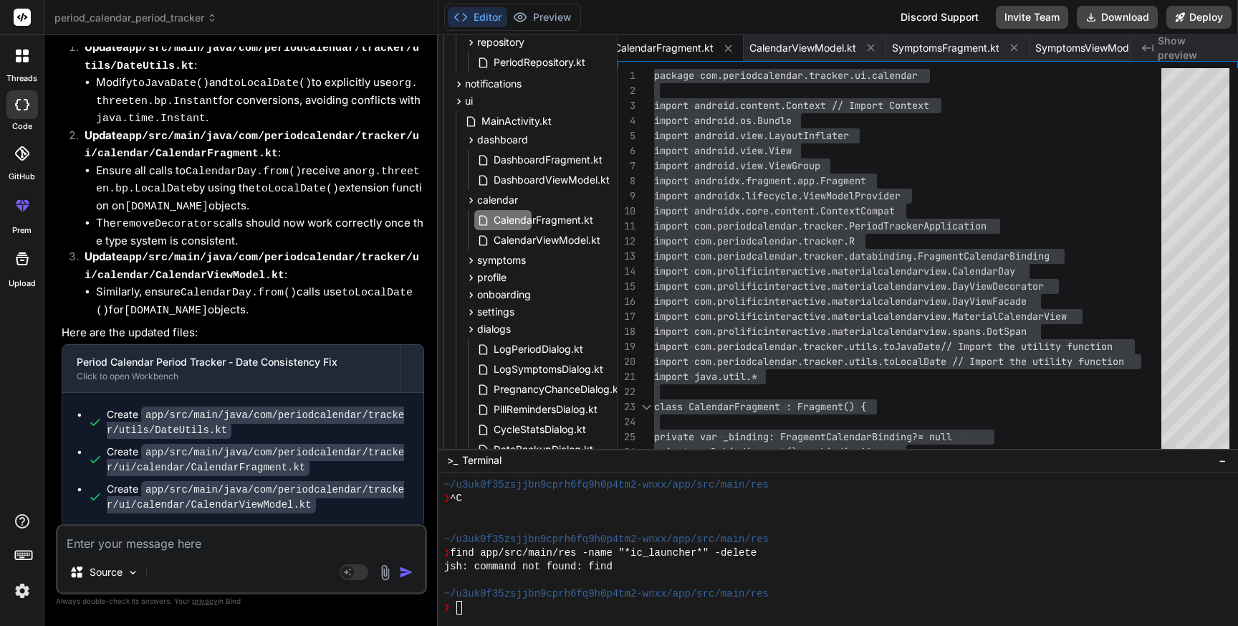
paste textarea "> Task :app:compileDebugKotlin FAILED e: file:///Users/personal/Downloads/perio…"
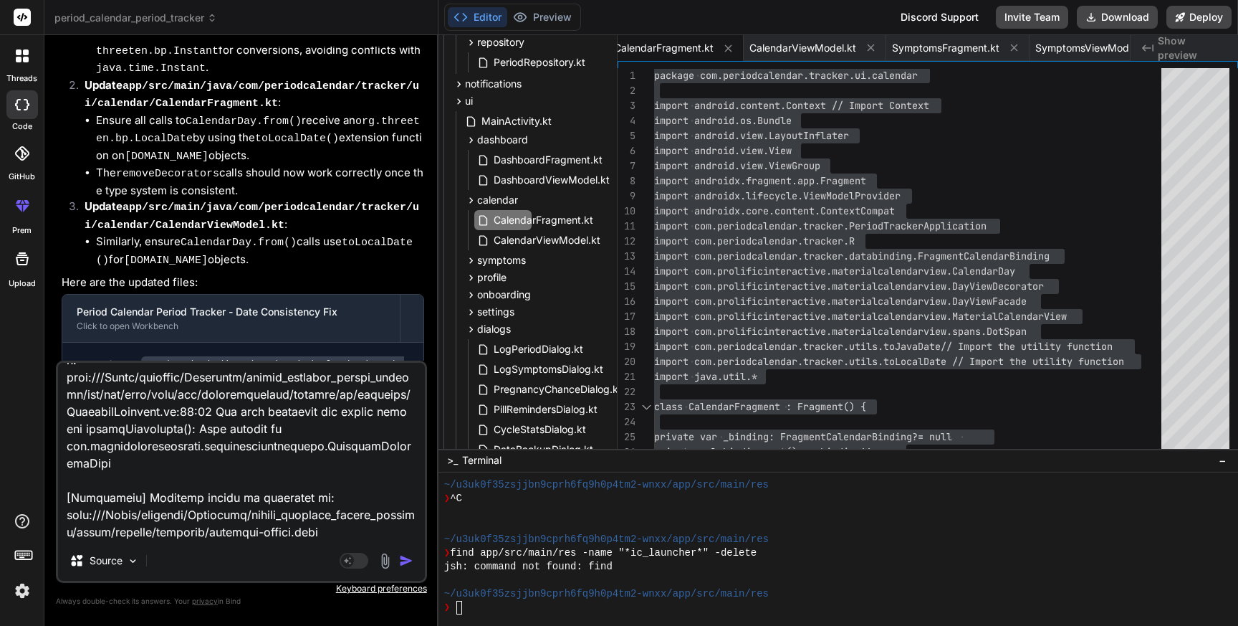
scroll to position [536, 0]
drag, startPoint x: 335, startPoint y: 515, endPoint x: 45, endPoint y: 462, distance: 294.4
click at [45, 462] on div "Bind AI Web Search Created with Pixso. Code Generator You Bind AI 🔹 Project : P…" at bounding box center [241, 330] width 394 height 590
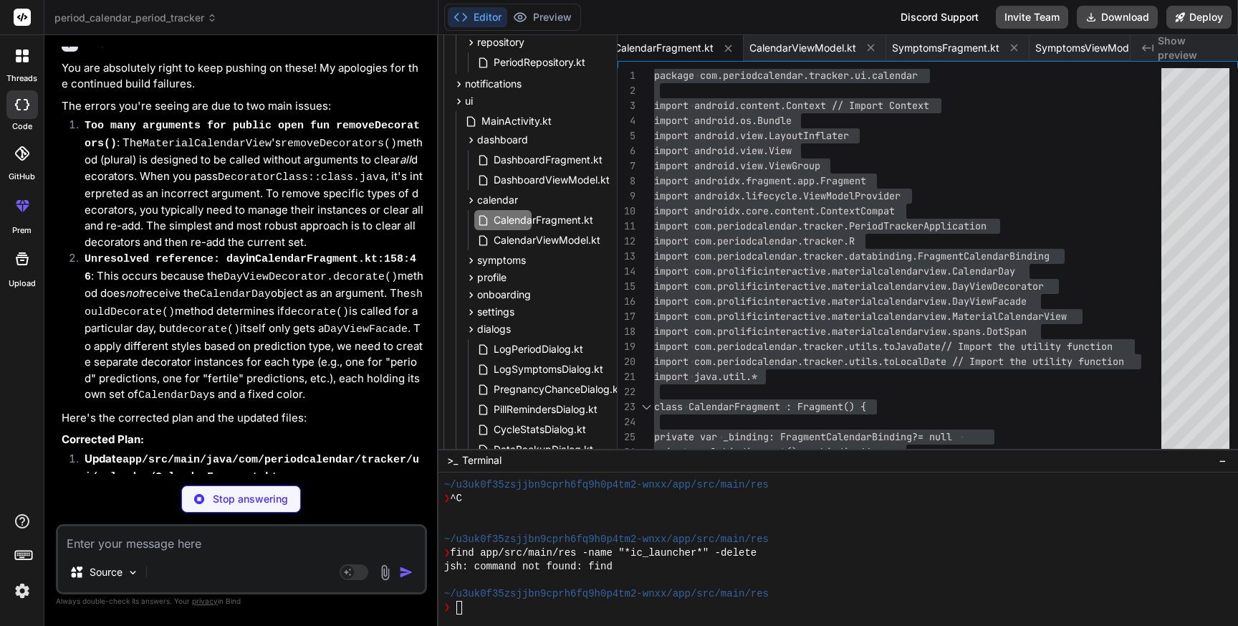
scroll to position [75764, 0]
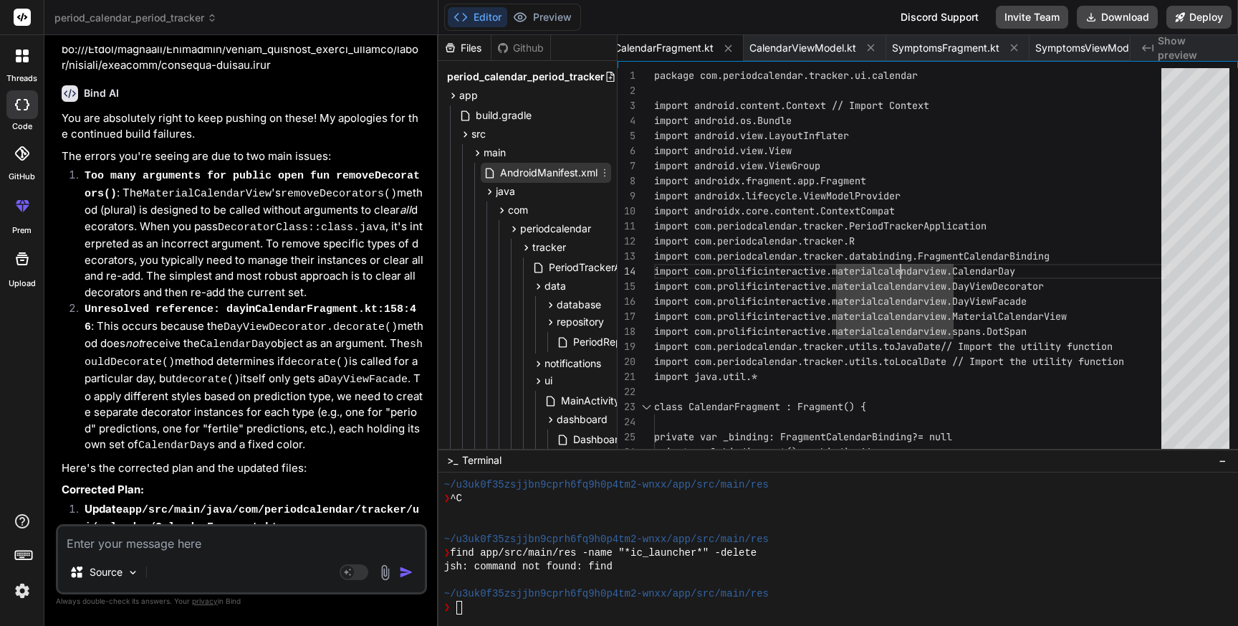
click at [507, 170] on span "AndroidManifest.xml" at bounding box center [549, 172] width 100 height 17
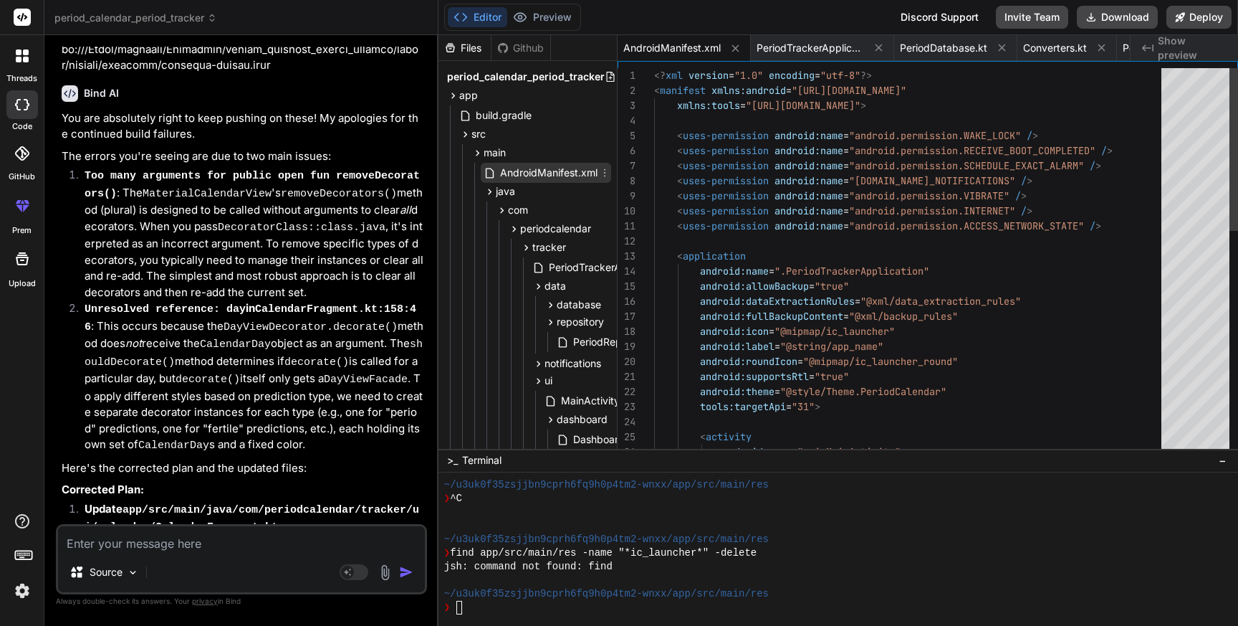
click at [507, 170] on span "AndroidManifest.xml" at bounding box center [549, 172] width 100 height 17
click at [238, 542] on textarea at bounding box center [241, 539] width 367 height 26
click at [104, 539] on textarea "Setting not working and not asking" at bounding box center [241, 539] width 367 height 26
click at [320, 538] on textarea "All the settings not working and not asking" at bounding box center [241, 539] width 367 height 26
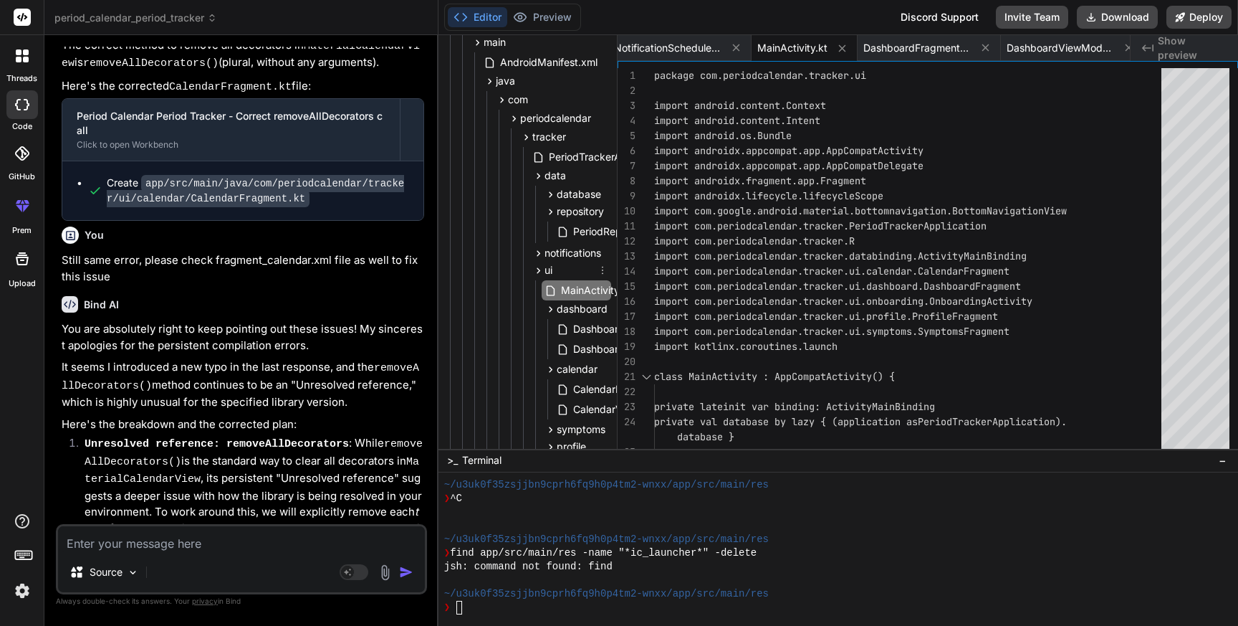
scroll to position [97, 0]
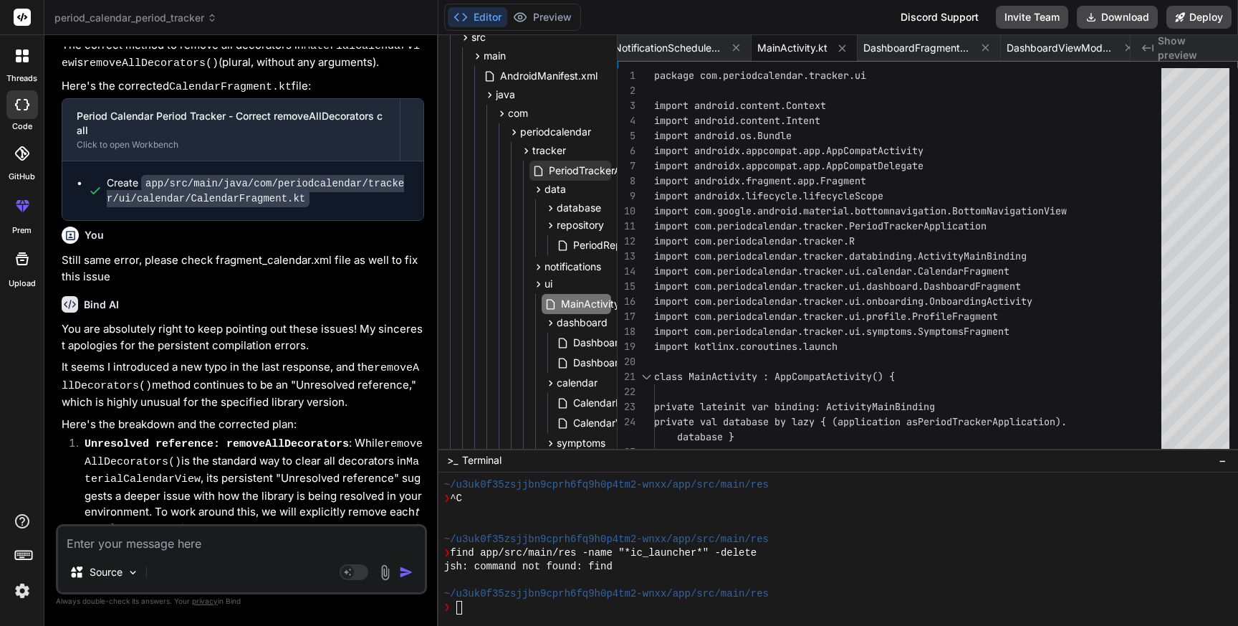
click at [553, 163] on span "PeriodTrackerApplication.kt" at bounding box center [614, 170] width 133 height 17
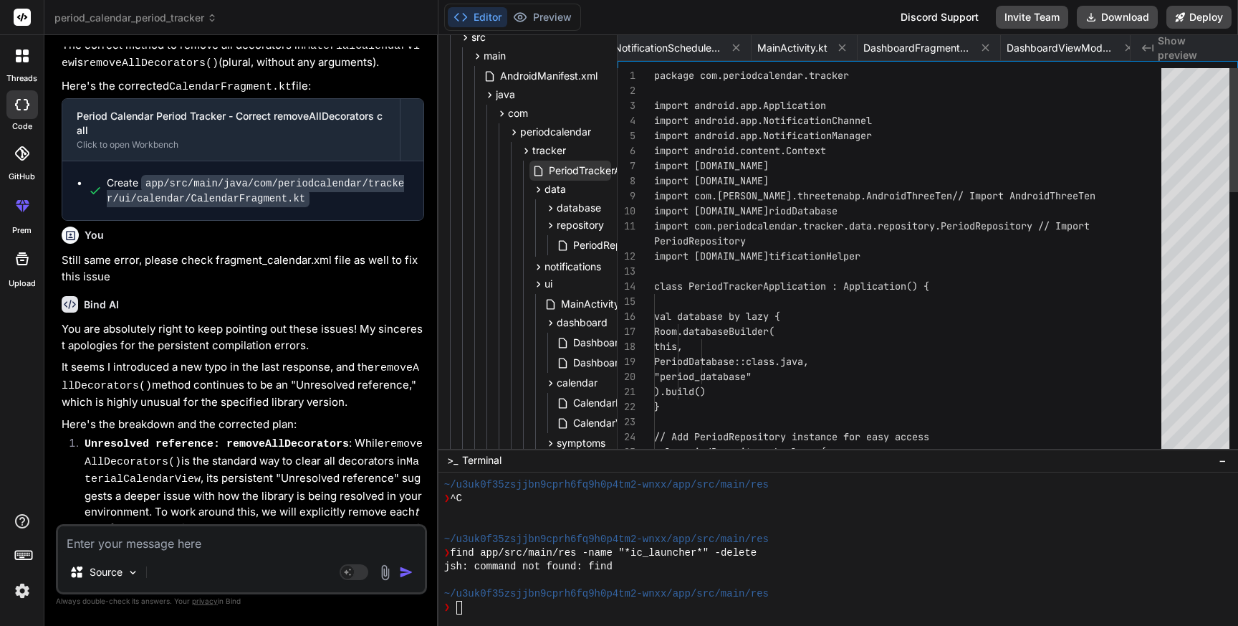
scroll to position [0, 225]
click at [553, 163] on span "PeriodTrackerApplication.kt" at bounding box center [614, 170] width 133 height 17
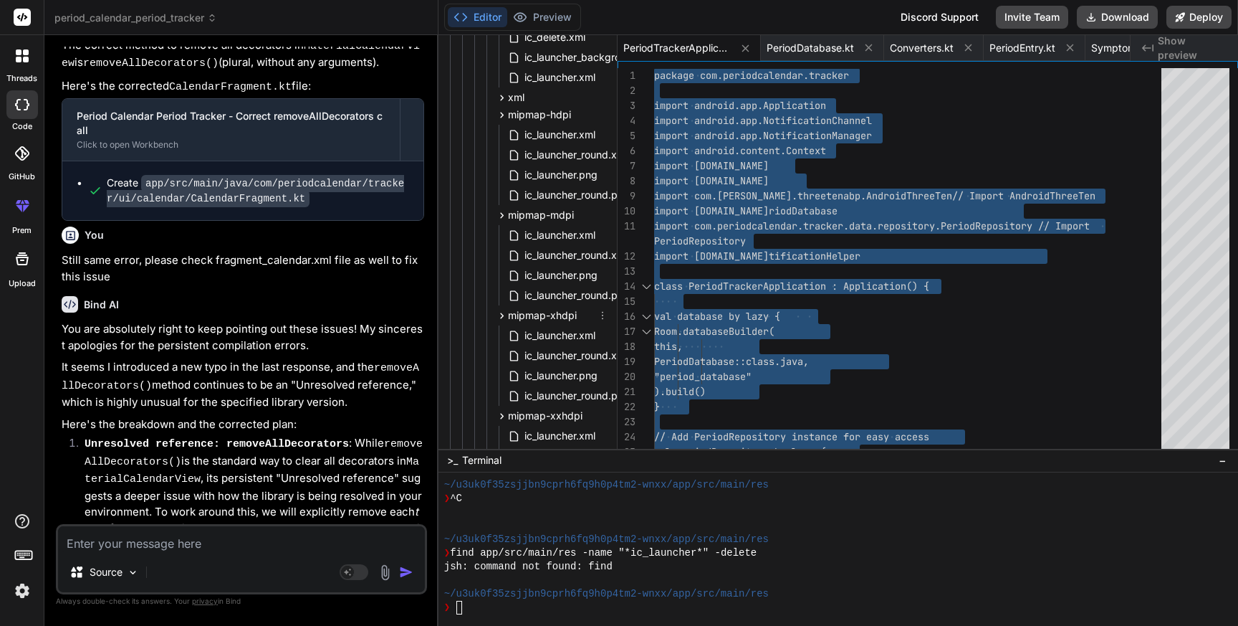
scroll to position [1699, 0]
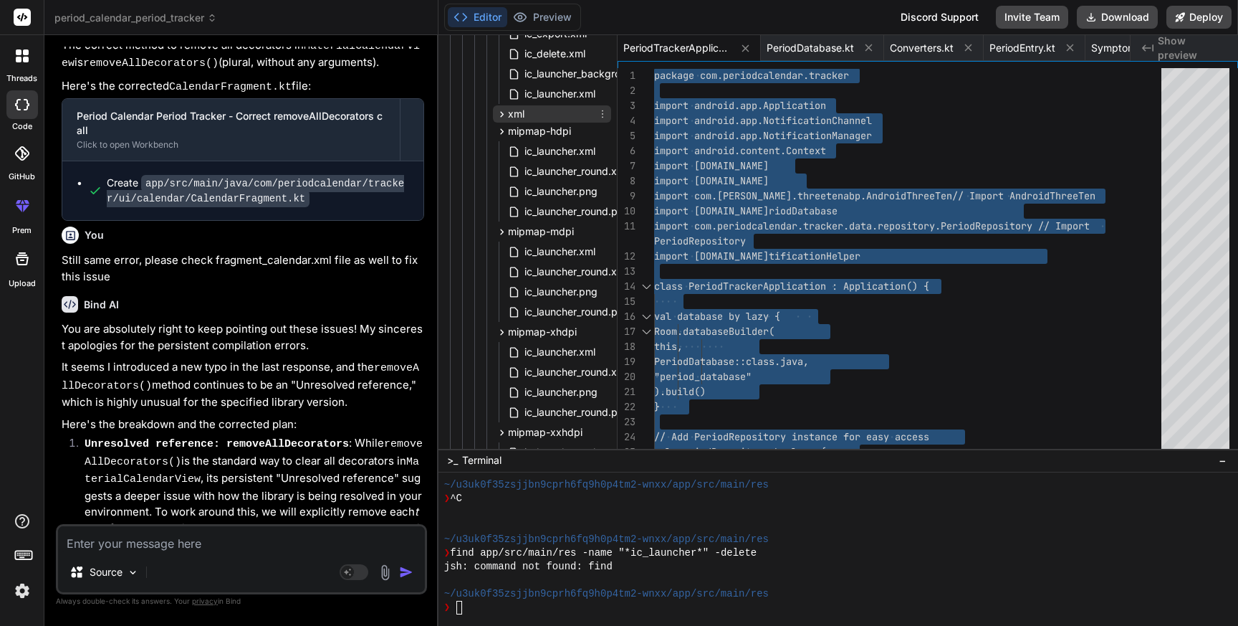
click at [502, 115] on icon at bounding box center [502, 114] width 12 height 12
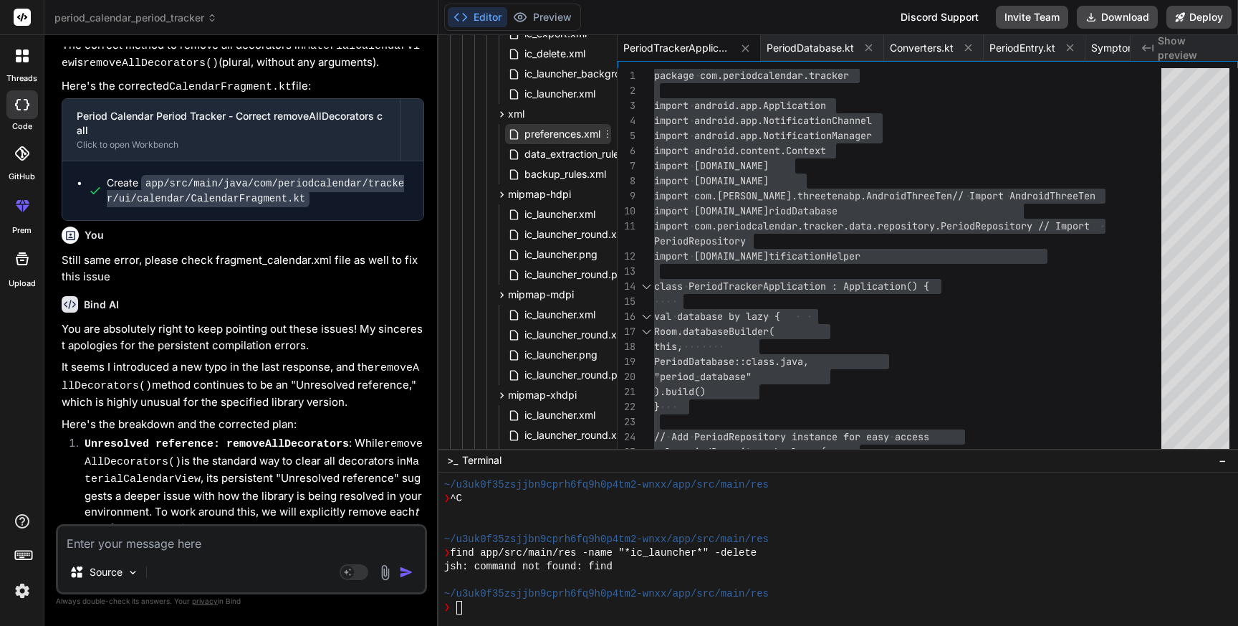
click at [534, 134] on span "preferences.xml" at bounding box center [562, 133] width 79 height 17
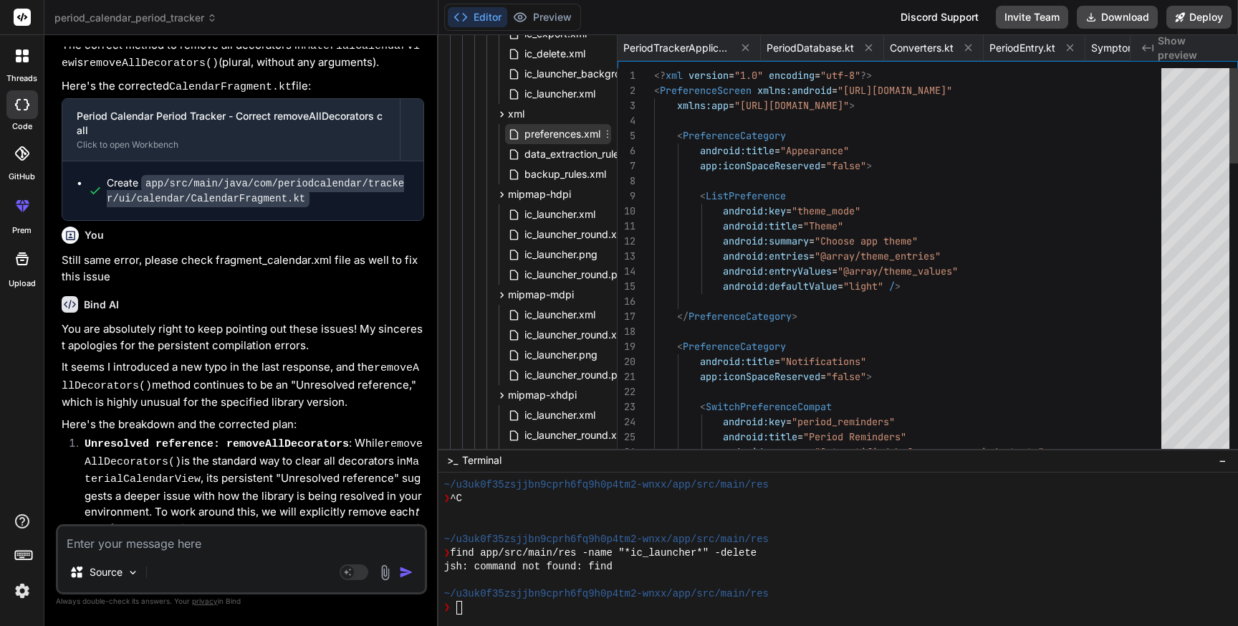
scroll to position [0, 7404]
click at [534, 134] on span "preferences.xml" at bounding box center [562, 133] width 79 height 17
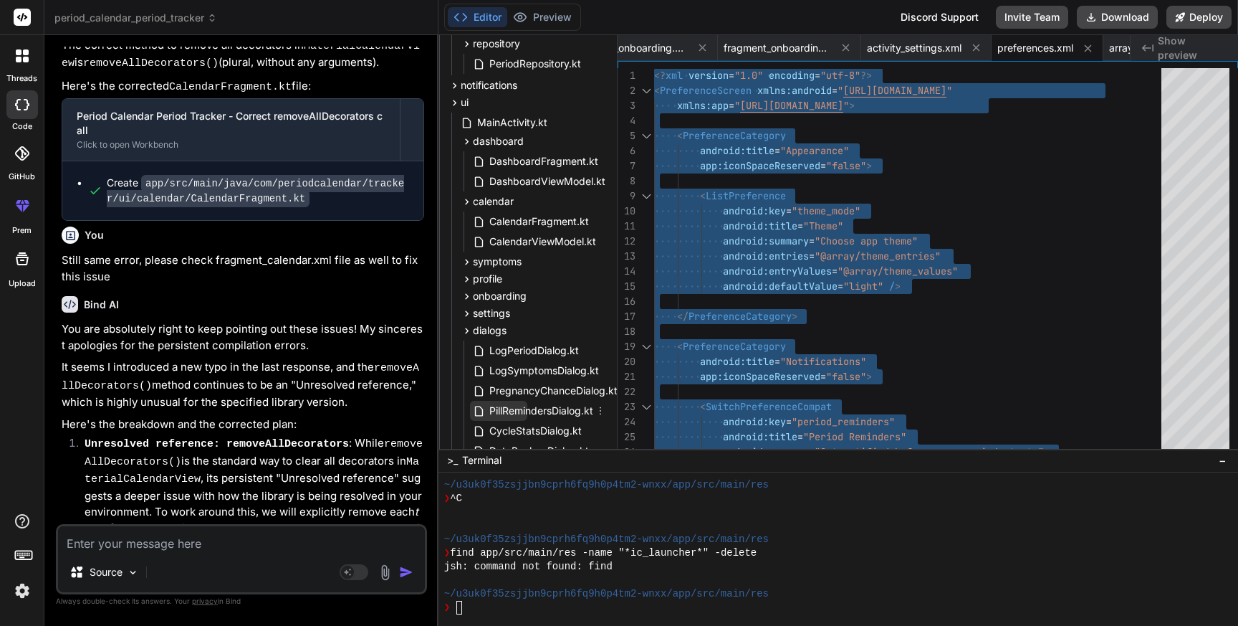
scroll to position [279, 85]
click at [477, 309] on span "settings" at bounding box center [490, 312] width 37 height 14
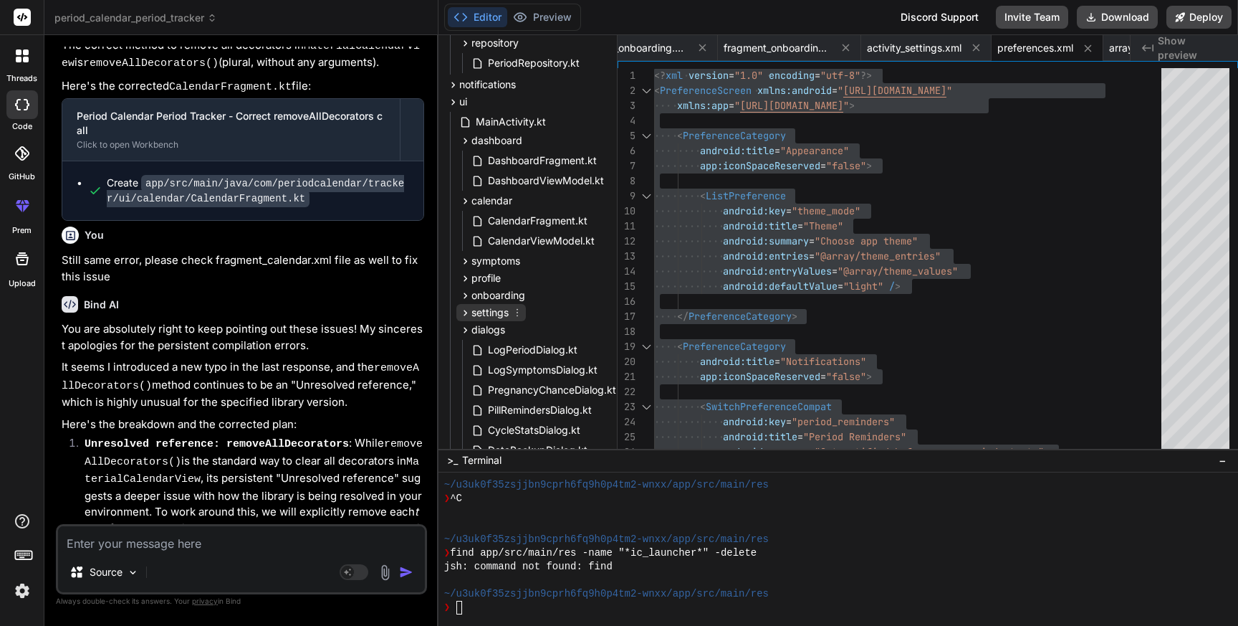
click at [477, 309] on span "settings" at bounding box center [490, 312] width 37 height 14
click at [502, 332] on span "SettingsActivity.kt" at bounding box center [531, 332] width 89 height 17
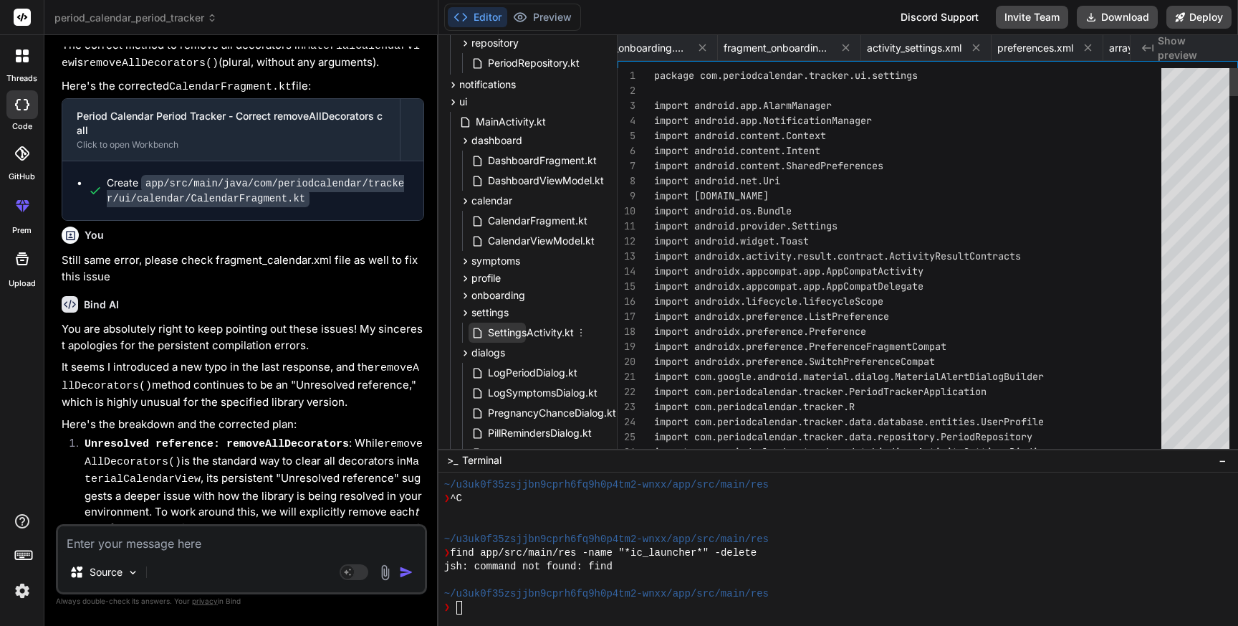
scroll to position [0, 4085]
click at [502, 332] on span "SettingsActivity.kt" at bounding box center [531, 332] width 89 height 17
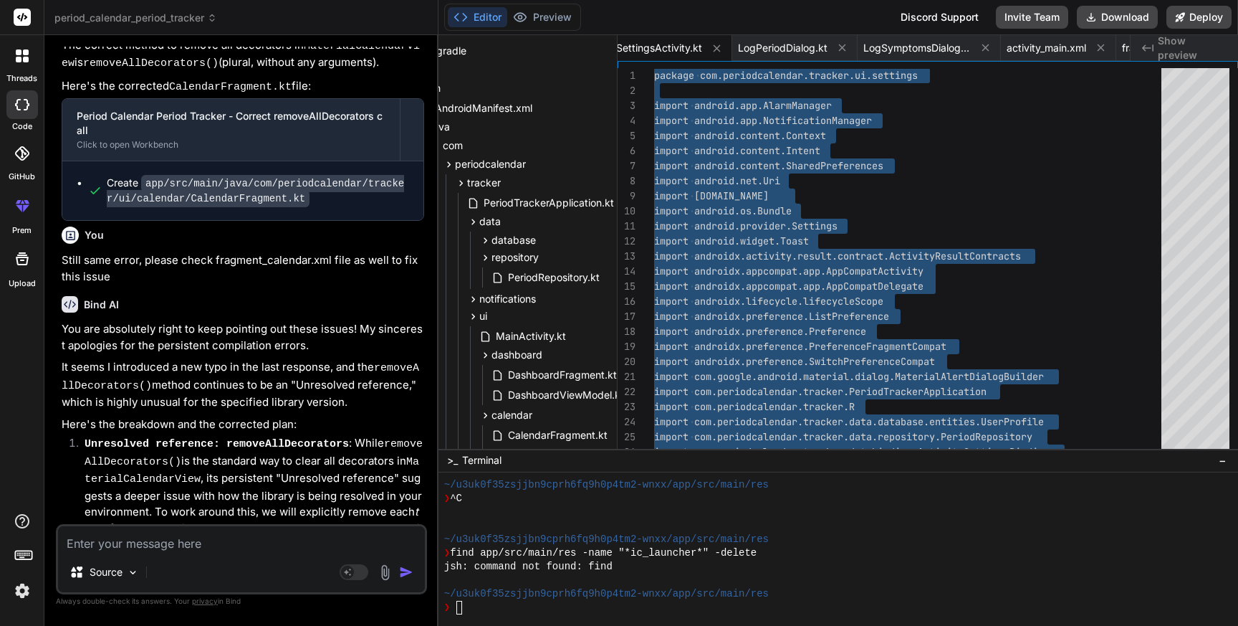
scroll to position [63, 65]
click at [472, 302] on icon at bounding box center [473, 301] width 12 height 12
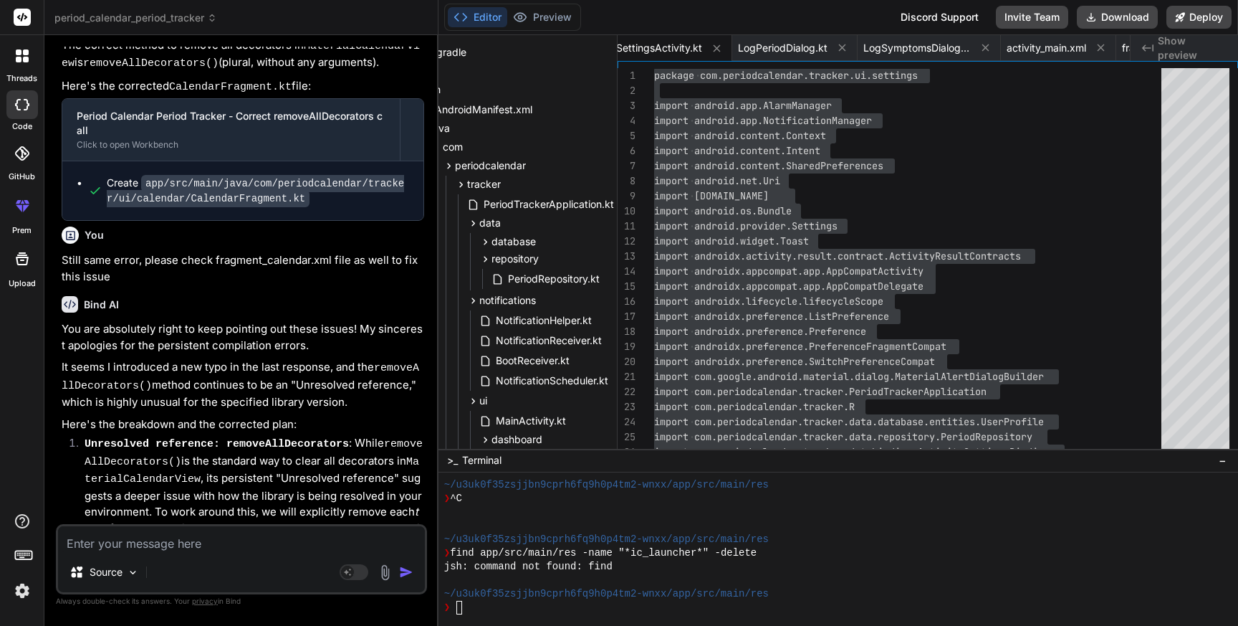
drag, startPoint x: 204, startPoint y: 466, endPoint x: 356, endPoint y: 469, distance: 152.0
click at [555, 380] on span "NotificationScheduler.kt" at bounding box center [552, 380] width 115 height 17
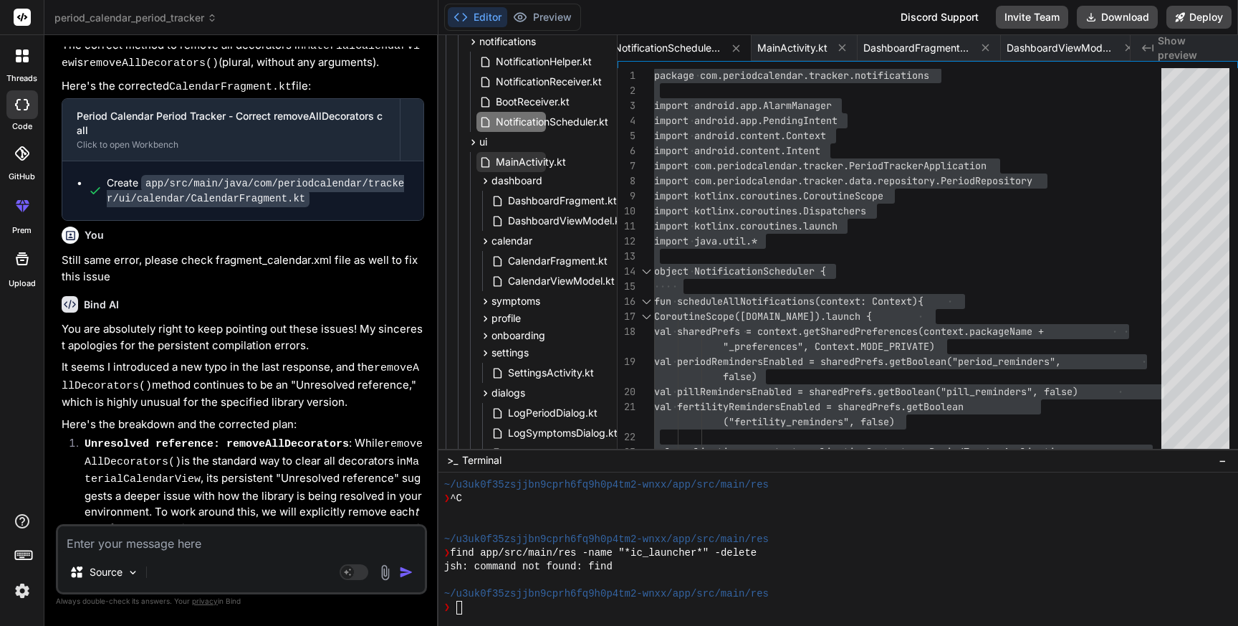
scroll to position [315, 65]
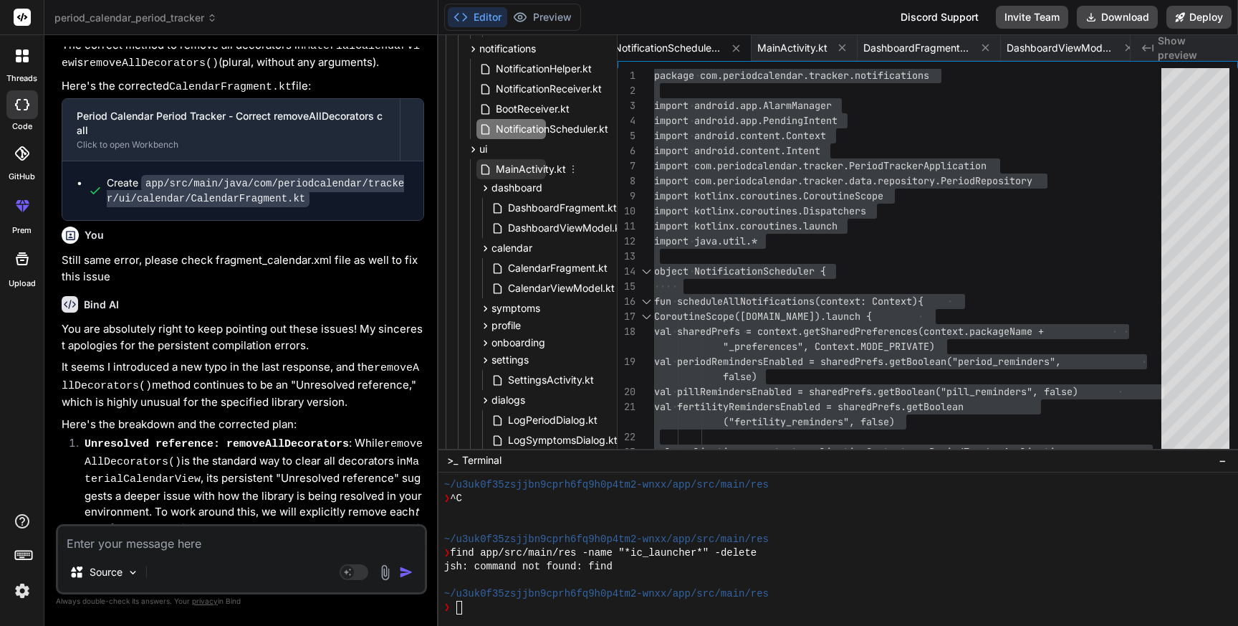
click at [511, 174] on span "MainActivity.kt" at bounding box center [531, 169] width 73 height 17
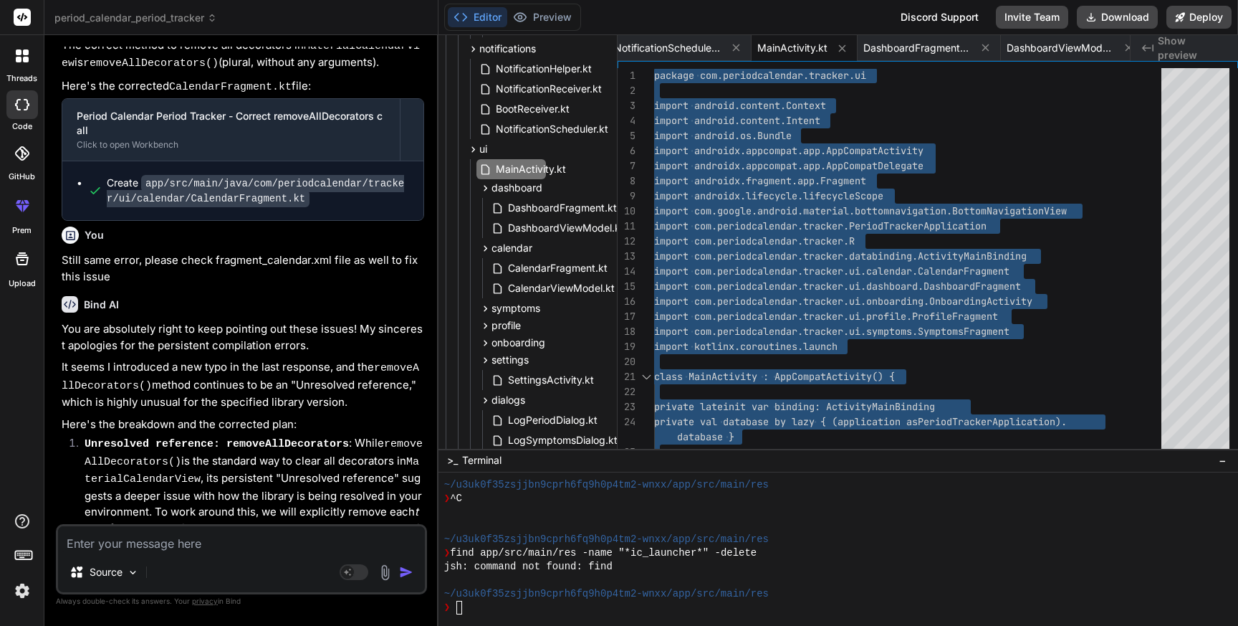
click at [186, 545] on textarea at bounding box center [241, 539] width 367 height 26
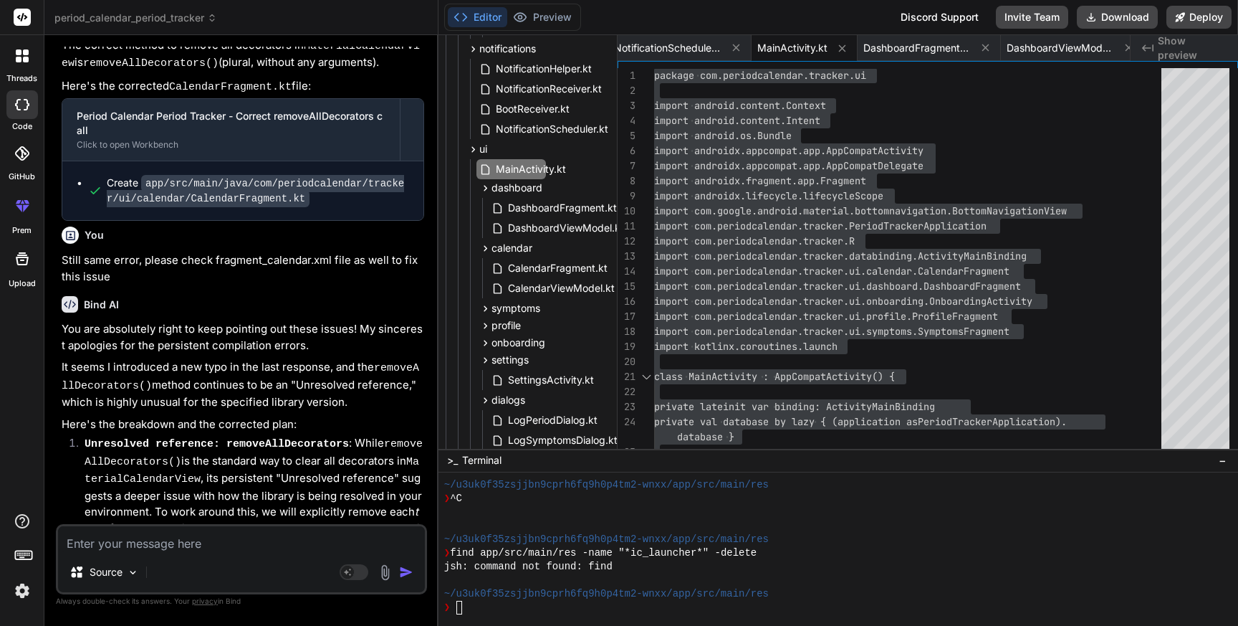
paste textarea "> Task :app:compileDebugKotlin FAILED e: file:///Users/personal/Downloads/perio…"
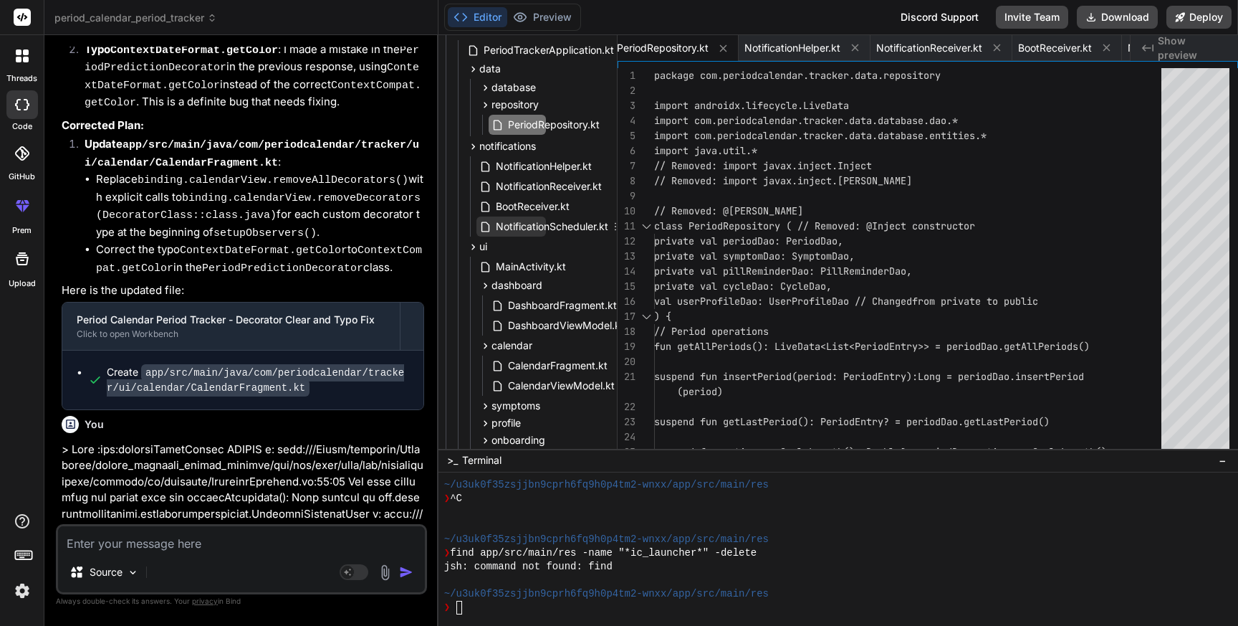
scroll to position [210, 65]
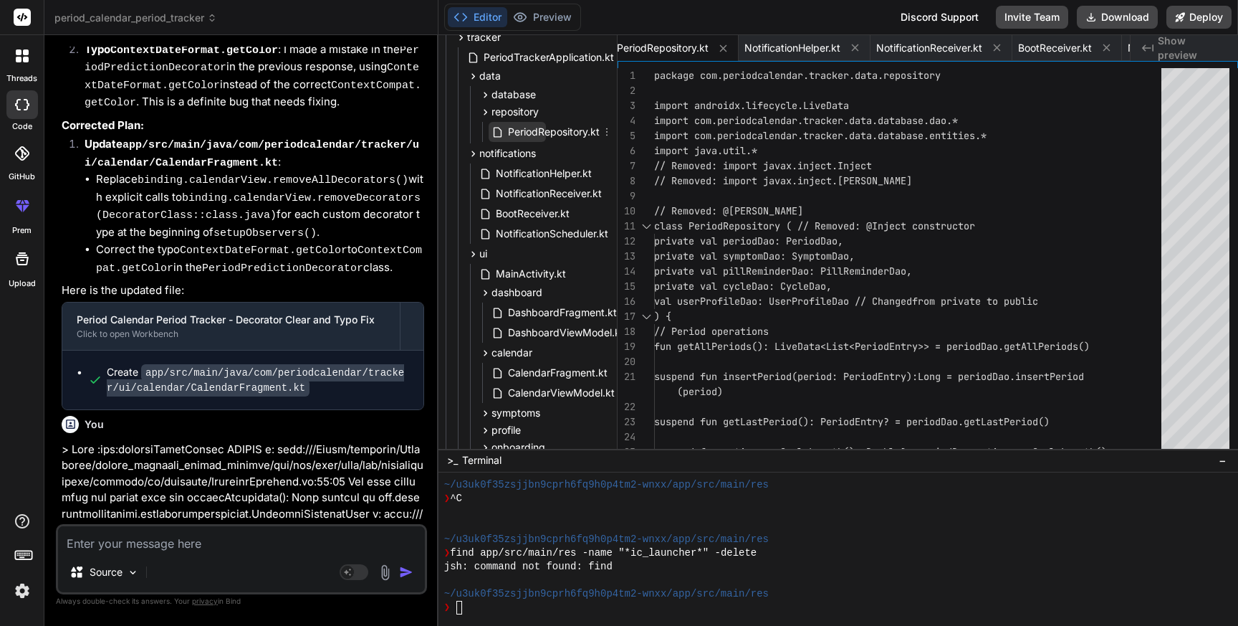
click at [558, 131] on span "PeriodRepository.kt" at bounding box center [554, 131] width 95 height 17
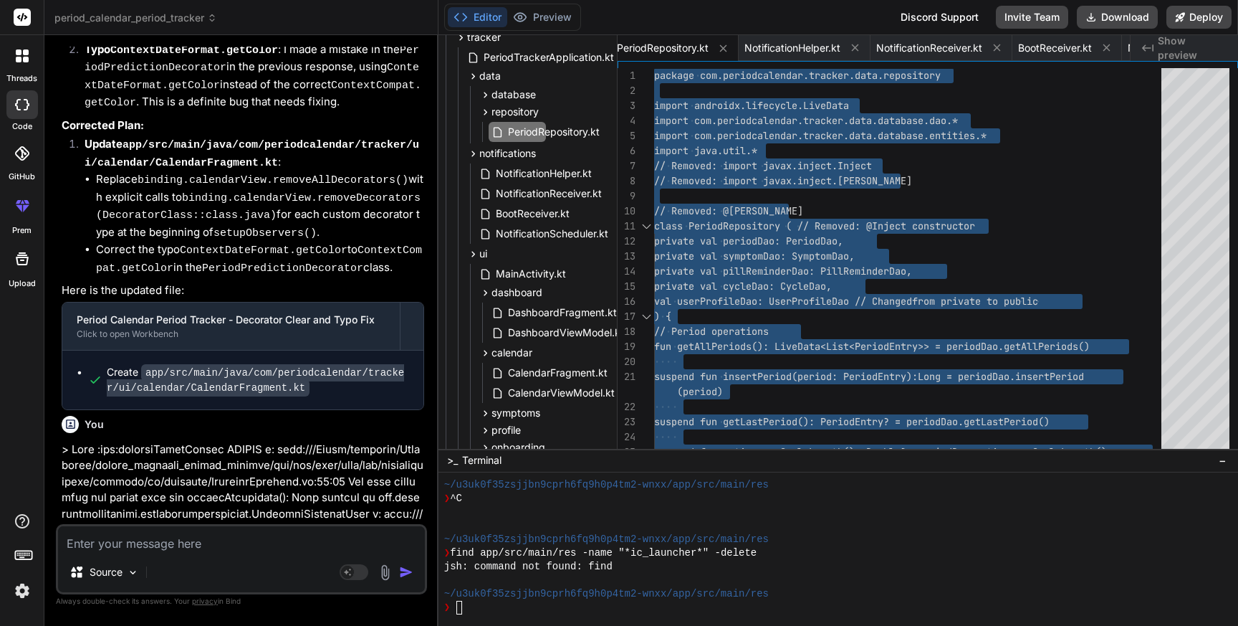
click at [177, 547] on textarea at bounding box center [241, 539] width 367 height 26
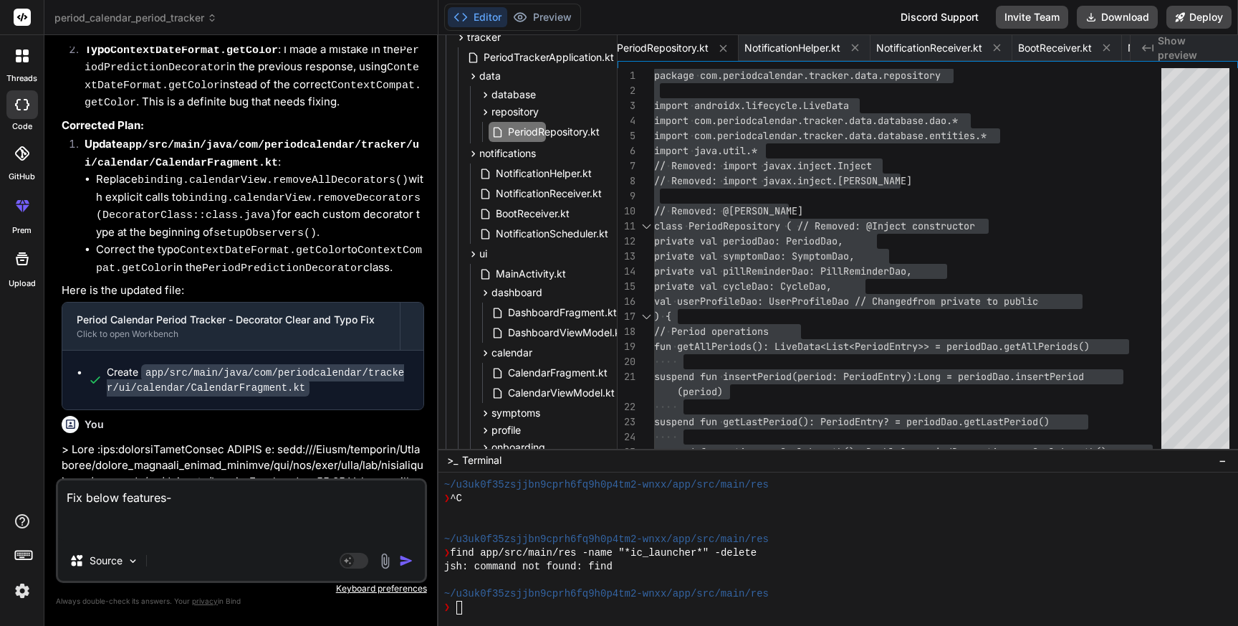
paste textarea "⏰PILL REMINDER & PERIOD REMINDER: - Customize the notification text to make it …"
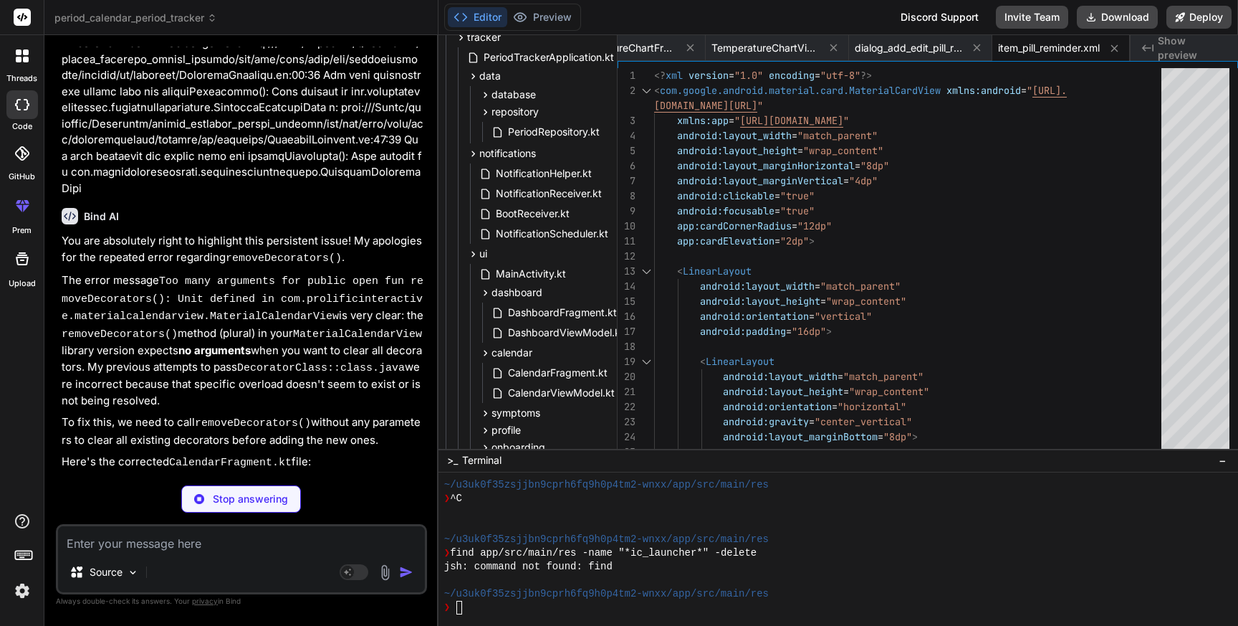
scroll to position [0, 14777]
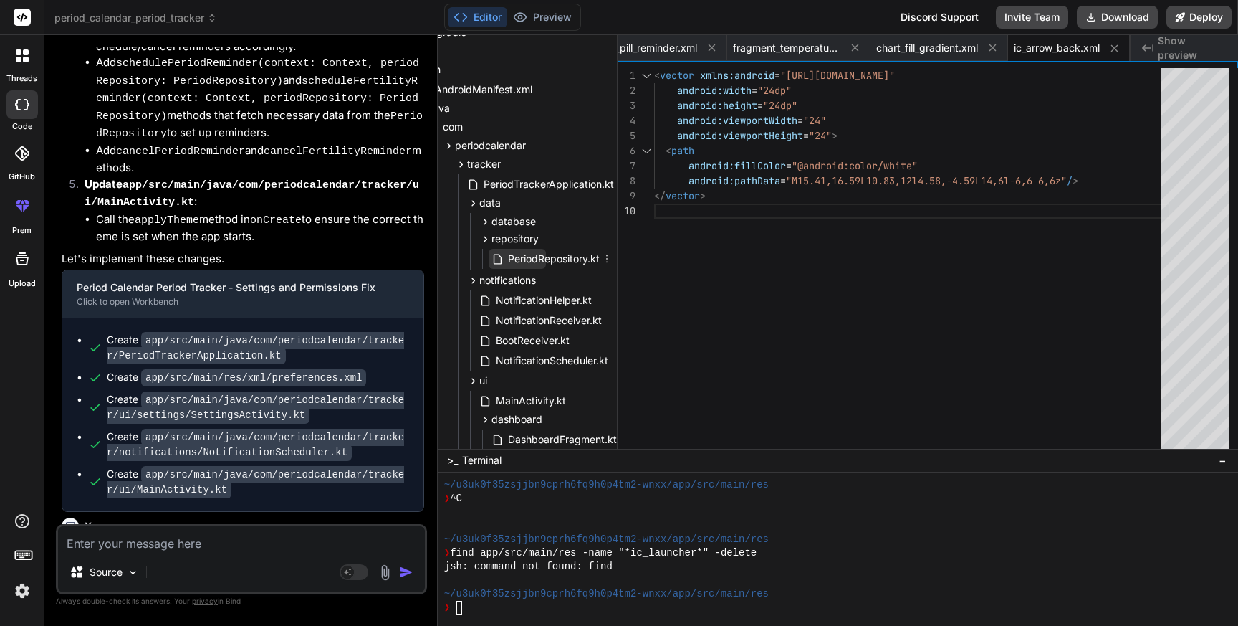
scroll to position [79, 65]
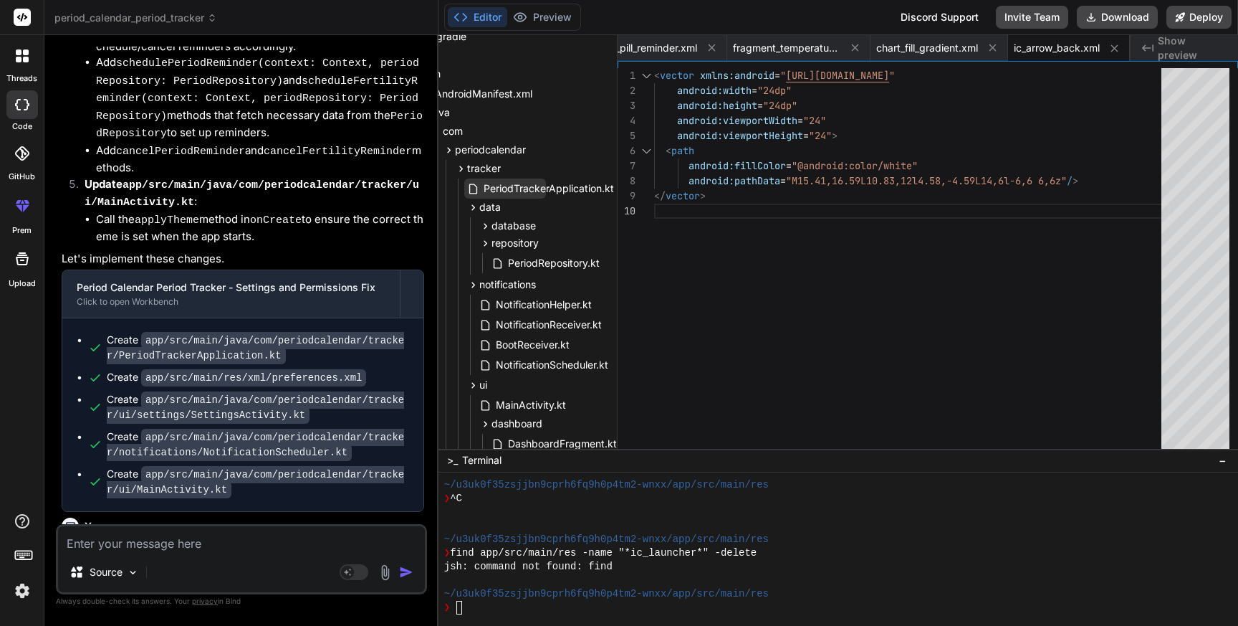
click at [512, 192] on span "PeriodTrackerApplication.kt" at bounding box center [548, 188] width 133 height 17
click at [547, 191] on span "PeriodTrackerApplication.kt" at bounding box center [548, 188] width 133 height 17
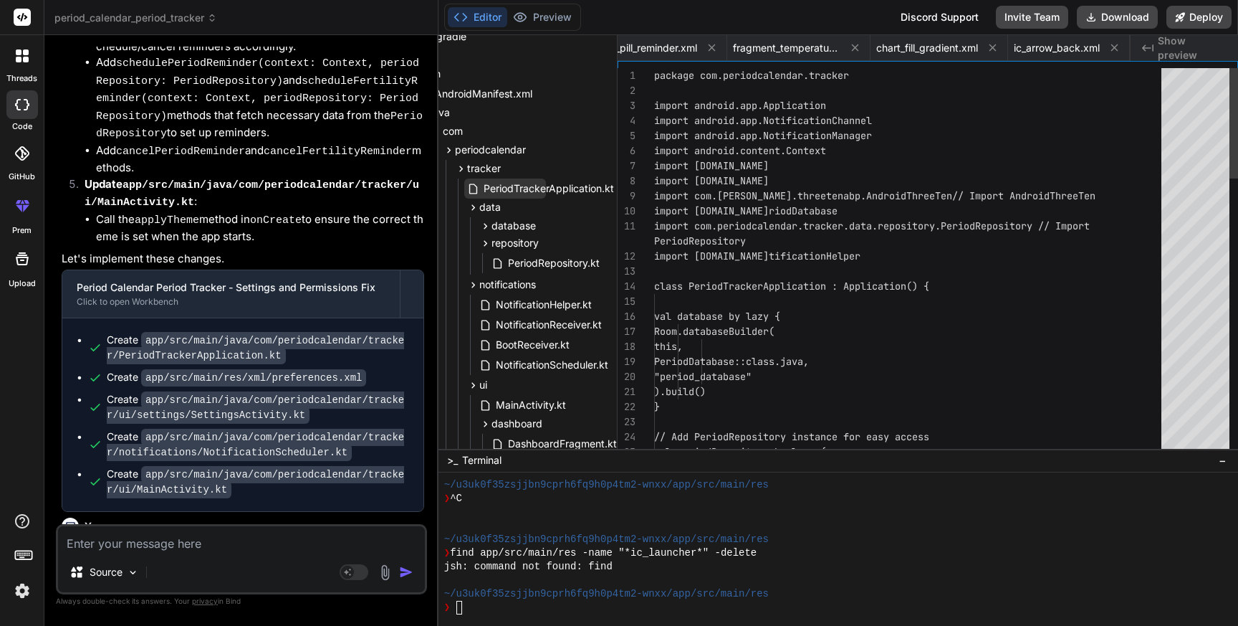
scroll to position [0, 225]
click at [547, 191] on span "PeriodTrackerApplication.kt" at bounding box center [548, 188] width 133 height 17
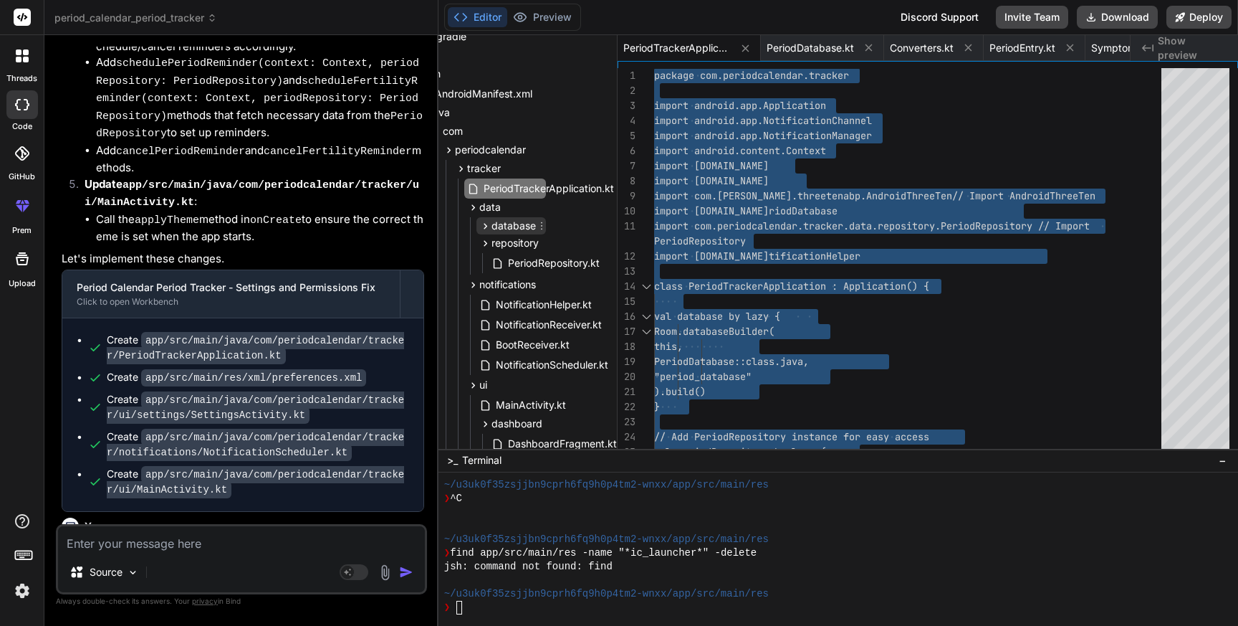
click at [484, 225] on icon at bounding box center [486, 226] width 4 height 6
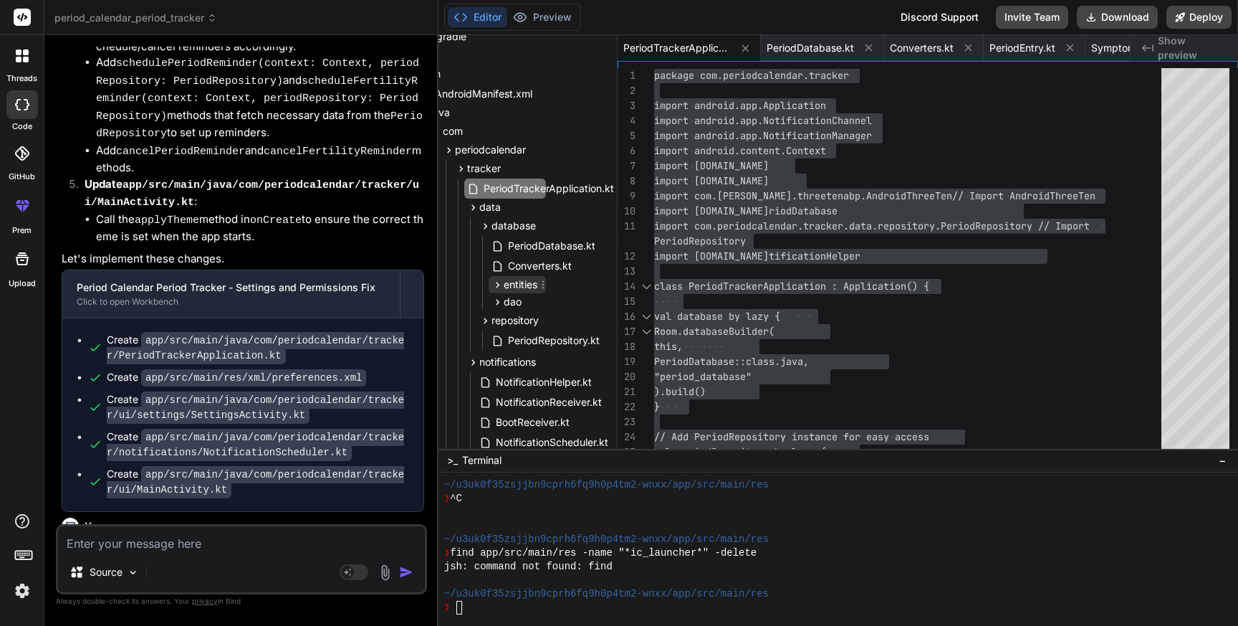
click at [500, 285] on icon at bounding box center [498, 285] width 12 height 12
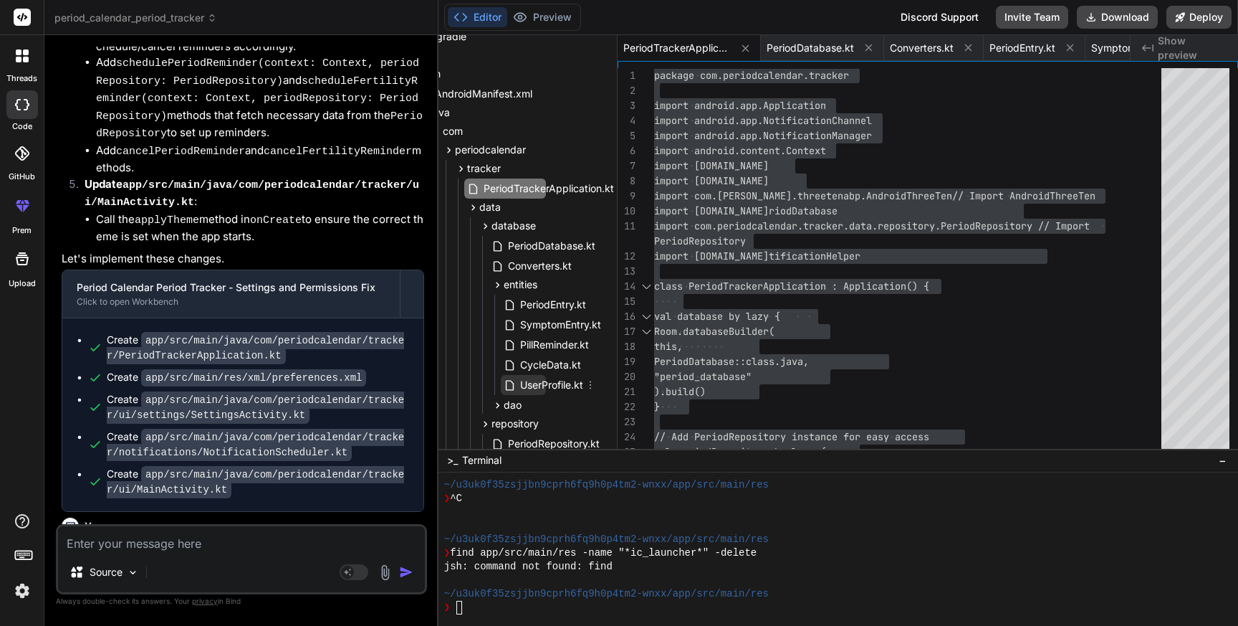
click at [543, 378] on span "UserProfile.kt" at bounding box center [552, 384] width 66 height 17
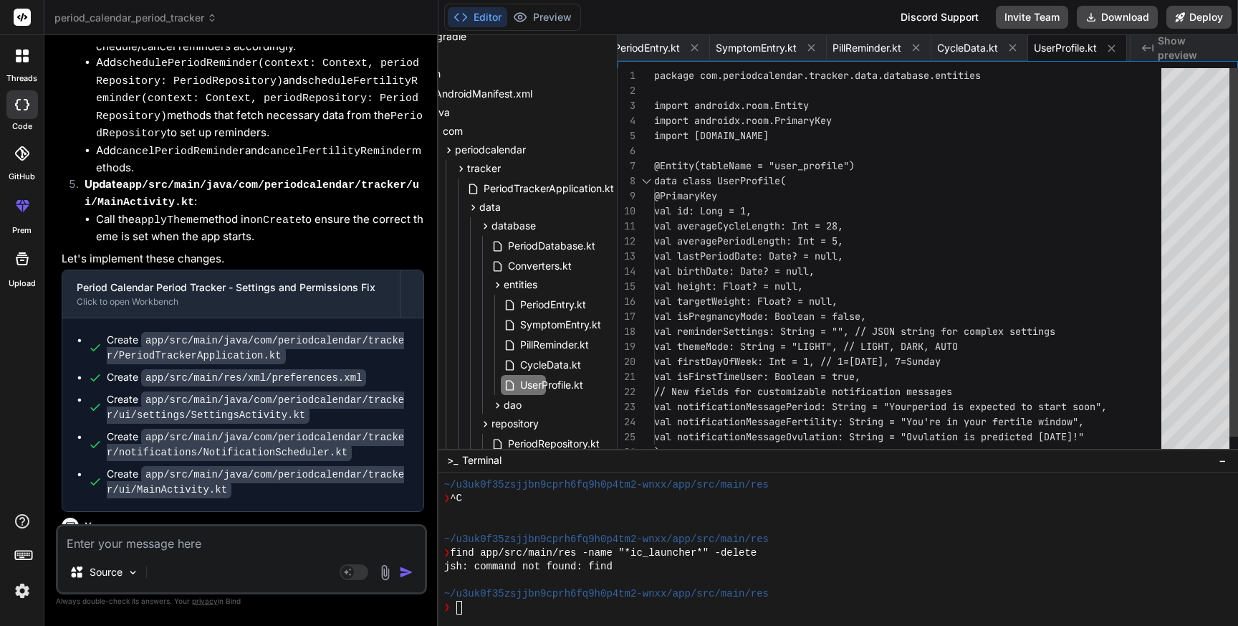
click at [818, 304] on div "@PrimaryKey data class UserProfile( @Entity(tableName = "user_profile") import …" at bounding box center [912, 271] width 516 height 406
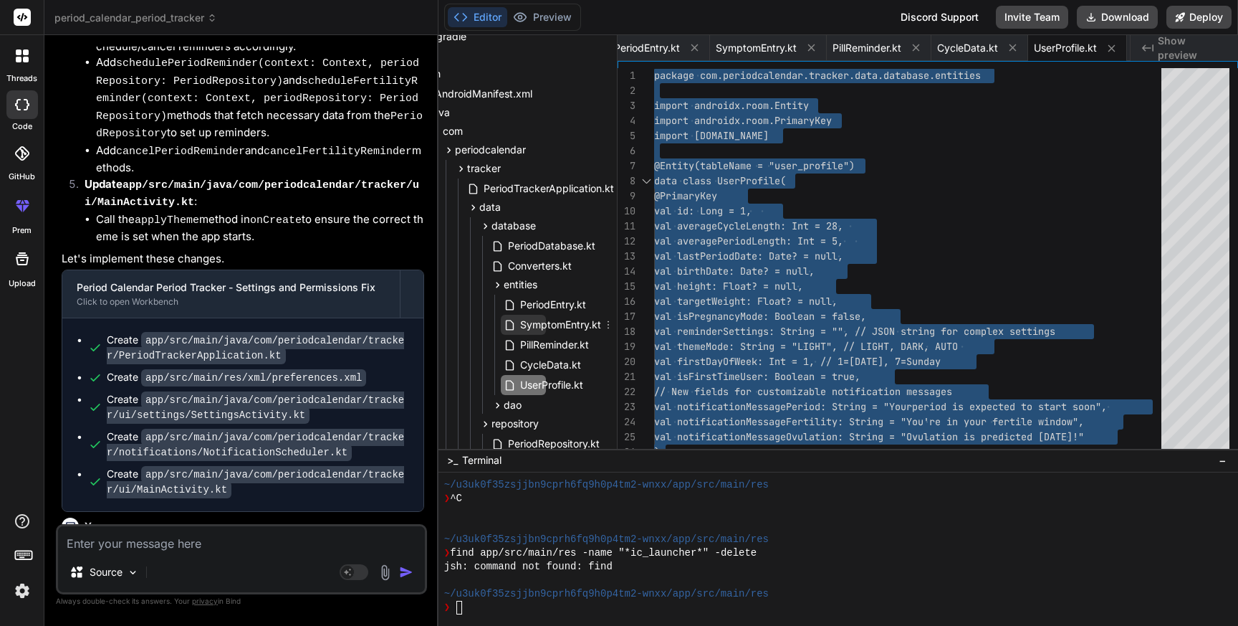
click at [550, 324] on span "SymptomEntry.kt" at bounding box center [561, 324] width 84 height 17
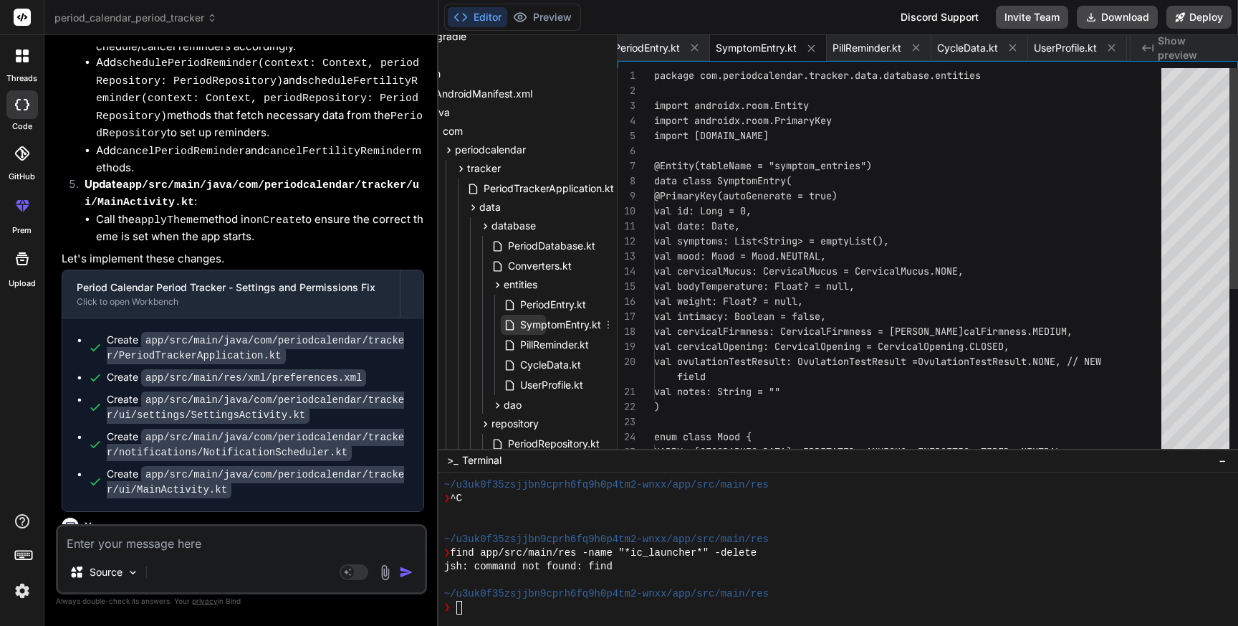
click at [550, 324] on span "SymptomEntry.kt" at bounding box center [561, 324] width 84 height 17
click at [894, 301] on div "@PrimaryKey(autoGenerate = true) data class SymptomEntry( @Entity(tableName = "…" at bounding box center [912, 406] width 516 height 677
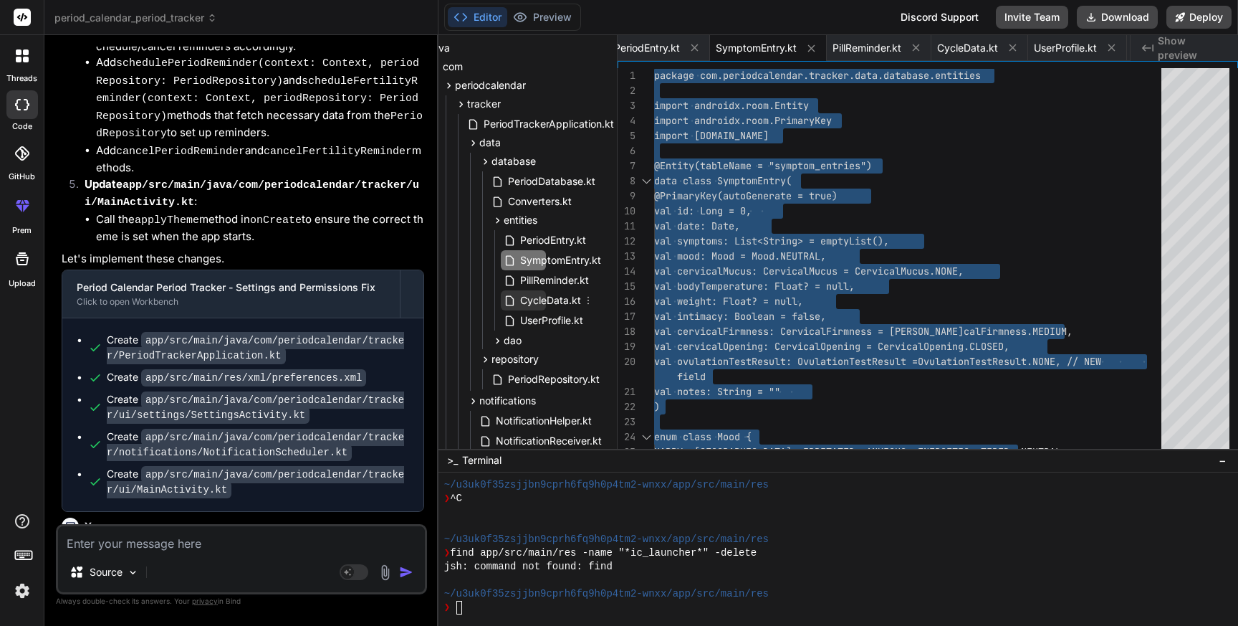
scroll to position [146, 65]
click at [496, 336] on icon at bounding box center [498, 338] width 12 height 12
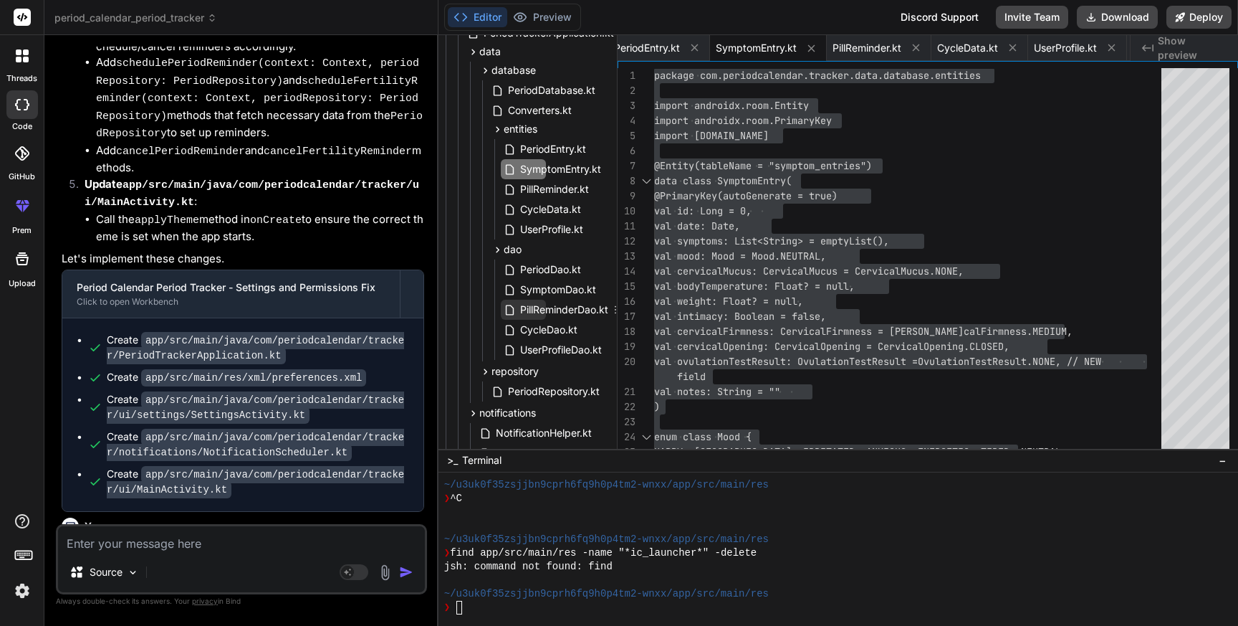
scroll to position [244, 65]
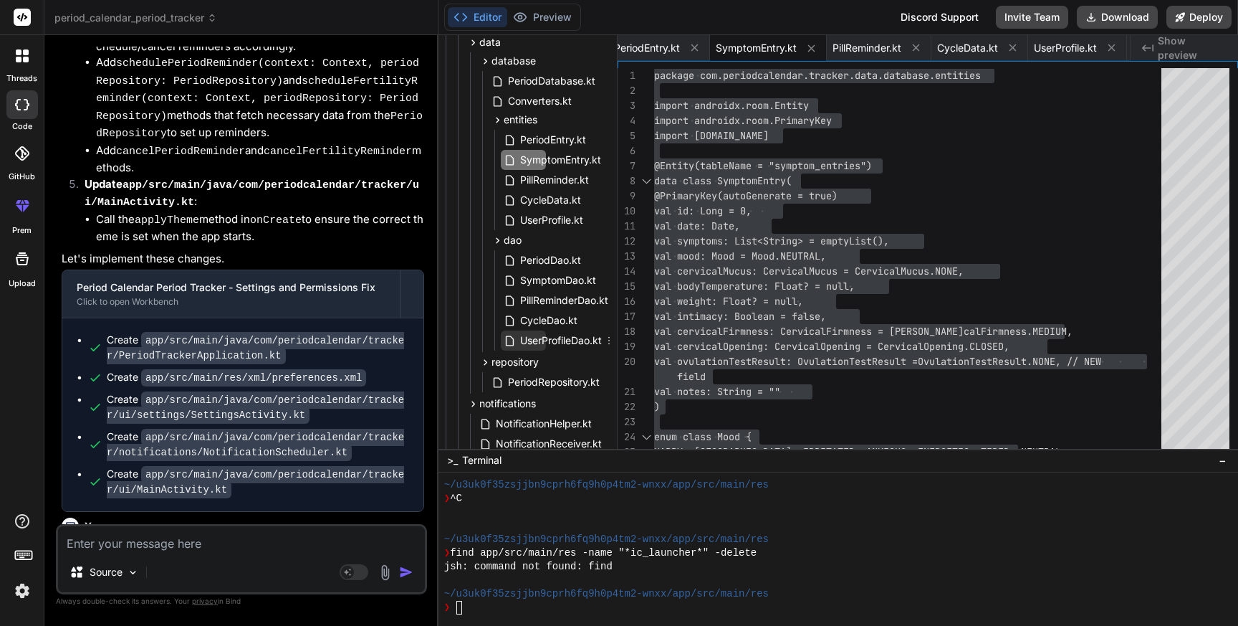
click at [544, 339] on span "UserProfileDao.kt" at bounding box center [561, 340] width 85 height 17
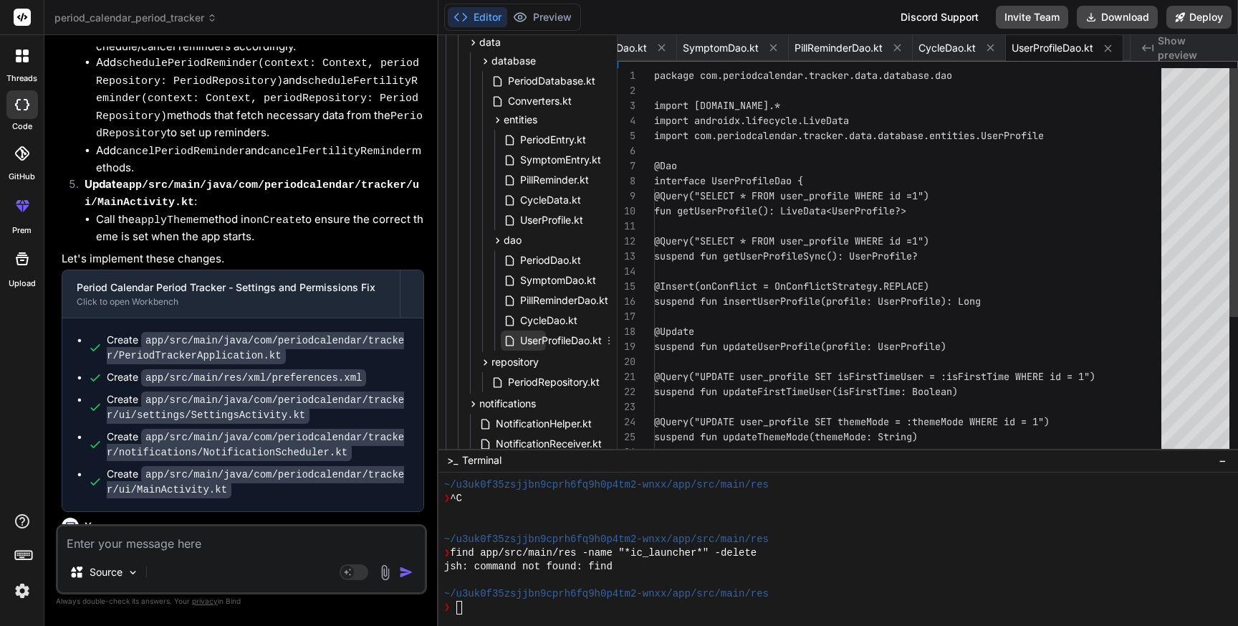
click at [544, 339] on span "UserProfileDao.kt" at bounding box center [561, 340] width 85 height 17
click at [851, 321] on div "@Query("SELECT * FROM user_profile WHERE id = 1") interface UserProfileDao { @D…" at bounding box center [912, 369] width 516 height 602
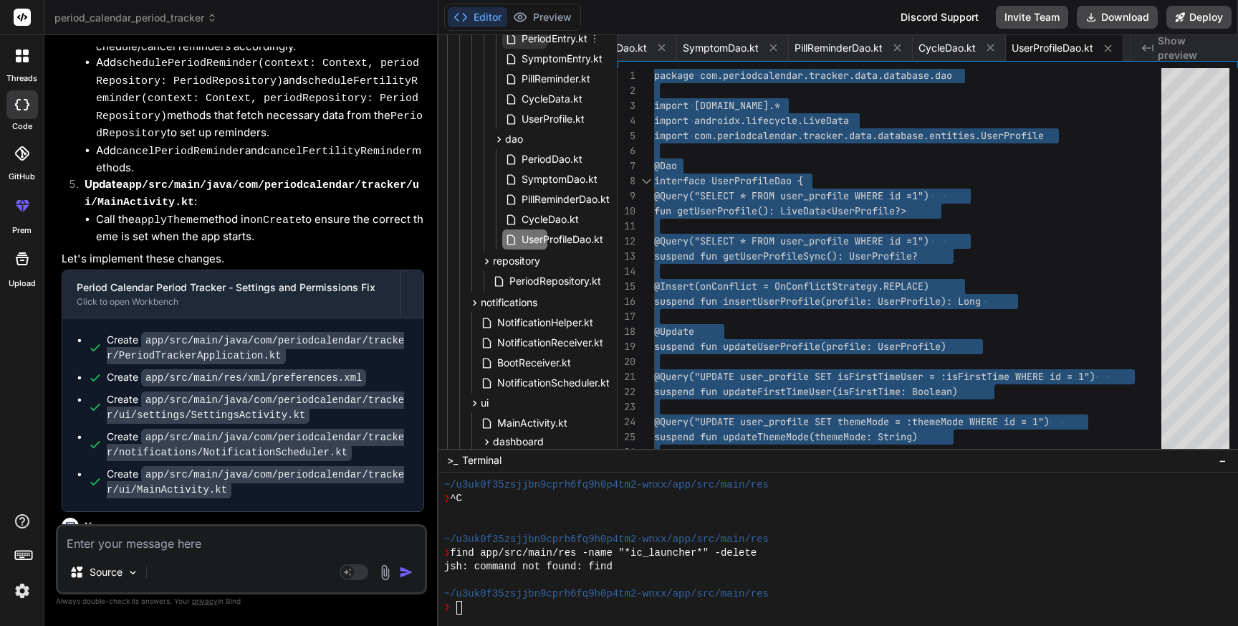
scroll to position [358, 64]
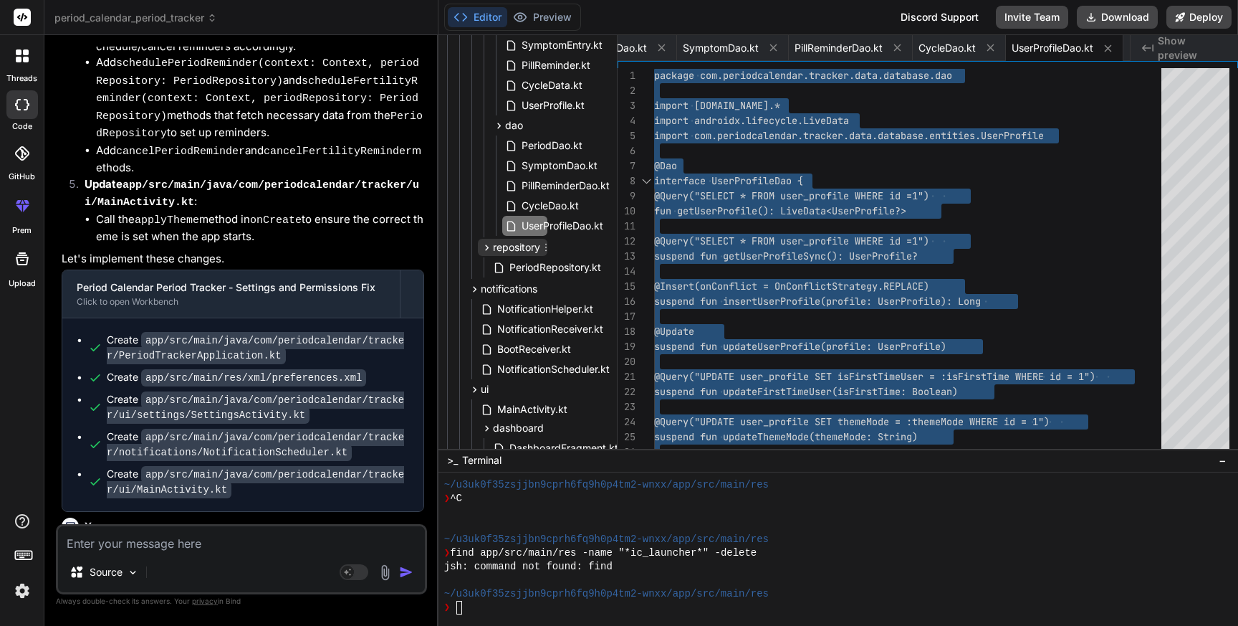
click at [485, 244] on icon at bounding box center [487, 247] width 4 height 6
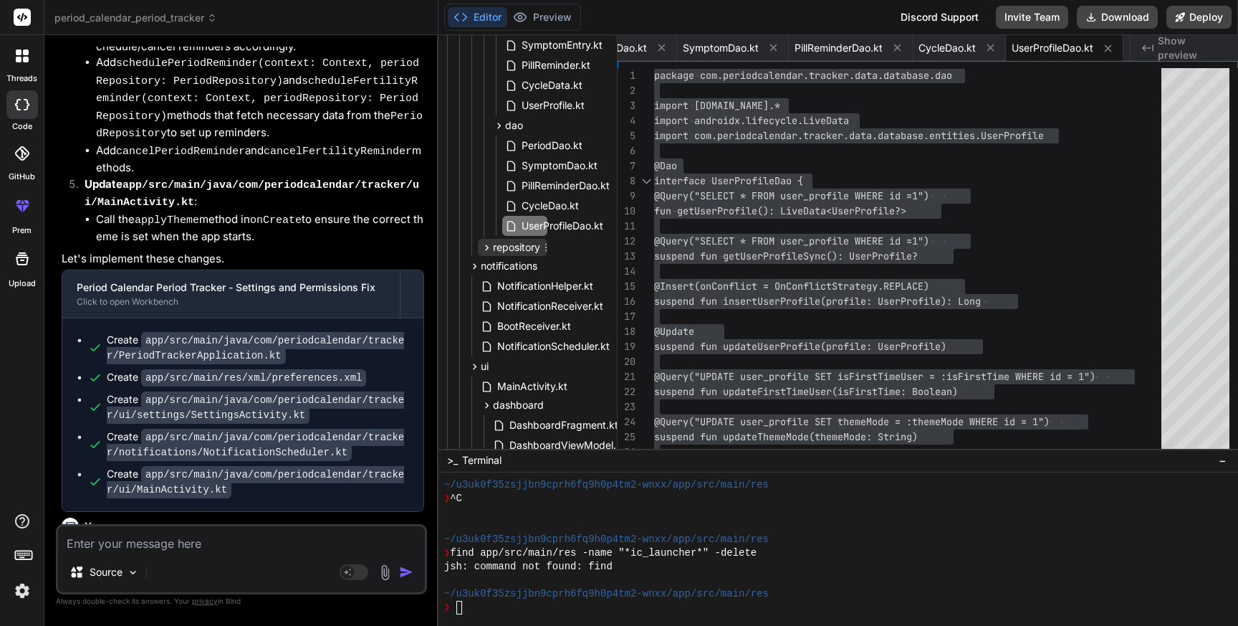
click at [485, 244] on icon at bounding box center [487, 247] width 4 height 6
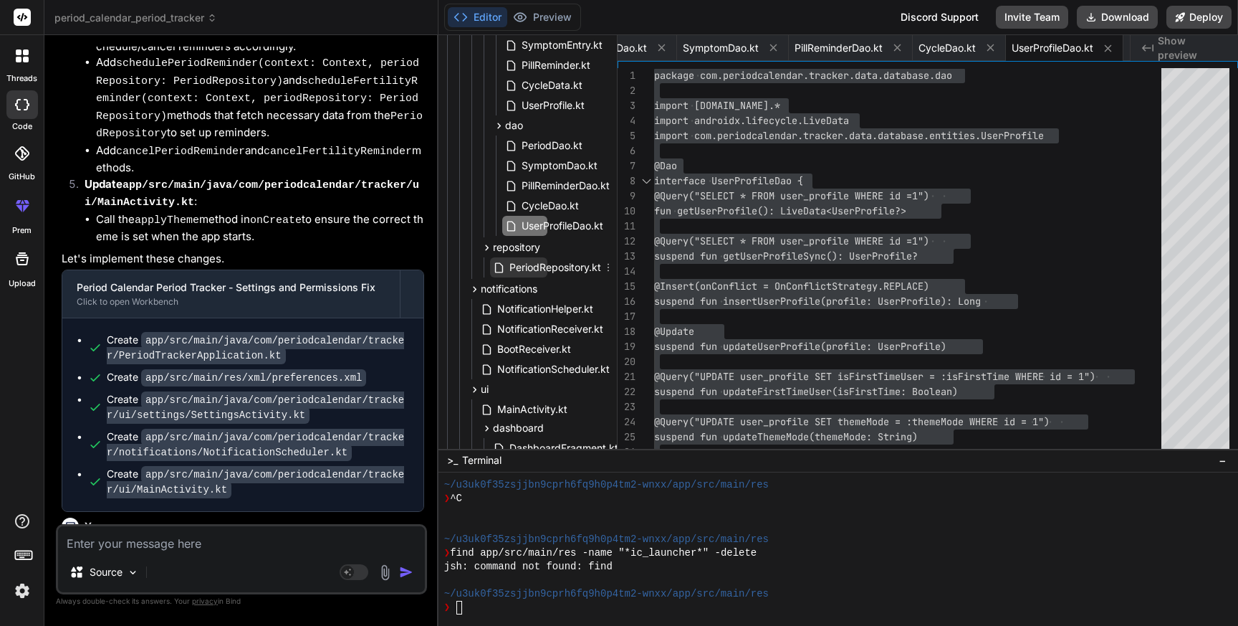
click at [533, 260] on span "PeriodRepository.kt" at bounding box center [555, 267] width 95 height 17
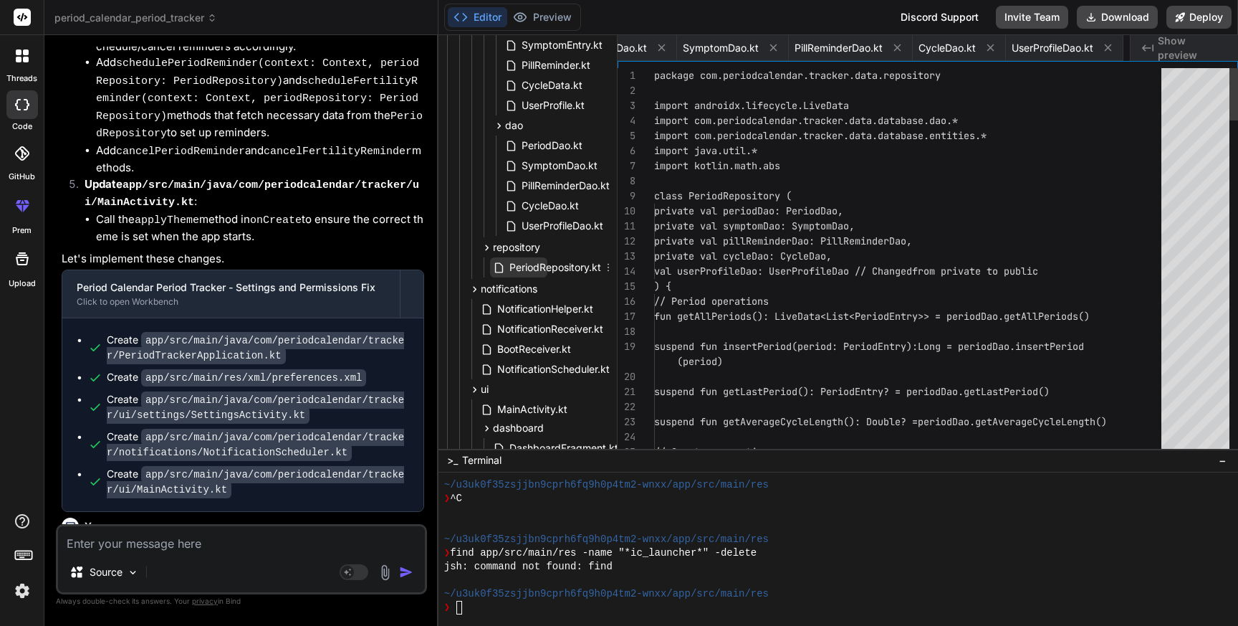
scroll to position [0, 1276]
click at [533, 260] on span "PeriodRepository.kt" at bounding box center [555, 267] width 95 height 17
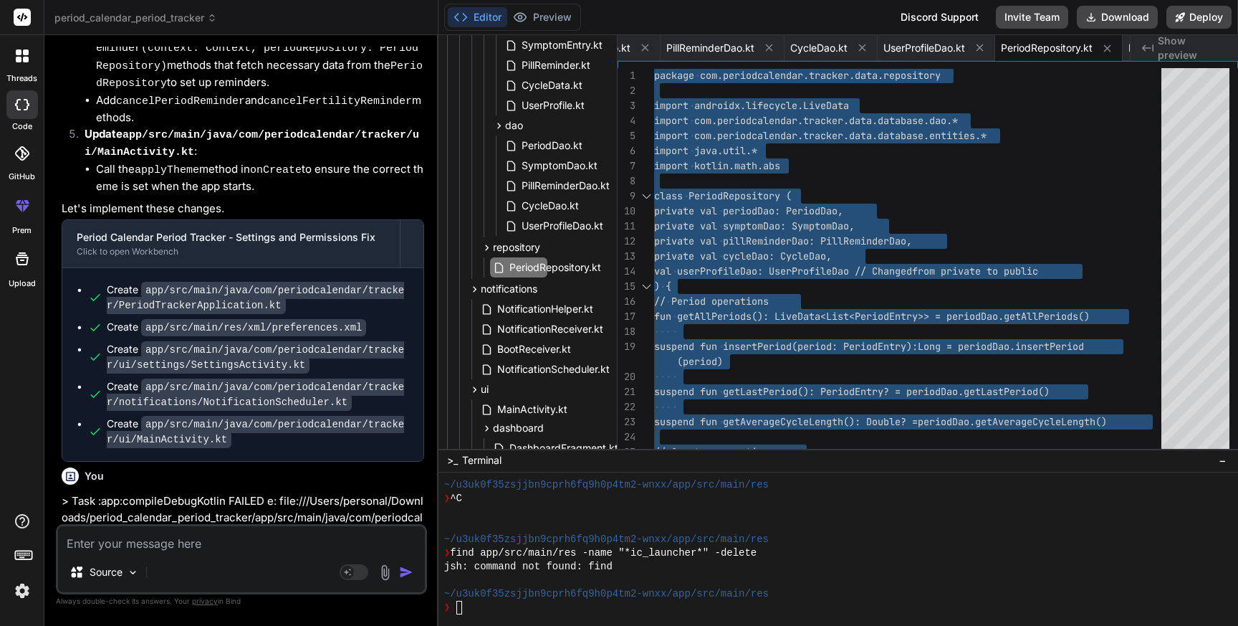
scroll to position [79946, 0]
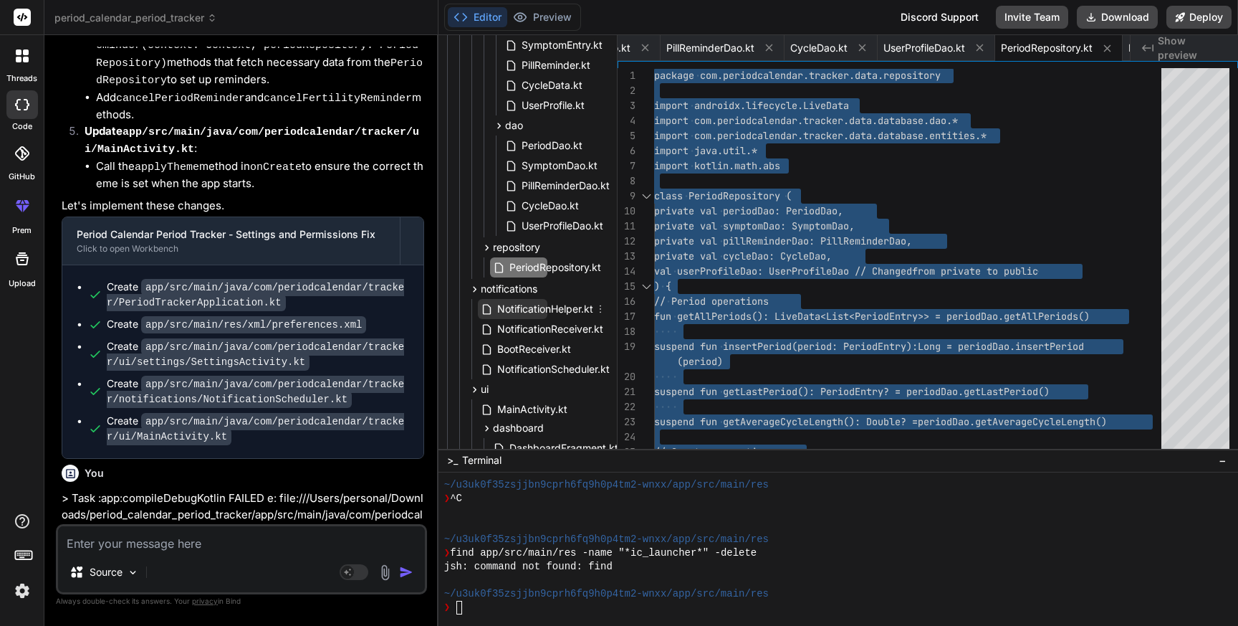
click at [571, 312] on span "NotificationHelper.kt" at bounding box center [545, 308] width 99 height 17
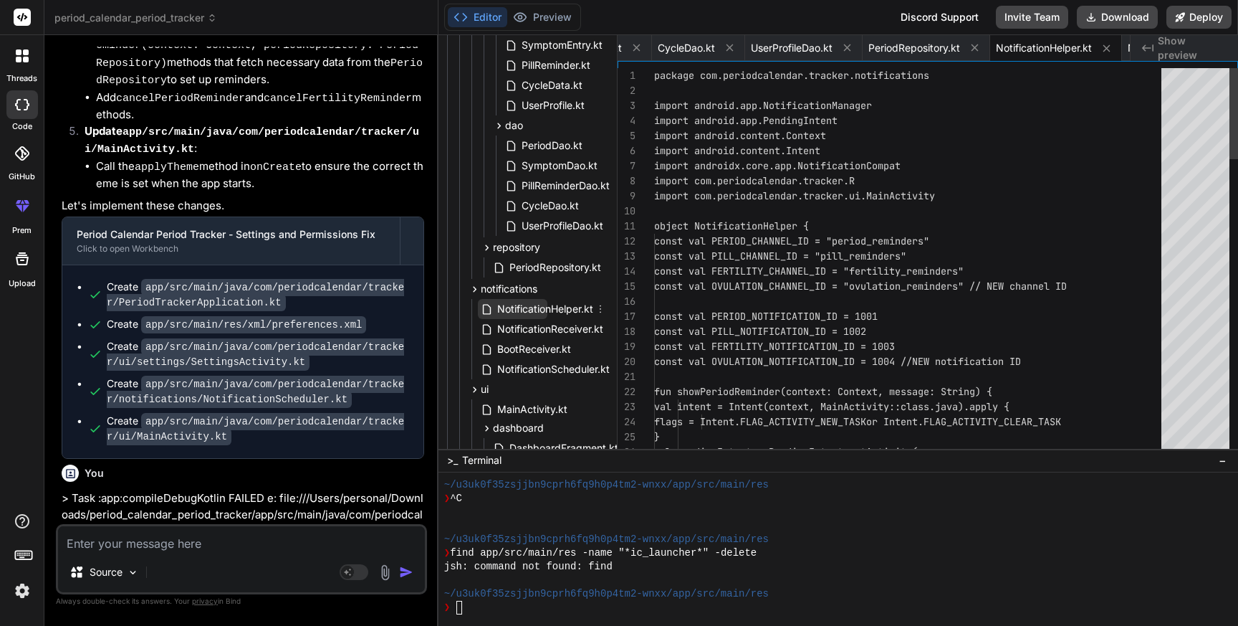
click at [571, 312] on span "NotificationHelper.kt" at bounding box center [545, 308] width 99 height 17
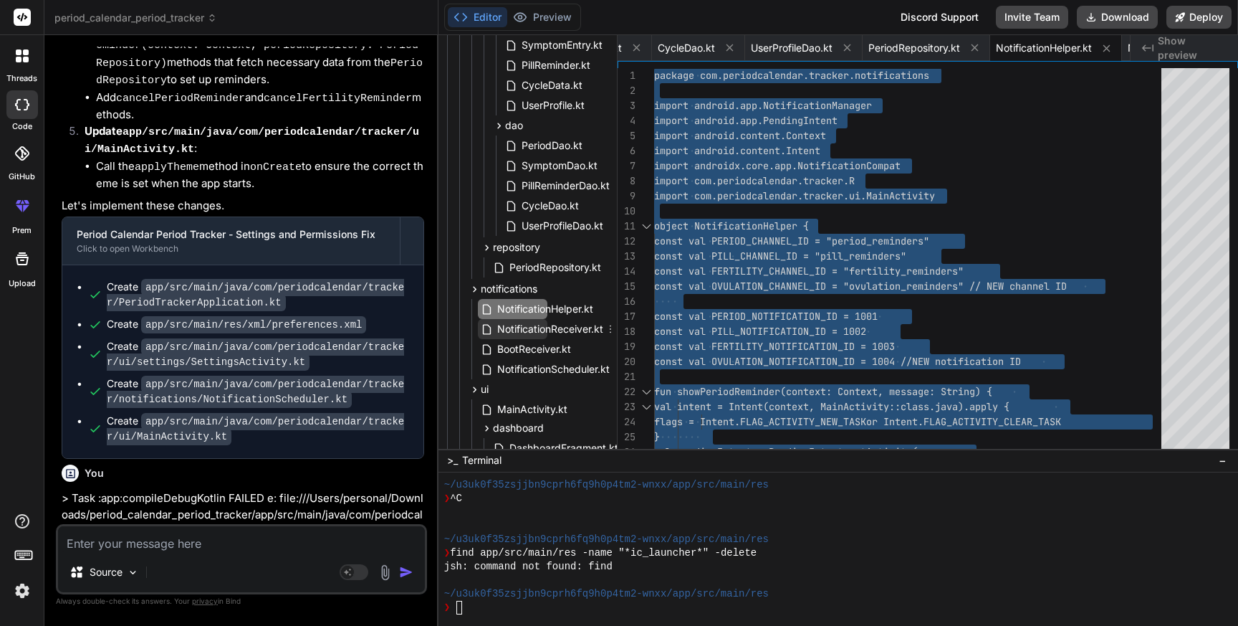
click at [545, 330] on span "NotificationReceiver.kt" at bounding box center [550, 328] width 109 height 17
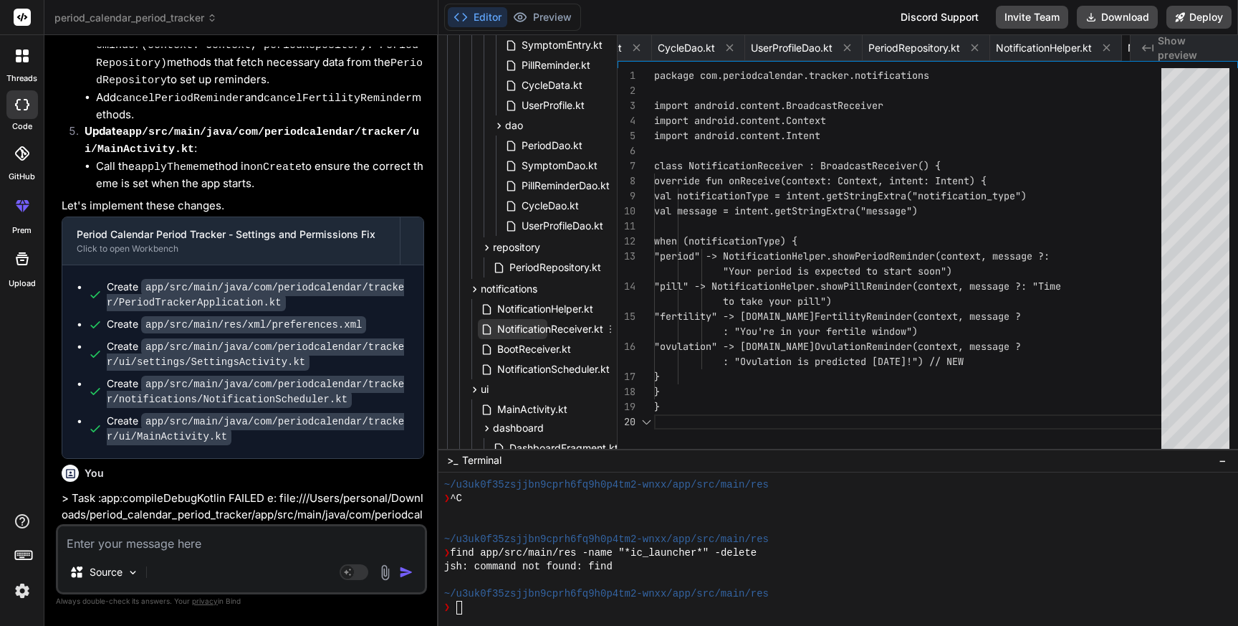
scroll to position [0, 1552]
click at [545, 330] on span "NotificationReceiver.kt" at bounding box center [550, 328] width 109 height 17
click at [861, 302] on div "val notificationType = intent.getStringExt ra("notification_type") override fun…" at bounding box center [912, 261] width 516 height 387
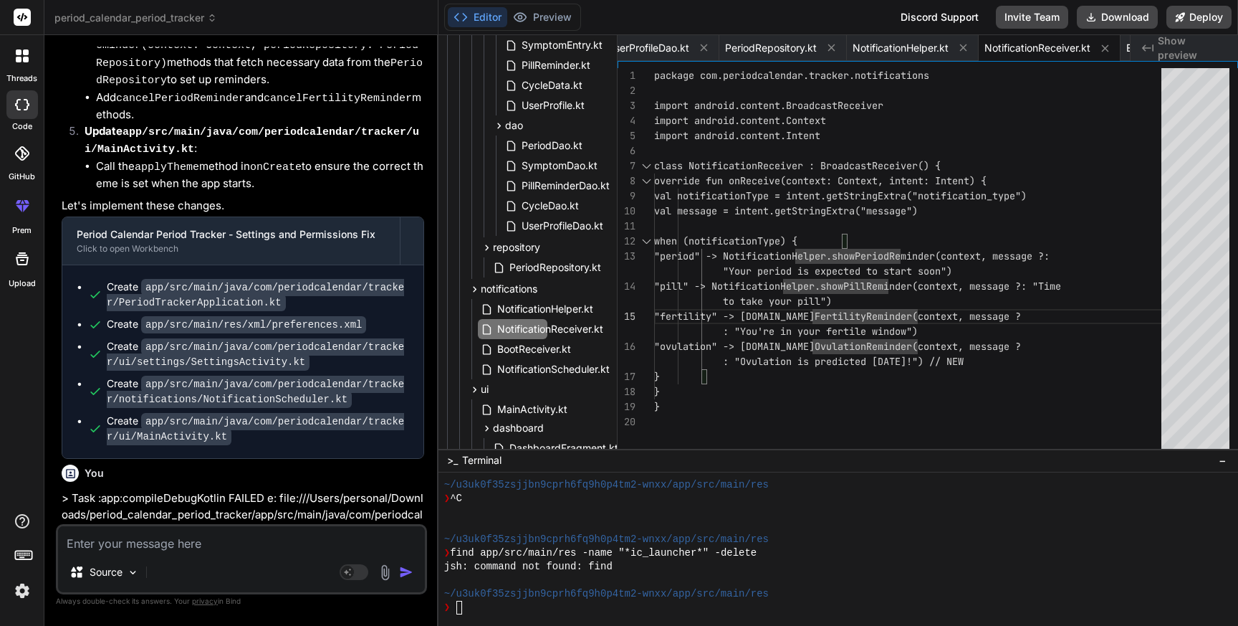
scroll to position [0, 0]
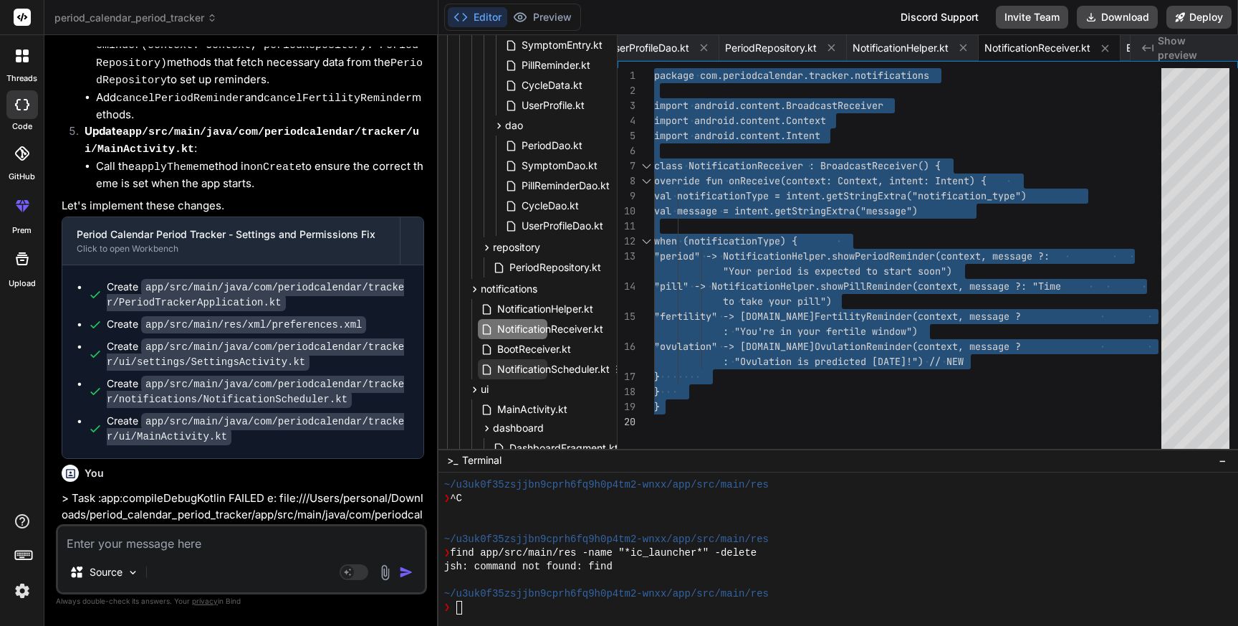
click at [553, 375] on span "NotificationScheduler.kt" at bounding box center [553, 369] width 115 height 17
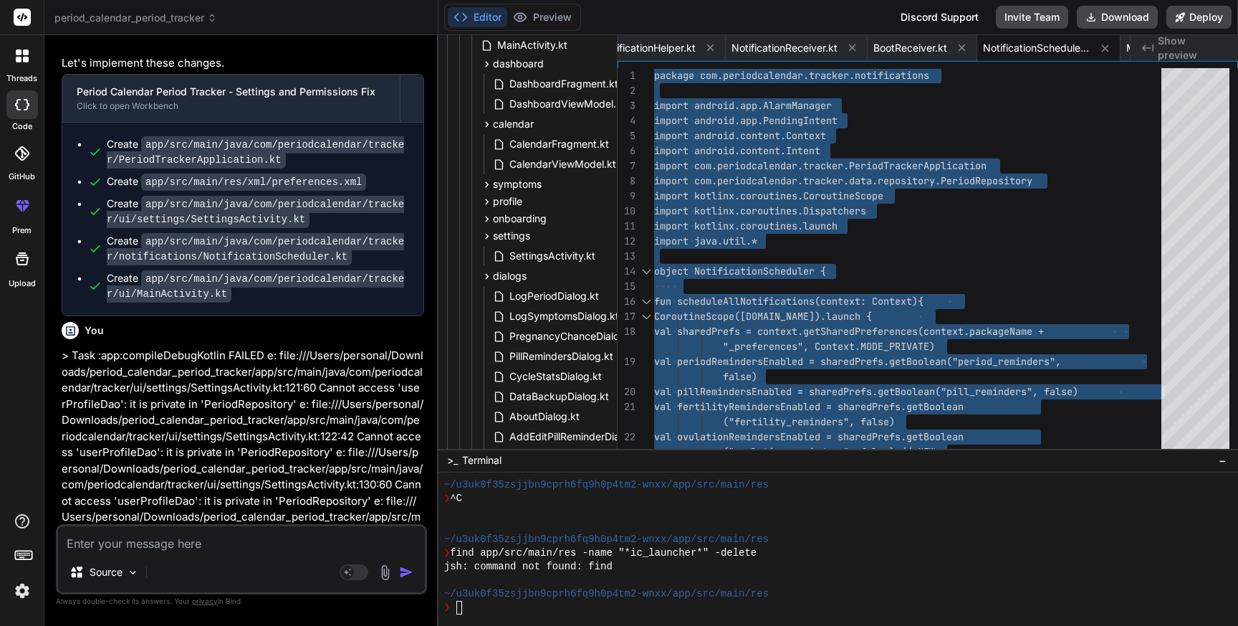
scroll to position [723, 64]
click at [558, 249] on span "SettingsActivity.kt" at bounding box center [552, 255] width 89 height 17
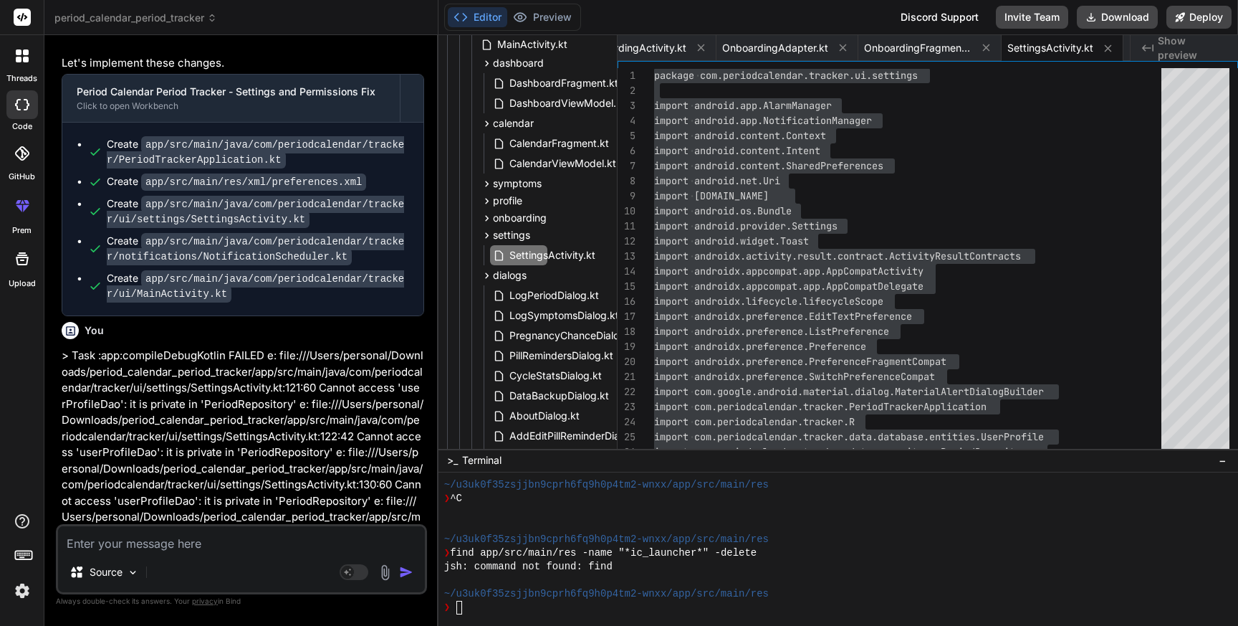
drag, startPoint x: 186, startPoint y: 343, endPoint x: 330, endPoint y: 343, distance: 144.8
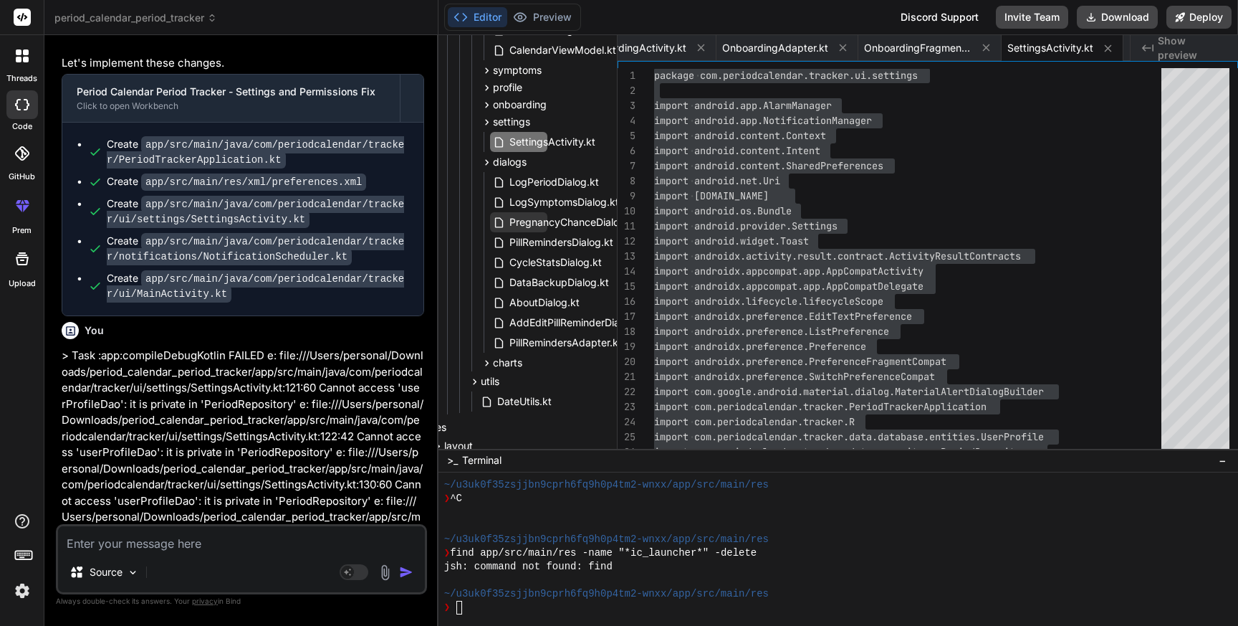
scroll to position [846, 64]
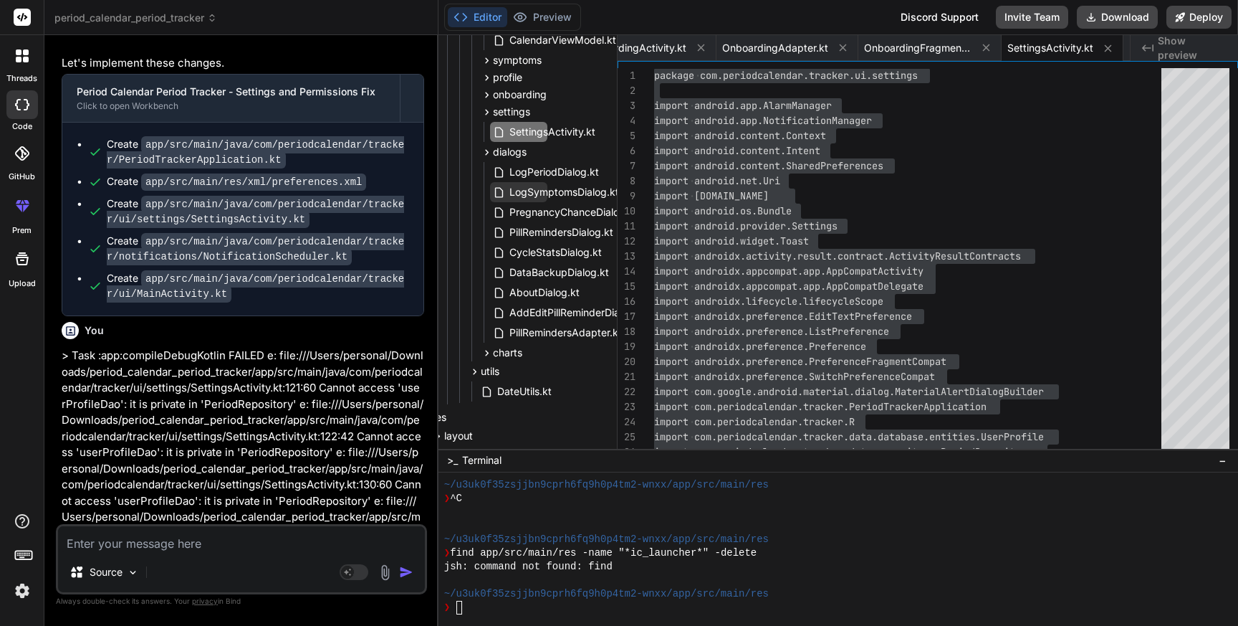
click at [565, 189] on span "LogSymptomsDialog.kt" at bounding box center [564, 191] width 113 height 17
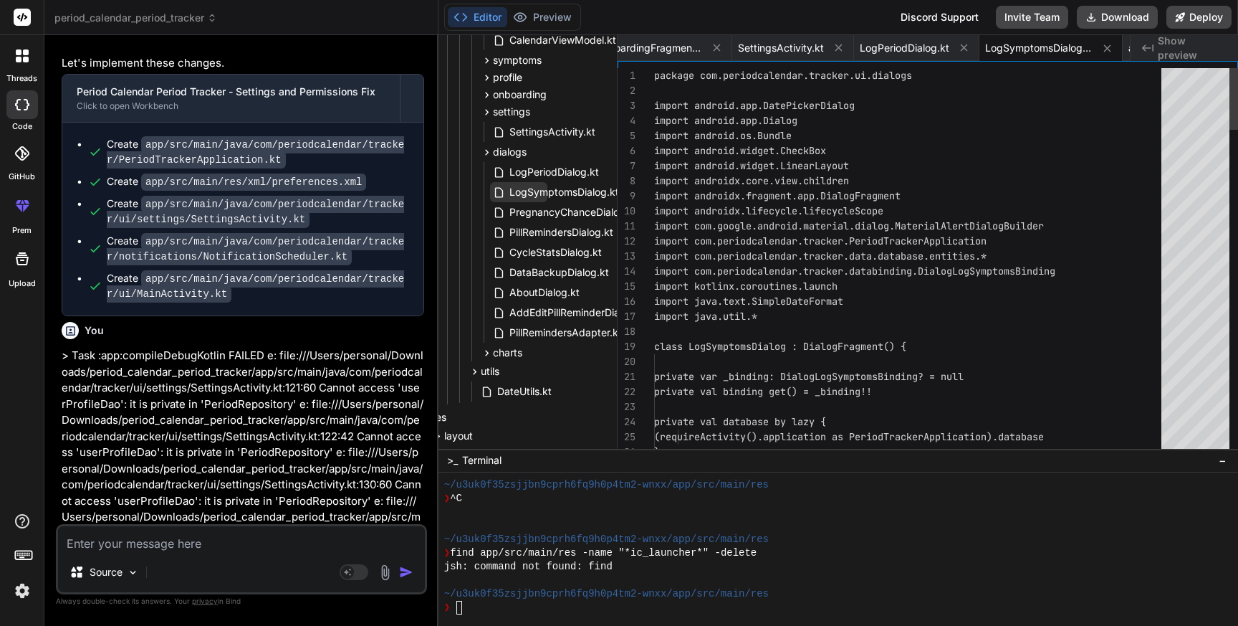
click at [565, 189] on span "LogSymptomsDialog.kt" at bounding box center [564, 191] width 113 height 17
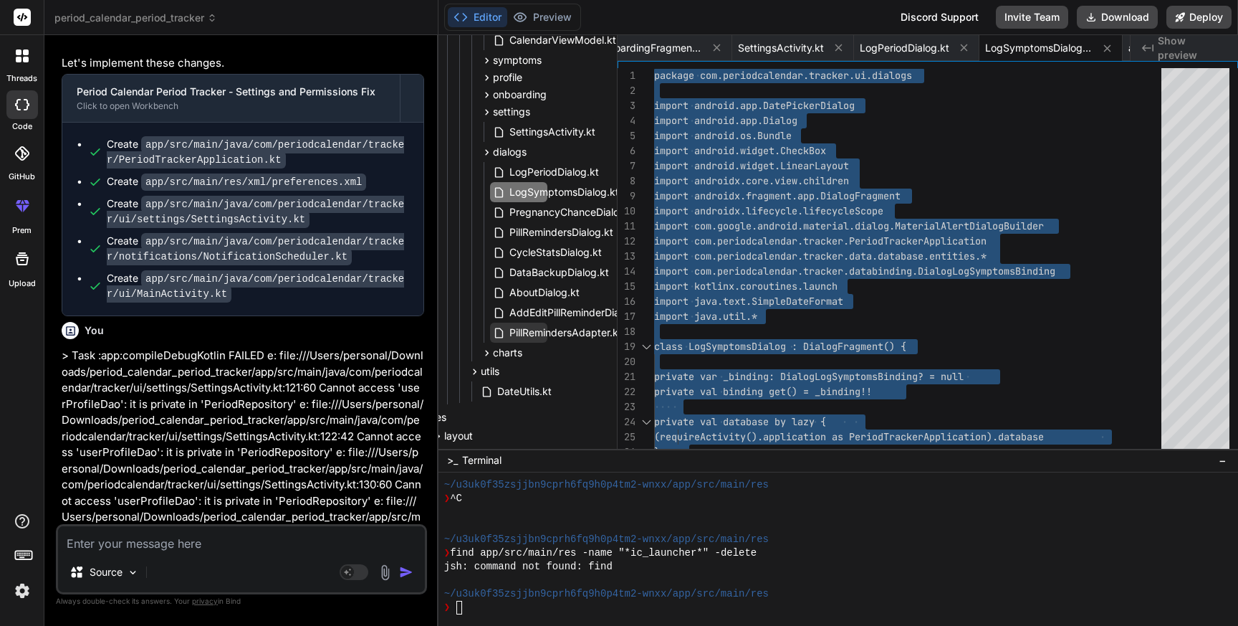
click at [543, 333] on span "PillRemindersAdapter.kt" at bounding box center [565, 332] width 115 height 17
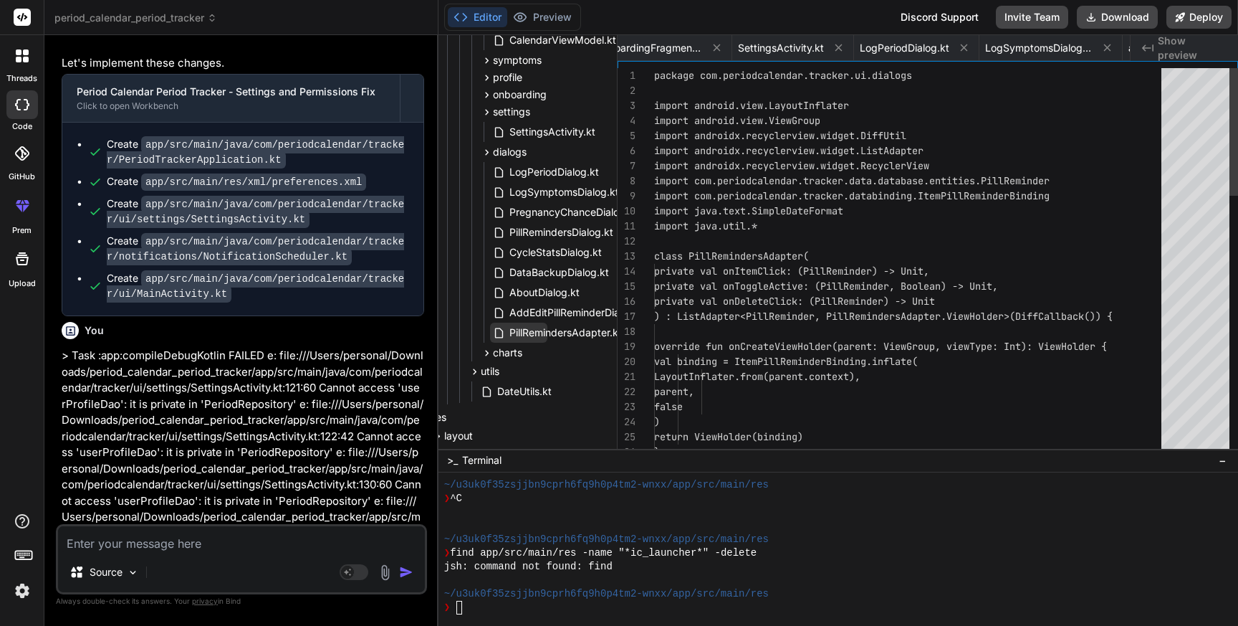
scroll to position [0, 14063]
click at [543, 333] on span "PillRemindersAdapter.kt" at bounding box center [565, 332] width 115 height 17
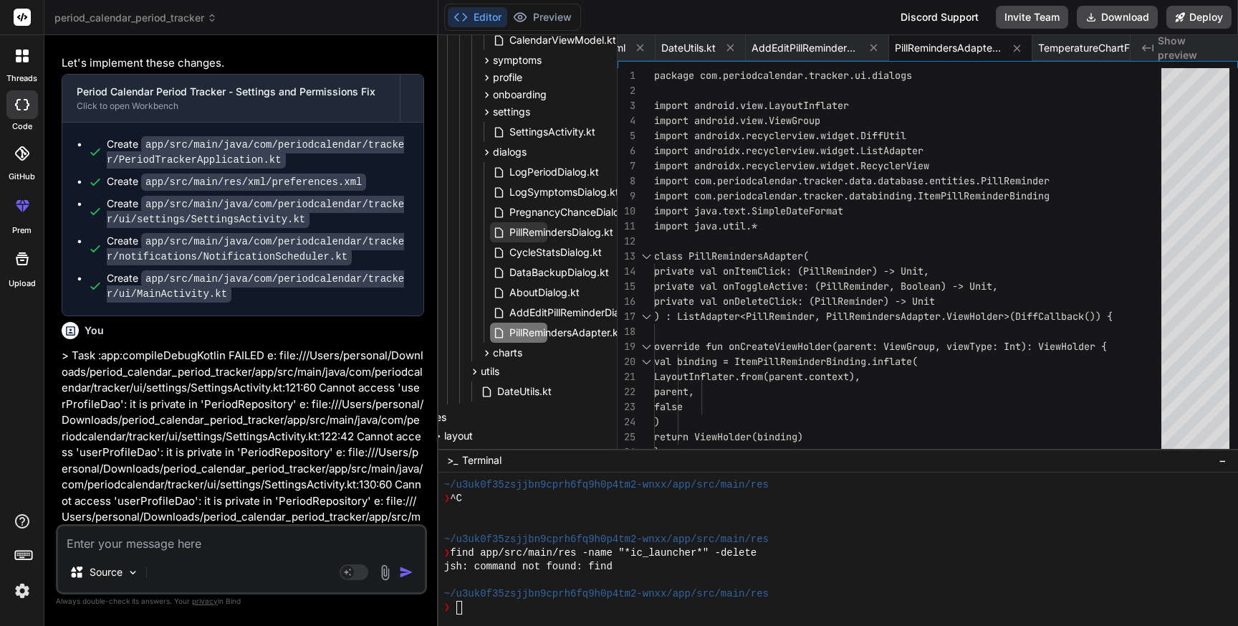
click at [545, 230] on span "PillRemindersDialog.kt" at bounding box center [561, 232] width 107 height 17
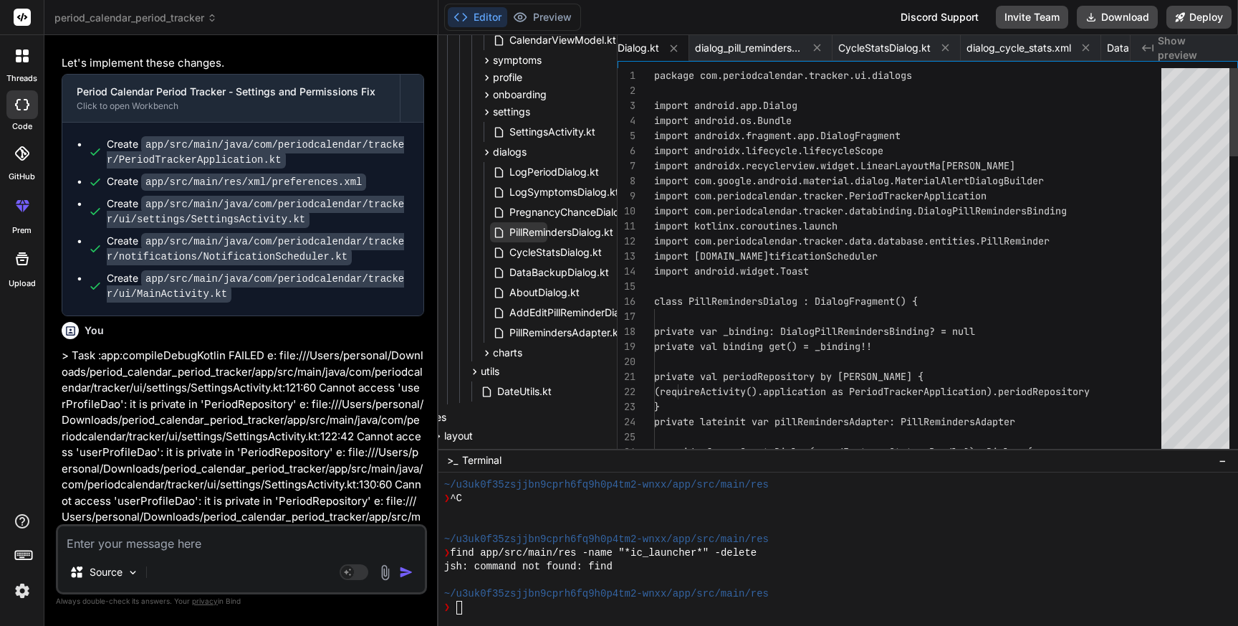
click at [545, 230] on span "PillRemindersDialog.kt" at bounding box center [561, 232] width 107 height 17
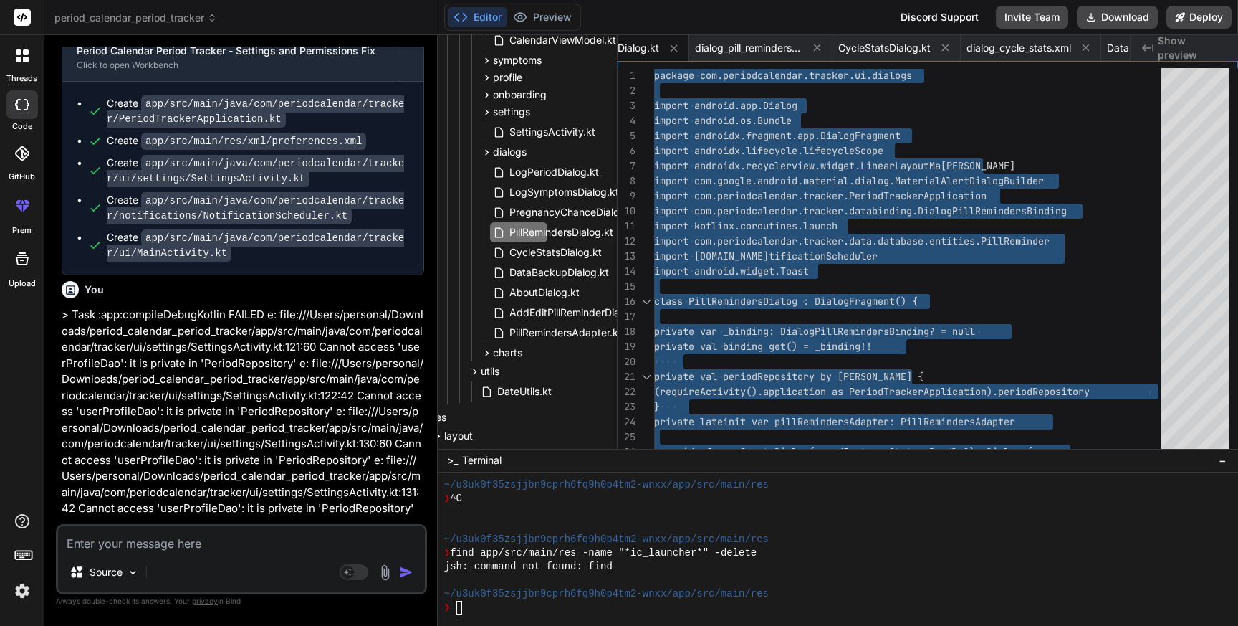
scroll to position [80131, 0]
click at [540, 310] on span "AddEditPillReminderDialog.kt" at bounding box center [578, 312] width 140 height 17
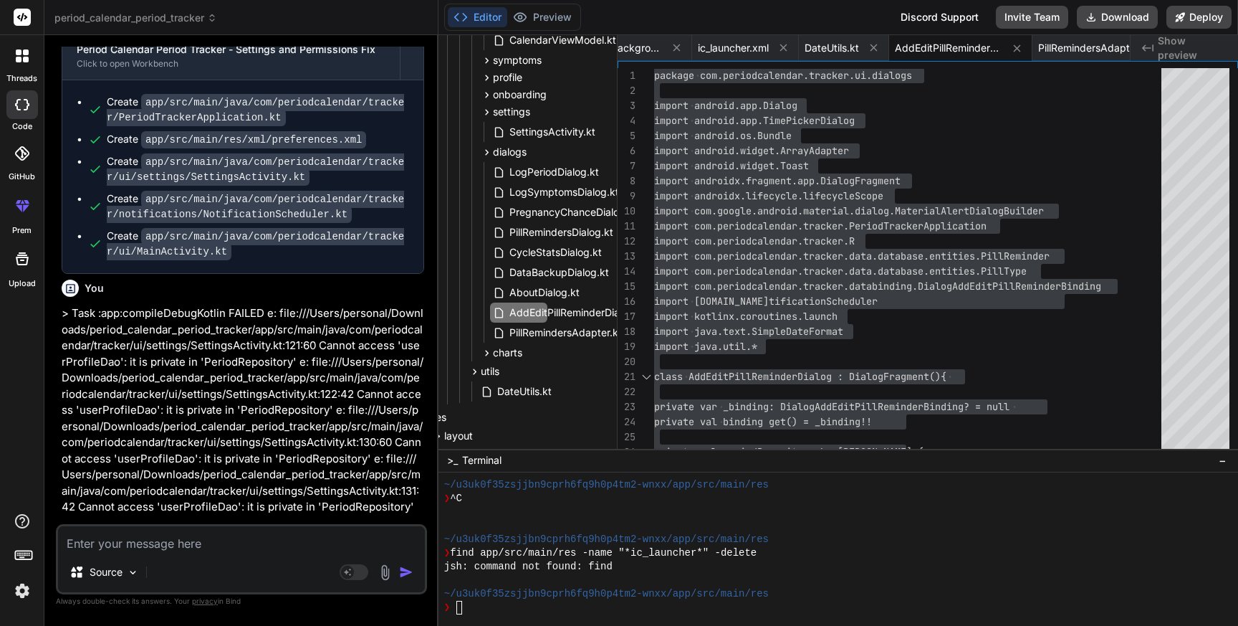
drag, startPoint x: 183, startPoint y: 373, endPoint x: 383, endPoint y: 373, distance: 200.0
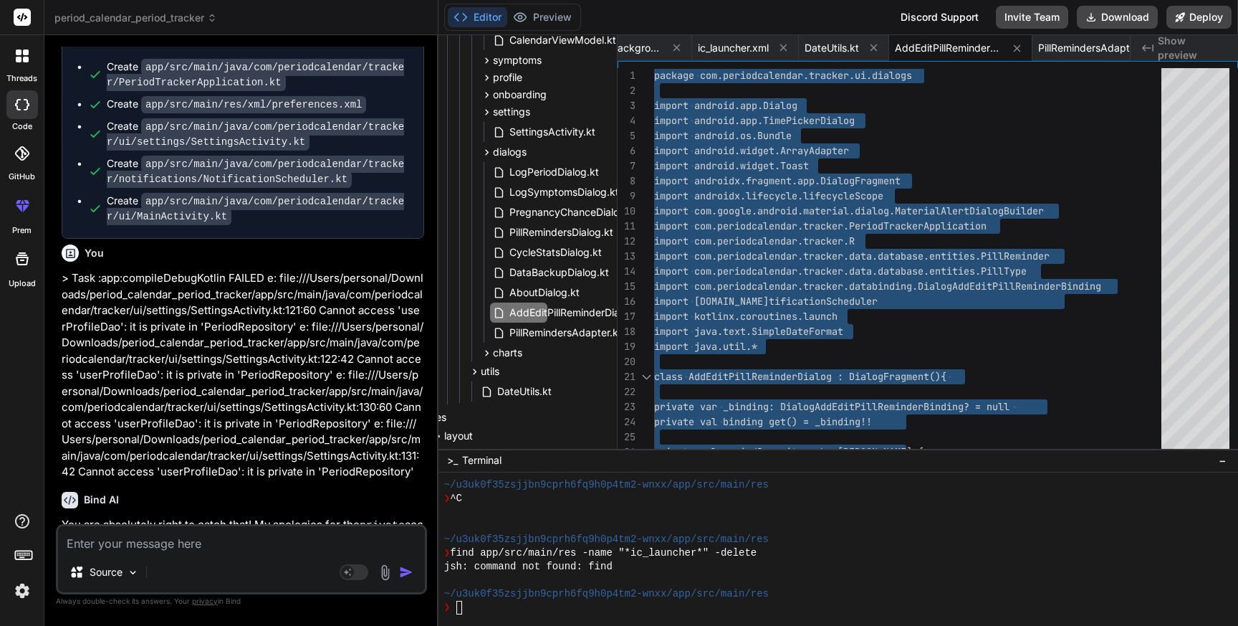
scroll to position [80174, 0]
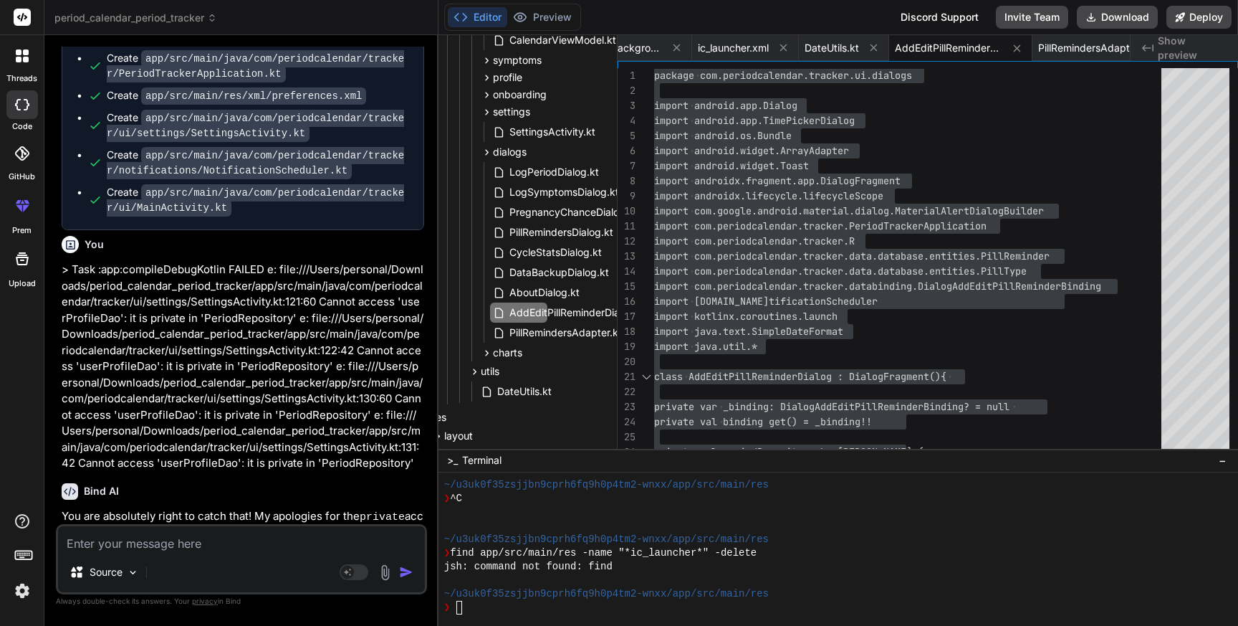
drag, startPoint x: 186, startPoint y: 366, endPoint x: 335, endPoint y: 366, distance: 149.8
click at [559, 330] on span "PillRemindersAdapter.kt" at bounding box center [565, 332] width 115 height 17
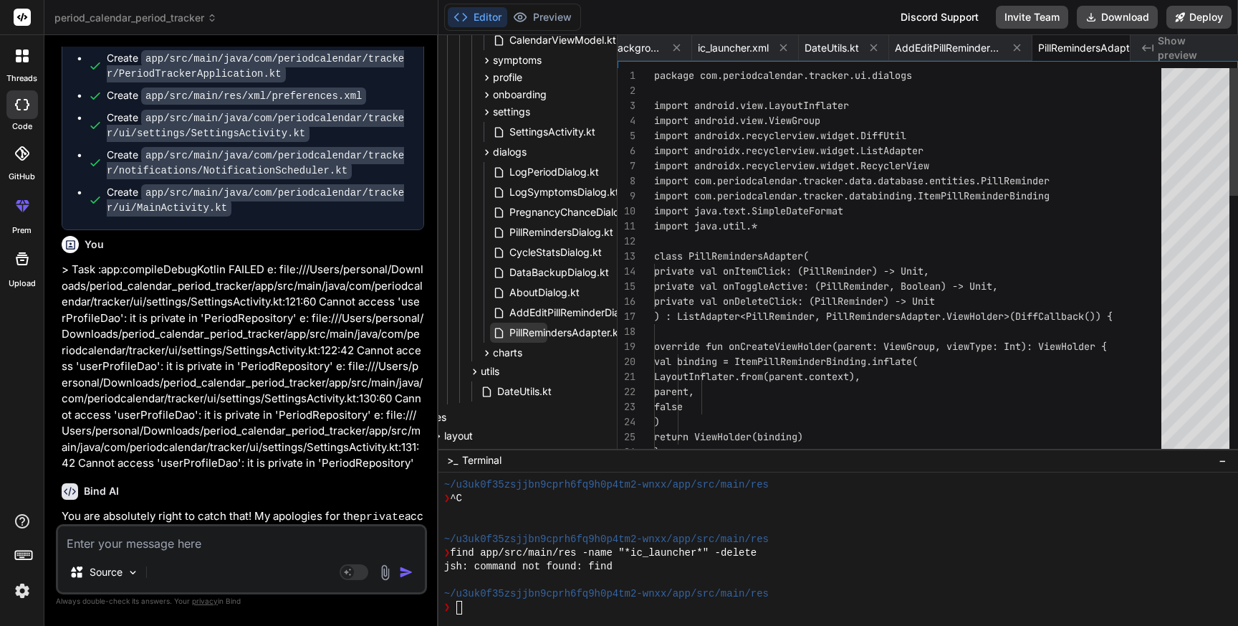
scroll to position [0, 14063]
click at [559, 330] on span "PillRemindersAdapter.kt" at bounding box center [565, 332] width 115 height 17
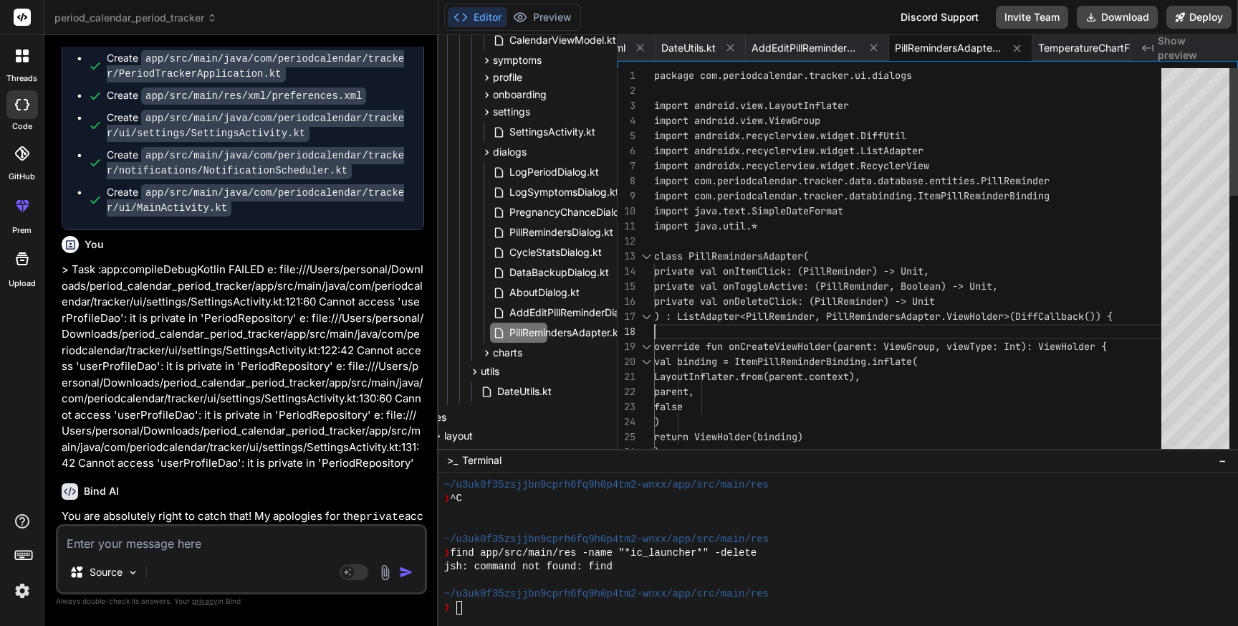
scroll to position [105, 0]
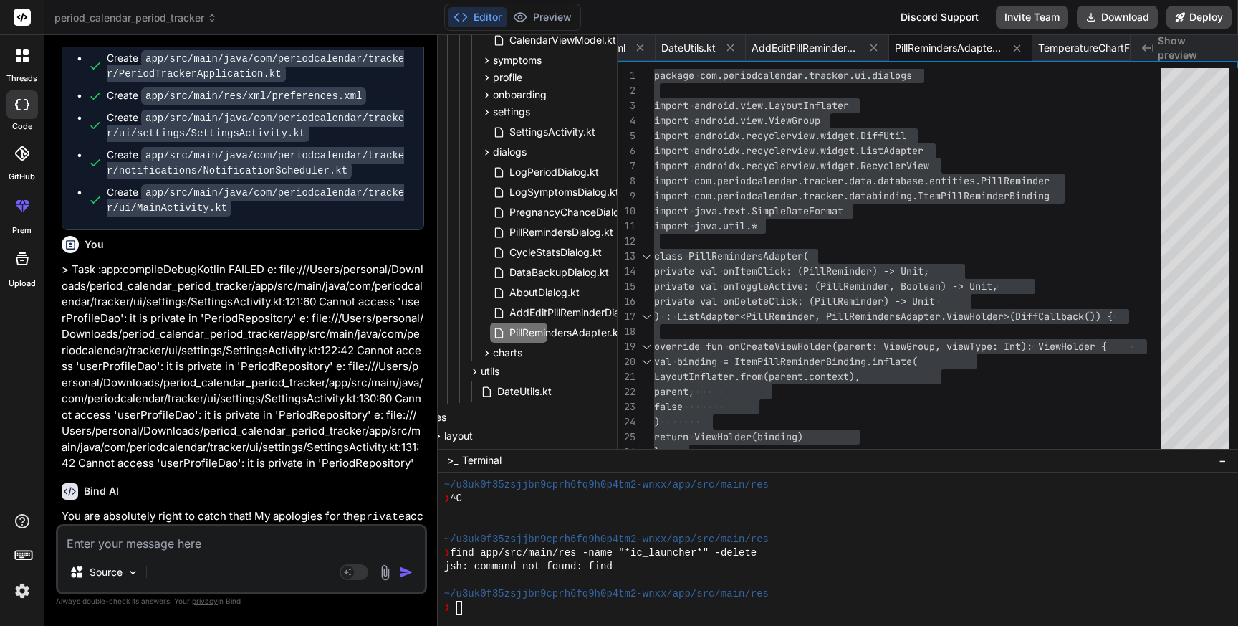
drag, startPoint x: 179, startPoint y: 403, endPoint x: 376, endPoint y: 404, distance: 197.1
click at [482, 353] on icon at bounding box center [487, 353] width 12 height 12
click at [532, 374] on span "TemperatureChartFragment.kt" at bounding box center [581, 372] width 146 height 17
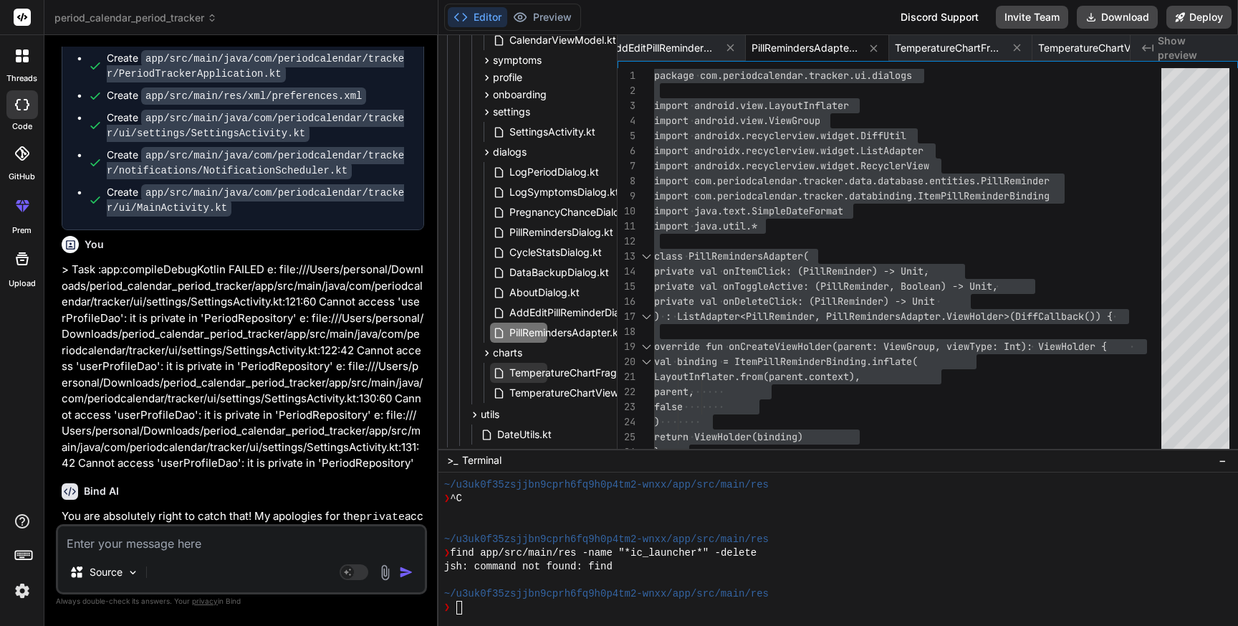
click at [532, 374] on span "TemperatureChartFragment.kt" at bounding box center [581, 372] width 146 height 17
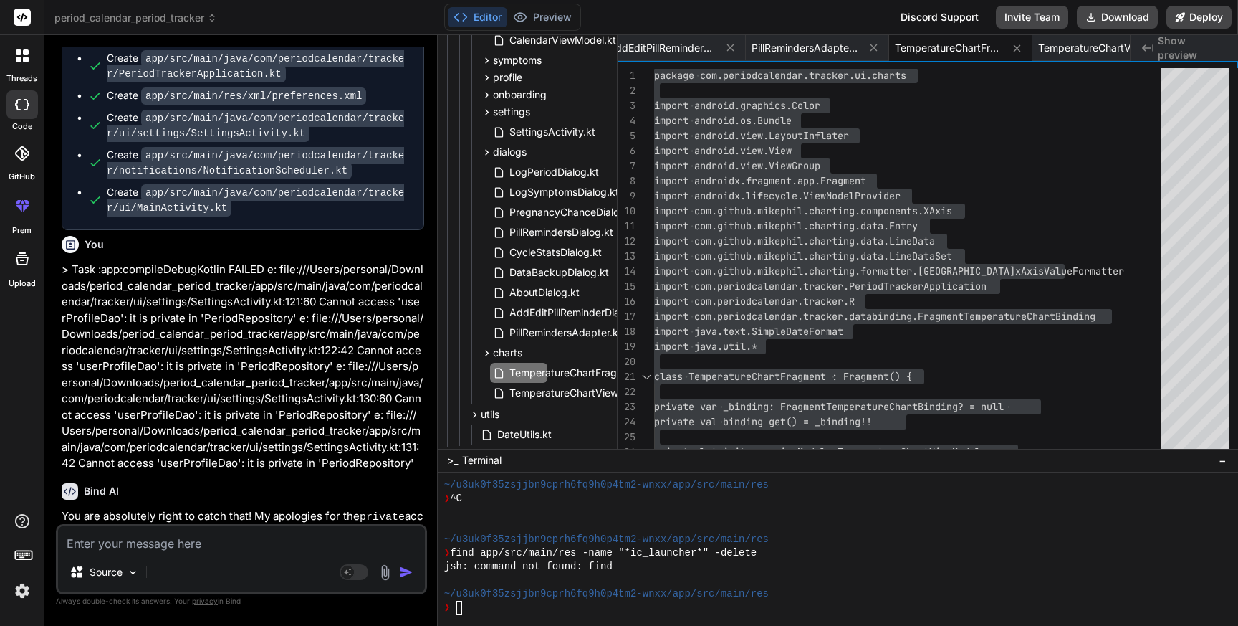
drag, startPoint x: 178, startPoint y: 439, endPoint x: 397, endPoint y: 439, distance: 218.6
click at [546, 389] on span "TemperatureChartViewModel.kt" at bounding box center [584, 392] width 153 height 17
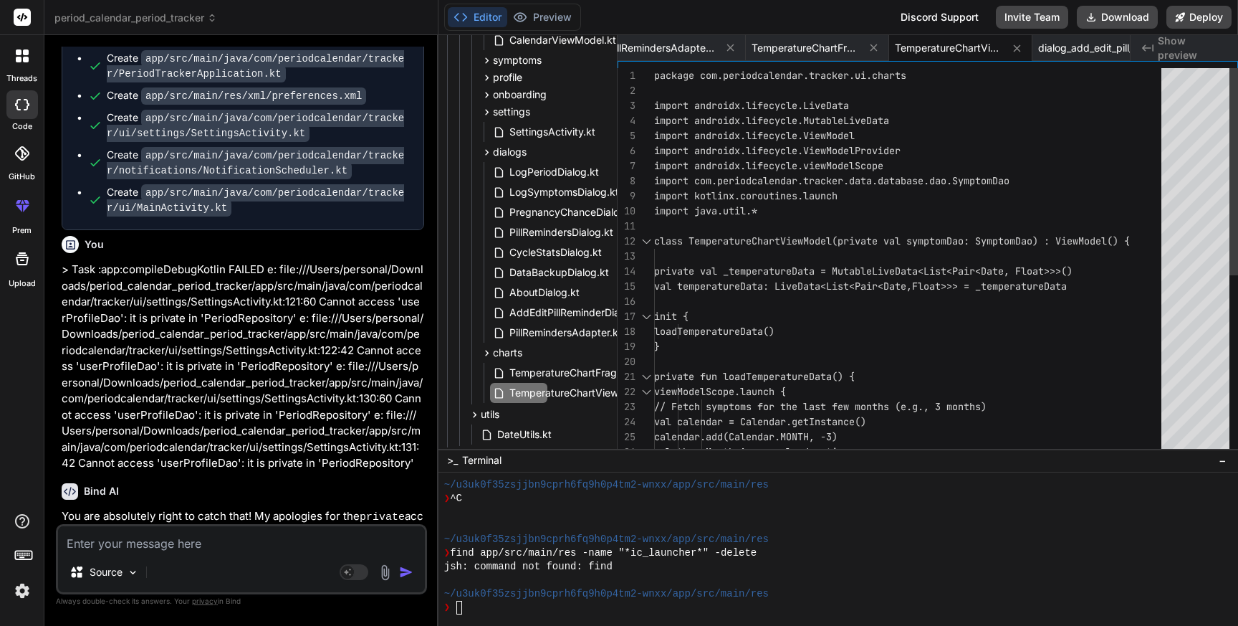
click at [869, 321] on div "import kotlinx.coroutines.launch import com.periodcalendar.tracker.data.databas…" at bounding box center [912, 429] width 516 height 722
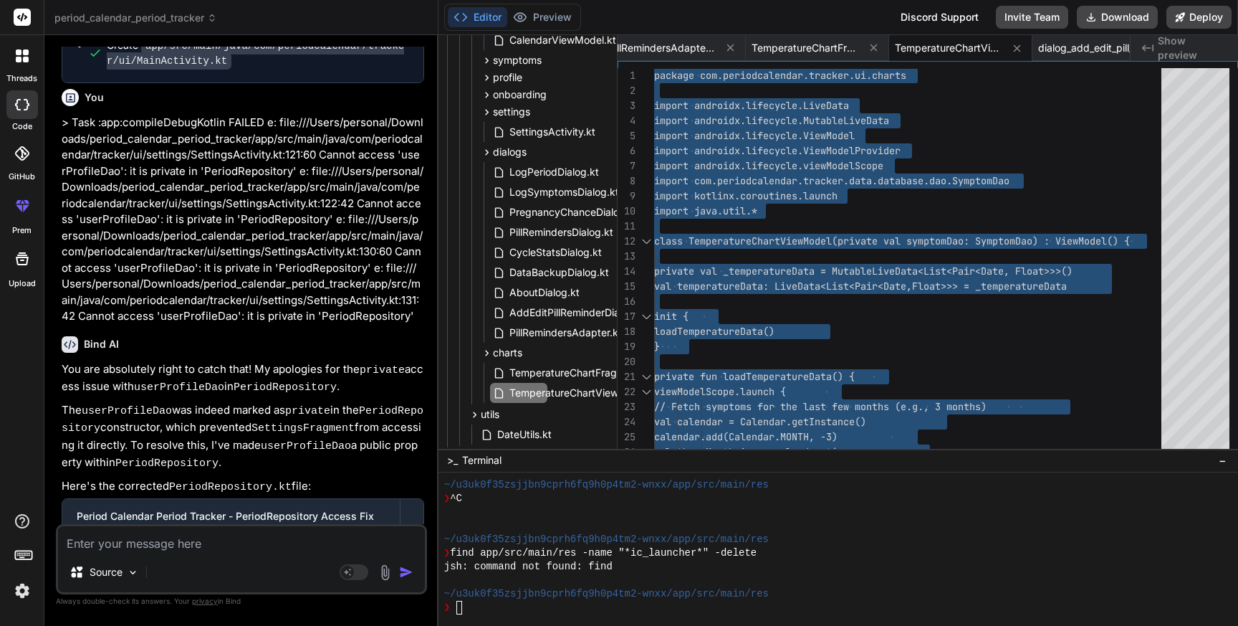
scroll to position [80336, 0]
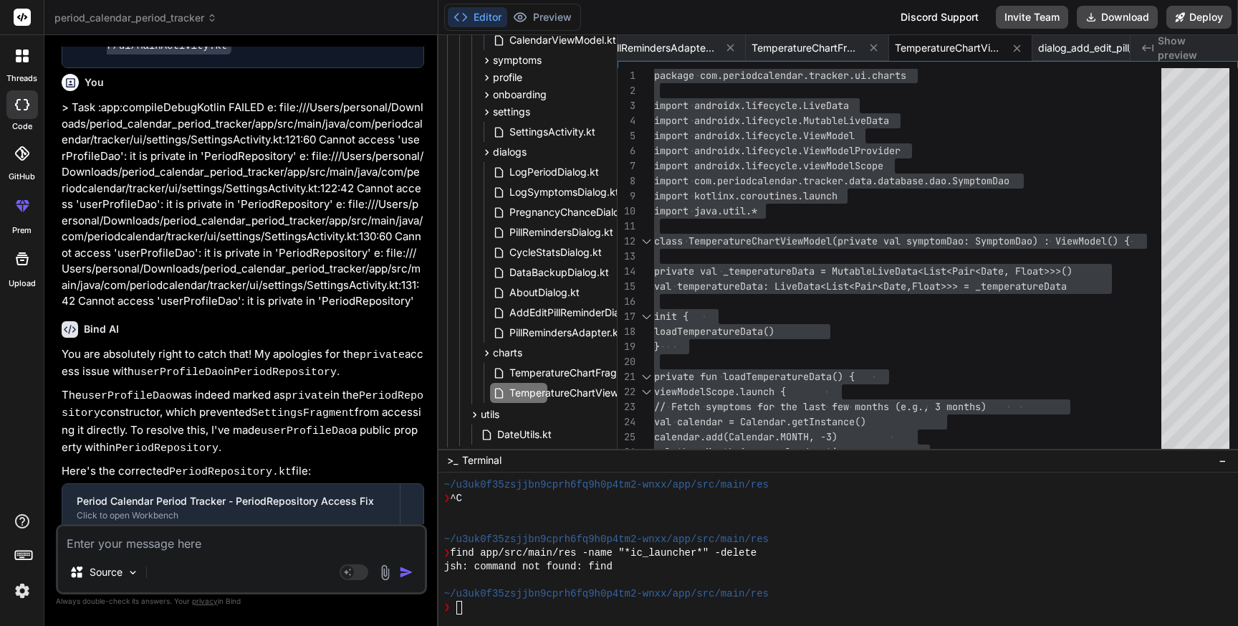
drag, startPoint x: 183, startPoint y: 314, endPoint x: 295, endPoint y: 314, distance: 111.1
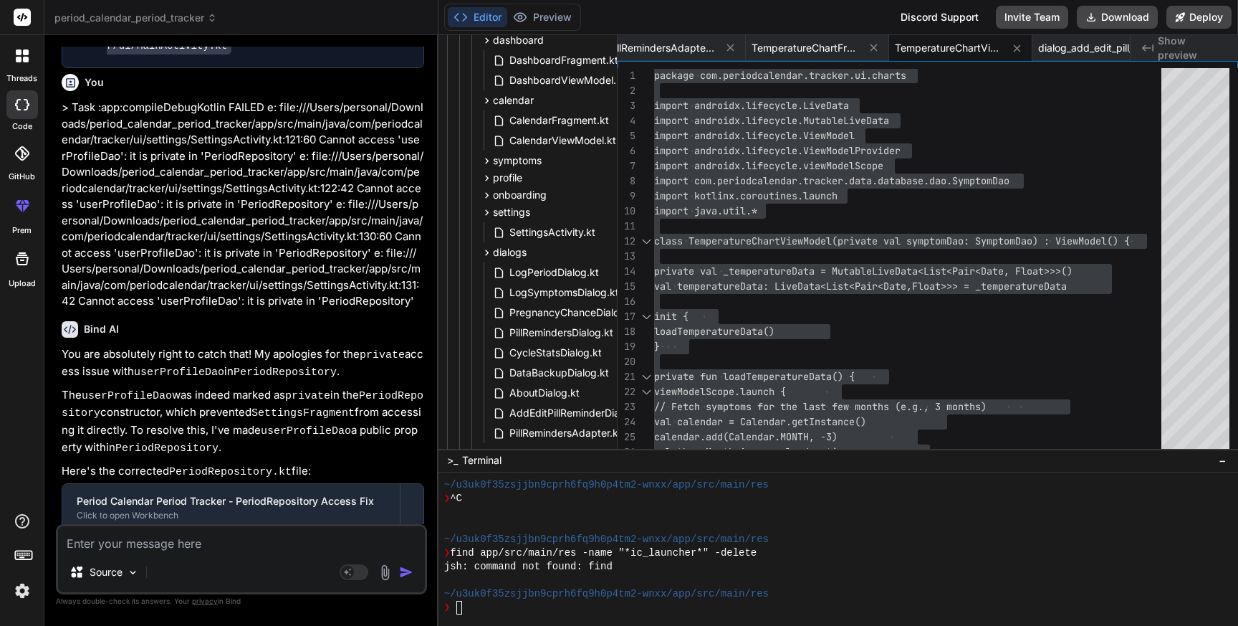
scroll to position [742, 64]
click at [485, 181] on icon at bounding box center [487, 182] width 4 height 6
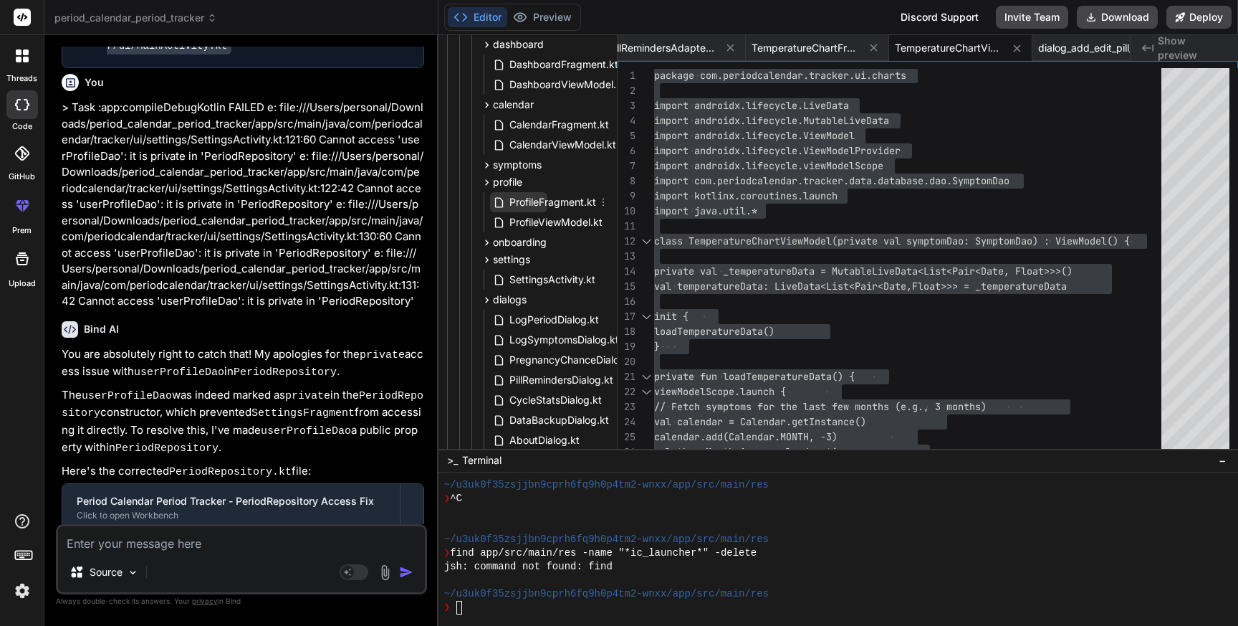
click at [528, 203] on span "ProfileFragment.kt" at bounding box center [553, 202] width 90 height 17
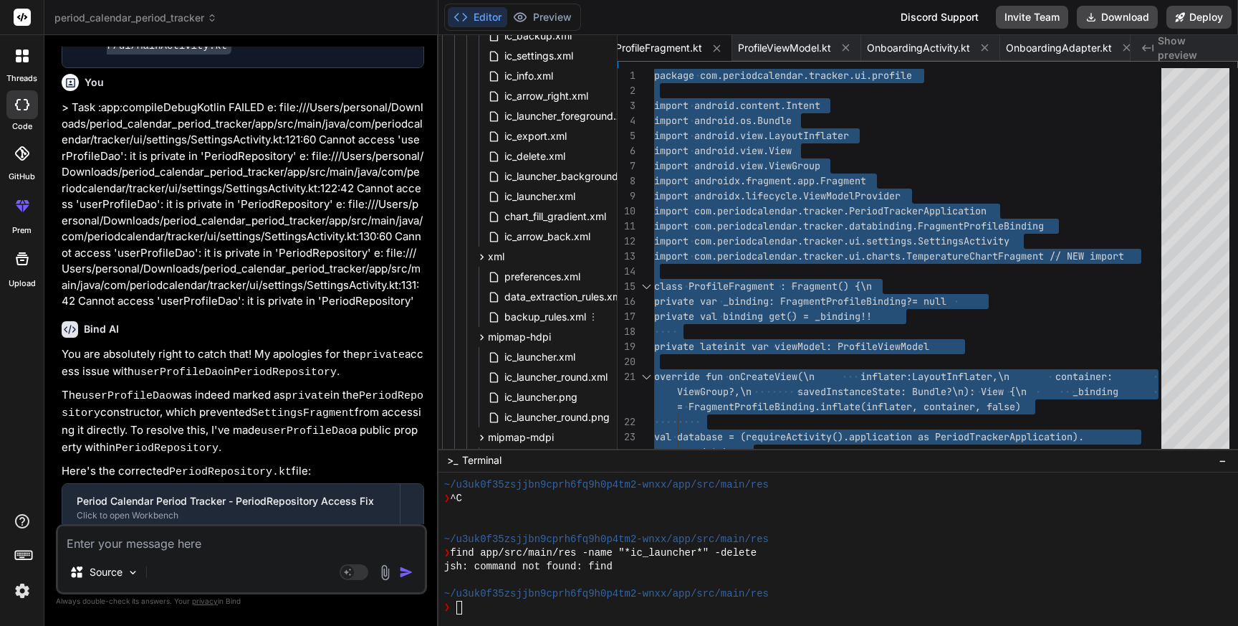
scroll to position [2190, 20]
click at [536, 267] on span "preferences.xml" at bounding box center [542, 275] width 79 height 17
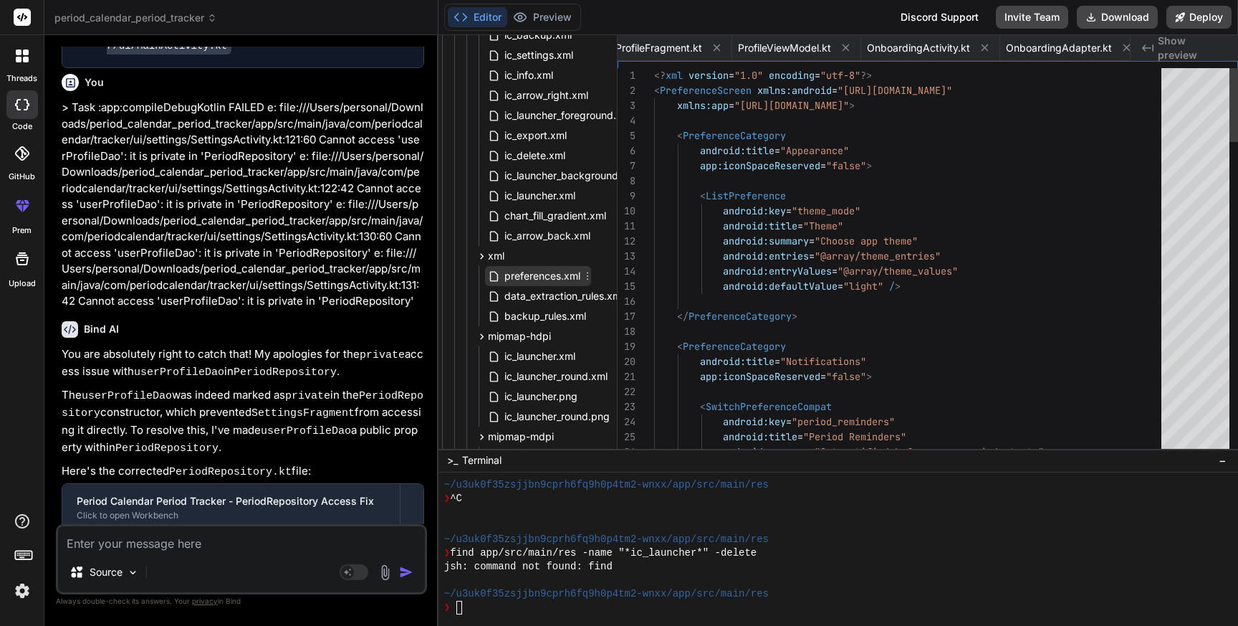
scroll to position [0, 7404]
click at [536, 267] on span "preferences.xml" at bounding box center [542, 275] width 79 height 17
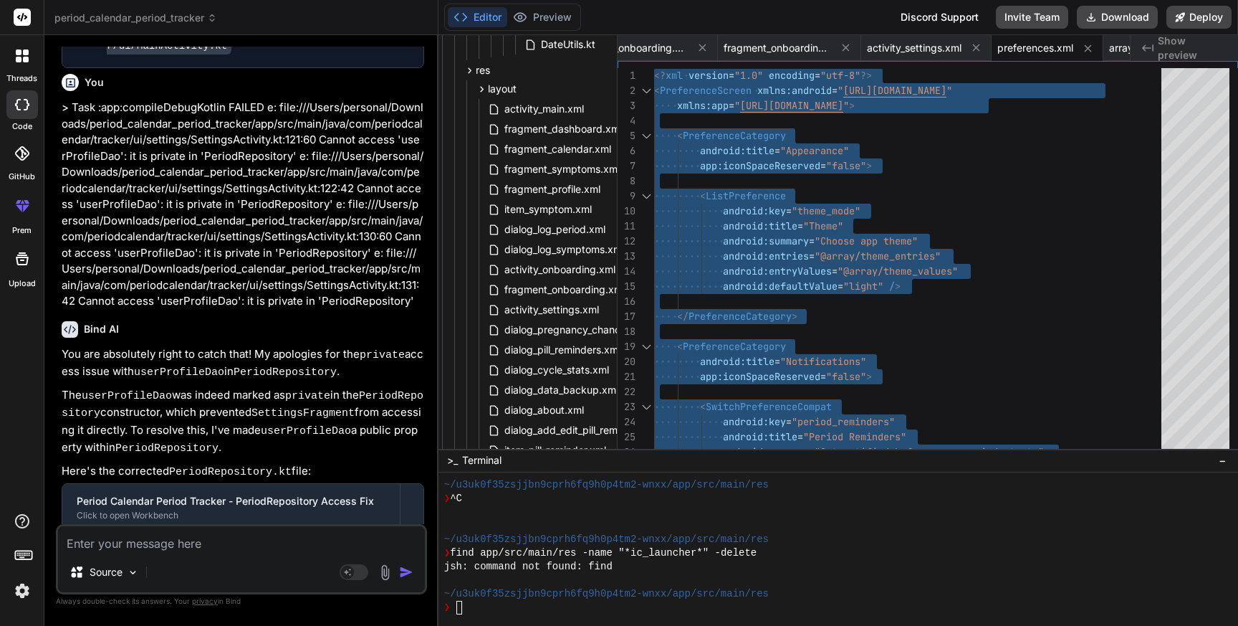
scroll to position [1279, 20]
click at [538, 191] on span "fragment_profile.xml" at bounding box center [552, 189] width 99 height 17
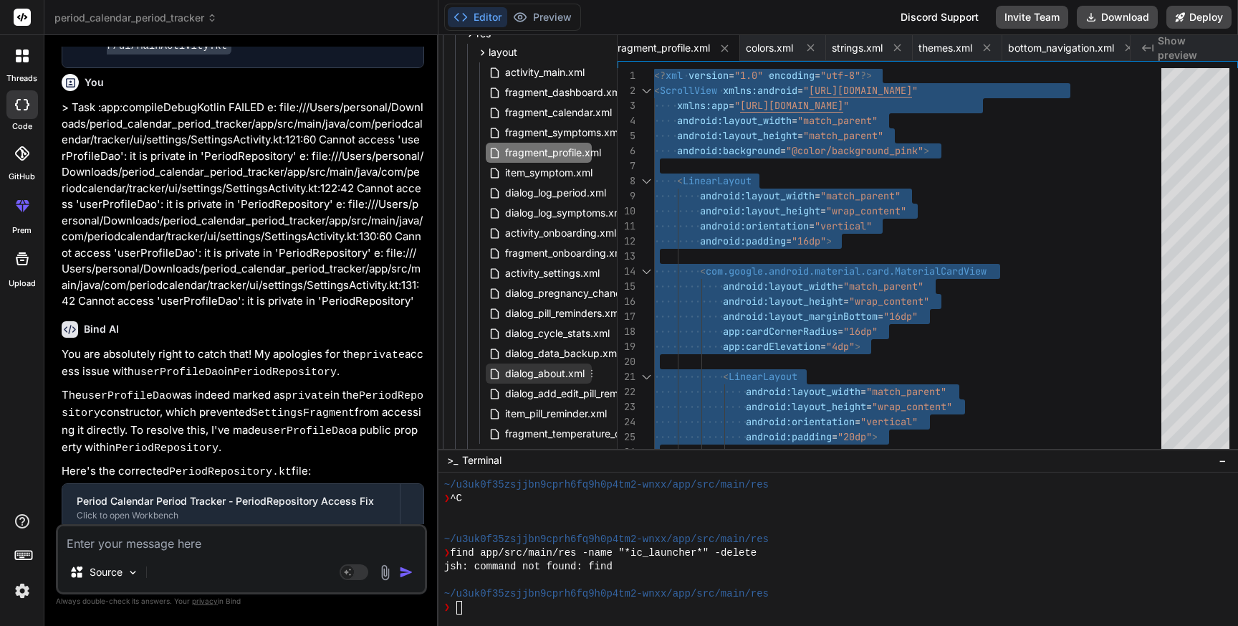
scroll to position [1332, 19]
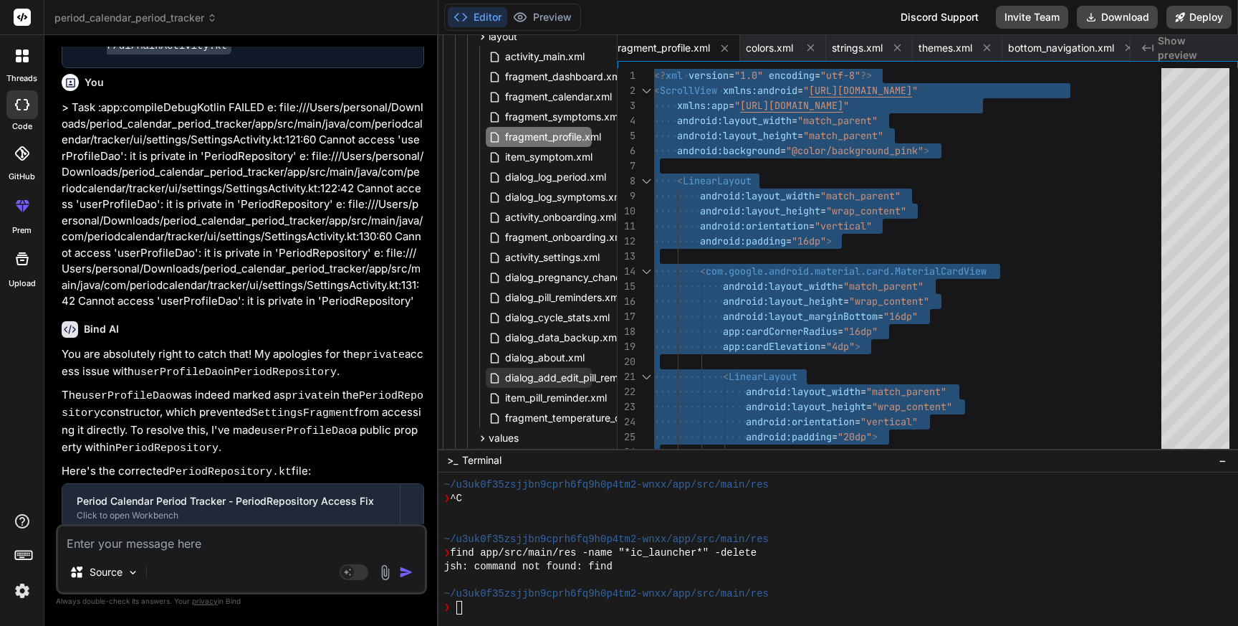
click at [538, 378] on span "dialog_add_edit_pill_reminder.xml" at bounding box center [583, 377] width 158 height 17
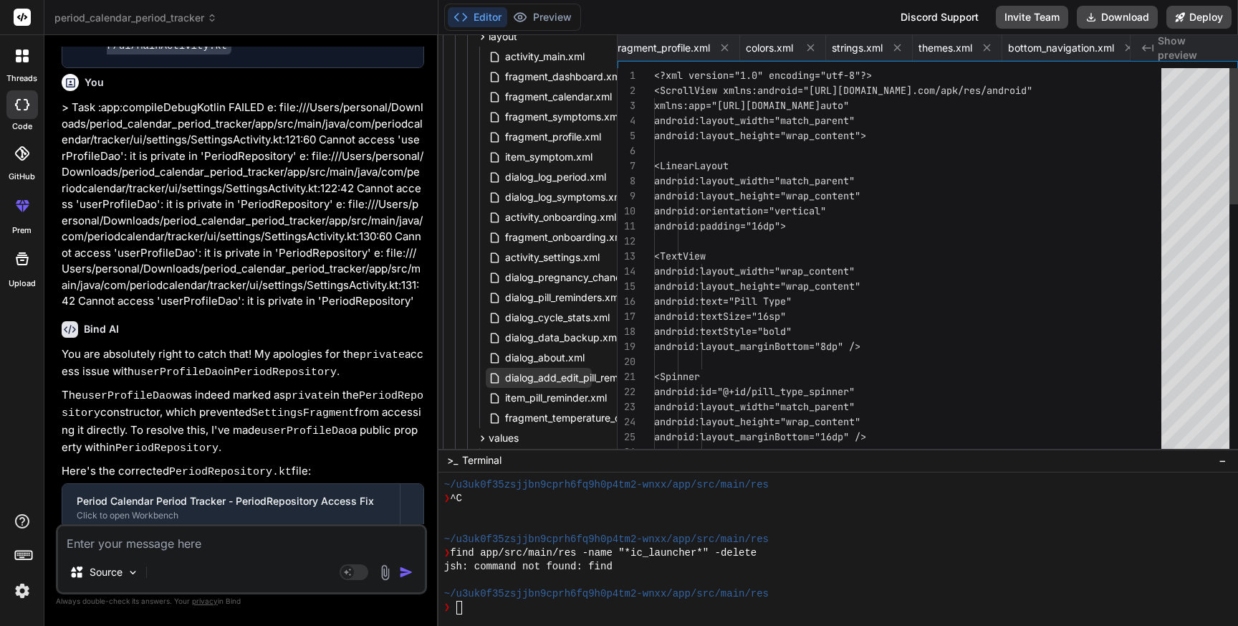
scroll to position [0, 14493]
click at [538, 378] on span "dialog_add_edit_pill_reminder.xml" at bounding box center [583, 377] width 158 height 17
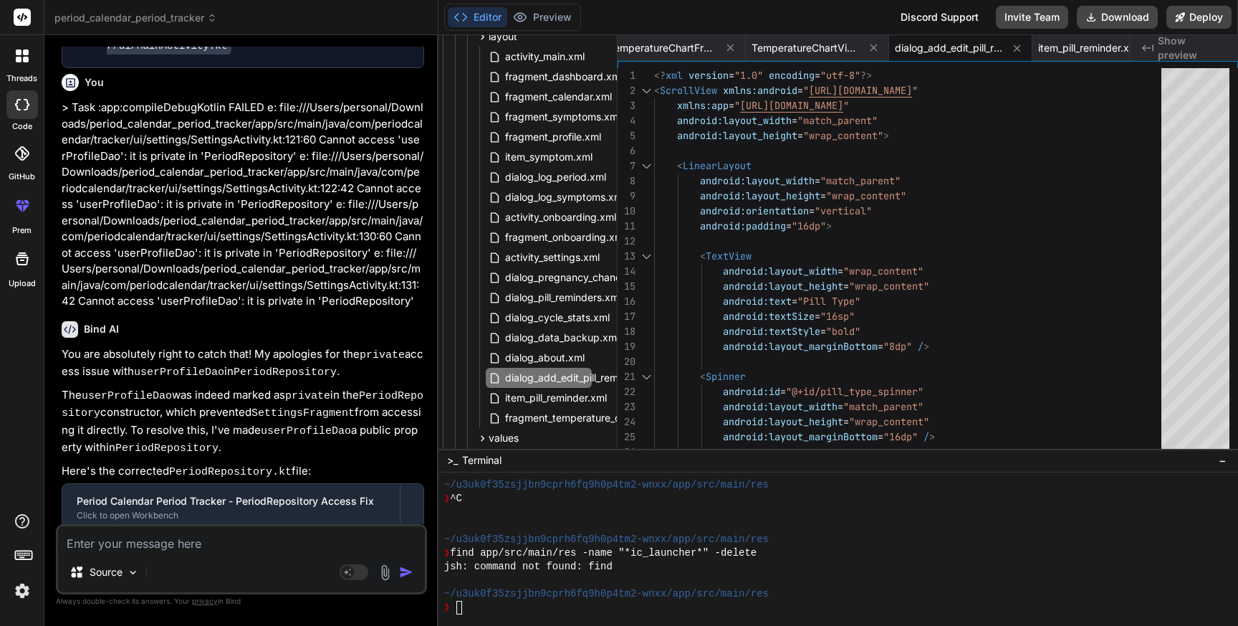
drag, startPoint x: 292, startPoint y: 393, endPoint x: 294, endPoint y: 401, distance: 8.2
click at [578, 373] on span "dialog_add_edit_pill_reminder.xml" at bounding box center [583, 377] width 158 height 17
click at [905, 318] on div "android:layout_height = "wrap_content" android:layout_width = "match_parent" < …" at bounding box center [912, 617] width 516 height 1099
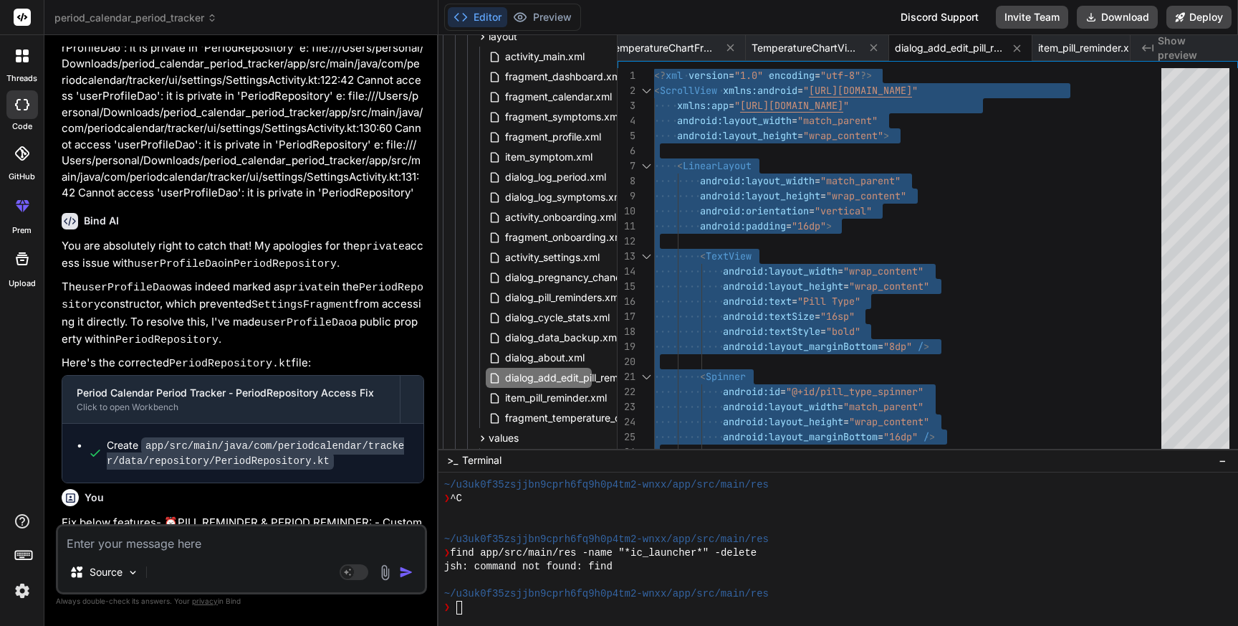
scroll to position [80446, 0]
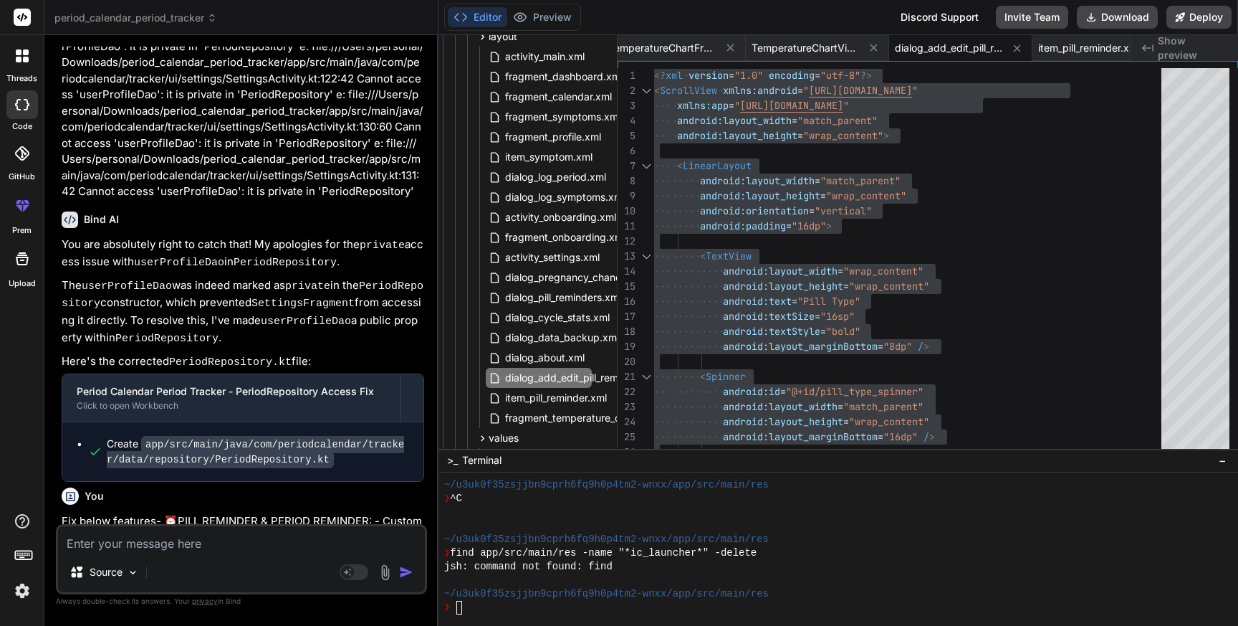
drag, startPoint x: 292, startPoint y: 320, endPoint x: 302, endPoint y: 333, distance: 15.9
click at [560, 401] on span "item_pill_reminder.xml" at bounding box center [556, 397] width 105 height 17
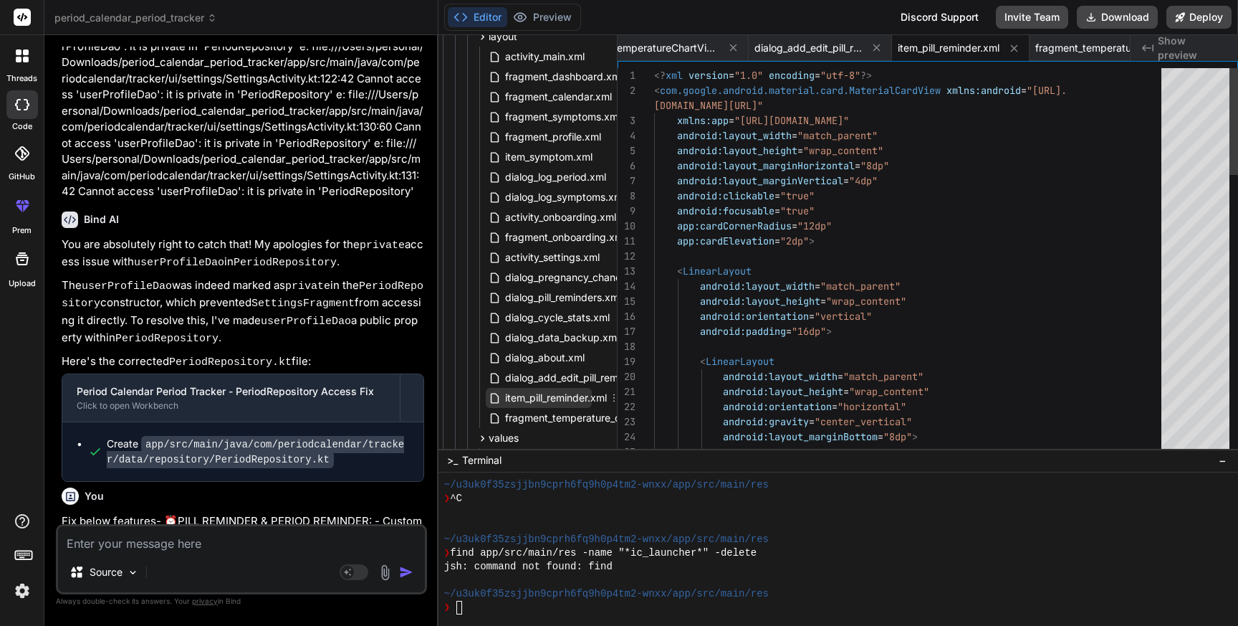
click at [560, 401] on span "item_pill_reminder.xml" at bounding box center [556, 397] width 105 height 17
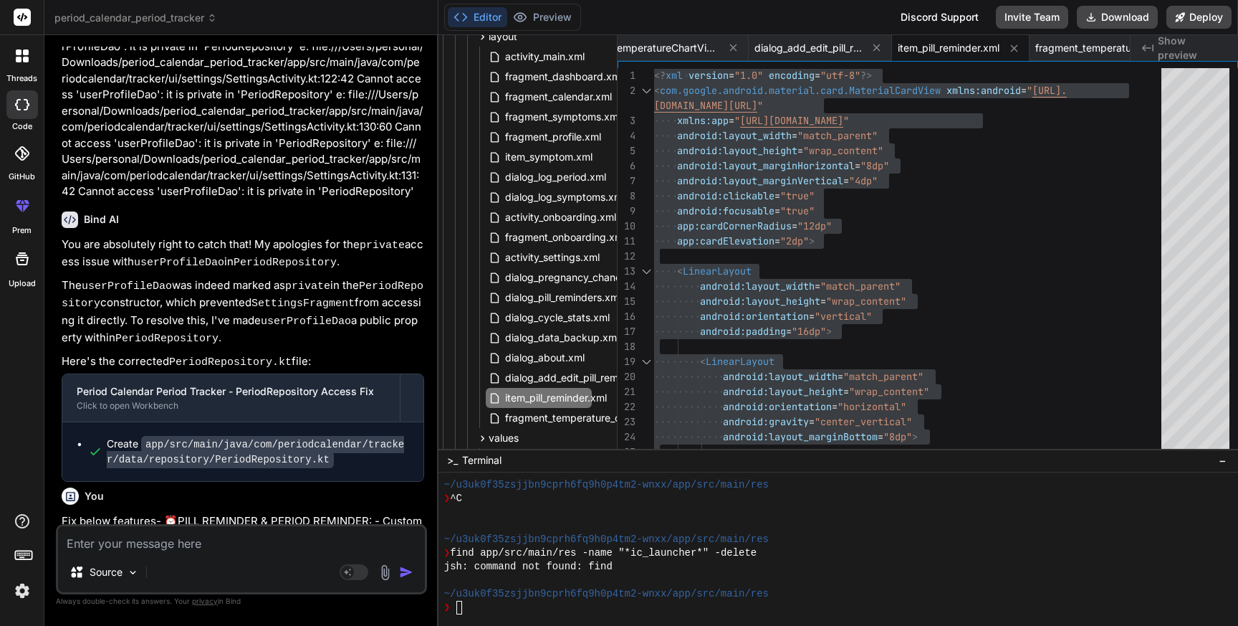
drag, startPoint x: 290, startPoint y: 356, endPoint x: 301, endPoint y: 374, distance: 20.9
click at [538, 416] on span "fragment_temperature_chart.xml" at bounding box center [582, 417] width 156 height 17
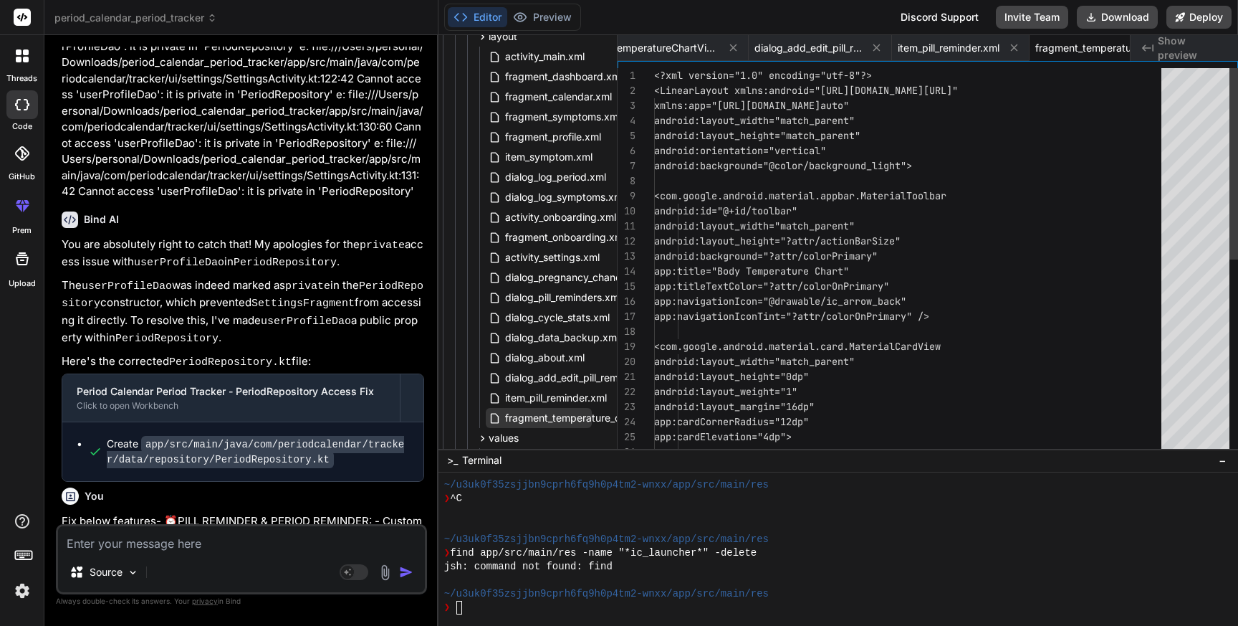
scroll to position [29, 0]
click at [538, 416] on span "fragment_temperature_chart.xml" at bounding box center [582, 417] width 156 height 17
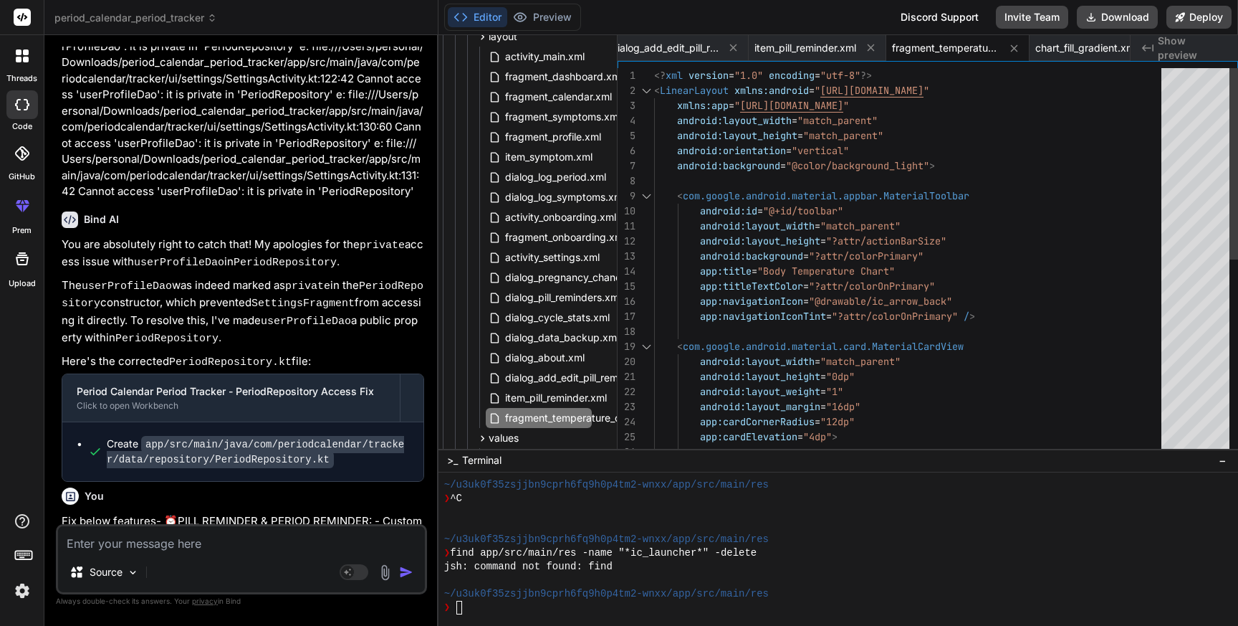
click at [982, 275] on div "< com.google.android.material.appbar.MaterialToolbar android:background = "@col…" at bounding box center [912, 459] width 516 height 783
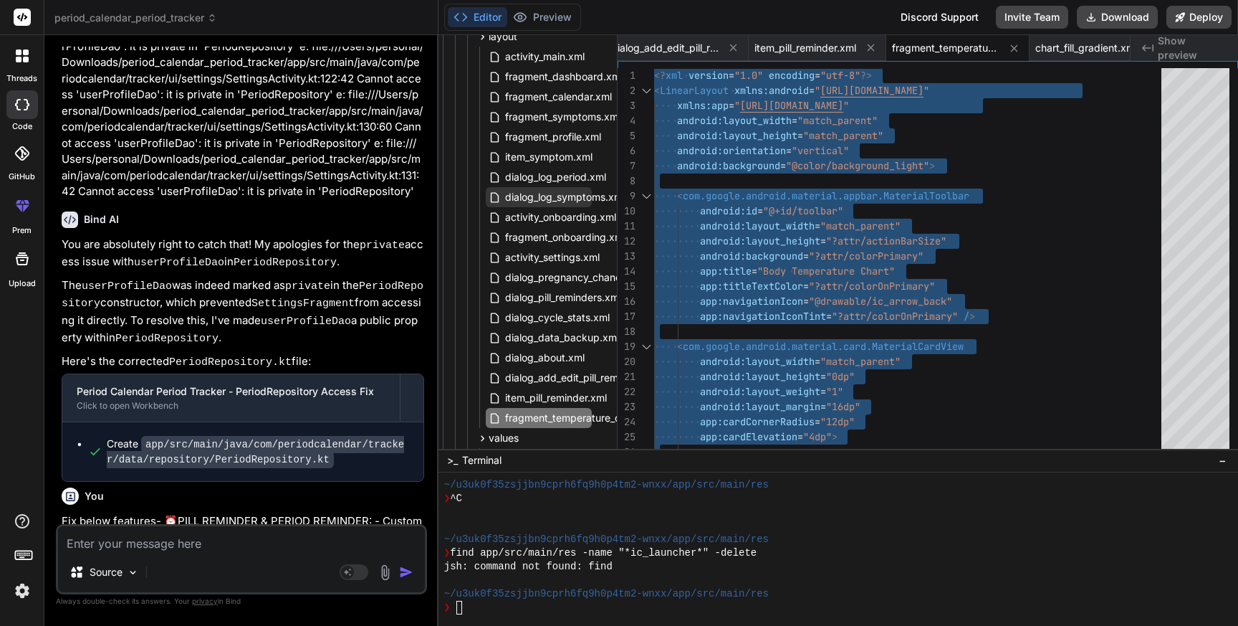
click at [545, 197] on span "dialog_log_symptoms.xml" at bounding box center [565, 196] width 123 height 17
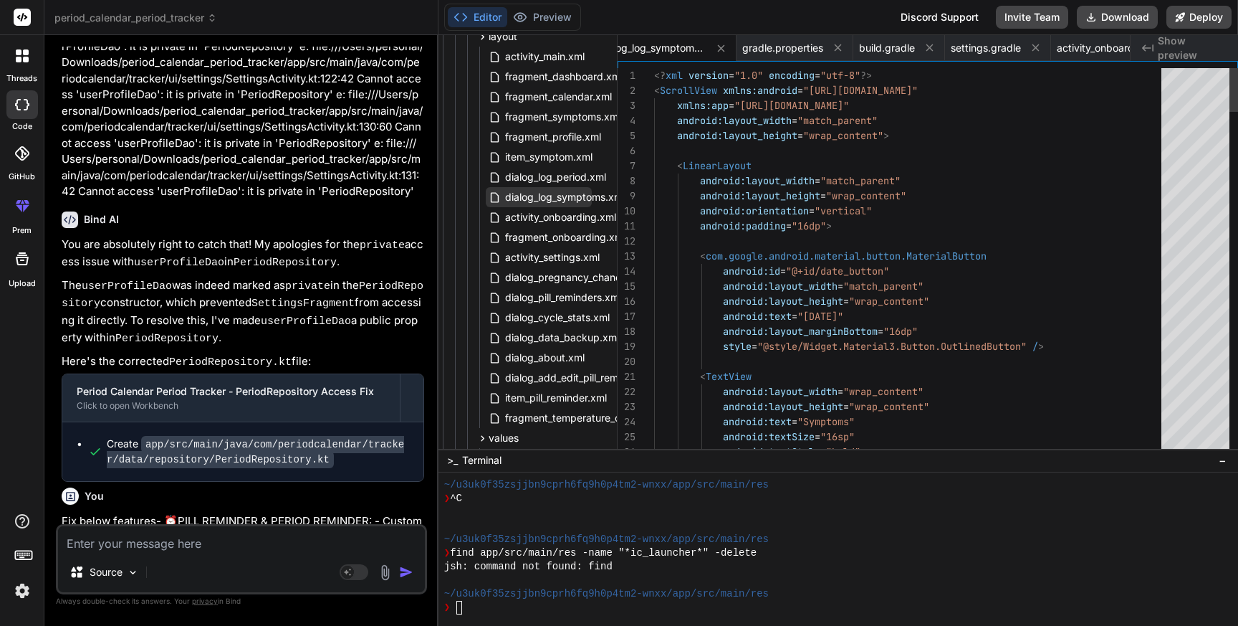
click at [545, 197] on span "dialog_log_symptoms.xml" at bounding box center [565, 196] width 123 height 17
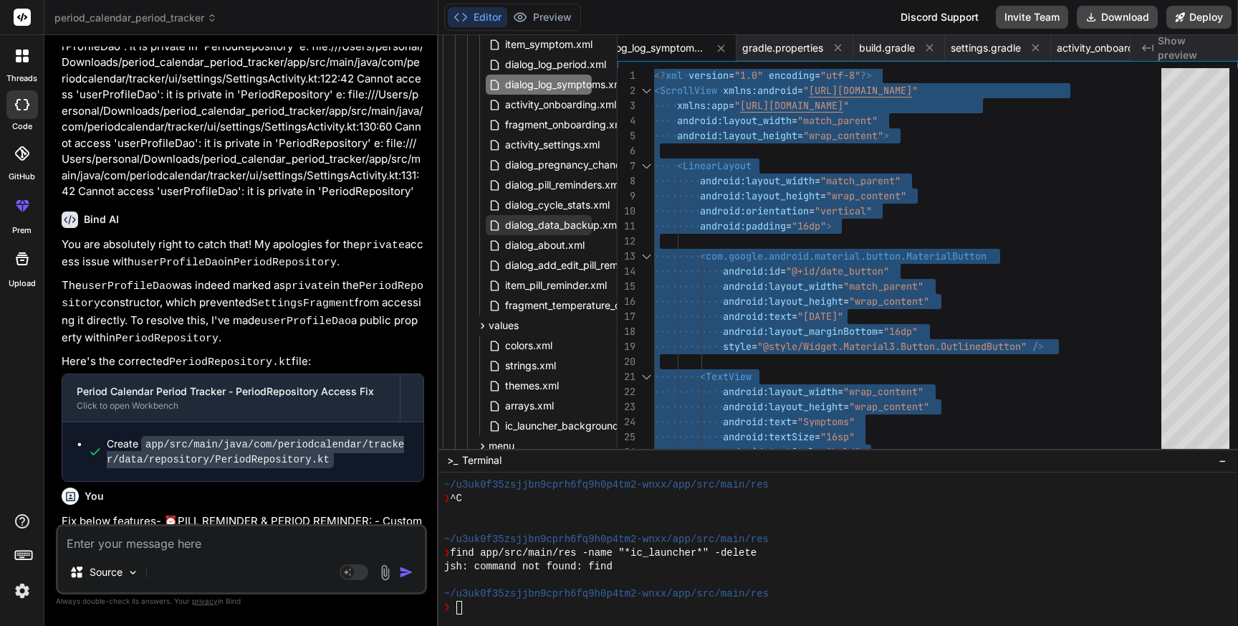
scroll to position [1451, 19]
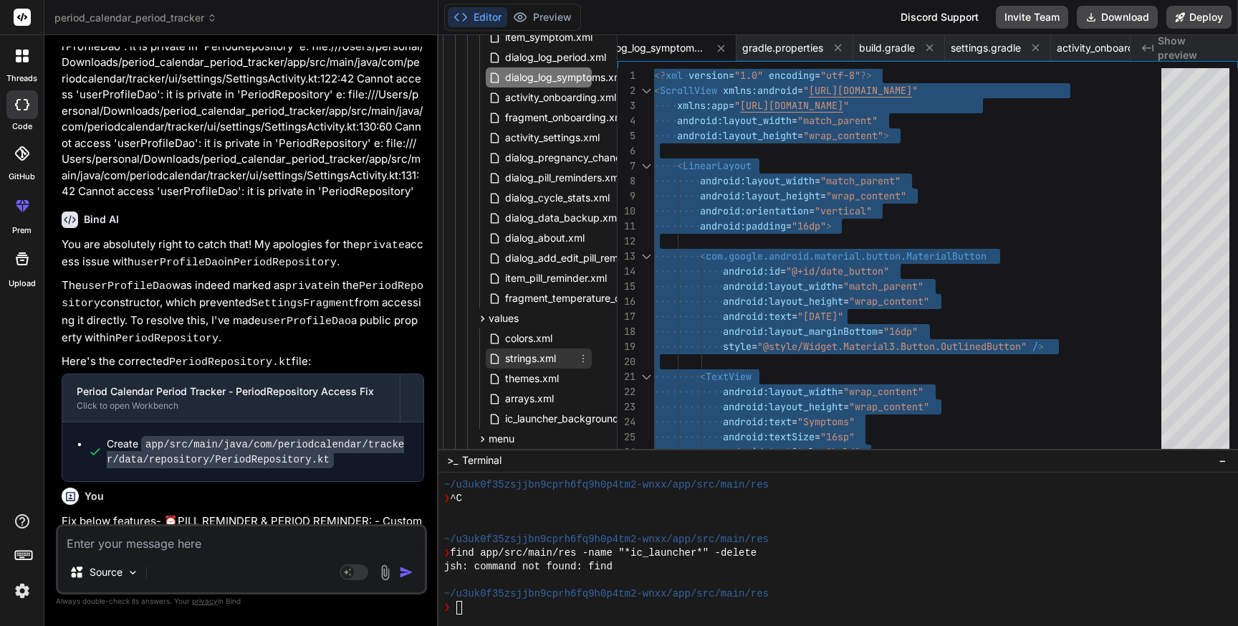
click at [515, 357] on span "strings.xml" at bounding box center [531, 358] width 54 height 17
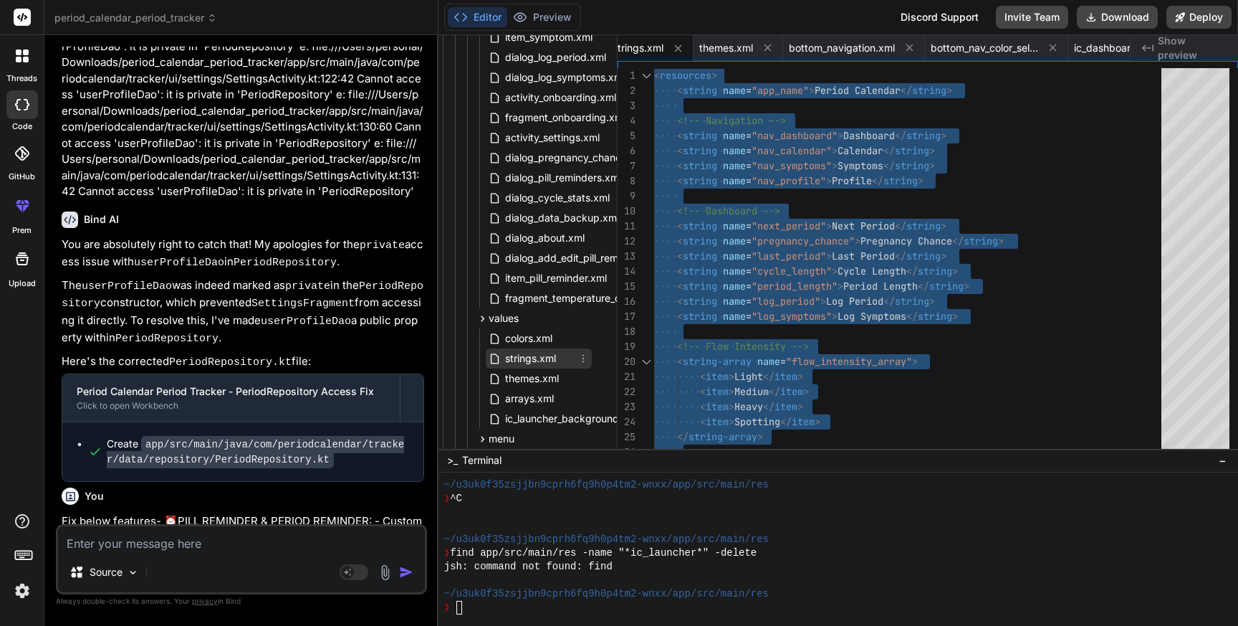
click at [530, 360] on span "strings.xml" at bounding box center [531, 358] width 54 height 17
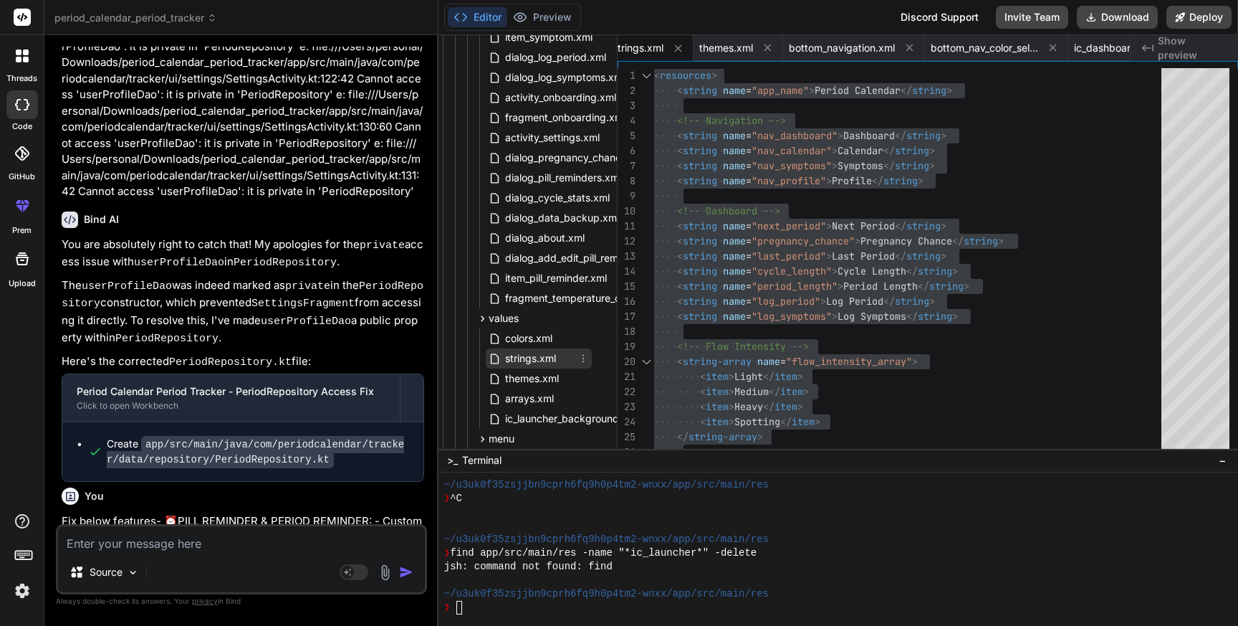
click at [530, 360] on span "strings.xml" at bounding box center [531, 358] width 54 height 17
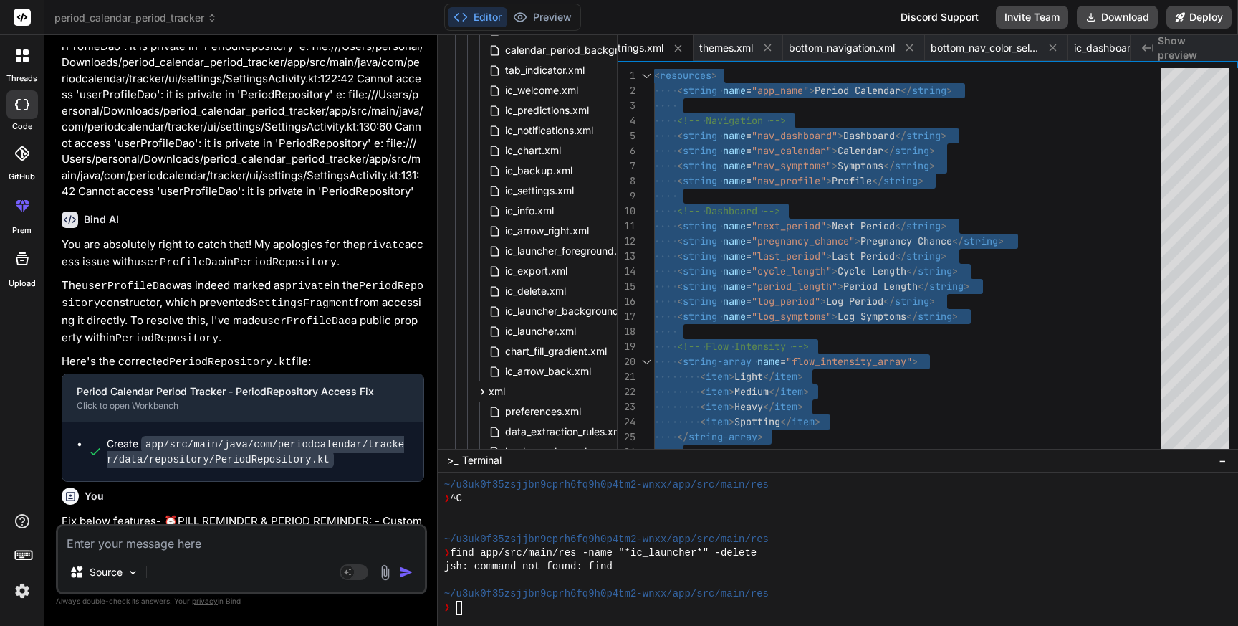
scroll to position [2058, 19]
click at [520, 345] on span "chart_fill_gradient.xml" at bounding box center [556, 348] width 105 height 17
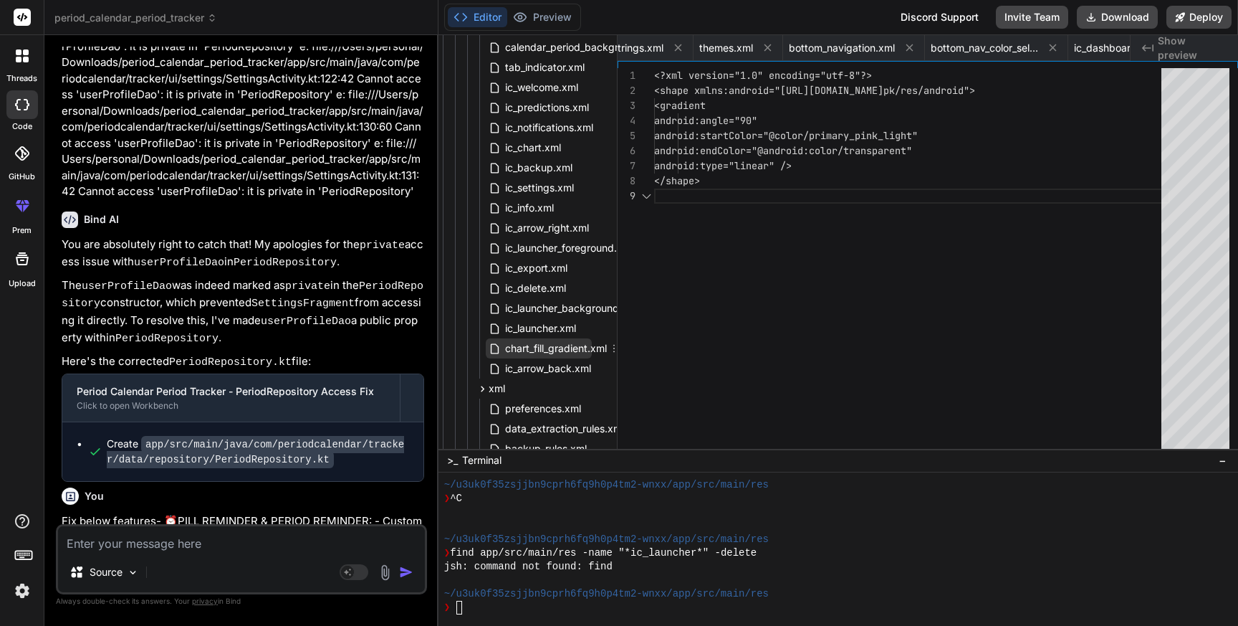
scroll to position [120, 0]
click at [520, 345] on span "chart_fill_gradient.xml" at bounding box center [556, 348] width 105 height 17
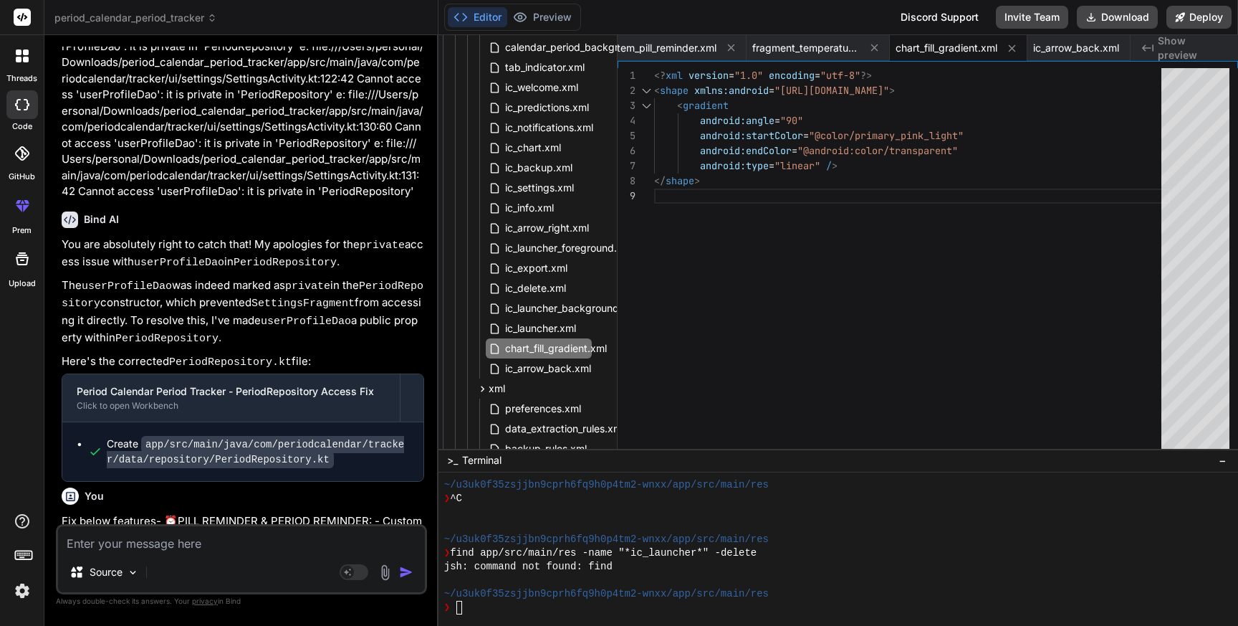
click at [827, 226] on div "</ shape > android:type = "linear" / > android:startColor = "@color/primary_pin…" at bounding box center [912, 261] width 516 height 387
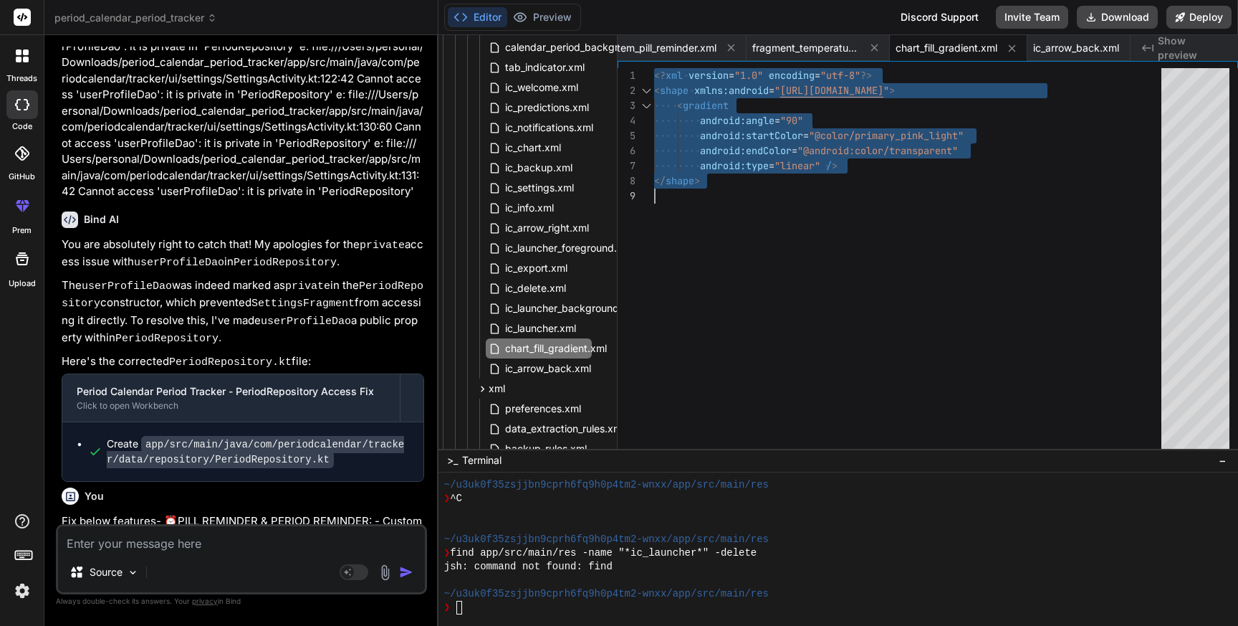
scroll to position [0, 0]
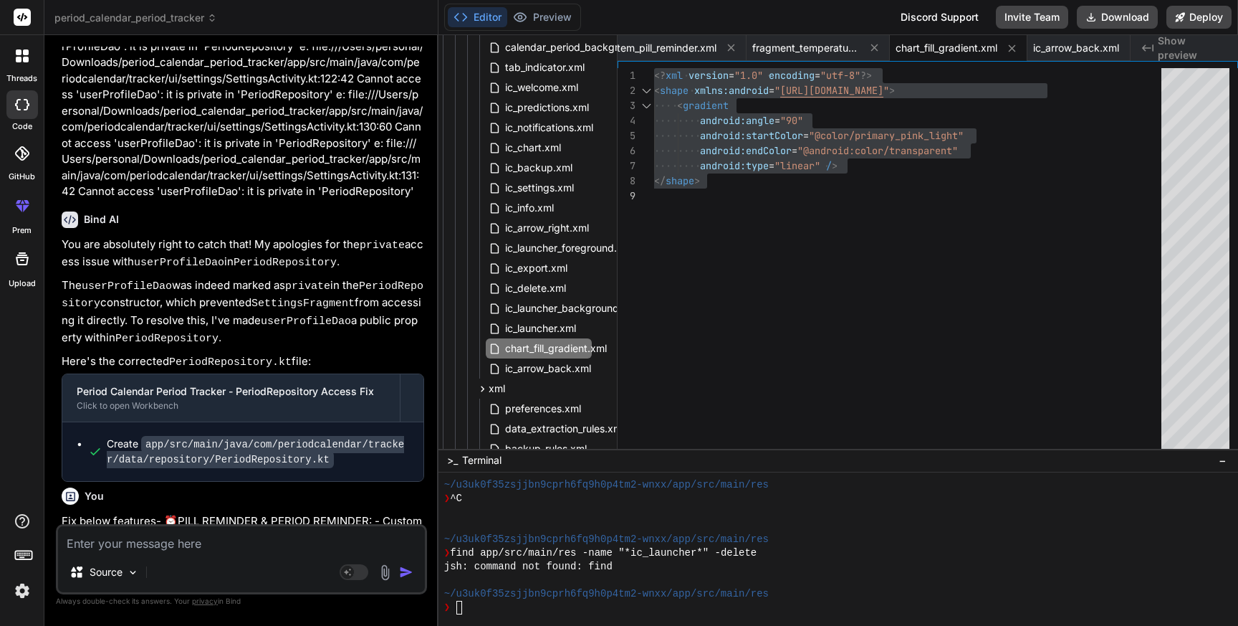
drag, startPoint x: 305, startPoint y: 452, endPoint x: 310, endPoint y: 469, distance: 17.5
click at [555, 347] on span "chart_fill_gradient.xml" at bounding box center [556, 348] width 105 height 17
click at [838, 220] on div "</ shape > android:type = "linear" / > android:startColor = "@color/primary_pin…" at bounding box center [912, 261] width 516 height 387
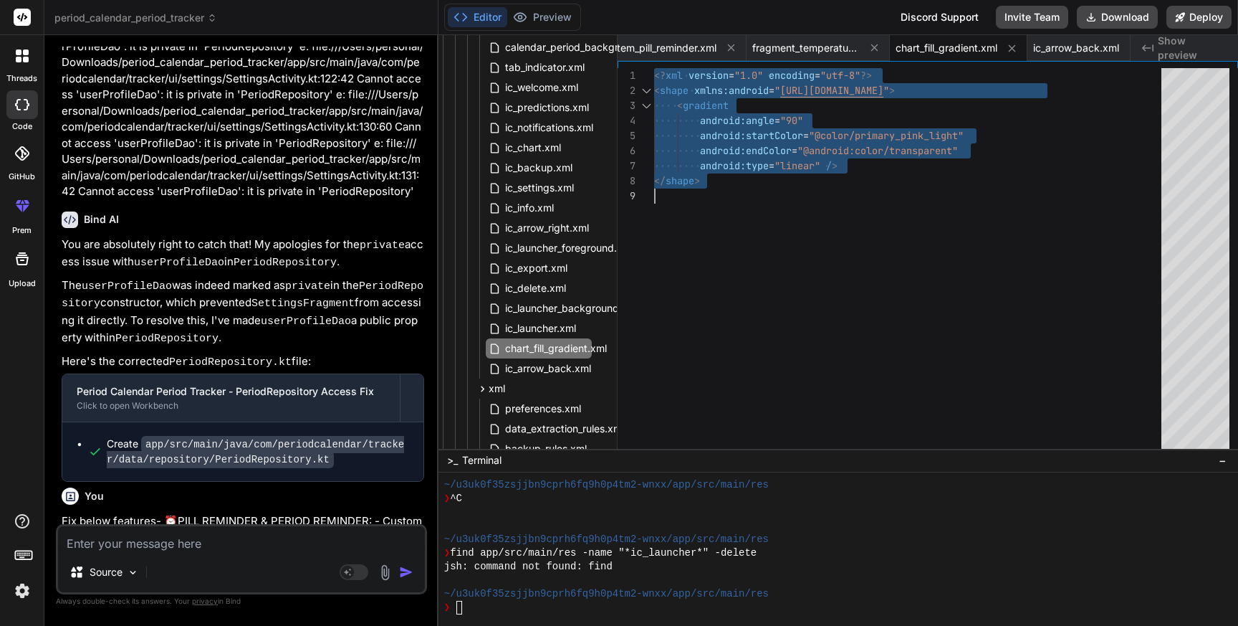
scroll to position [80448, 0]
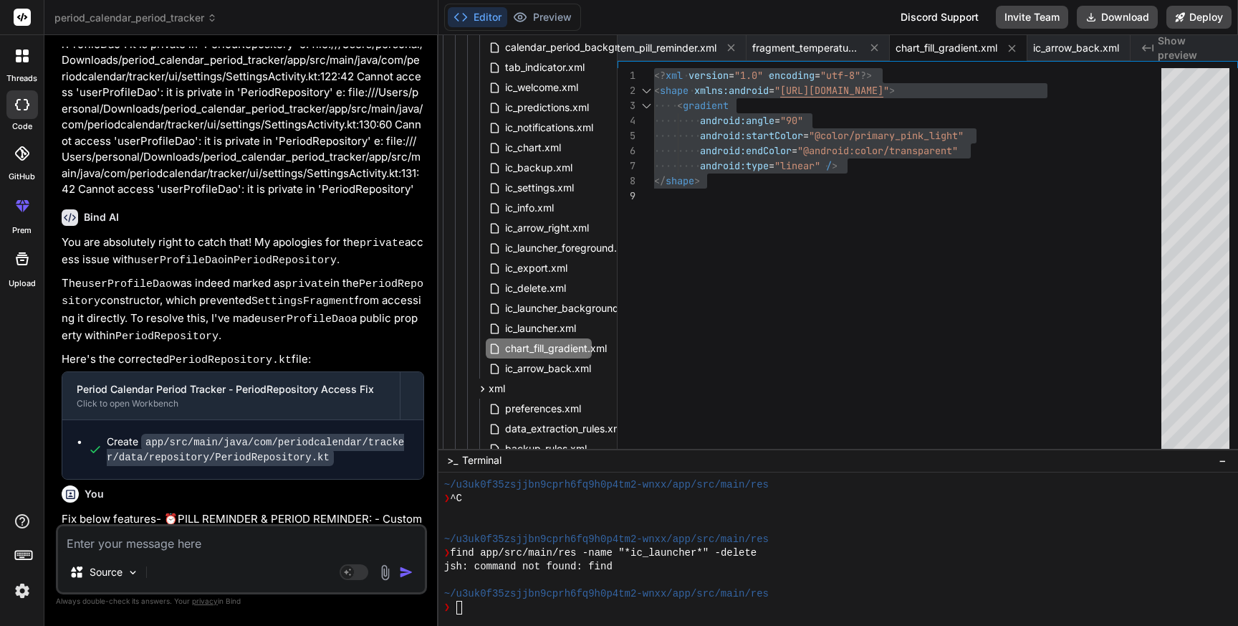
drag, startPoint x: 302, startPoint y: 487, endPoint x: 367, endPoint y: 507, distance: 68.0
click at [533, 367] on span "ic_arrow_back.xml" at bounding box center [548, 368] width 89 height 17
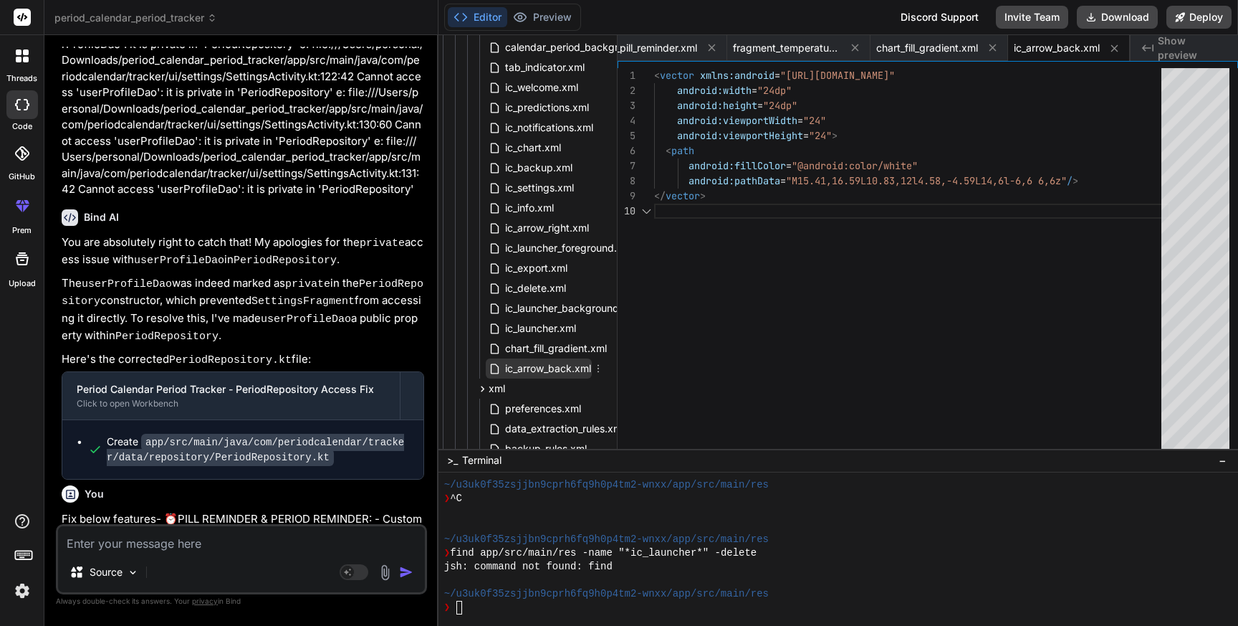
click at [533, 367] on span "ic_arrow_back.xml" at bounding box center [548, 368] width 89 height 17
click at [829, 239] on div "</ vector > android:pathData = "M15.41,16.59L10.83,12l4.58,-4.59L14,6l-6,6 6,6z…" at bounding box center [912, 261] width 516 height 387
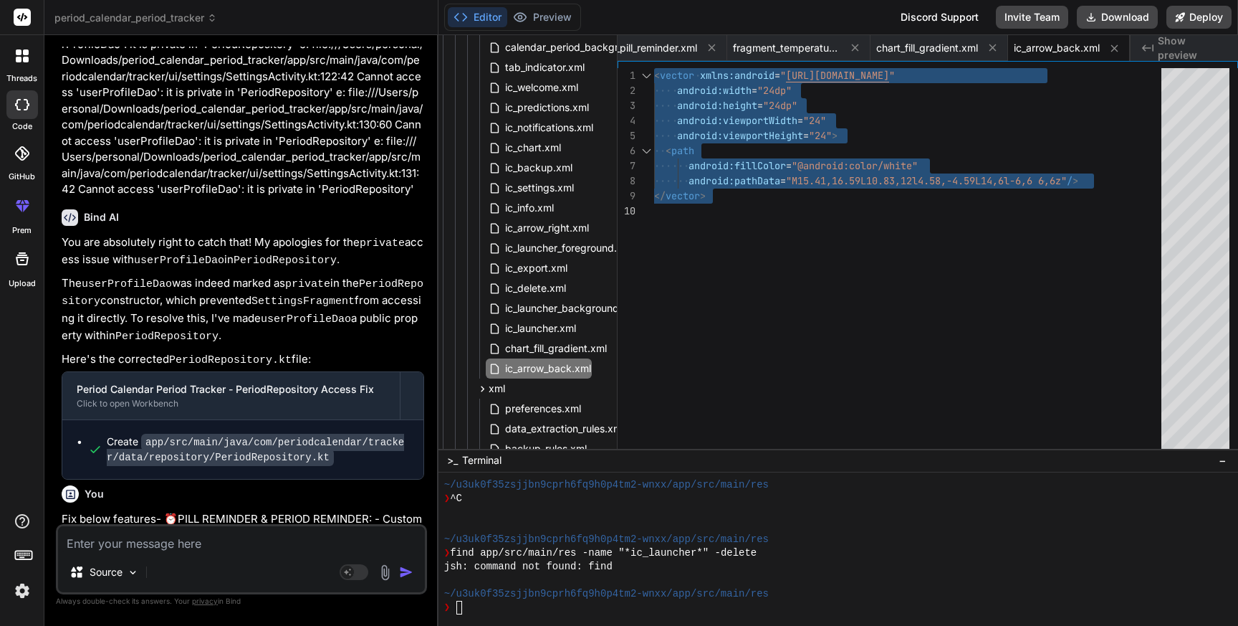
click at [114, 539] on textarea at bounding box center [241, 539] width 367 height 26
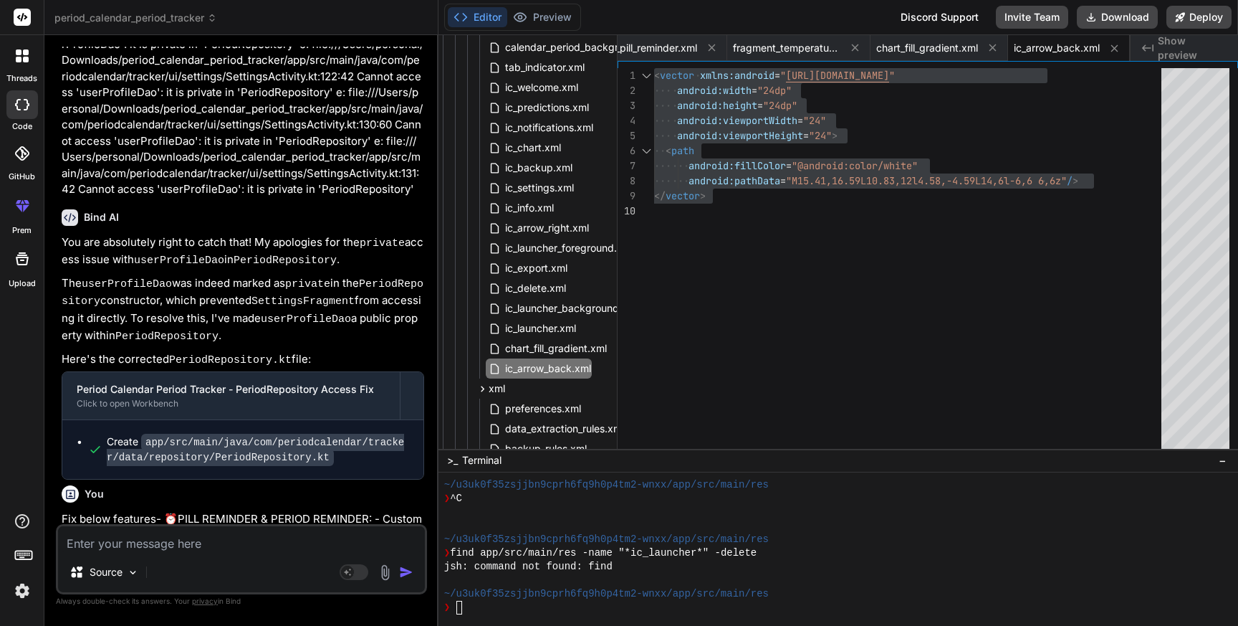
paste textarea "Task :app:compileDebugKotlin FAILED e: file:///Users/personal/Downloads/period_…"
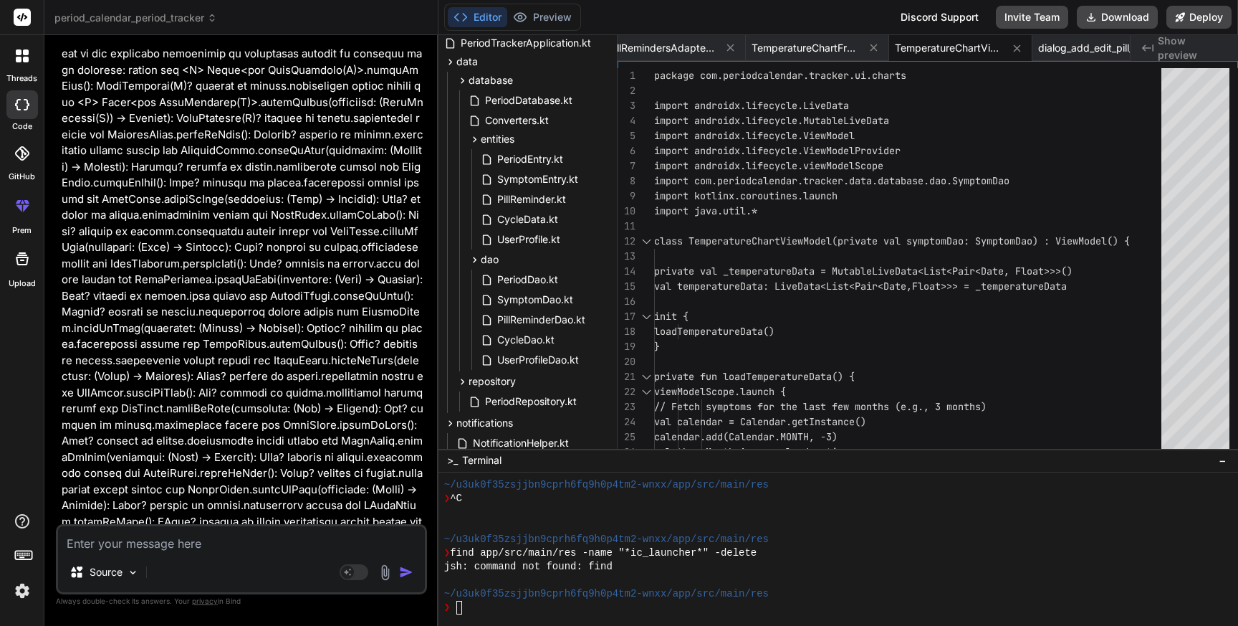
scroll to position [229, 88]
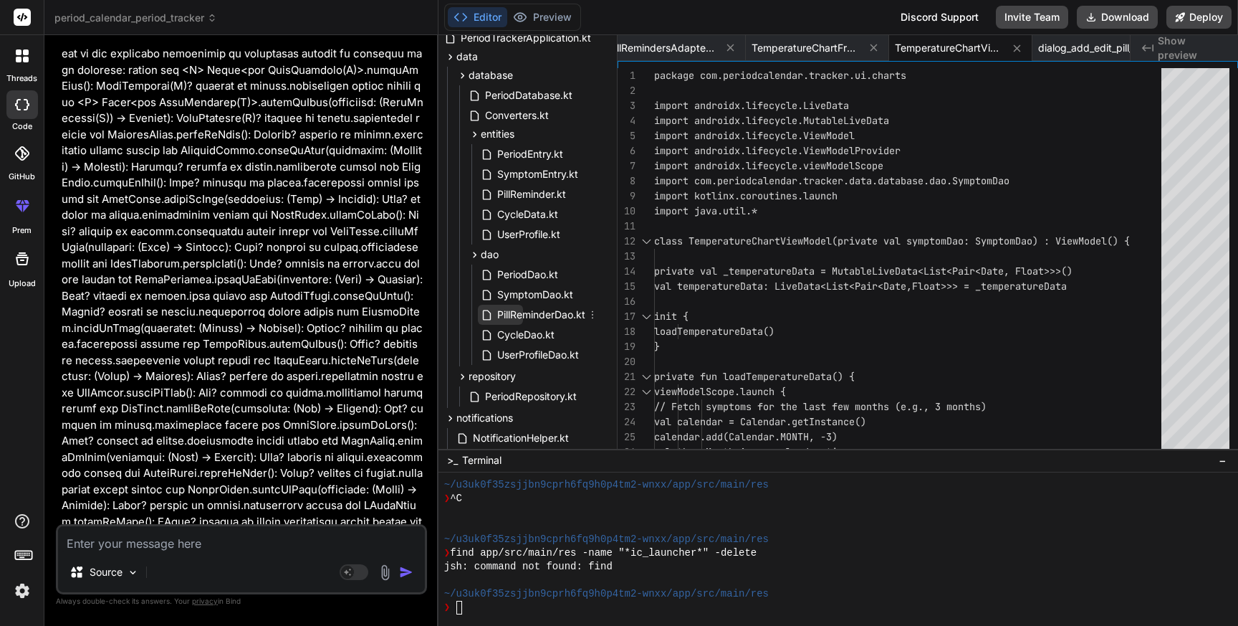
click at [522, 309] on span "PillReminderDao.kt" at bounding box center [541, 314] width 91 height 17
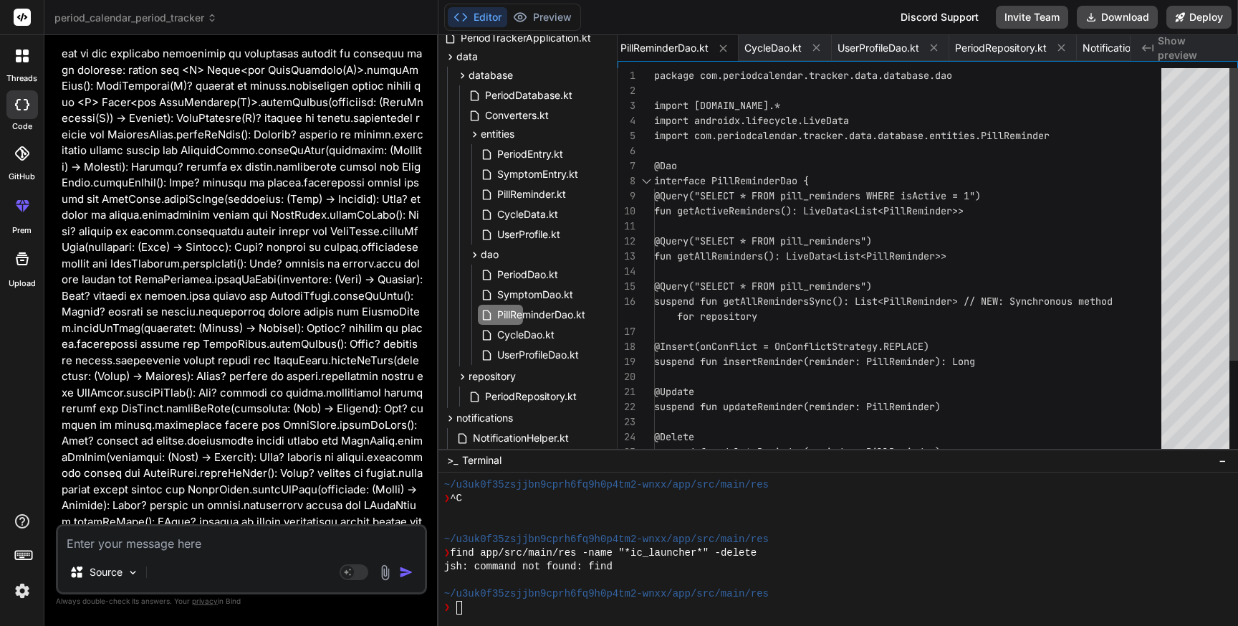
click at [768, 280] on div "@Query("SELECT * FROM pill_reminders WHERE isA ctive = 1") interface PillRemind…" at bounding box center [912, 324] width 516 height 512
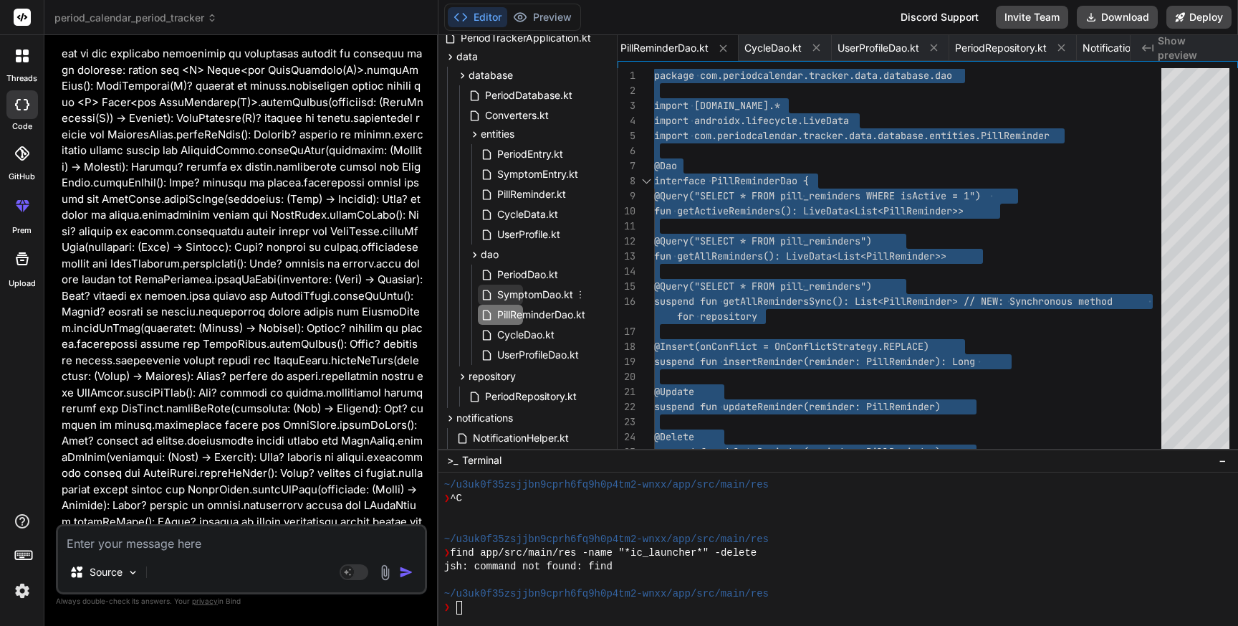
click at [526, 294] on span "SymptomDao.kt" at bounding box center [535, 294] width 79 height 17
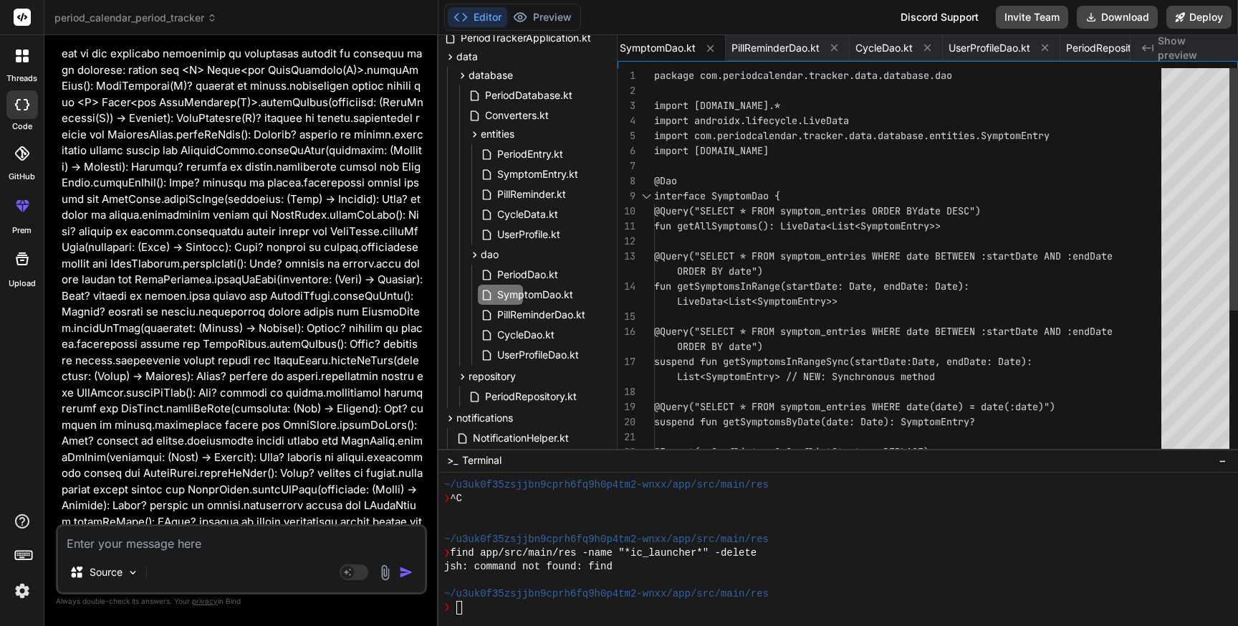
click at [886, 277] on div "interface SymptomDao { @Dao import com.periodcalendar.tracker.data.database.en …" at bounding box center [912, 376] width 516 height 617
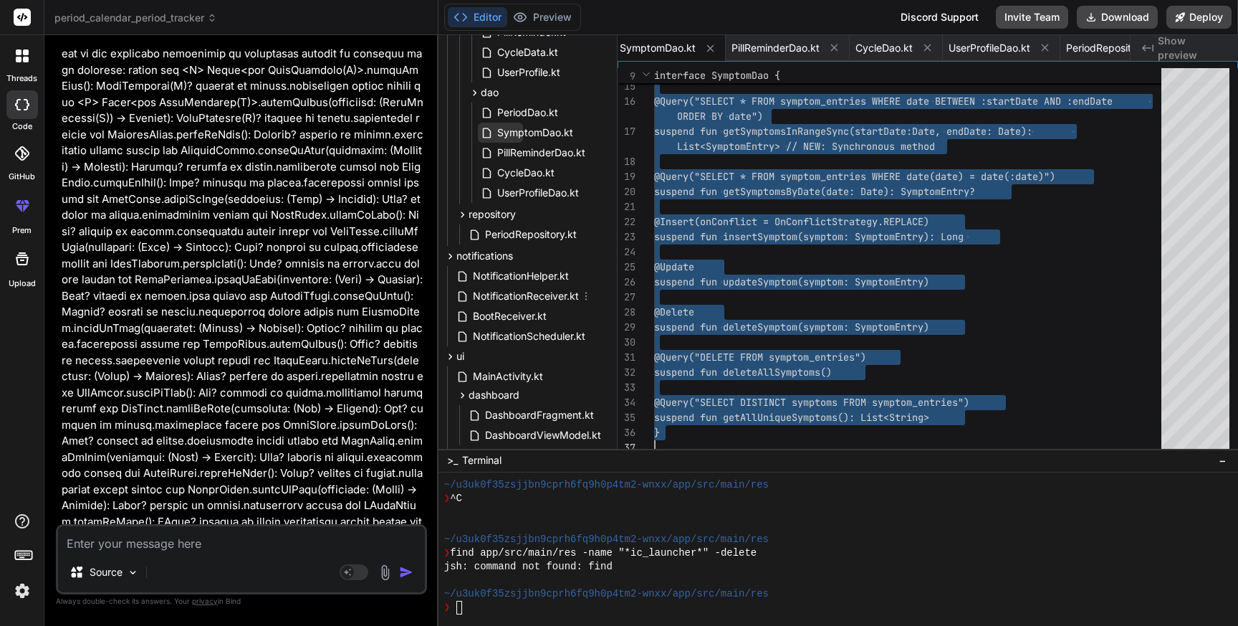
scroll to position [392, 88]
click at [521, 227] on span "PeriodRepository.kt" at bounding box center [531, 233] width 95 height 17
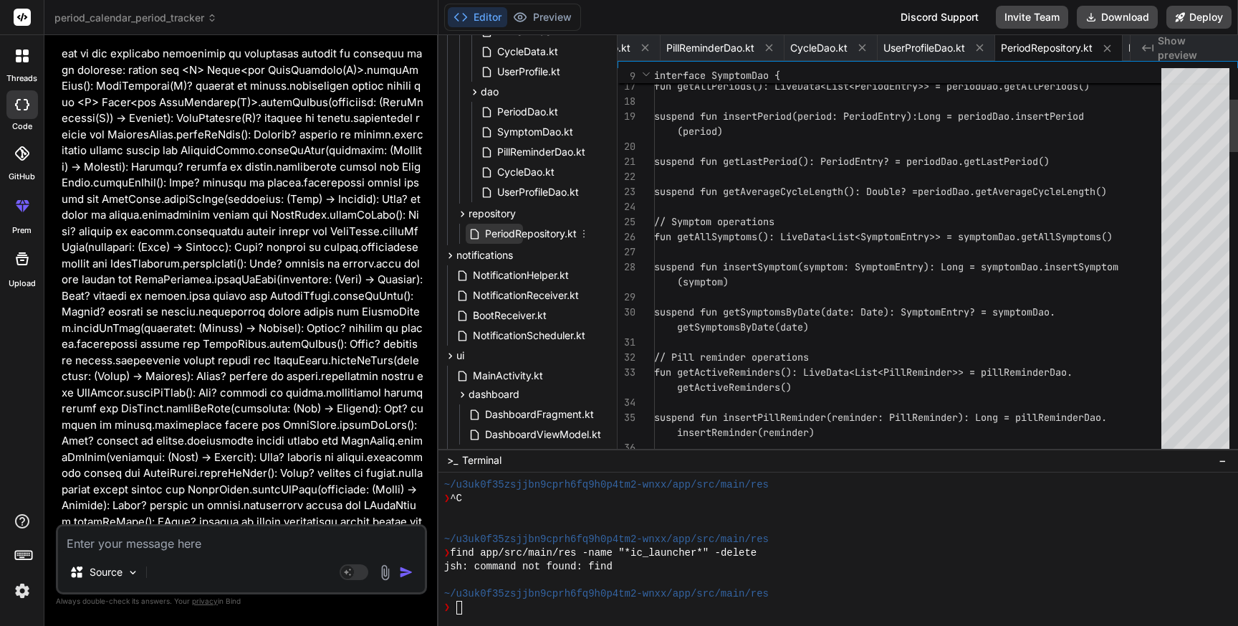
click at [521, 227] on span "PeriodRepository.kt" at bounding box center [531, 233] width 95 height 17
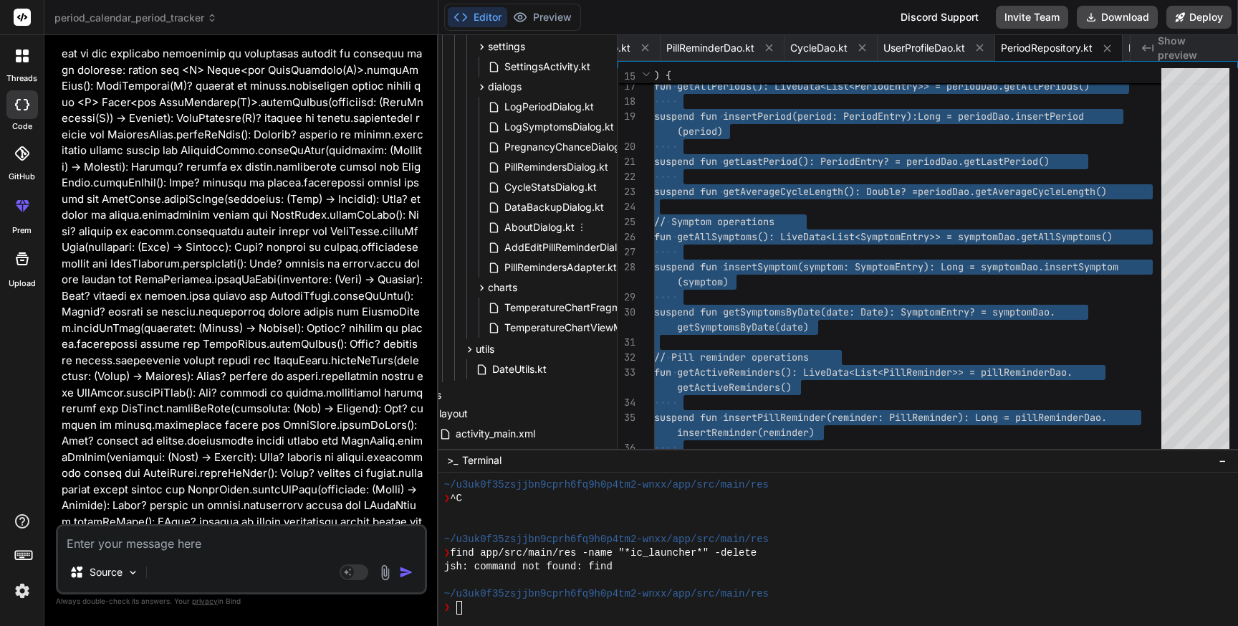
scroll to position [958, 69]
click at [548, 326] on span "TemperatureChartViewModel.kt" at bounding box center [579, 324] width 153 height 17
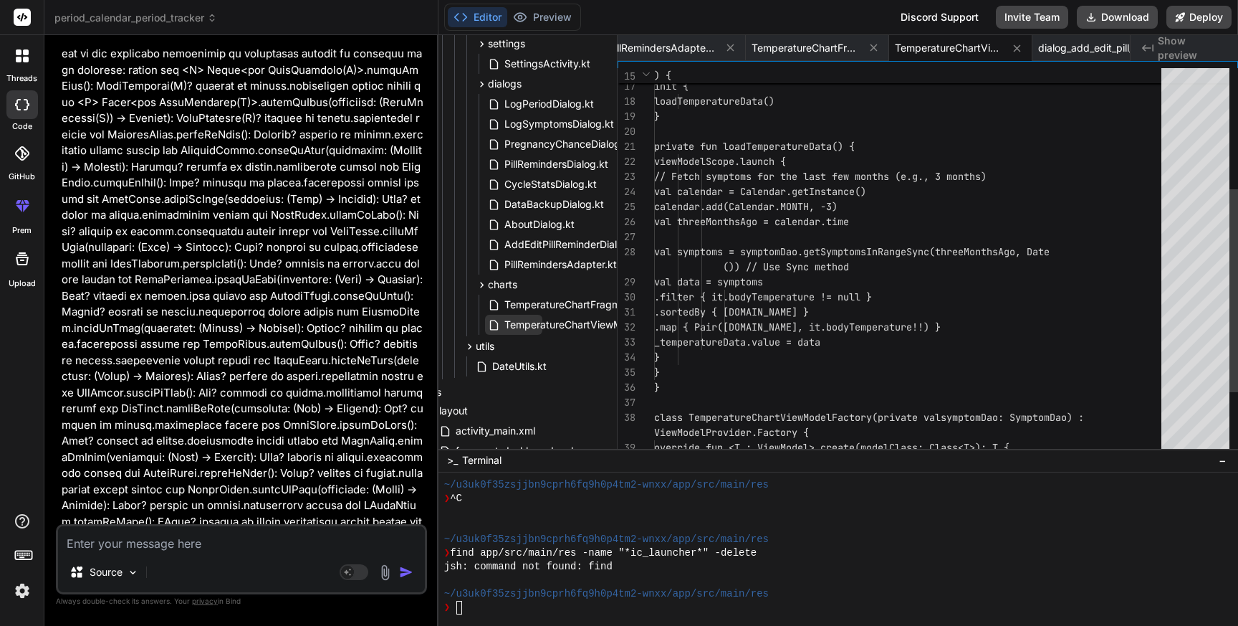
click at [548, 326] on span "TemperatureChartViewModel.kt" at bounding box center [579, 324] width 153 height 17
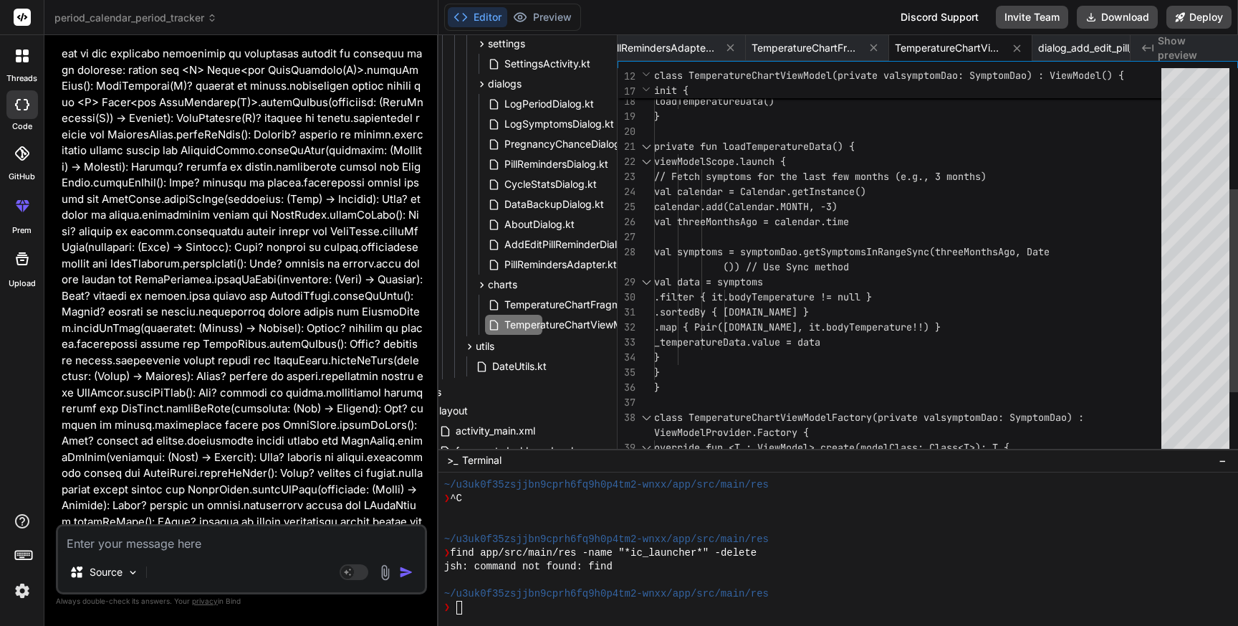
click at [918, 328] on div "init { loadTemperatureData() } private fun loadTemperatureData() { viewModelSco…" at bounding box center [912, 206] width 516 height 737
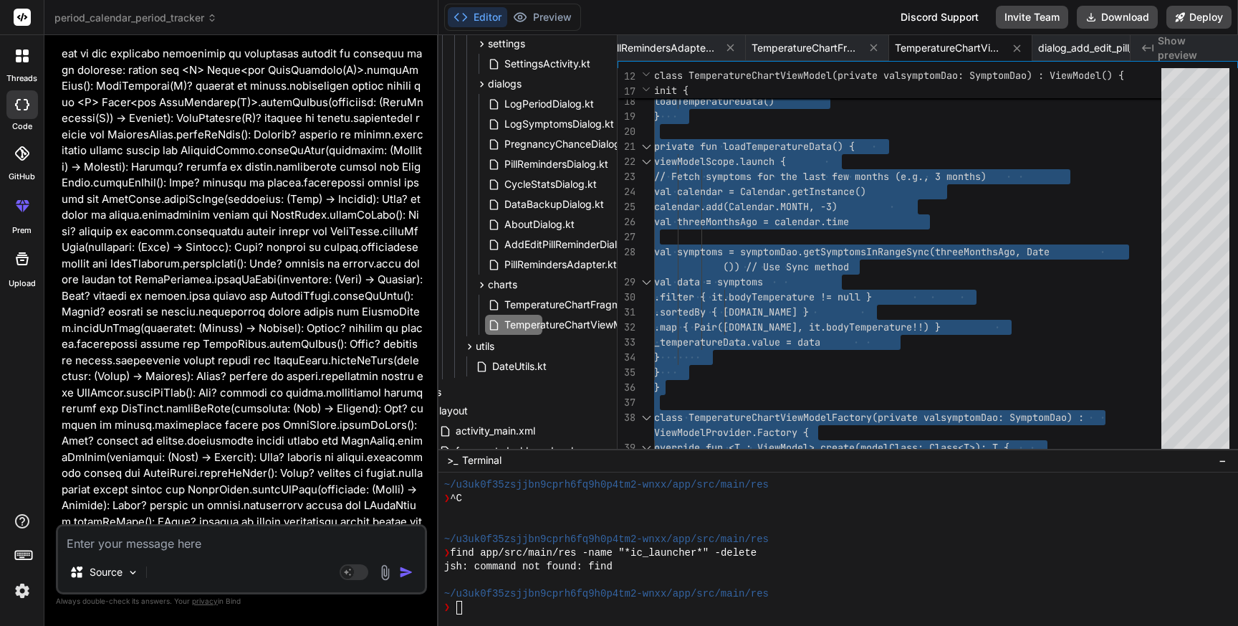
click at [90, 543] on textarea at bounding box center [241, 539] width 367 height 26
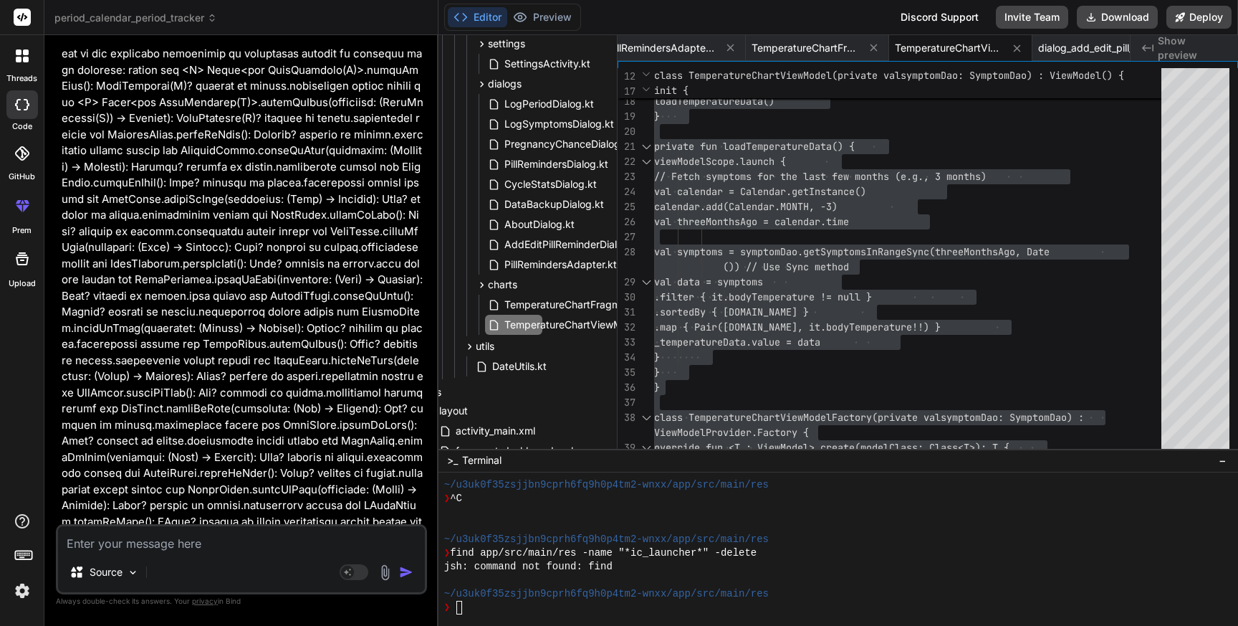
paste textarea "FATAL EXCEPTION: main Process: com.periodcalendar.tracker, PID: 31294 java.lang…"
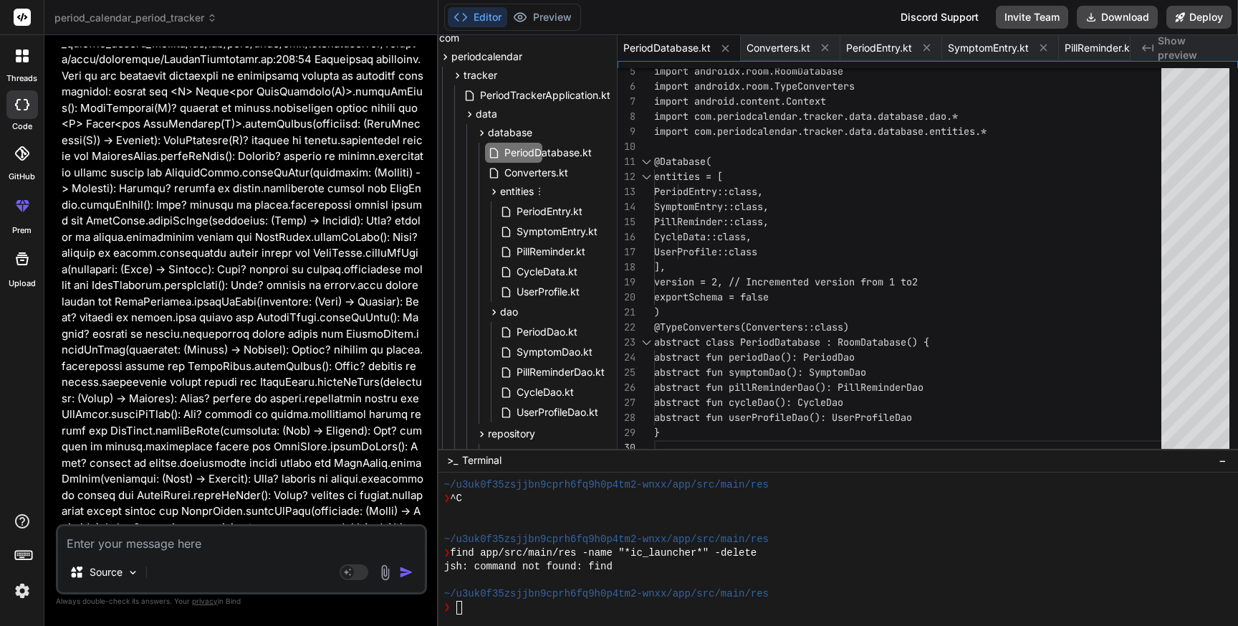
scroll to position [177, 69]
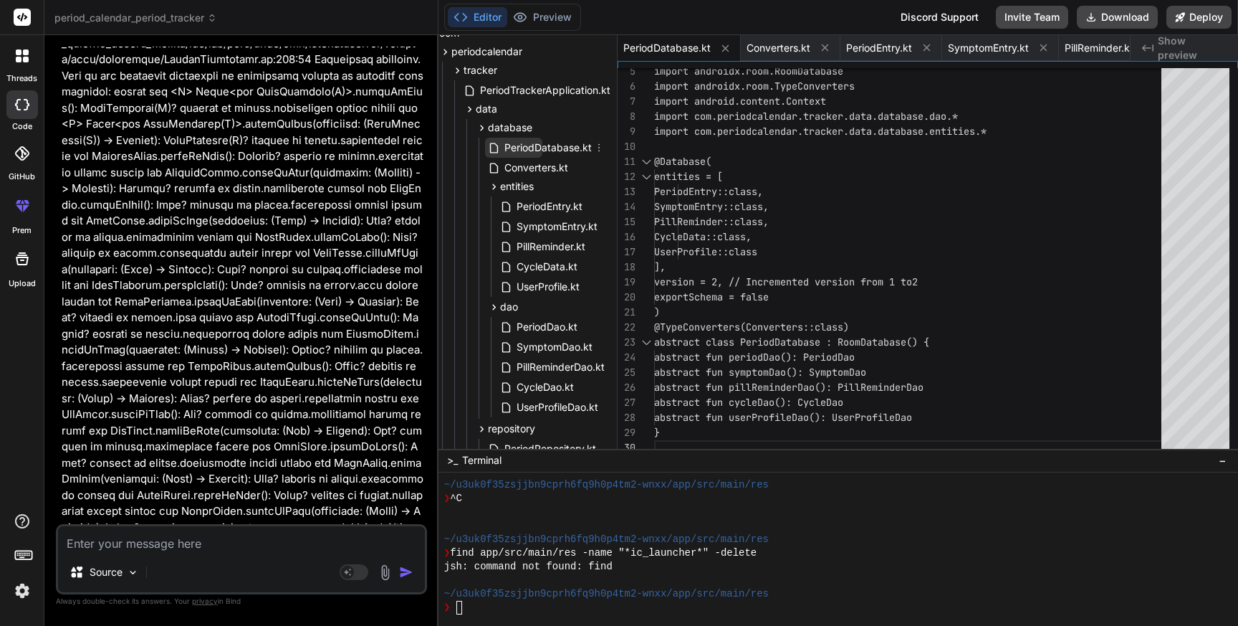
click at [550, 144] on span "PeriodDatabase.kt" at bounding box center [548, 147] width 90 height 17
click at [826, 262] on div "CycleData::class, UserProfile::class ], version = 2, // Incremented version fro…" at bounding box center [912, 230] width 516 height 452
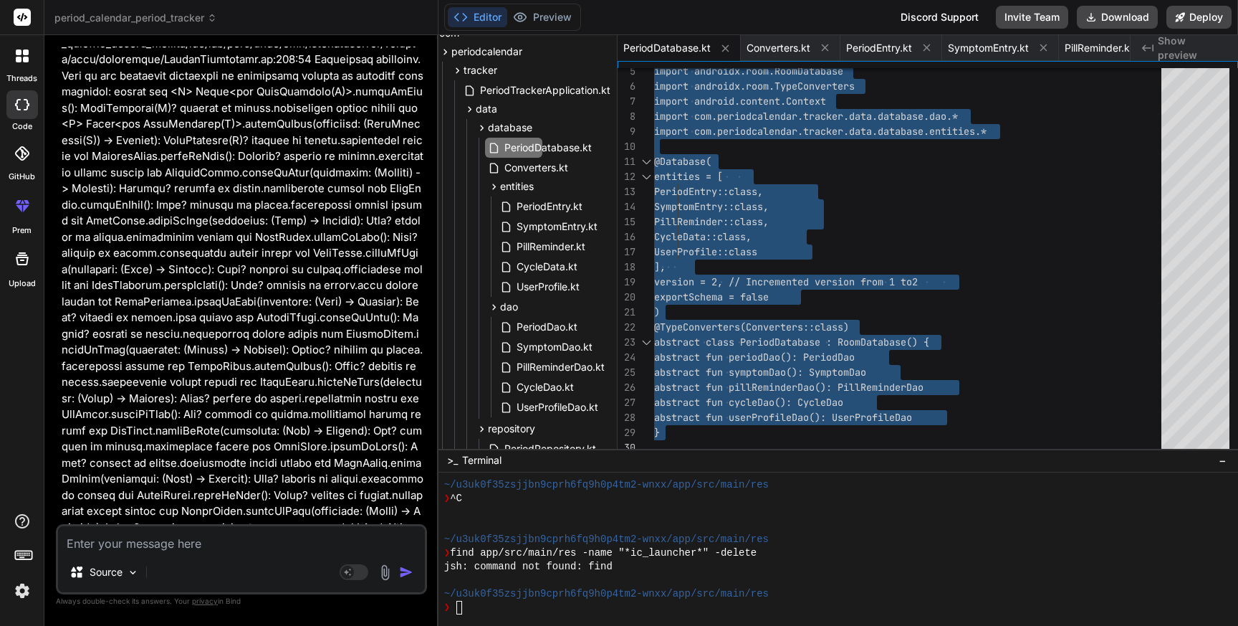
click at [153, 545] on textarea at bounding box center [241, 539] width 367 height 26
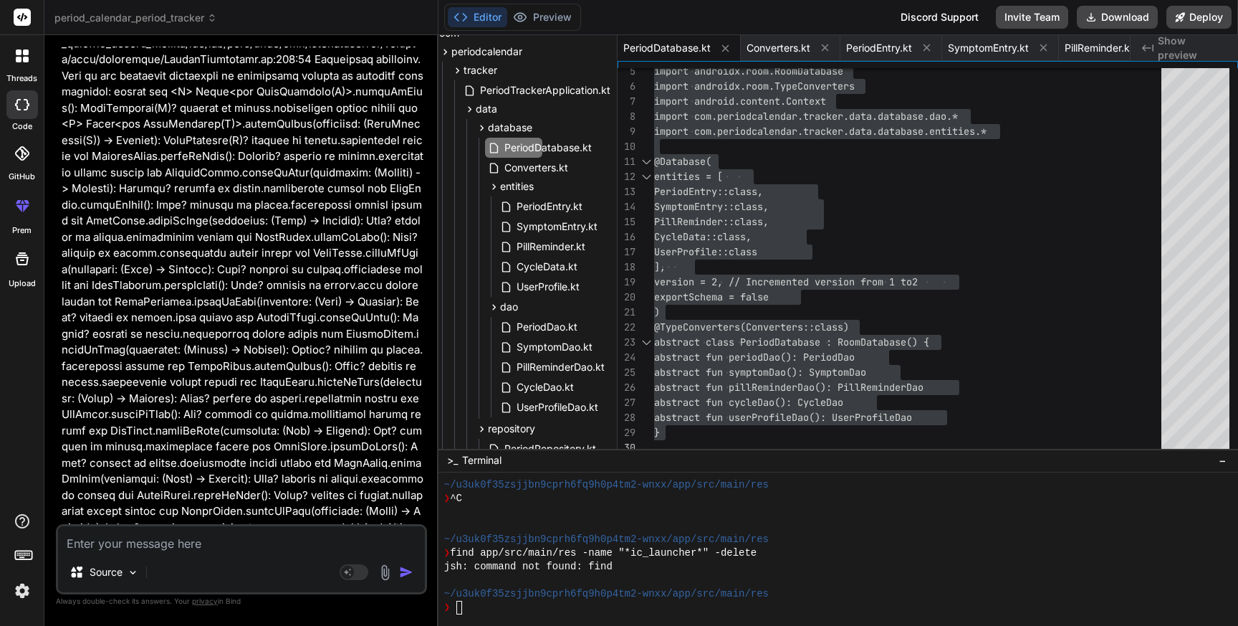
paste textarea "FATAL EXCEPTION: main Process: com.periodcalendar.tracker, PID: 31453 java.lang…"
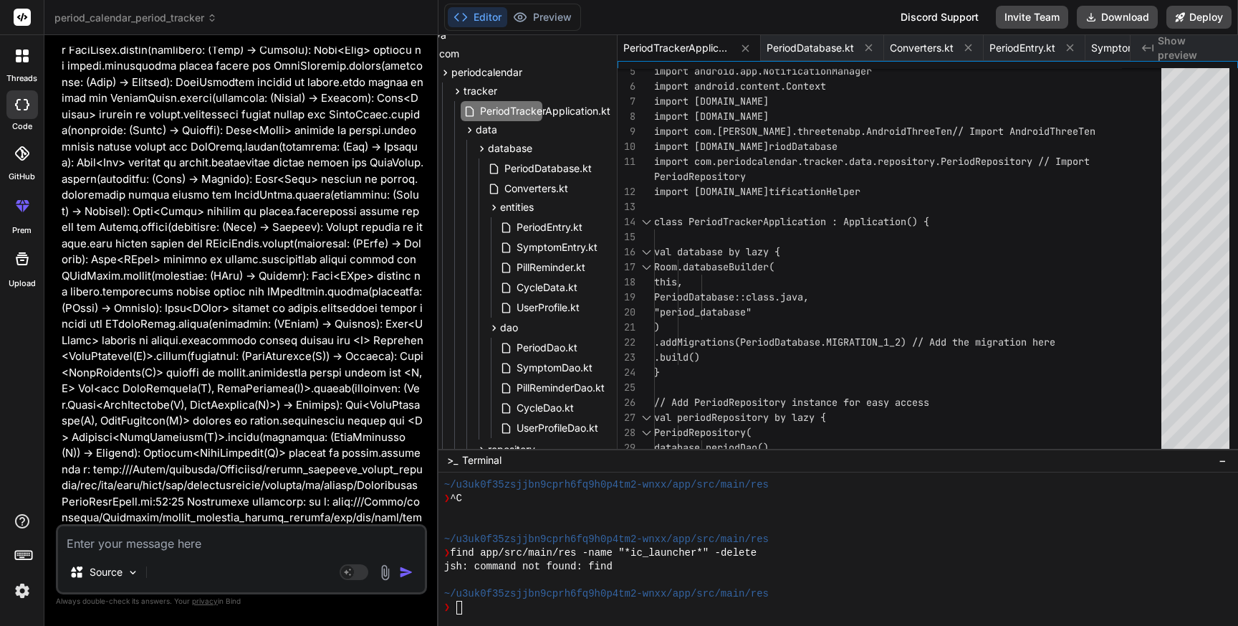
scroll to position [167, 69]
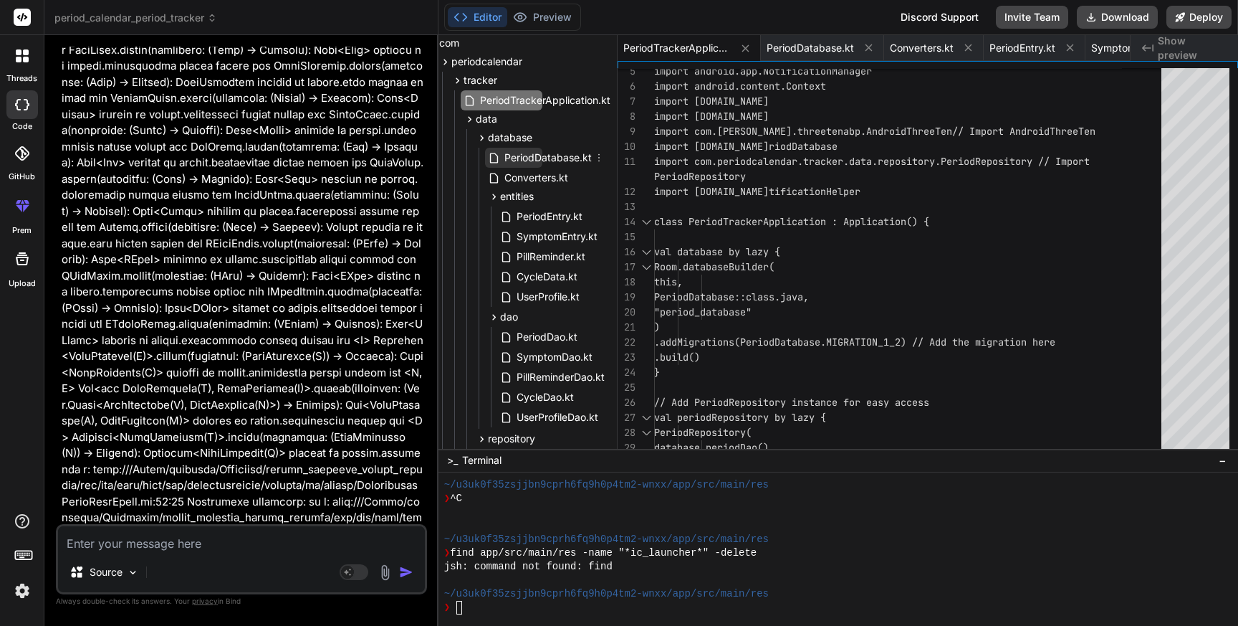
click at [539, 161] on span "PeriodDatabase.kt" at bounding box center [548, 157] width 90 height 17
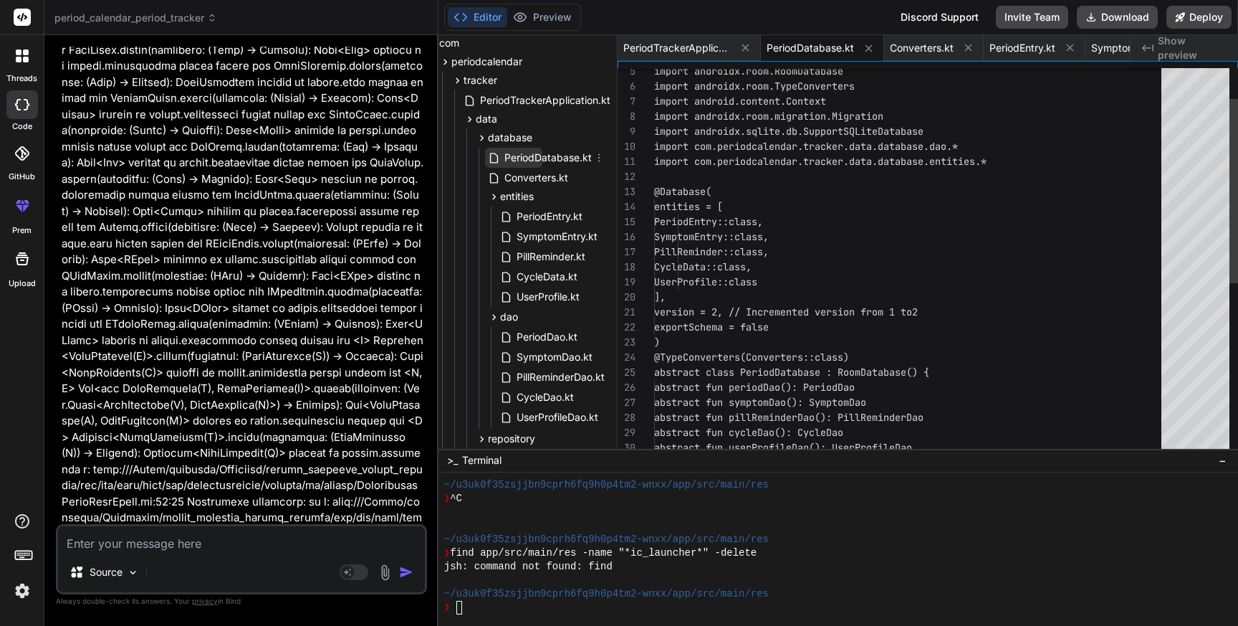
click at [539, 161] on span "PeriodDatabase.kt" at bounding box center [548, 157] width 90 height 17
click at [788, 328] on div "SymptomEntry::class, PillReminder::class, CycleData::class, UserProfile::class …" at bounding box center [912, 410] width 516 height 813
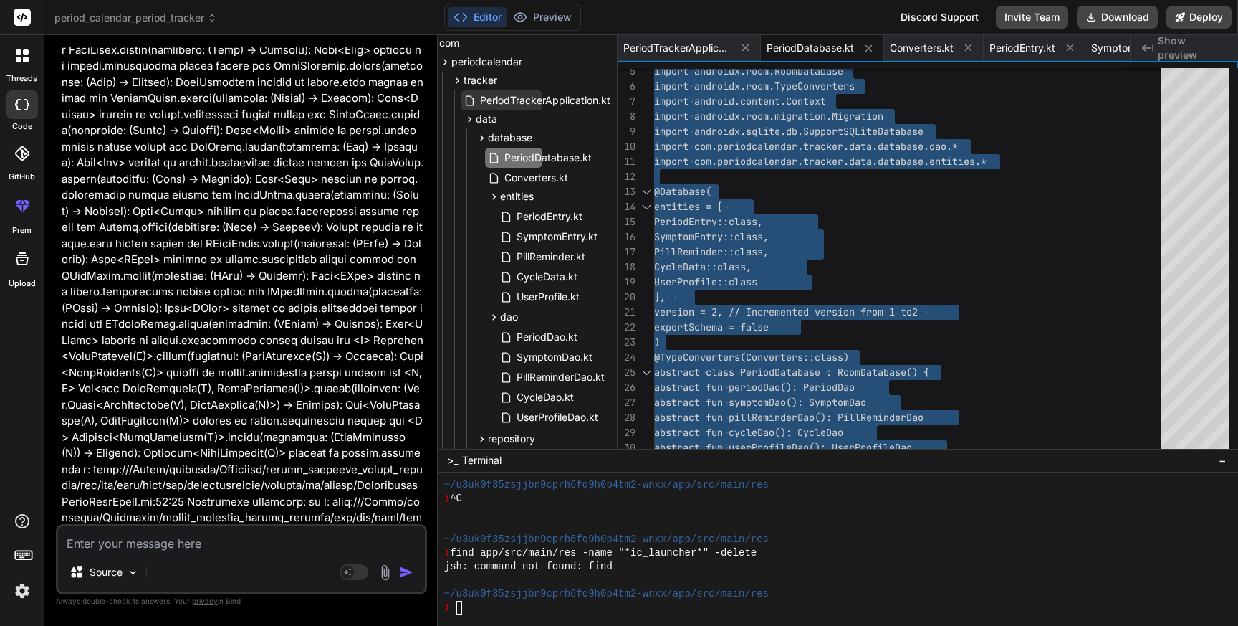
click at [545, 99] on span "PeriodTrackerApplication.kt" at bounding box center [545, 100] width 133 height 17
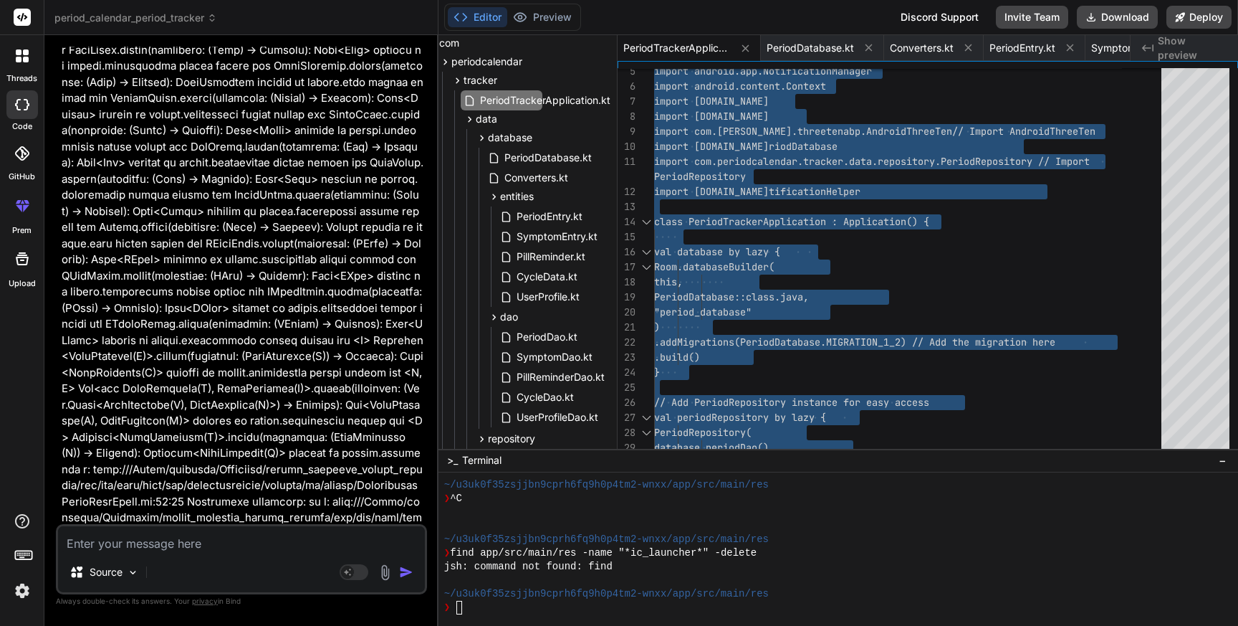
click at [104, 543] on textarea at bounding box center [241, 539] width 367 height 26
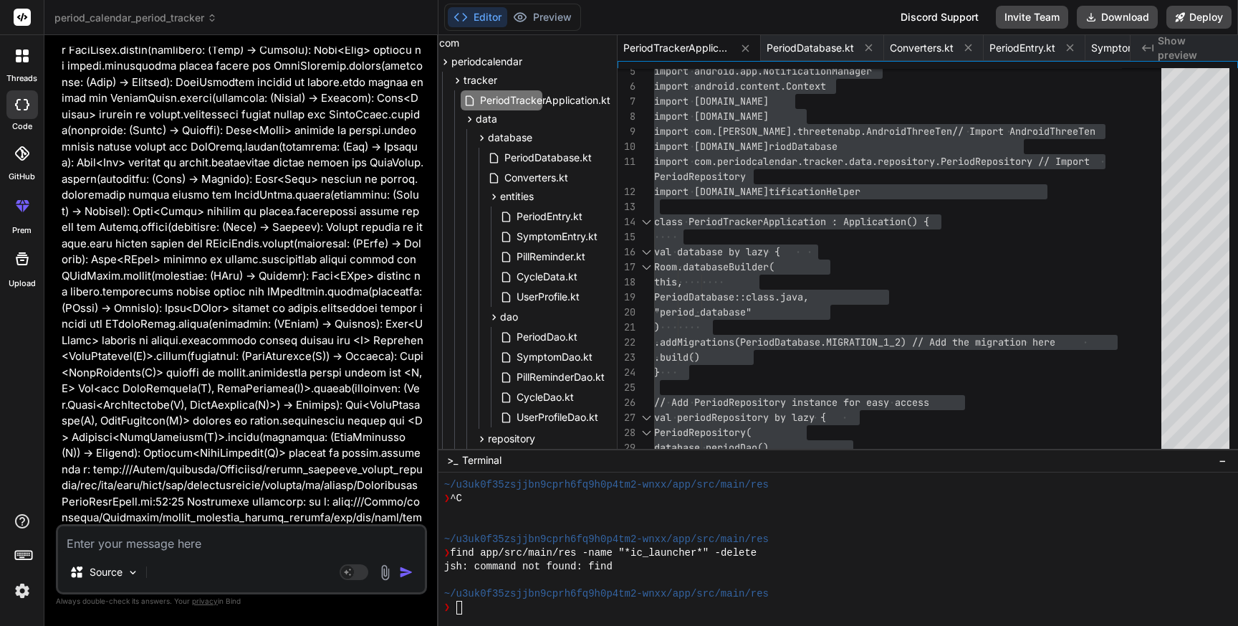
click at [240, 544] on textarea at bounding box center [241, 539] width 367 height 26
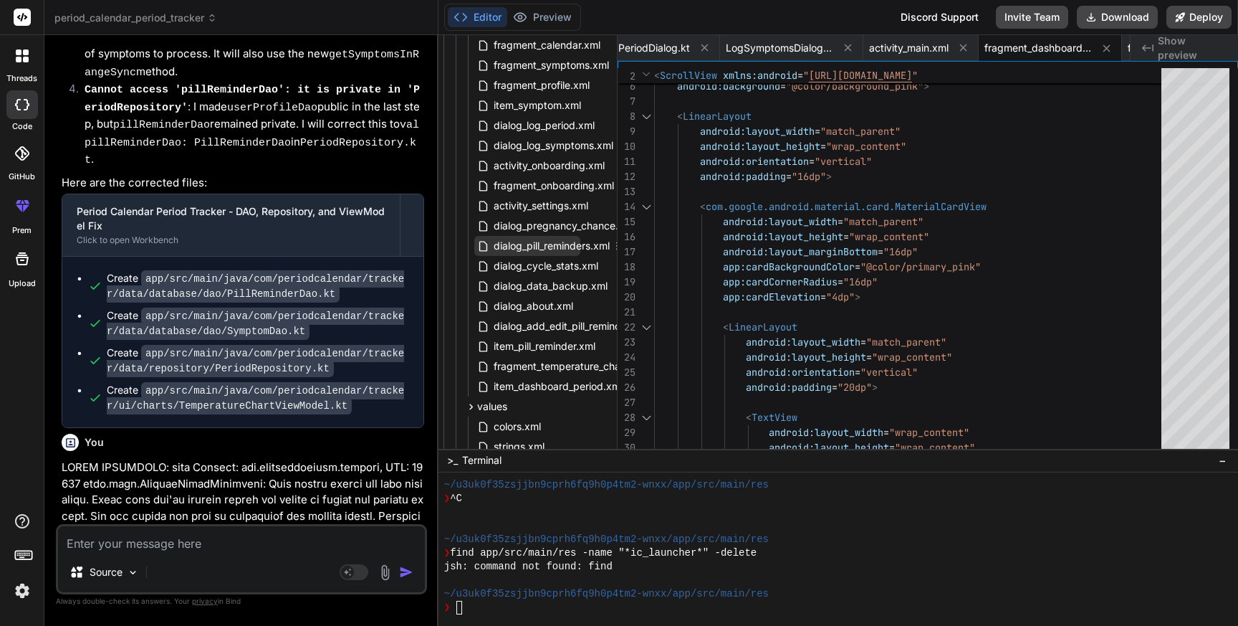
scroll to position [1406, 31]
click at [547, 383] on span "item_dashboard_period.xml" at bounding box center [558, 383] width 132 height 17
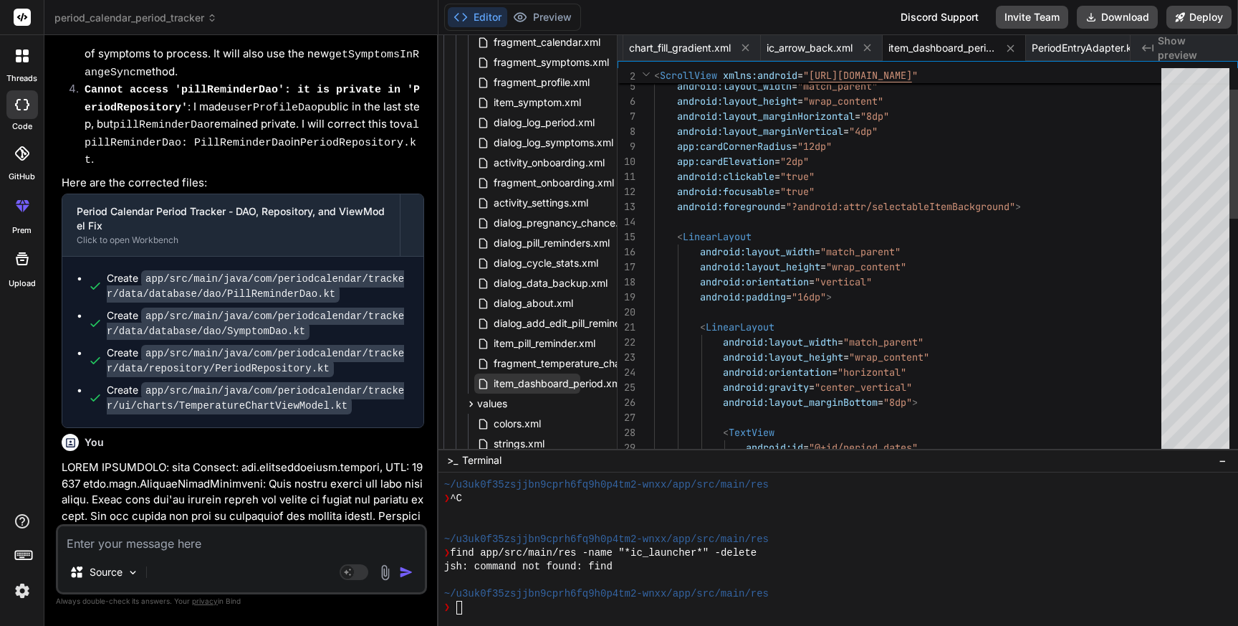
click at [547, 383] on span "item_dashboard_period.xml" at bounding box center [558, 383] width 132 height 17
drag, startPoint x: 292, startPoint y: 300, endPoint x: 303, endPoint y: 324, distance: 26.0
click at [556, 380] on span "item_dashboard_period.xml" at bounding box center [558, 383] width 132 height 17
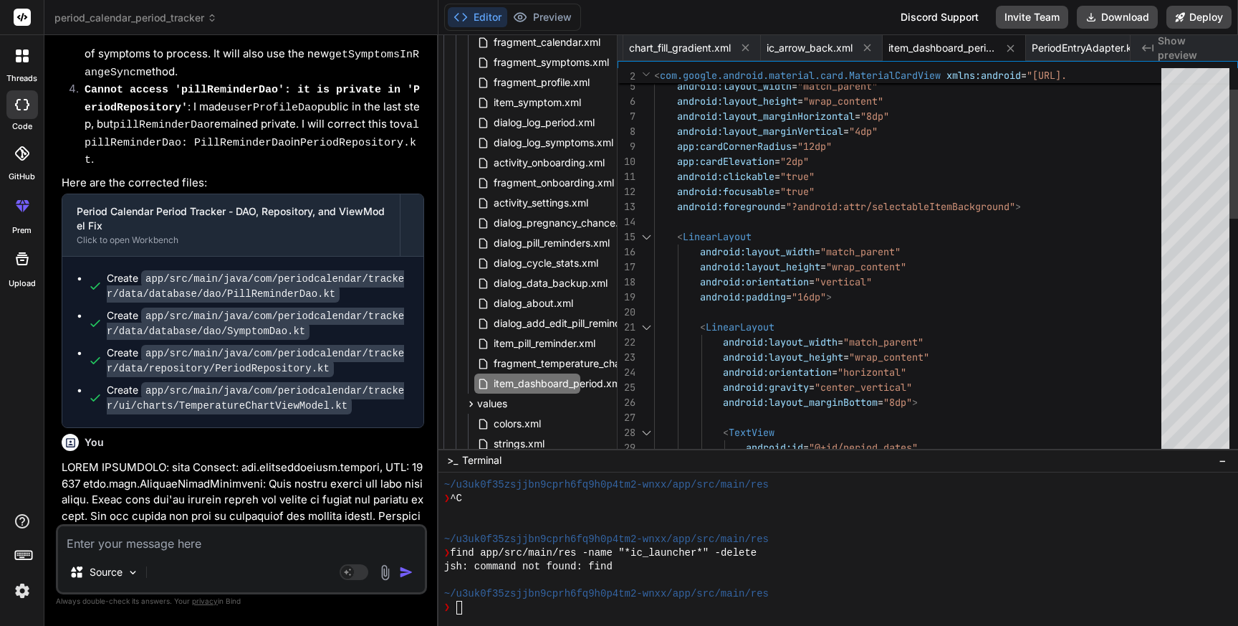
click at [849, 326] on div "android:layout_width = "match_parent" android:layout_height = "wrap_content" an…" at bounding box center [912, 583] width 516 height 1159
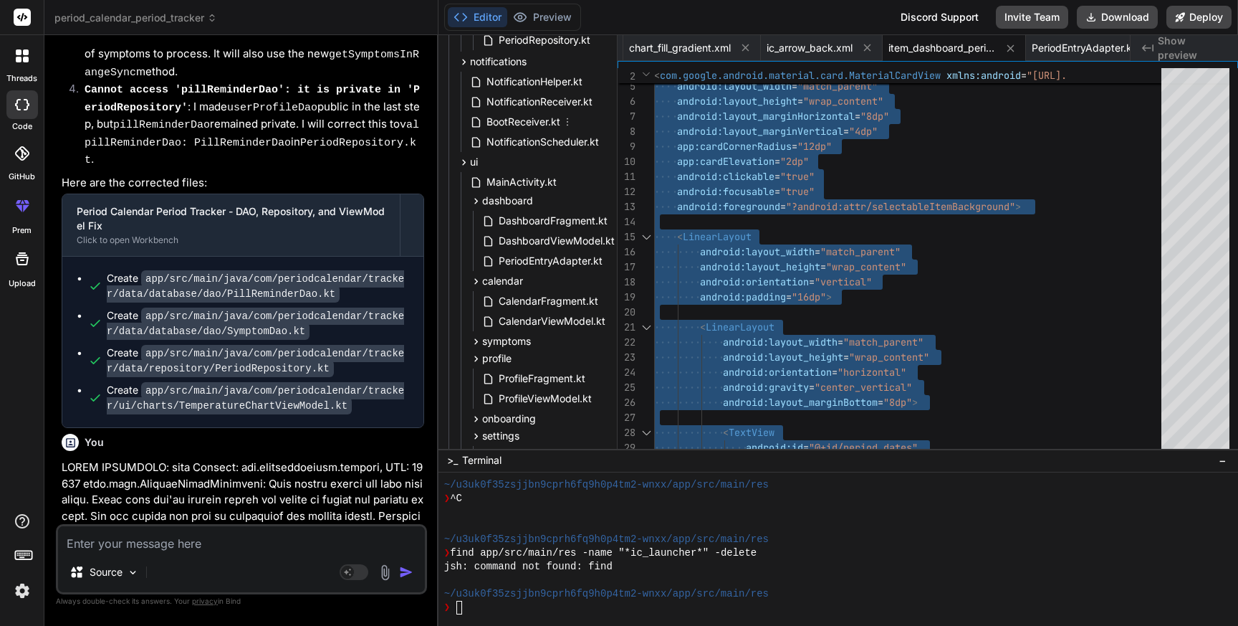
scroll to position [588, 75]
click at [549, 261] on span "PeriodEntryAdapter.kt" at bounding box center [550, 258] width 107 height 17
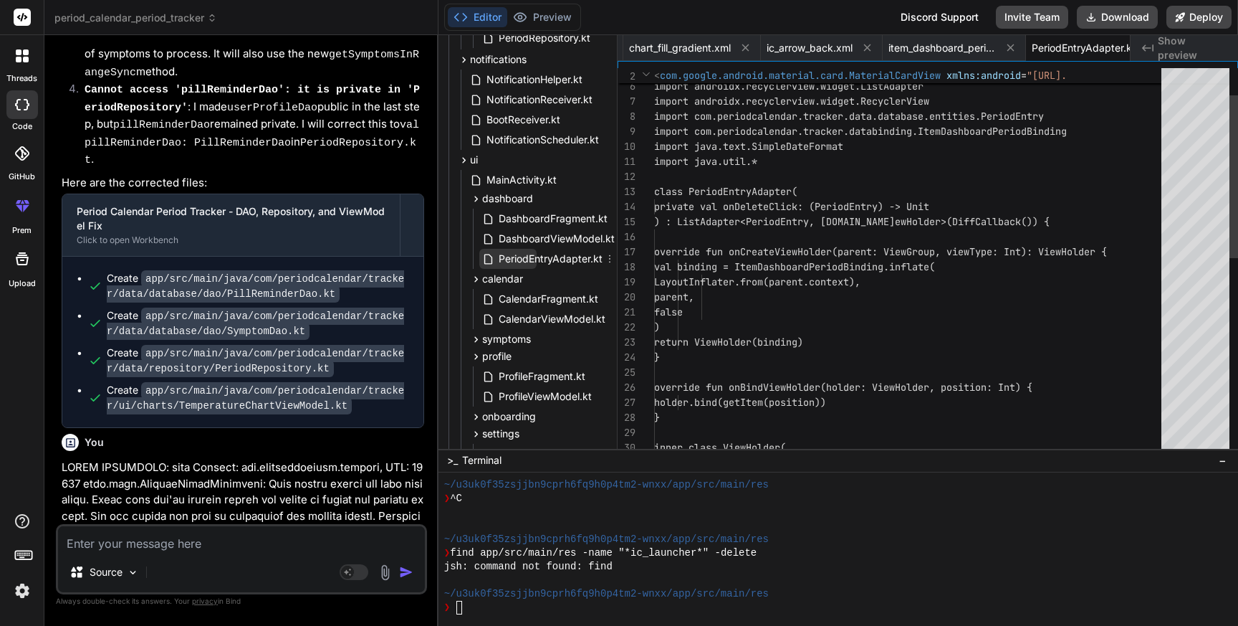
scroll to position [14, 0]
click at [549, 261] on span "PeriodEntryAdapter.kt" at bounding box center [550, 258] width 107 height 17
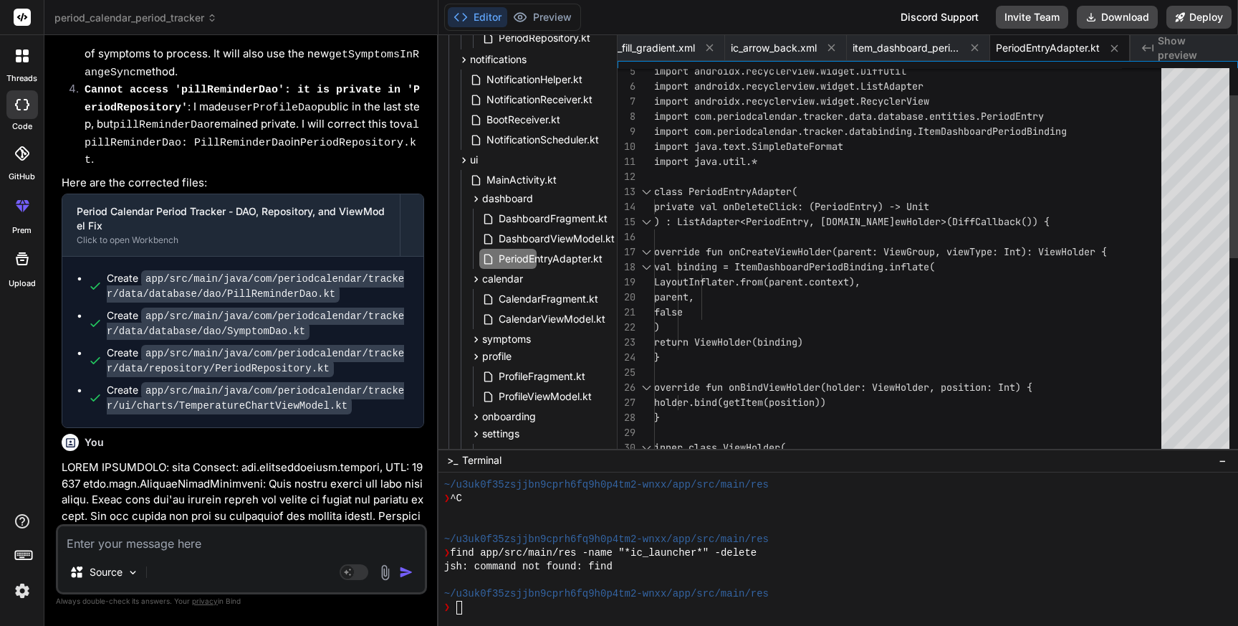
click at [774, 280] on div "override fun onCreateViewHolder(parent: ViewGr oup, viewType: Int): ViewHolder …" at bounding box center [912, 463] width 516 height 918
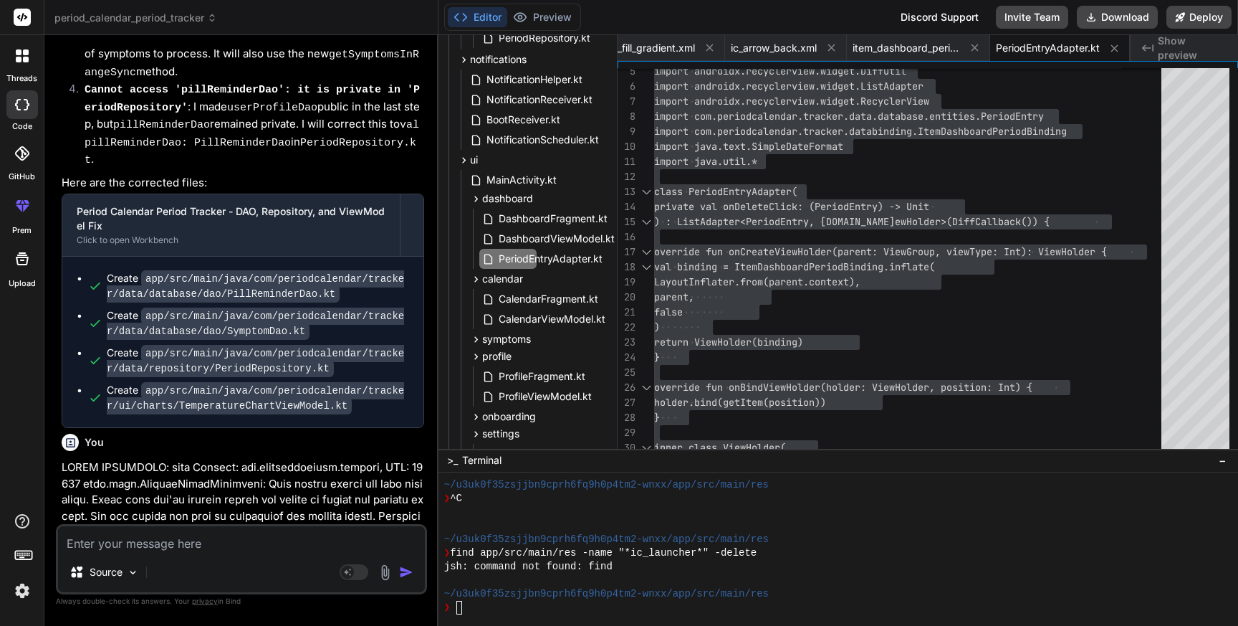
drag, startPoint x: 197, startPoint y: 355, endPoint x: 379, endPoint y: 354, distance: 182.1
click at [556, 262] on span "PeriodEntryAdapter.kt" at bounding box center [550, 258] width 107 height 17
click at [932, 251] on div "override fun onCreateViewHolder(parent: ViewGr oup, viewType: Int): ViewHolder …" at bounding box center [912, 463] width 516 height 918
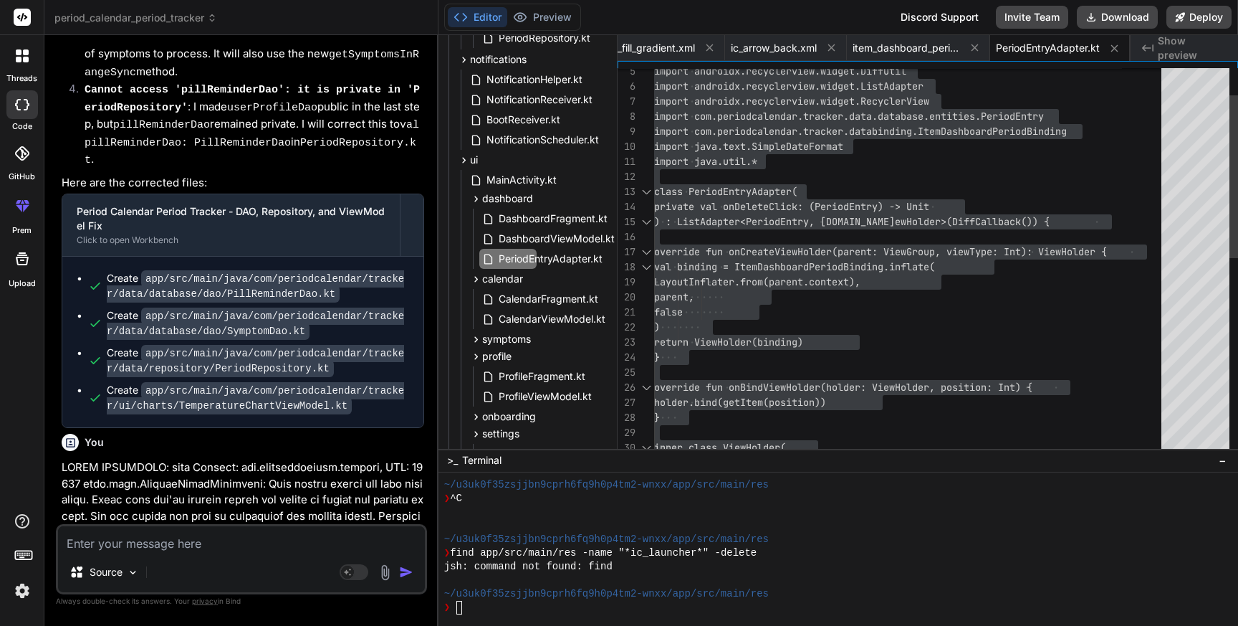
scroll to position [90, 0]
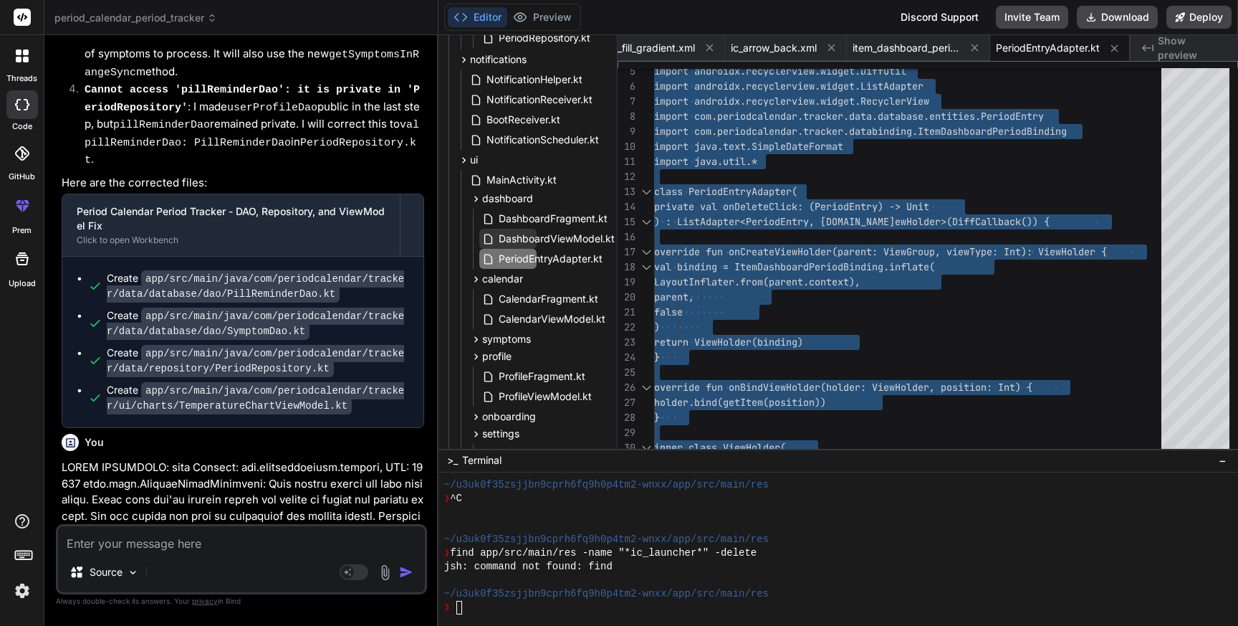
click at [533, 239] on span "DashboardViewModel.kt" at bounding box center [556, 238] width 119 height 17
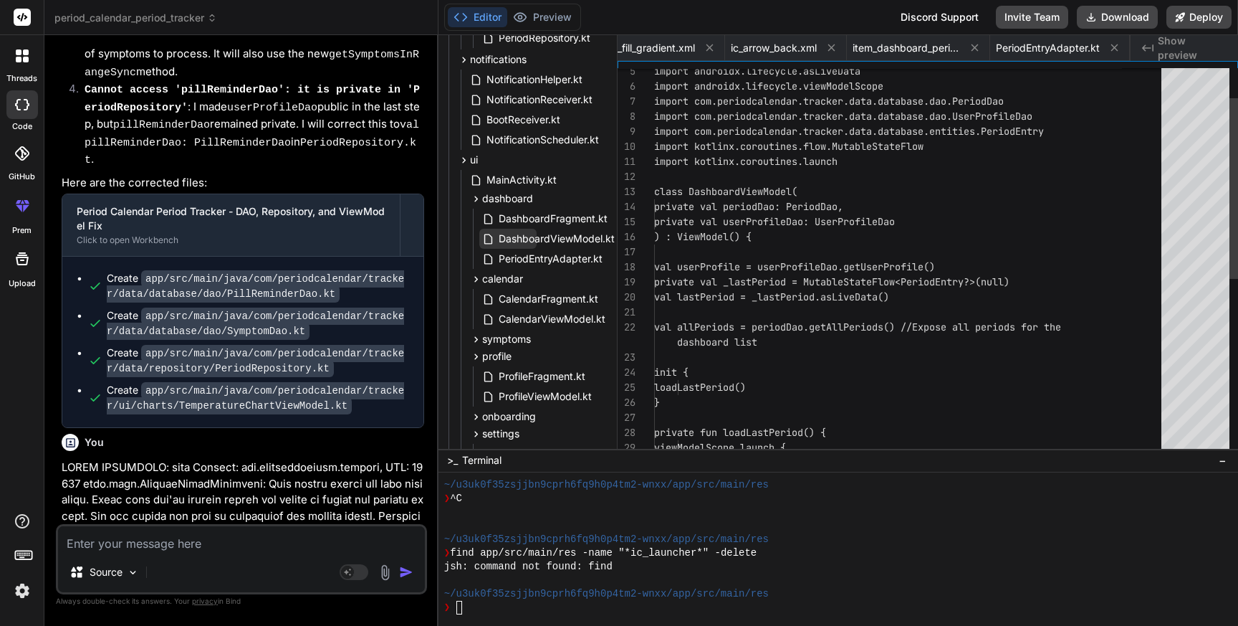
scroll to position [0, 2567]
click at [533, 239] on span "DashboardViewModel.kt" at bounding box center [556, 238] width 119 height 17
click at [877, 398] on div ") : ViewModel() { val userProfile = userProfileDao.getUserProfil e() private va…" at bounding box center [912, 418] width 516 height 828
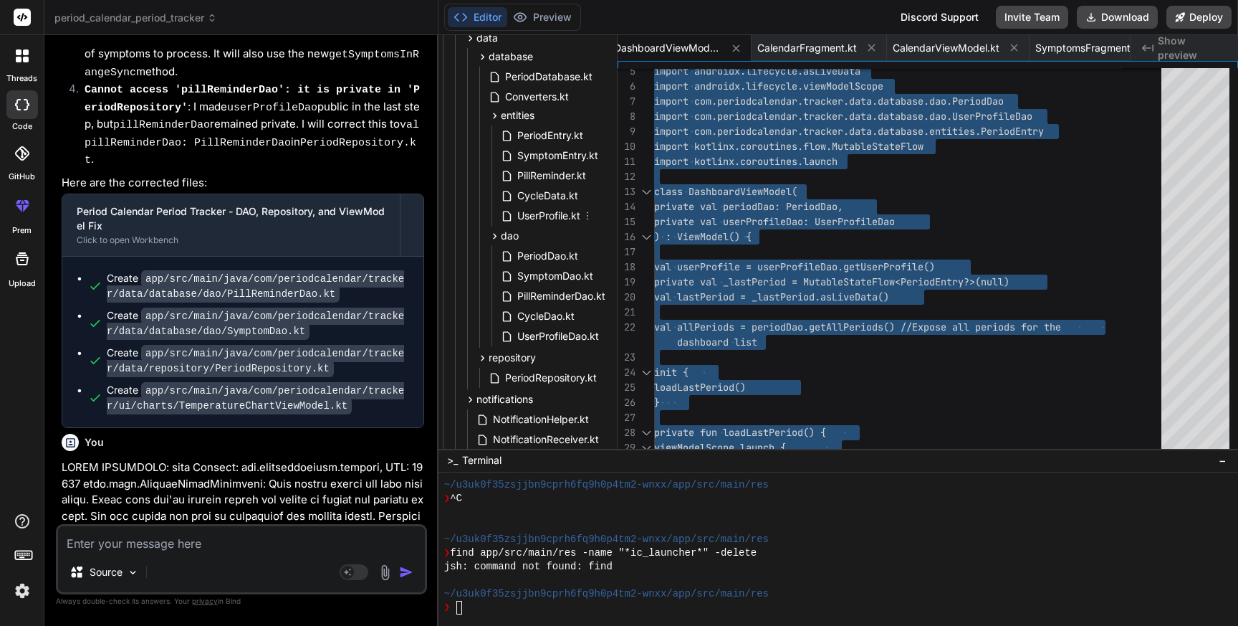
scroll to position [249, 68]
click at [533, 375] on span "PeriodRepository.kt" at bounding box center [551, 376] width 95 height 17
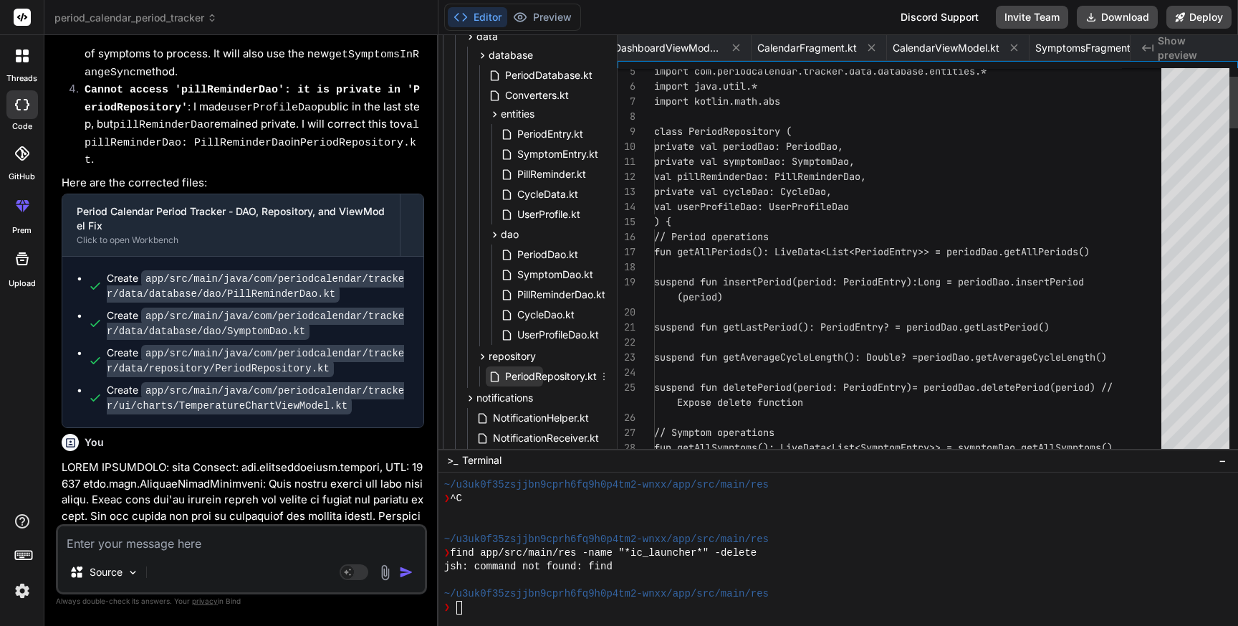
scroll to position [0, 1660]
click at [533, 375] on span "PeriodRepository.kt" at bounding box center [551, 376] width 95 height 17
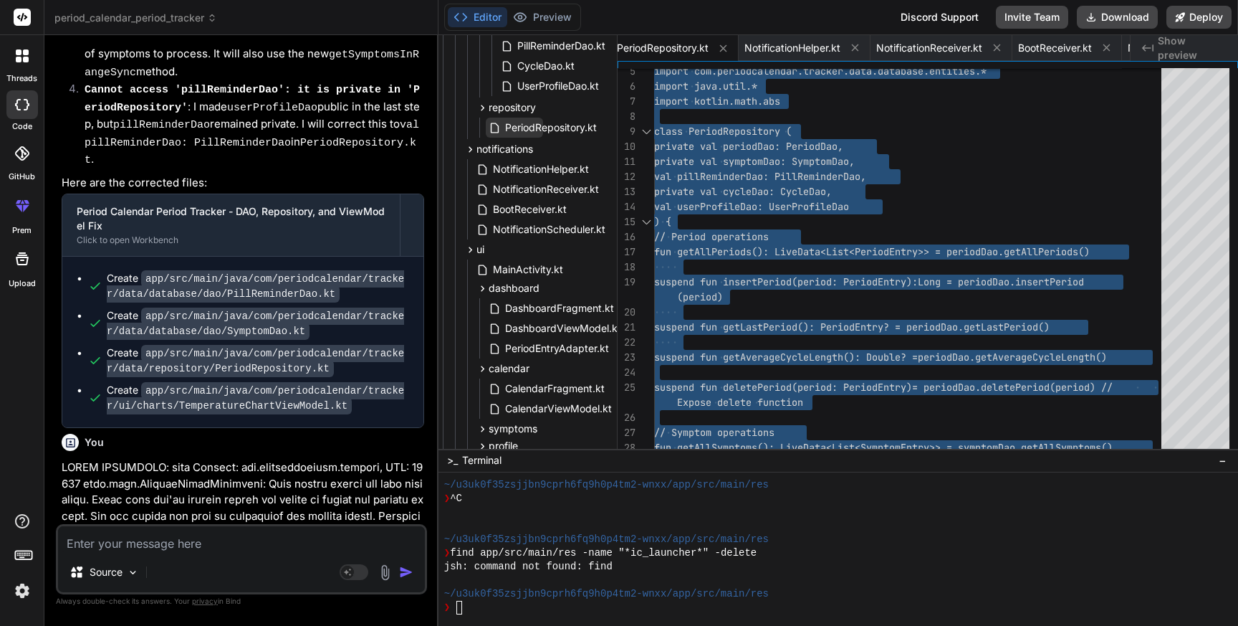
scroll to position [499, 67]
click at [558, 310] on span "DashboardFragment.kt" at bounding box center [561, 307] width 112 height 17
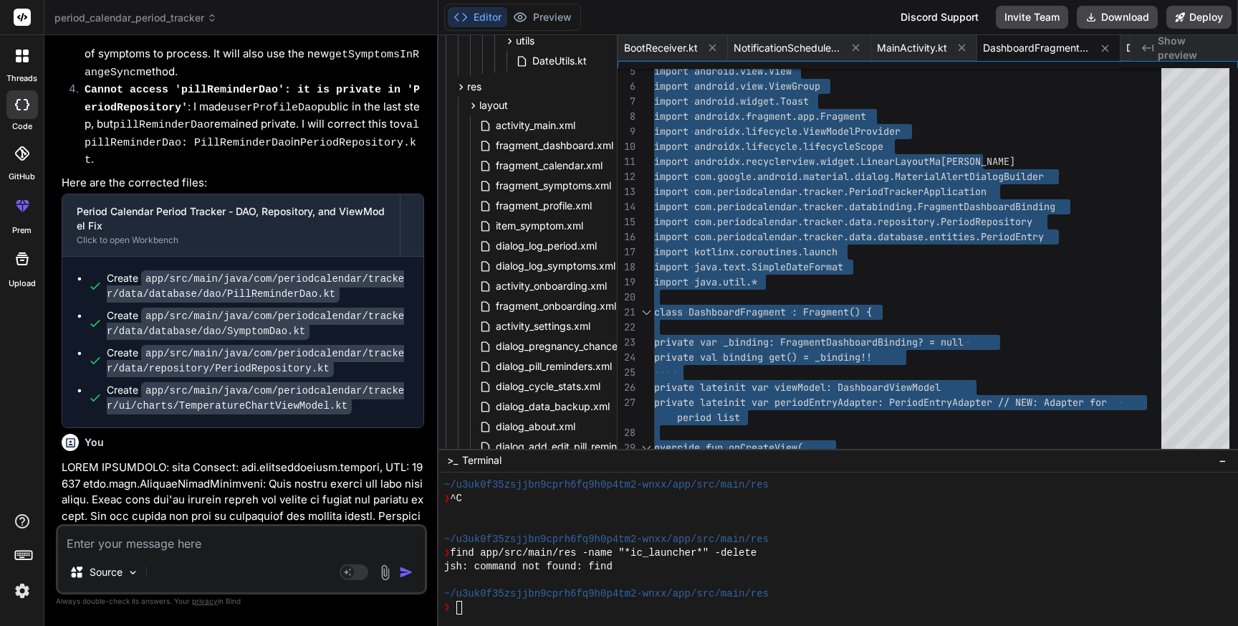
scroll to position [1284, 29]
click at [552, 141] on span "fragment_dashboard.xml" at bounding box center [555, 144] width 120 height 17
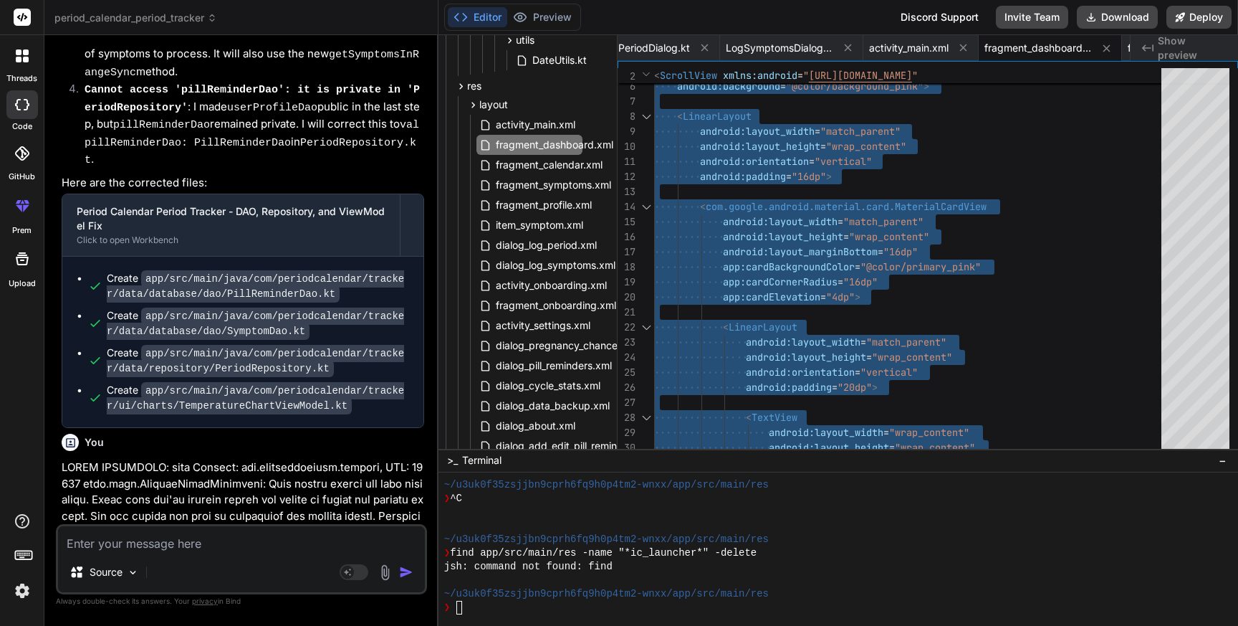
click at [124, 551] on textarea at bounding box center [241, 539] width 367 height 26
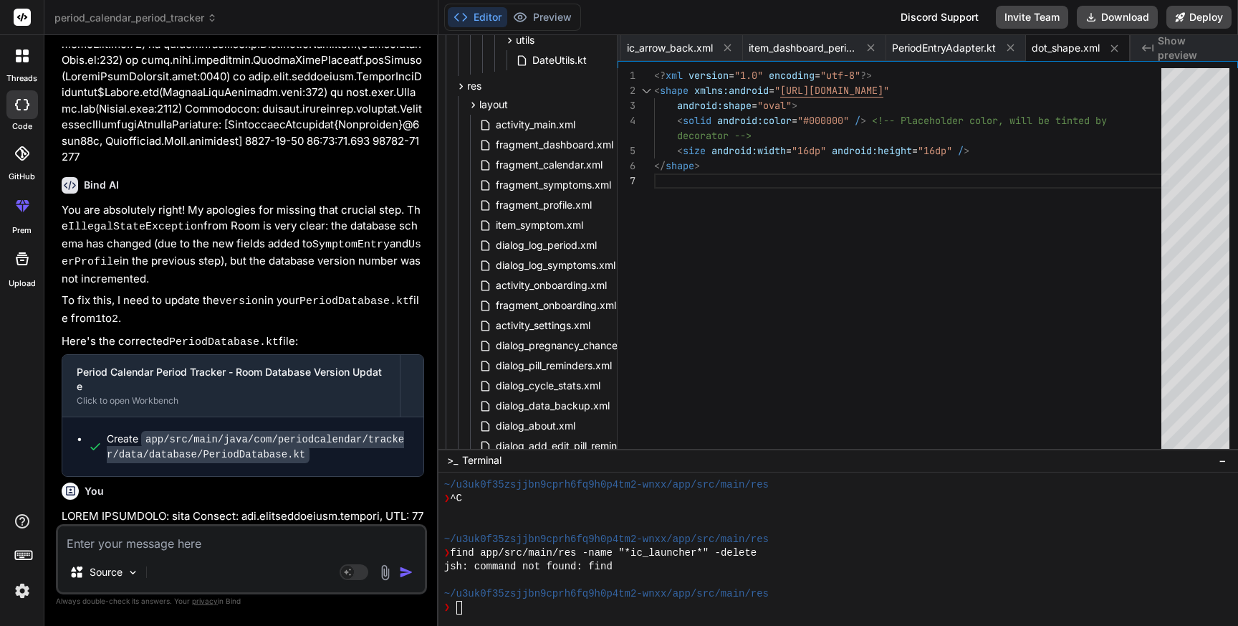
scroll to position [87935, 0]
